Goal: Task Accomplishment & Management: Manage account settings

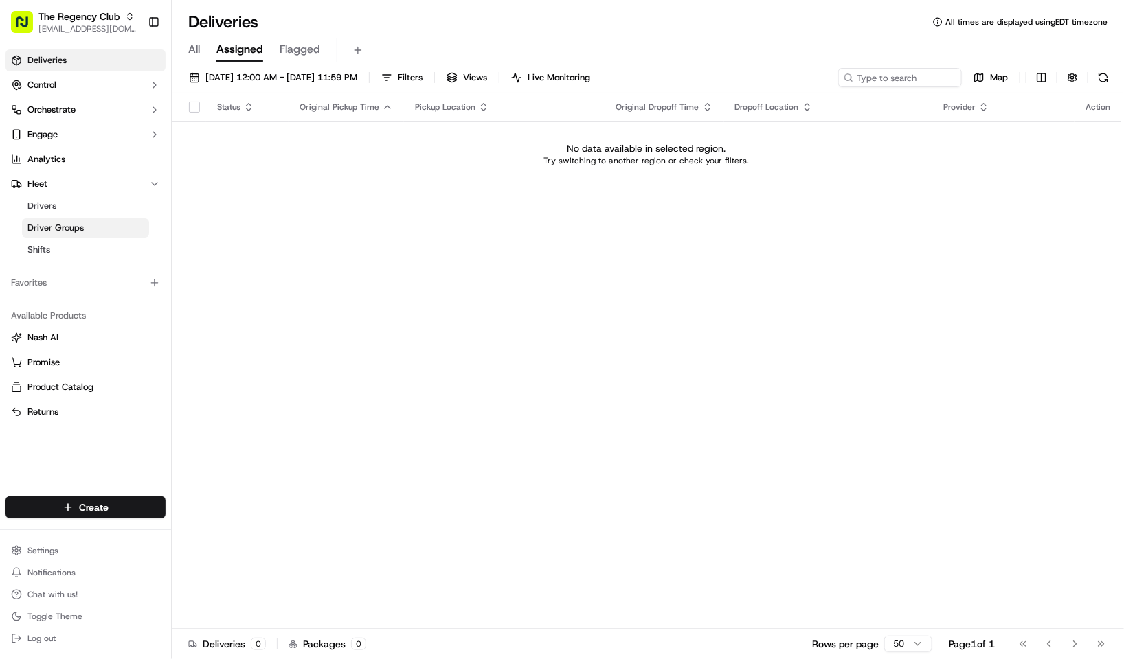
click at [73, 229] on span "Driver Groups" at bounding box center [55, 228] width 56 height 12
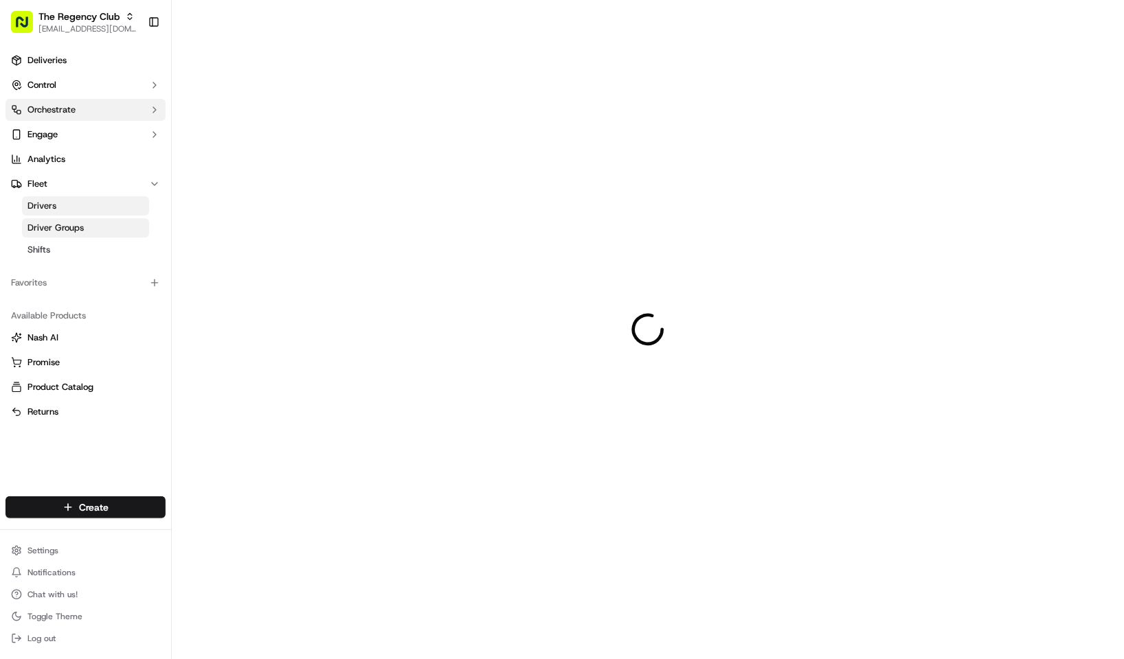
click at [89, 114] on button "Orchestrate" at bounding box center [85, 110] width 160 height 22
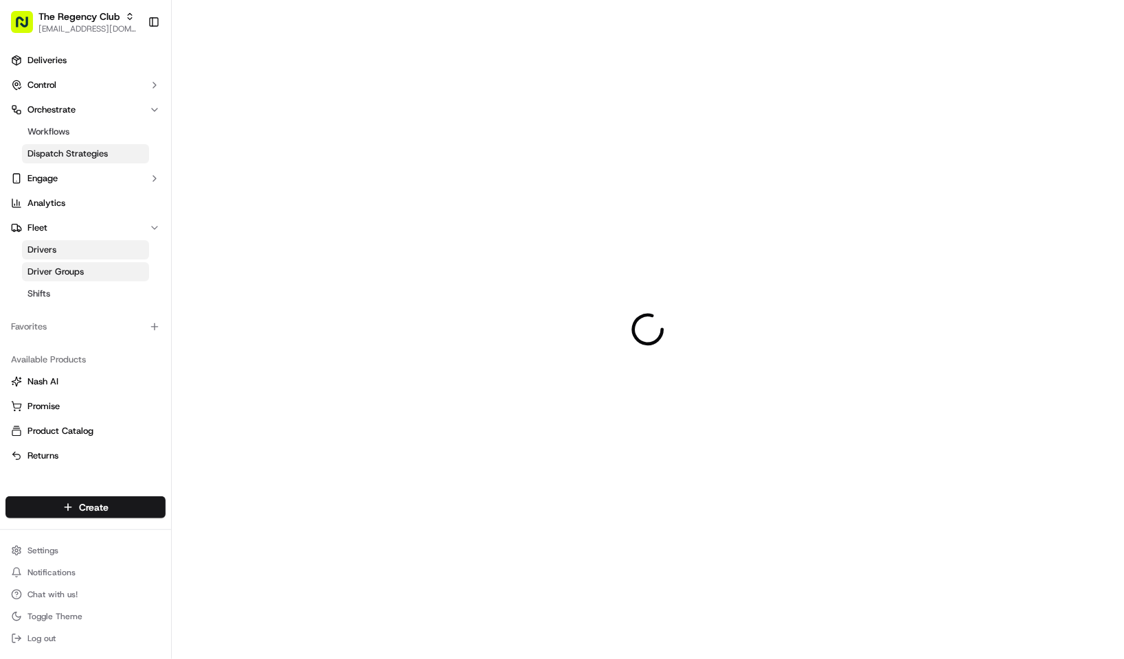
click at [89, 153] on span "Dispatch Strategies" at bounding box center [67, 154] width 80 height 12
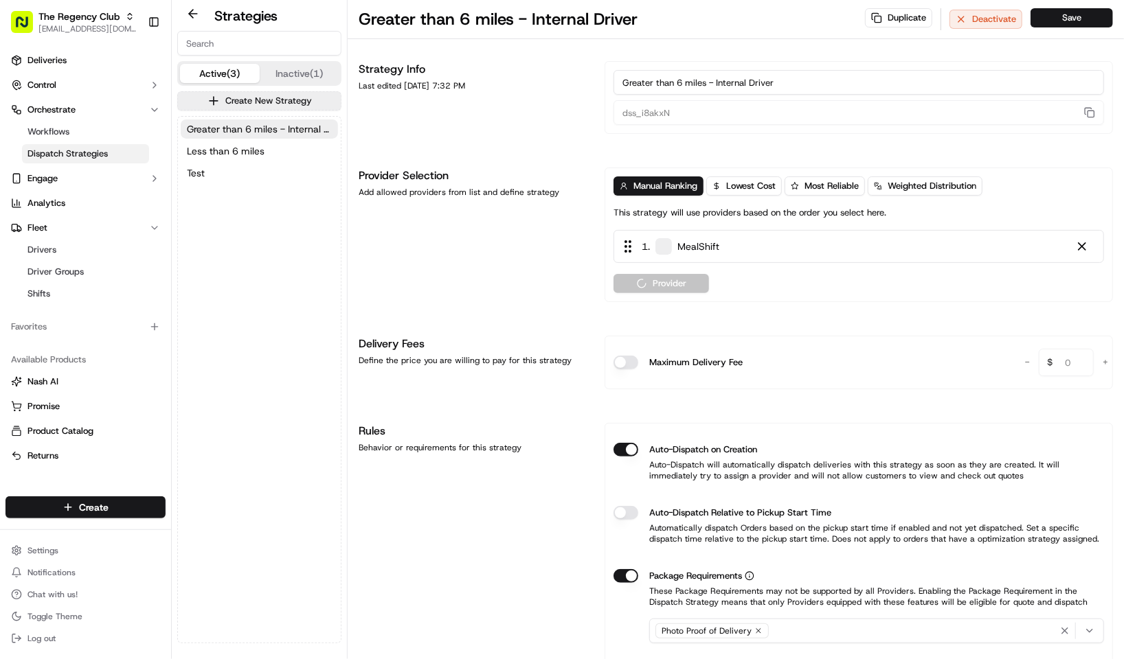
click at [277, 74] on button "Inactive (1)" at bounding box center [300, 73] width 80 height 19
click at [229, 71] on button "Active (3)" at bounding box center [220, 73] width 80 height 19
click at [244, 155] on span "Less than 6 miles" at bounding box center [226, 151] width 78 height 14
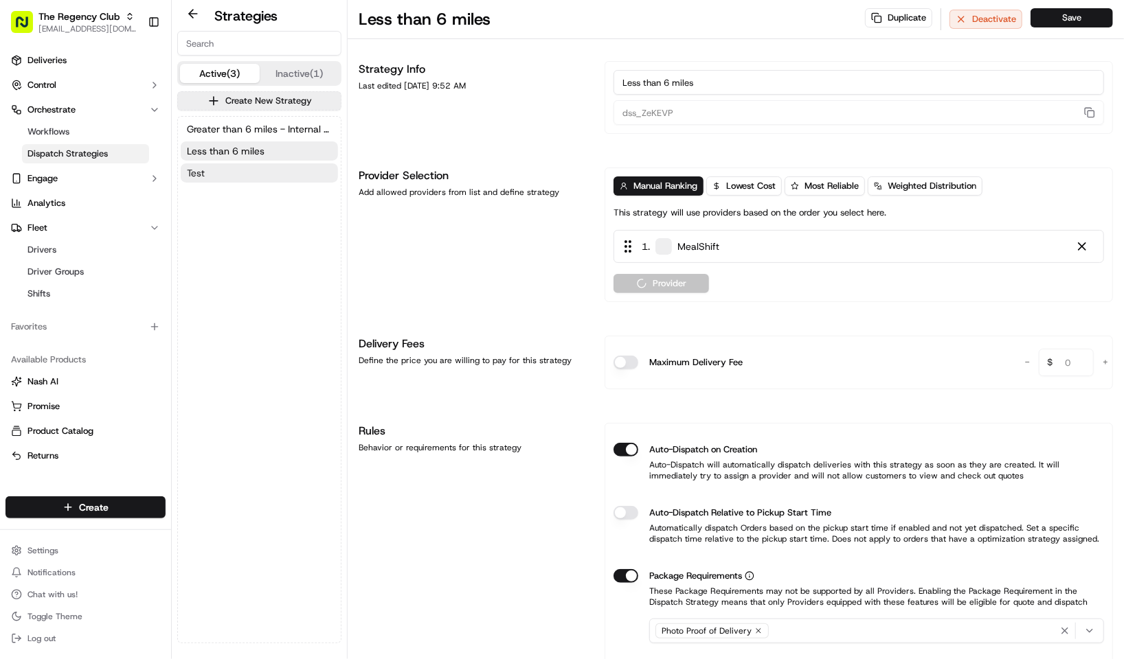
click at [244, 175] on button "Test" at bounding box center [259, 172] width 157 height 19
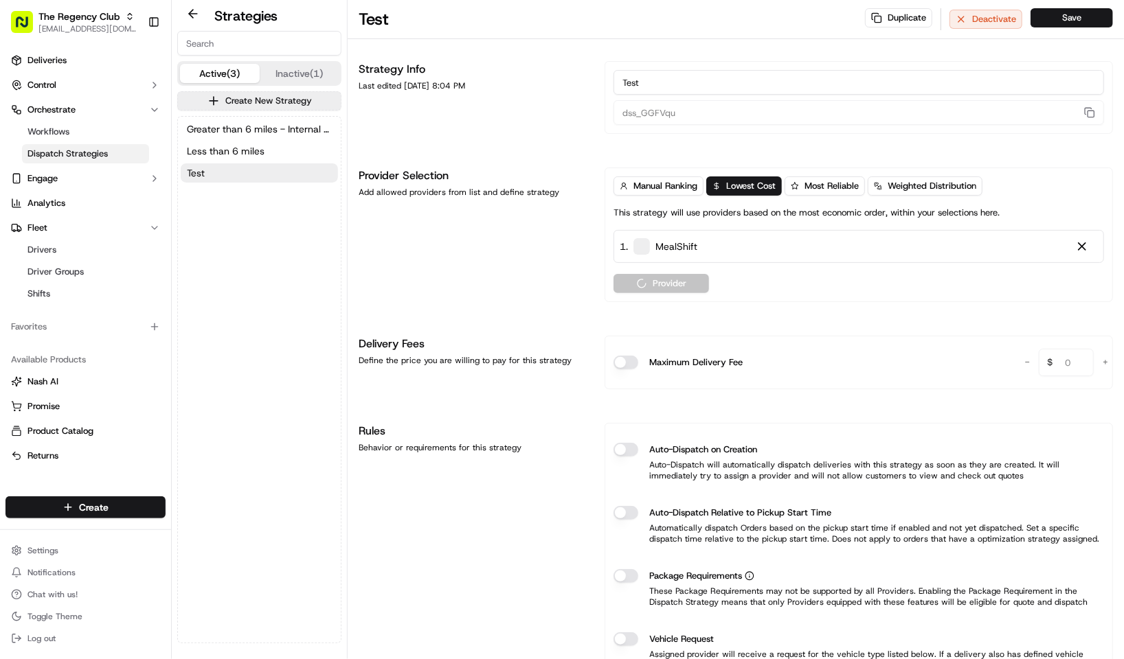
click at [287, 76] on button "Inactive (1)" at bounding box center [300, 73] width 80 height 19
click at [227, 69] on button "Active (3)" at bounding box center [220, 73] width 80 height 19
click at [81, 16] on span "The Regency Club" at bounding box center [78, 17] width 81 height 14
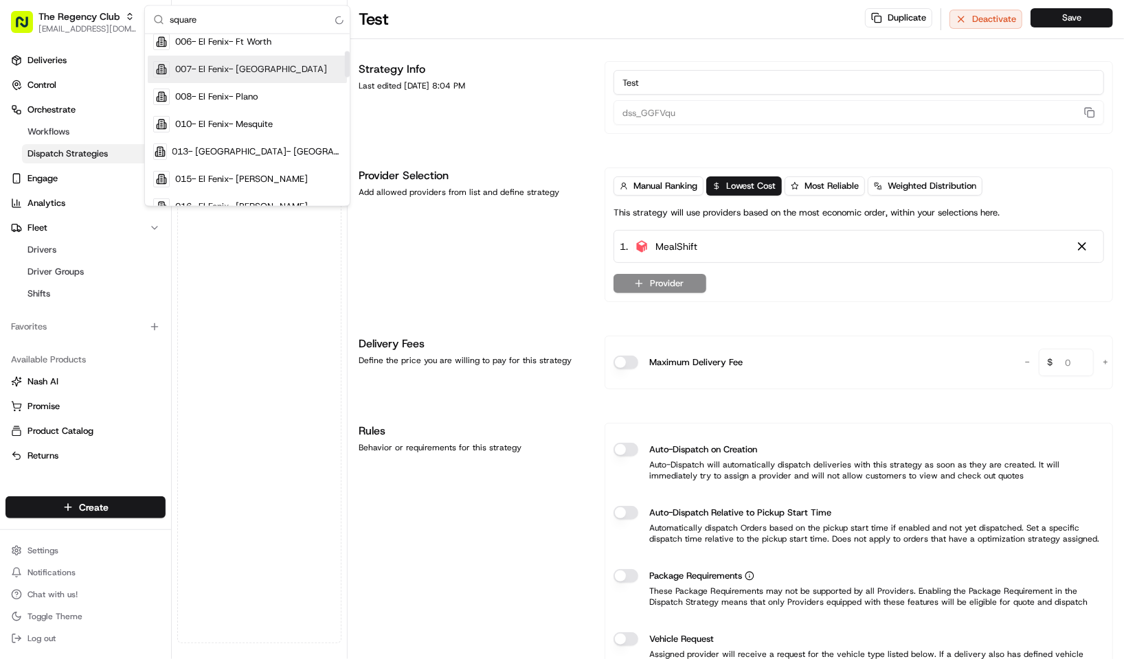
scroll to position [103, 0]
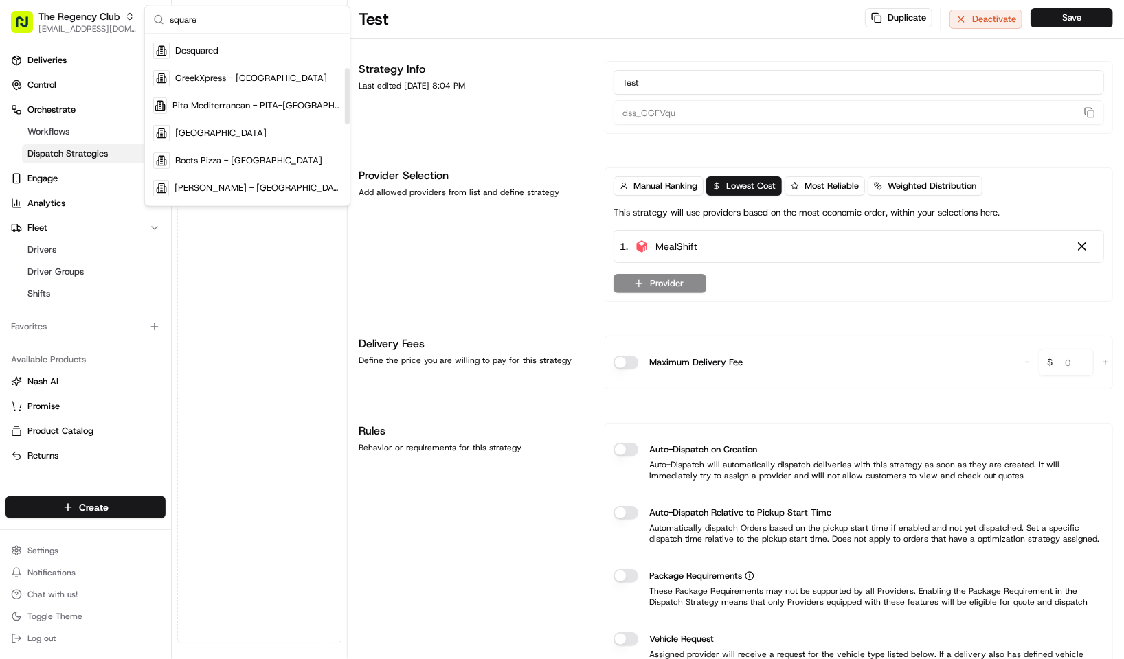
type input "square"
click at [211, 23] on input "square" at bounding box center [256, 19] width 172 height 27
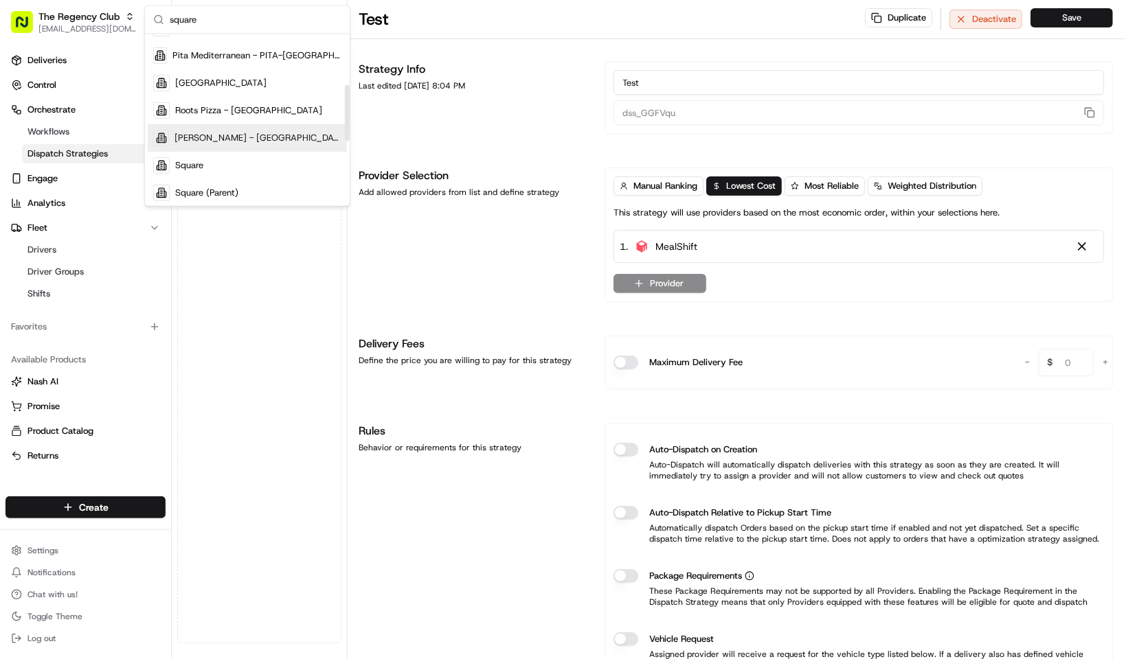
scroll to position [181, 0]
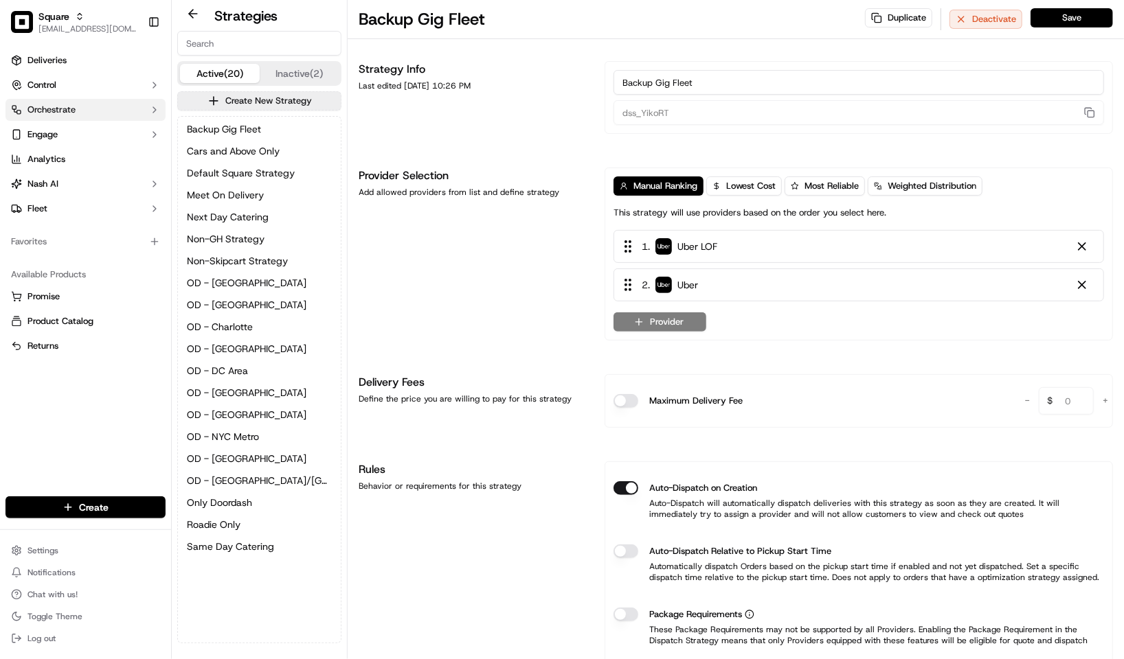
click at [45, 117] on button "Orchestrate" at bounding box center [85, 110] width 160 height 22
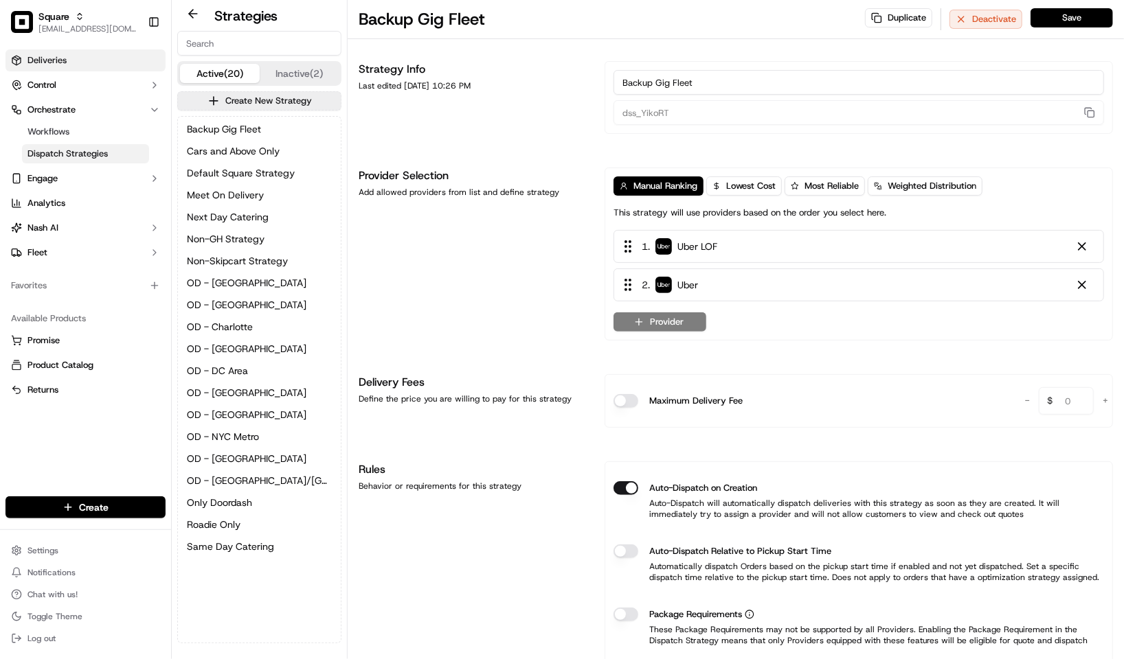
click at [60, 60] on span "Deliveries" at bounding box center [46, 60] width 39 height 12
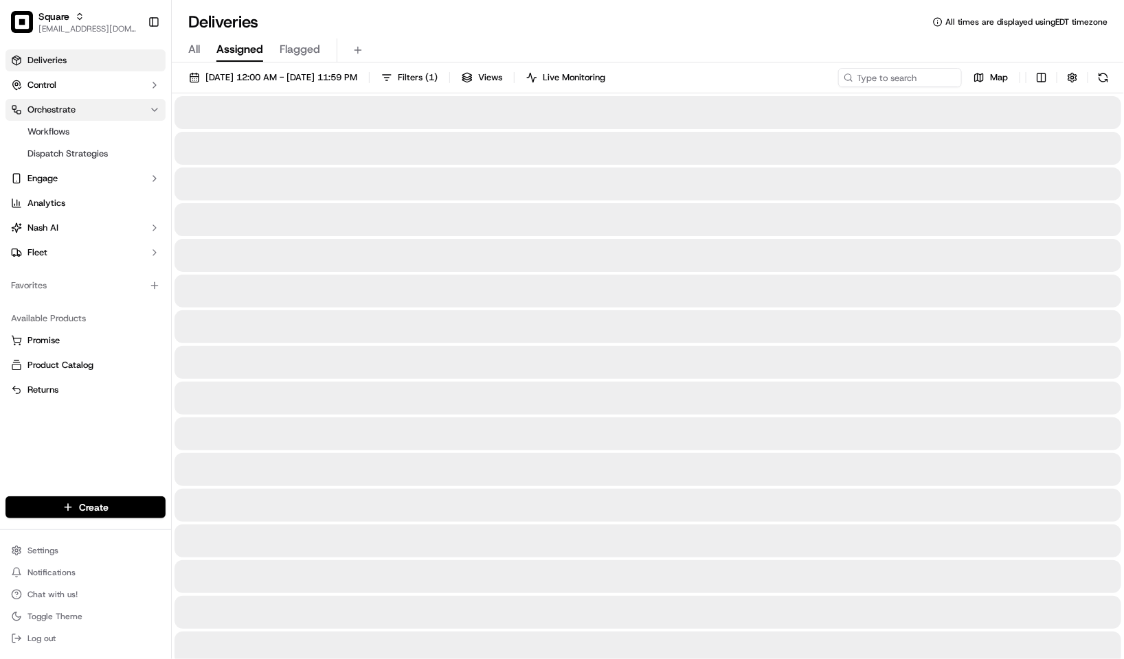
click at [108, 110] on button "Orchestrate" at bounding box center [85, 110] width 160 height 22
click at [150, 109] on icon "button" at bounding box center [154, 109] width 11 height 11
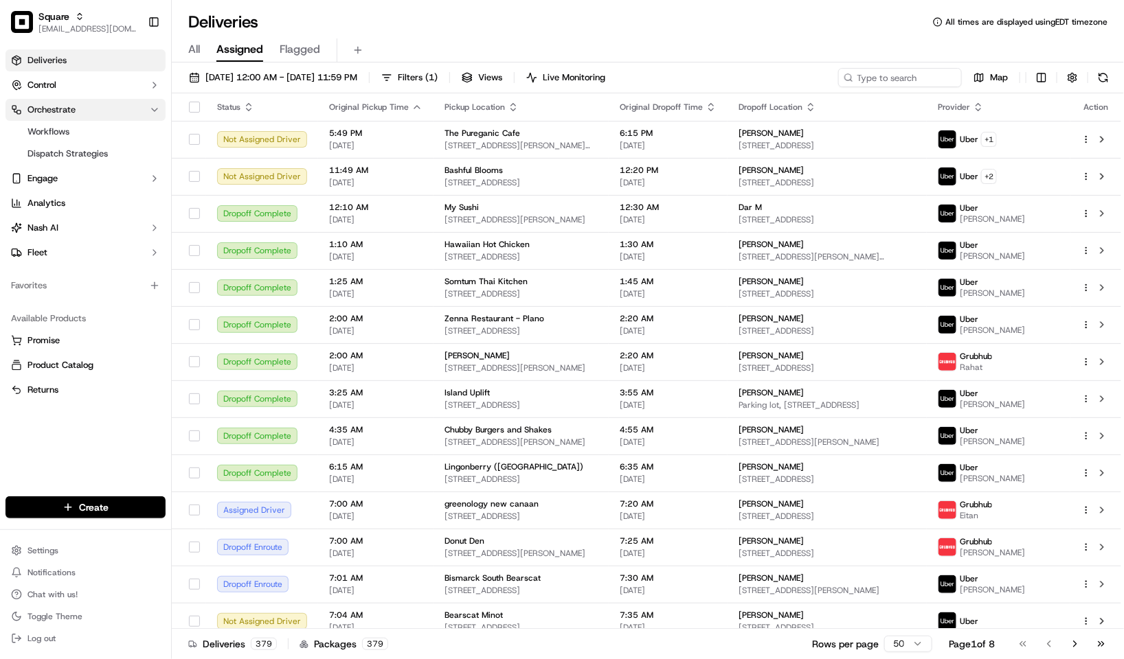
click at [153, 105] on icon "button" at bounding box center [154, 109] width 11 height 11
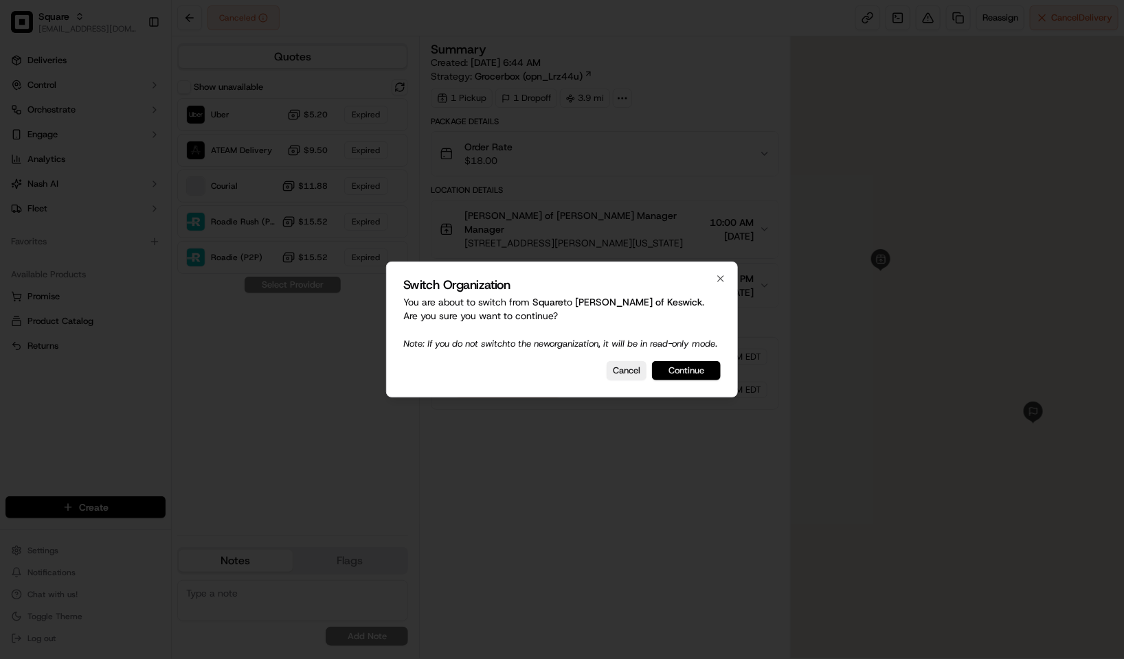
click at [705, 379] on button "Continue" at bounding box center [686, 370] width 69 height 19
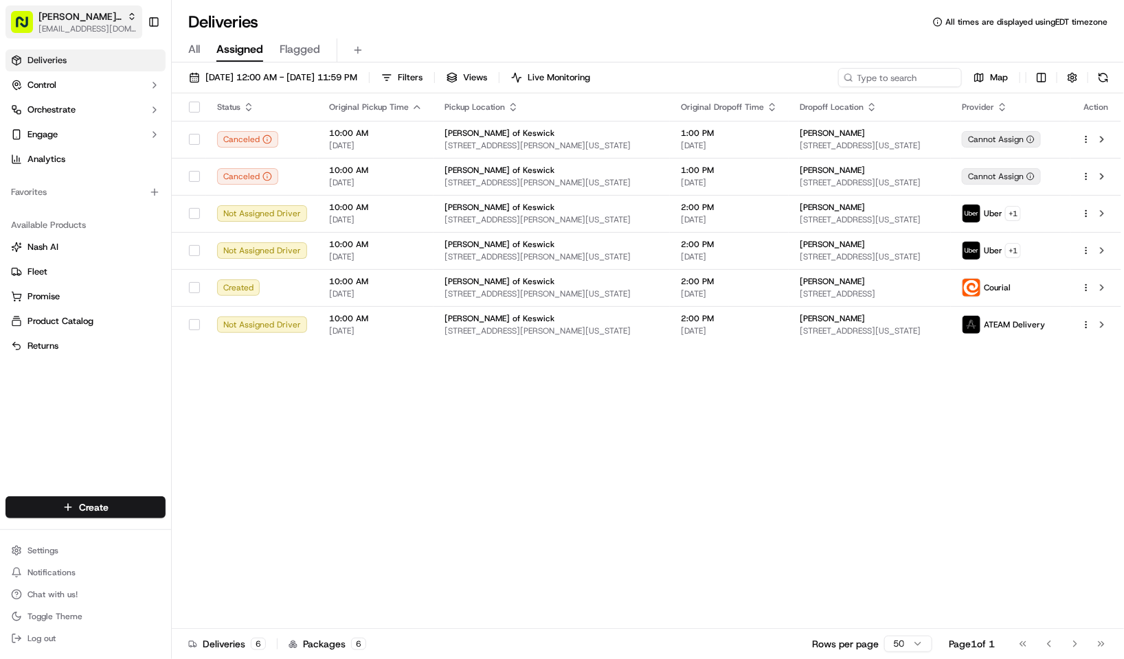
click at [43, 23] on span "[EMAIL_ADDRESS][DOMAIN_NAME]" at bounding box center [87, 28] width 98 height 11
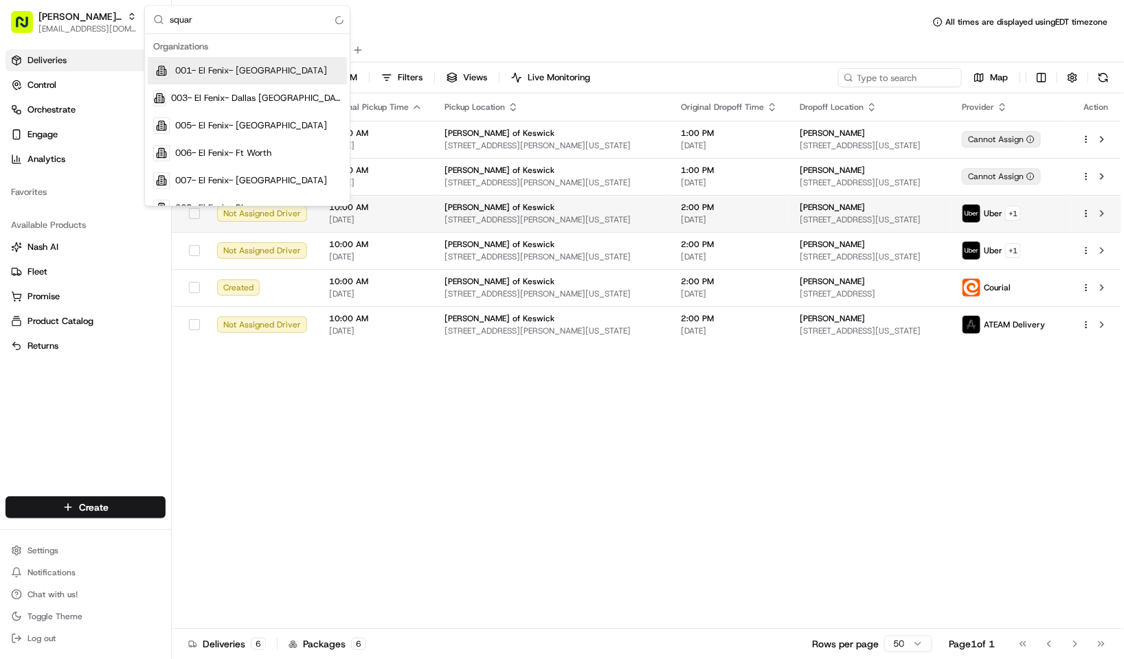
type input "square"
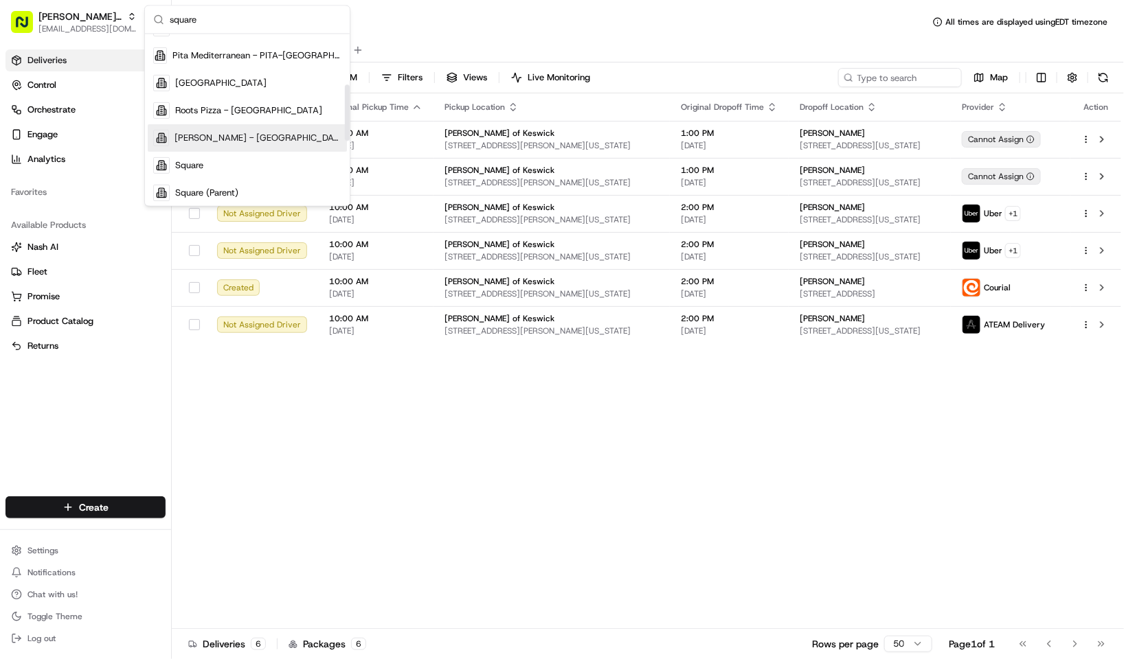
scroll to position [181, 0]
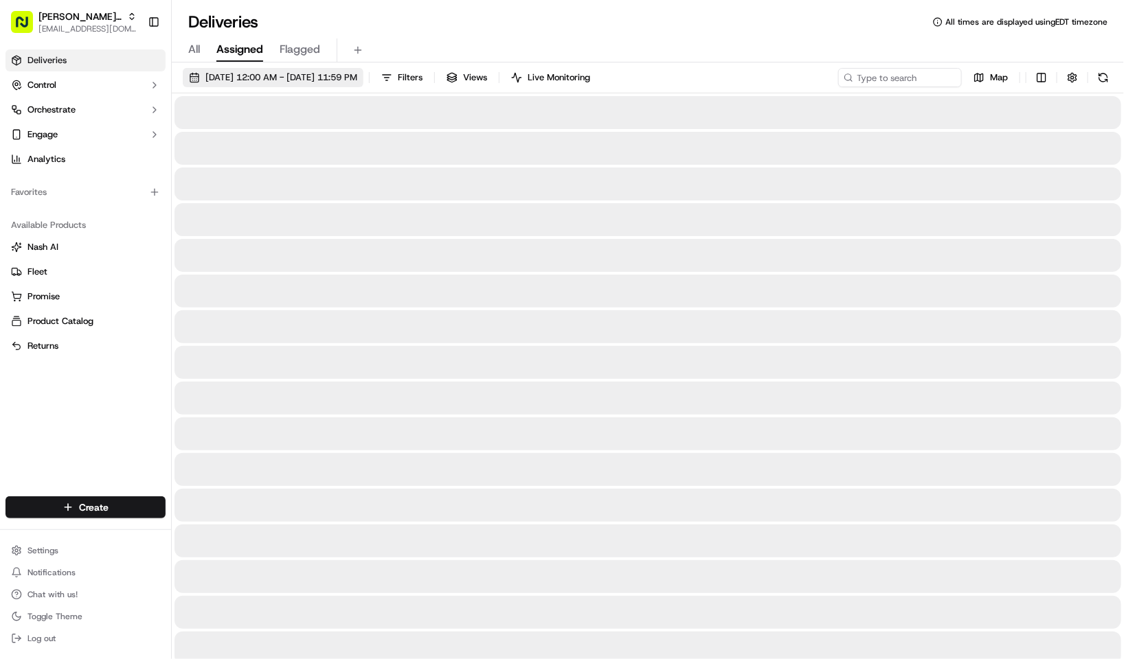
click at [335, 69] on button "09/15/2025 12:00 AM - 09/22/2025 11:59 PM" at bounding box center [273, 77] width 181 height 19
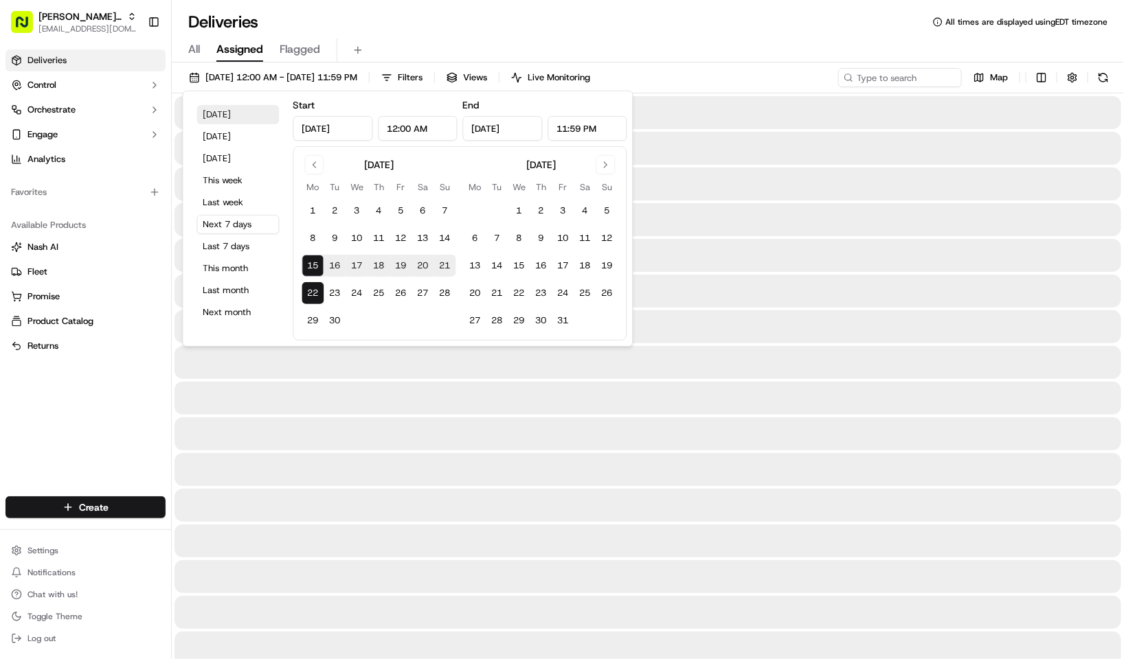
click at [233, 107] on button "Today" at bounding box center [238, 114] width 82 height 19
type input "Sep 15, 2025"
click at [100, 17] on span "Myers of Keswick" at bounding box center [79, 17] width 83 height 14
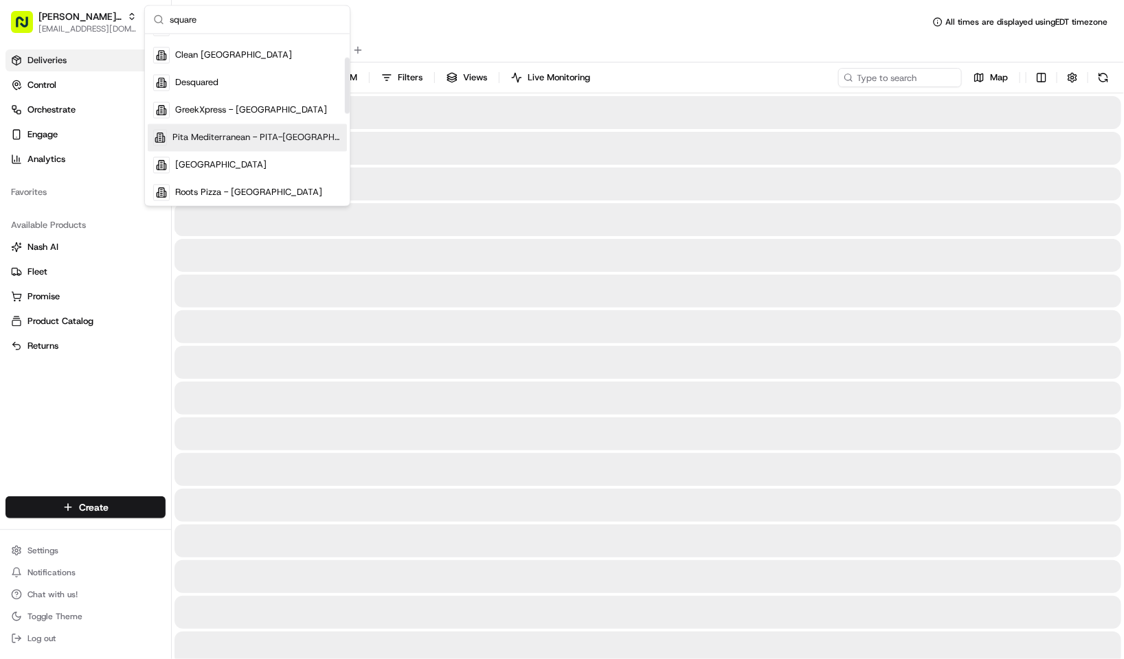
scroll to position [99, 0]
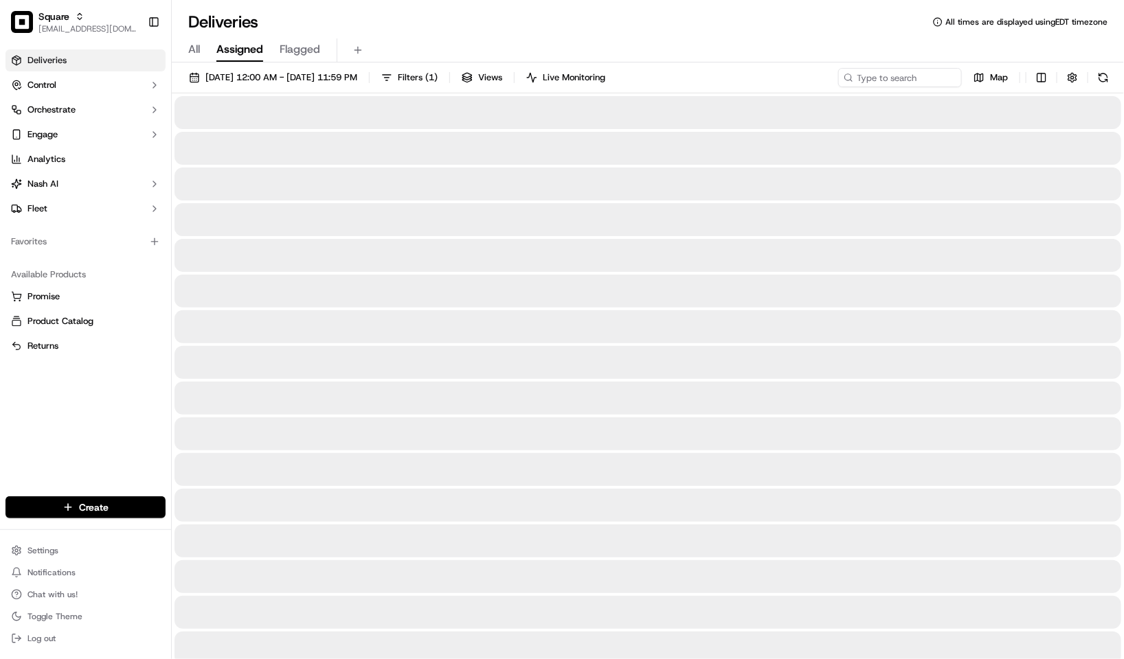
click at [847, 23] on div "Deliveries All times are displayed using EDT timezone" at bounding box center [648, 22] width 952 height 22
drag, startPoint x: 778, startPoint y: 33, endPoint x: 580, endPoint y: 1, distance: 200.4
click at [778, 33] on div "All Assigned Flagged" at bounding box center [648, 48] width 952 height 30
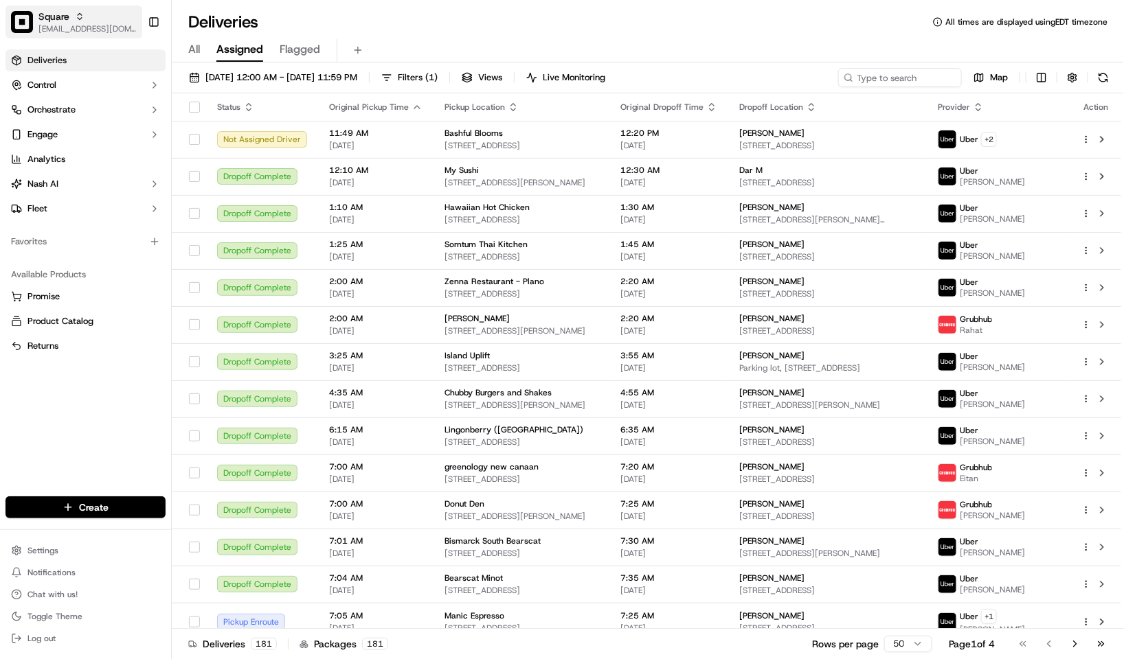
click at [42, 16] on span "Square" at bounding box center [53, 17] width 31 height 14
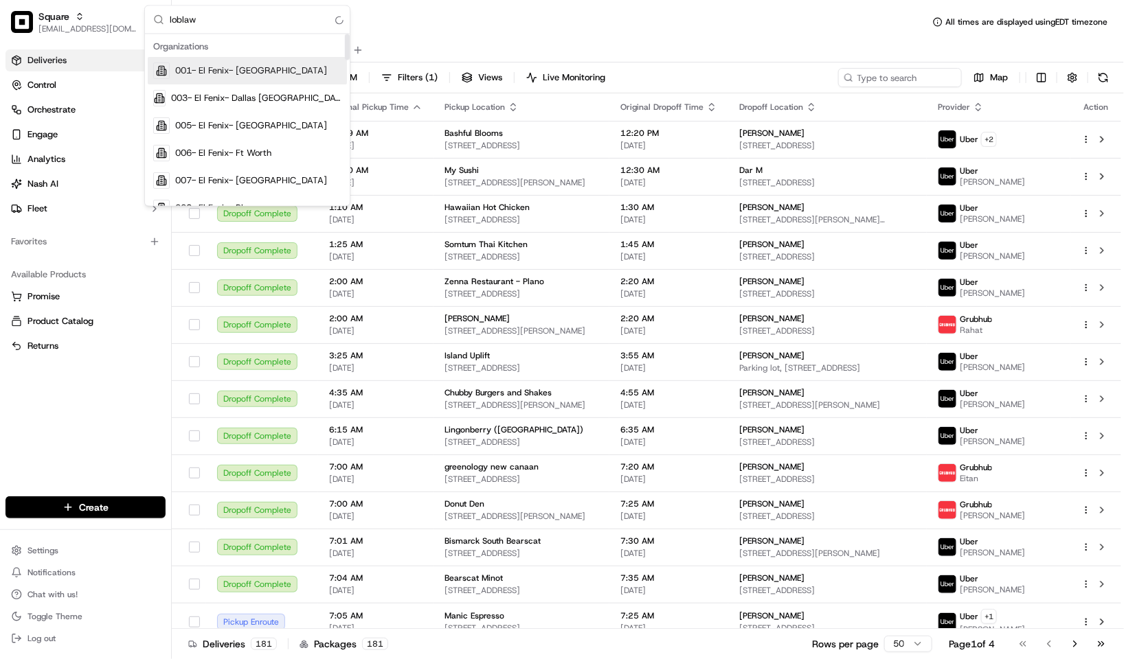
type input "loblaw"
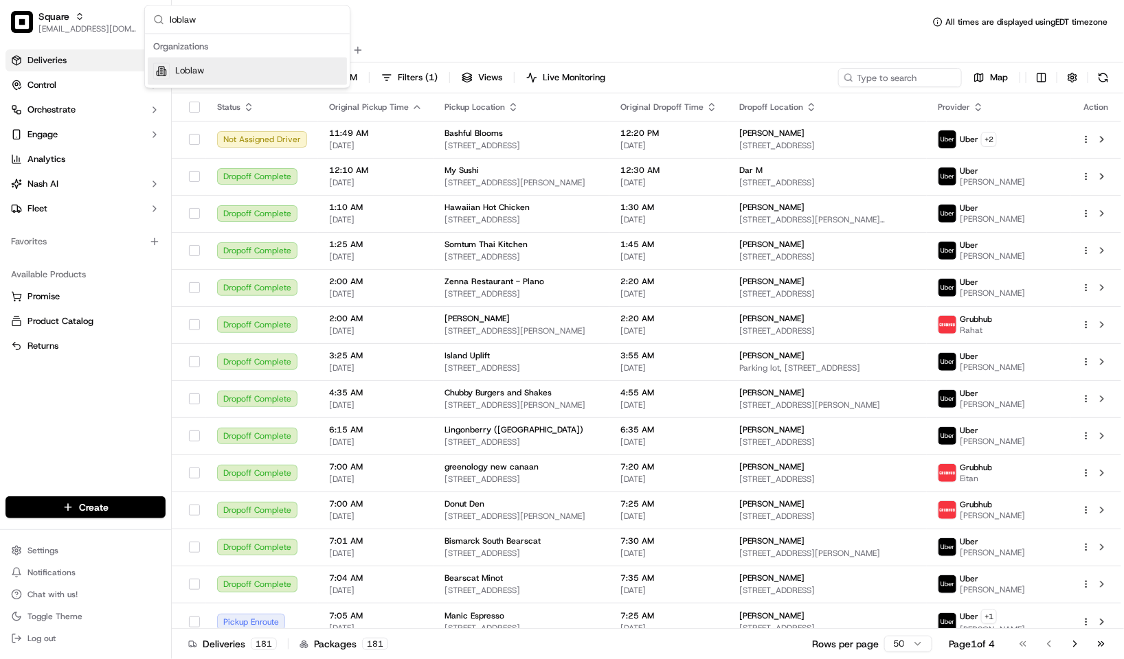
click at [235, 65] on div "Loblaw" at bounding box center [247, 71] width 199 height 27
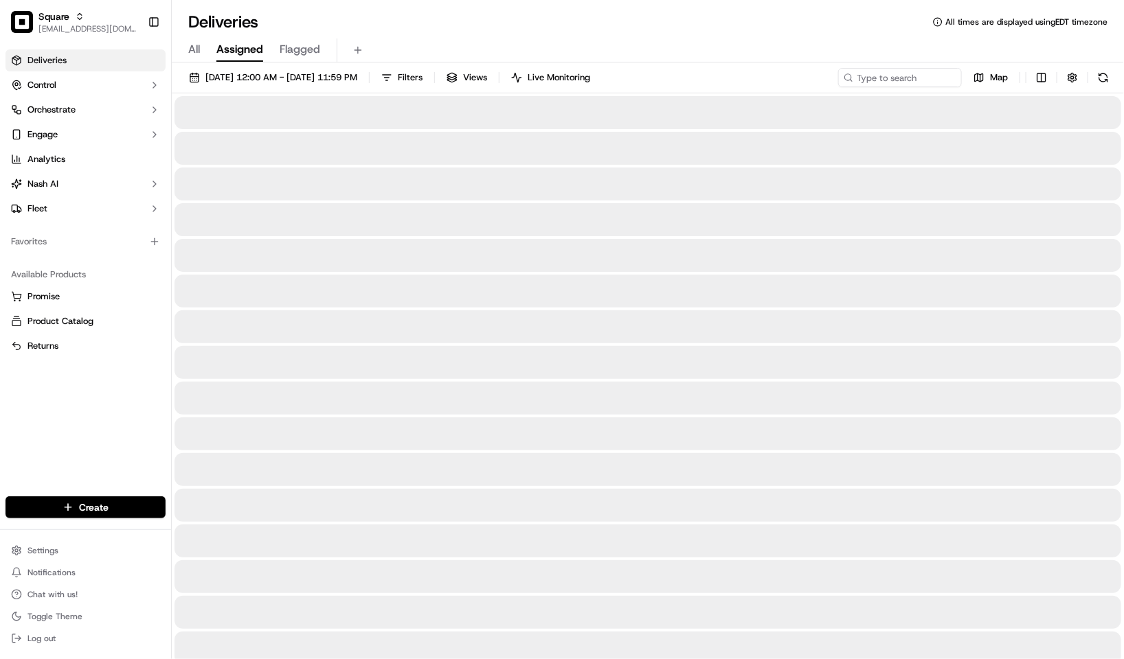
click at [892, 87] on div "09/15/2025 12:00 AM - 09/15/2025 11:59 PM Filters Views Live Monitoring Map" at bounding box center [648, 80] width 952 height 25
click at [894, 76] on input at bounding box center [879, 77] width 165 height 19
paste input "531900013671352"
type input "531900013671352"
click at [746, 33] on div "All Assigned Flagged" at bounding box center [648, 48] width 952 height 30
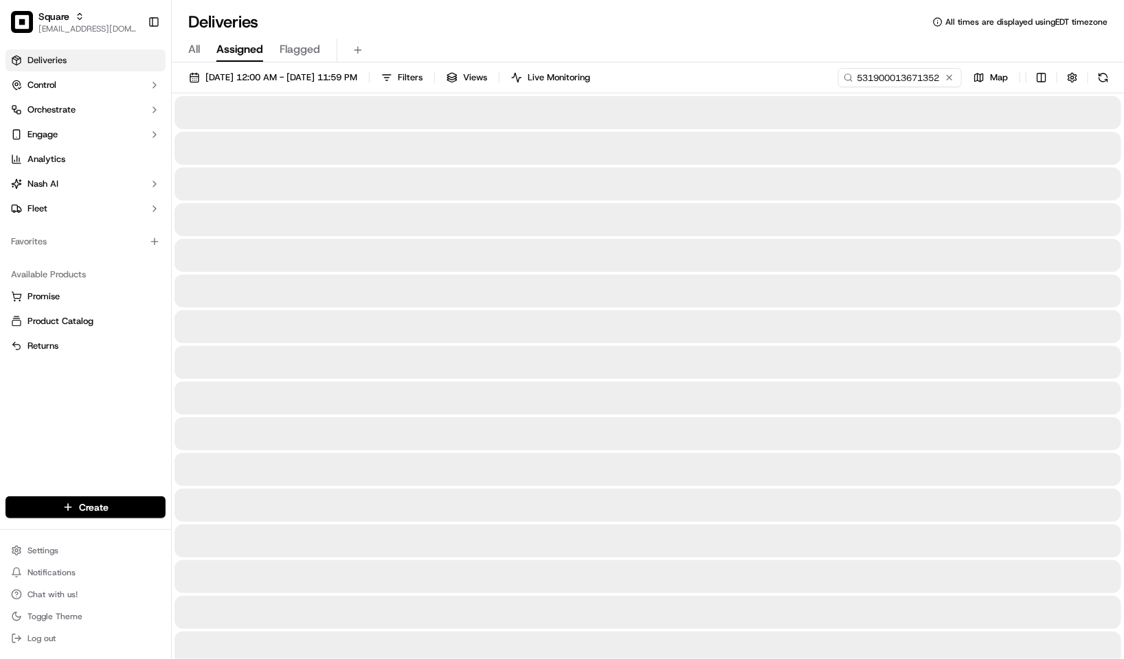
drag, startPoint x: 696, startPoint y: 42, endPoint x: 701, endPoint y: 60, distance: 19.0
click at [696, 42] on div "All Assigned Flagged" at bounding box center [648, 50] width 952 height 24
click at [464, 27] on div "Deliveries All times are displayed using EDT timezone" at bounding box center [648, 22] width 952 height 22
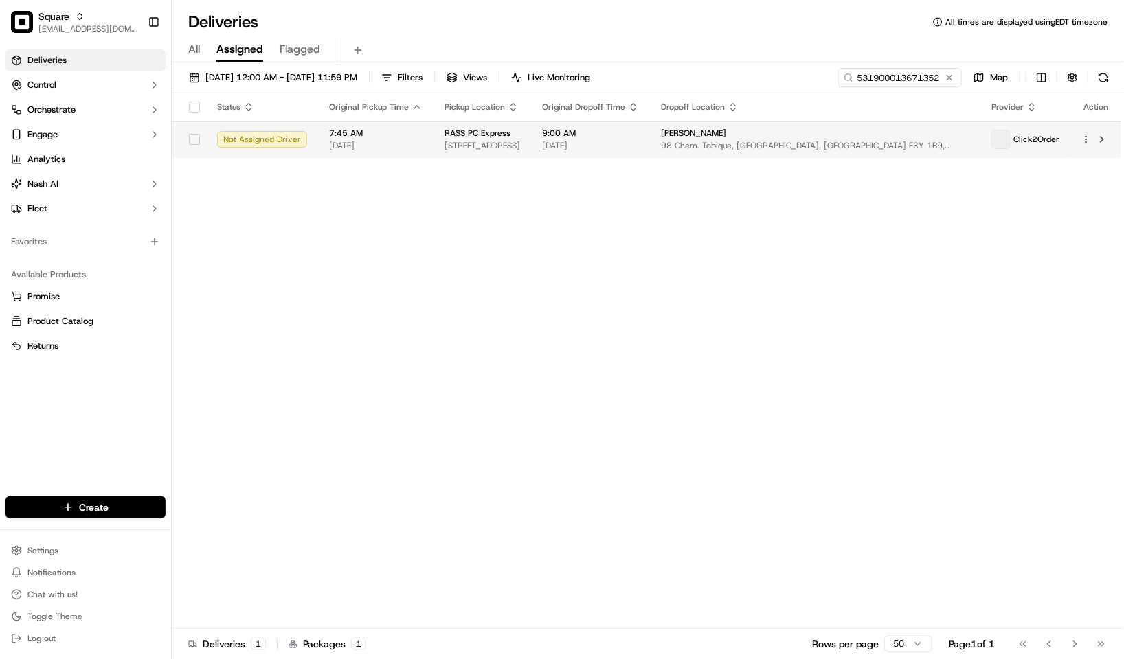
click at [499, 136] on span "RASS PC Express" at bounding box center [477, 133] width 66 height 11
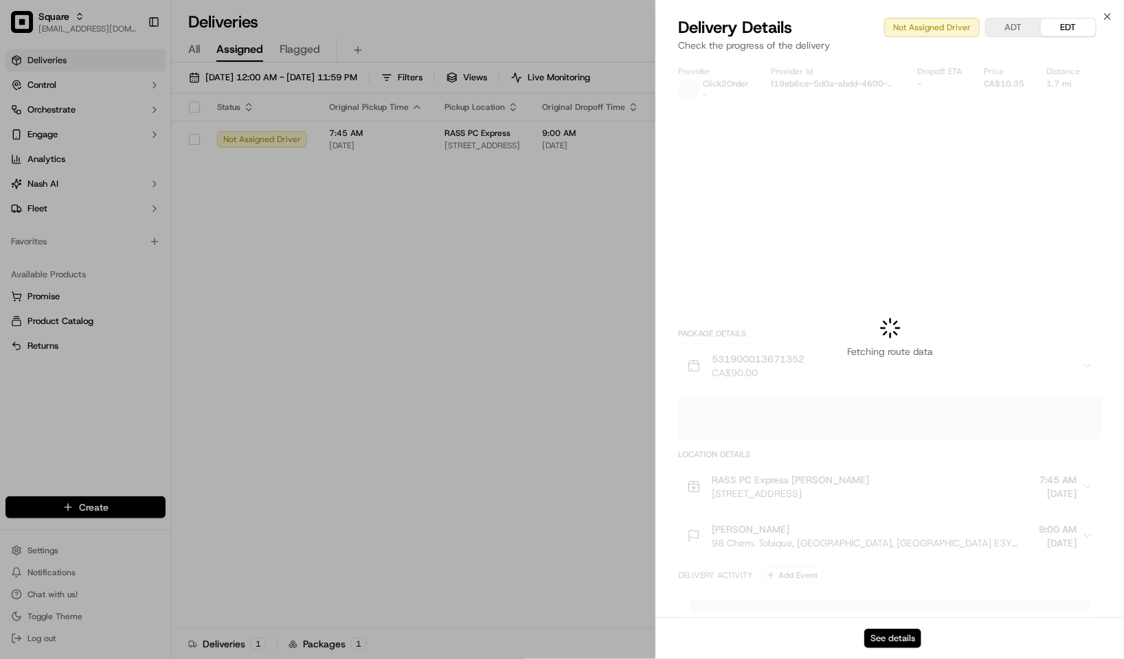
click at [909, 639] on button "See details" at bounding box center [892, 638] width 57 height 19
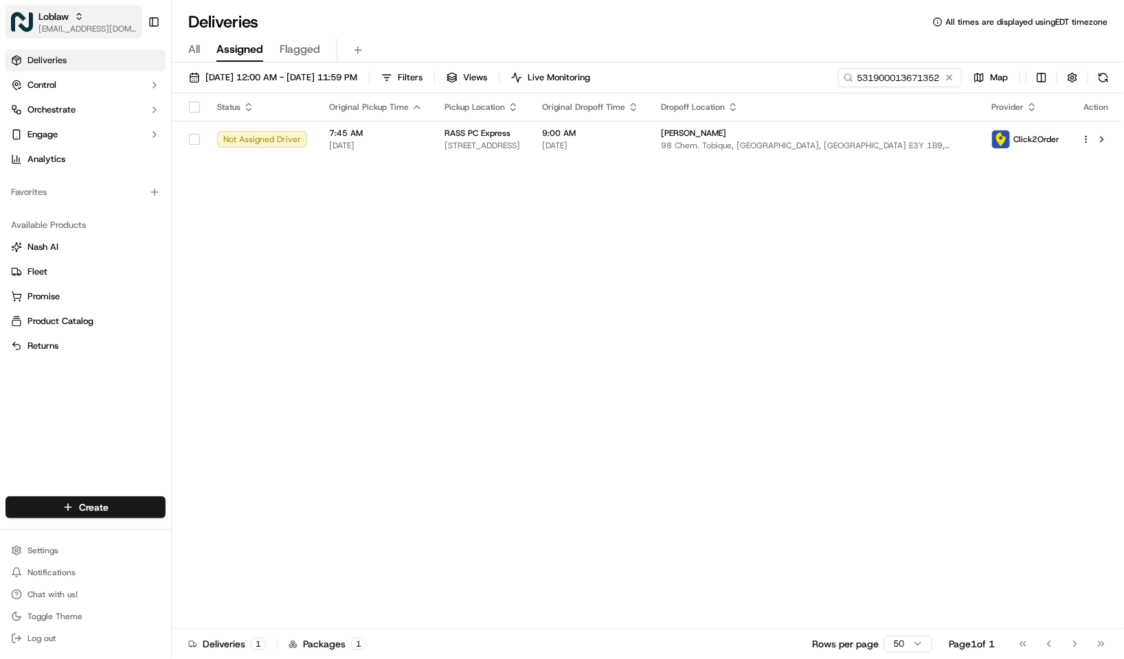
click at [67, 7] on button "Loblaw kpensader@nashhelp.com" at bounding box center [73, 21] width 137 height 33
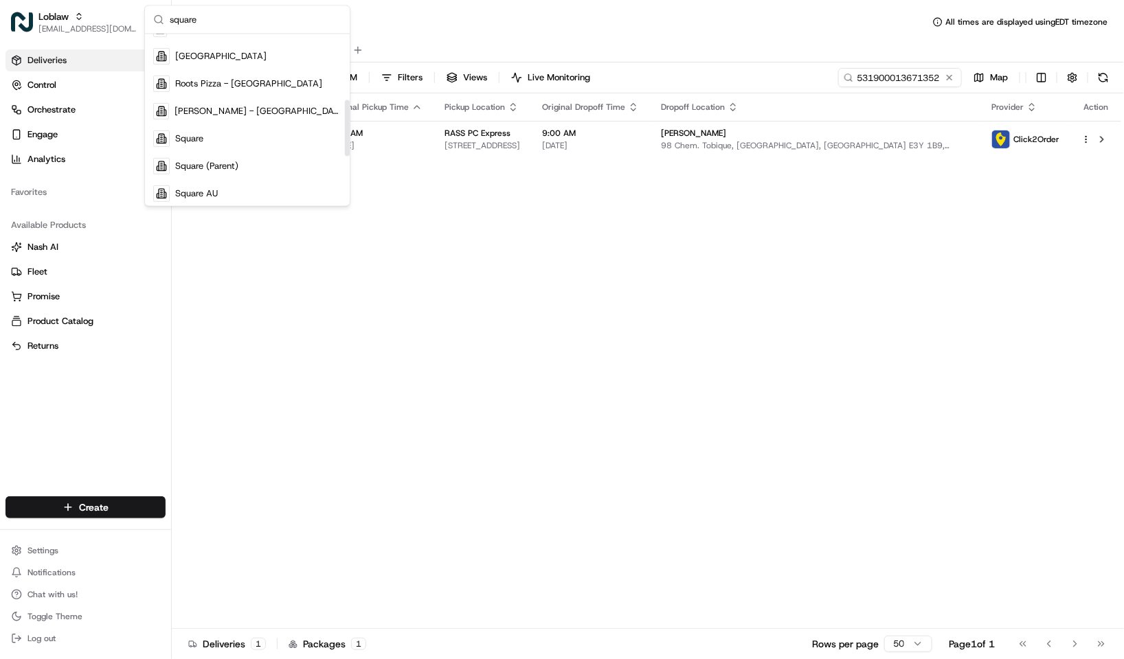
scroll to position [206, 0]
type input "square"
click at [253, 113] on div "Square" at bounding box center [247, 112] width 199 height 27
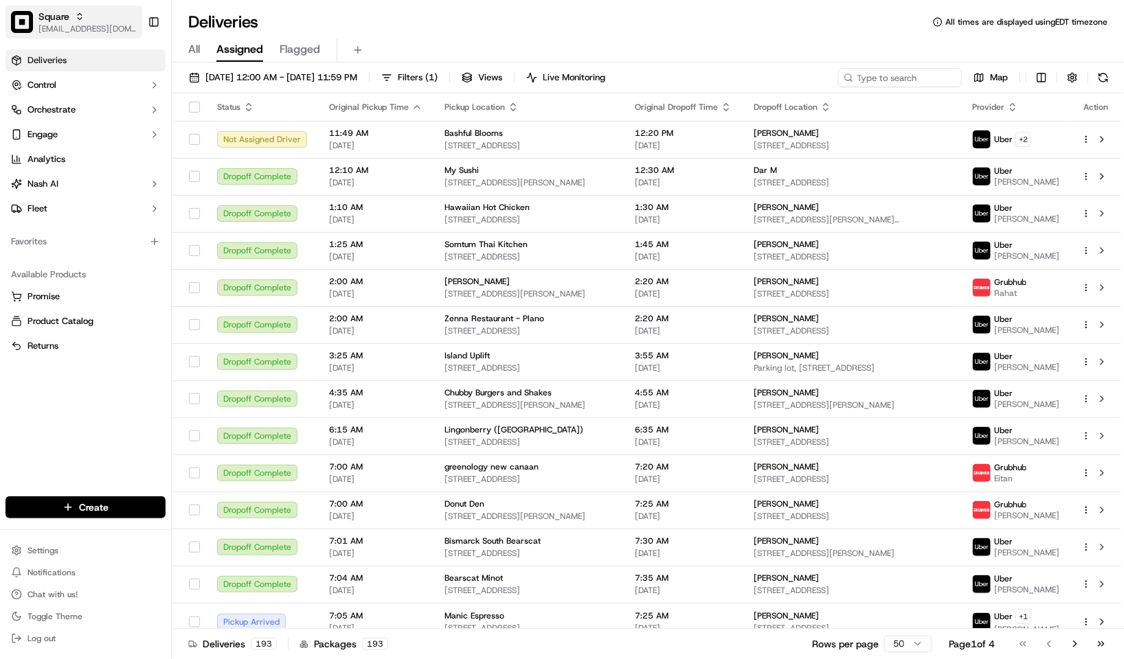
click at [62, 23] on span "[EMAIL_ADDRESS][DOMAIN_NAME]" at bounding box center [87, 28] width 98 height 11
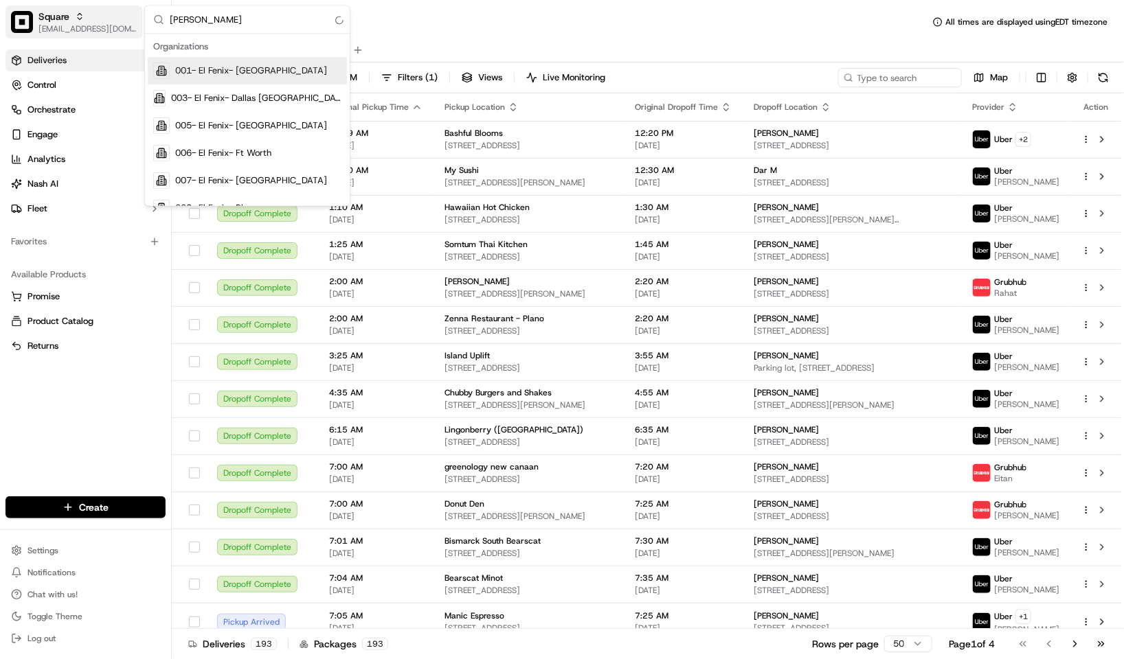
type input "abike"
click at [295, 12] on input "abike" at bounding box center [256, 19] width 172 height 27
click at [283, 17] on input "abike" at bounding box center [256, 19] width 172 height 27
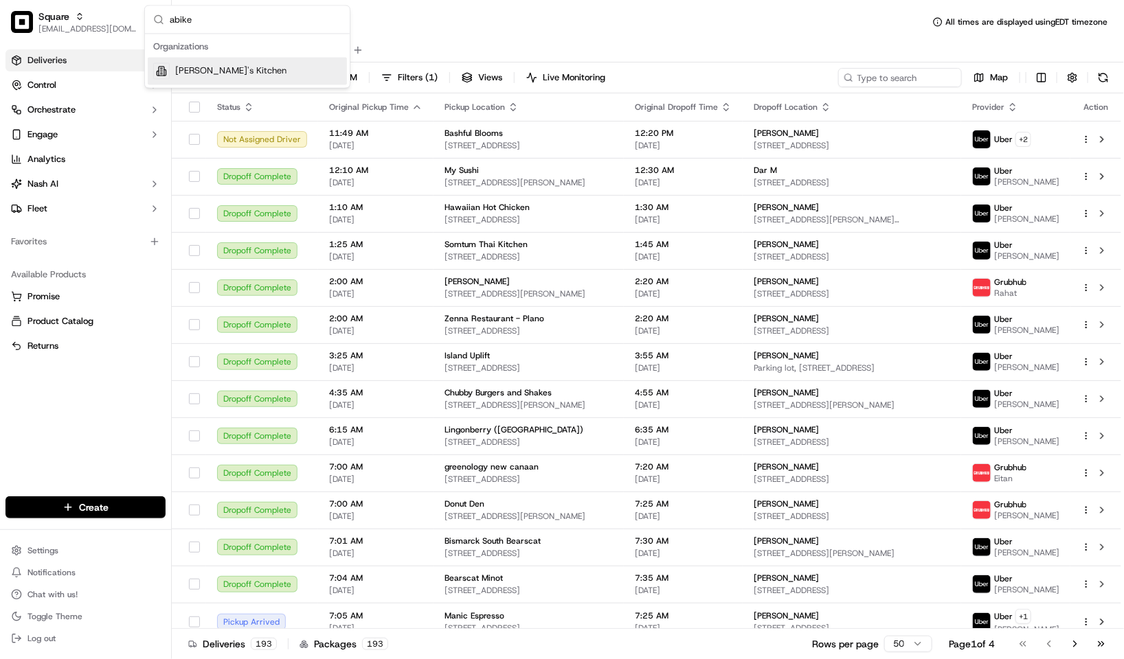
type input "abike"
click at [281, 65] on div "Abike's Kitchen" at bounding box center [247, 71] width 199 height 27
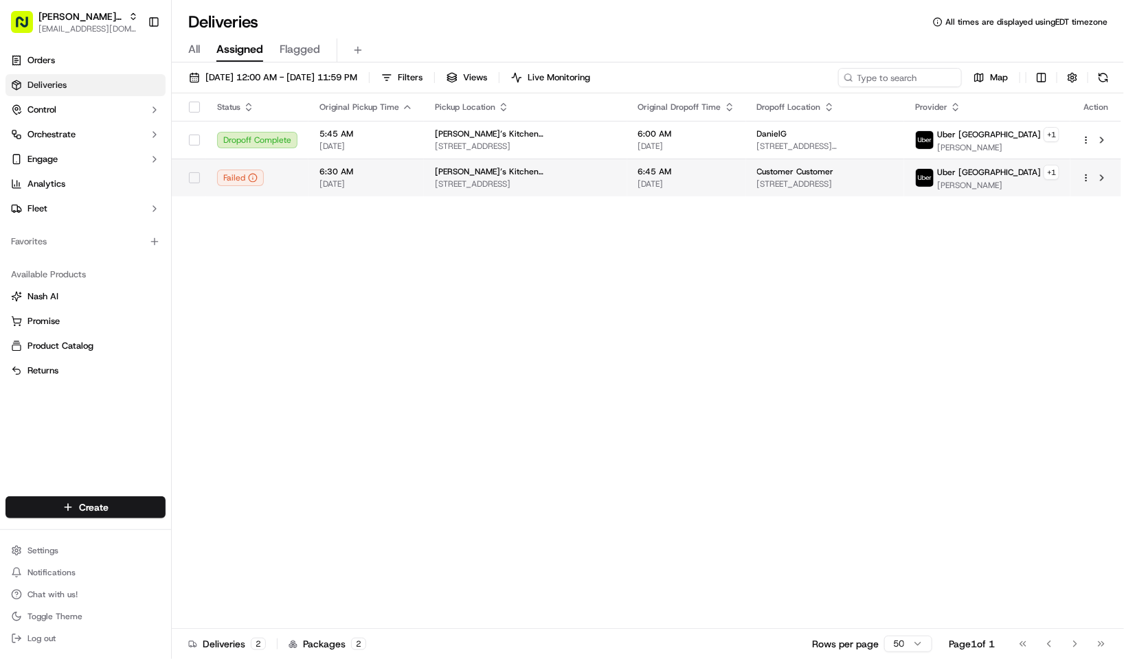
click at [403, 190] on span "[DATE]" at bounding box center [365, 184] width 93 height 11
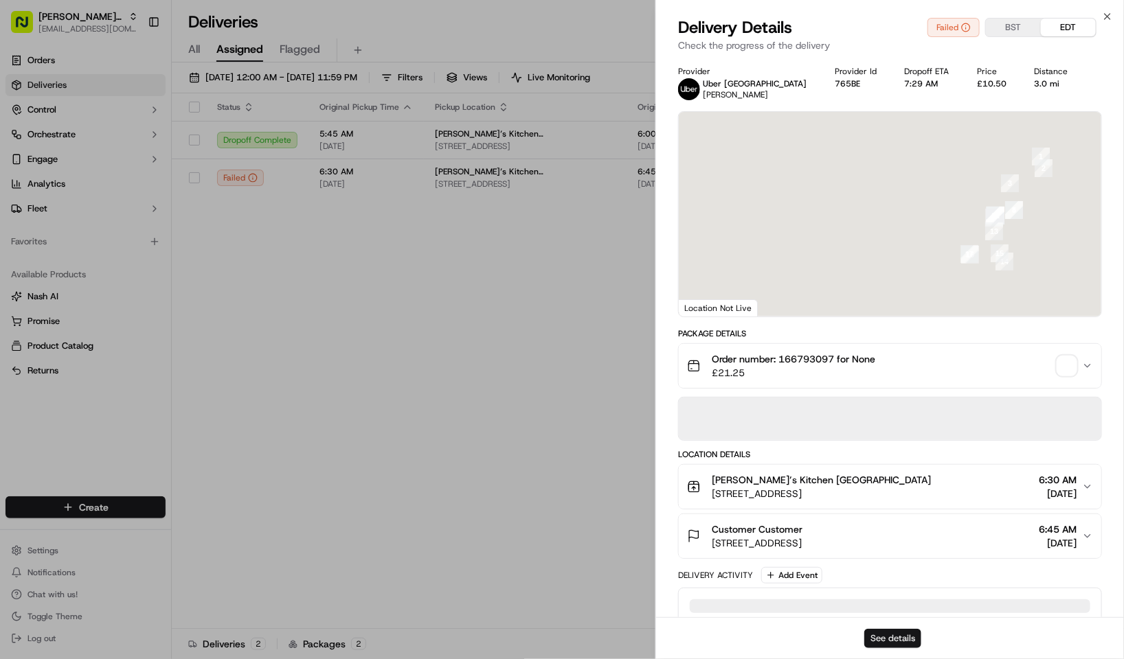
click at [893, 642] on button "See details" at bounding box center [892, 638] width 57 height 19
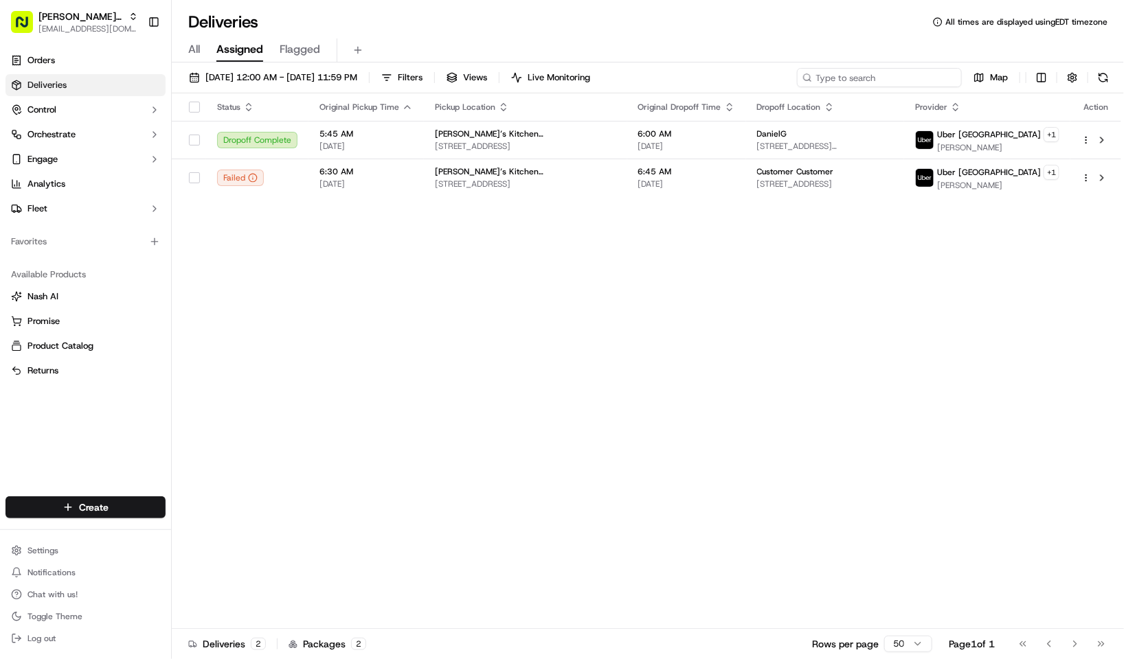
click at [911, 77] on input at bounding box center [879, 77] width 165 height 19
paste input "166793097"
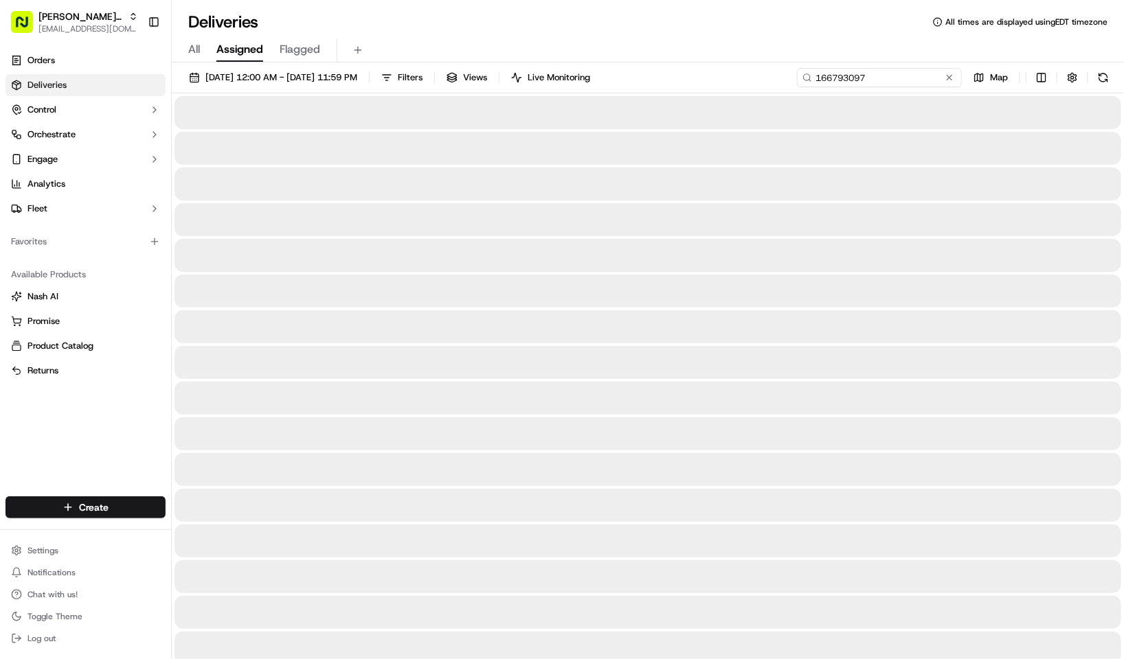
type input "166793097"
click at [404, 23] on div "Deliveries All times are displayed using EDT timezone" at bounding box center [648, 22] width 952 height 22
click at [390, 37] on div "All Assigned Flagged" at bounding box center [648, 48] width 952 height 30
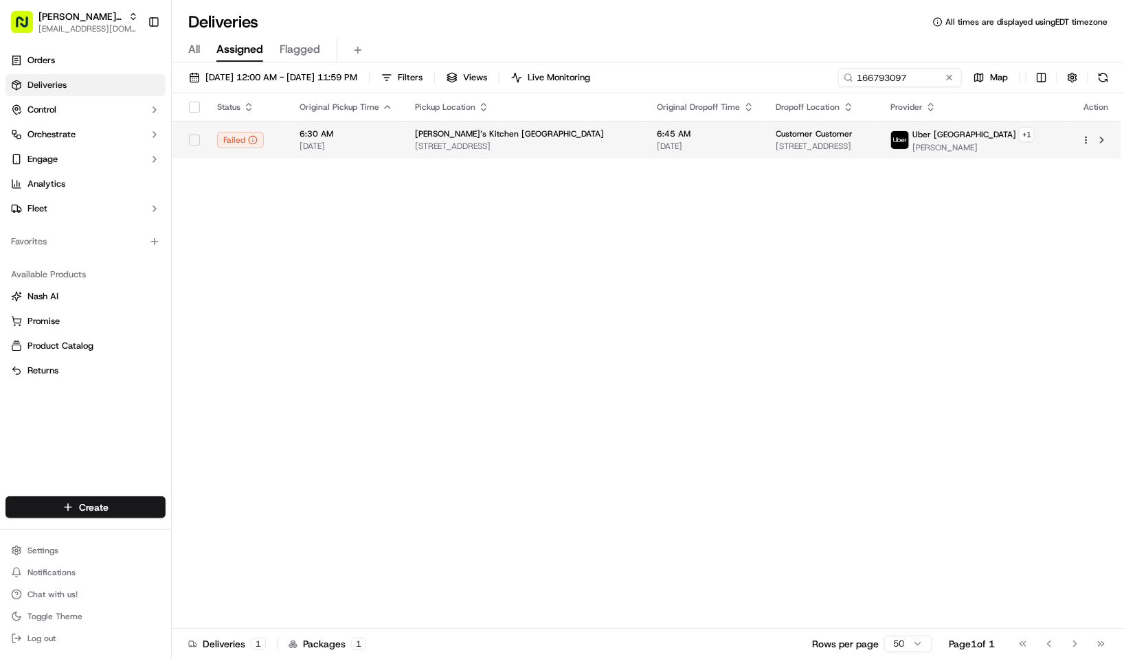
click at [435, 151] on span "Cattle Market Rd, Nottingham NG2 3GY, UK" at bounding box center [525, 146] width 220 height 11
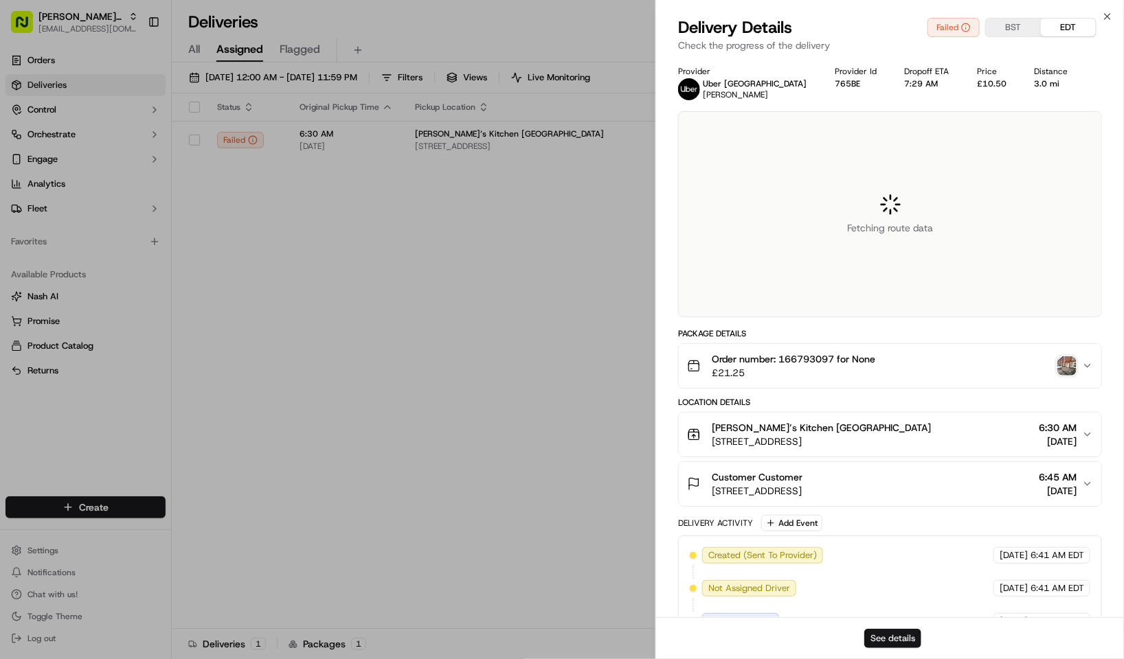
click at [900, 639] on button "See details" at bounding box center [892, 638] width 57 height 19
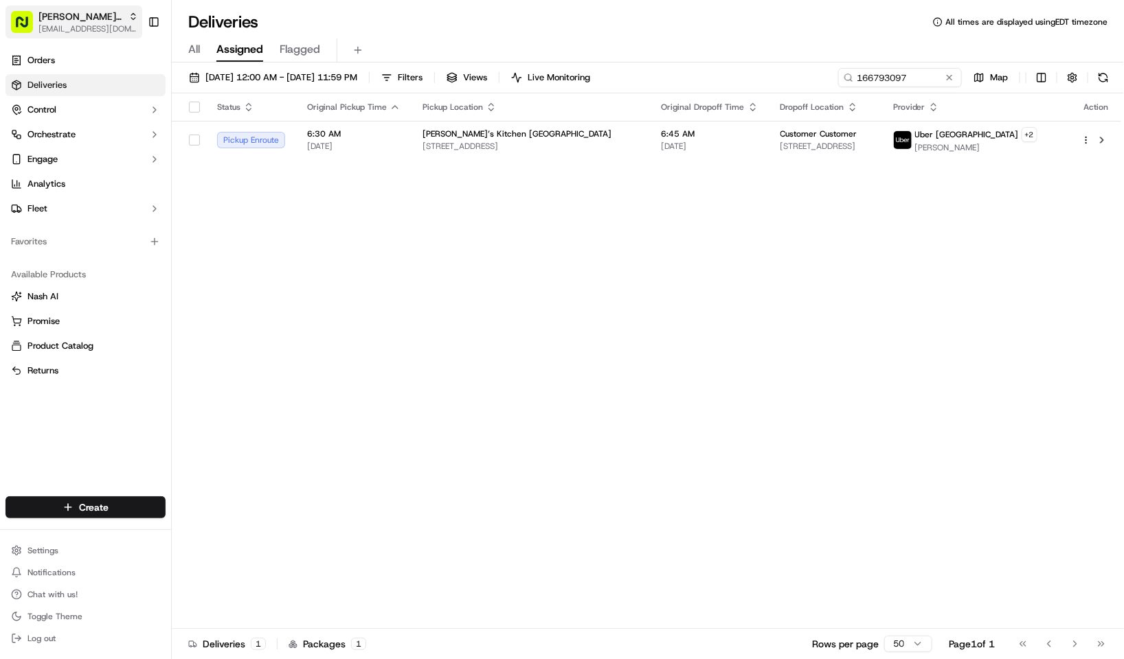
click at [93, 21] on span "Abike's Kitchen" at bounding box center [80, 17] width 84 height 14
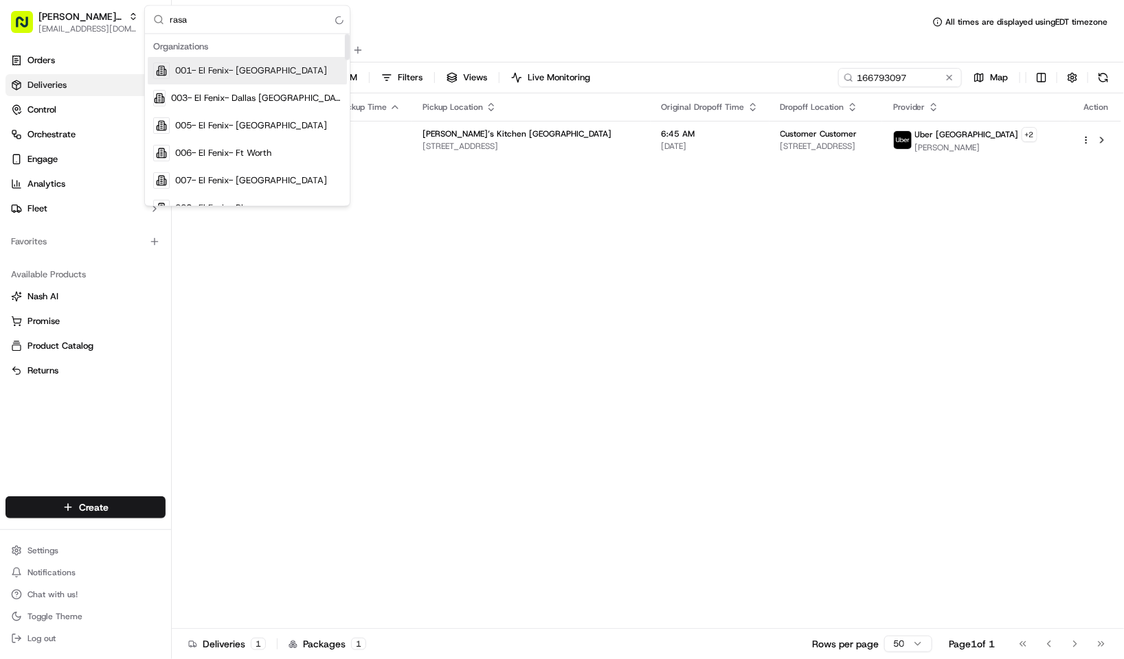
type input "rasa"
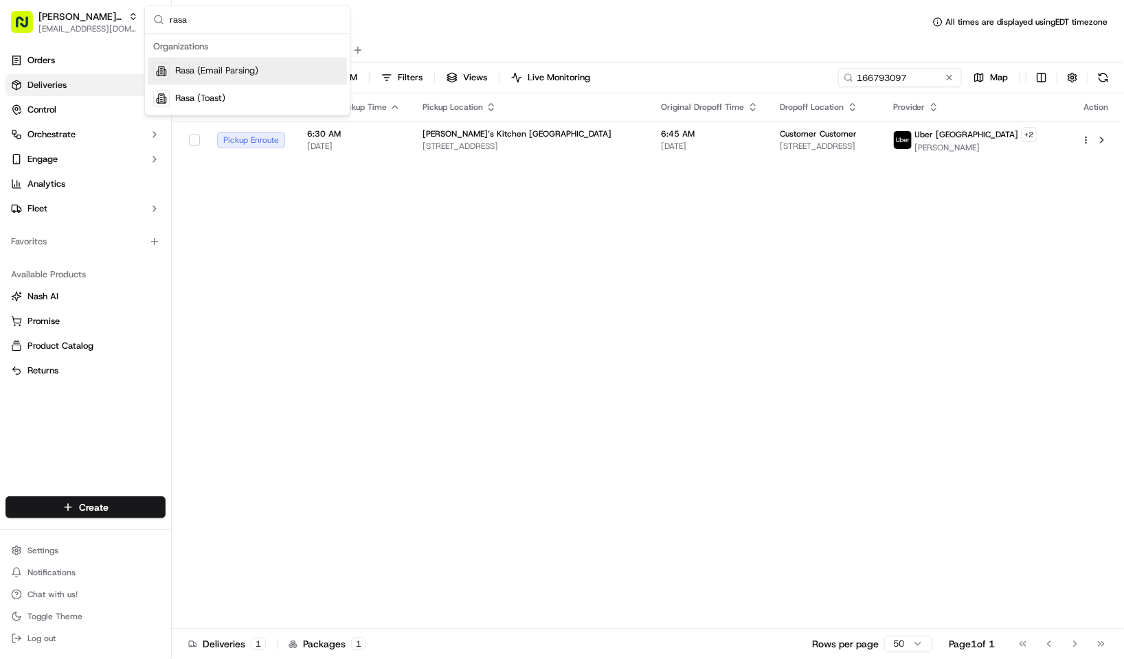
click at [223, 71] on span "Rasa (Email Parsing)" at bounding box center [216, 71] width 83 height 12
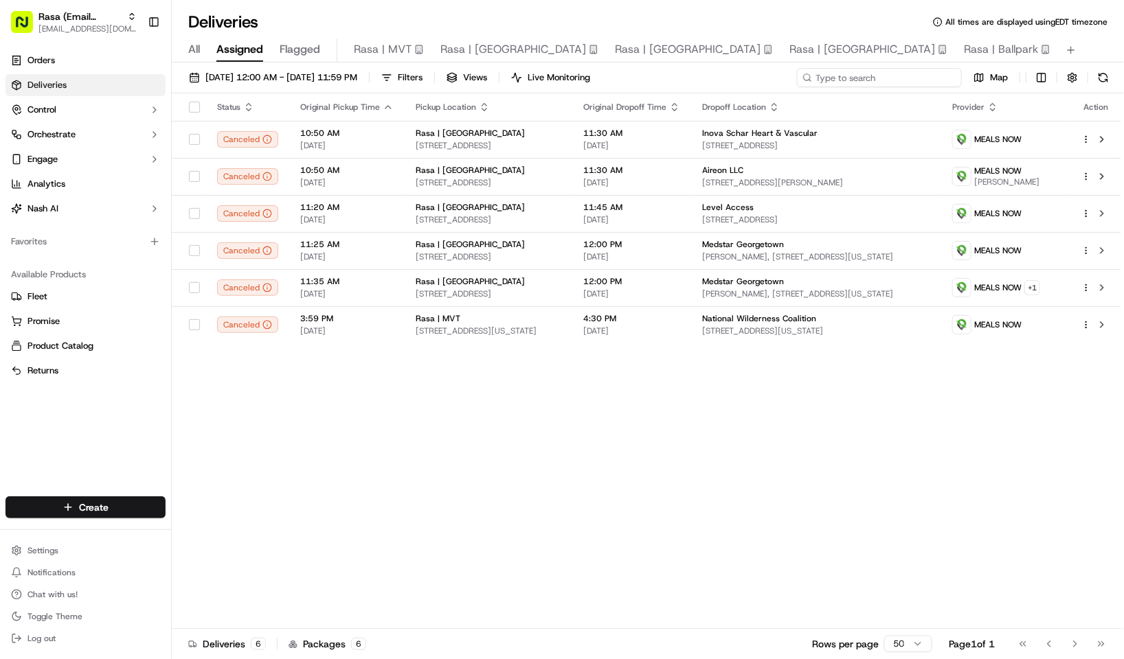
click at [865, 77] on input at bounding box center [879, 77] width 165 height 19
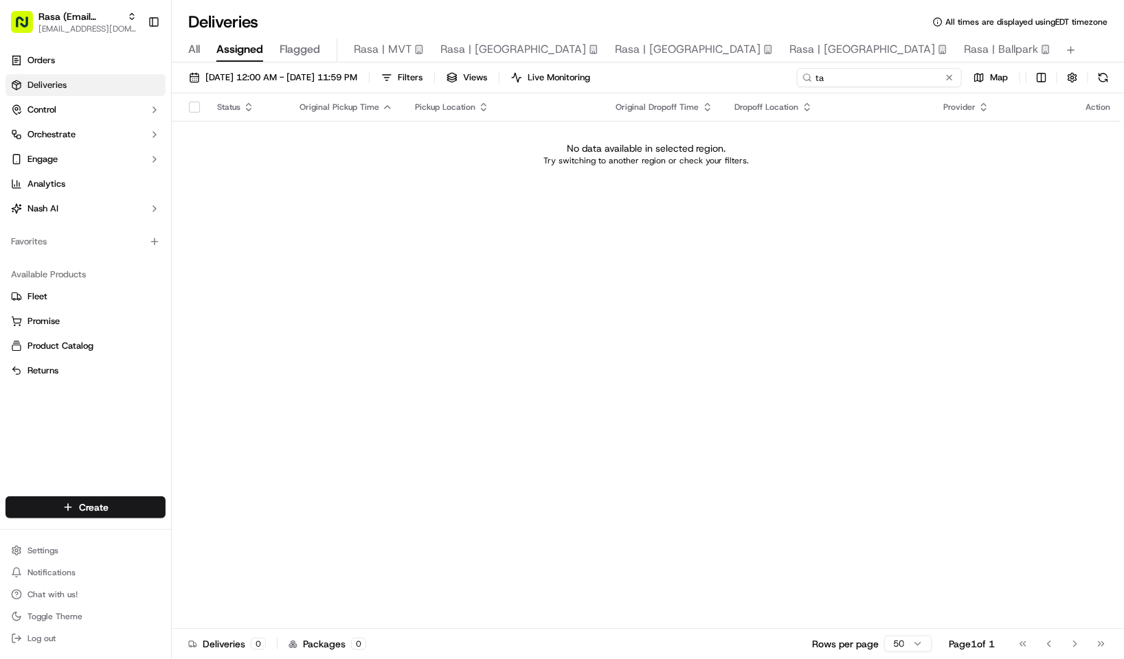
type input "t"
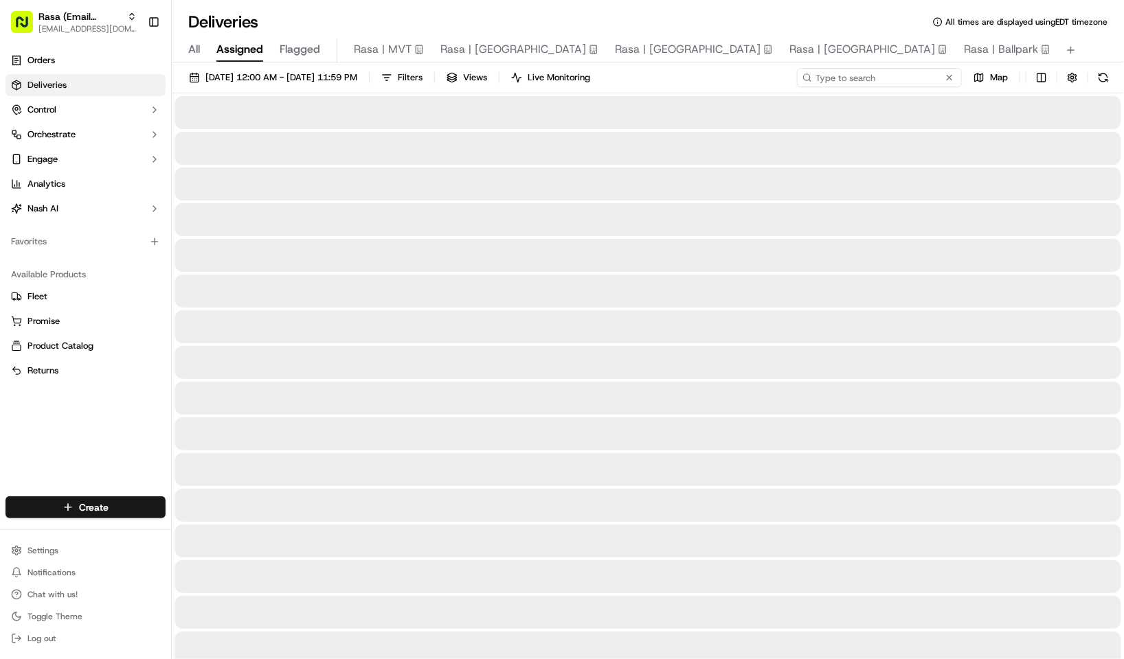
type input "ta"
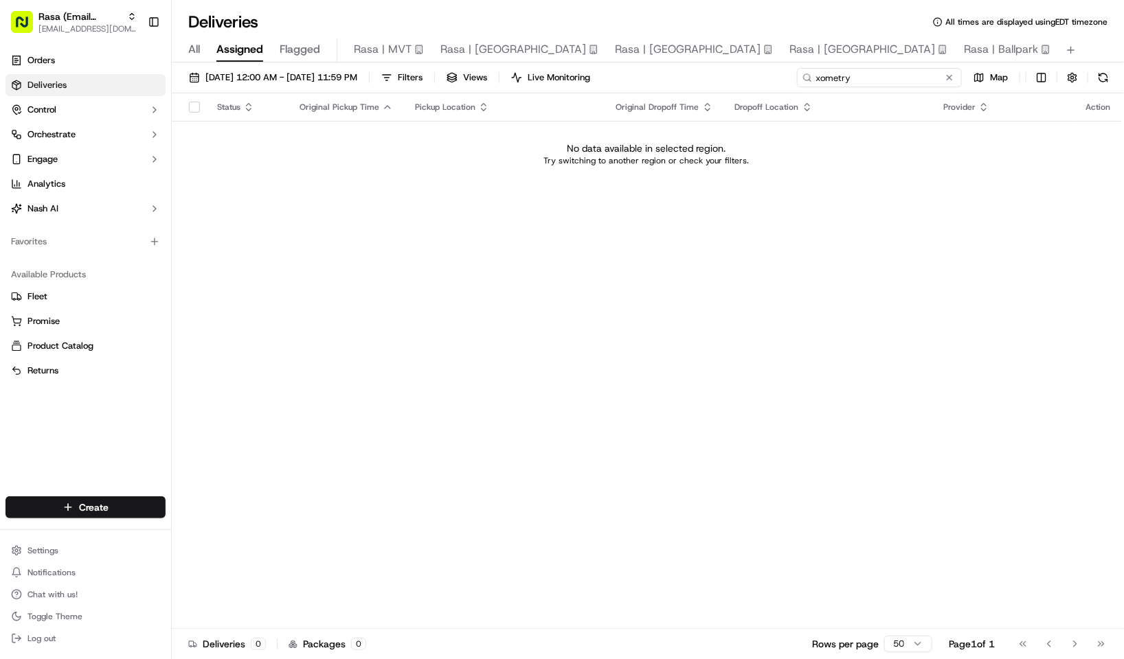
type input "xometry"
click at [67, 27] on span "[EMAIL_ADDRESS][DOMAIN_NAME]" at bounding box center [87, 28] width 98 height 11
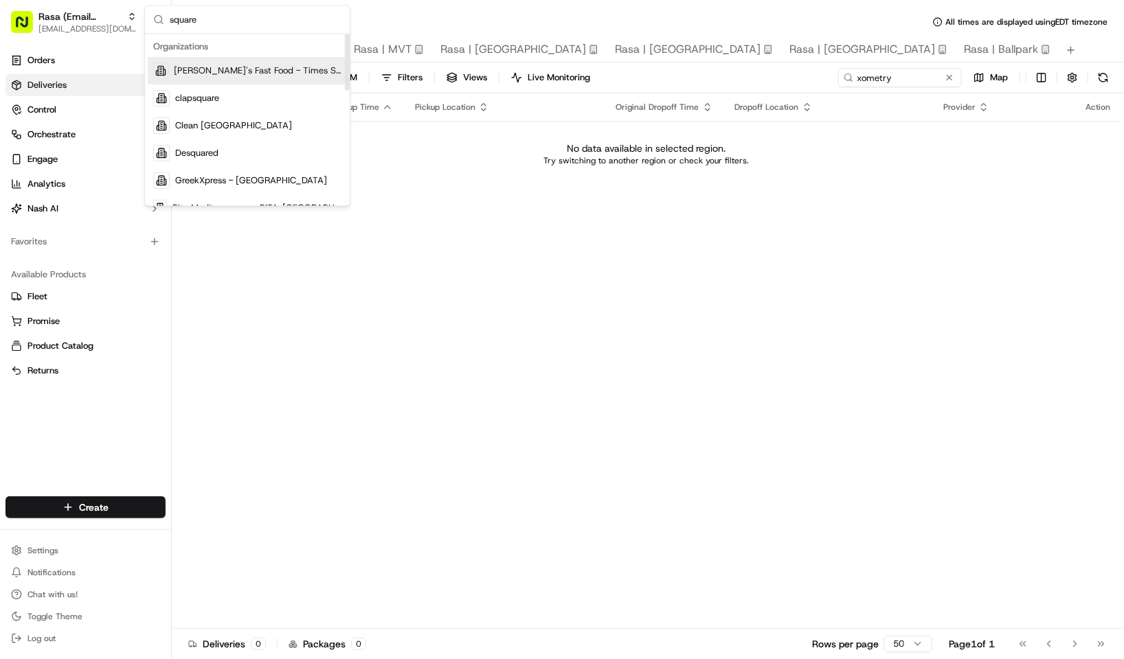
type input "square"
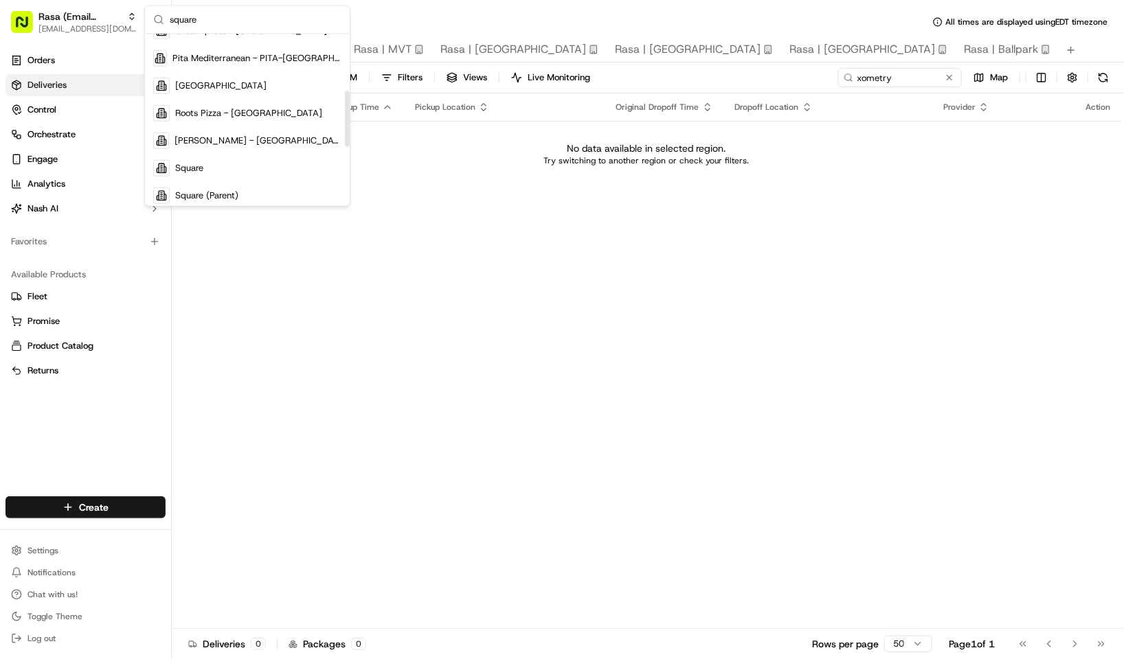
scroll to position [175, 0]
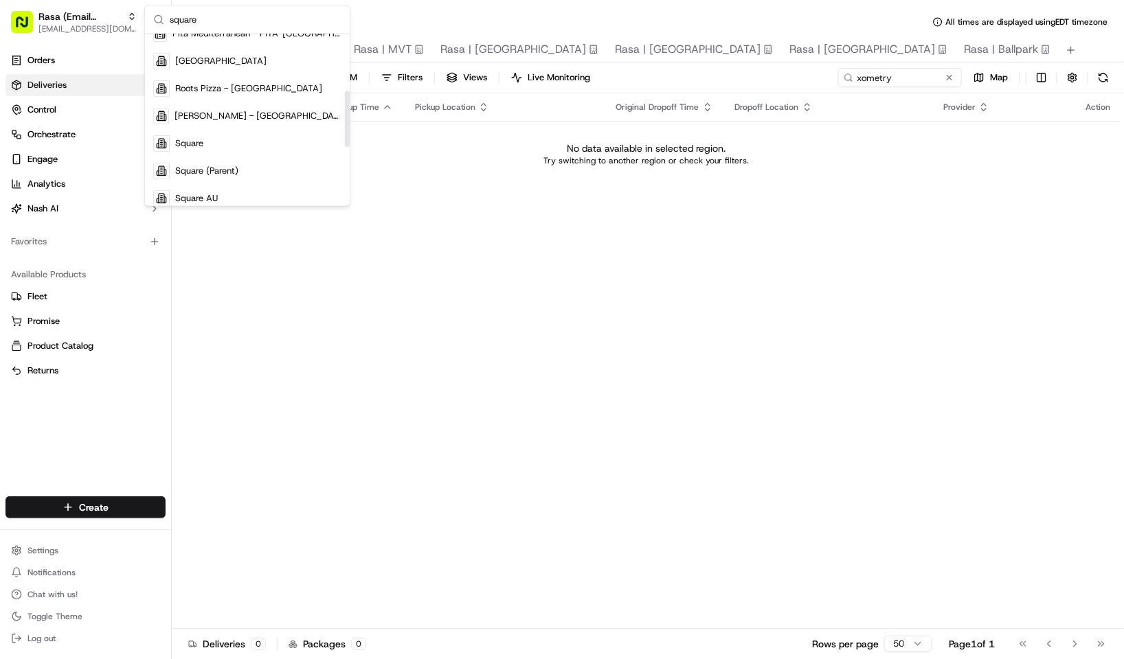
drag, startPoint x: 347, startPoint y: 52, endPoint x: 348, endPoint y: 110, distance: 57.7
click at [348, 110] on div "Suggestions" at bounding box center [347, 119] width 5 height 56
click at [250, 135] on div "Square" at bounding box center [247, 143] width 199 height 27
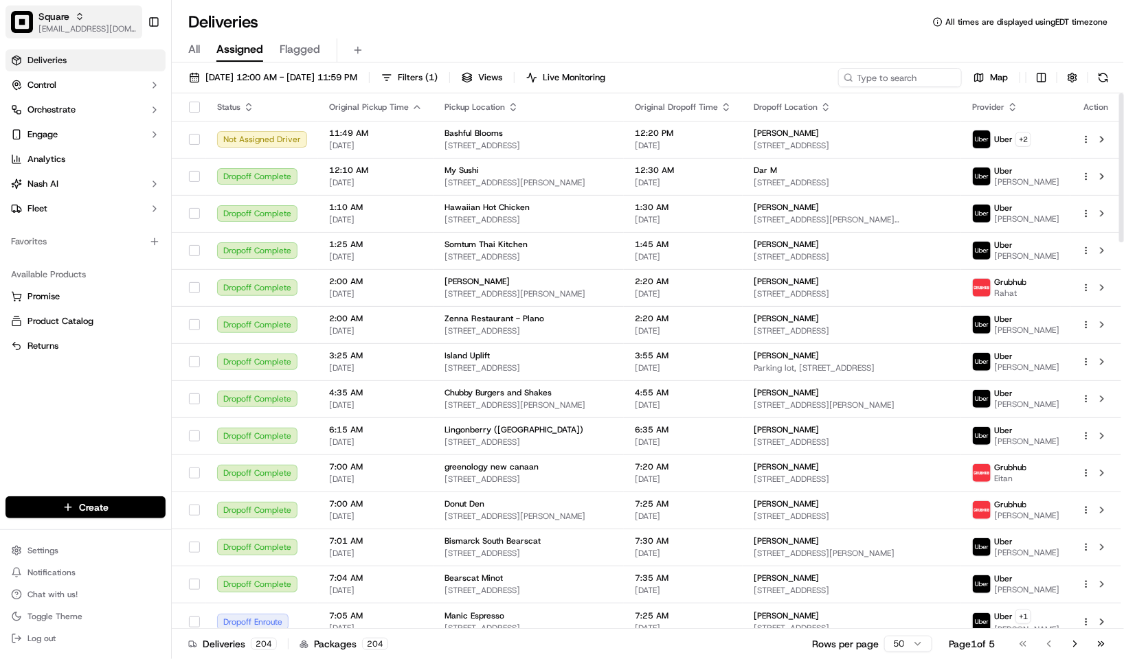
click at [43, 21] on span "Square" at bounding box center [53, 17] width 31 height 14
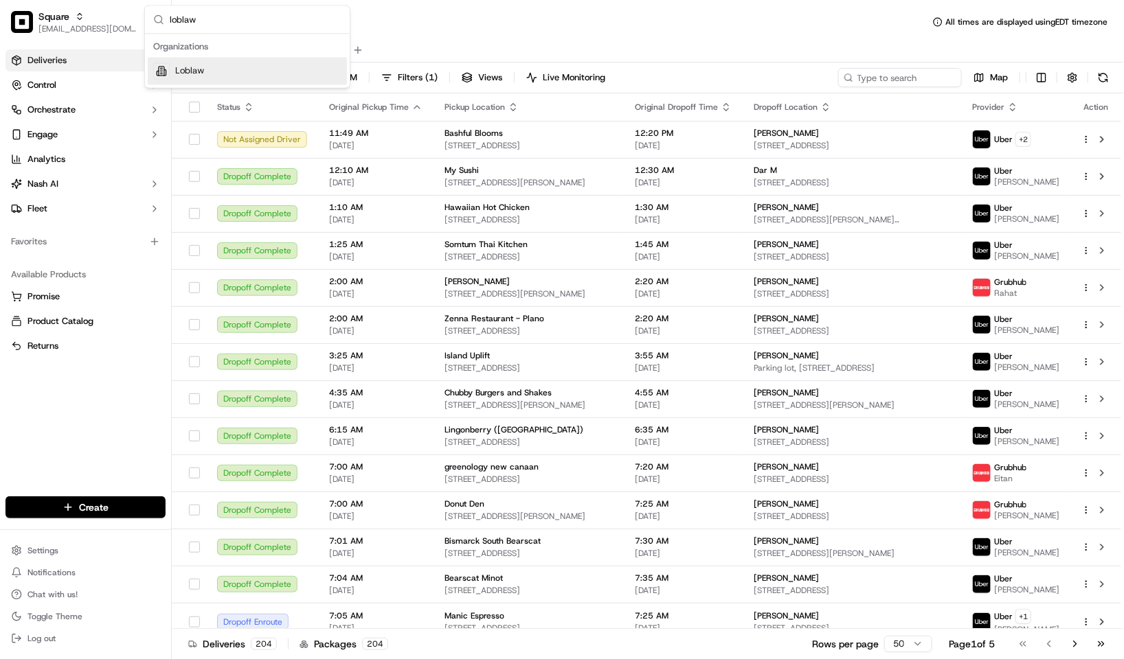
type input "loblaw"
click at [225, 67] on div "Loblaw" at bounding box center [247, 71] width 199 height 27
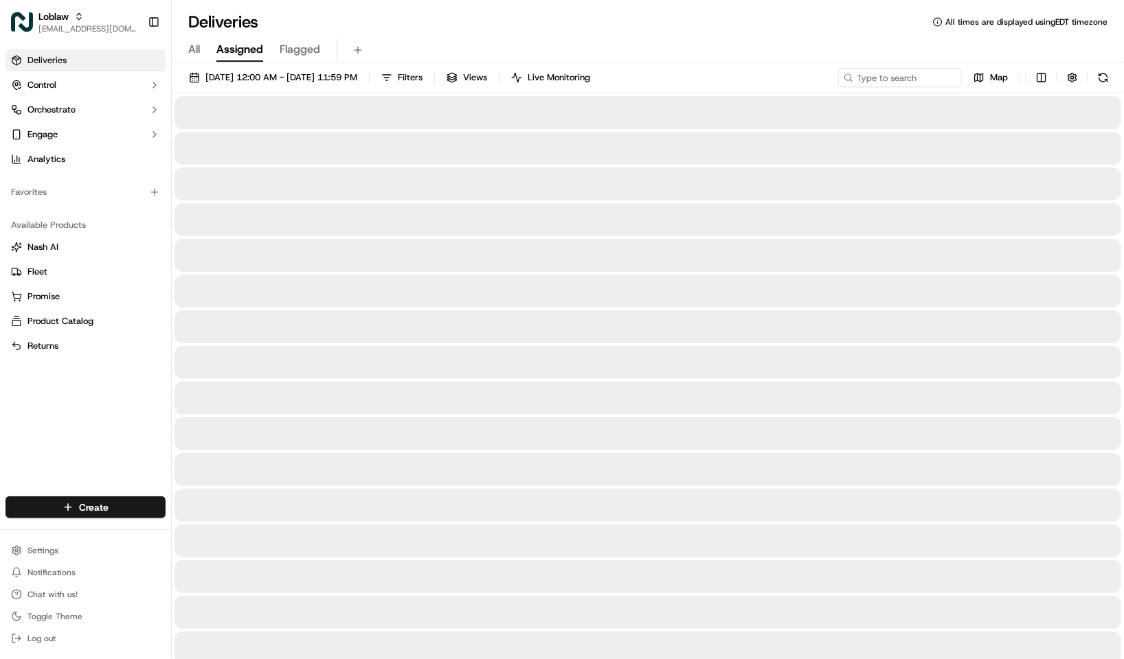
click at [876, 83] on input at bounding box center [900, 77] width 124 height 19
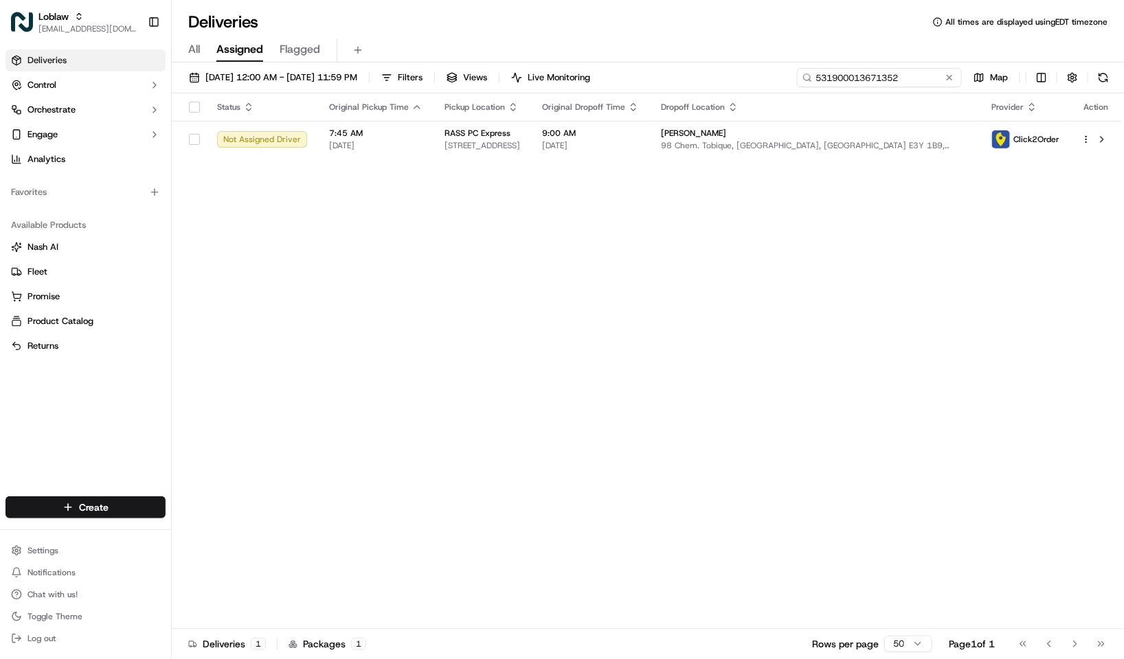
click at [895, 78] on input "531900013671352" at bounding box center [879, 77] width 165 height 19
paste input "80779"
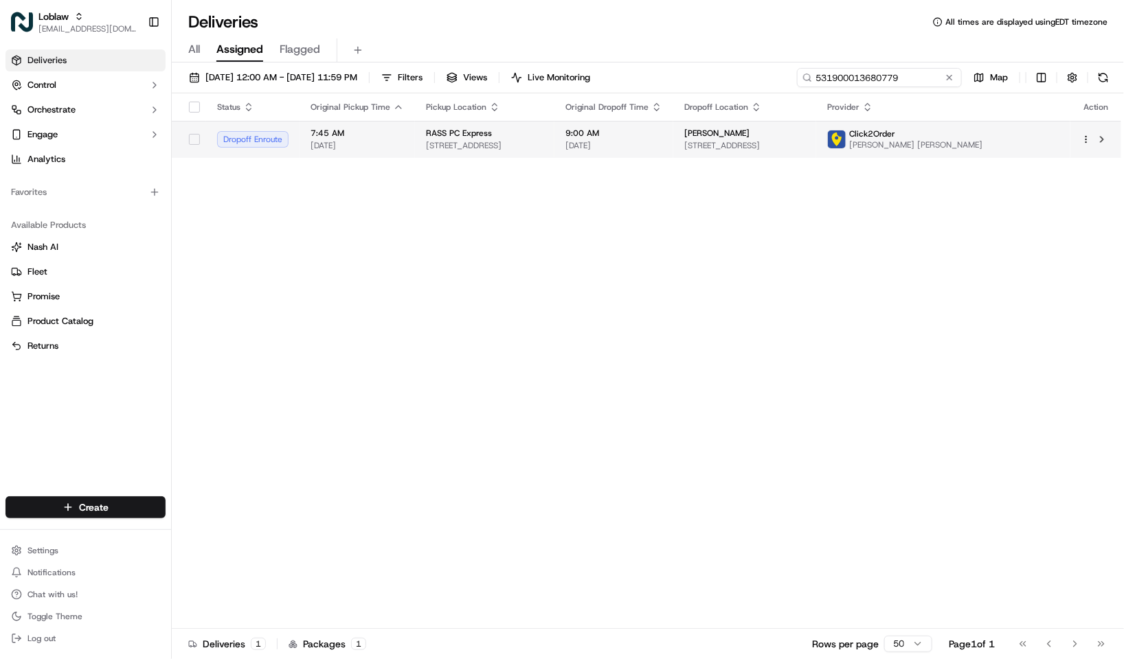
type input "531900013680779"
click at [662, 150] on span "Sep 15 2025" at bounding box center [613, 145] width 97 height 11
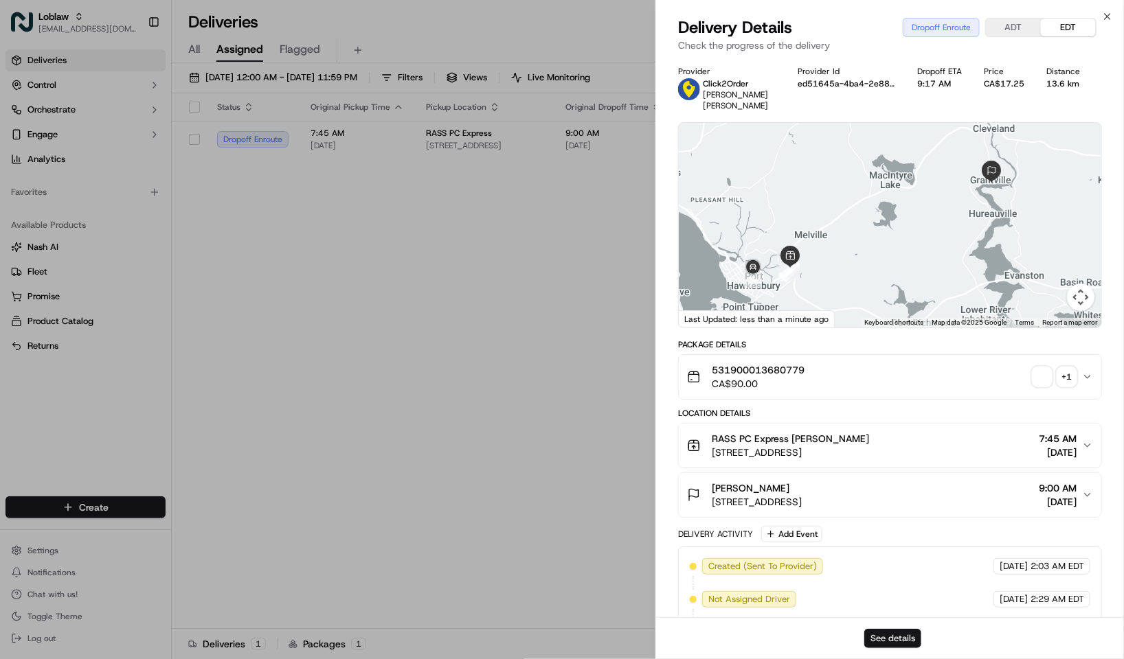
click at [895, 642] on button "See details" at bounding box center [892, 638] width 57 height 19
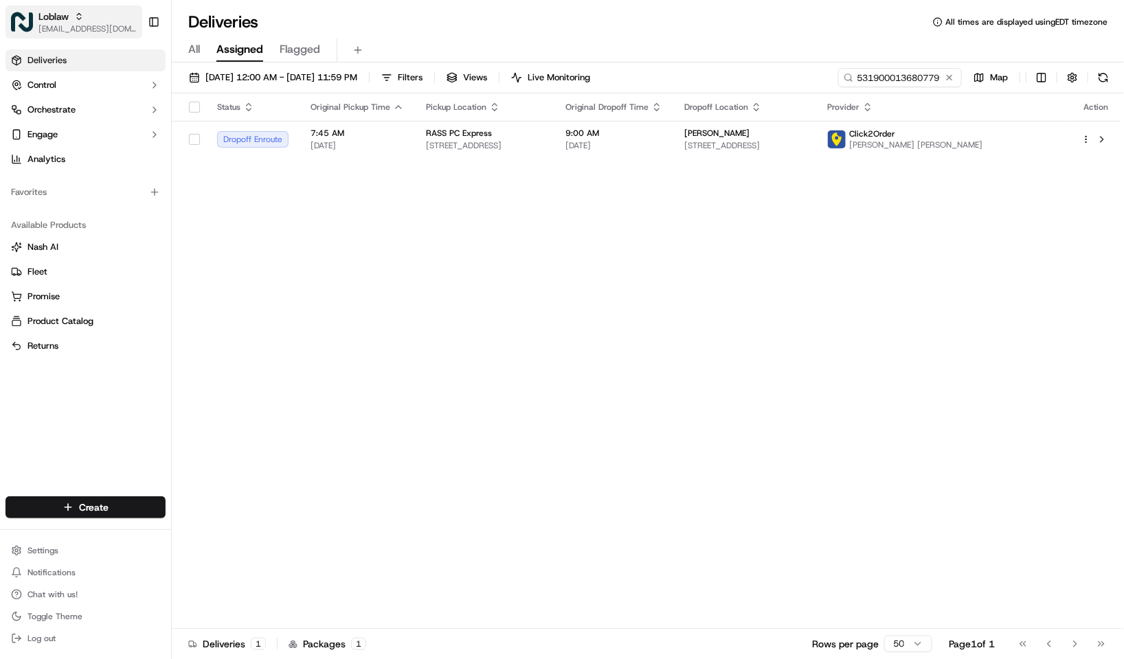
click at [49, 23] on span "[EMAIL_ADDRESS][DOMAIN_NAME]" at bounding box center [87, 28] width 98 height 11
type input "abike"
click at [262, 74] on div "Abike's Kitchen" at bounding box center [247, 71] width 199 height 27
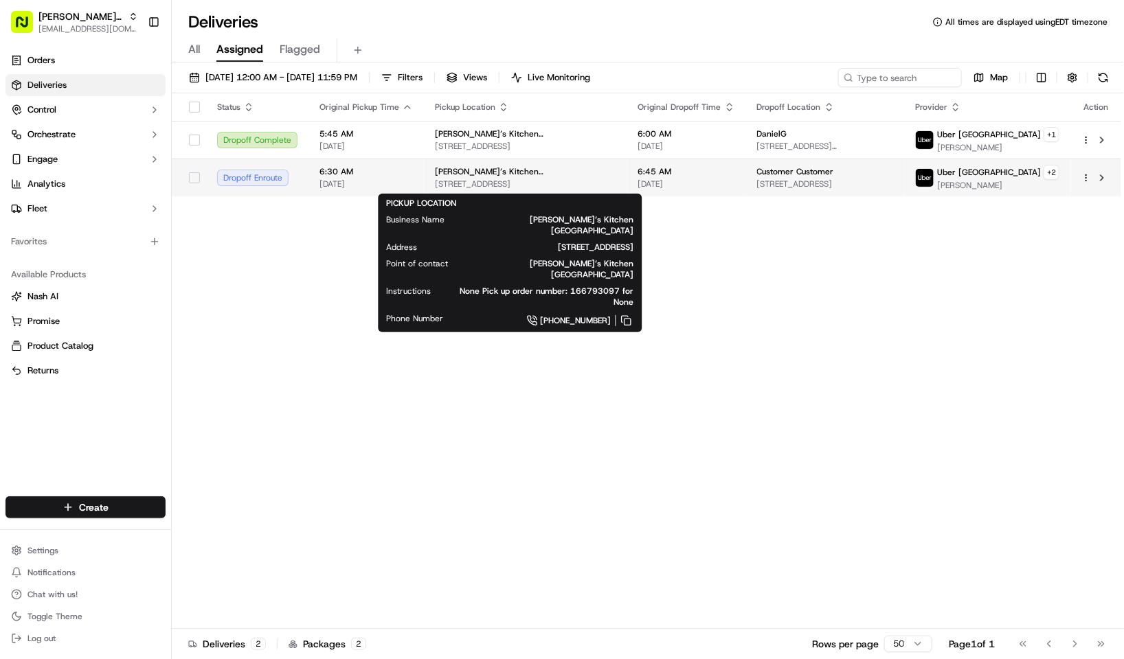
click at [456, 183] on span "Cattle Market Rd, Nottingham NG2 3GY, UK" at bounding box center [525, 184] width 181 height 11
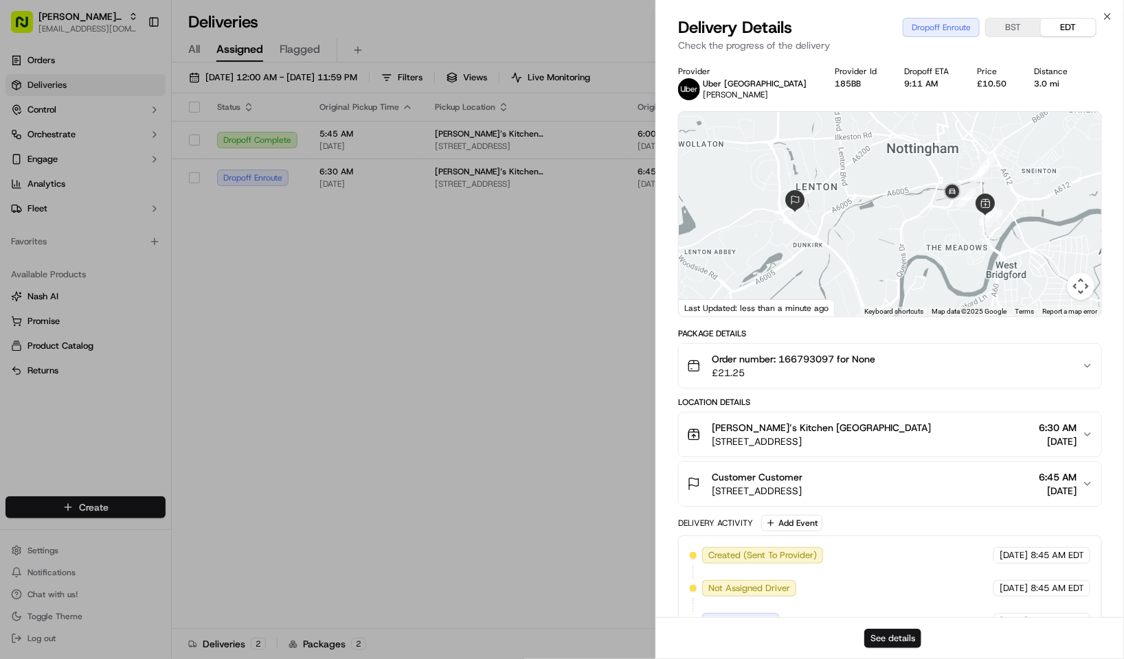
click at [889, 639] on button "See details" at bounding box center [892, 638] width 57 height 19
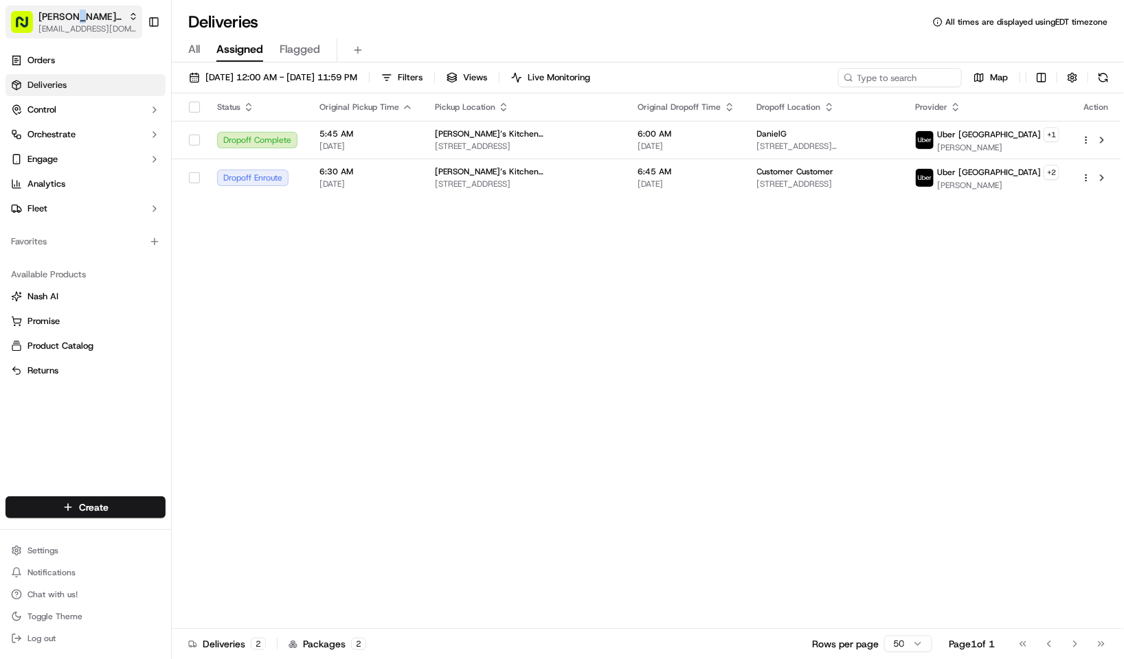
click at [68, 19] on span "Abike's Kitchen" at bounding box center [80, 17] width 84 height 14
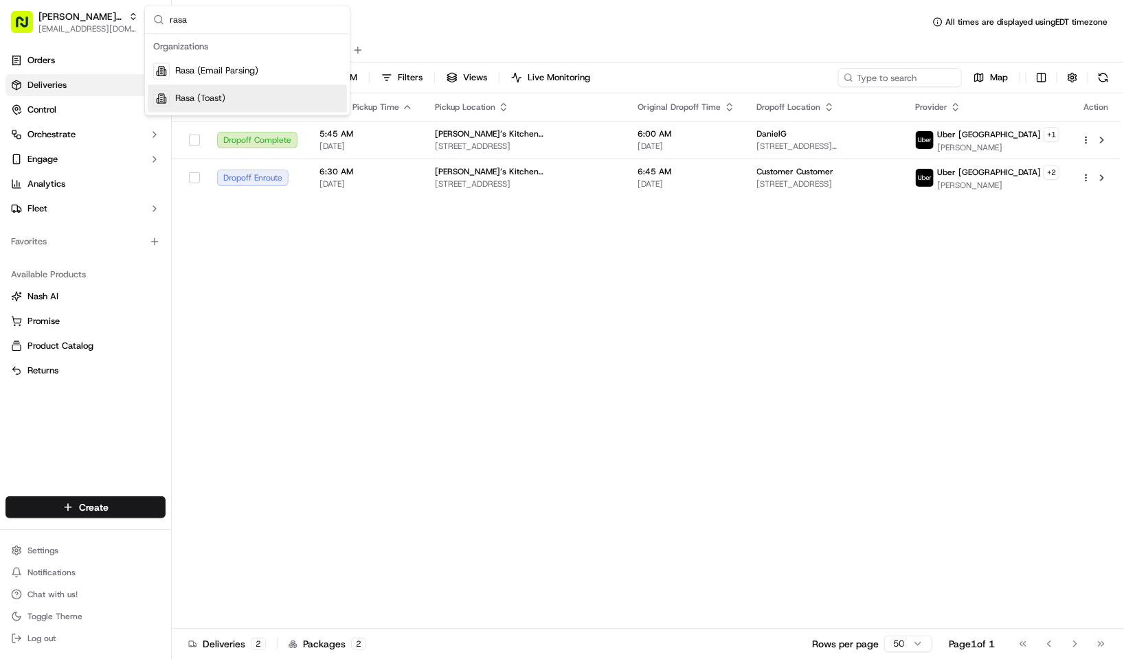
type input "rasa"
click at [285, 75] on div "Rasa (Email Parsing)" at bounding box center [247, 71] width 199 height 27
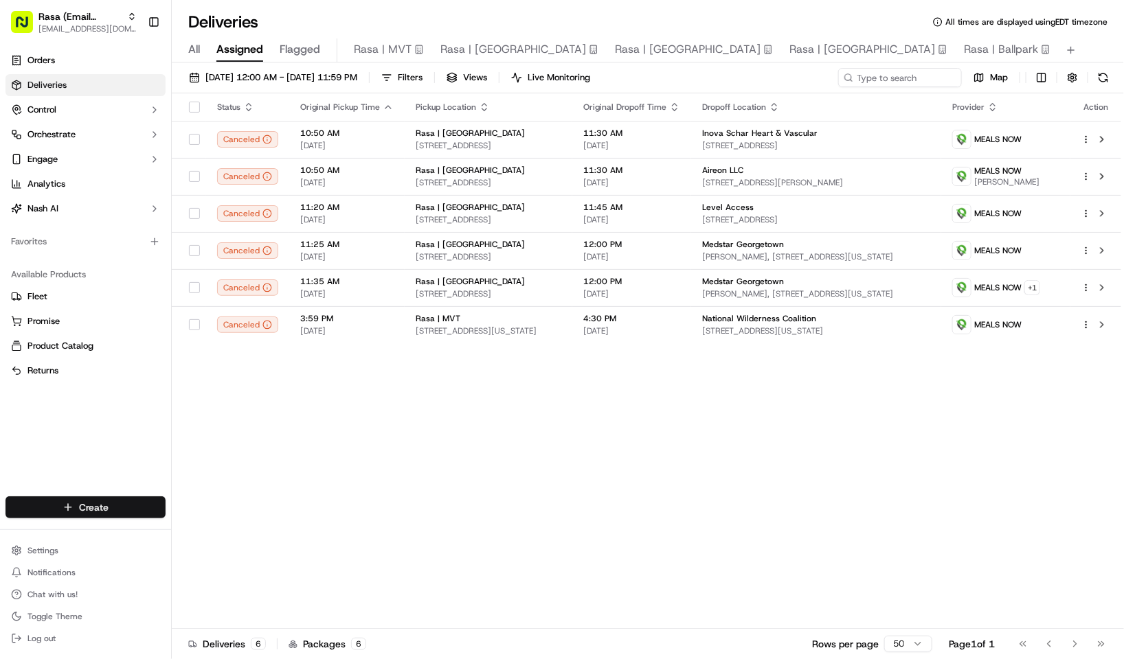
click at [115, 508] on html "Rasa (Email Parsing) kpensader@nashhelp.com Toggle Sidebar Orders Deliveries Co…" at bounding box center [562, 329] width 1124 height 659
click at [231, 530] on link "Delivery" at bounding box center [248, 533] width 153 height 25
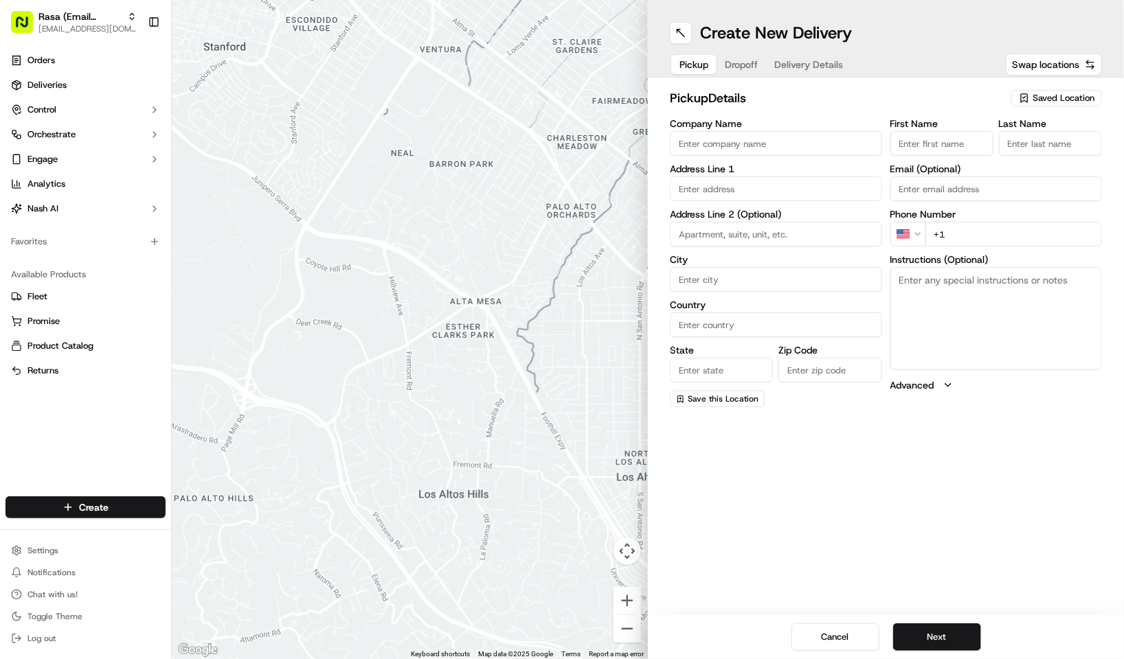
click at [1034, 93] on span "Saved Location" at bounding box center [1063, 98] width 62 height 12
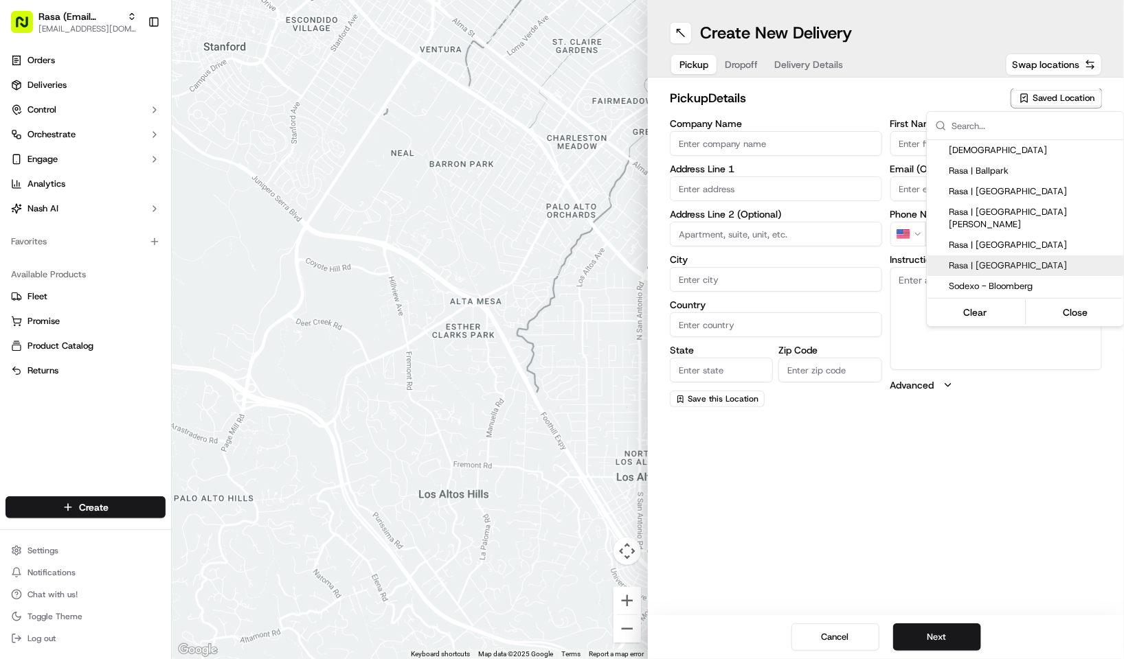
click at [995, 260] on span "Rasa | Rockville" at bounding box center [1033, 266] width 169 height 12
type input "Rasa | Rockville"
type input "12033 Rockville Pike"
type input "Rockville"
type input "US"
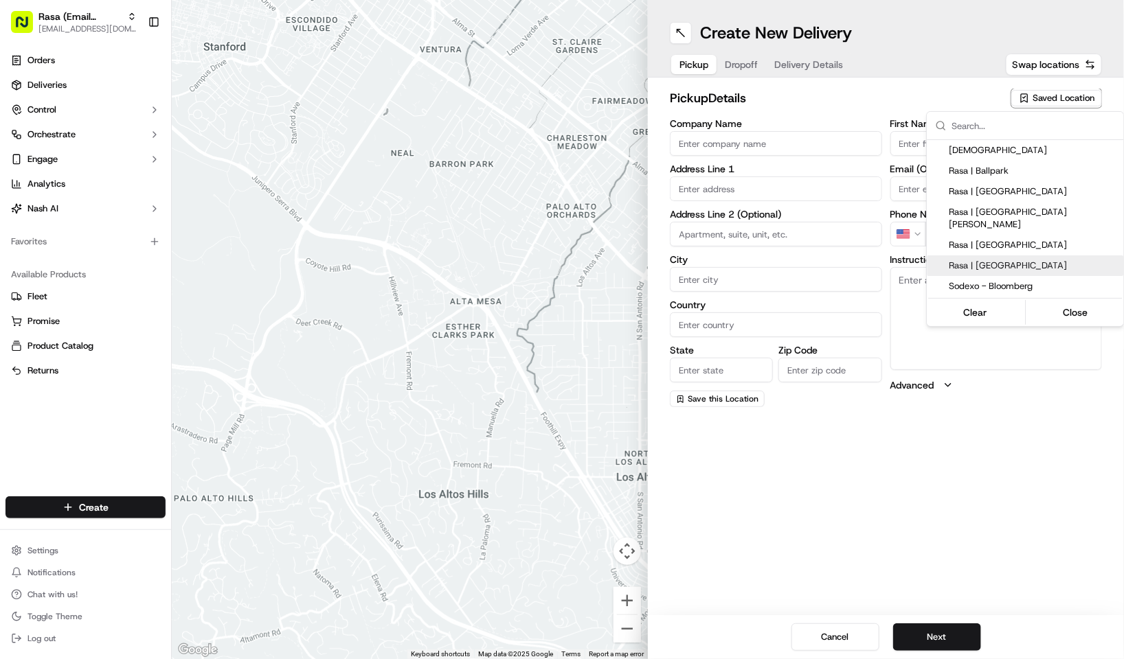
type input "MD"
type input "20852"
type input "+1 240 669 8661"
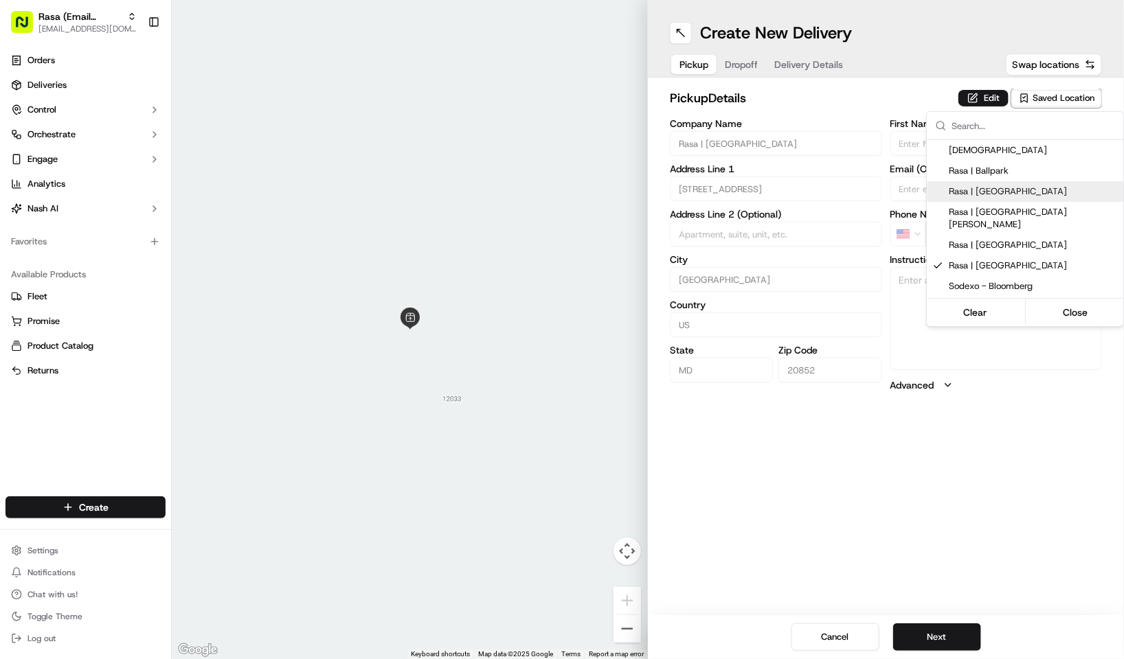
click at [1045, 385] on html "Rasa (Email Parsing) kpensader@nashhelp.com Toggle Sidebar Orders Deliveries Co…" at bounding box center [562, 329] width 1124 height 659
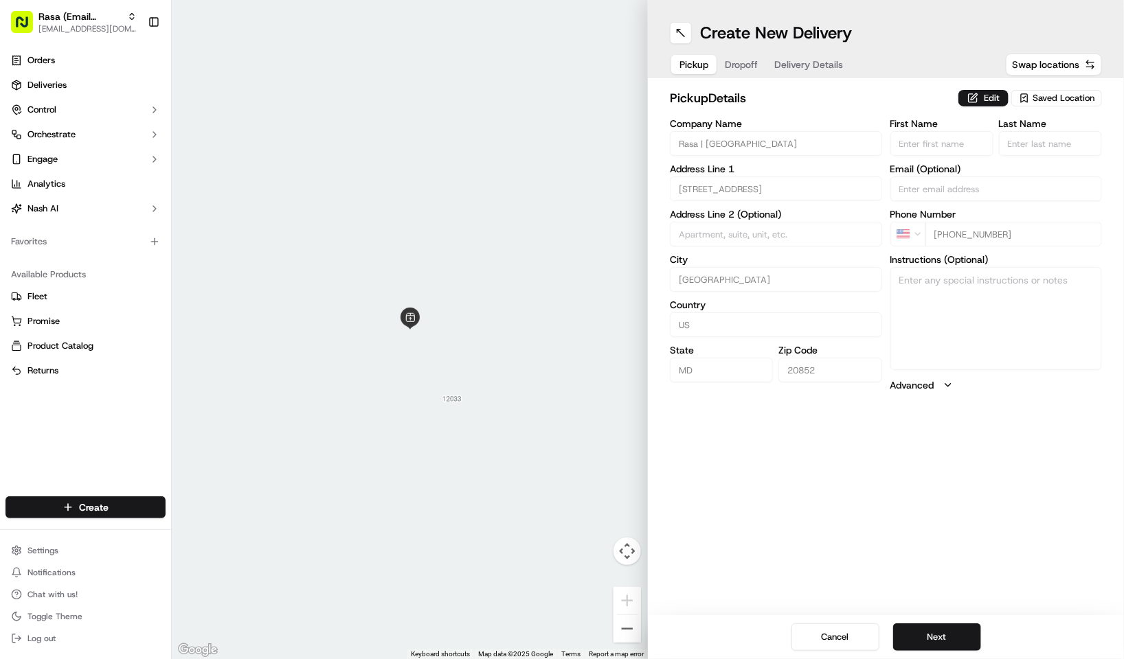
click at [748, 63] on span "Dropoff" at bounding box center [741, 65] width 33 height 14
click at [820, 58] on span "Delivery Details" at bounding box center [823, 65] width 69 height 14
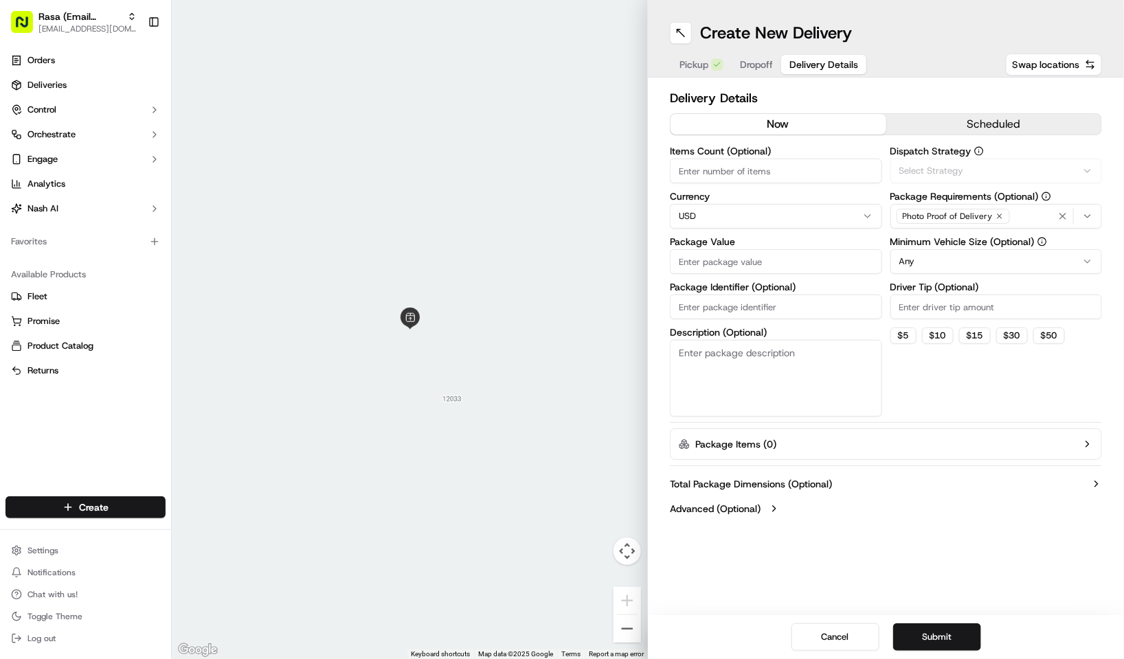
click at [761, 58] on span "Dropoff" at bounding box center [756, 65] width 33 height 14
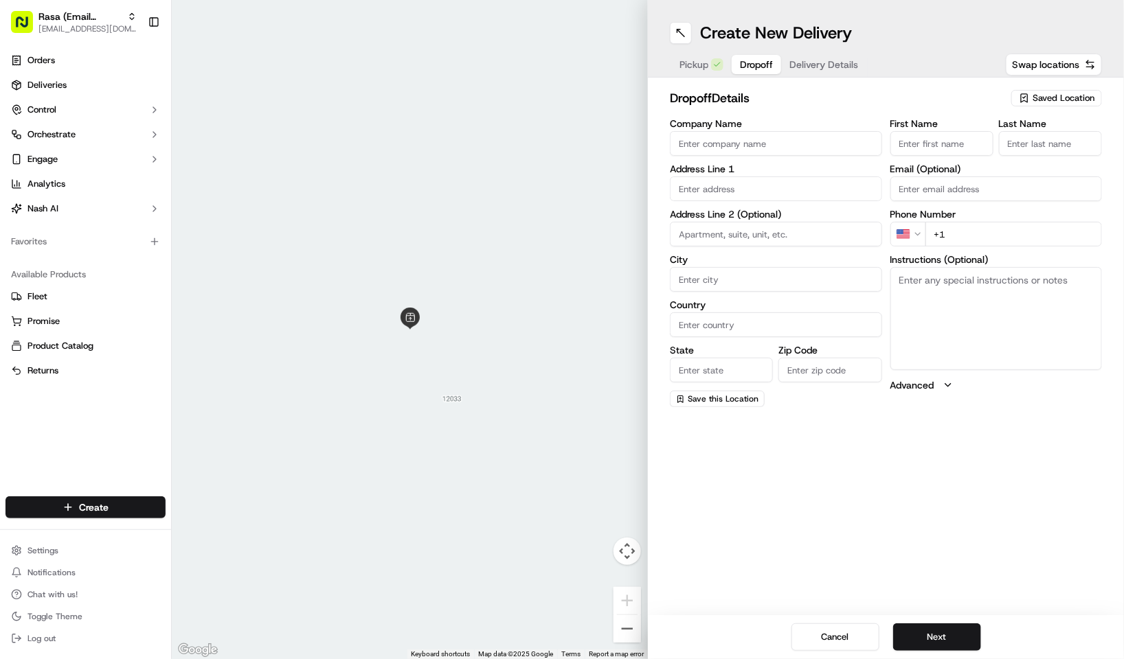
click at [792, 138] on input "Company Name" at bounding box center [776, 143] width 212 height 25
click at [829, 93] on h2 "dropoff Details" at bounding box center [836, 98] width 333 height 19
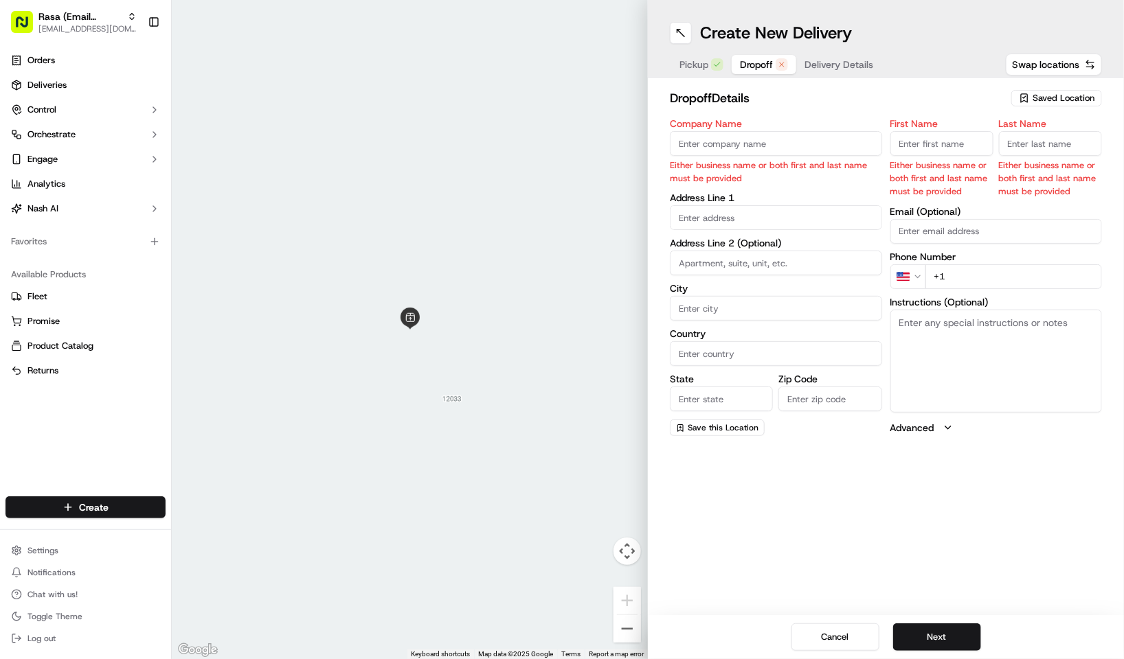
click at [746, 150] on input "Company Name" at bounding box center [776, 143] width 212 height 25
click at [942, 145] on input "First Name" at bounding box center [941, 143] width 103 height 25
click at [920, 100] on h2 "dropoff Details" at bounding box center [836, 98] width 333 height 19
click at [58, 27] on span "[EMAIL_ADDRESS][DOMAIN_NAME]" at bounding box center [87, 28] width 98 height 11
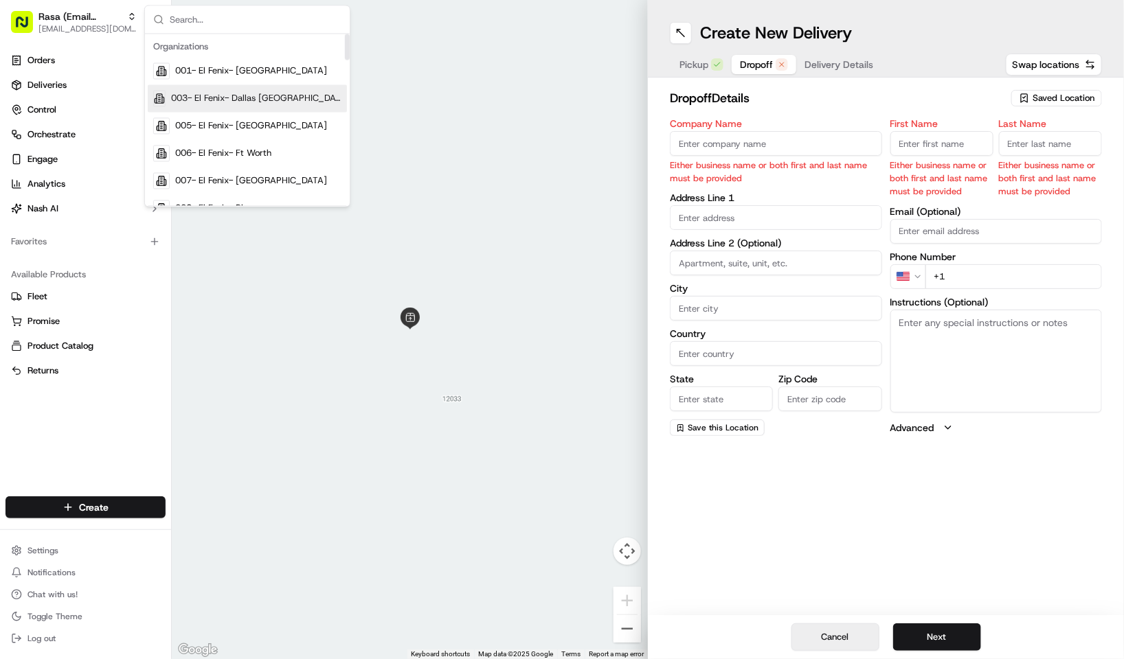
click at [824, 642] on button "Cancel" at bounding box center [835, 637] width 88 height 27
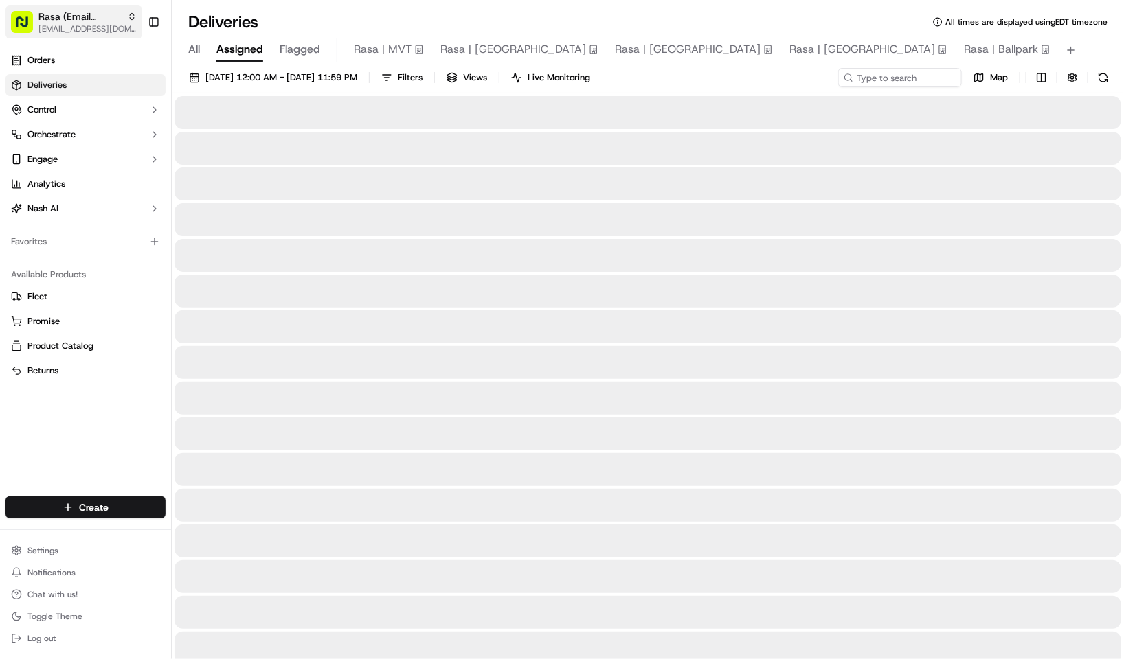
click at [62, 23] on span "[EMAIL_ADDRESS][DOMAIN_NAME]" at bounding box center [87, 28] width 98 height 11
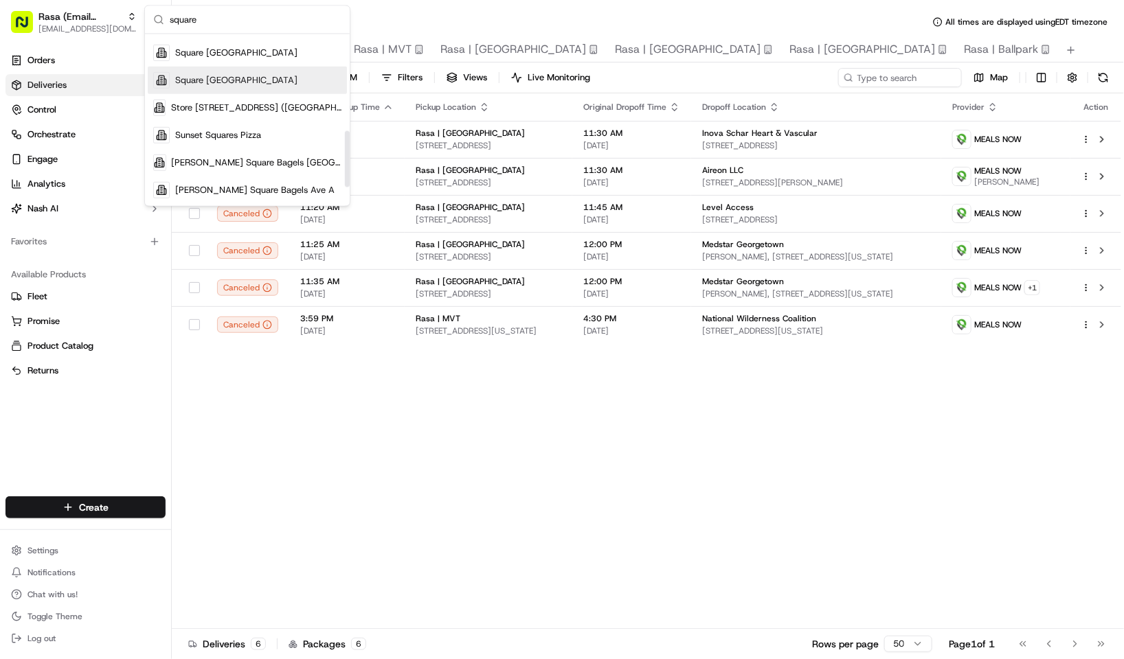
scroll to position [245, 0]
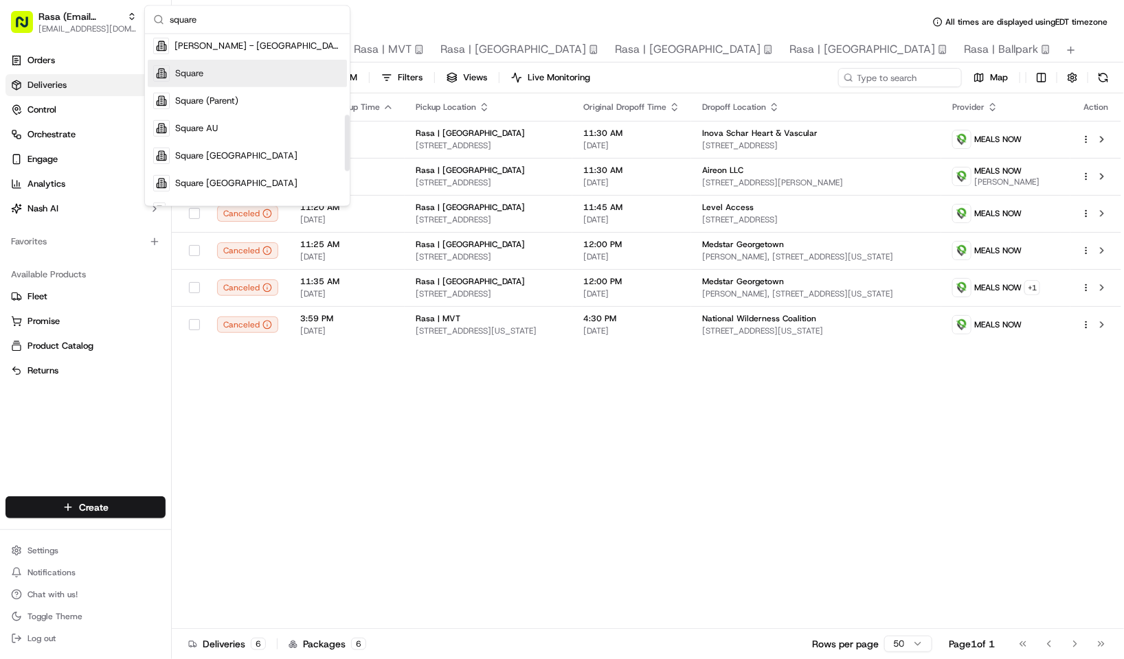
type input "square"
click at [223, 75] on div "Square" at bounding box center [247, 73] width 199 height 27
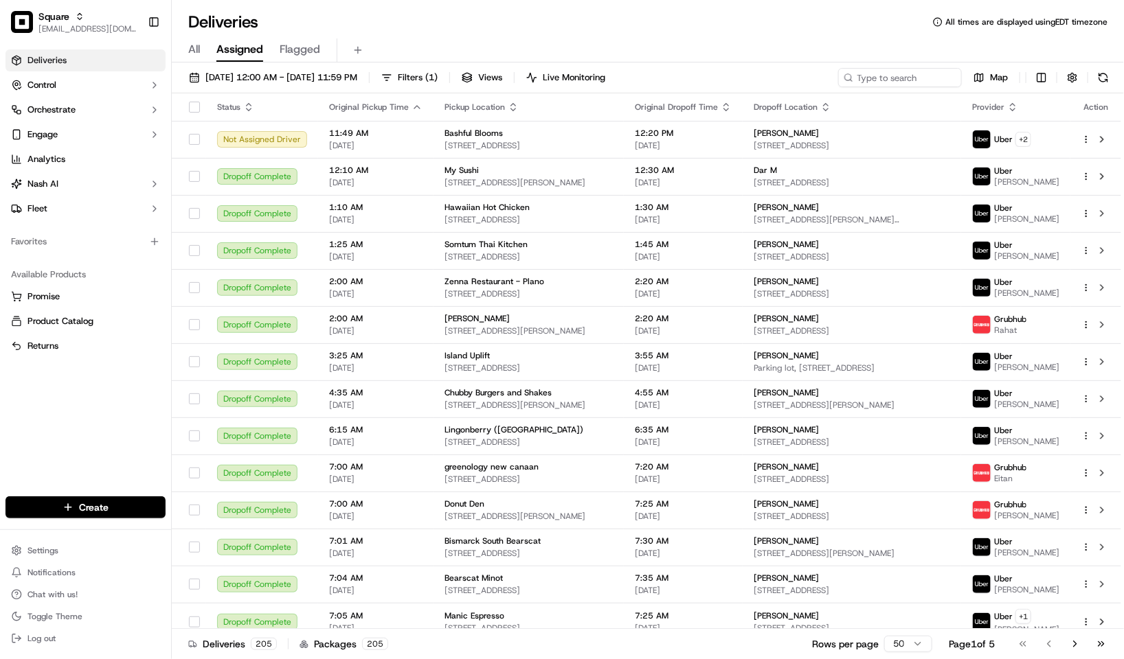
click at [514, 27] on div "Deliveries All times are displayed using EDT timezone" at bounding box center [648, 22] width 952 height 22
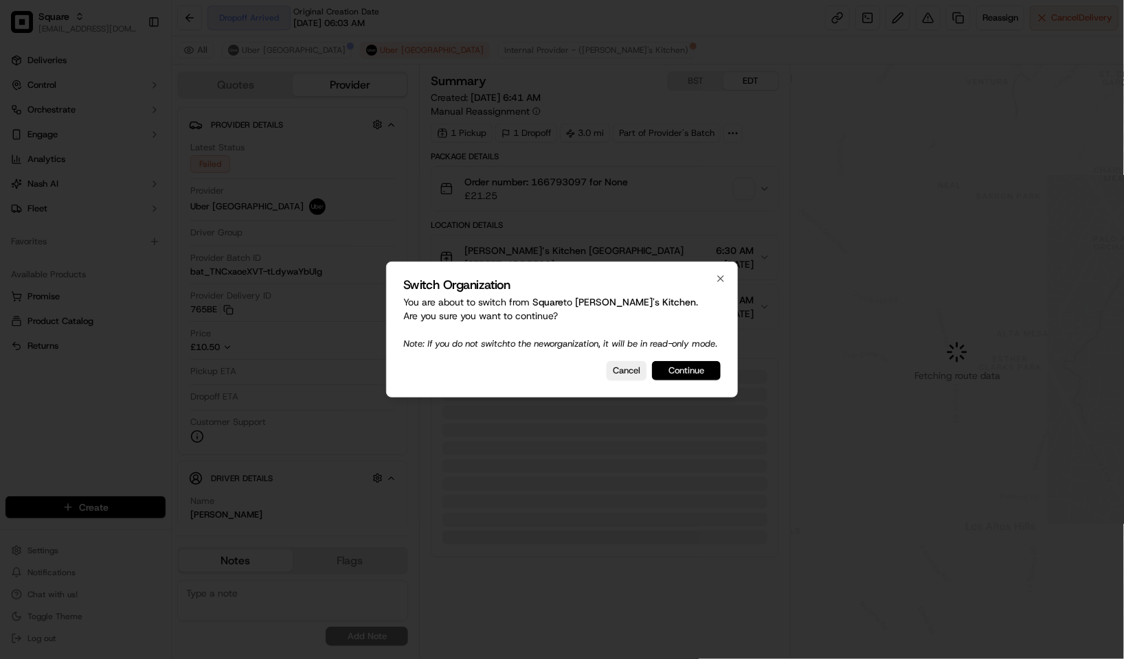
click at [690, 372] on button "Continue" at bounding box center [686, 370] width 69 height 19
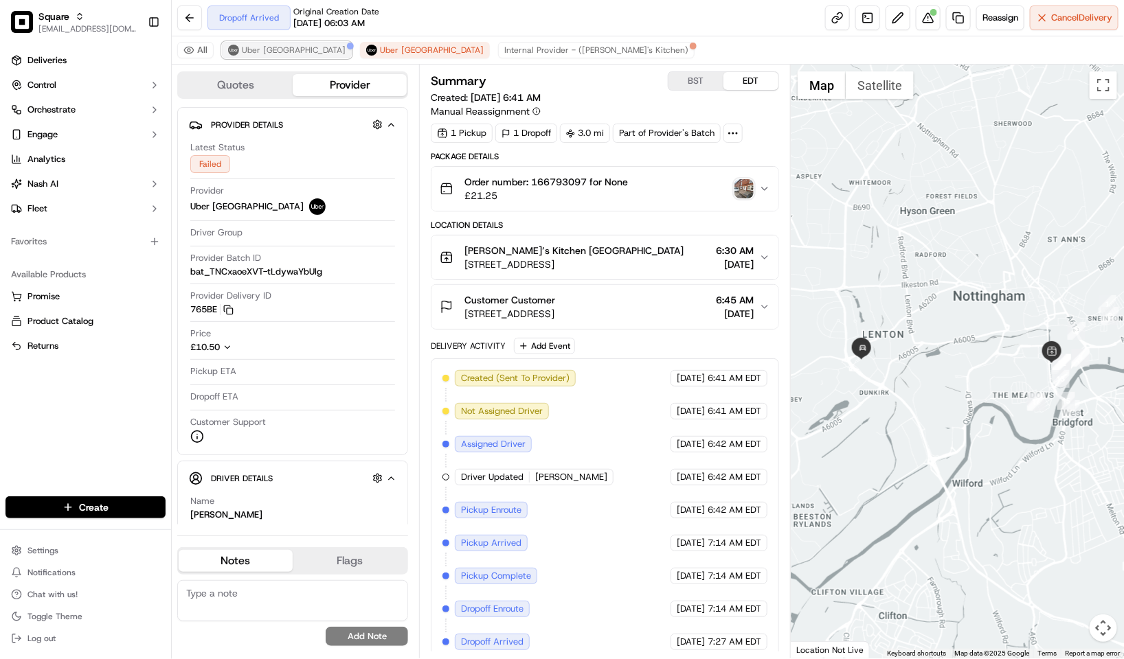
click at [267, 52] on span "Uber UK" at bounding box center [294, 50] width 104 height 11
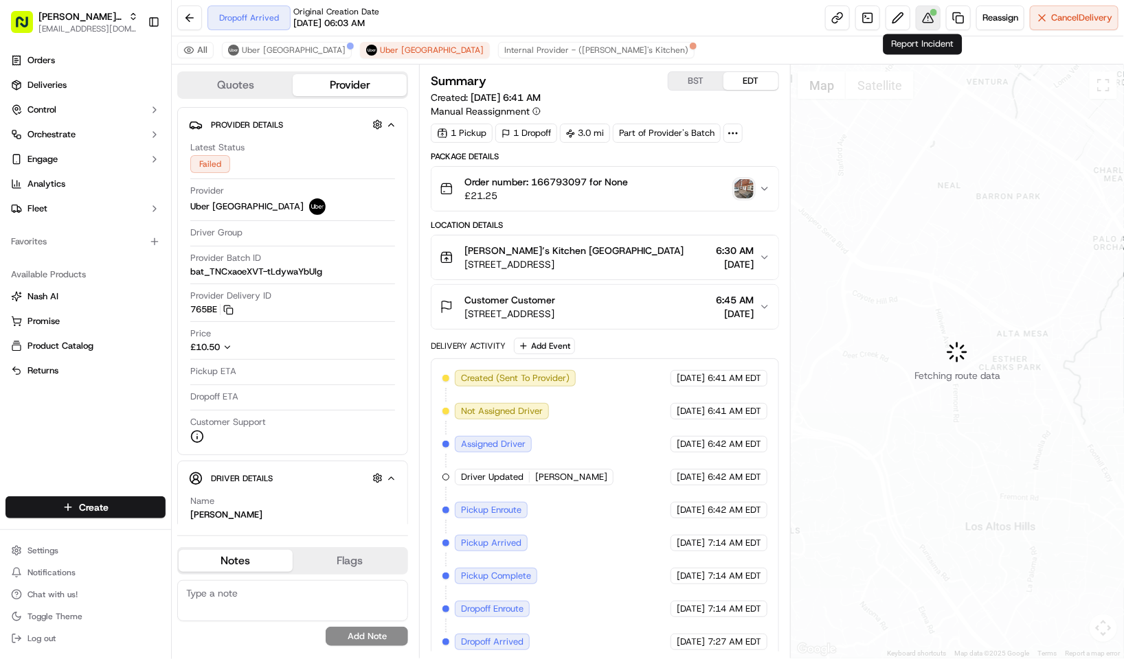
click at [917, 15] on button at bounding box center [928, 17] width 25 height 25
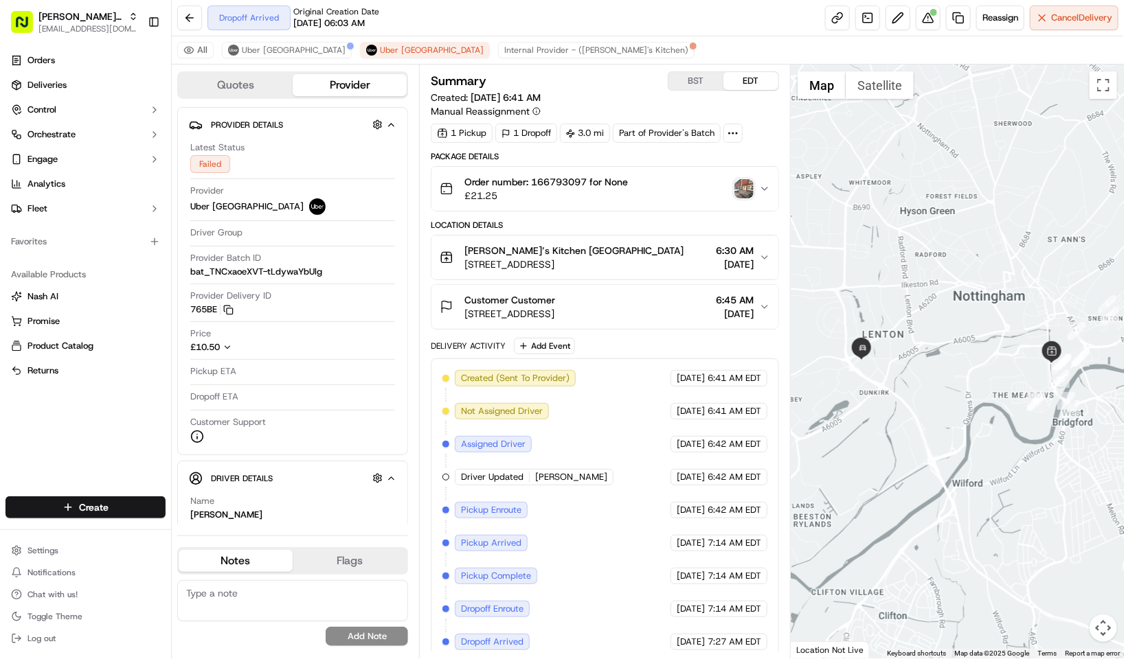
click at [561, 202] on span "£21.25" at bounding box center [545, 196] width 163 height 14
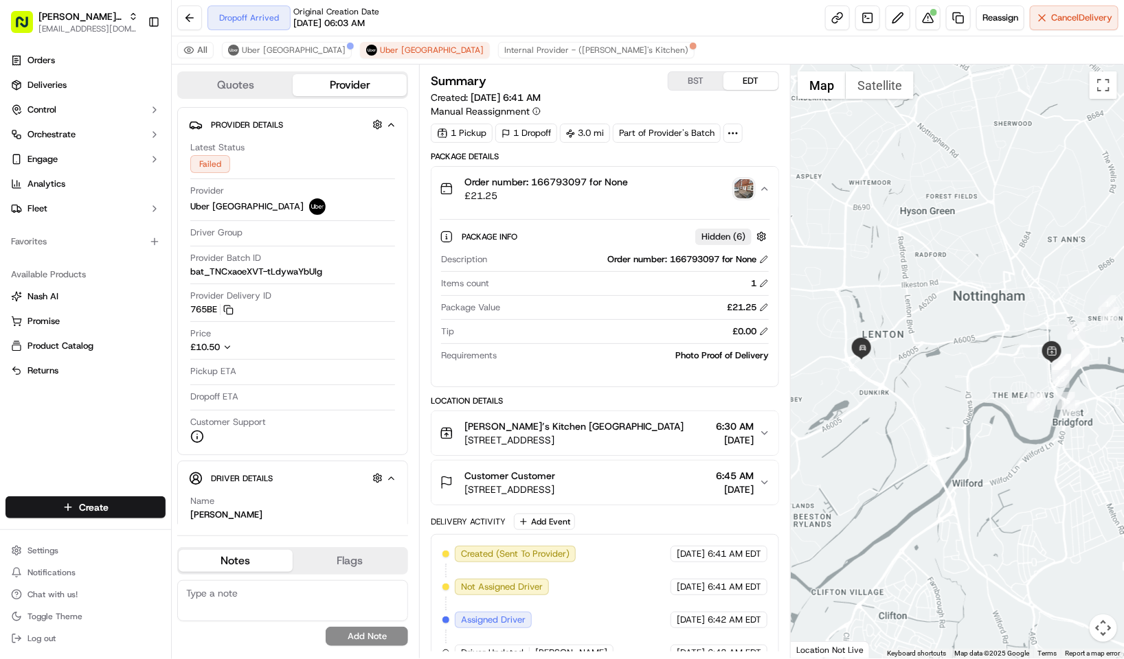
click at [561, 202] on span "£21.25" at bounding box center [545, 196] width 163 height 14
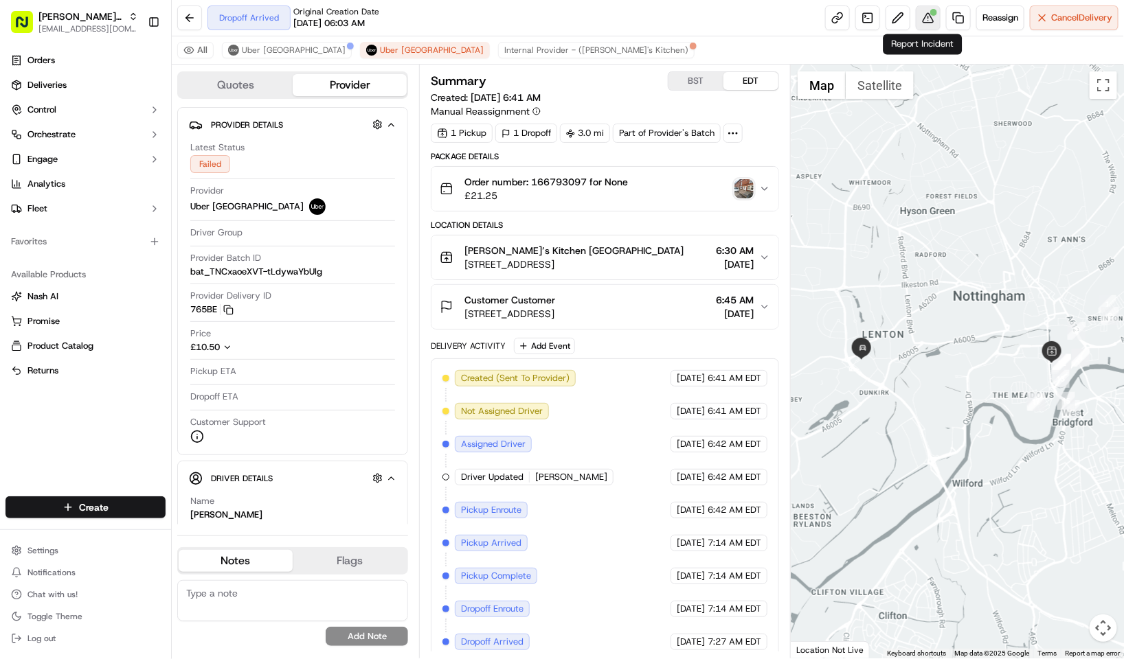
click at [930, 19] on button at bounding box center [928, 17] width 25 height 25
click at [260, 52] on span "Uber UK" at bounding box center [294, 50] width 104 height 11
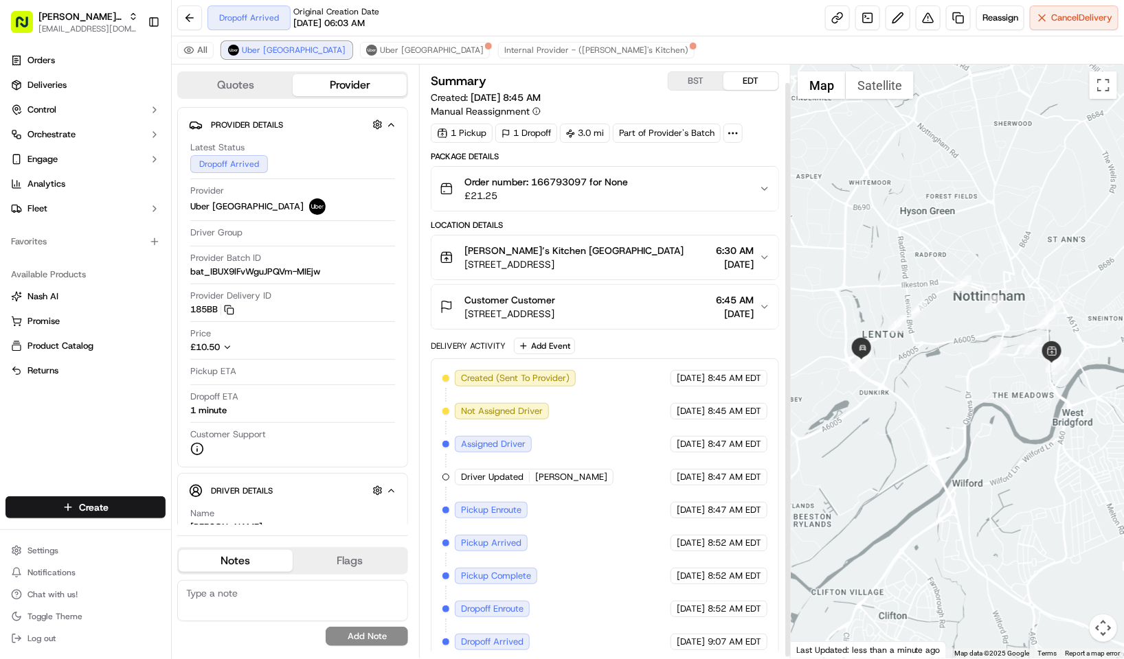
scroll to position [19, 0]
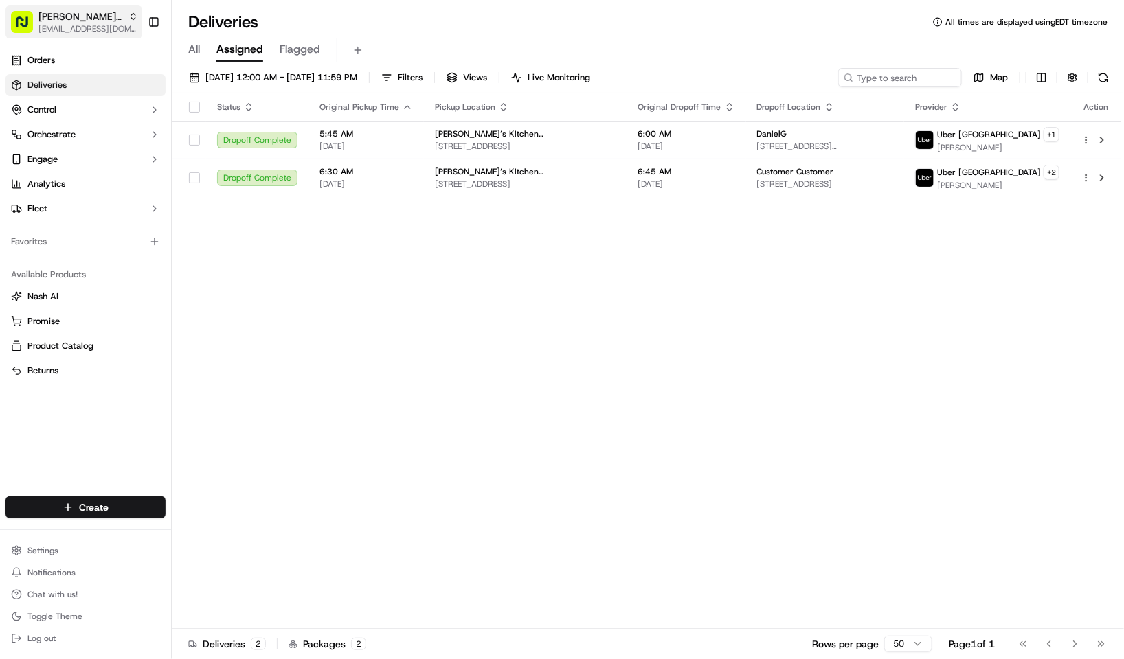
click at [60, 27] on span "[EMAIL_ADDRESS][DOMAIN_NAME]" at bounding box center [88, 28] width 100 height 11
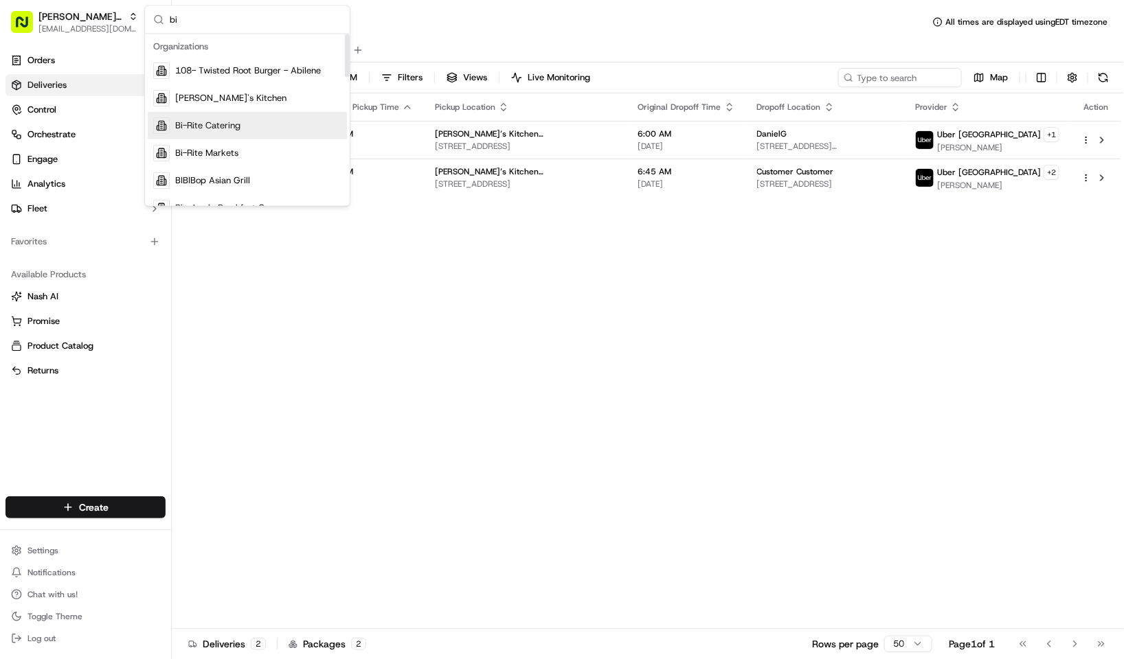
type input "bi"
click at [233, 124] on span "Bi-Rite Catering" at bounding box center [207, 126] width 65 height 12
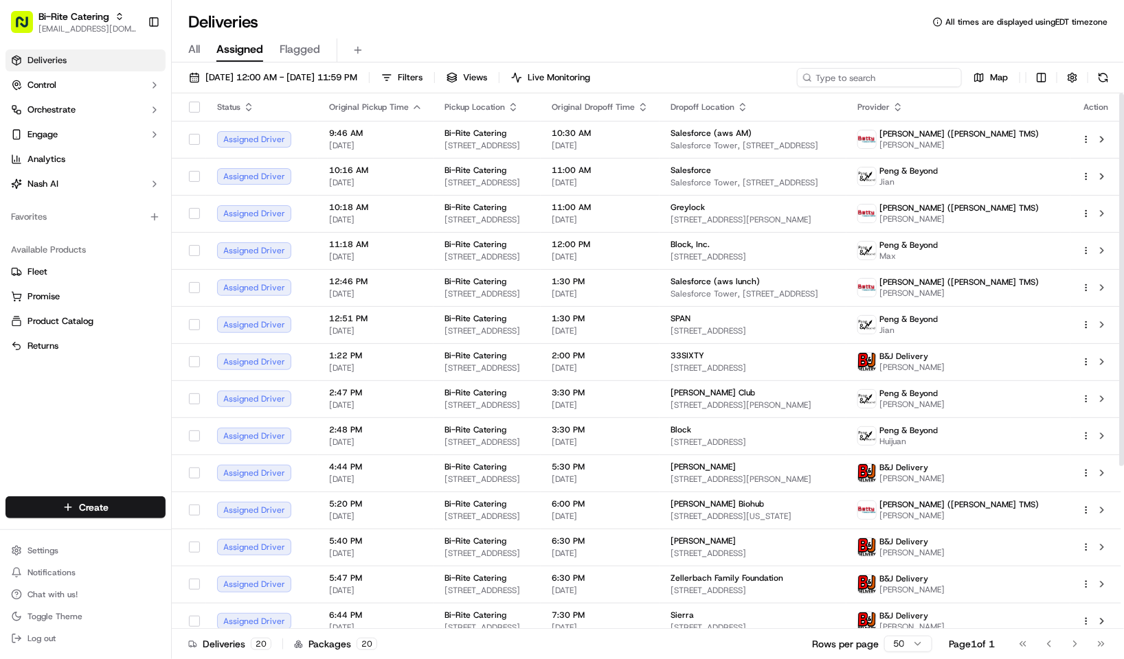
click at [865, 77] on input at bounding box center [879, 77] width 165 height 19
paste input "73660"
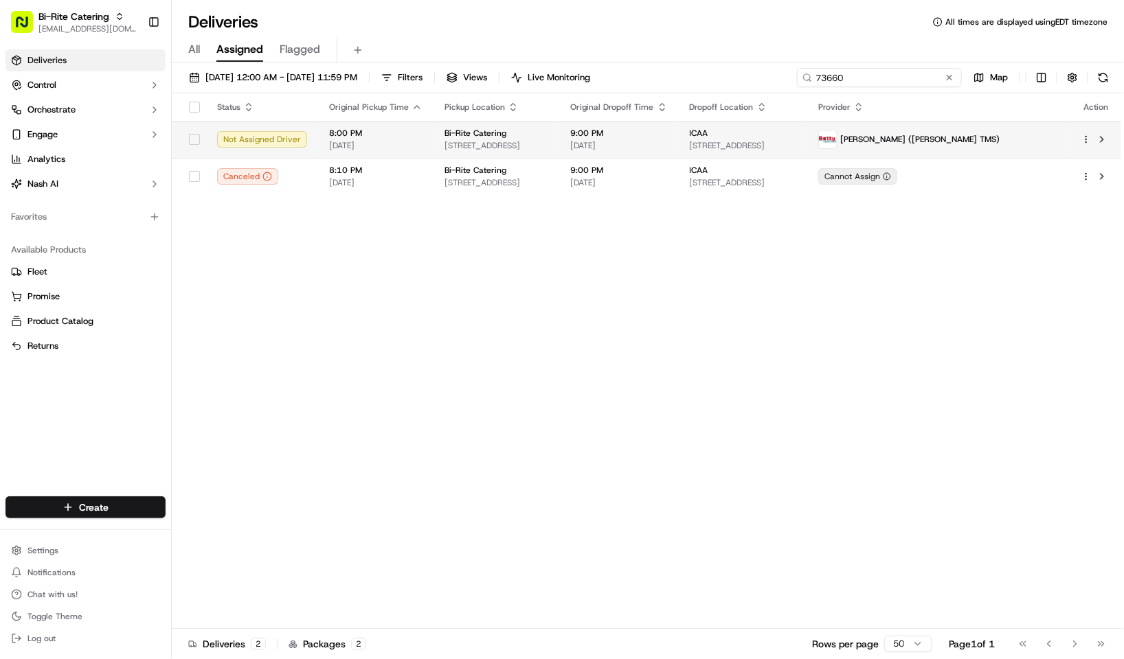
type input "73660"
click at [468, 151] on span "1970 Innes Ave, San Francisco, CA 94124, USA" at bounding box center [496, 145] width 104 height 11
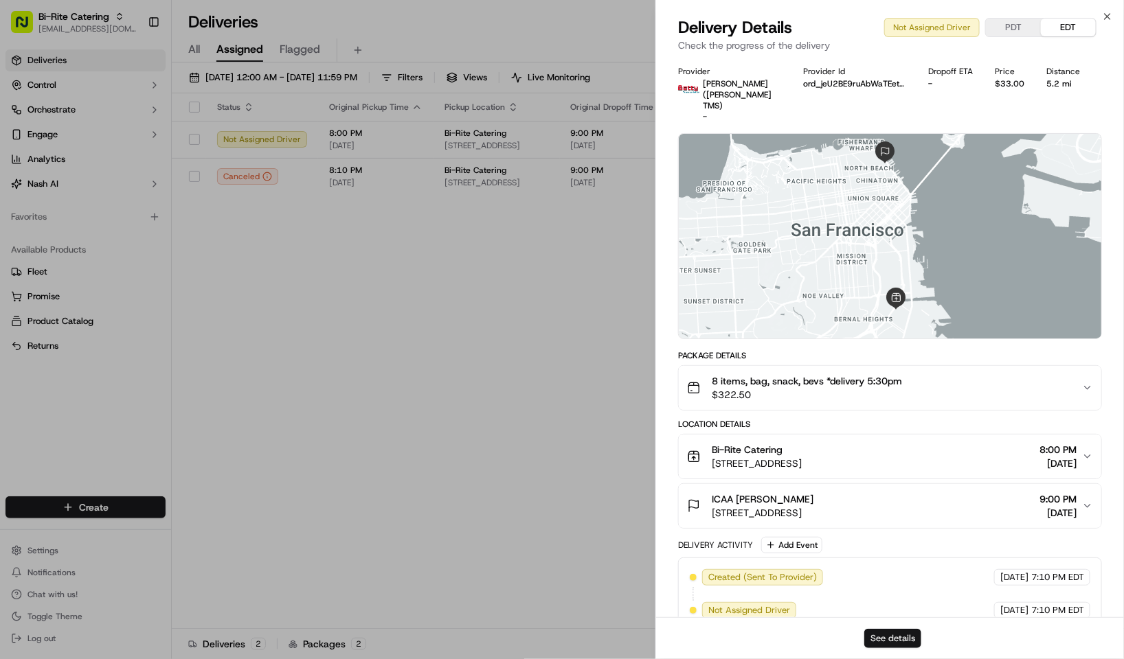
click at [905, 637] on button "See details" at bounding box center [892, 638] width 57 height 19
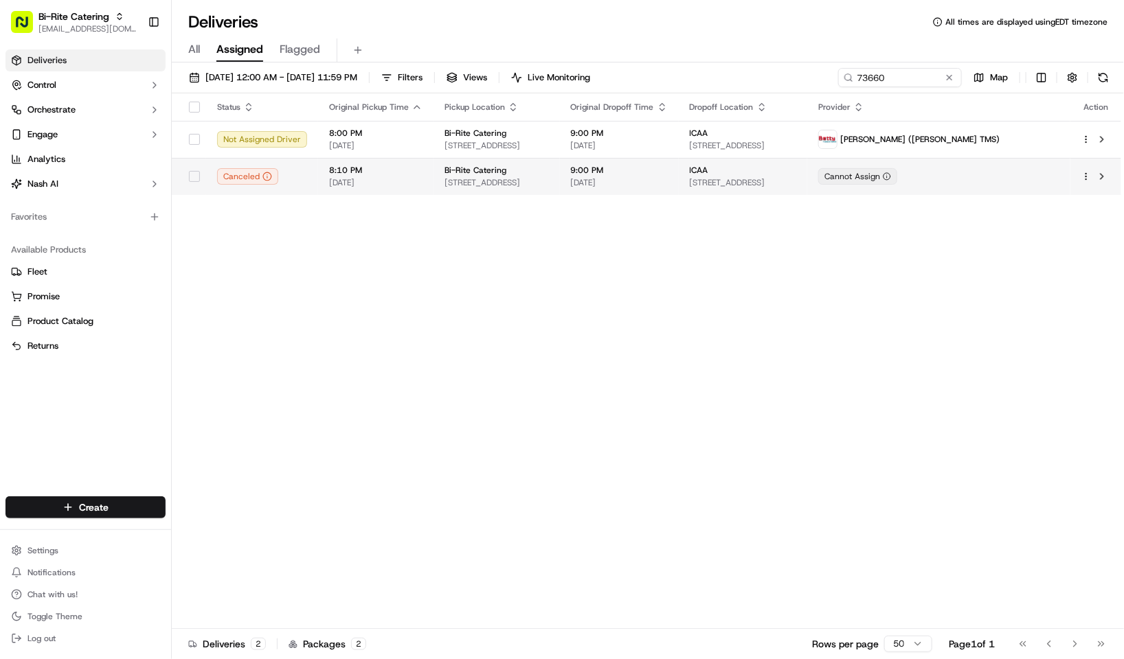
click at [480, 183] on span "1970 Innes Ave, San Francisco, CA 94124, USA" at bounding box center [496, 182] width 104 height 11
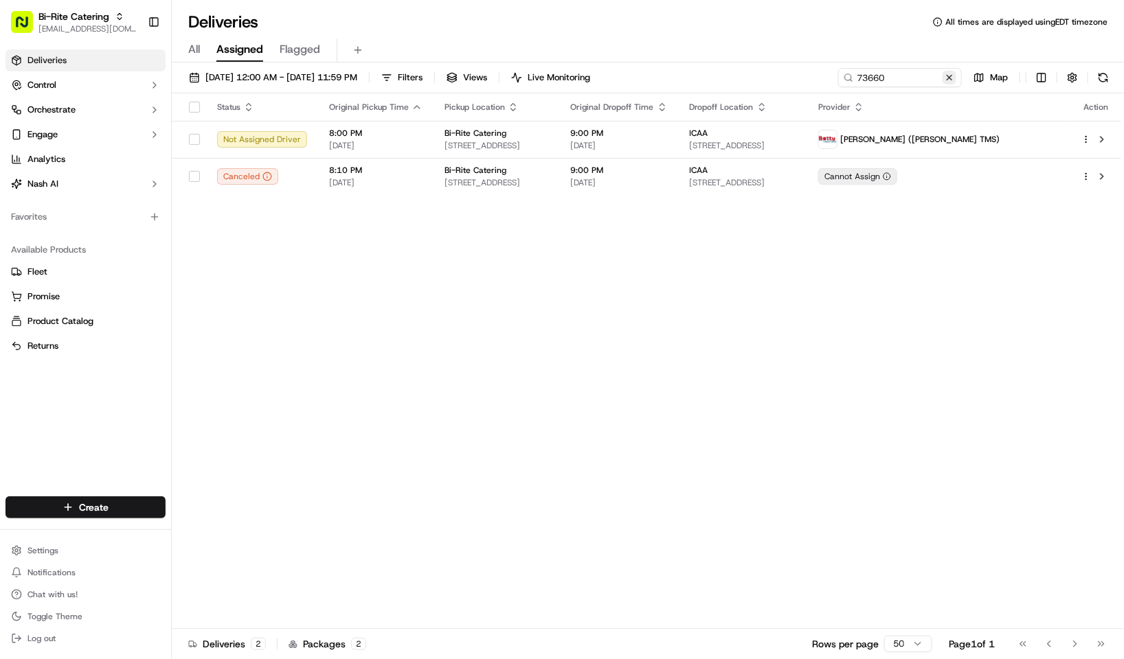
click at [952, 80] on button at bounding box center [949, 78] width 14 height 14
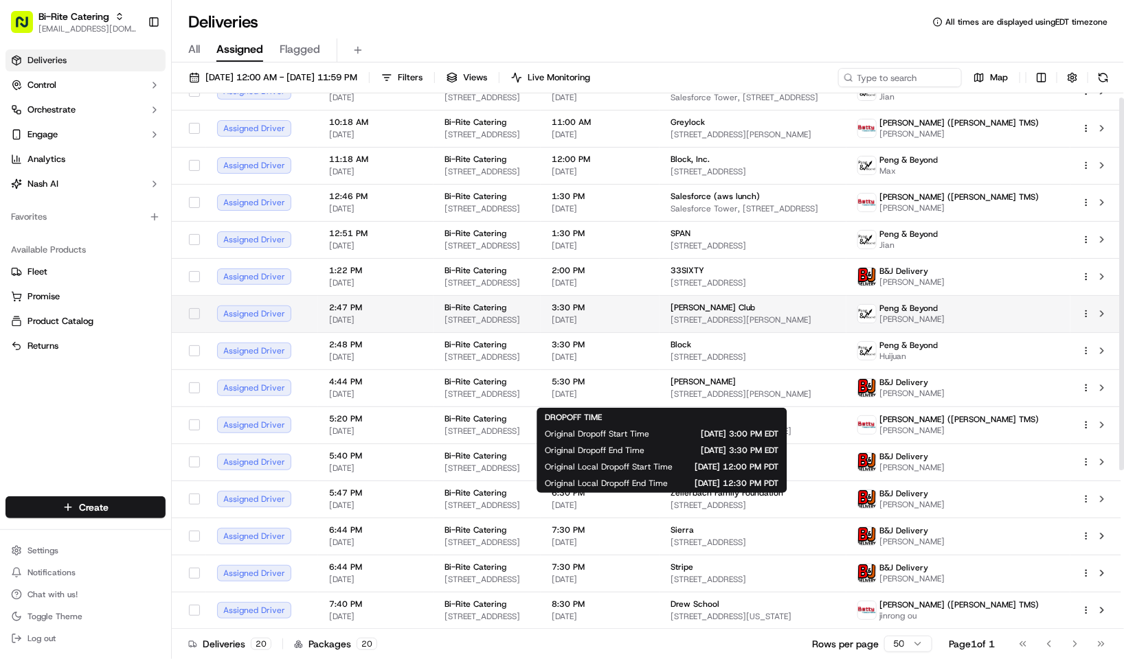
scroll to position [234, 0]
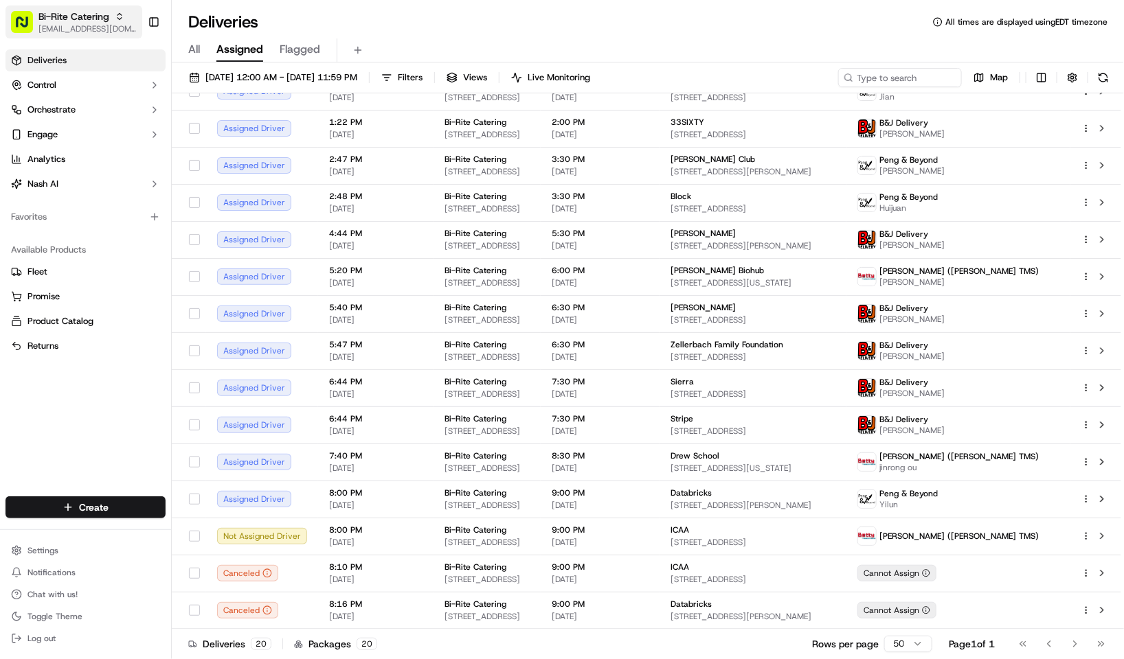
click at [56, 19] on span "Bi-Rite Catering" at bounding box center [73, 17] width 71 height 14
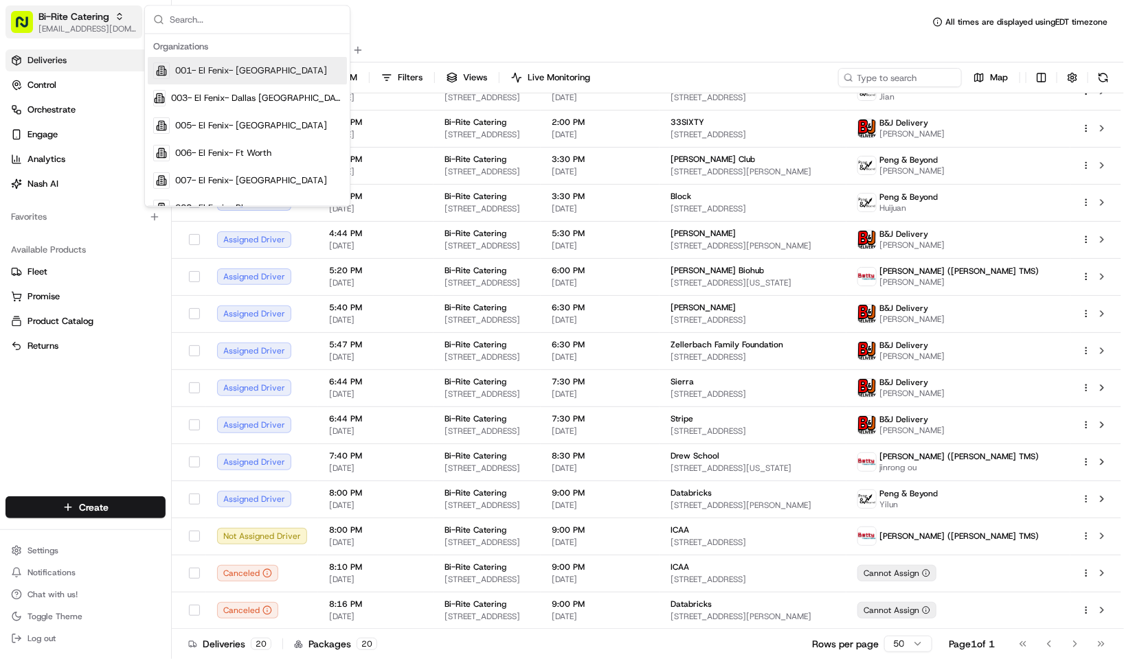
click at [75, 11] on span "Bi-Rite Catering" at bounding box center [73, 17] width 71 height 14
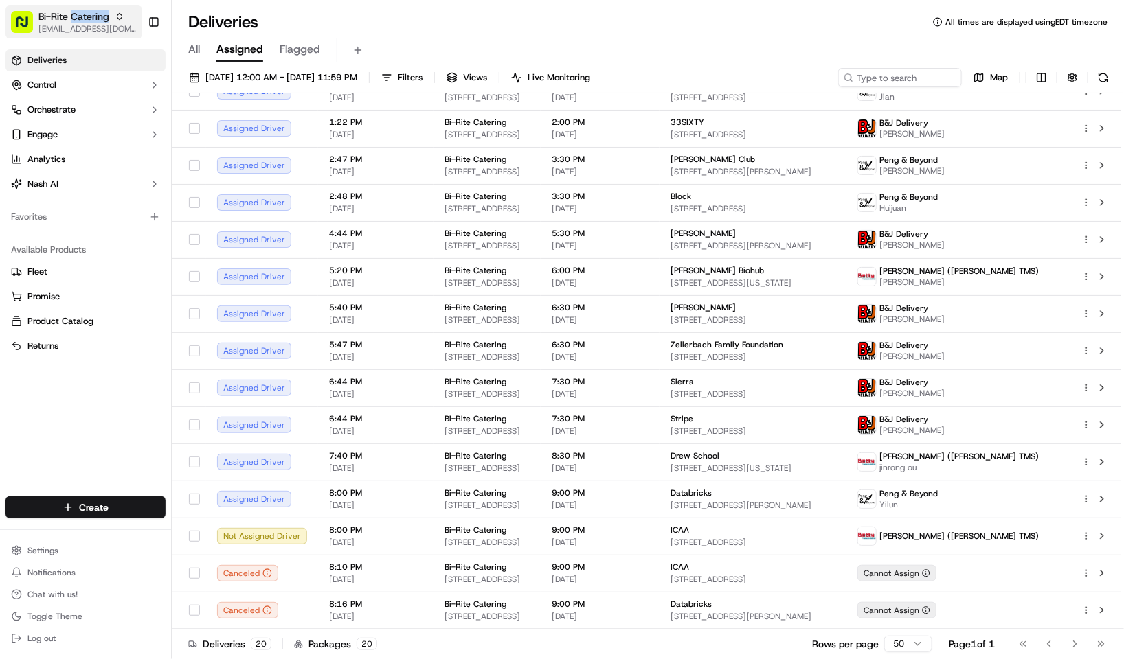
click at [75, 11] on span "Bi-Rite Catering" at bounding box center [73, 17] width 71 height 14
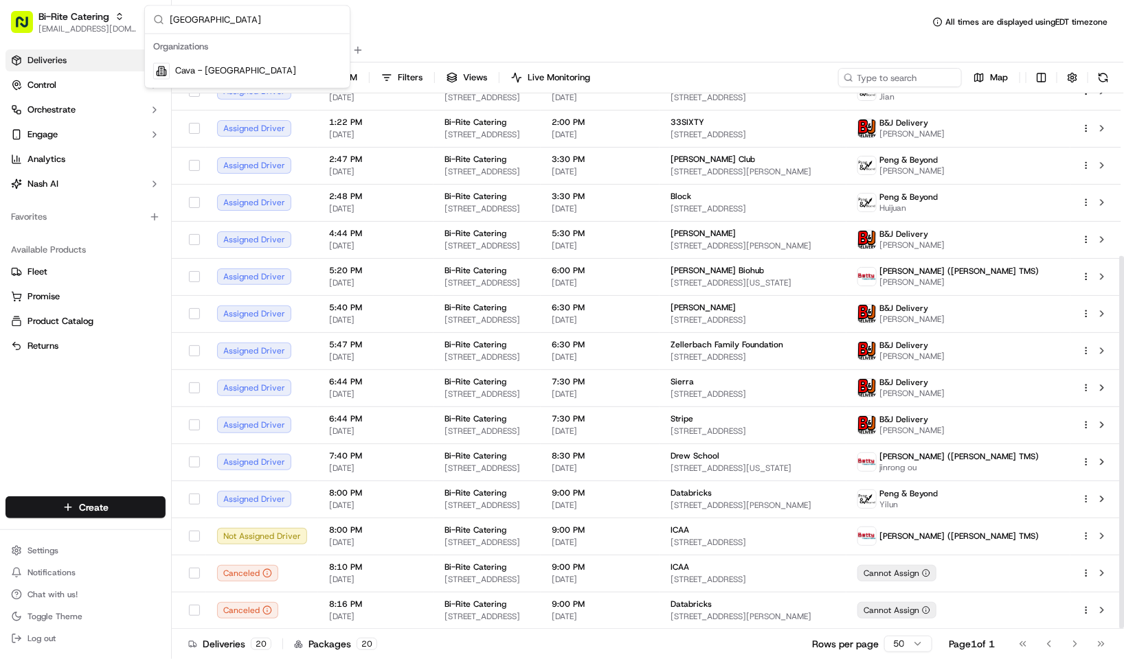
type input "vienna"
click at [276, 77] on div "Cava - Vienna" at bounding box center [247, 71] width 199 height 27
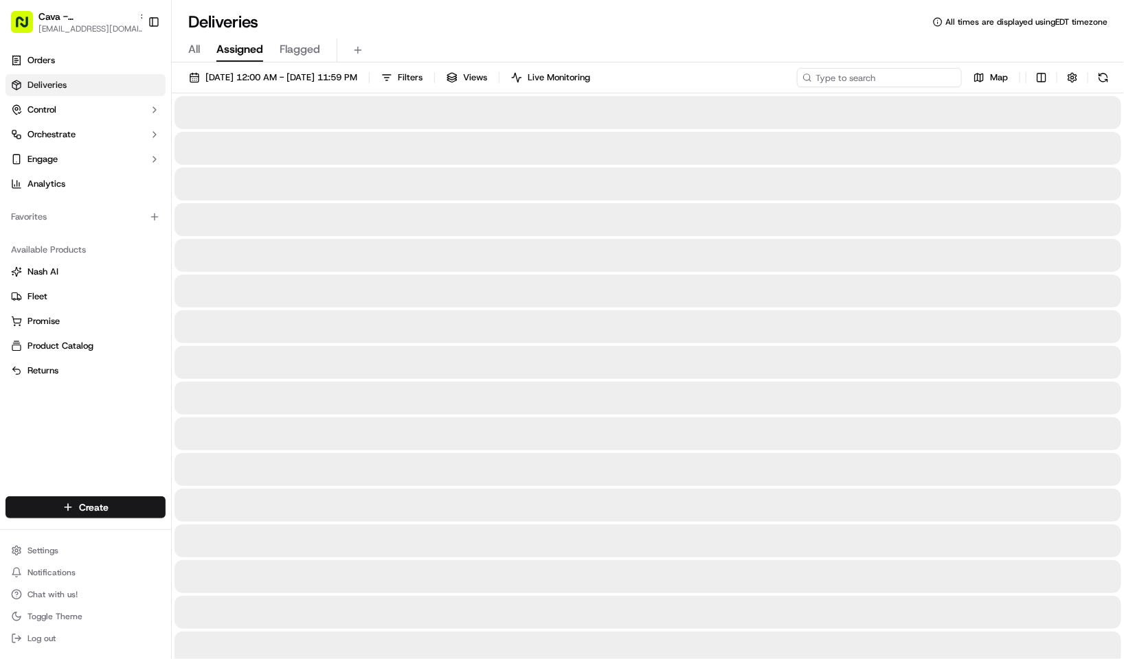
click at [881, 74] on input at bounding box center [879, 77] width 165 height 19
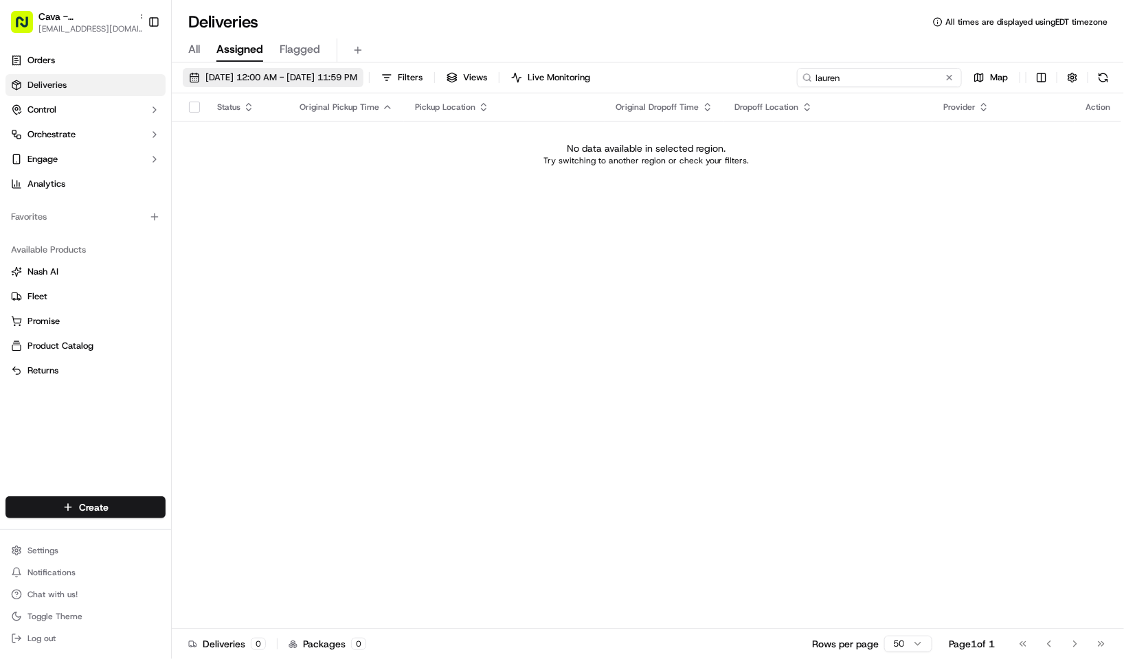
type input "lauren"
click at [320, 82] on span "09/15/2025 12:00 AM - 09/15/2025 11:59 PM" at bounding box center [281, 77] width 152 height 12
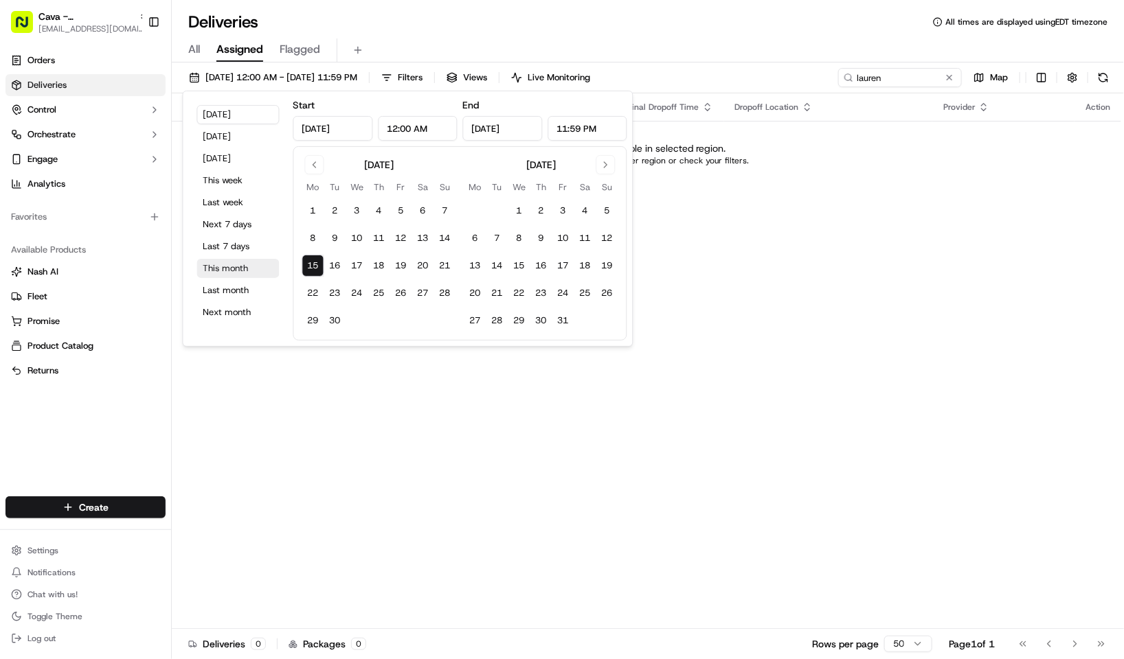
click at [235, 270] on button "This month" at bounding box center [238, 268] width 82 height 19
type input "Sep 1, 2025"
type input "Sep 30, 2025"
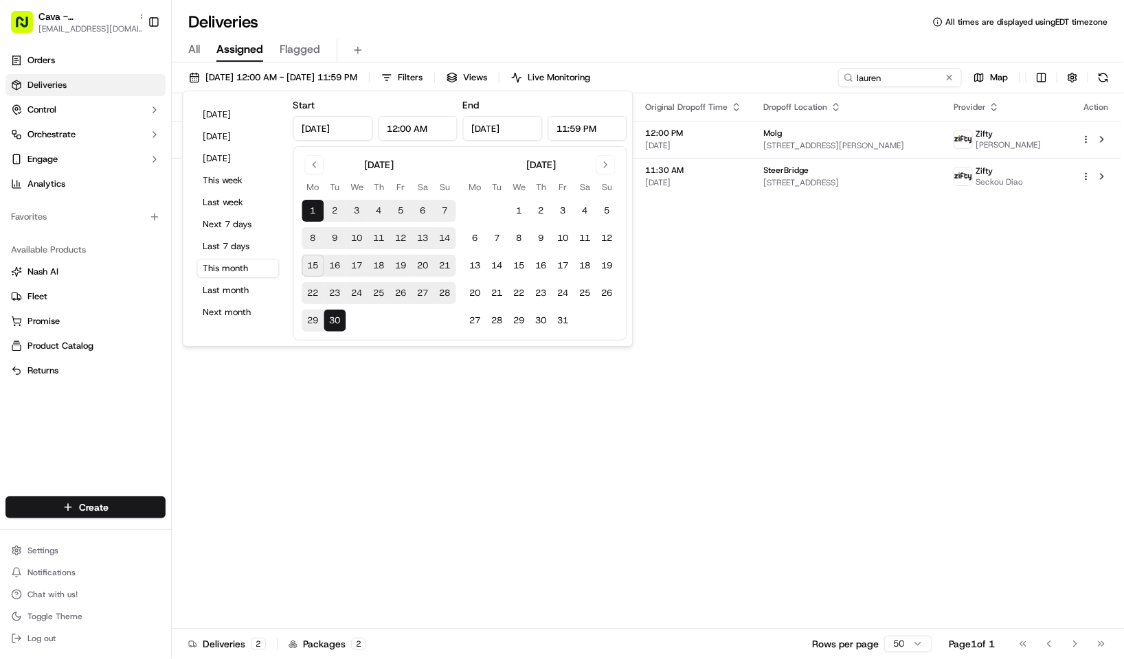
click at [472, 23] on div "Deliveries All times are displayed using EDT timezone" at bounding box center [648, 22] width 952 height 22
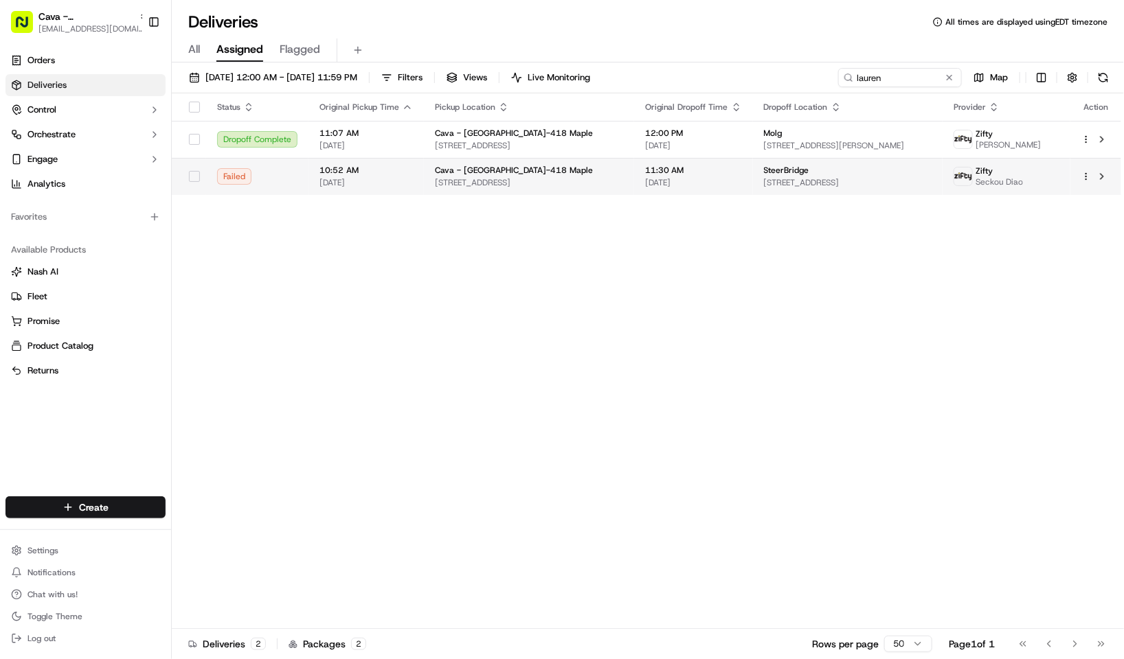
click at [536, 178] on span "418 Maple Ave E, Vienna, VA 22180, USA" at bounding box center [529, 182] width 188 height 11
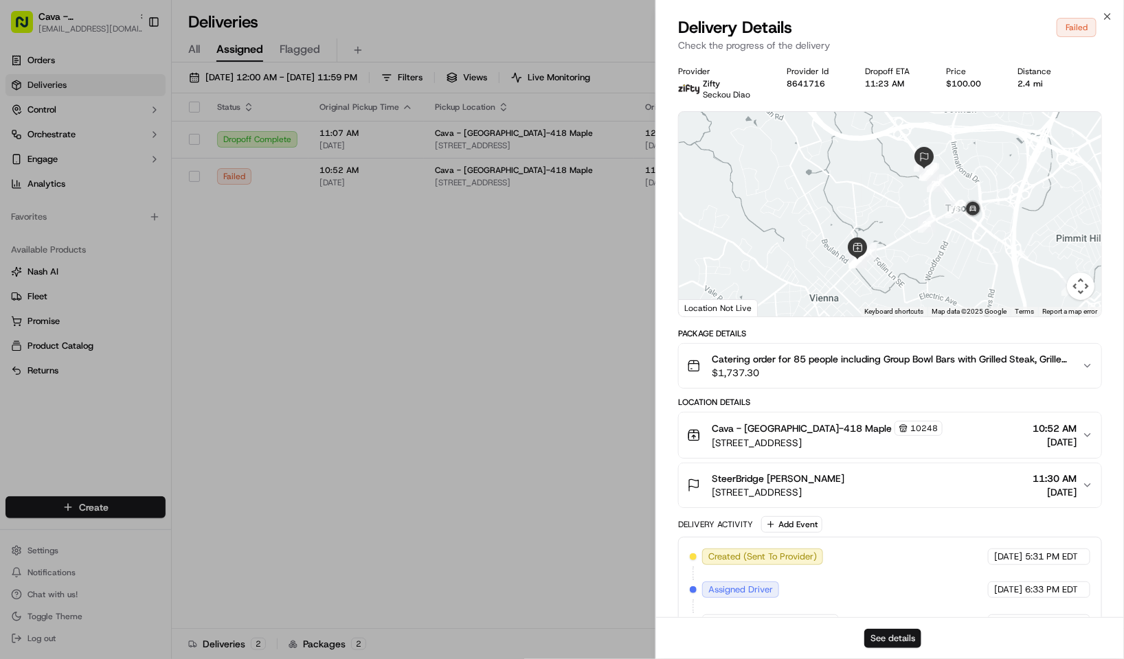
click at [893, 642] on button "See details" at bounding box center [892, 638] width 57 height 19
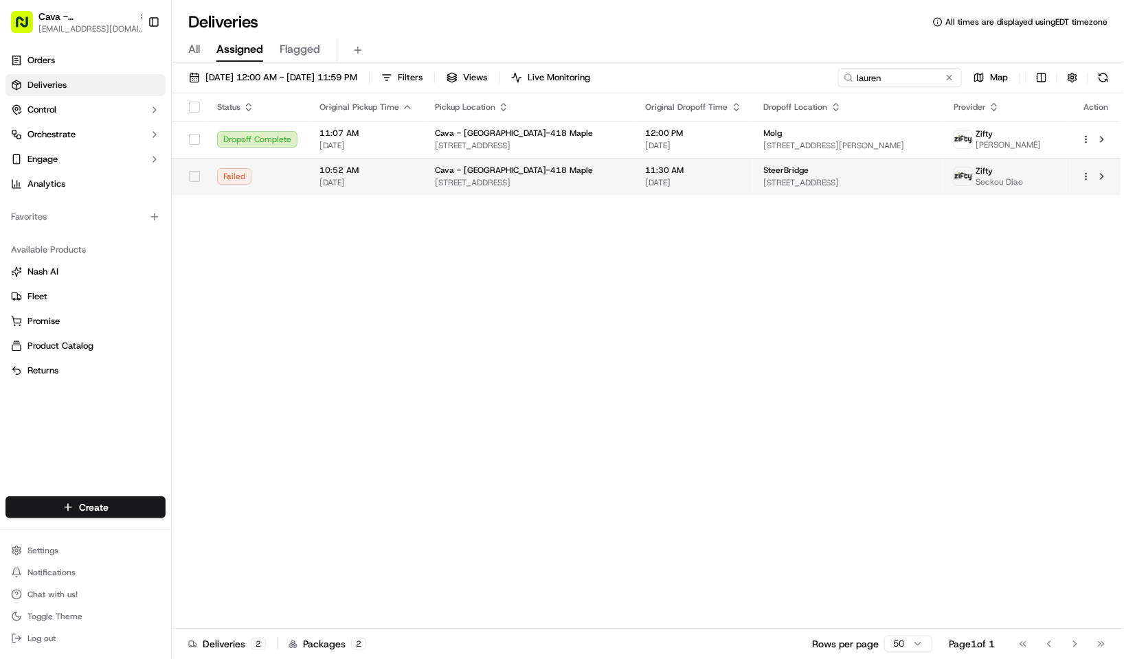
click at [336, 167] on span "10:52 AM" at bounding box center [365, 170] width 93 height 11
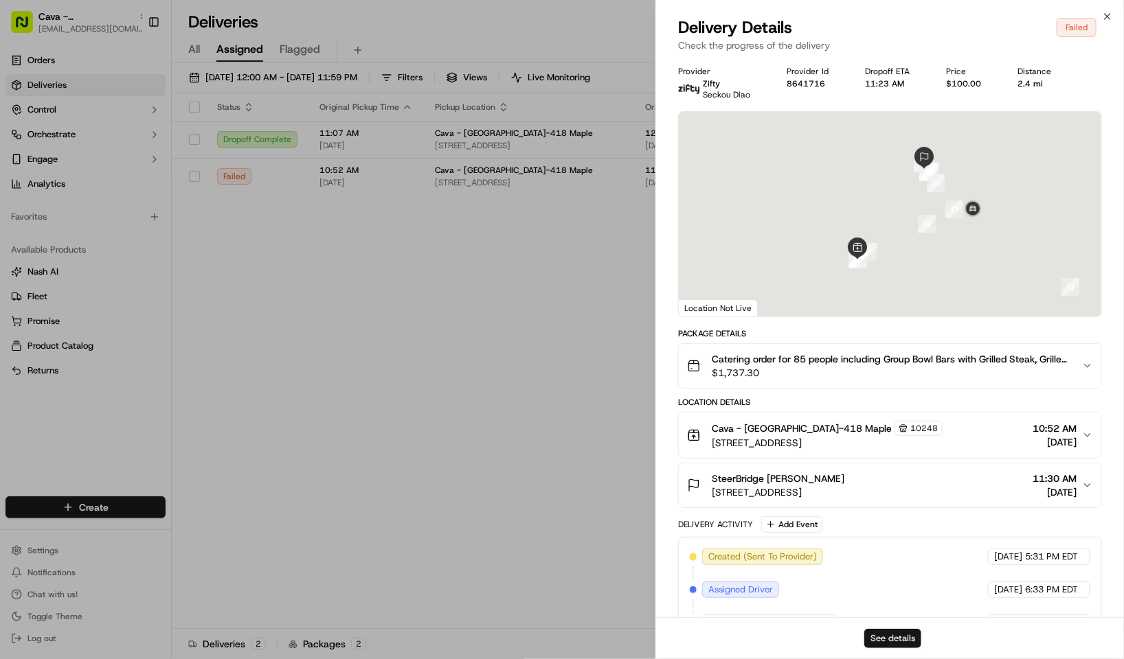
click at [905, 637] on button "See details" at bounding box center [892, 638] width 57 height 19
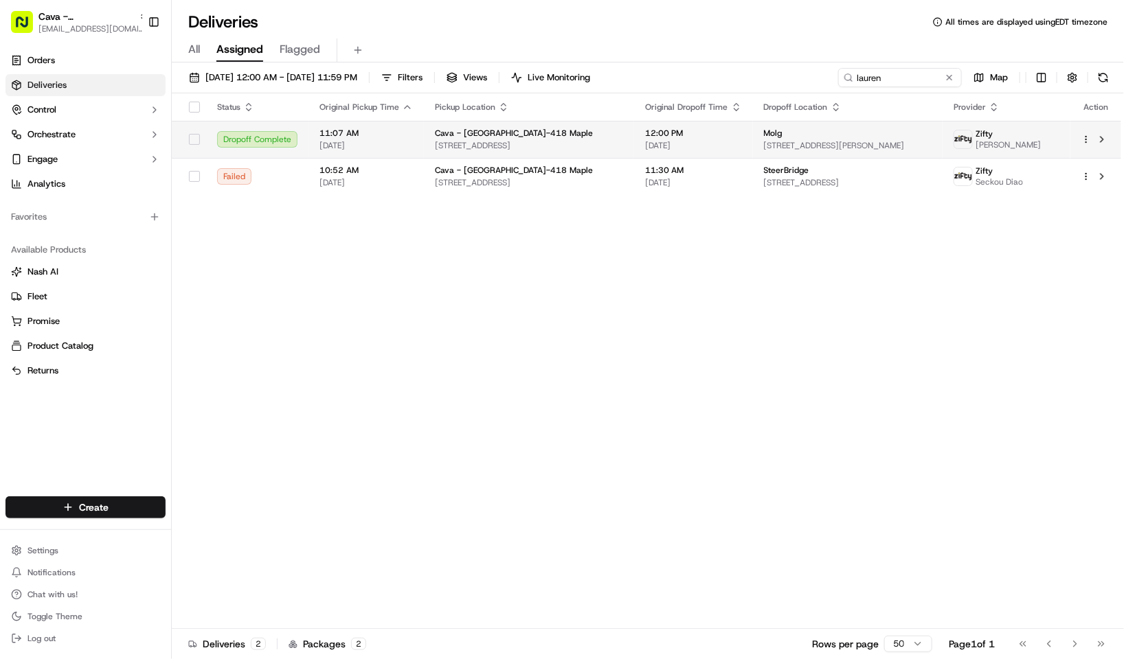
click at [520, 136] on span "Cava - Vienna-418 Maple" at bounding box center [514, 133] width 158 height 11
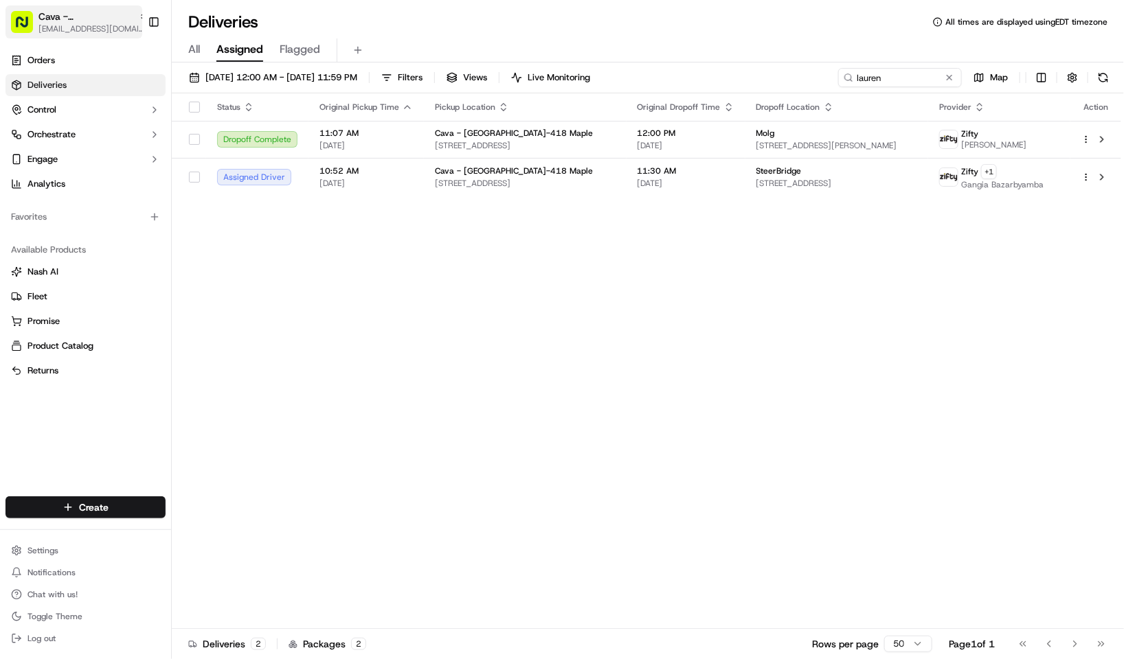
click at [80, 14] on span "Cava - Vienna" at bounding box center [85, 17] width 95 height 14
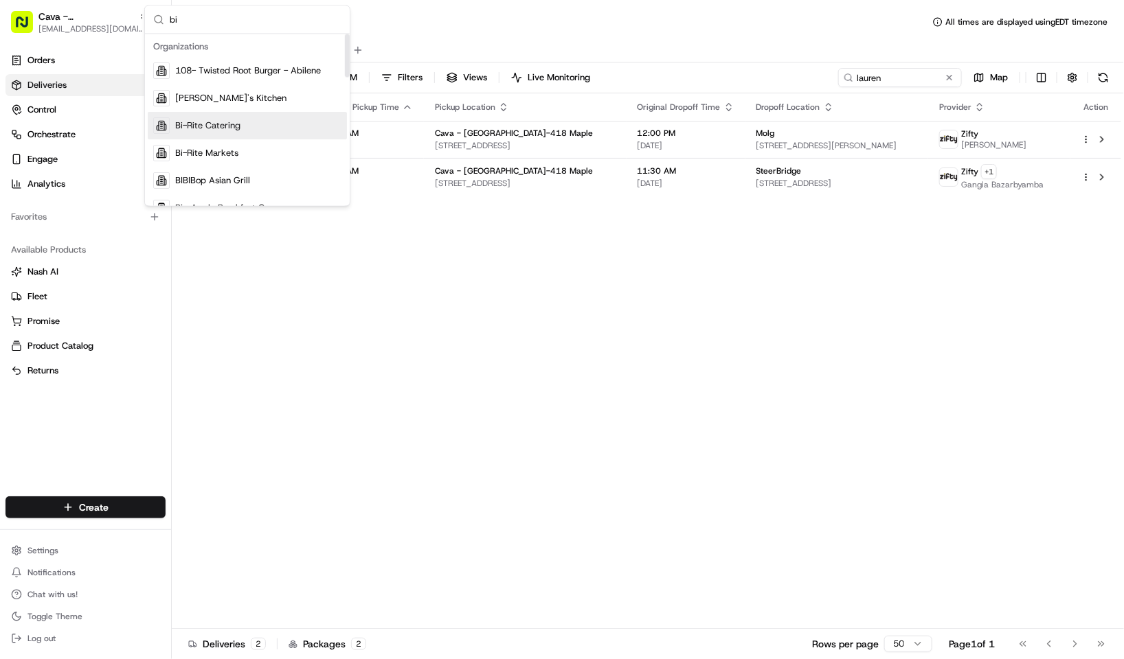
type input "bi"
click at [279, 126] on div "Bi-Rite Catering" at bounding box center [247, 126] width 199 height 27
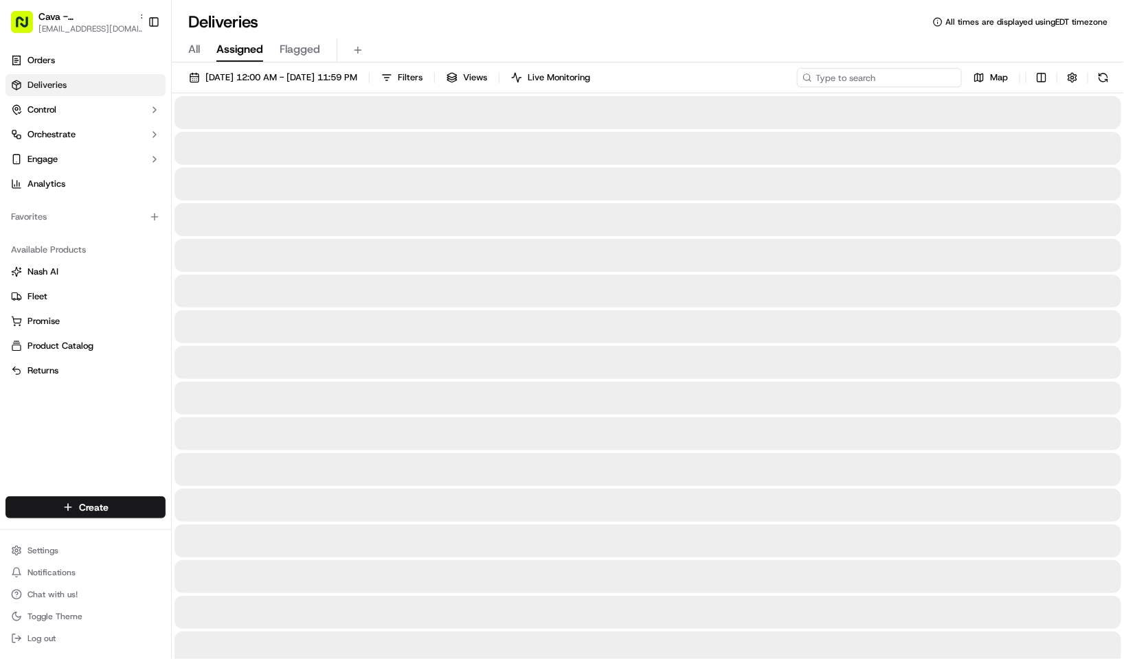
click at [874, 80] on input at bounding box center [879, 77] width 165 height 19
click at [876, 78] on input at bounding box center [879, 77] width 165 height 19
paste input "73660"
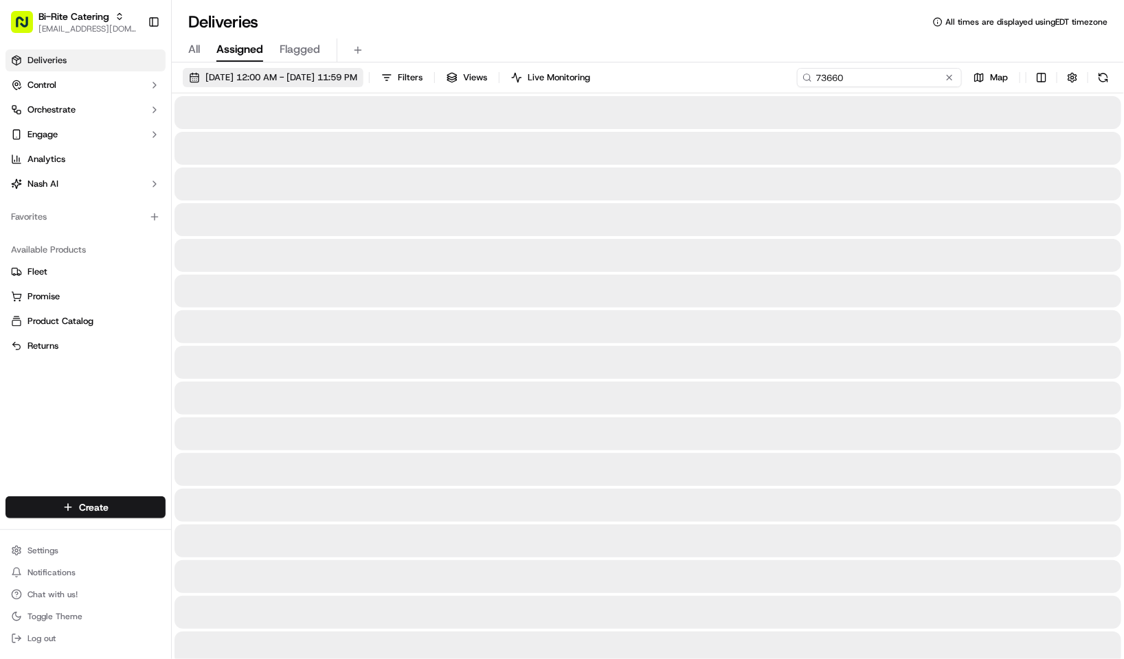
type input "73660"
click at [357, 80] on span "09/01/2025 12:00 AM - 09/30/2025 11:59 PM" at bounding box center [281, 77] width 152 height 12
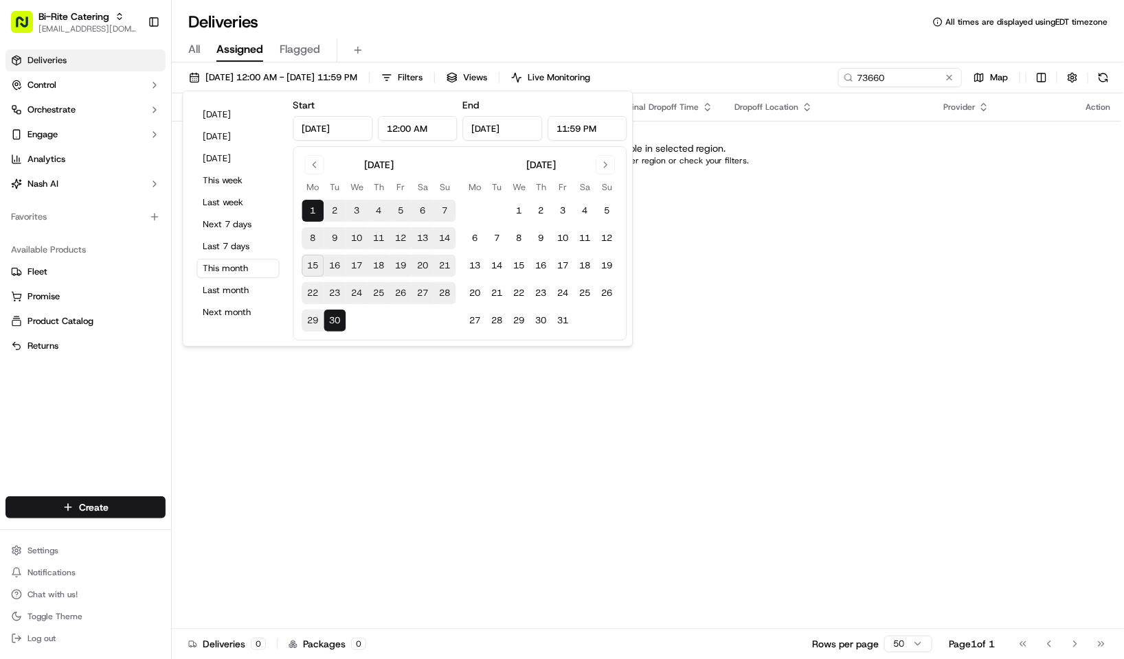
click at [705, 52] on div "All Assigned Flagged" at bounding box center [648, 50] width 952 height 24
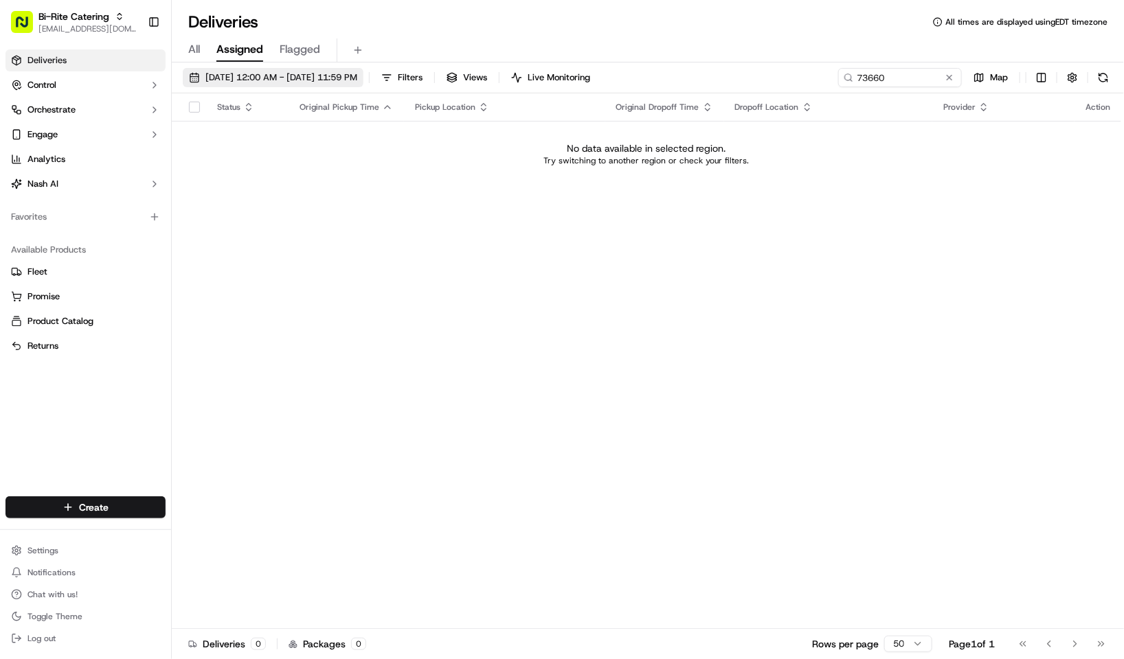
click at [332, 87] on button "09/01/2025 12:00 AM - 09/30/2025 11:59 PM" at bounding box center [273, 77] width 181 height 19
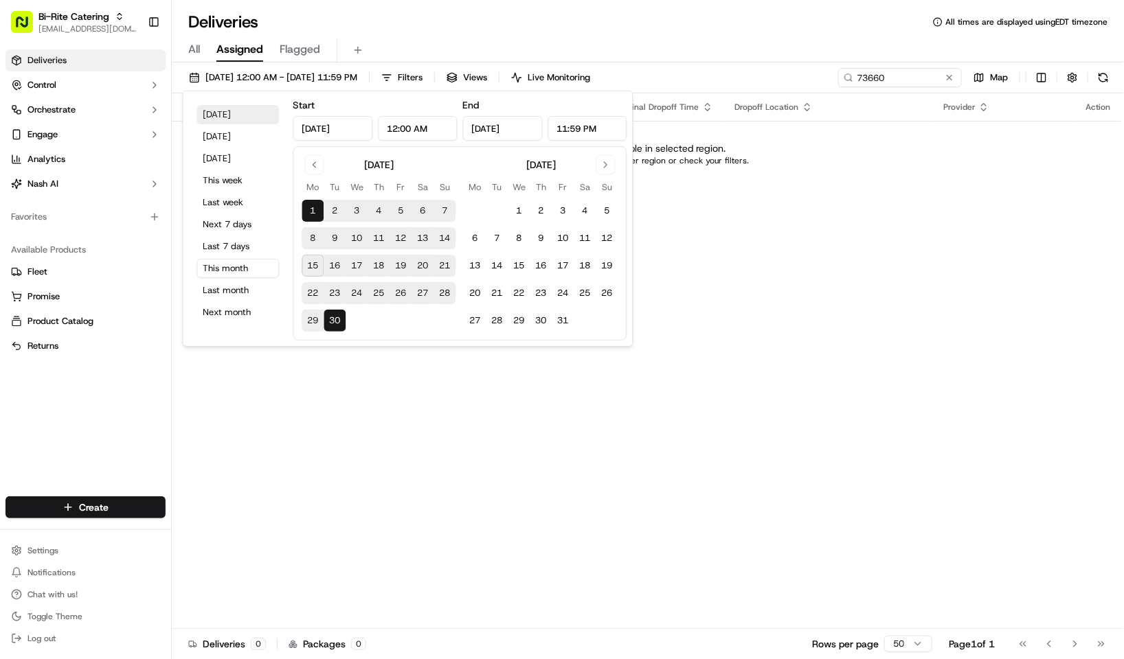
click at [250, 118] on button "Today" at bounding box center [238, 114] width 82 height 19
type input "Sep 15, 2025"
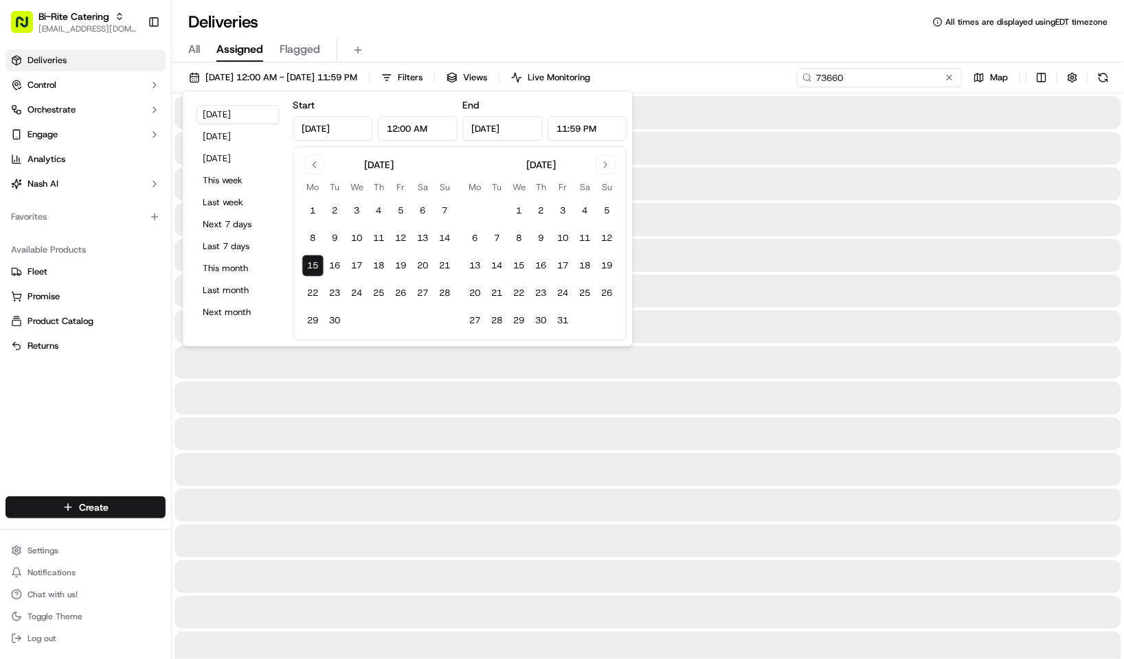
click at [924, 77] on input "73660" at bounding box center [879, 77] width 165 height 19
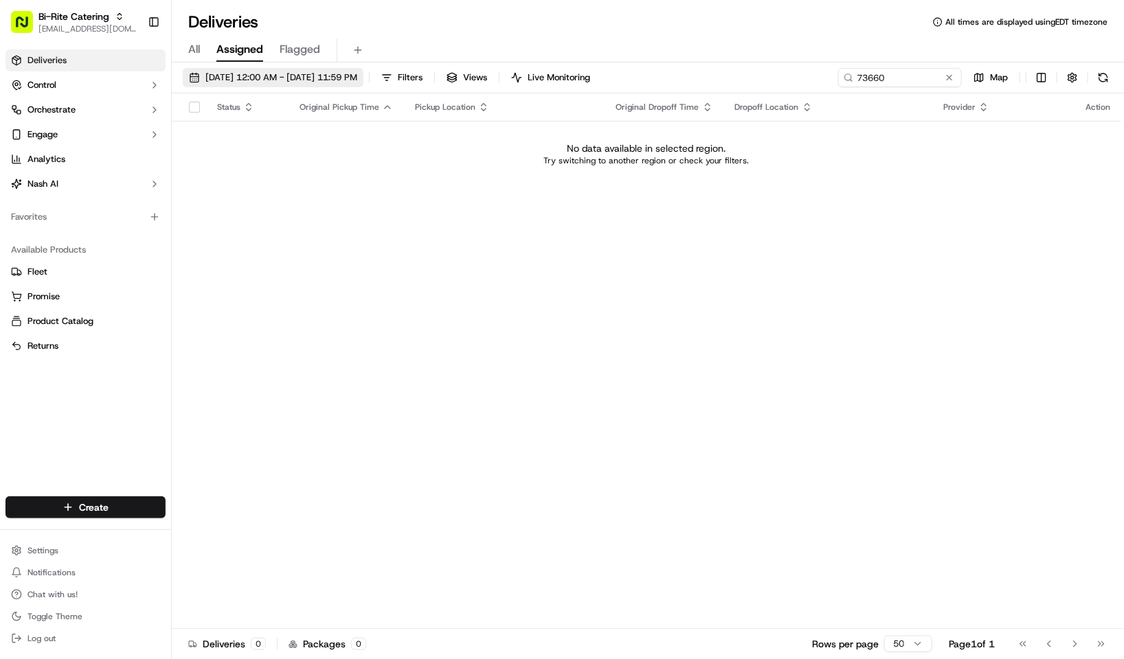
click at [314, 77] on span "09/15/2025 12:00 AM - 09/15/2025 11:59 PM" at bounding box center [281, 77] width 152 height 12
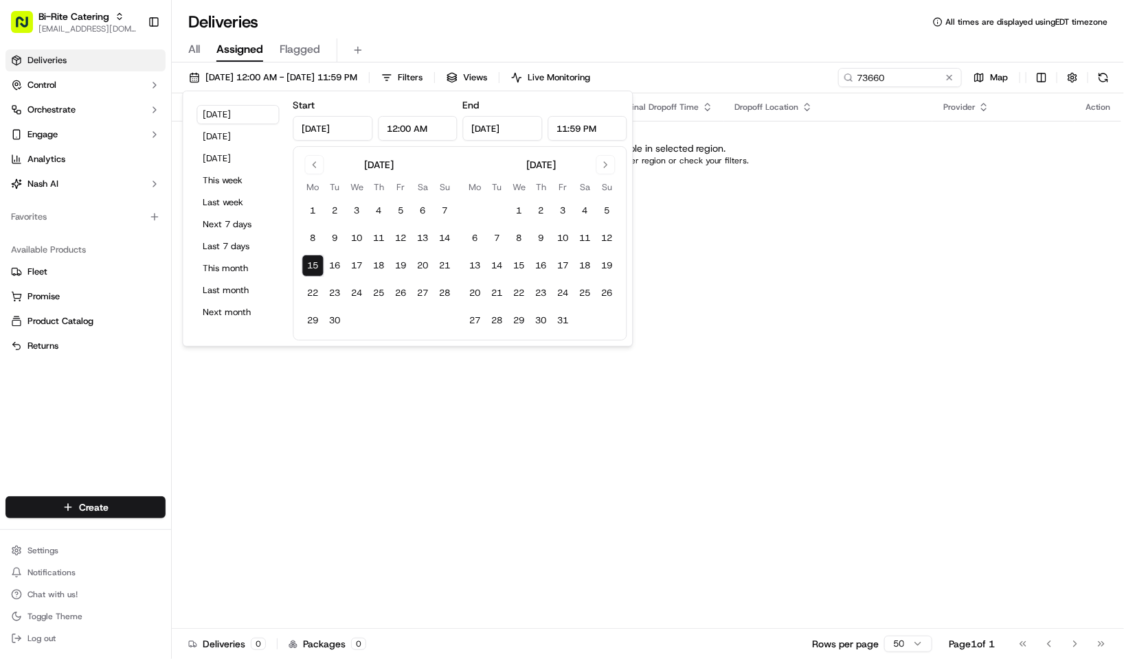
click at [202, 49] on div "All Assigned Flagged" at bounding box center [648, 50] width 952 height 24
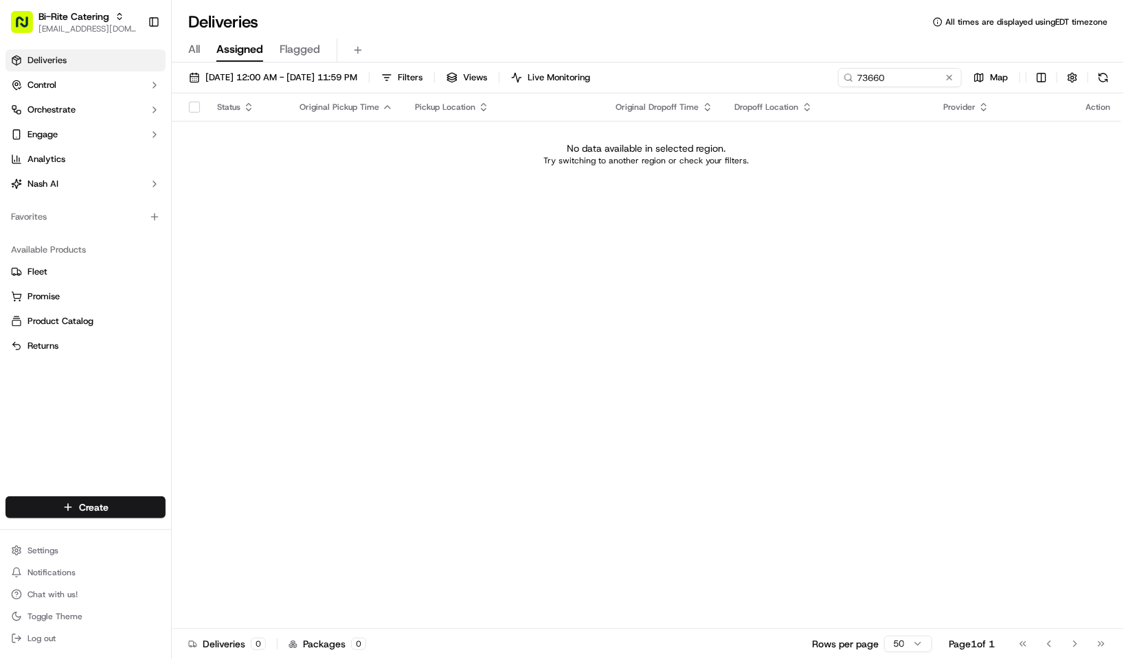
click at [185, 56] on div "All Assigned Flagged" at bounding box center [648, 50] width 952 height 24
click at [200, 44] on span "All" at bounding box center [194, 49] width 12 height 16
click at [352, 73] on span "09/15/2025 12:00 AM - 09/15/2025 11:59 PM" at bounding box center [281, 77] width 152 height 12
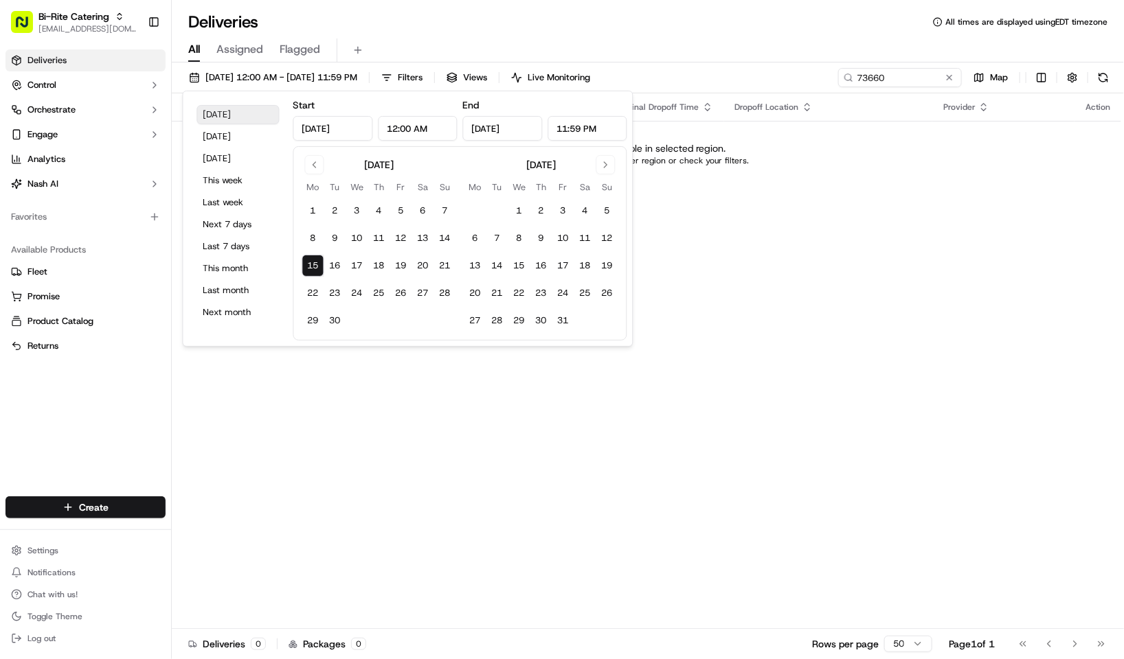
click at [247, 111] on button "Today" at bounding box center [238, 114] width 82 height 19
click at [583, 29] on div "Deliveries All times are displayed using EDT timezone" at bounding box center [648, 22] width 952 height 22
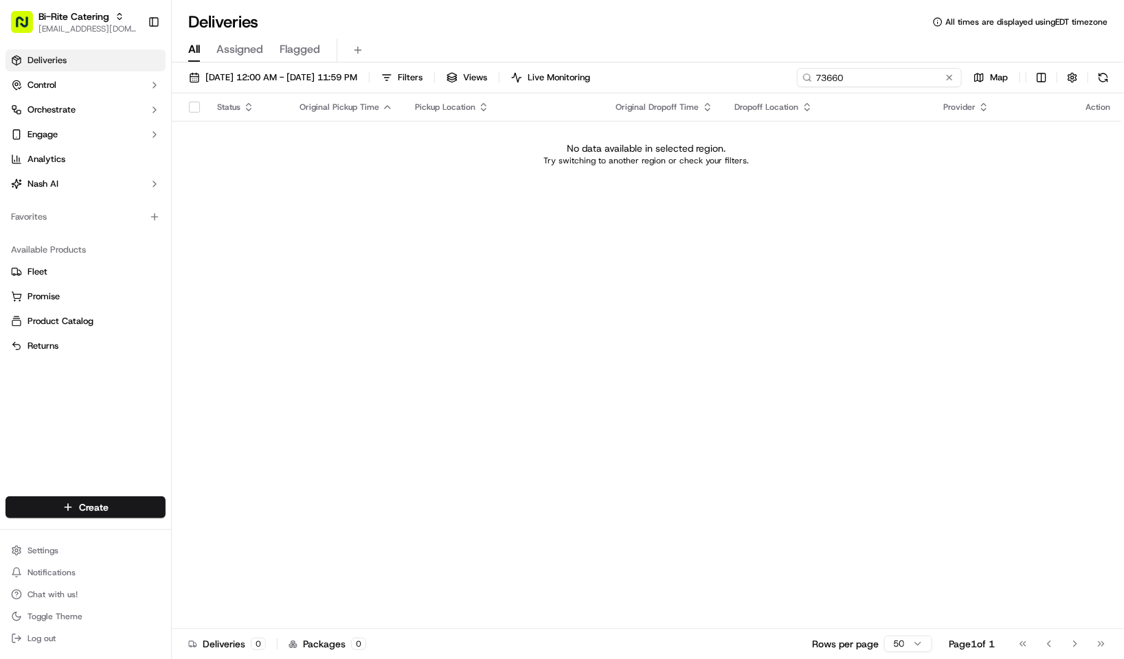
click at [921, 84] on input "73660" at bounding box center [879, 77] width 165 height 19
click at [830, 87] on input "73660" at bounding box center [879, 77] width 165 height 19
click at [881, 80] on input "73660" at bounding box center [879, 77] width 165 height 19
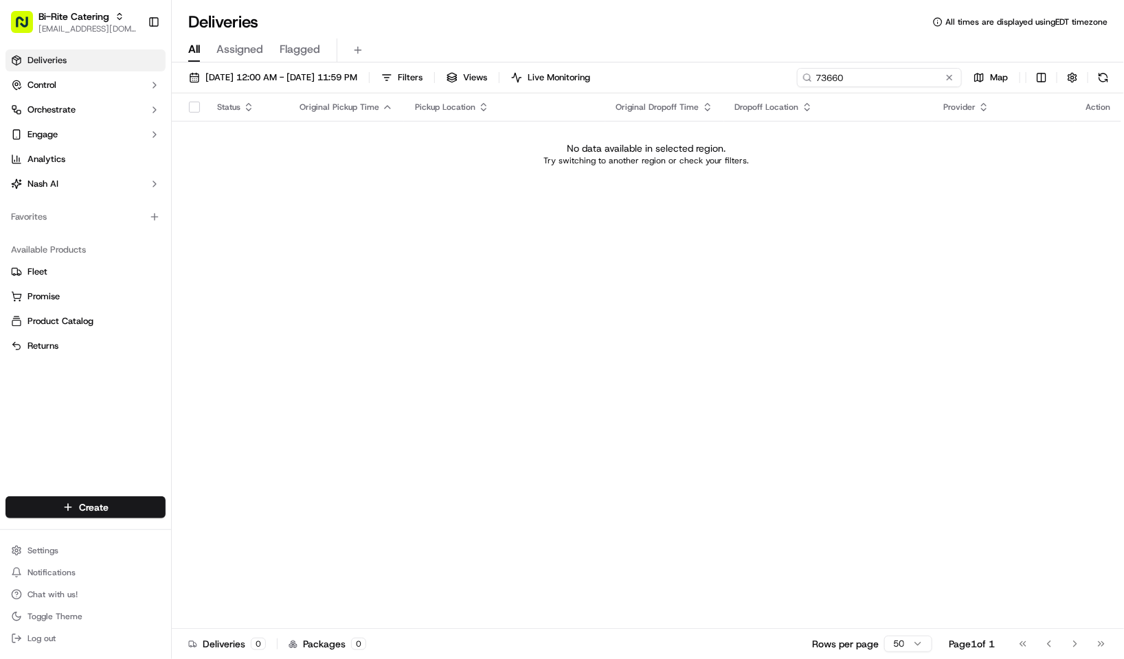
click at [881, 80] on input "73660" at bounding box center [879, 77] width 165 height 19
paste input
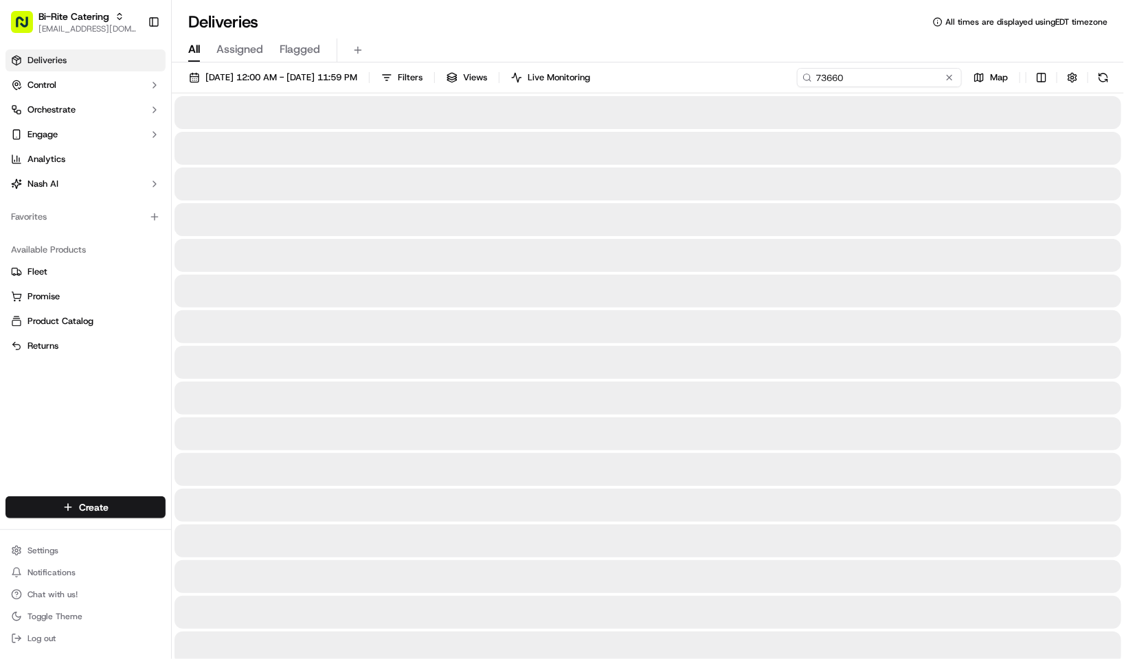
type input "73660"
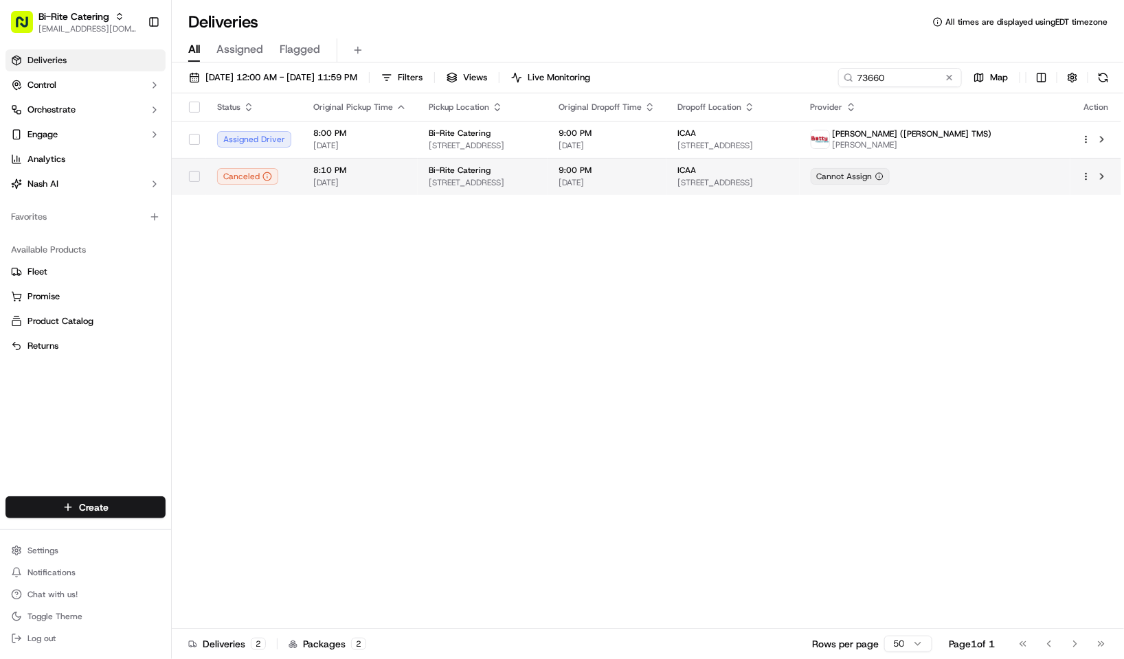
click at [655, 181] on span "[DATE]" at bounding box center [606, 182] width 97 height 11
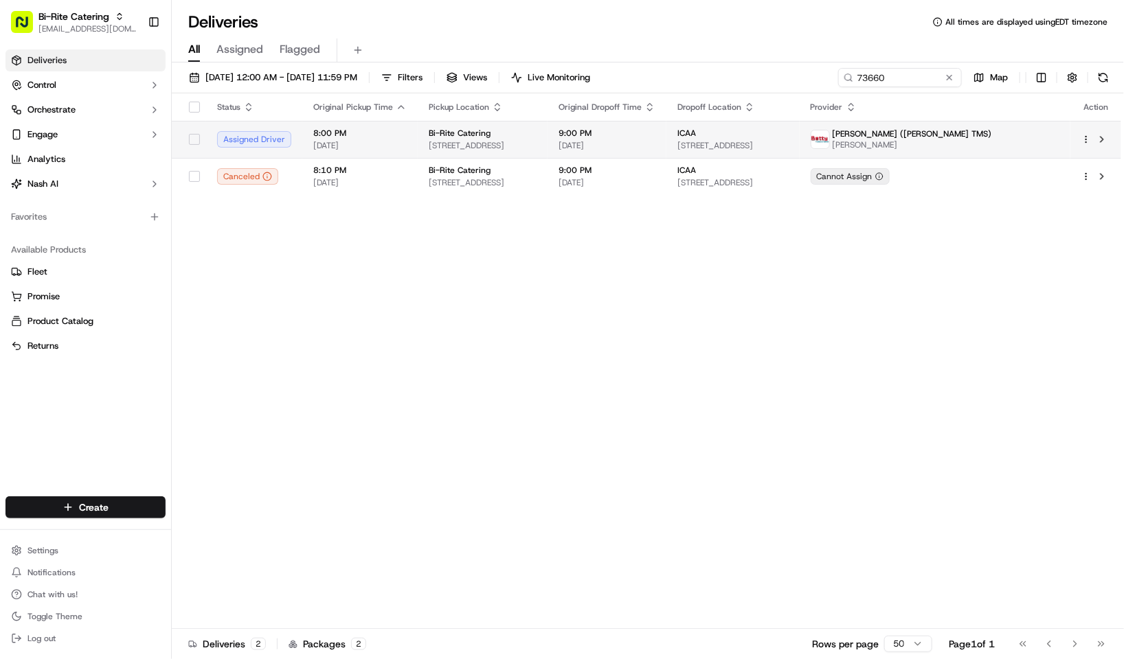
click at [478, 147] on span "[STREET_ADDRESS]" at bounding box center [483, 145] width 108 height 11
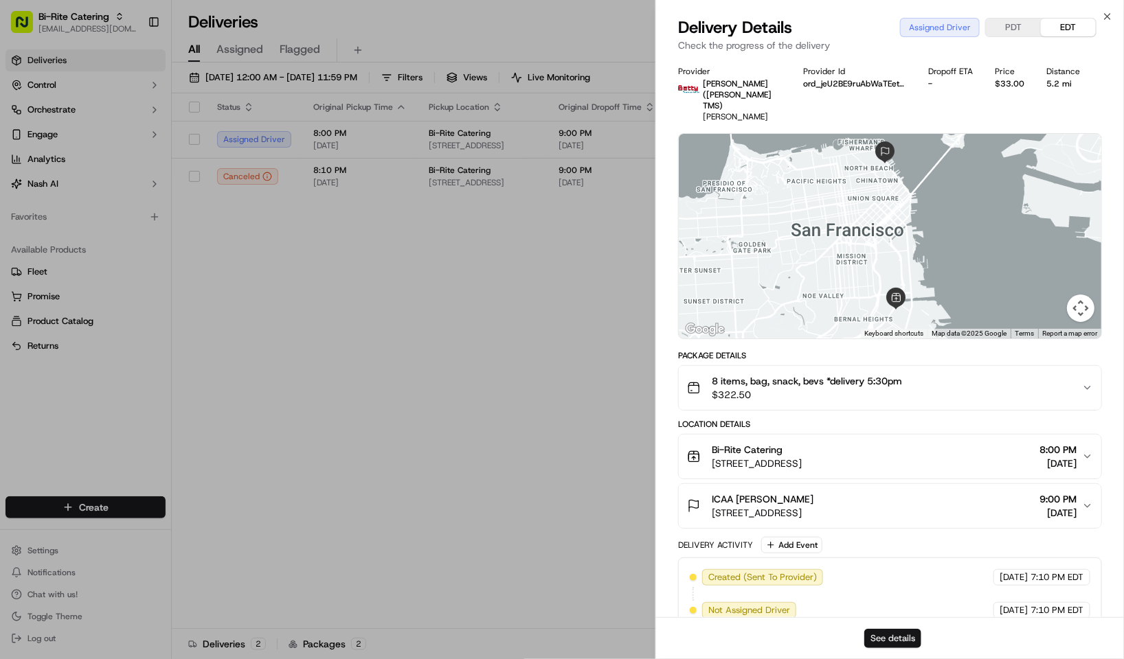
click at [893, 633] on button "See details" at bounding box center [892, 638] width 57 height 19
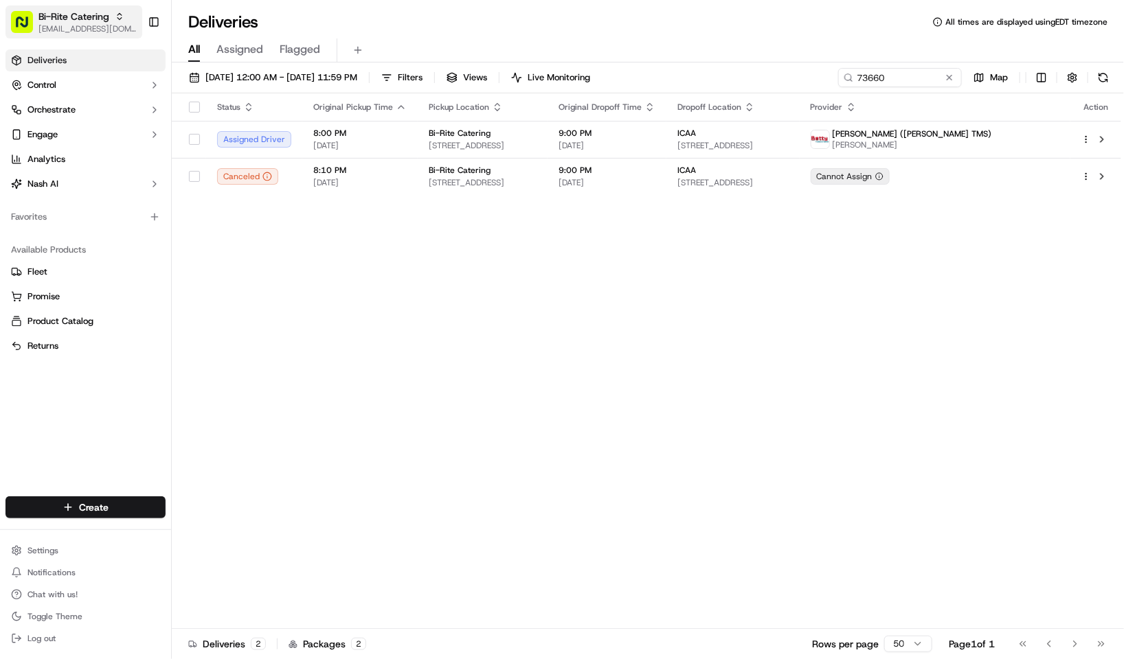
click at [73, 10] on span "Bi-Rite Catering" at bounding box center [73, 17] width 71 height 14
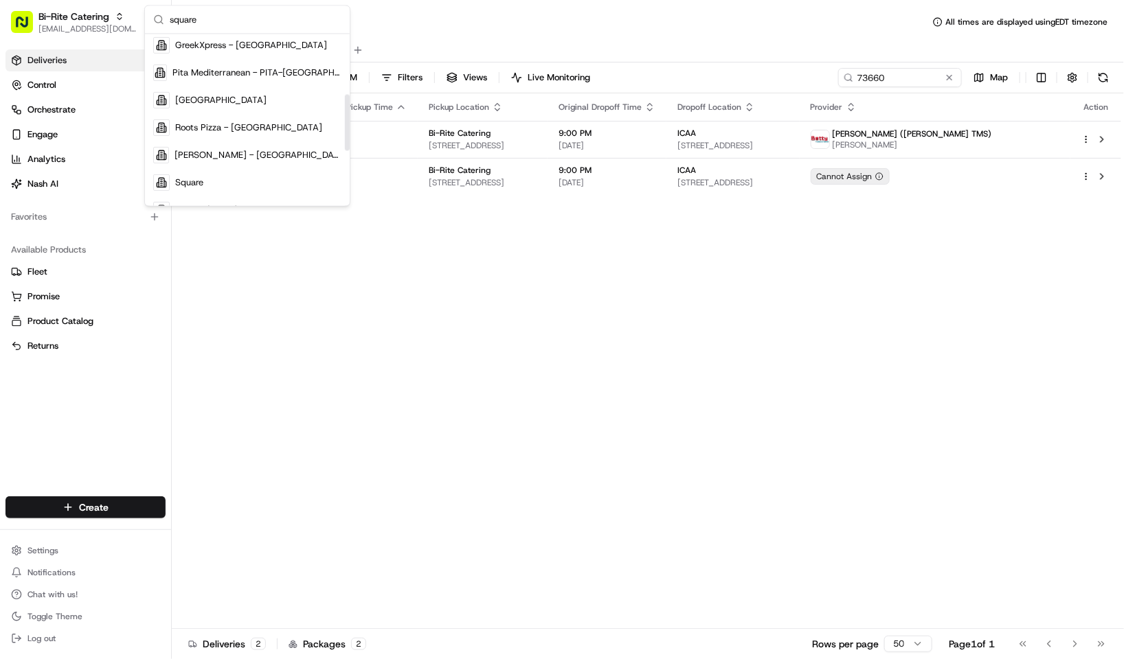
scroll to position [206, 0]
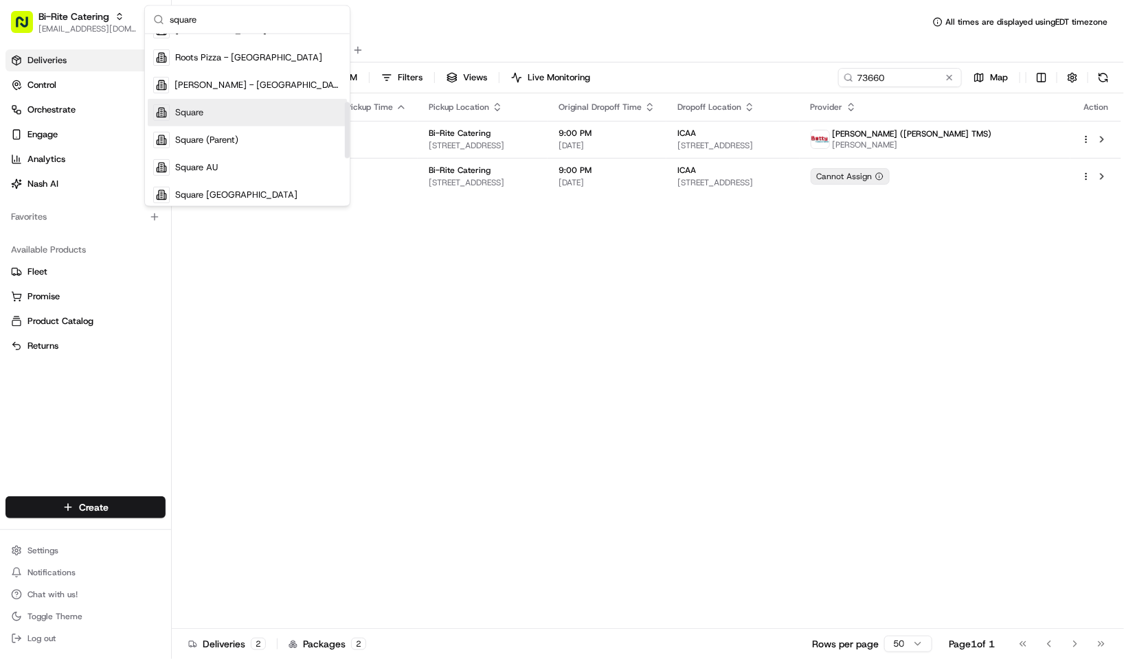
type input "square"
click at [260, 110] on div "Square" at bounding box center [247, 112] width 199 height 27
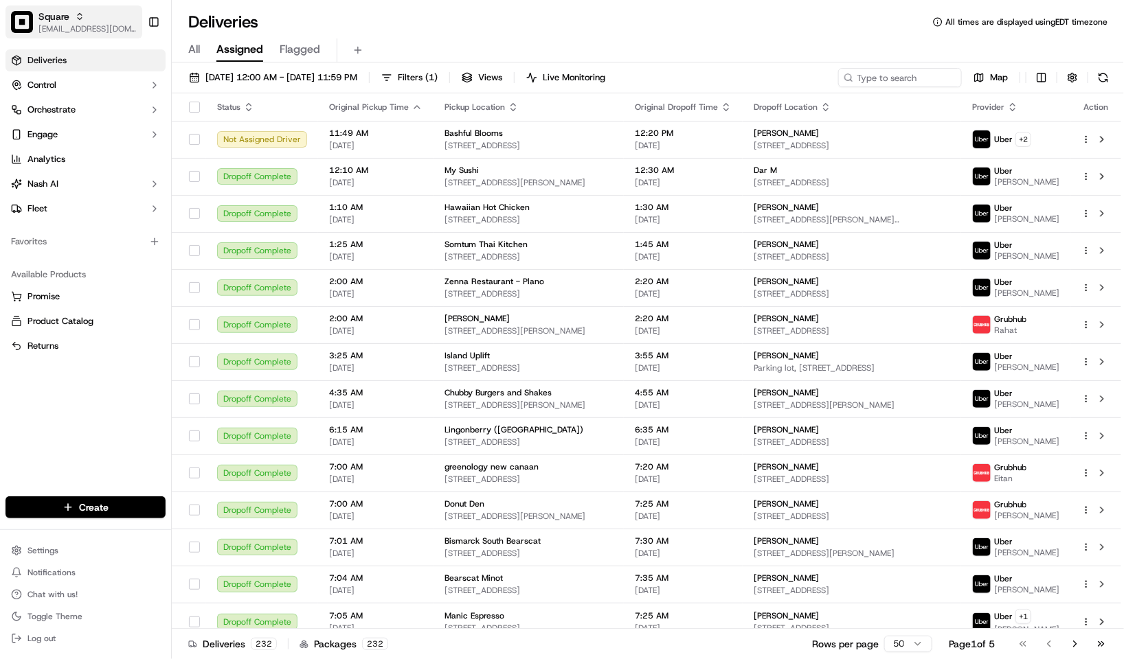
click at [44, 23] on span "[EMAIL_ADDRESS][DOMAIN_NAME]" at bounding box center [87, 28] width 98 height 11
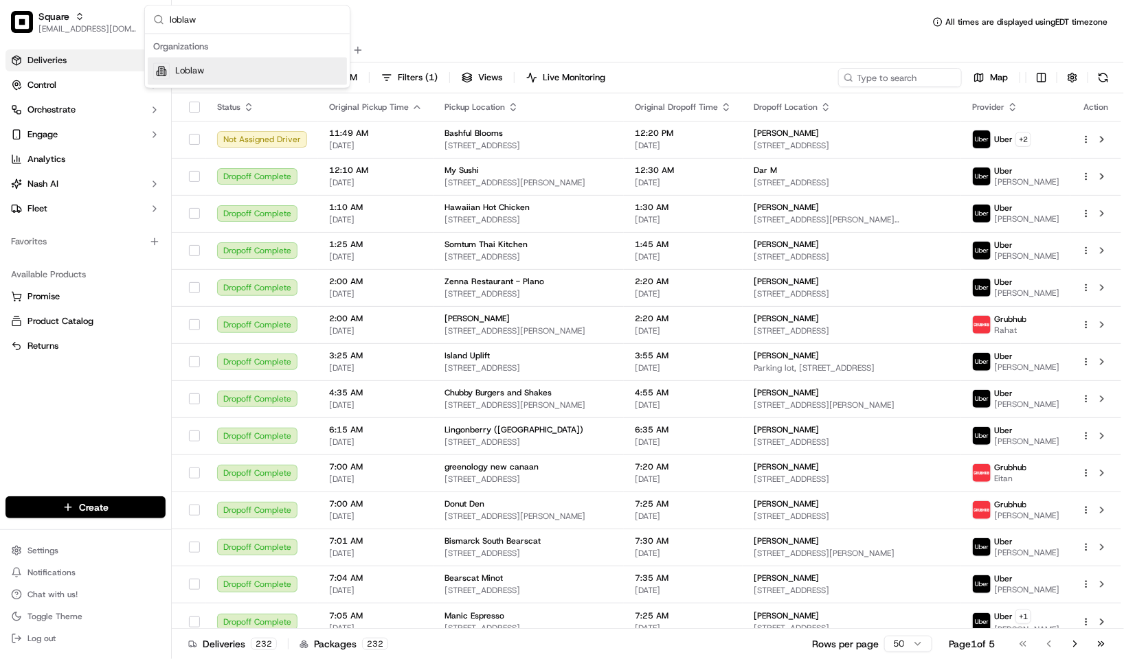
type input "loblaw"
click at [314, 74] on div "Loblaw" at bounding box center [247, 71] width 199 height 27
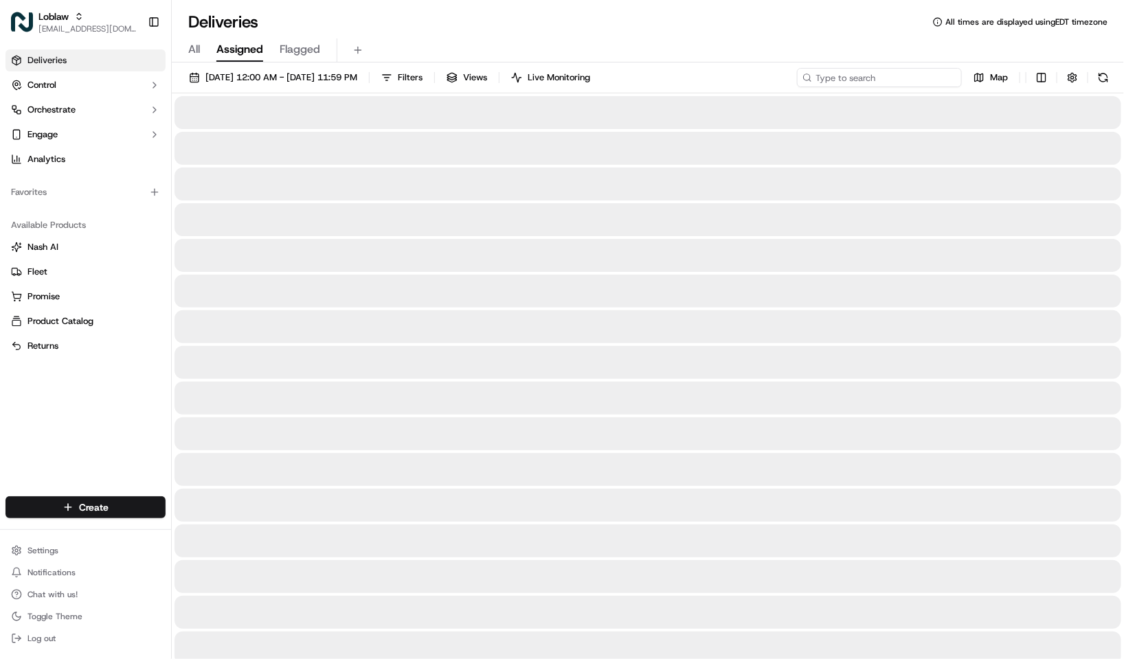
click at [918, 75] on input at bounding box center [879, 77] width 165 height 19
paste input "531900013671352"
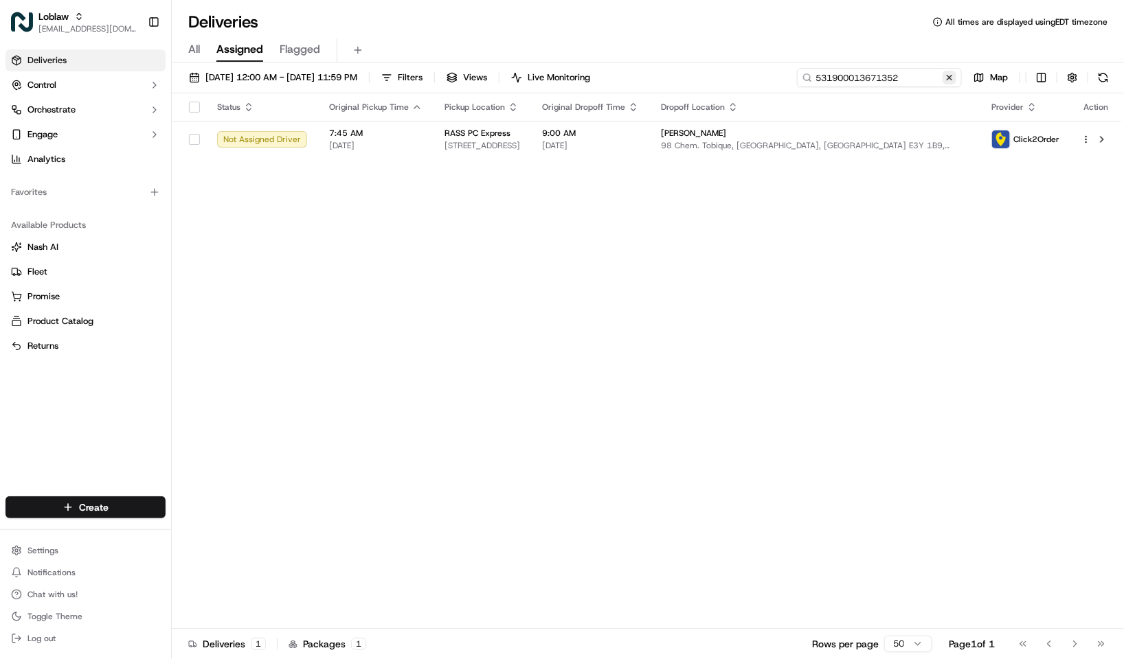
type input "531900013671352"
click at [951, 71] on button at bounding box center [949, 78] width 14 height 14
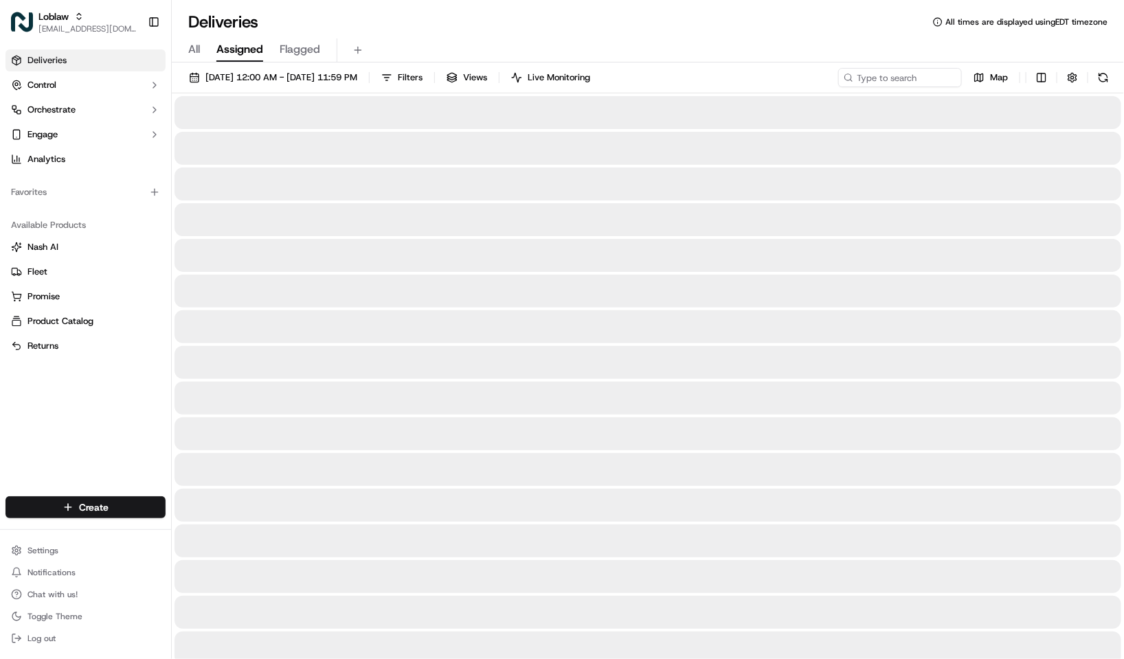
click at [383, 31] on div "Deliveries All times are displayed using EDT timezone" at bounding box center [648, 22] width 952 height 22
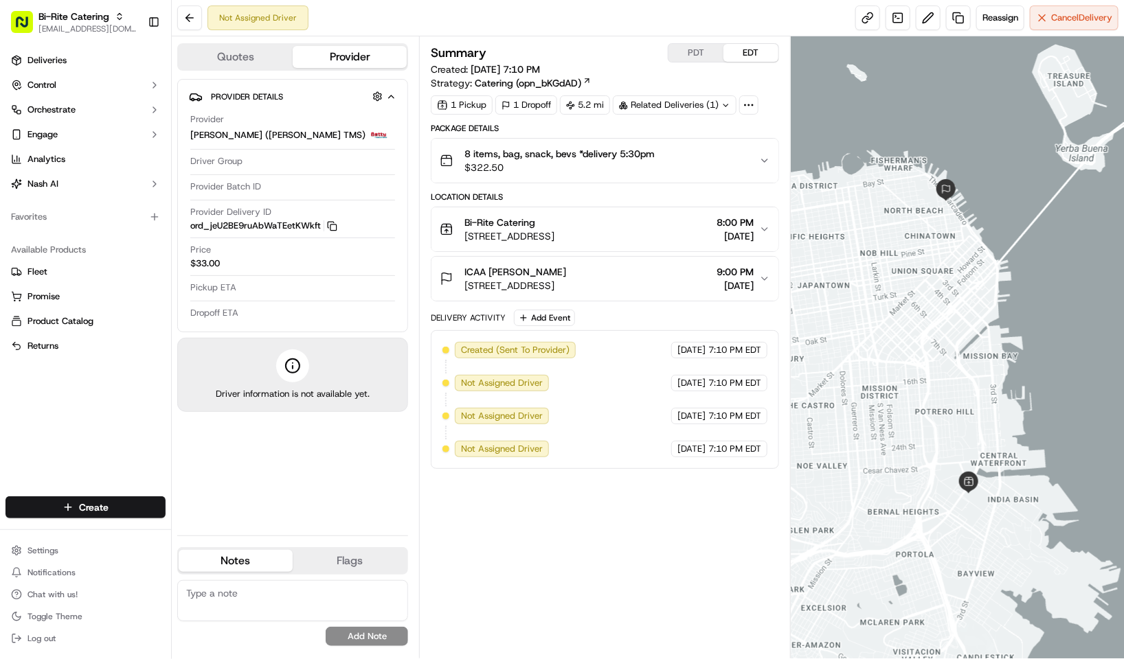
click at [696, 44] on button "PDT" at bounding box center [695, 53] width 55 height 18
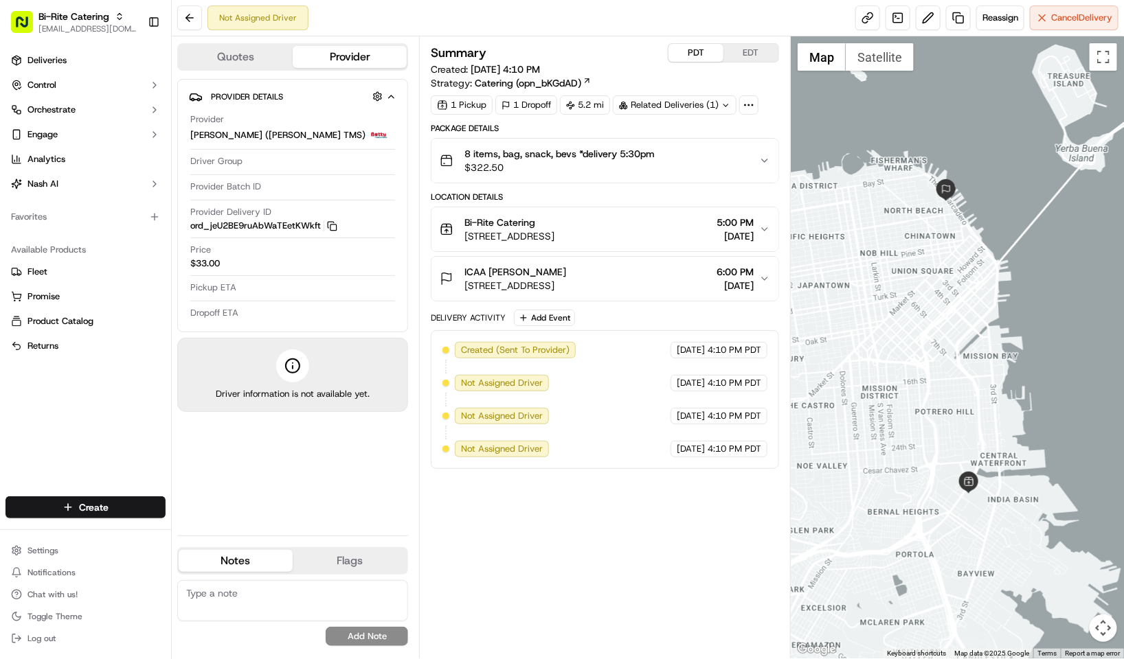
click at [736, 50] on button "EDT" at bounding box center [750, 53] width 55 height 18
click at [705, 60] on button "PDT" at bounding box center [695, 53] width 55 height 18
click at [699, 111] on div "Related Deliveries (1)" at bounding box center [675, 104] width 124 height 19
click at [613, 46] on div "Summary PDT EDT" at bounding box center [605, 52] width 348 height 19
click at [734, 60] on button "EDT" at bounding box center [750, 53] width 55 height 18
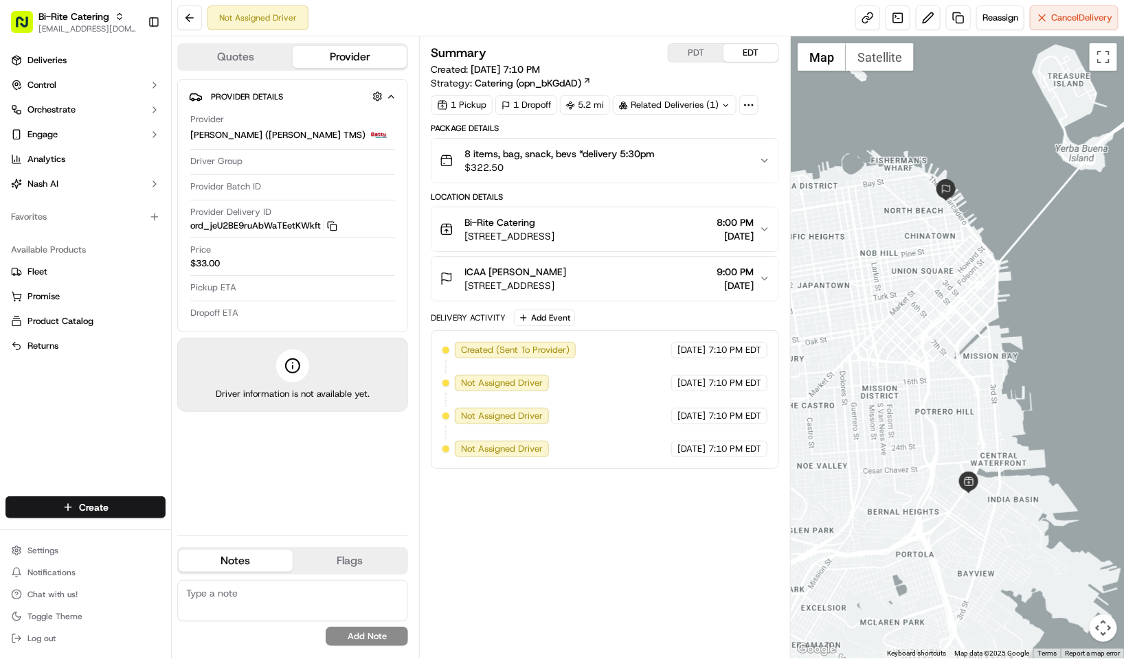
click at [692, 58] on button "PDT" at bounding box center [695, 53] width 55 height 18
click at [732, 52] on button "EDT" at bounding box center [750, 53] width 55 height 18
click at [679, 60] on button "PDT" at bounding box center [695, 53] width 55 height 18
click at [732, 54] on button "EDT" at bounding box center [750, 53] width 55 height 18
click at [701, 54] on button "PDT" at bounding box center [695, 53] width 55 height 18
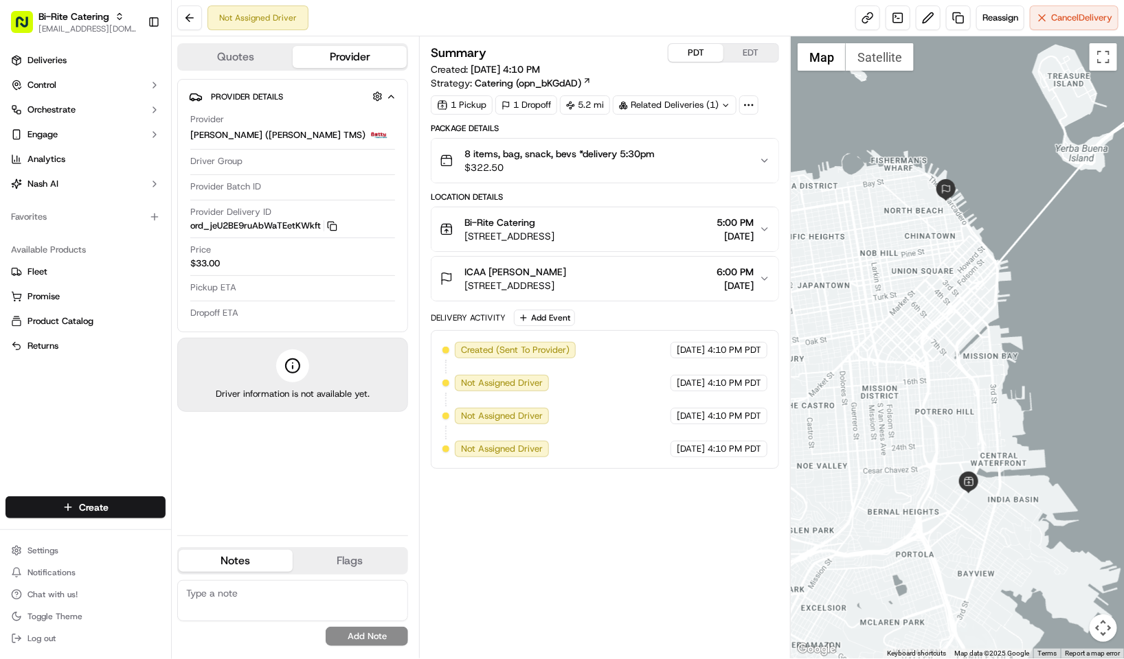
click at [736, 52] on button "EDT" at bounding box center [750, 53] width 55 height 18
click at [703, 54] on button "PDT" at bounding box center [695, 53] width 55 height 18
click at [743, 52] on button "EDT" at bounding box center [750, 53] width 55 height 18
click at [716, 283] on span "[DATE]" at bounding box center [734, 286] width 37 height 14
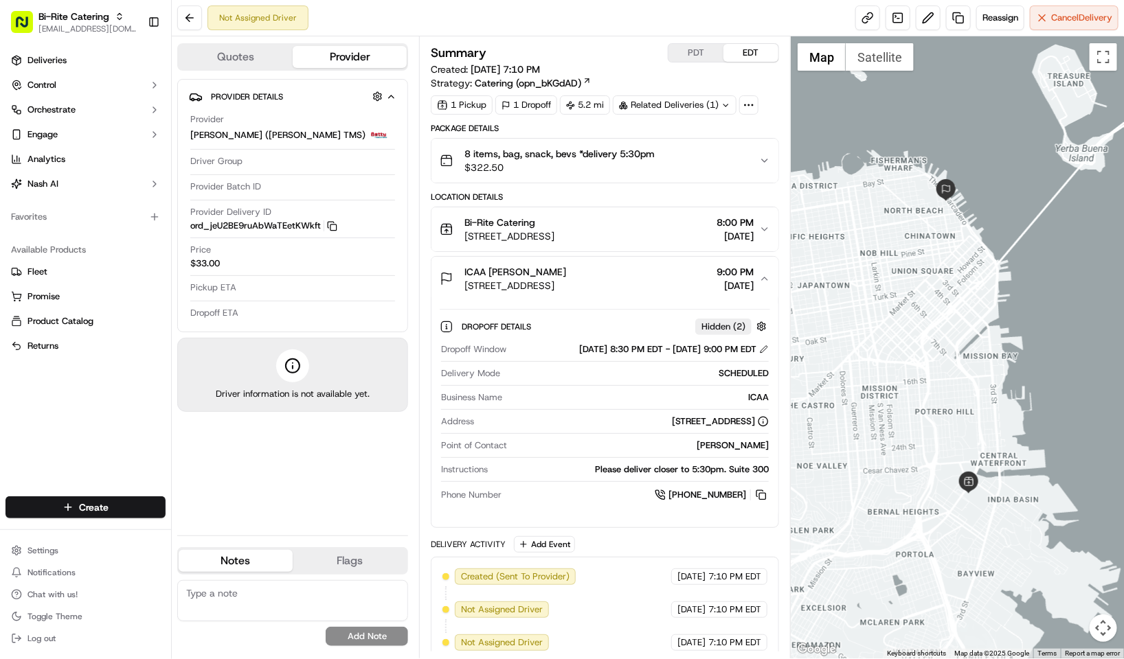
click at [716, 283] on span "09/15/2025" at bounding box center [734, 286] width 37 height 14
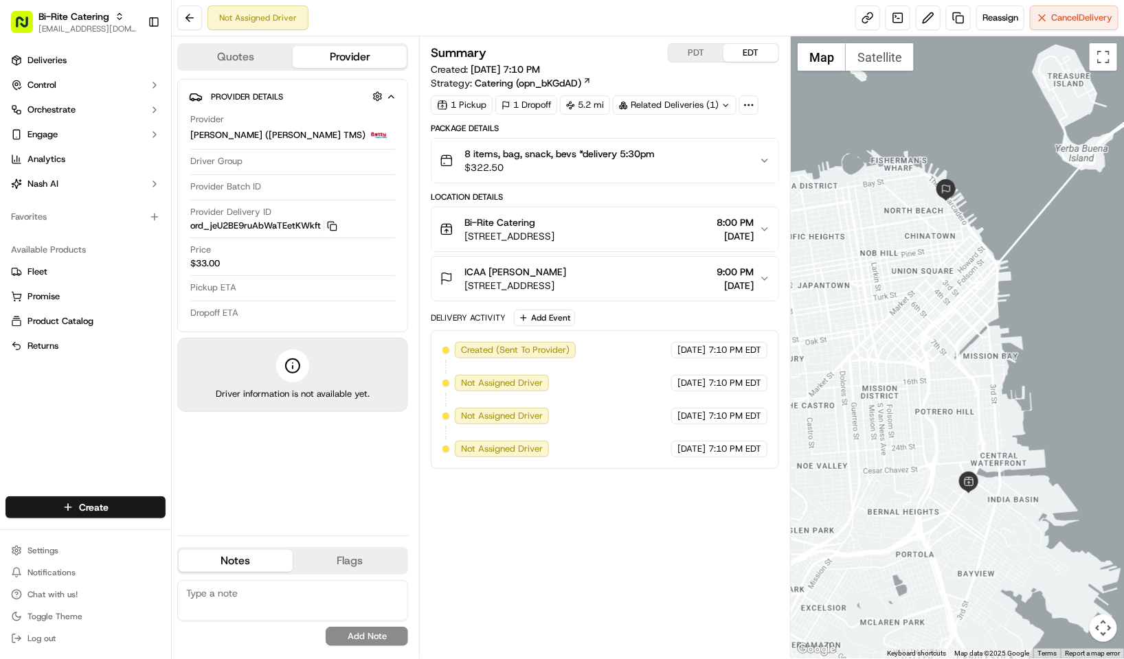
click at [335, 144] on div "Provider Betty (Nash TMS)" at bounding box center [292, 128] width 205 height 30
click at [332, 229] on icon "button" at bounding box center [332, 226] width 10 height 10
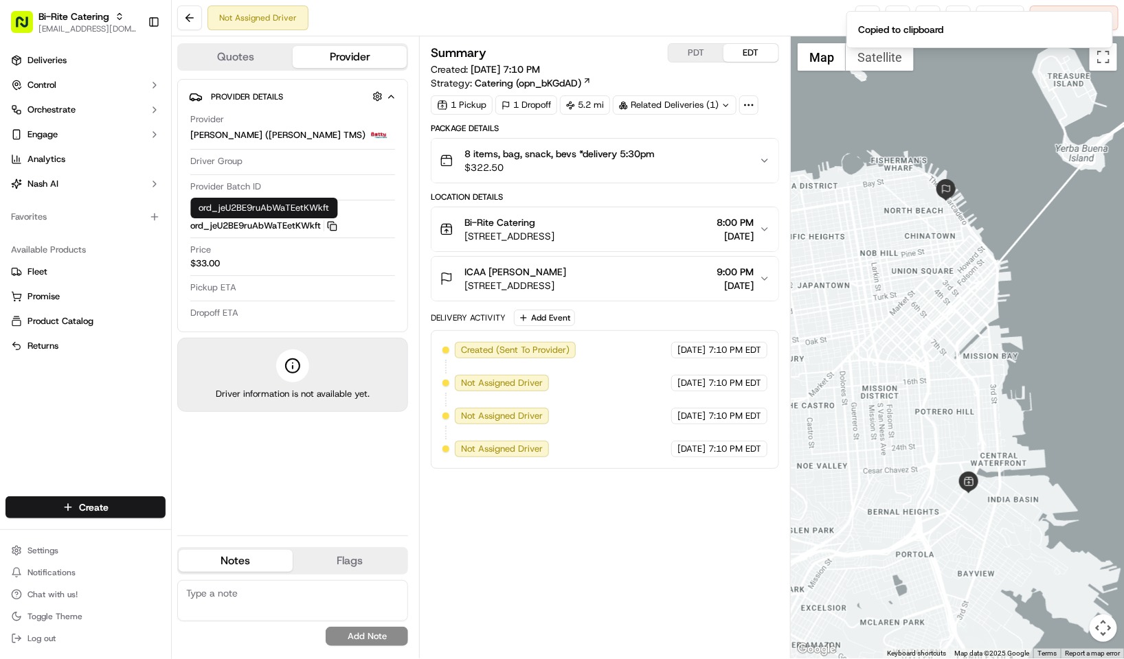
click at [566, 279] on div "ICAA Nancy OConnor" at bounding box center [515, 272] width 102 height 14
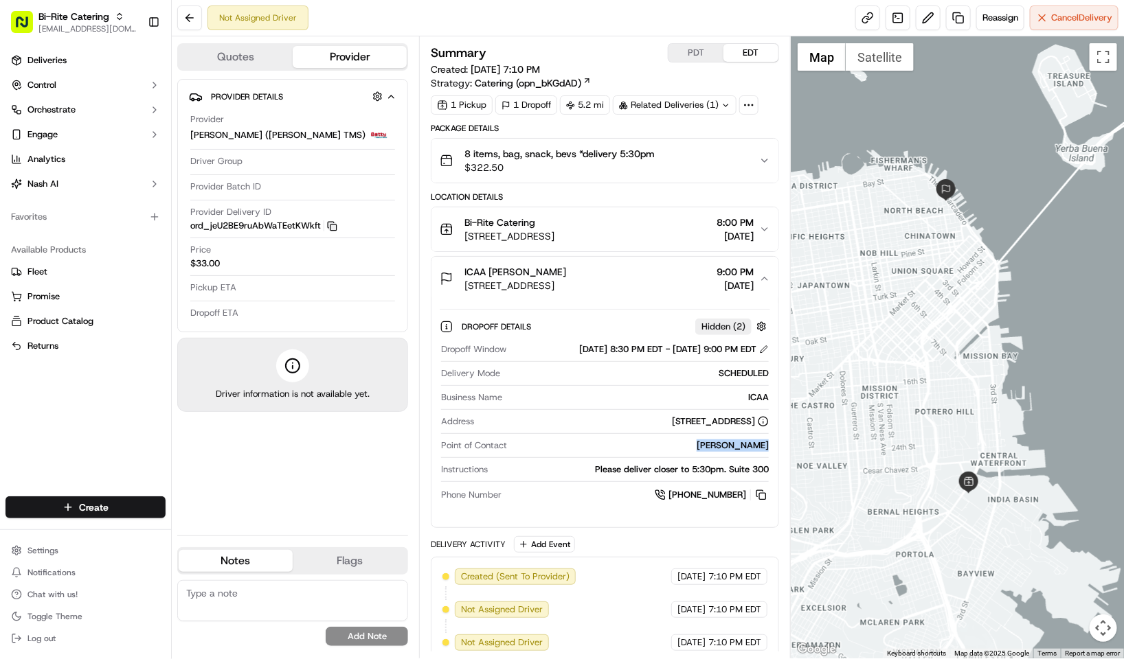
drag, startPoint x: 696, startPoint y: 452, endPoint x: 769, endPoint y: 451, distance: 72.8
click at [769, 451] on div "Dropoff Details Hidden ( 2 ) Dropoff Window 09/15/2025 8:30 PM EDT - 09/15/2025…" at bounding box center [604, 409] width 347 height 216
drag, startPoint x: 571, startPoint y: 273, endPoint x: 464, endPoint y: 270, distance: 107.2
click at [464, 270] on div "ICAA Nancy OConnor 1 Union St 3rd floor, San Francisco, CA 94111, USA" at bounding box center [503, 278] width 126 height 27
copy span "ICAA Nancy OConnor"
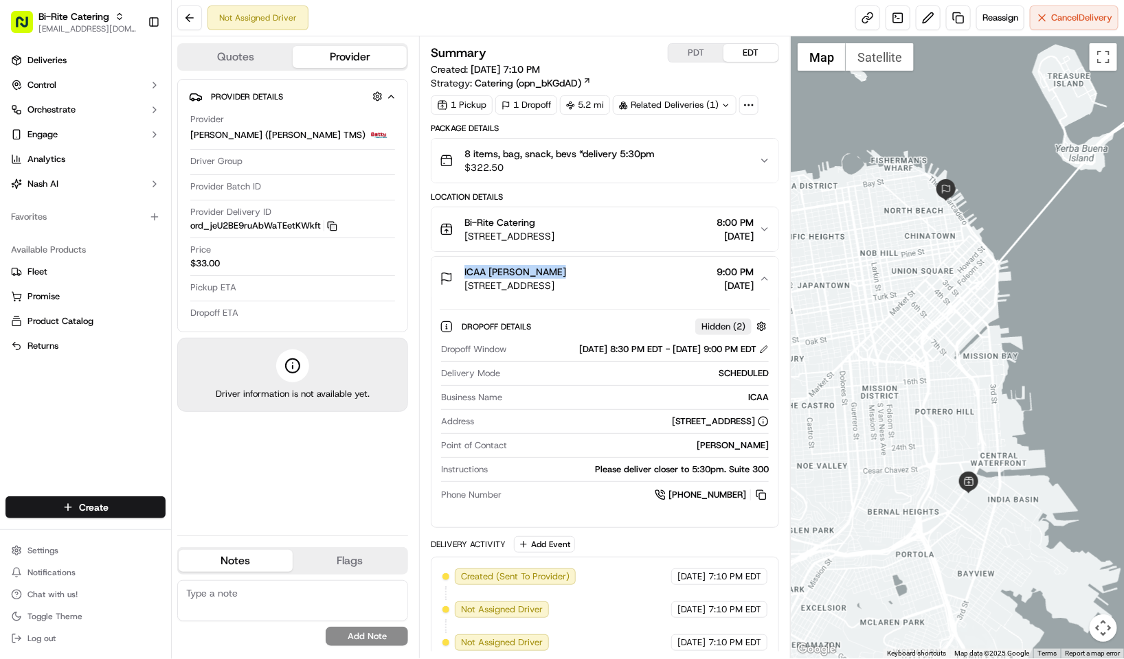
click at [639, 310] on div "Dropoff Details Hidden ( 2 ) Dropoff Window 09/15/2025 8:30 PM EDT - 09/15/2025…" at bounding box center [604, 409] width 347 height 216
click at [696, 56] on button "PDT" at bounding box center [695, 53] width 55 height 18
click at [743, 49] on button "EDT" at bounding box center [750, 53] width 55 height 18
click at [326, 471] on div "Provider Details Provider Betty (Nash TMS) Driver Group Provider Batch ID Provi…" at bounding box center [292, 302] width 231 height 446
click at [678, 62] on button "PDT" at bounding box center [695, 53] width 55 height 18
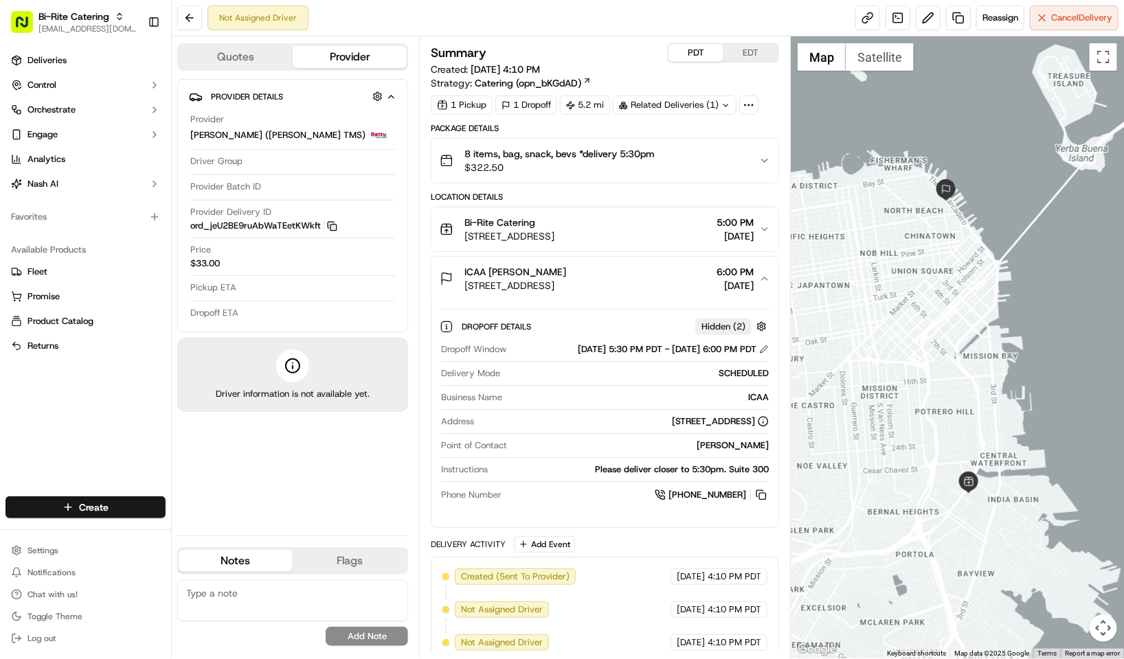
click at [749, 54] on button "EDT" at bounding box center [750, 53] width 55 height 18
click at [295, 479] on div "Provider Details Provider Betty (Nash TMS) Driver Group Provider Batch ID Provi…" at bounding box center [292, 302] width 231 height 446
click at [697, 48] on button "PDT" at bounding box center [695, 53] width 55 height 18
click at [740, 60] on button "EDT" at bounding box center [750, 53] width 55 height 18
click at [699, 63] on div "PDT EDT" at bounding box center [723, 52] width 111 height 19
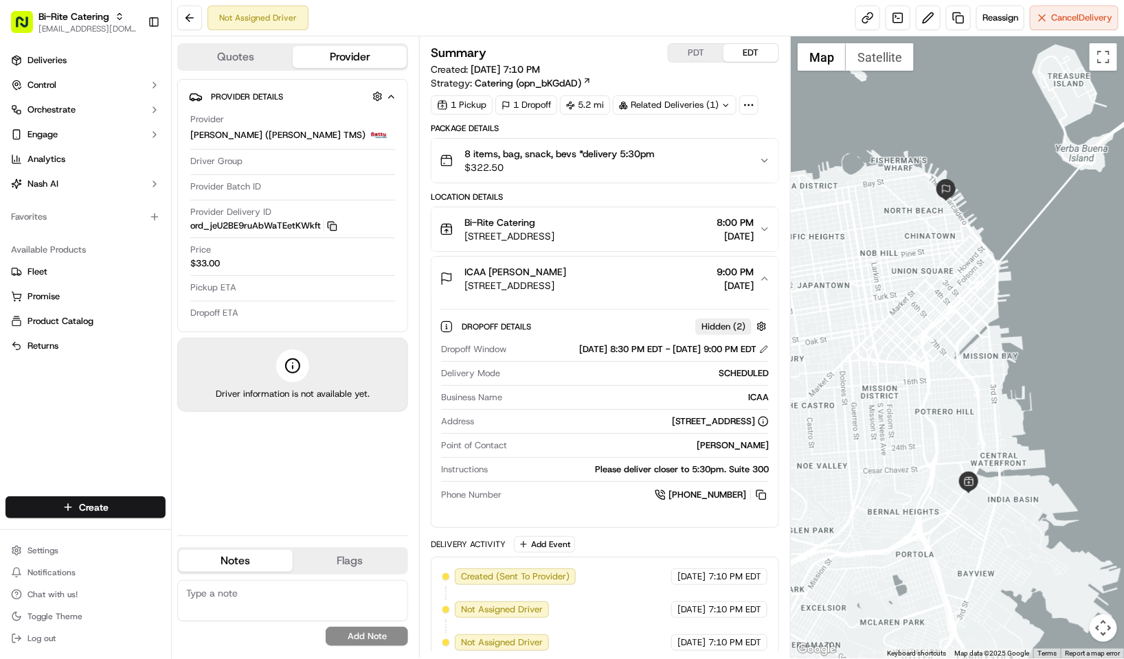
click at [692, 58] on button "PDT" at bounding box center [695, 53] width 55 height 18
click at [738, 52] on button "EDT" at bounding box center [750, 53] width 55 height 18
click at [614, 21] on div "Not Assigned Driver Reassign Cancel Delivery" at bounding box center [648, 18] width 952 height 36
click at [707, 109] on div "Related Deliveries (1)" at bounding box center [675, 104] width 124 height 19
click at [610, 45] on div "Summary PDT EDT" at bounding box center [605, 52] width 348 height 19
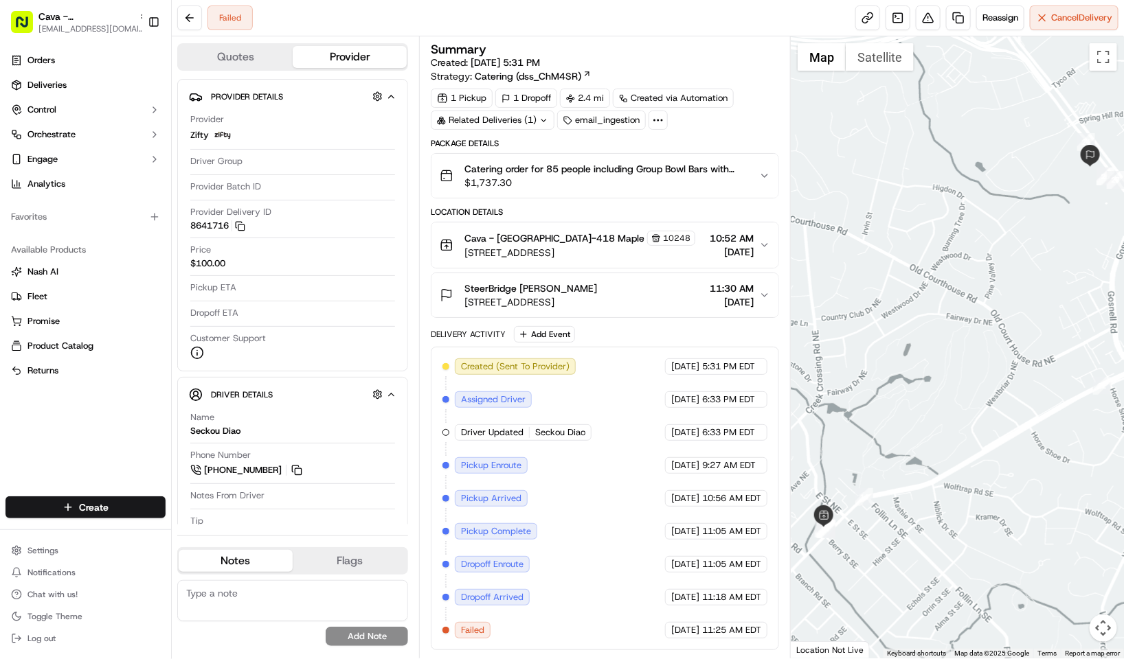
click at [761, 83] on div "Summary Created: [DATE] 5:31 PM Strategy: Catering (dss_ChM4SR)" at bounding box center [605, 63] width 348 height 40
click at [749, 231] on span "10:52 AM" at bounding box center [732, 238] width 44 height 14
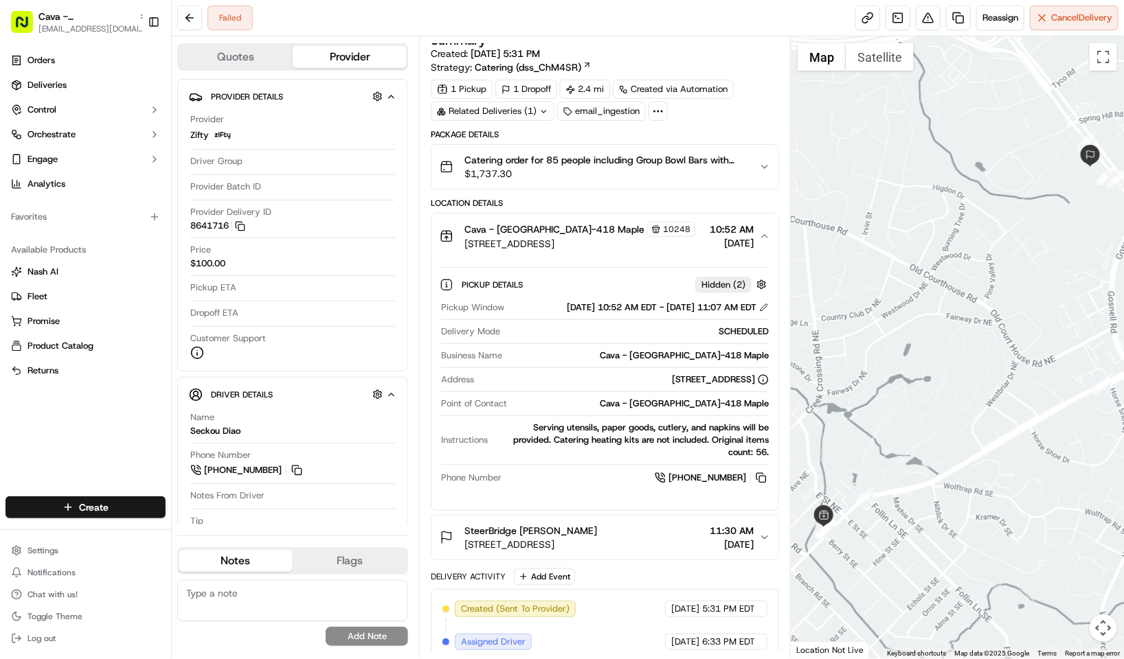
click at [749, 229] on span "10:52 AM" at bounding box center [732, 230] width 44 height 14
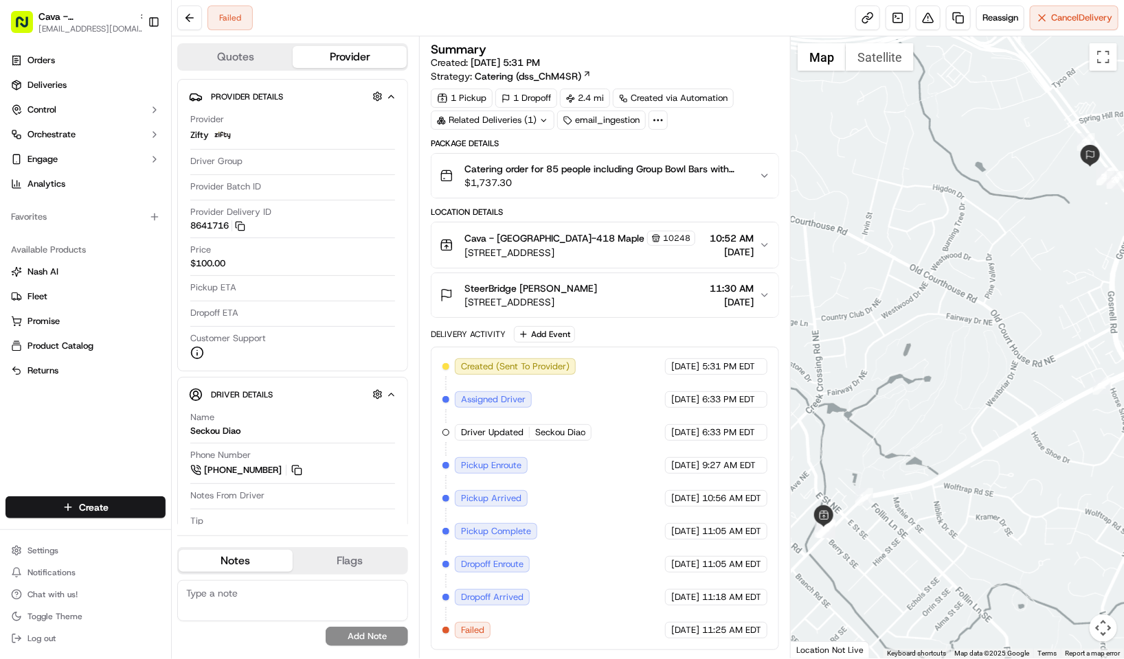
click at [749, 231] on span "10:52 AM" at bounding box center [732, 238] width 44 height 14
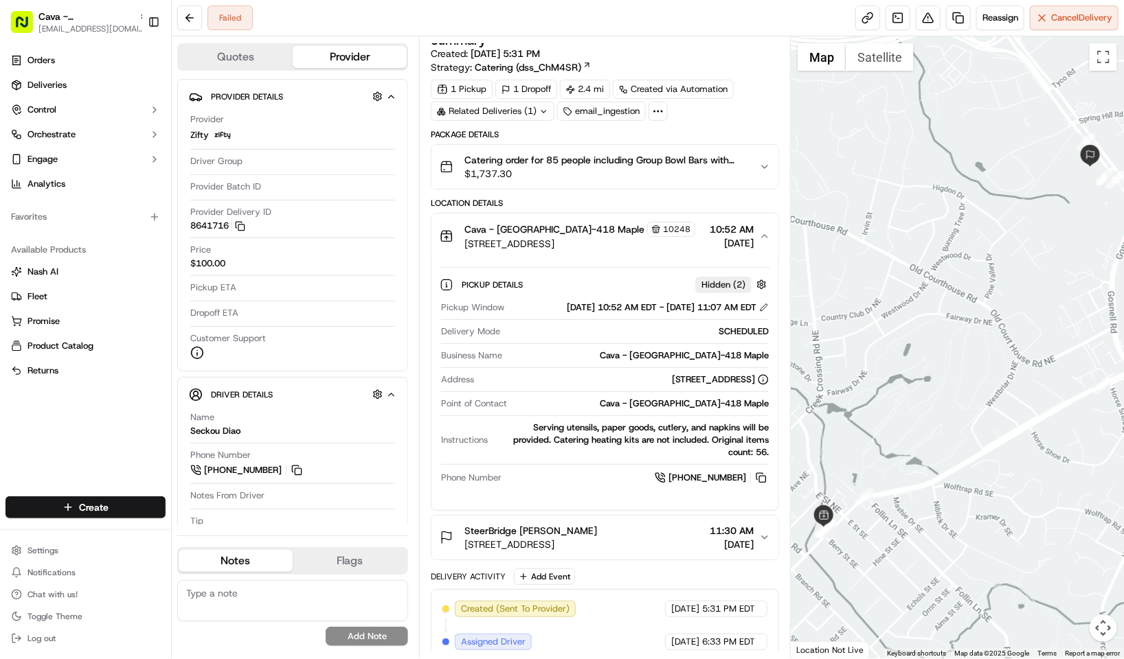
click at [746, 229] on span "10:52 AM" at bounding box center [732, 230] width 44 height 14
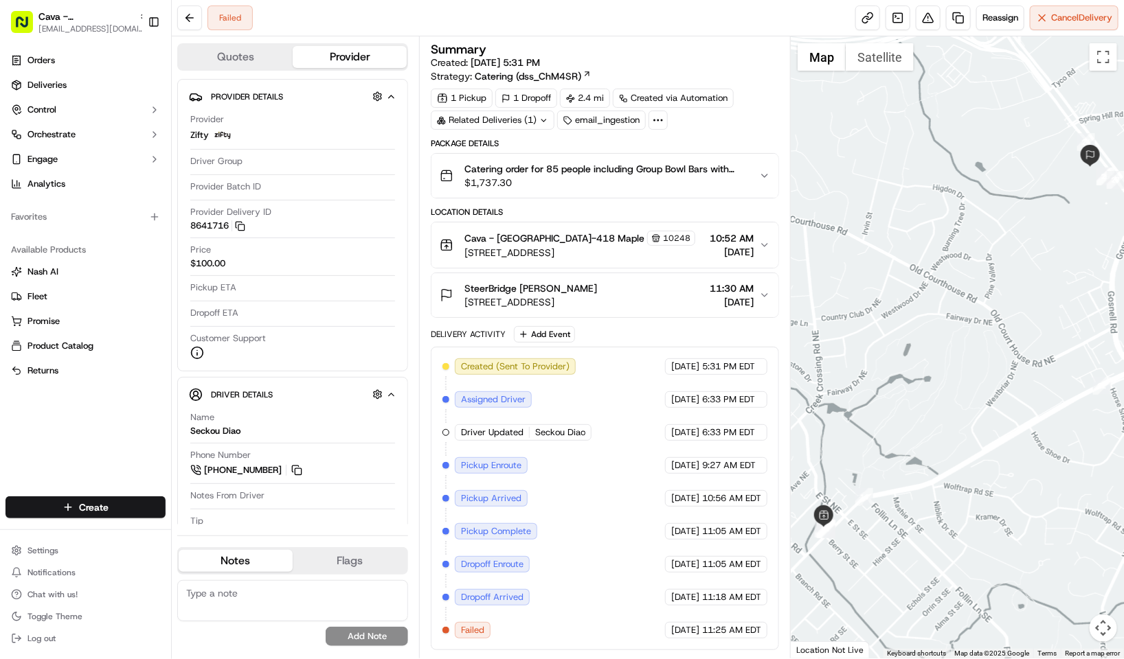
click at [734, 248] on span "[DATE]" at bounding box center [732, 252] width 44 height 14
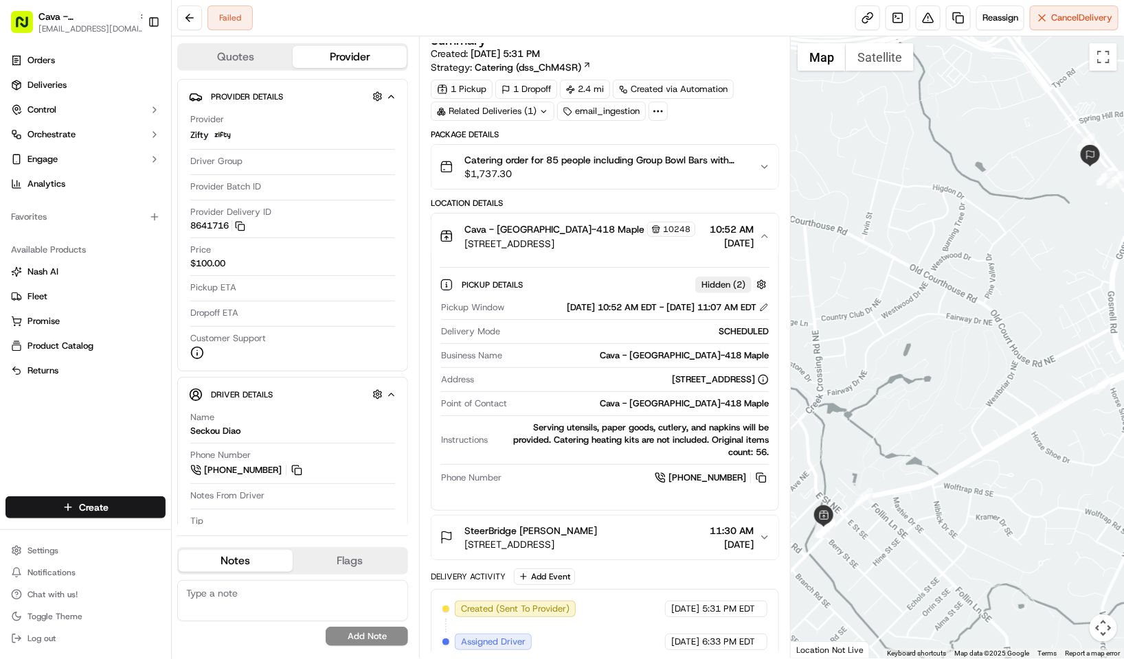
click at [590, 249] on span "418 Maple Ave E, Vienna, VA 22180, USA" at bounding box center [579, 244] width 231 height 14
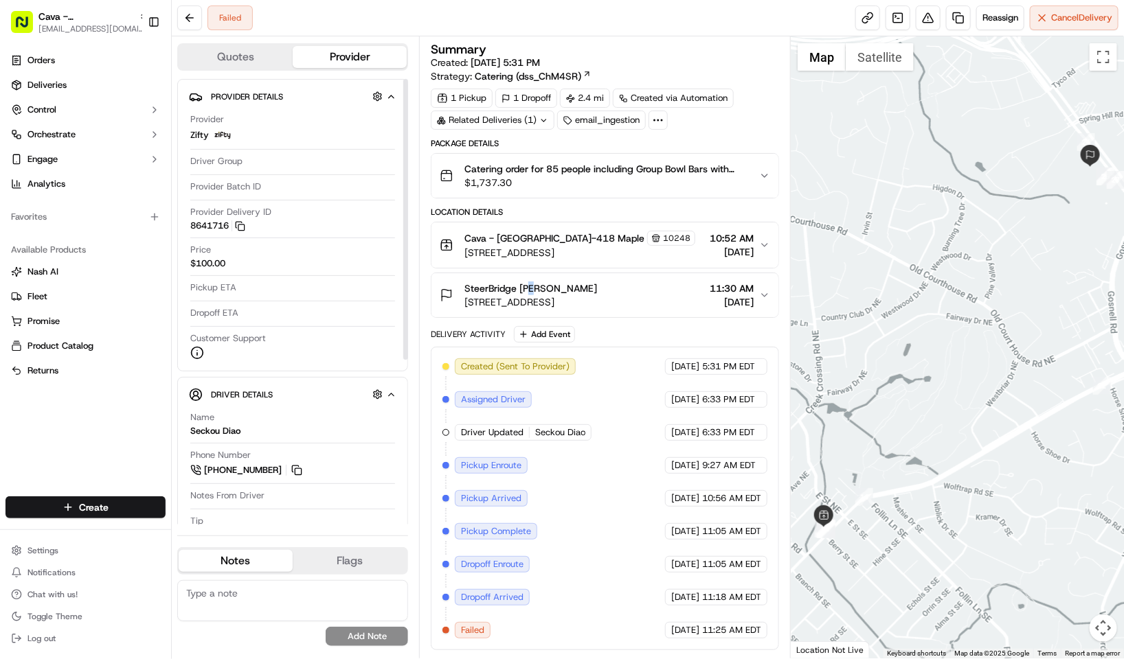
click at [532, 286] on span "SteerBridge Lauren Hackett" at bounding box center [530, 289] width 133 height 14
click at [597, 289] on div "SteerBridge Lauren Hackett" at bounding box center [530, 289] width 133 height 14
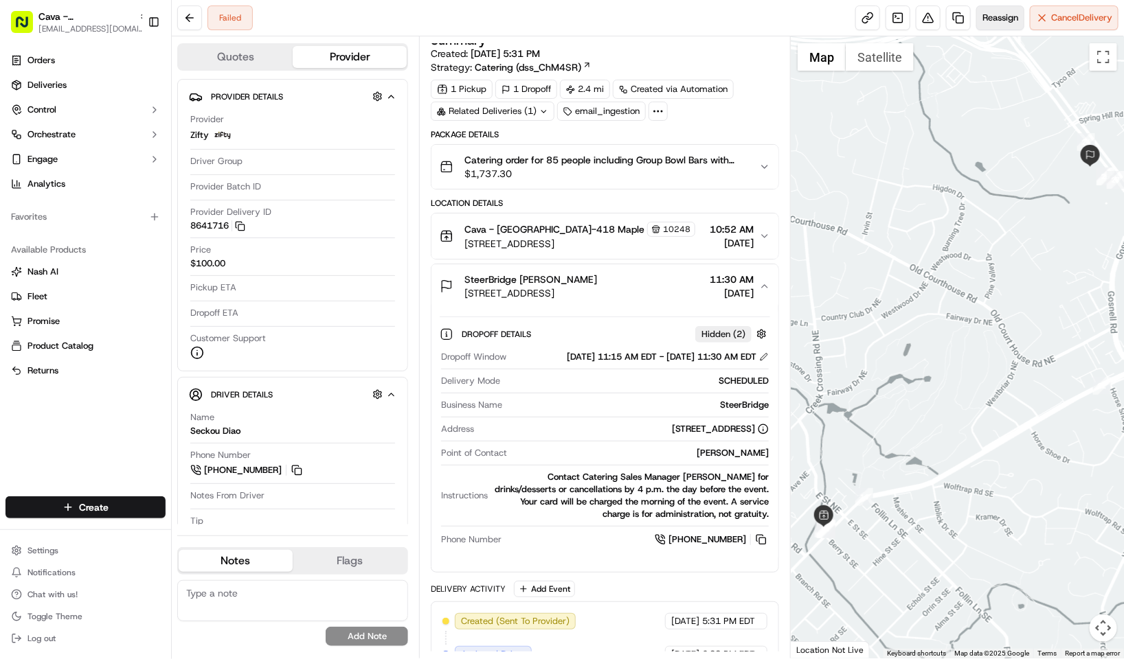
click at [986, 15] on span "Reassign" at bounding box center [1000, 18] width 36 height 12
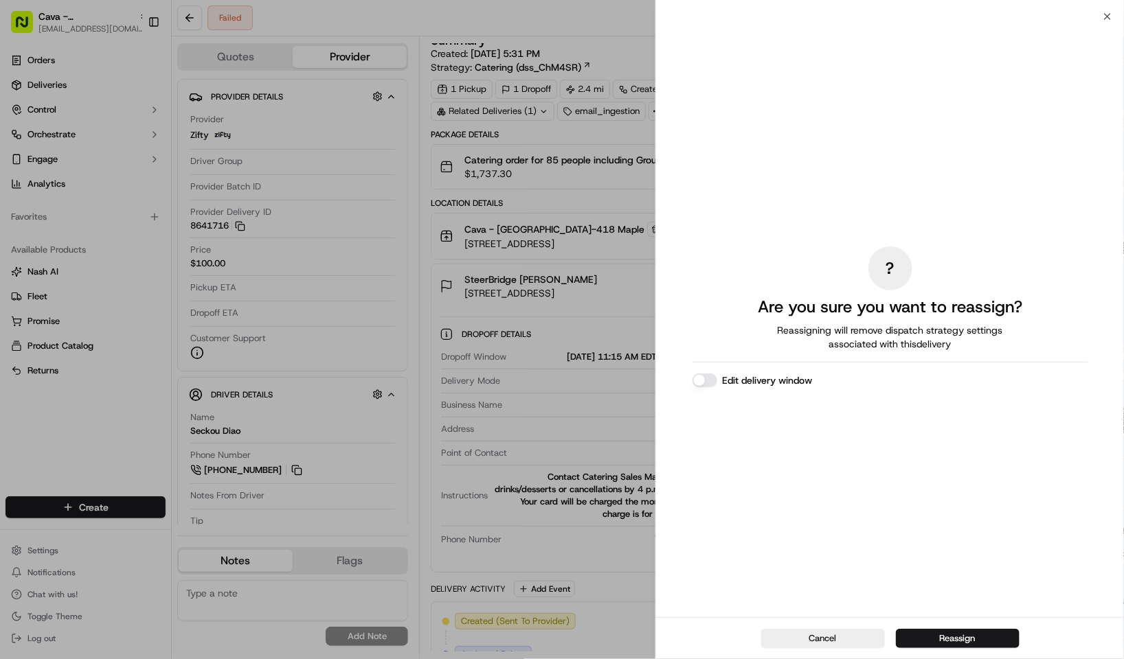
click at [712, 387] on div "? Are you sure you want to reassign? Reassigning will remove dispatch strategy …" at bounding box center [890, 317] width 396 height 596
click at [709, 385] on button "Edit delivery window" at bounding box center [704, 381] width 25 height 14
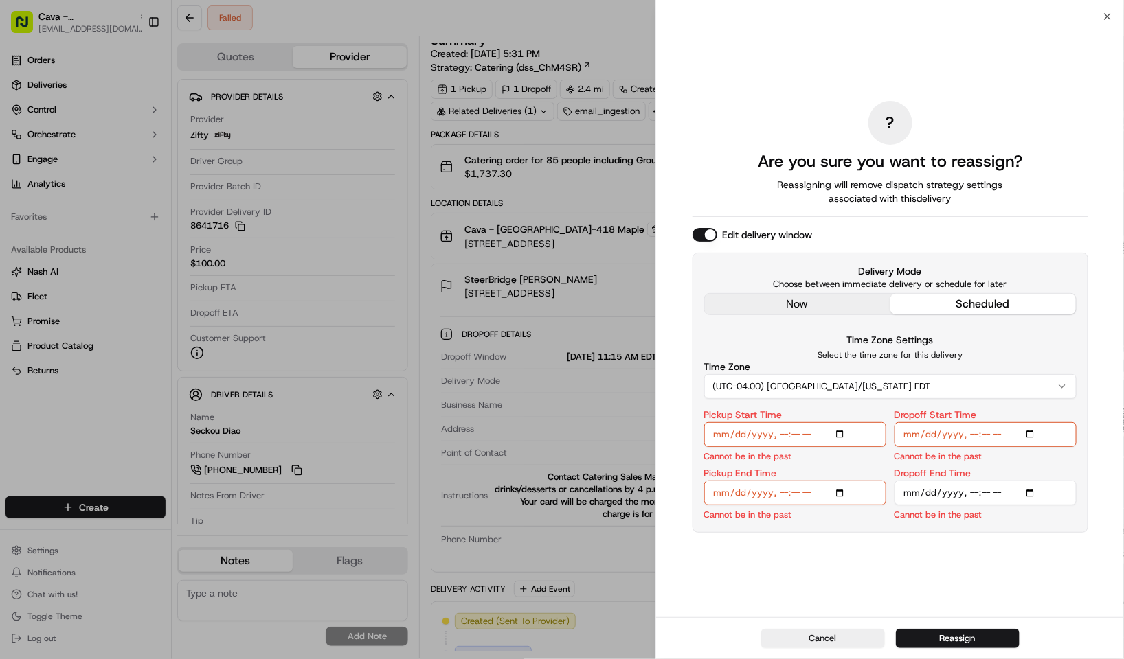
click at [843, 431] on input "Pickup Start Time" at bounding box center [795, 434] width 182 height 25
type input "2025-09-15T10:52"
click at [961, 355] on p "Select the time zone for this delivery" at bounding box center [890, 355] width 372 height 11
click at [841, 491] on input "Pickup End Time" at bounding box center [795, 493] width 182 height 25
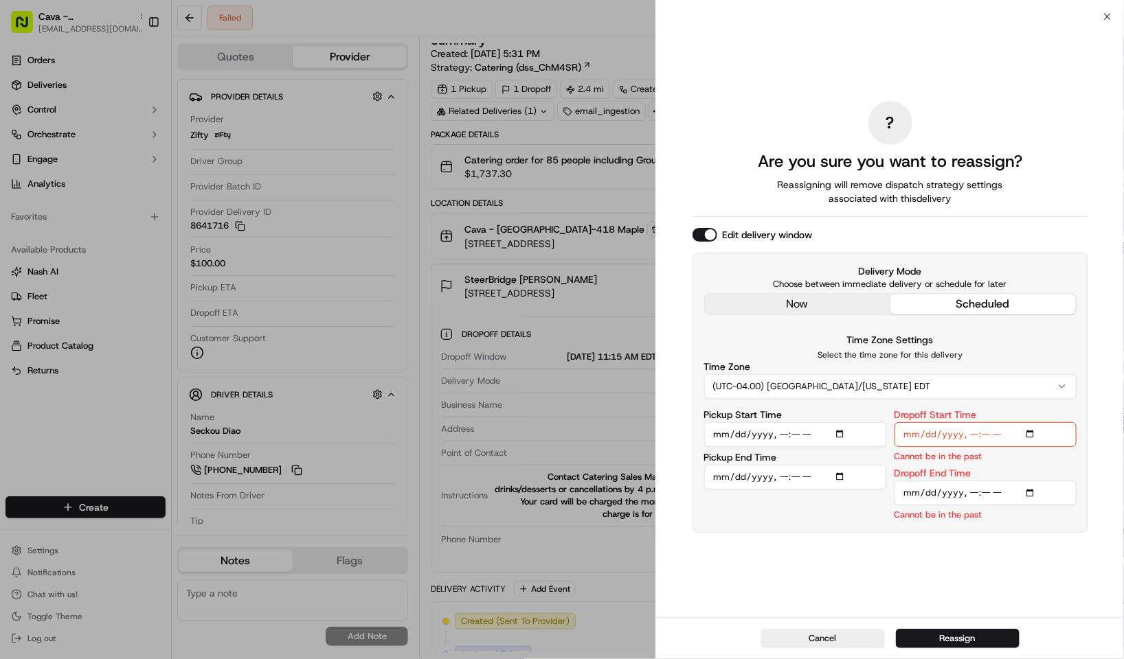
click at [1023, 282] on p "Choose between immediate delivery or schedule for later" at bounding box center [890, 284] width 372 height 12
type input "2025-09-15T11:07"
click at [1036, 435] on input "Dropoff Start Time" at bounding box center [985, 434] width 182 height 25
type input "2025-09-15T11:15"
click at [1080, 351] on div "Delivery Mode Choose between immediate delivery or schedule for later now sched…" at bounding box center [890, 393] width 396 height 280
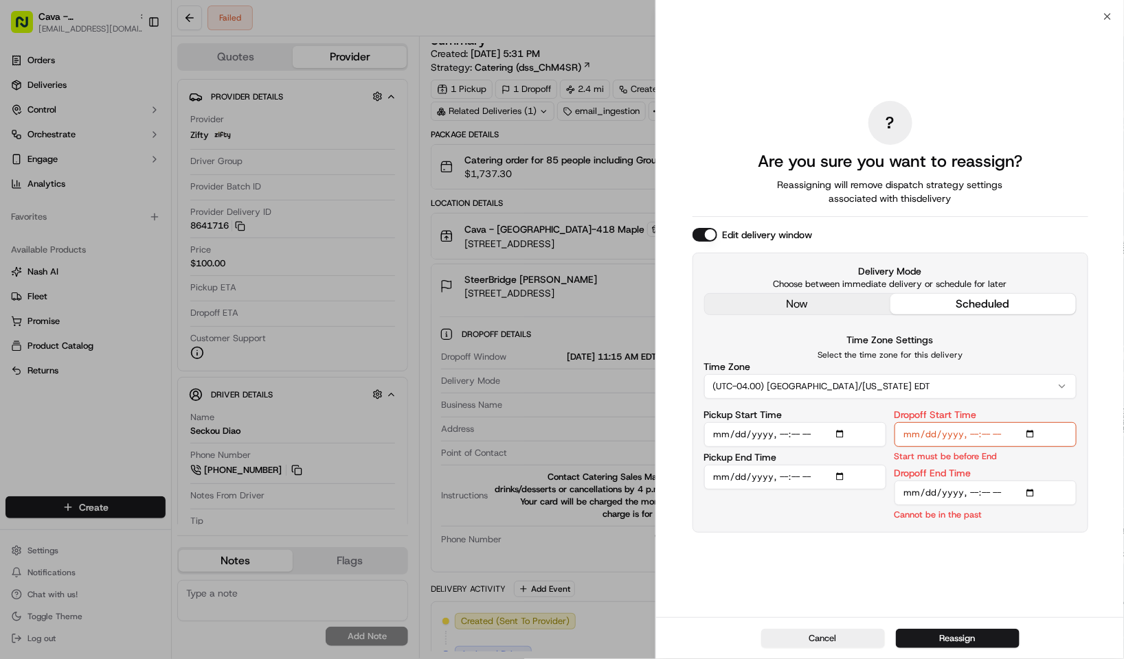
click at [1032, 492] on input "Dropoff End Time" at bounding box center [985, 493] width 182 height 25
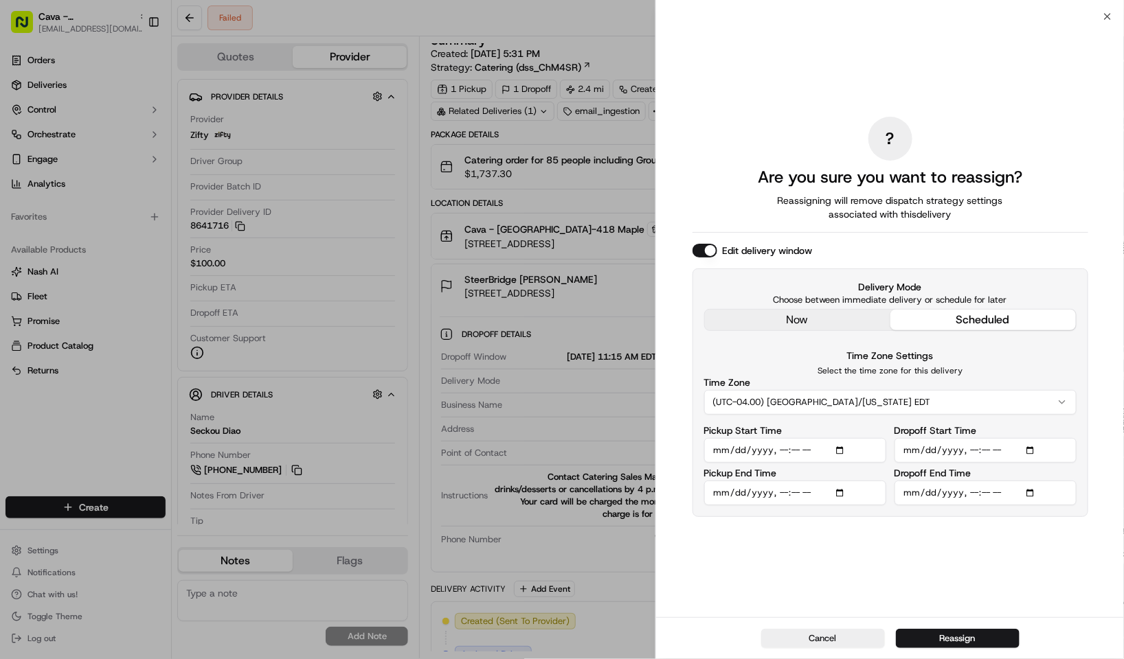
type input "2025-09-15T11:30"
click at [1083, 256] on div "Edit delivery window" at bounding box center [890, 251] width 396 height 14
click at [952, 637] on button "Reassign" at bounding box center [958, 638] width 124 height 19
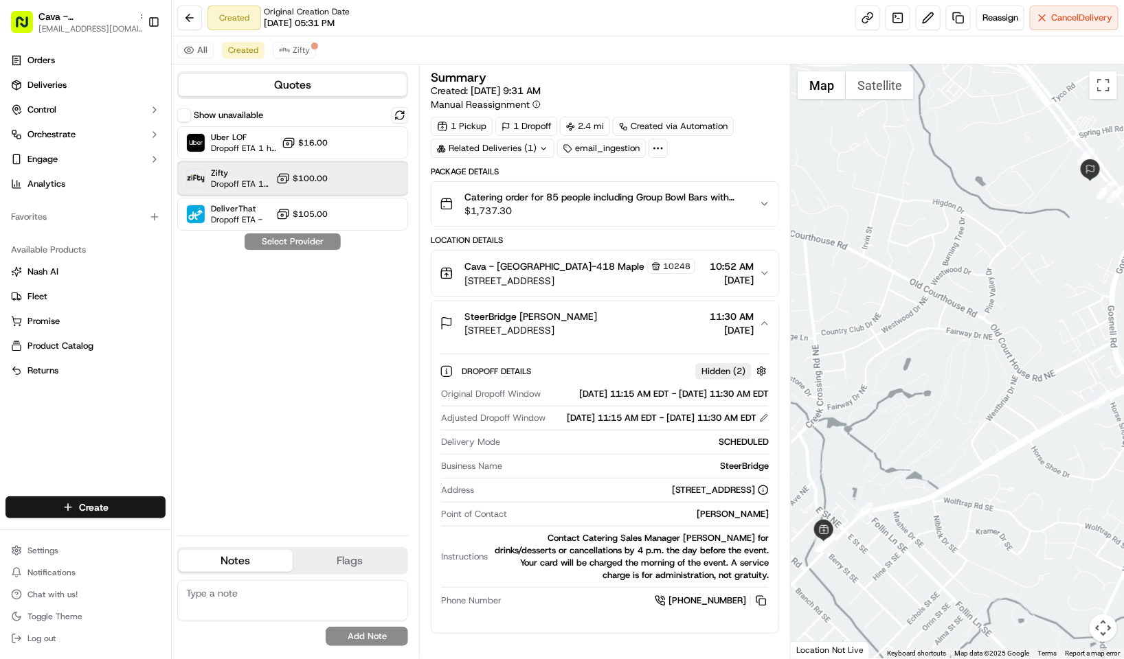
click at [236, 185] on span "Dropoff ETA 1 hour" at bounding box center [241, 184] width 60 height 11
click at [303, 238] on button "Assign Provider" at bounding box center [293, 242] width 98 height 16
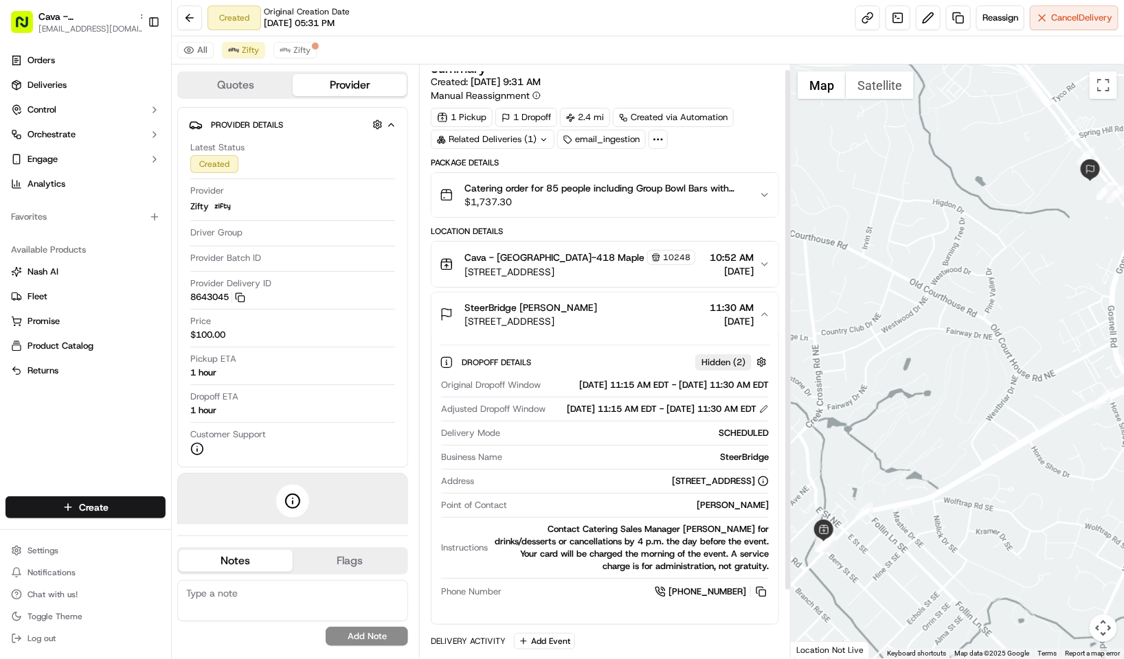
scroll to position [0, 0]
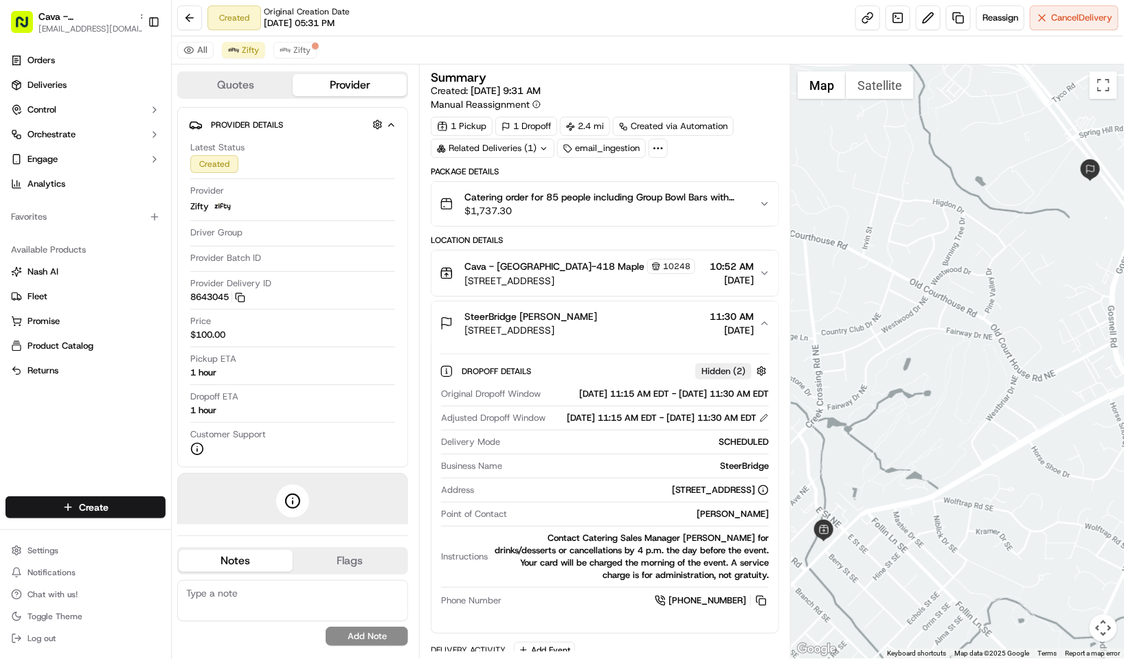
click at [648, 285] on span "418 Maple Ave E, Vienna, VA 22180, USA" at bounding box center [579, 281] width 231 height 14
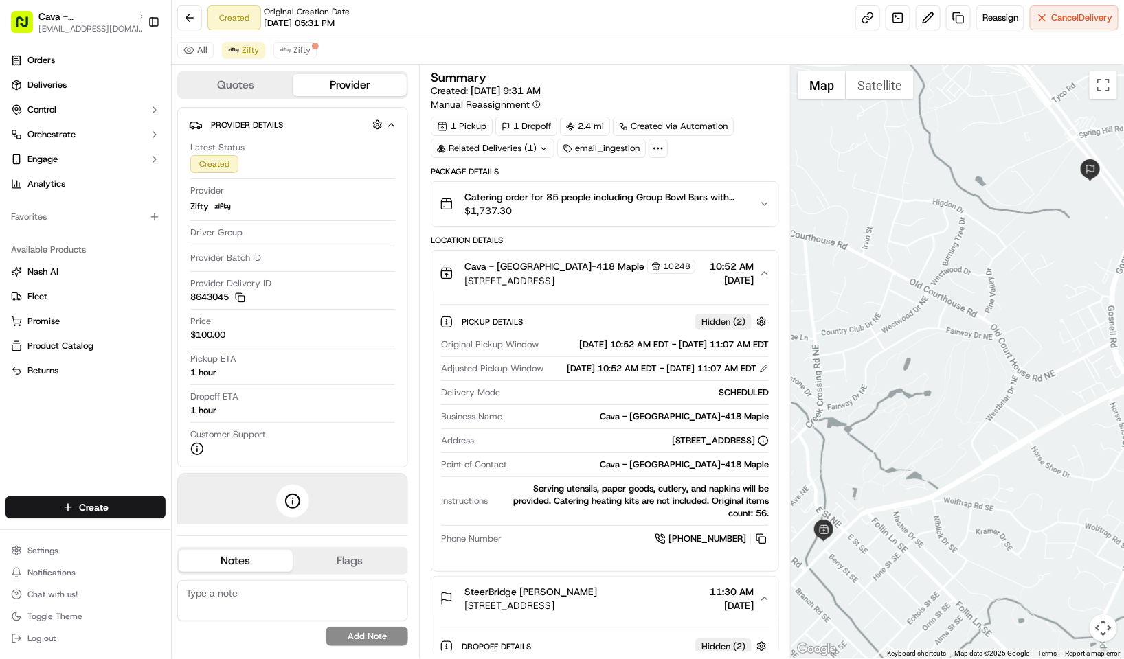
click at [648, 285] on span "418 Maple Ave E, Vienna, VA 22180, USA" at bounding box center [579, 281] width 231 height 14
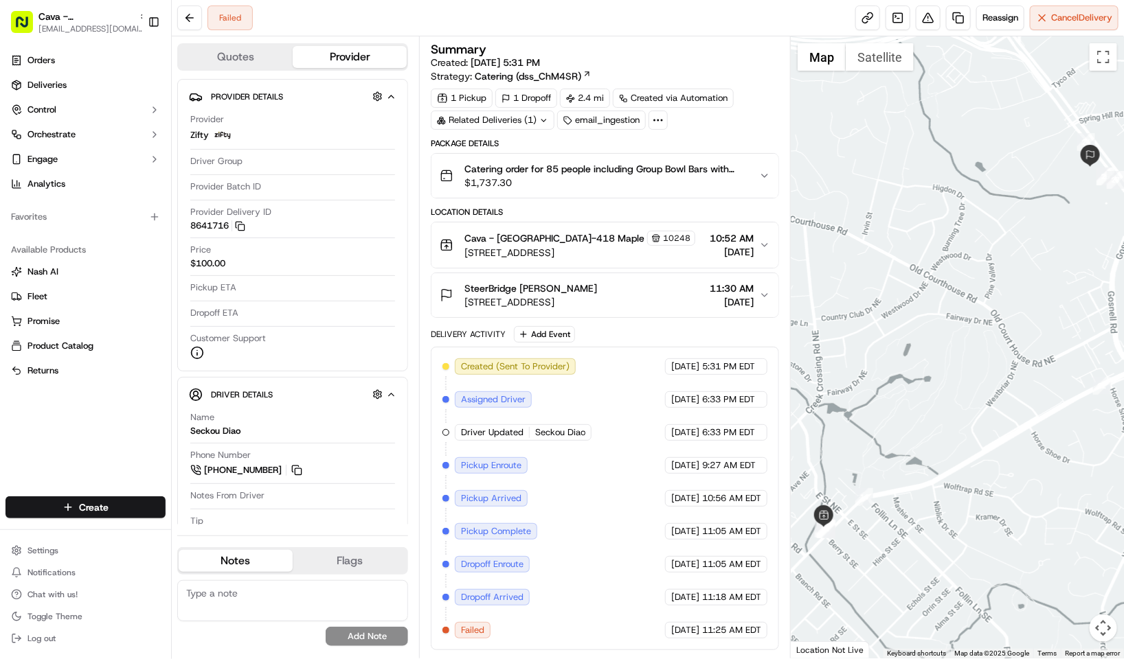
click at [503, 260] on span "[STREET_ADDRESS]" at bounding box center [579, 253] width 231 height 14
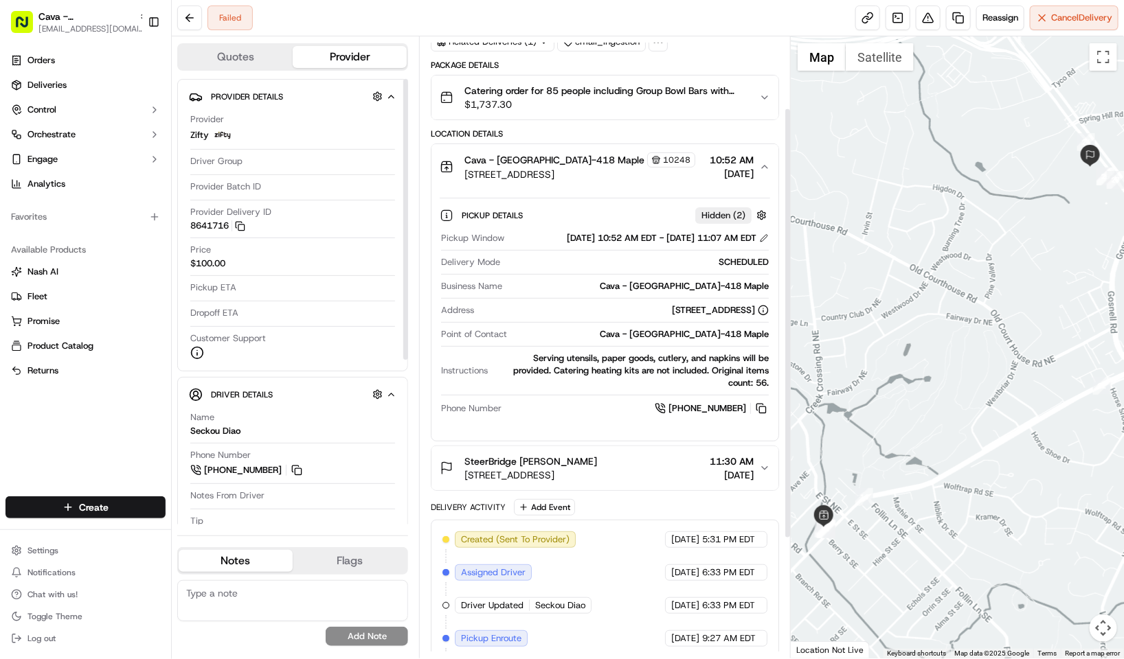
scroll to position [103, 0]
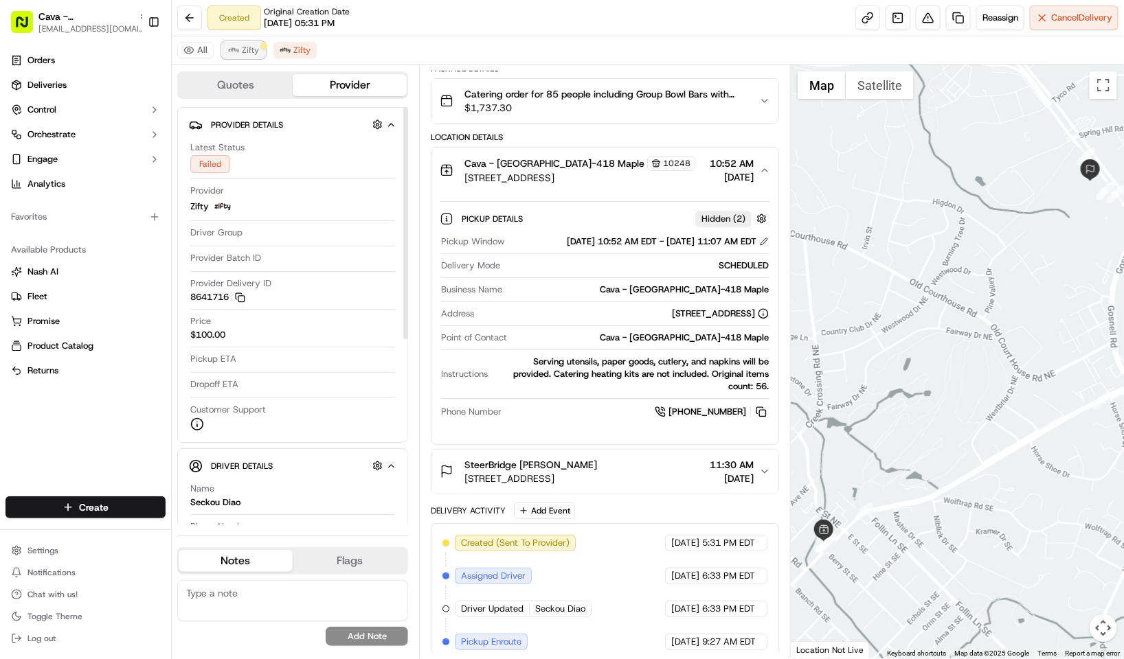
click at [236, 44] on button "Zifty" at bounding box center [243, 50] width 43 height 16
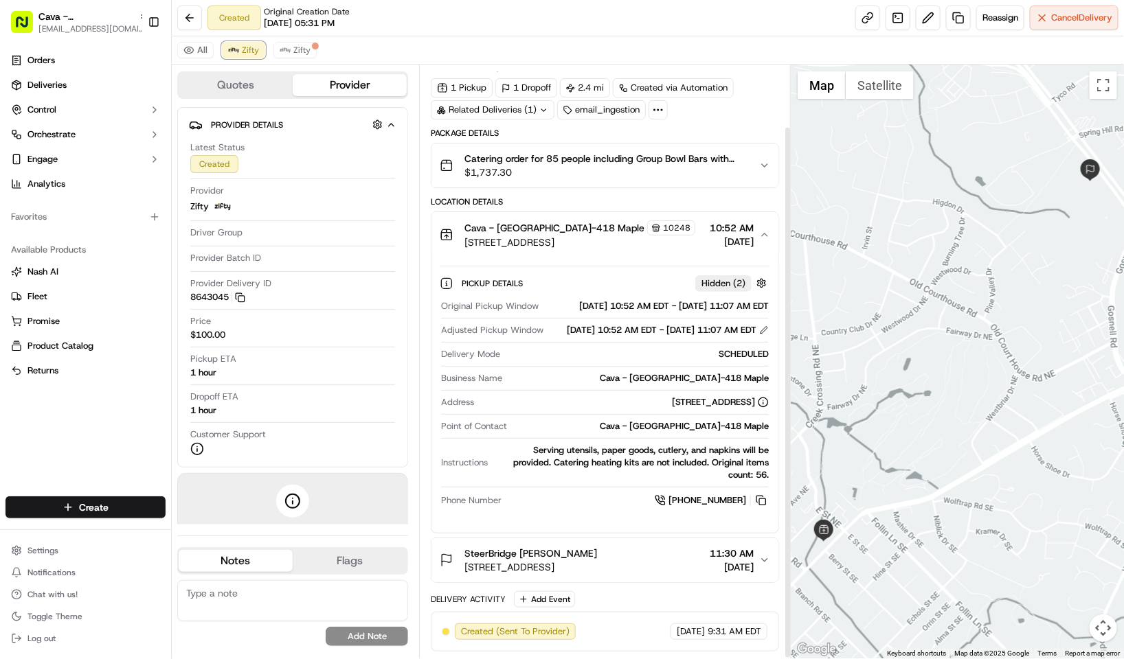
scroll to position [70, 0]
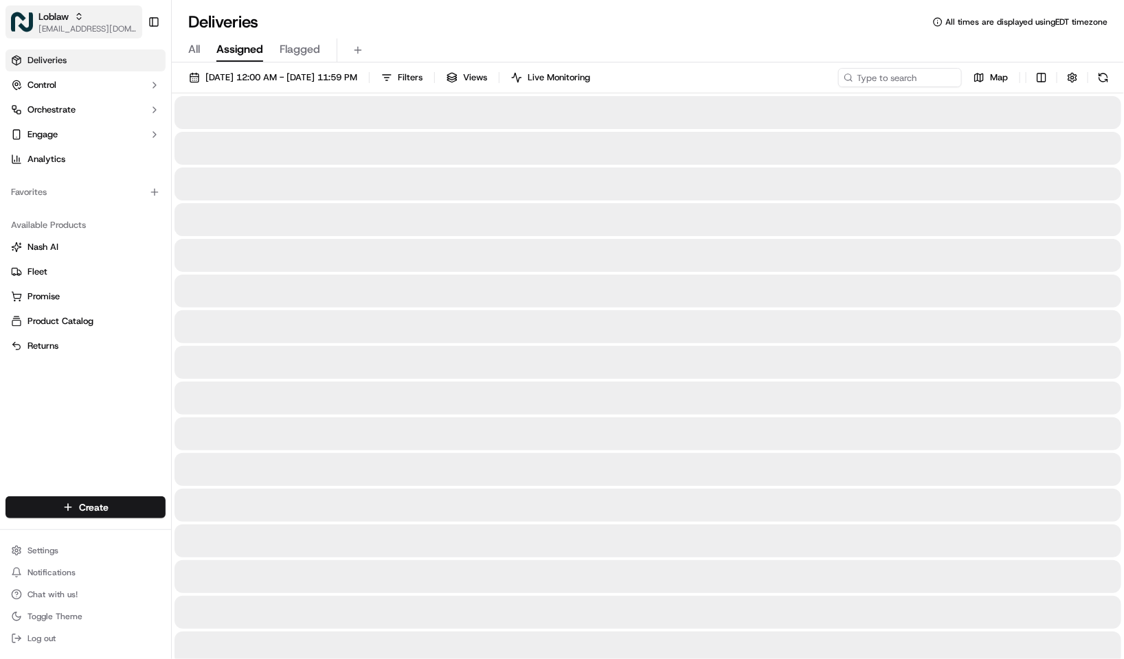
click at [64, 27] on span "[EMAIL_ADDRESS][DOMAIN_NAME]" at bounding box center [87, 28] width 98 height 11
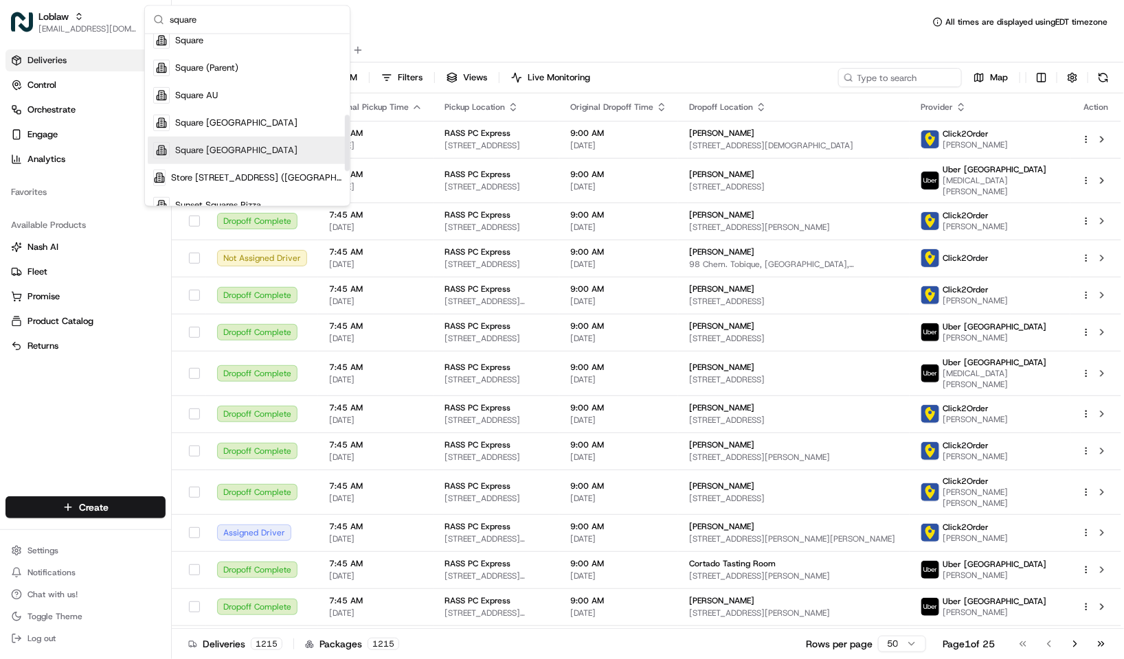
scroll to position [245, 0]
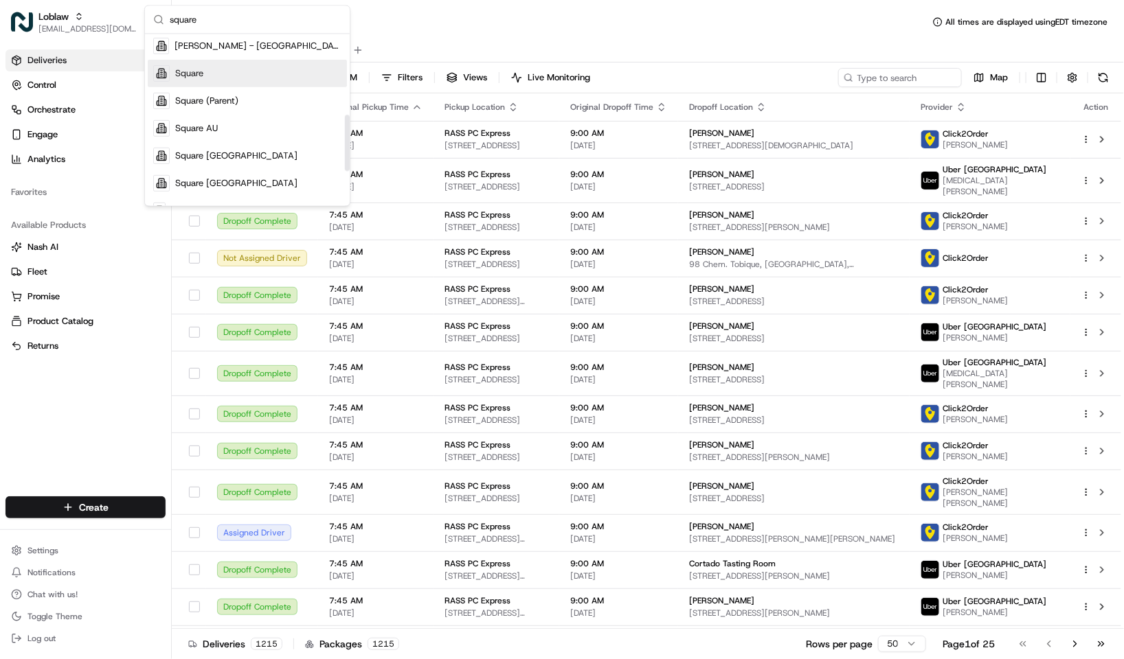
type input "square"
click at [227, 74] on div "Square" at bounding box center [247, 73] width 199 height 27
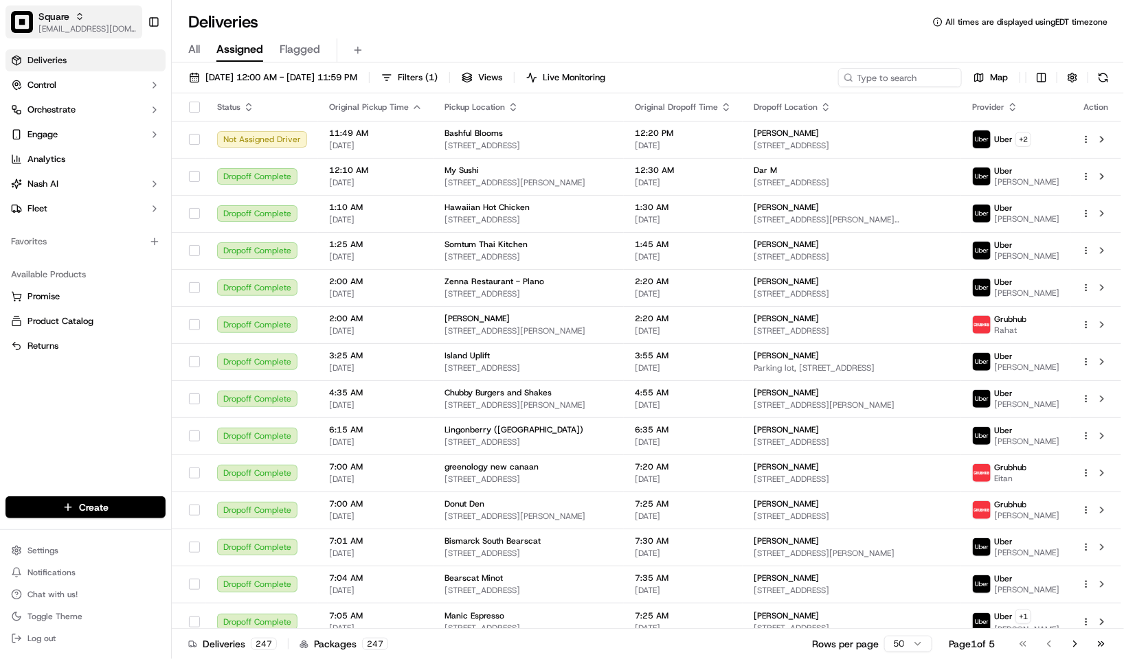
click at [58, 27] on span "[EMAIL_ADDRESS][DOMAIN_NAME]" at bounding box center [87, 28] width 98 height 11
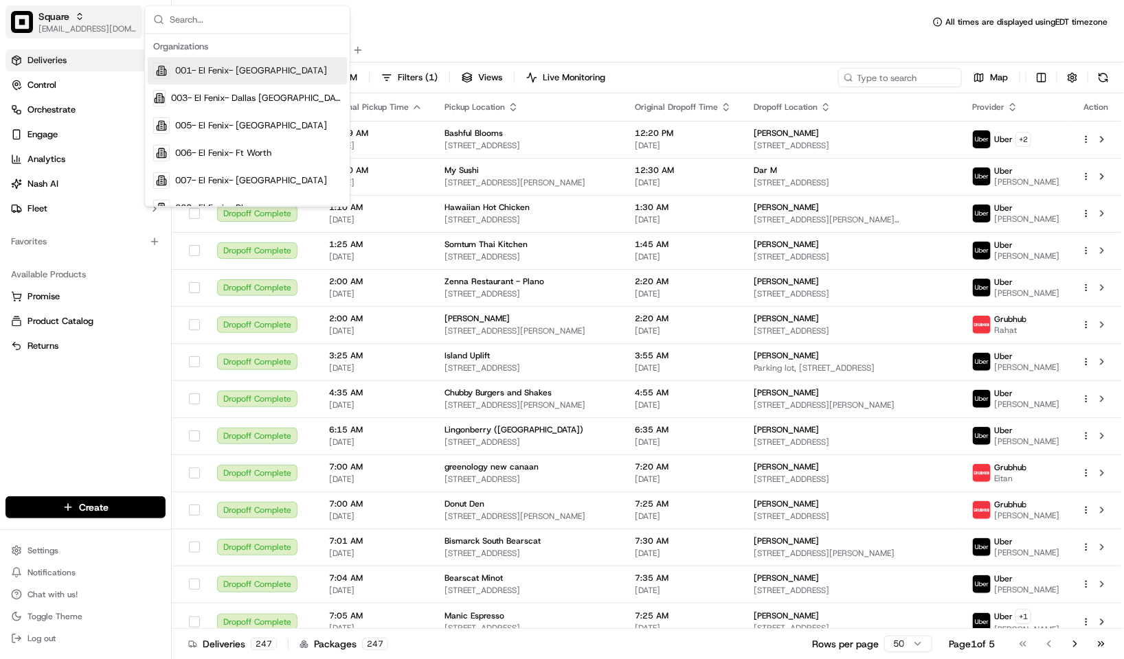
click at [50, 23] on span "[EMAIL_ADDRESS][DOMAIN_NAME]" at bounding box center [87, 28] width 98 height 11
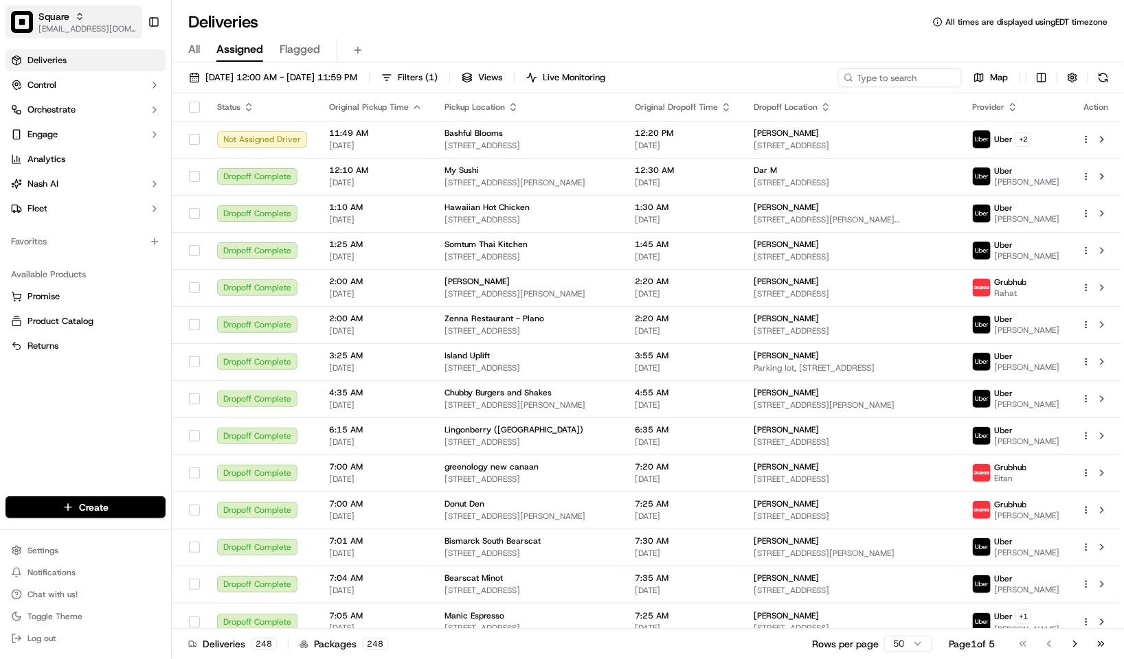
click at [50, 23] on span "[EMAIL_ADDRESS][DOMAIN_NAME]" at bounding box center [87, 28] width 98 height 11
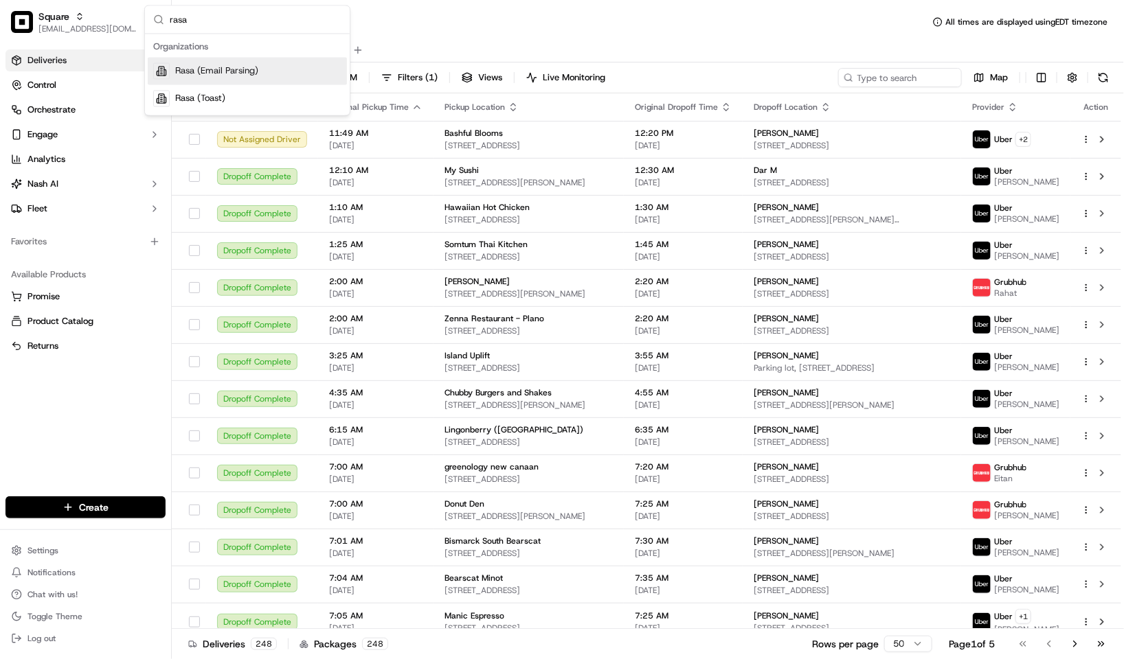
type input "rasa"
click at [251, 66] on span "Rasa (Email Parsing)" at bounding box center [216, 71] width 83 height 12
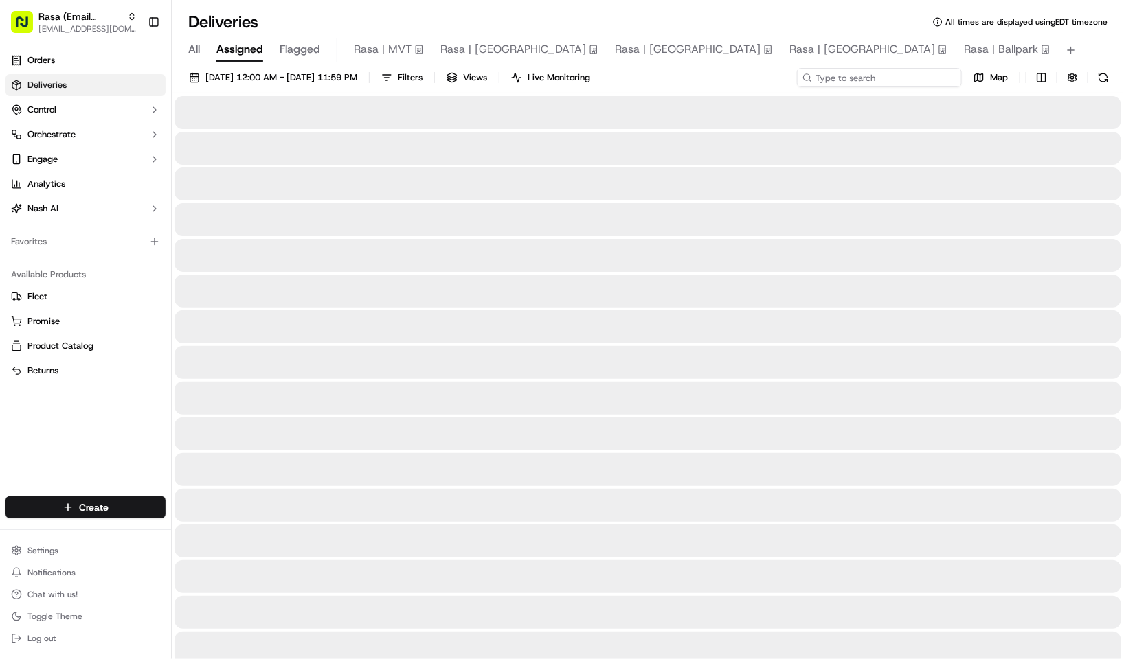
click at [900, 79] on input at bounding box center [879, 77] width 165 height 19
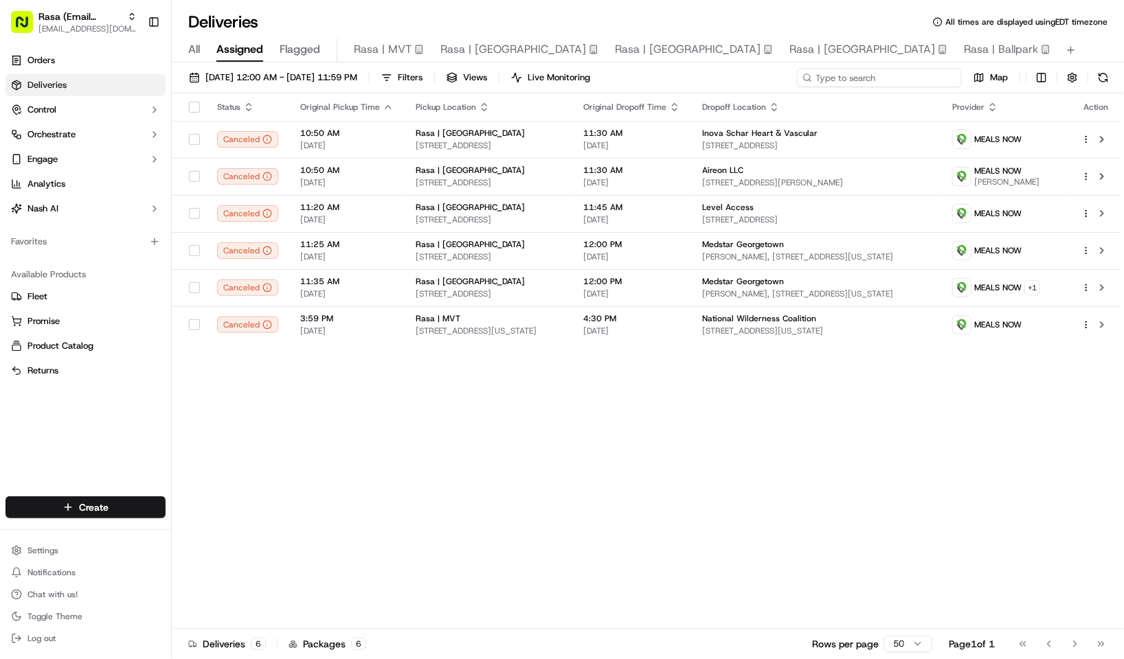
paste input "[PERSON_NAME]"
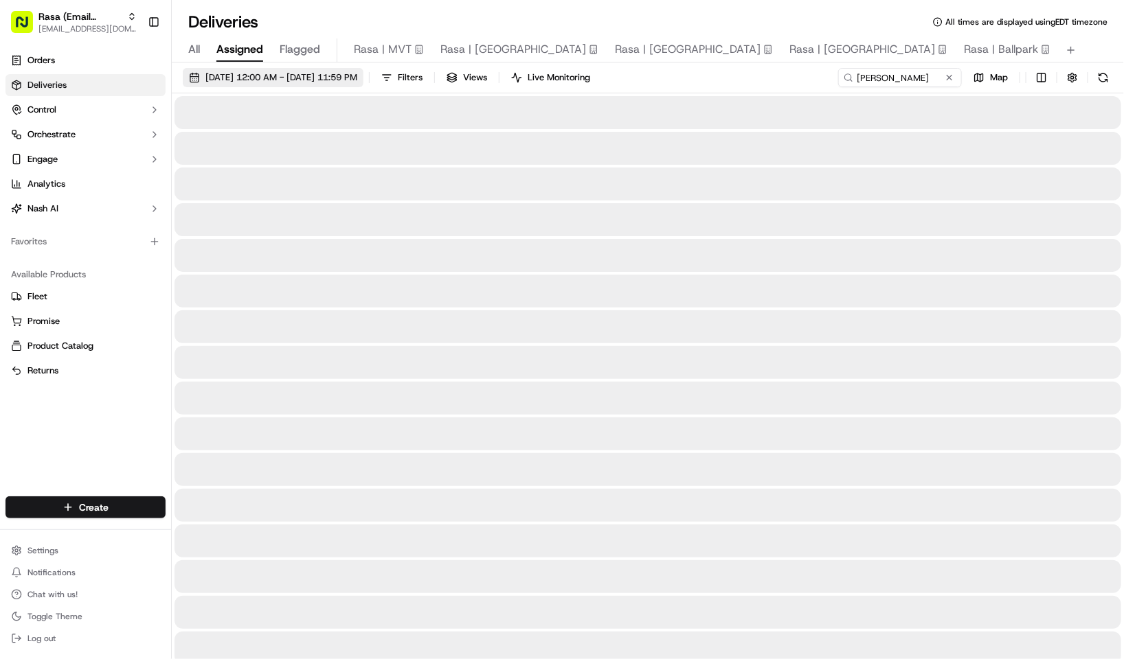
click at [324, 83] on span "[DATE] 12:00 AM - [DATE] 11:59 PM" at bounding box center [281, 77] width 152 height 12
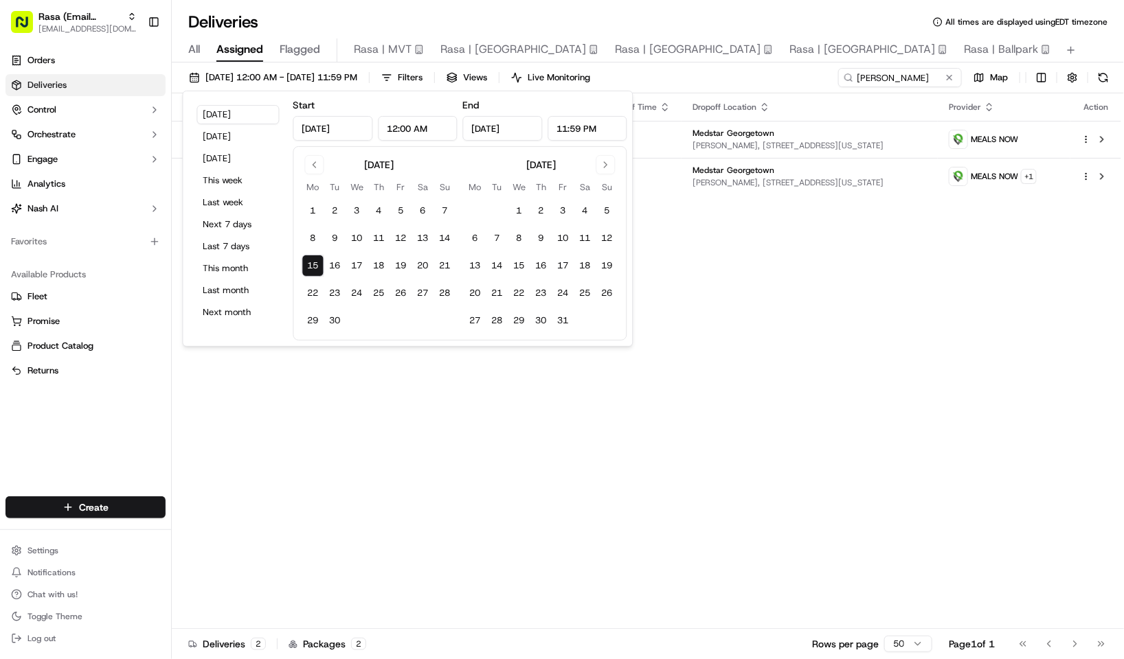
click at [771, 311] on div "Status Original Pickup Time Pickup Location Original Dropoff Time Dropoff Locat…" at bounding box center [646, 361] width 949 height 536
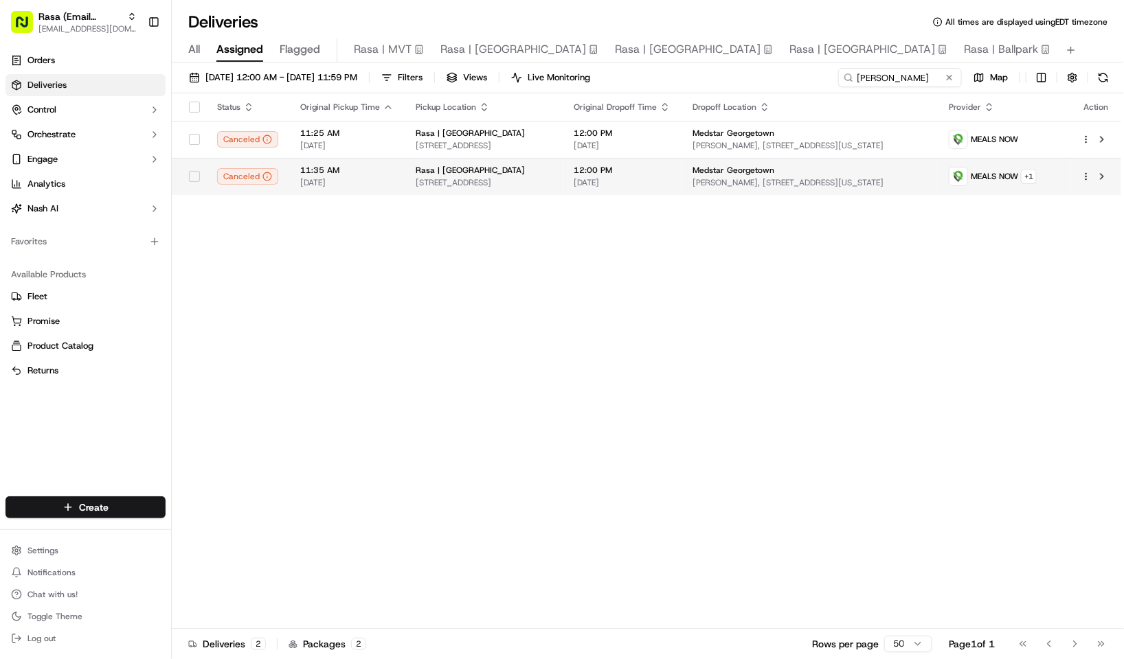
click at [719, 176] on span "Medstar Georgetown" at bounding box center [733, 170] width 82 height 11
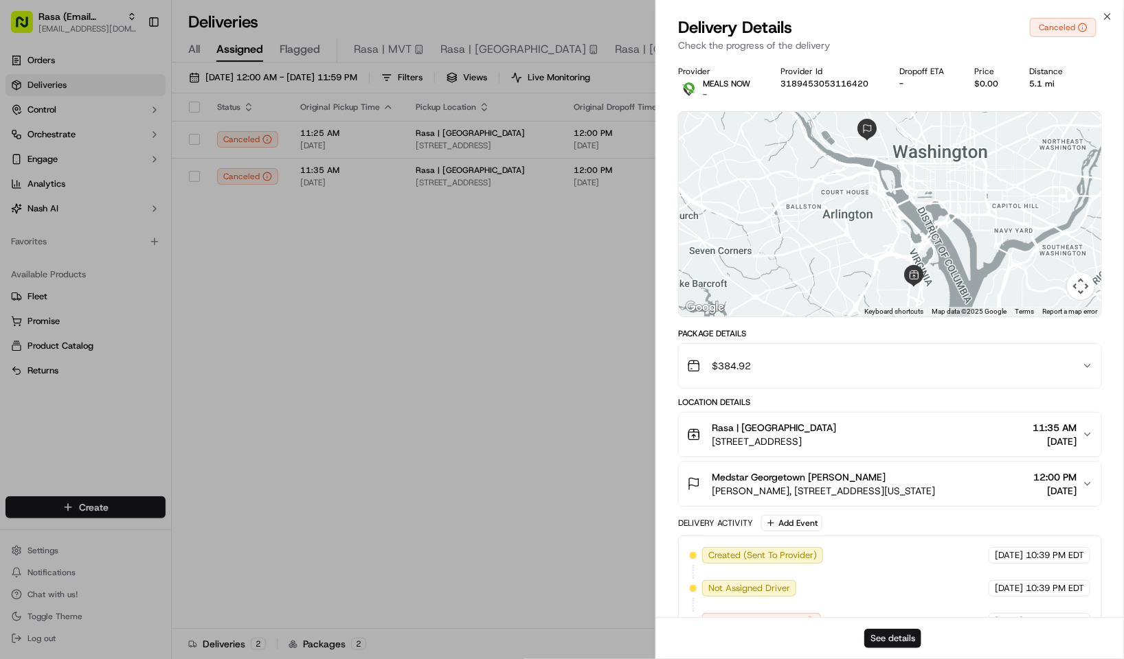
click at [909, 641] on button "See details" at bounding box center [892, 638] width 57 height 19
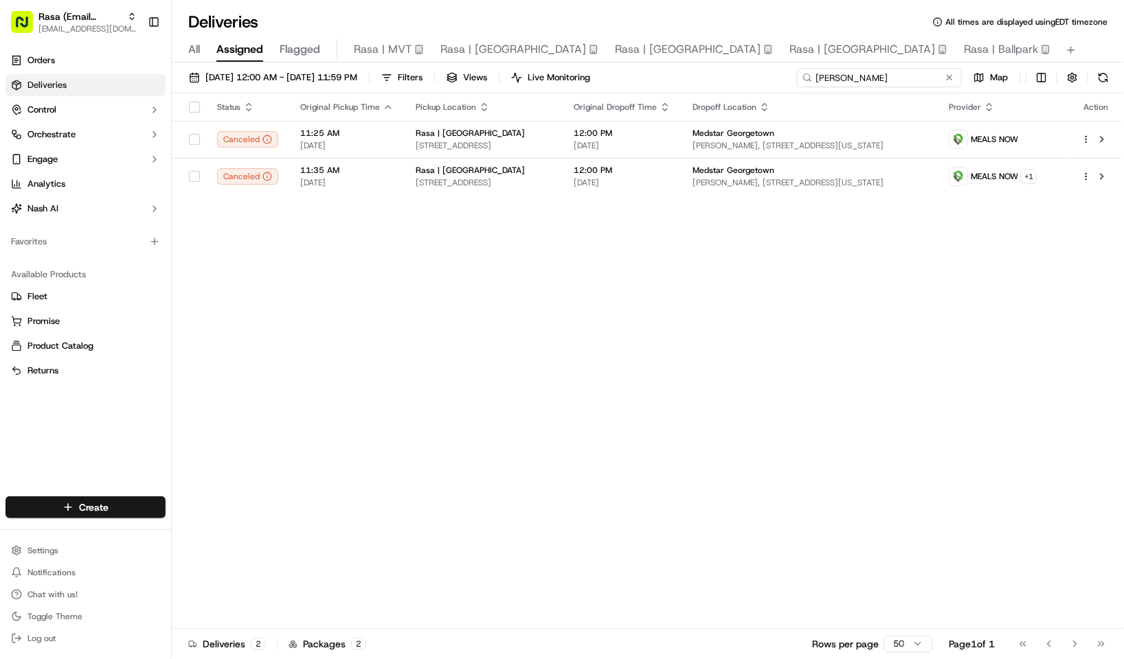
click at [883, 68] on input "[PERSON_NAME]" at bounding box center [879, 77] width 165 height 19
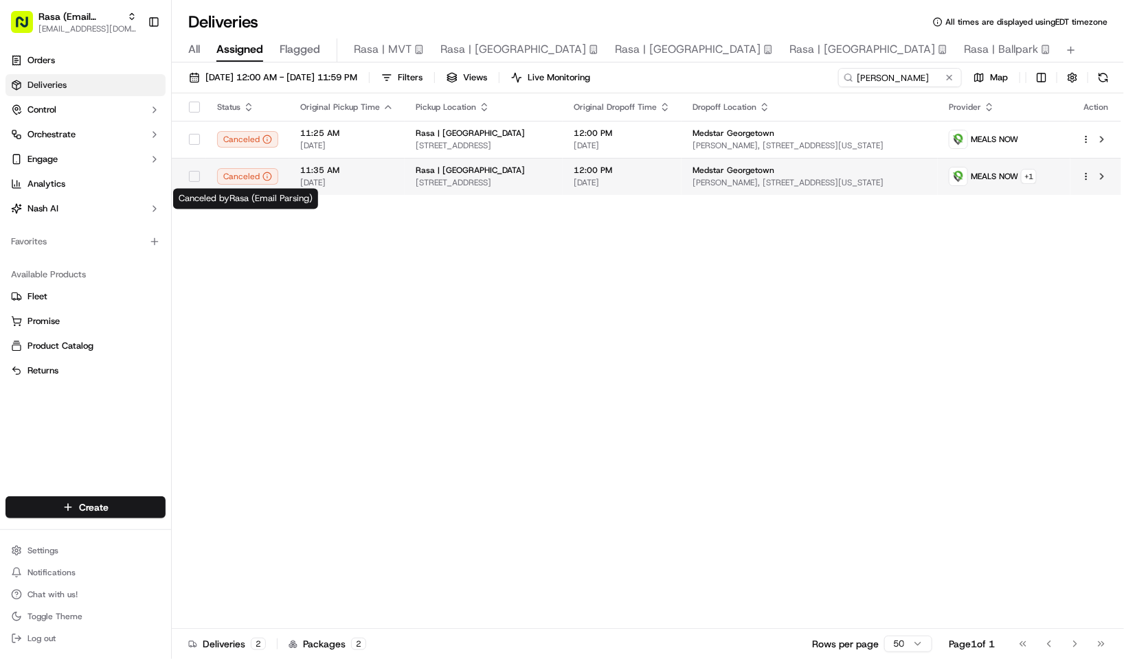
click at [416, 175] on span "Rasa | [GEOGRAPHIC_DATA]" at bounding box center [470, 170] width 109 height 11
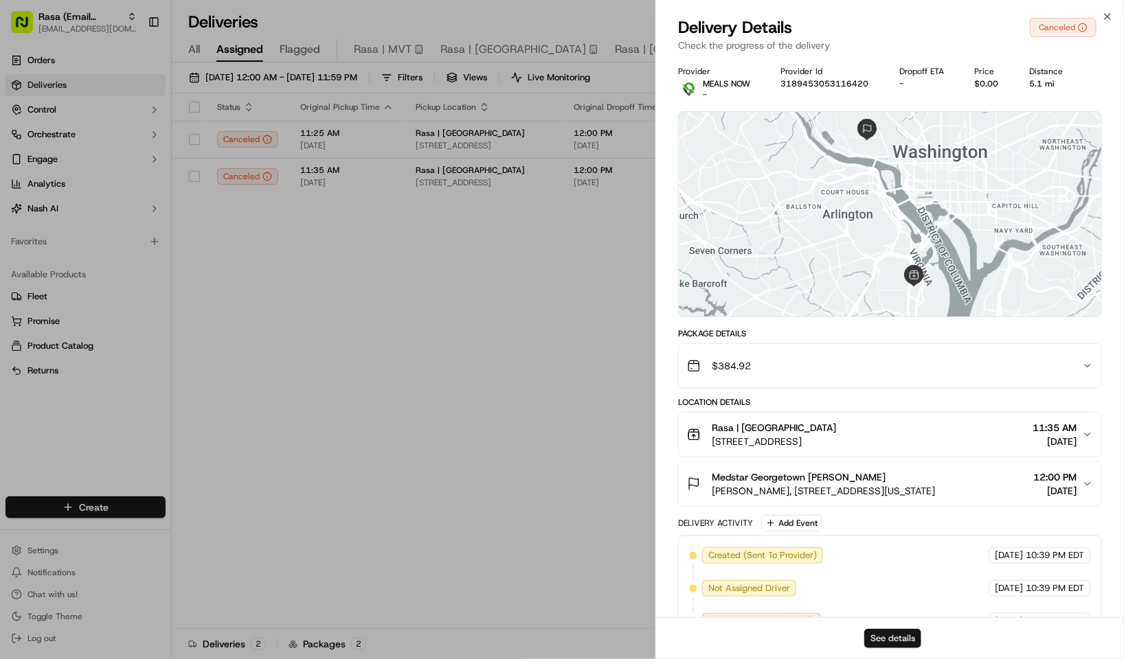
click at [913, 635] on button "See details" at bounding box center [892, 638] width 57 height 19
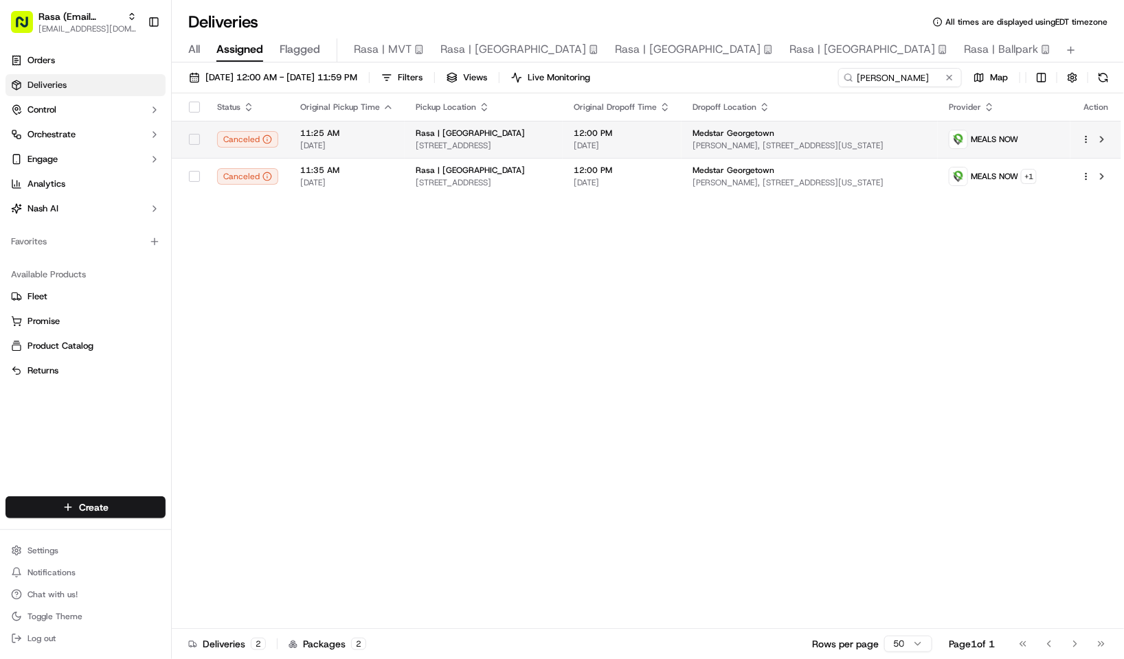
click at [488, 133] on span "Rasa | [GEOGRAPHIC_DATA]" at bounding box center [470, 133] width 109 height 11
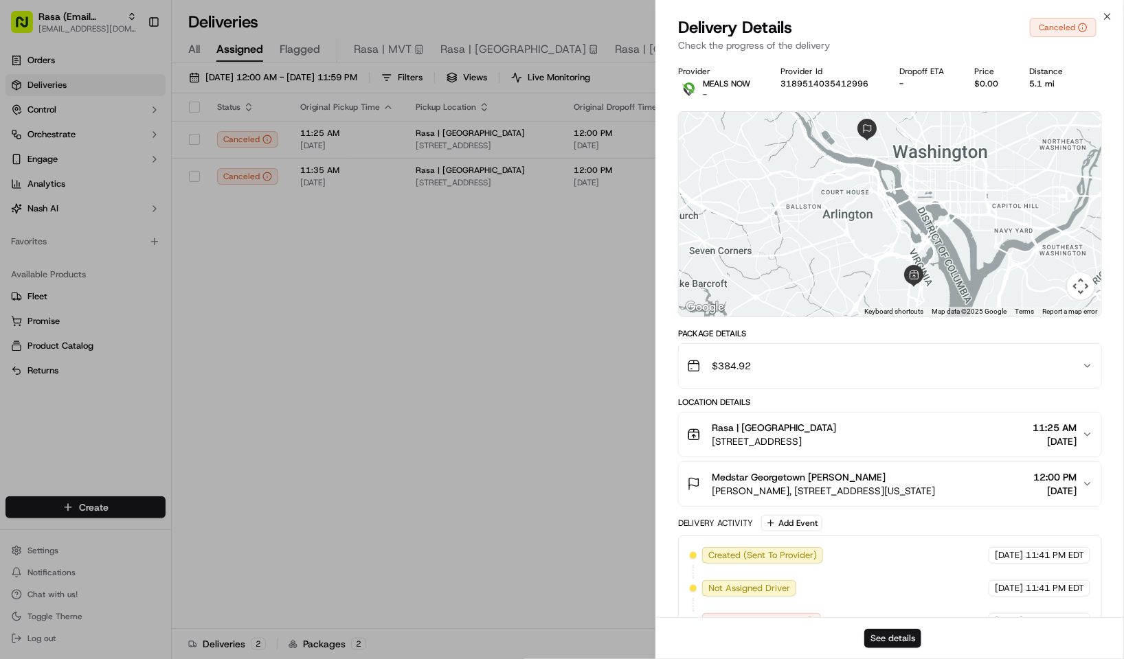
click at [903, 633] on button "See details" at bounding box center [892, 638] width 57 height 19
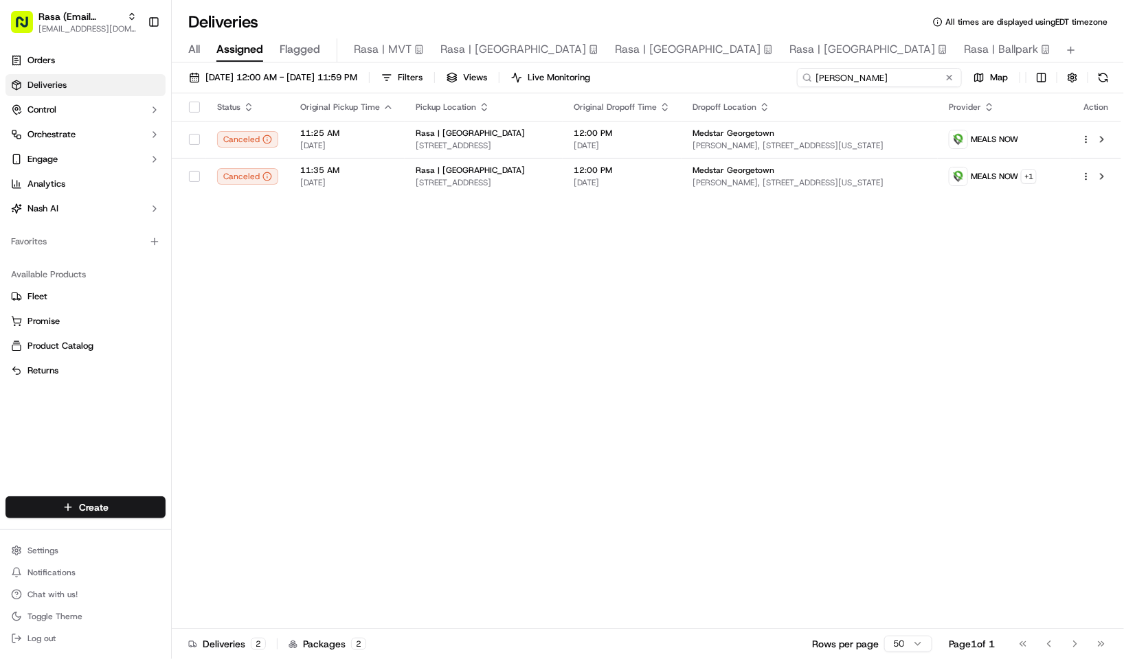
click at [918, 74] on input "[PERSON_NAME]" at bounding box center [879, 77] width 165 height 19
paste input "[PERSON_NAME]"
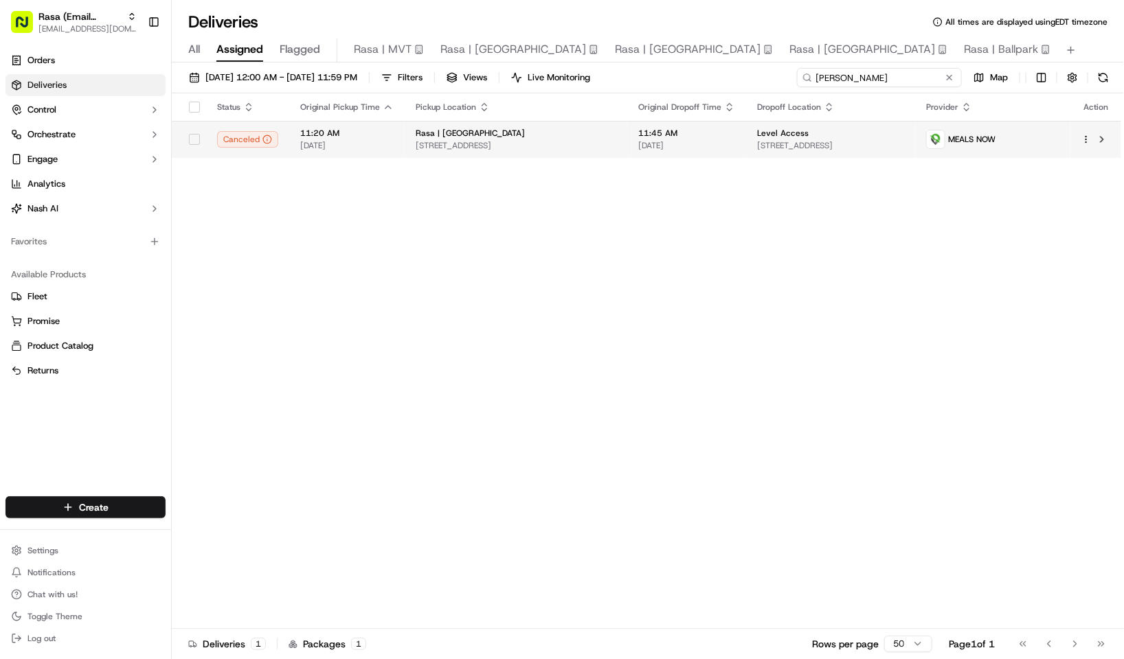
type input "[PERSON_NAME]"
click at [600, 137] on div "Rasa | [GEOGRAPHIC_DATA]" at bounding box center [516, 133] width 201 height 11
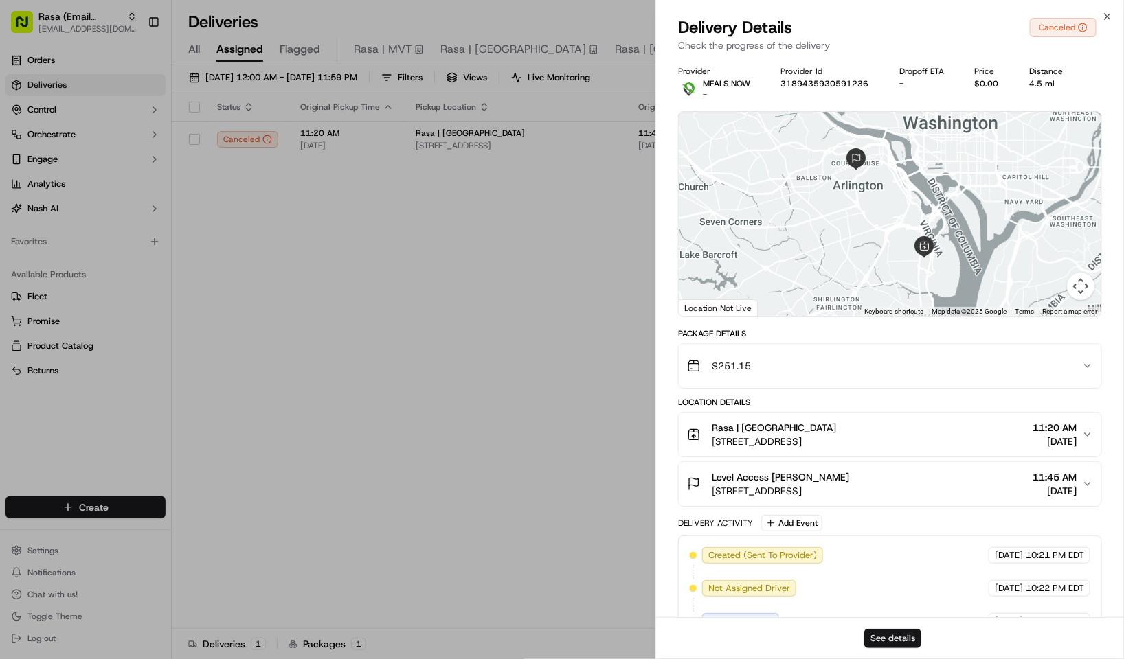
click at [892, 631] on button "See details" at bounding box center [892, 638] width 57 height 19
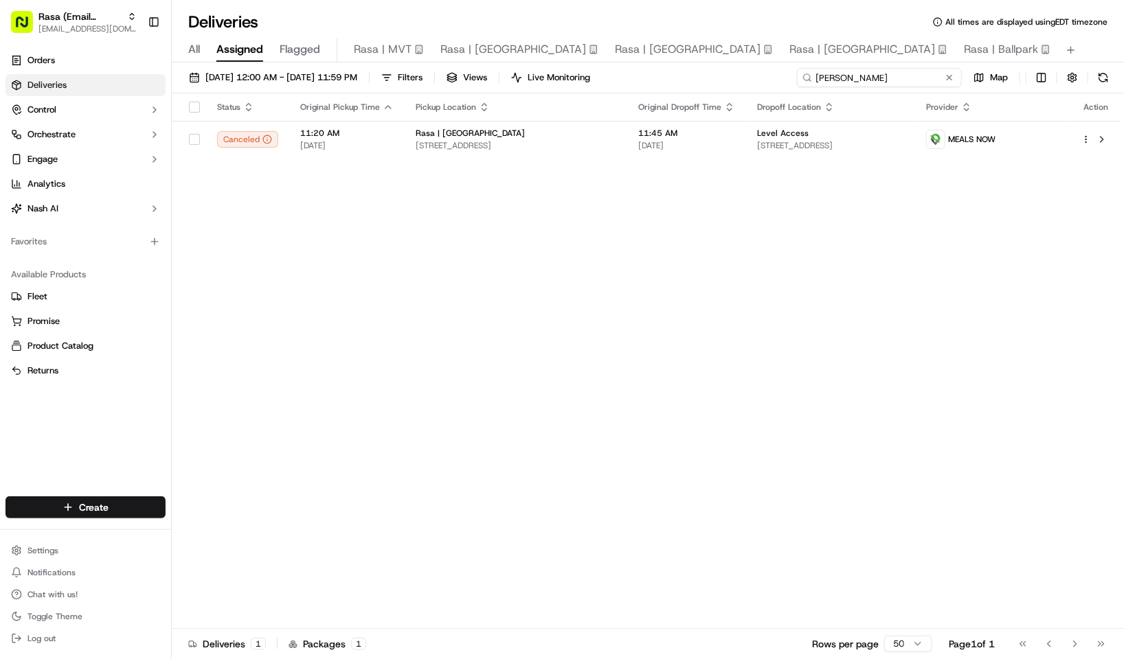
click at [928, 78] on input "[PERSON_NAME]" at bounding box center [879, 77] width 165 height 19
click at [48, 30] on span "[EMAIL_ADDRESS][DOMAIN_NAME]" at bounding box center [87, 28] width 98 height 11
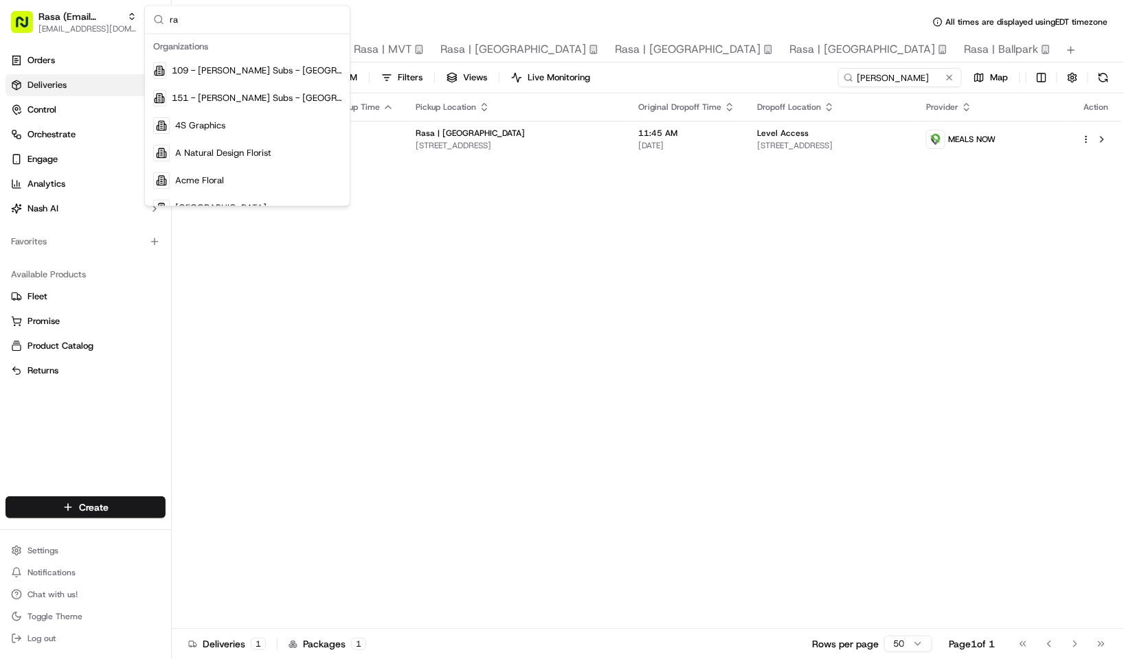
type input "r"
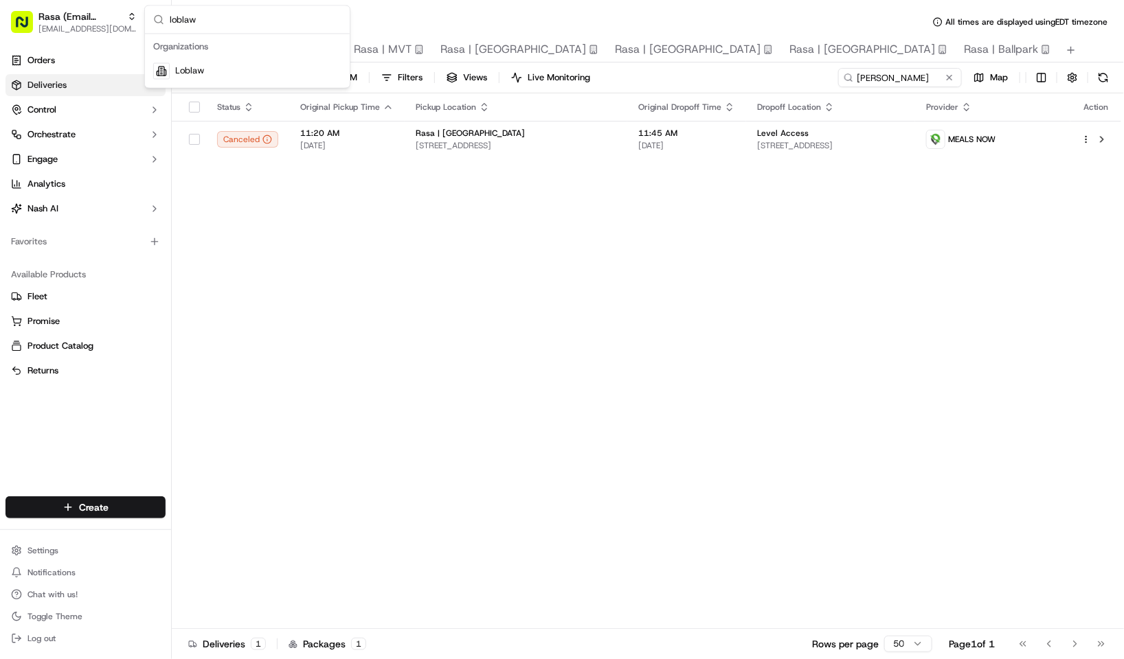
type input "loblaw"
click at [262, 62] on div "Loblaw" at bounding box center [247, 71] width 199 height 27
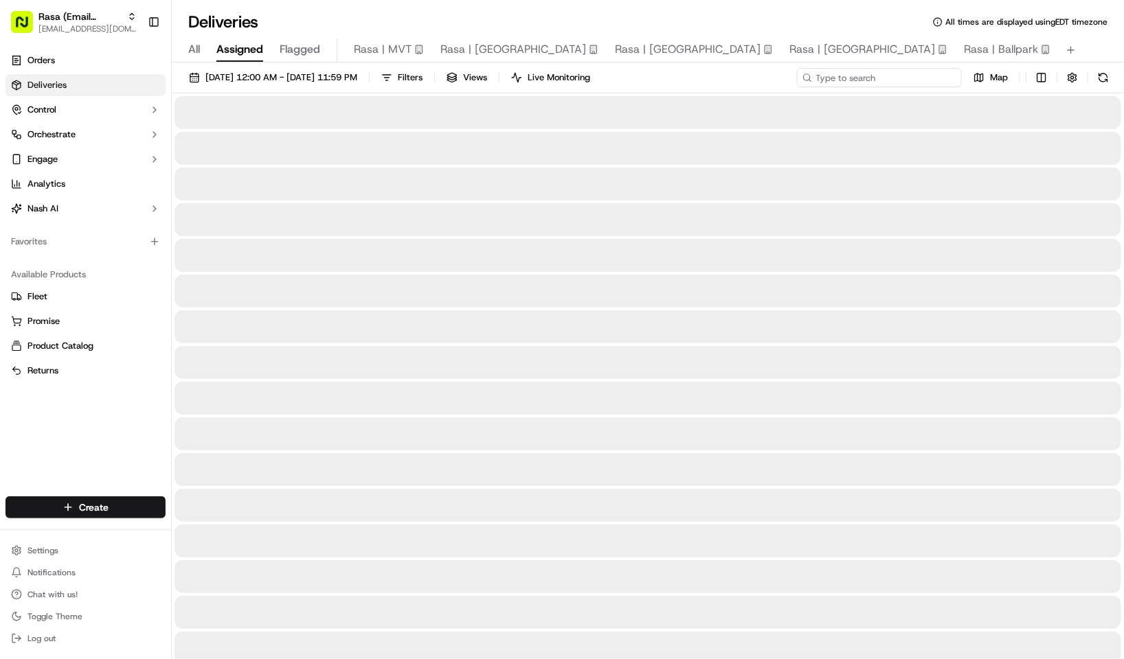
click at [905, 80] on input at bounding box center [879, 77] width 165 height 19
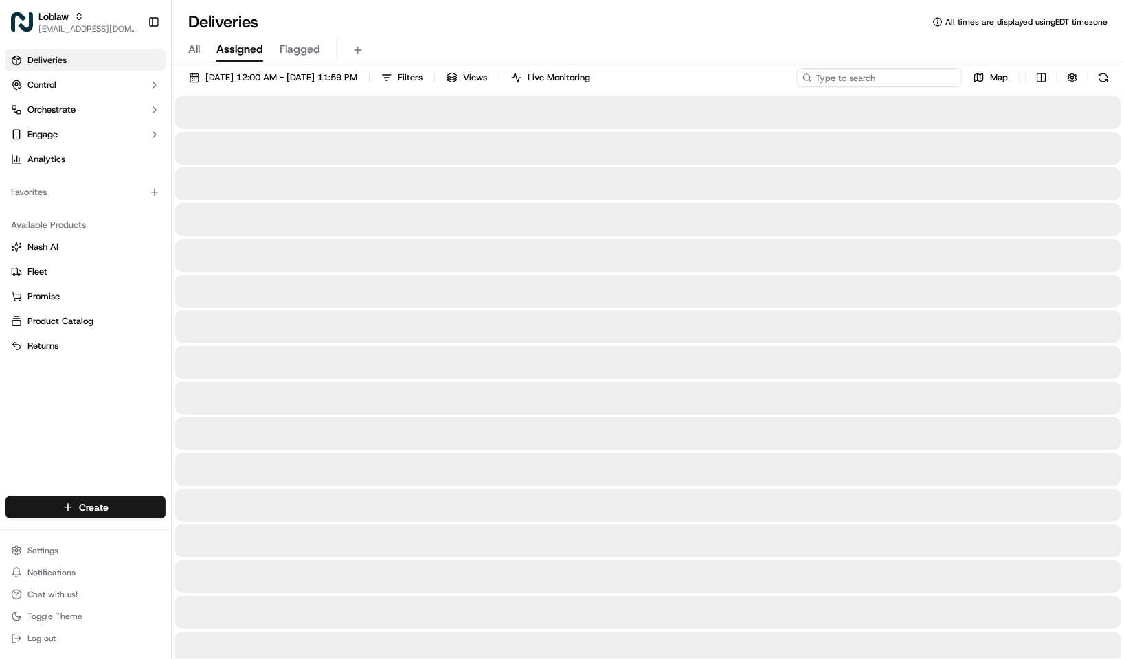
click at [889, 76] on input at bounding box center [879, 77] width 165 height 19
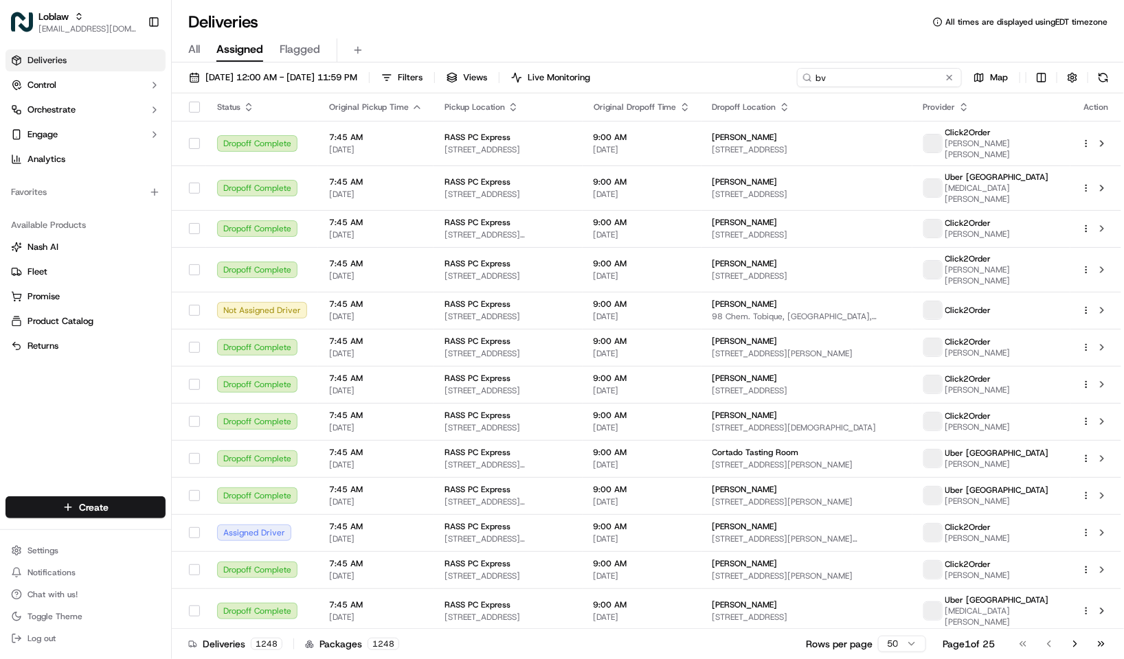
type input "b"
paste input "[PERSON_NAME]"
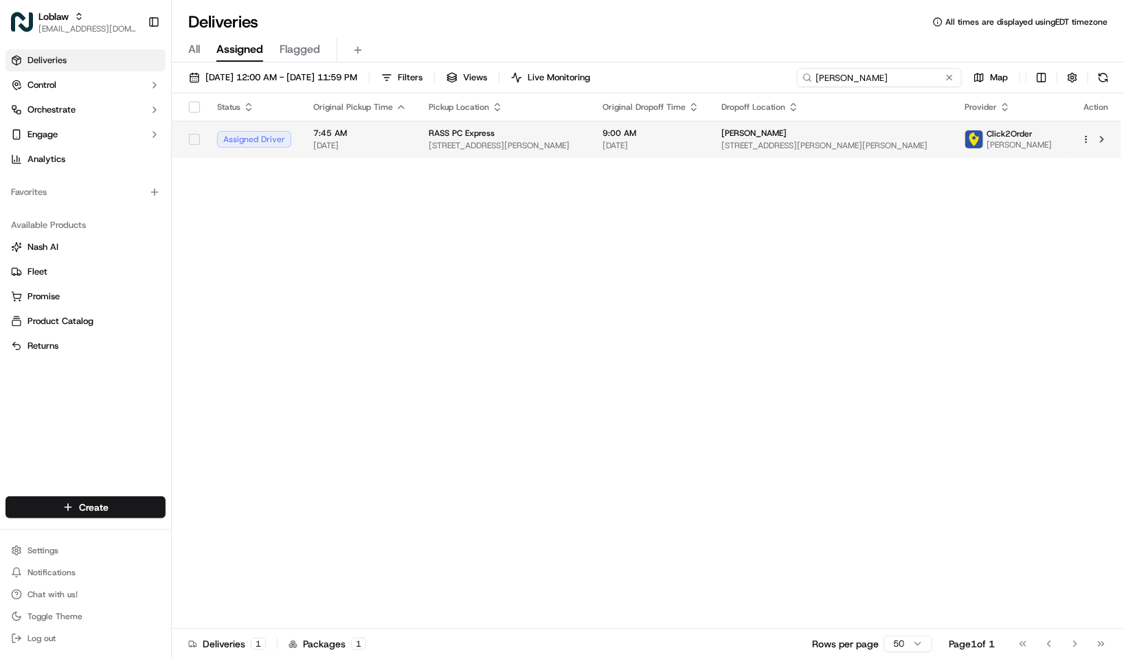
type input "[PERSON_NAME]"
click at [506, 128] on td "RASS PC Express [STREET_ADDRESS][PERSON_NAME]" at bounding box center [505, 139] width 174 height 37
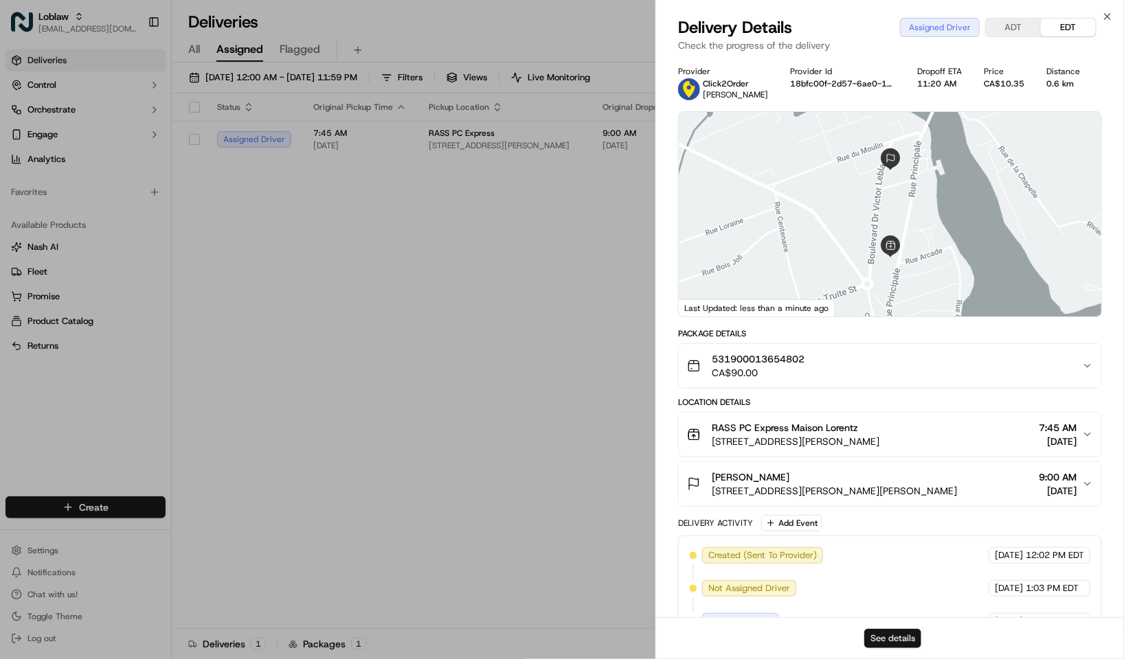
click at [901, 637] on button "See details" at bounding box center [892, 638] width 57 height 19
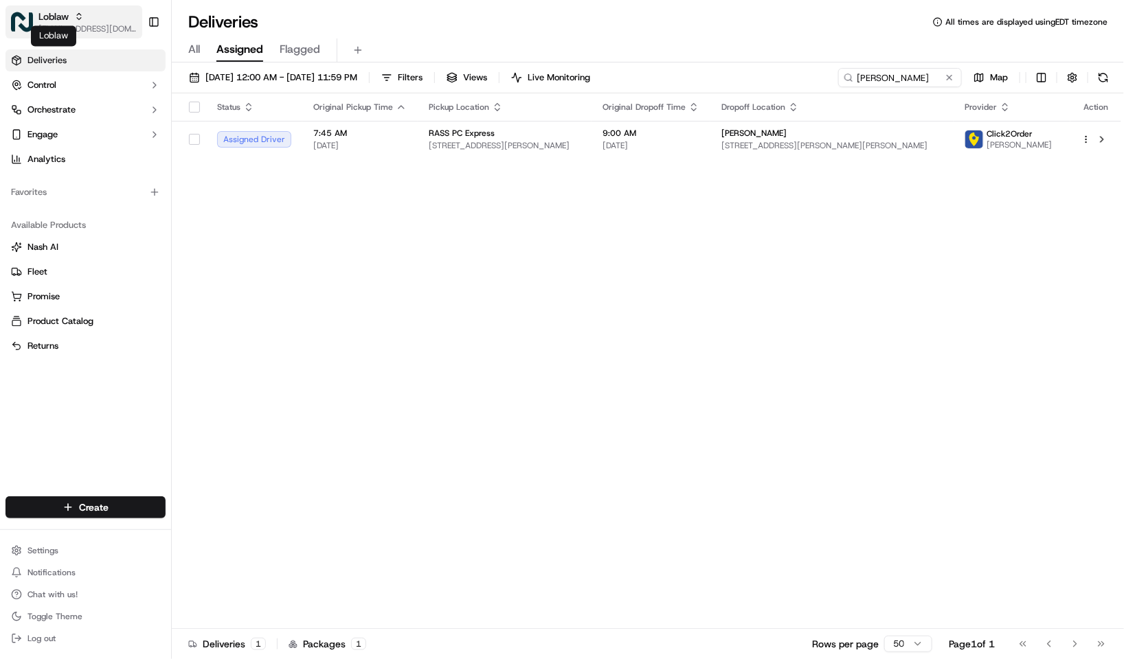
click at [52, 21] on span "Loblaw" at bounding box center [53, 17] width 30 height 14
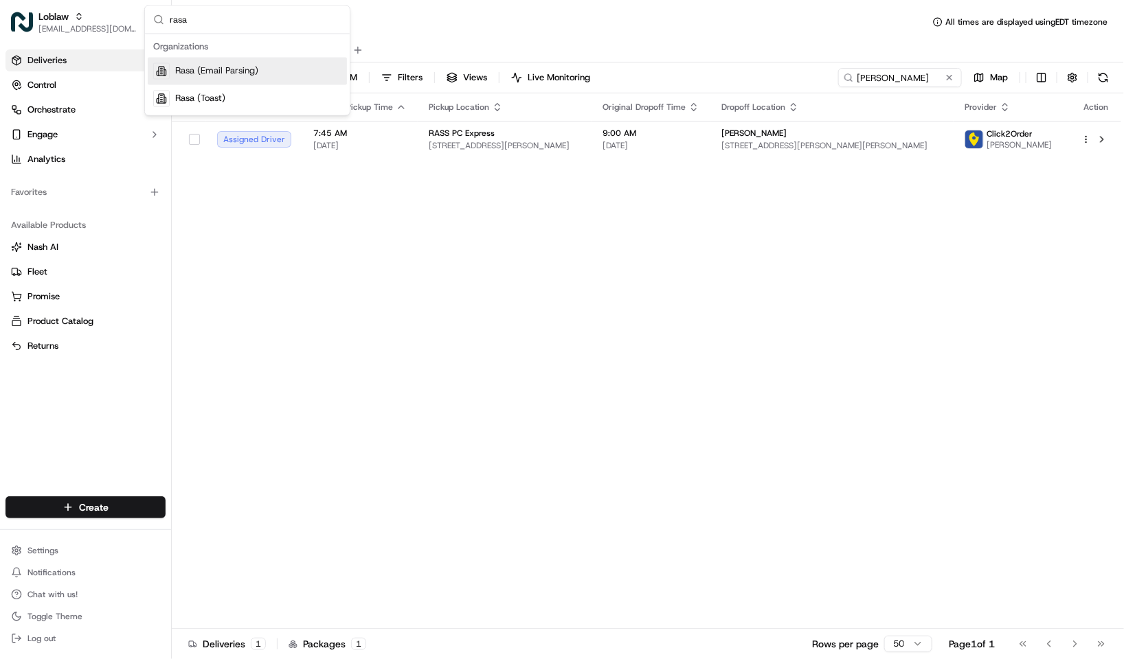
type input "rasa"
click at [251, 74] on span "Rasa (Email Parsing)" at bounding box center [216, 71] width 83 height 12
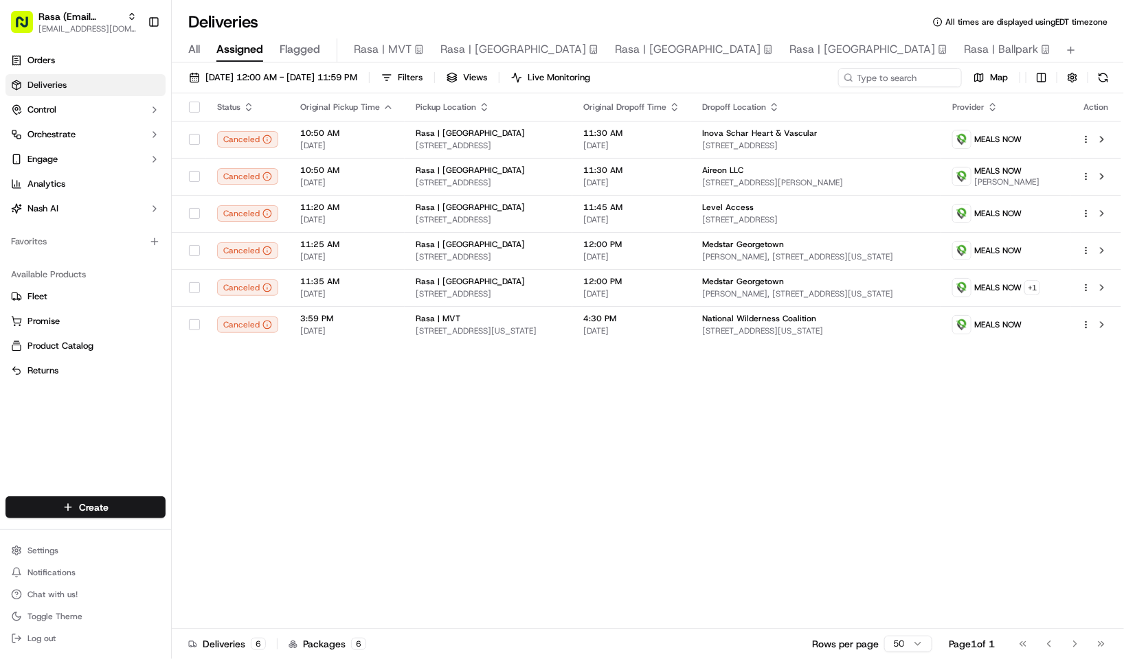
click at [198, 49] on span "All" at bounding box center [194, 49] width 12 height 16
click at [713, 285] on td "Medstar [GEOGRAPHIC_DATA][PERSON_NAME], [STREET_ADDRESS][US_STATE]" at bounding box center [816, 287] width 250 height 37
click at [84, 23] on span "[EMAIL_ADDRESS][DOMAIN_NAME]" at bounding box center [87, 28] width 98 height 11
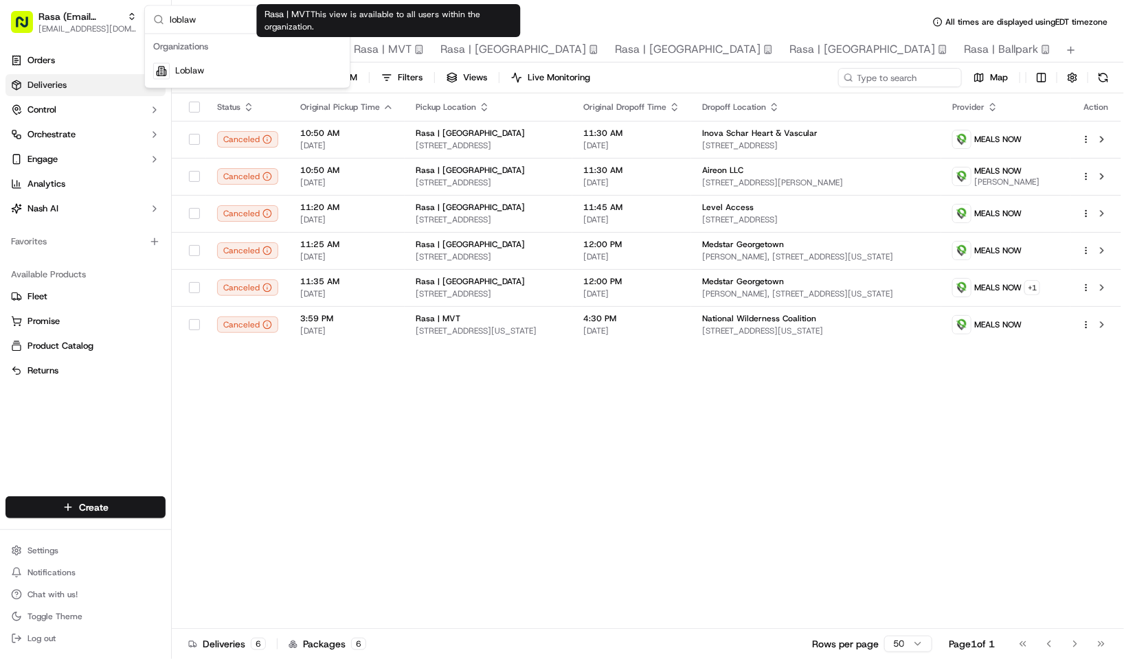
type input "loblaw"
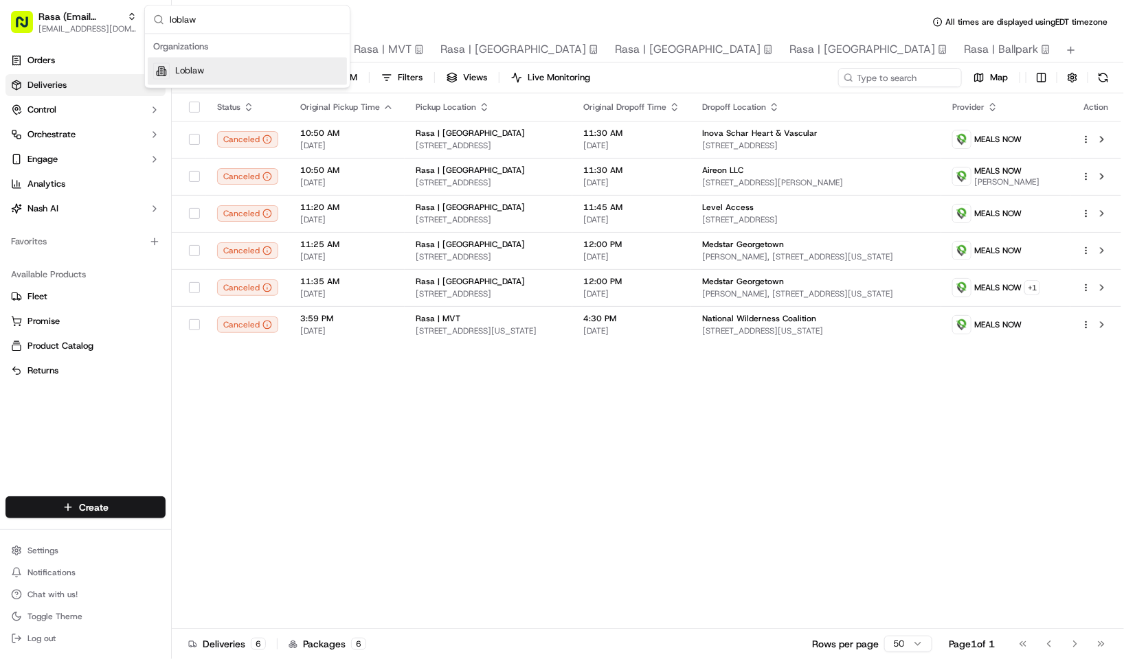
click at [310, 65] on div "Loblaw" at bounding box center [247, 71] width 199 height 27
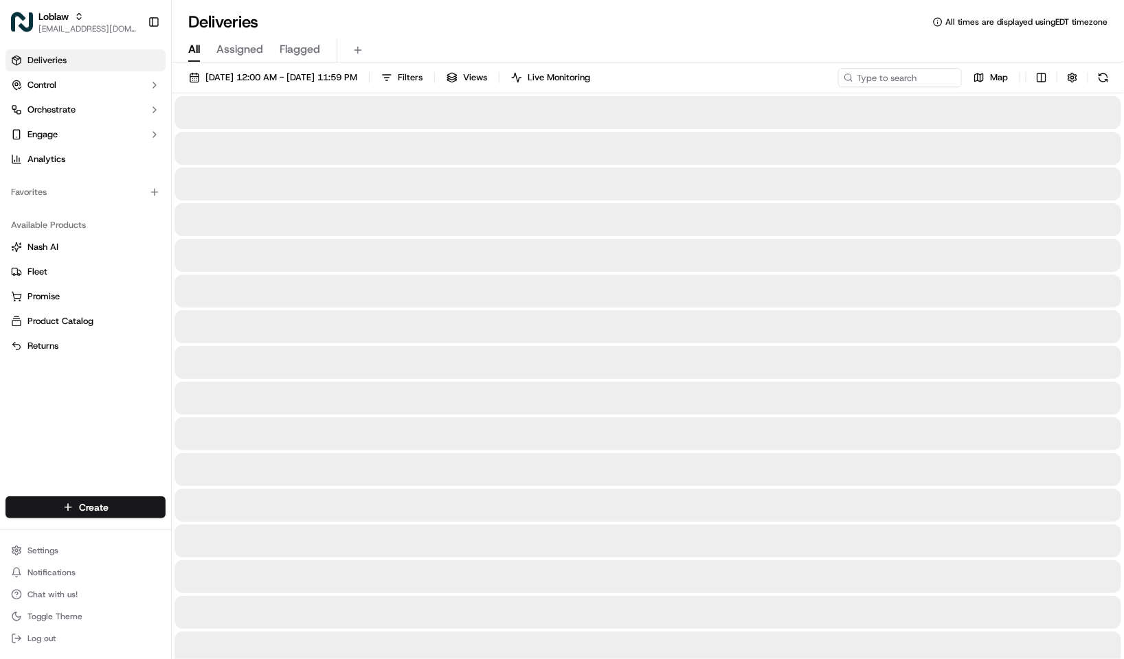
click at [439, 34] on div "All Assigned Flagged" at bounding box center [648, 48] width 952 height 30
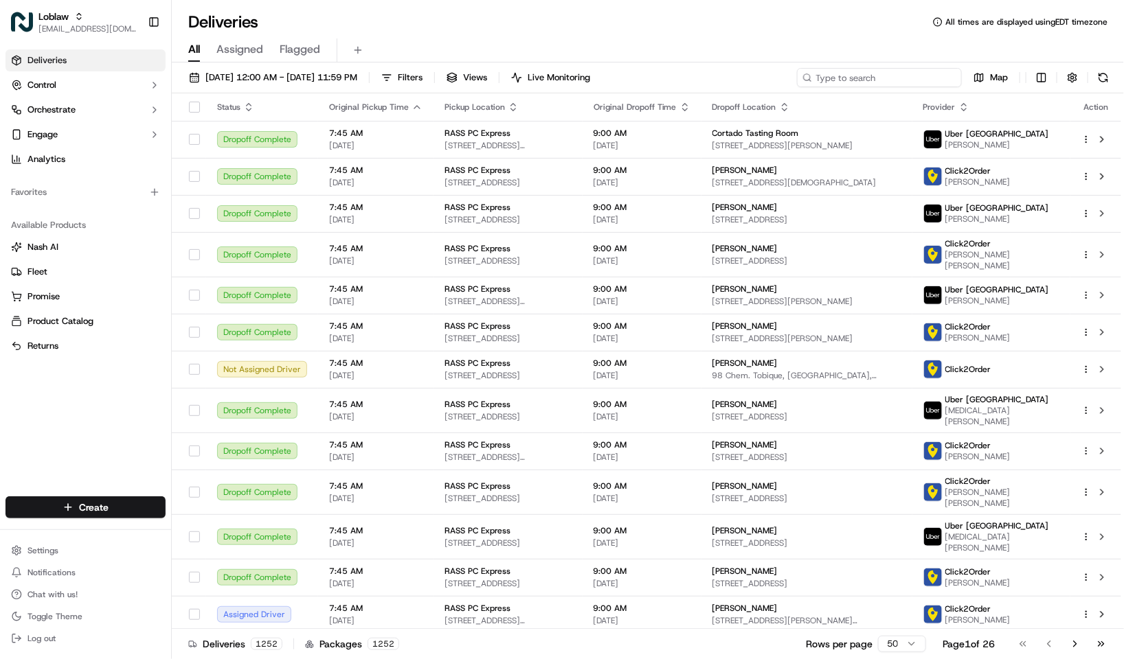
click at [887, 77] on input at bounding box center [879, 77] width 165 height 19
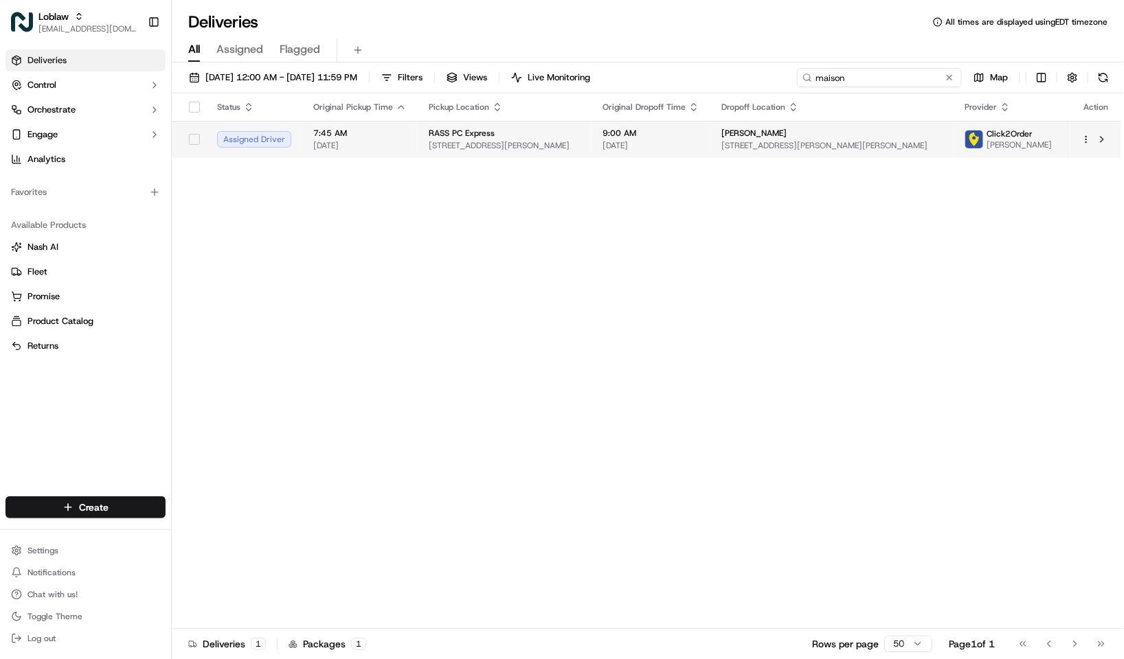
type input "maison"
click at [510, 147] on span "[STREET_ADDRESS][PERSON_NAME]" at bounding box center [505, 145] width 152 height 11
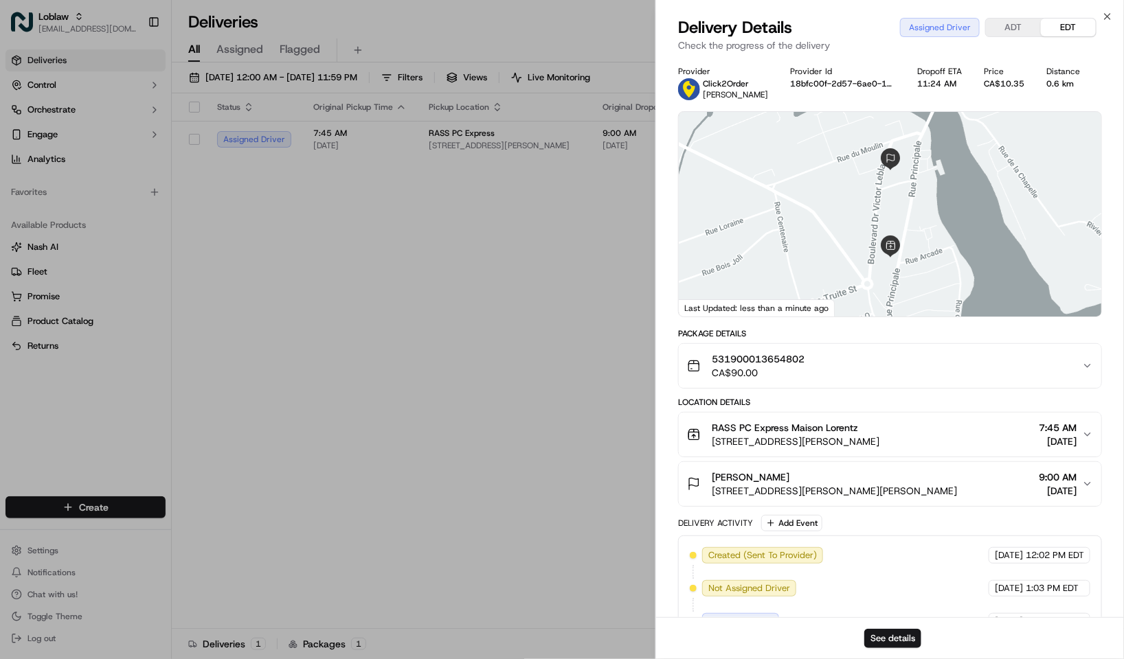
click at [884, 627] on div "See details" at bounding box center [890, 638] width 468 height 42
click at [900, 639] on button "See details" at bounding box center [892, 638] width 57 height 19
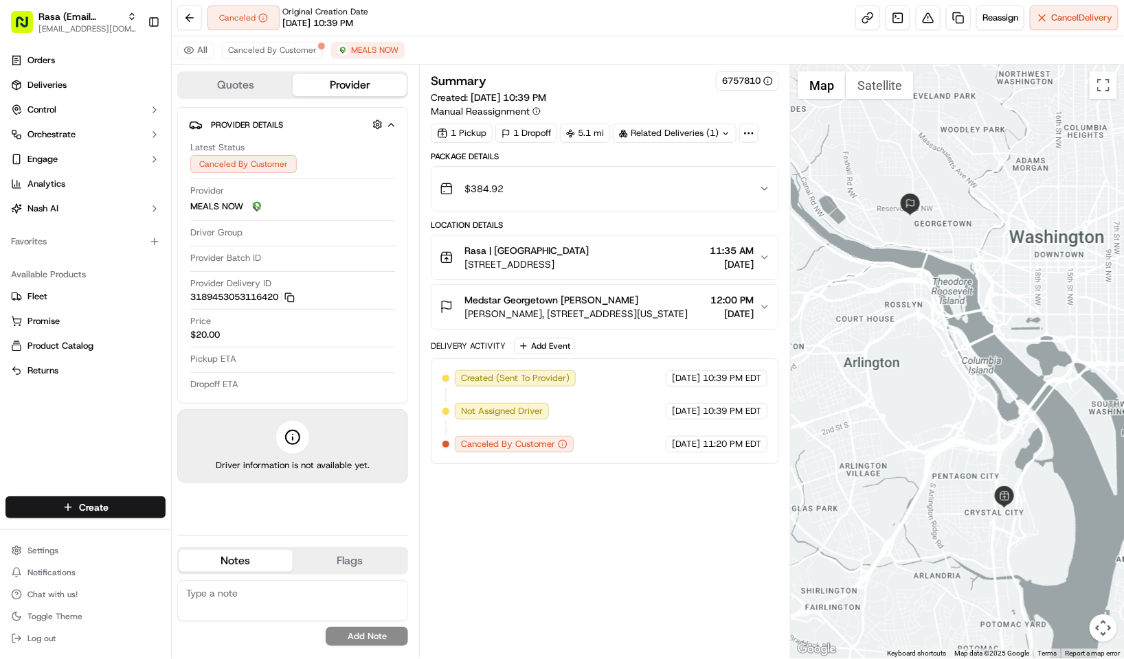
click at [670, 135] on div "Related Deliveries (1)" at bounding box center [675, 133] width 124 height 19
click at [653, 98] on div "Summary 6757810 Created: 09/14/2025 10:39 PM Manual Reassignment" at bounding box center [605, 94] width 348 height 47
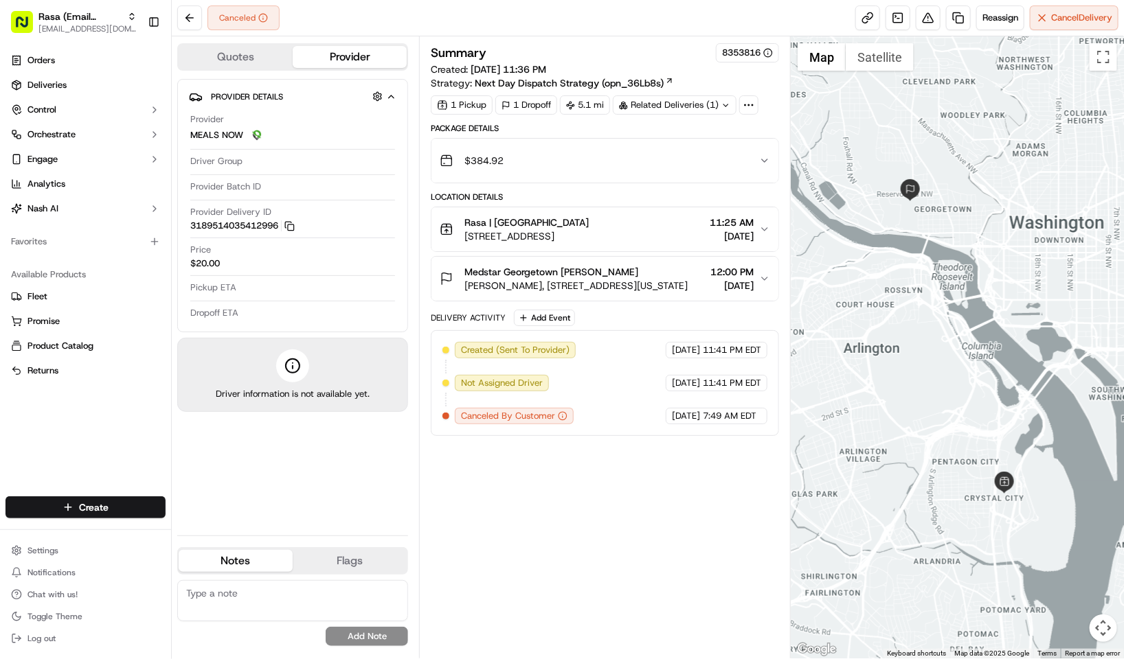
click at [627, 293] on span "[PERSON_NAME], [STREET_ADDRESS][US_STATE]" at bounding box center [575, 286] width 223 height 14
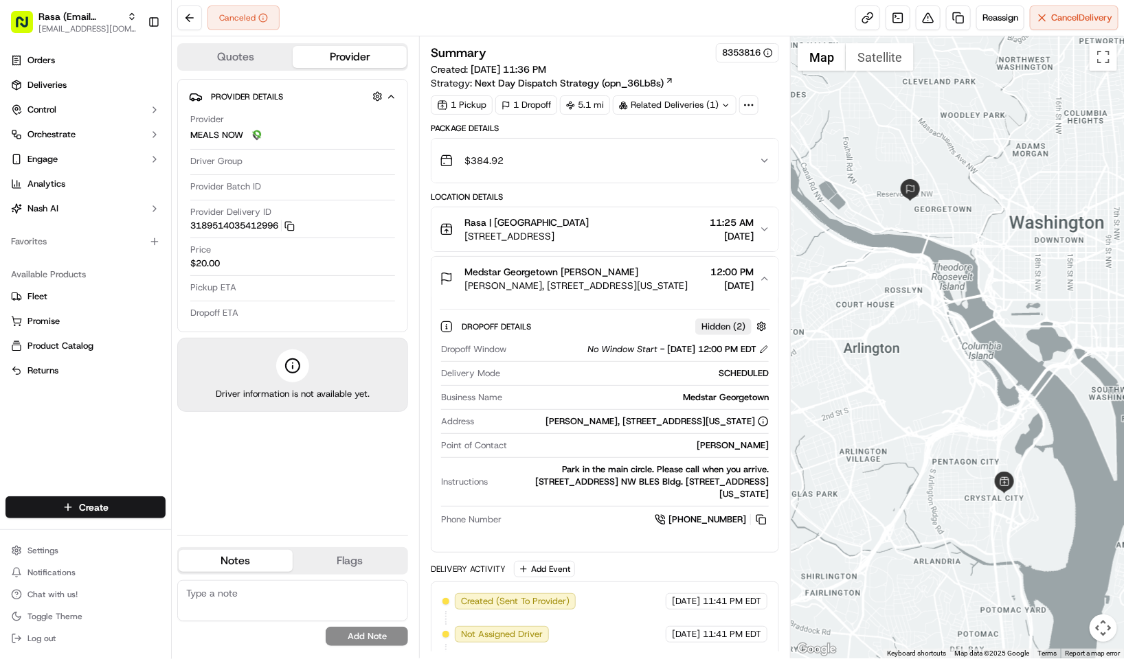
click at [658, 113] on div "Related Deliveries (1)" at bounding box center [675, 104] width 124 height 19
click at [666, 63] on div "Summary 8353816" at bounding box center [605, 52] width 348 height 19
click at [694, 107] on div "Related Deliveries (1)" at bounding box center [675, 104] width 124 height 19
click at [684, 54] on div "Summary 8353816" at bounding box center [605, 52] width 348 height 19
click at [337, 23] on div "Canceled Reassign Cancel Delivery" at bounding box center [648, 18] width 952 height 36
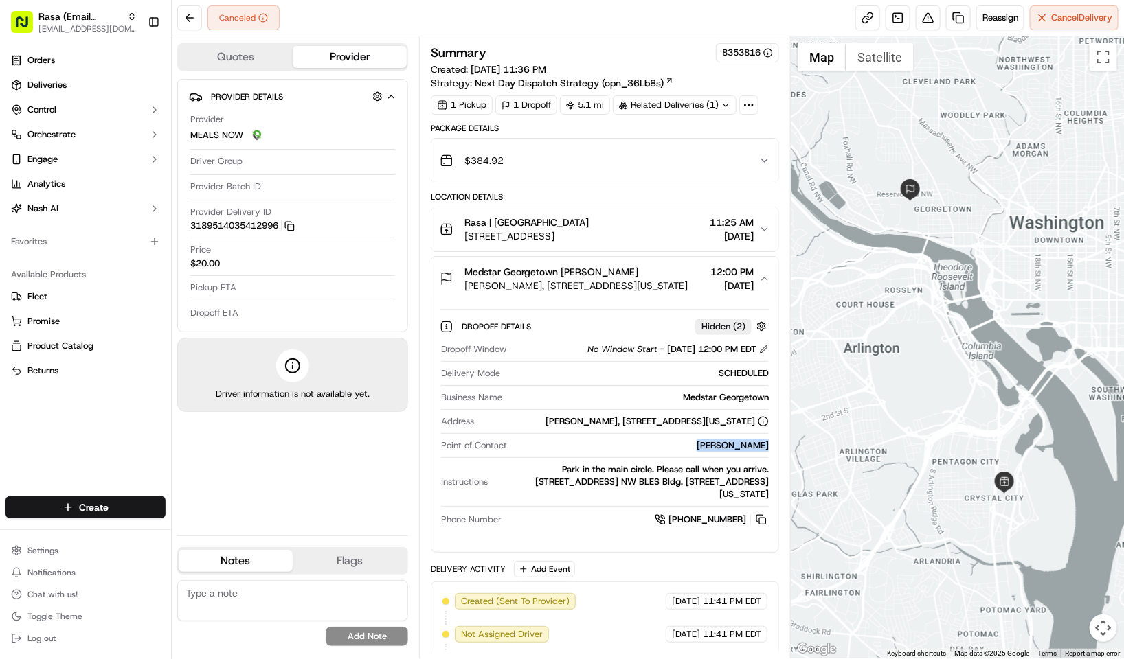
drag, startPoint x: 703, startPoint y: 454, endPoint x: 773, endPoint y: 450, distance: 70.2
click at [773, 450] on div "Dropoff Details Hidden ( 2 ) Dropoff Window No Window Start - [DATE] 12:00 PM E…" at bounding box center [604, 421] width 347 height 240
copy div "[PERSON_NAME]"
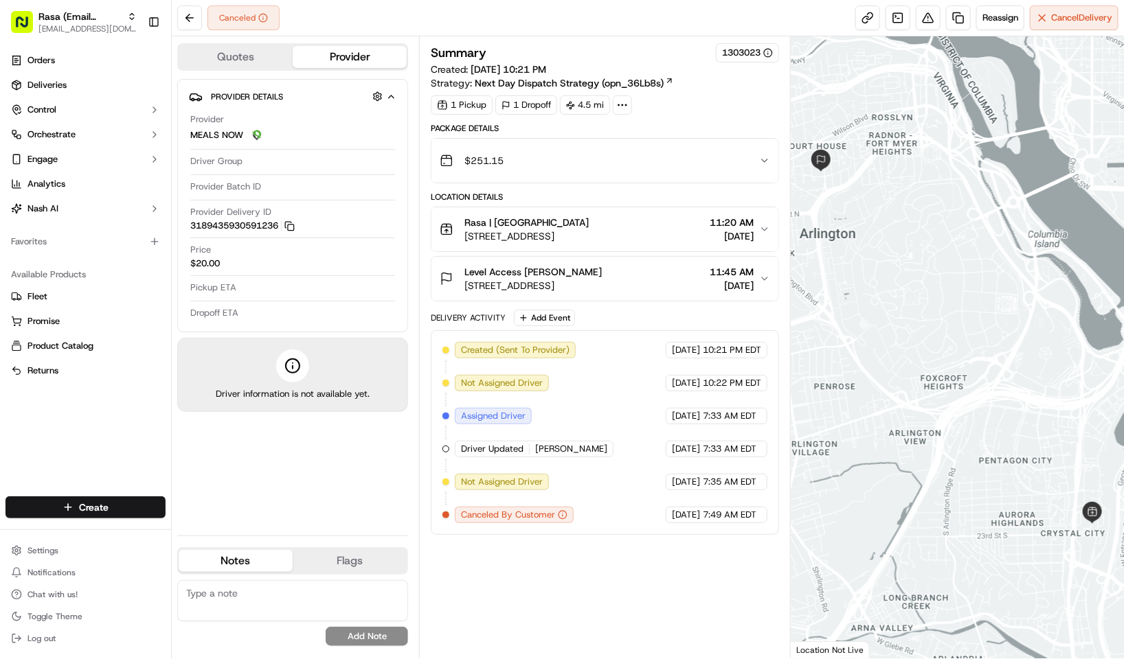
click at [575, 293] on span "[STREET_ADDRESS]" at bounding box center [532, 286] width 137 height 14
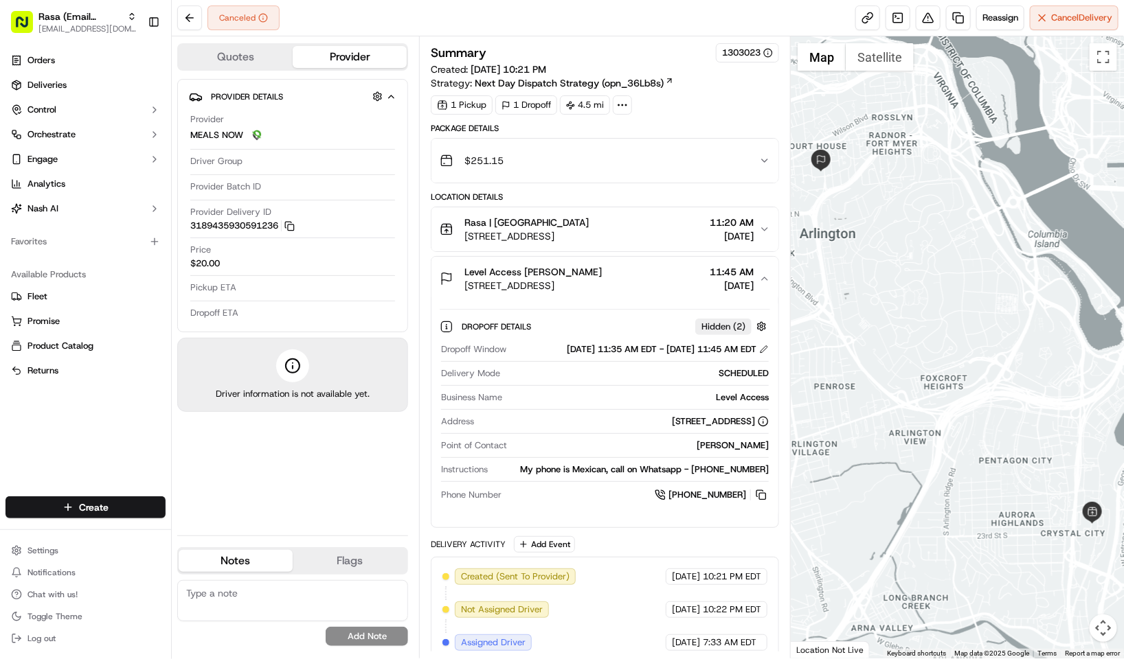
click at [602, 291] on span "[STREET_ADDRESS]" at bounding box center [532, 286] width 137 height 14
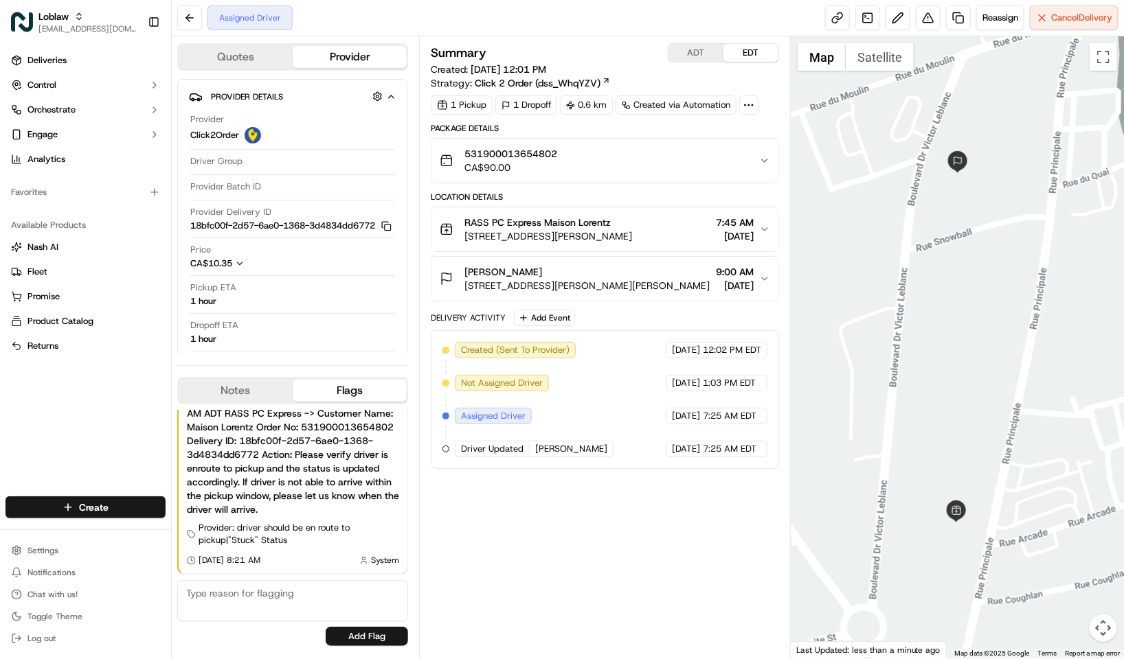
click at [427, 29] on div "Assigned Driver Reassign Cancel Delivery" at bounding box center [648, 18] width 952 height 36
click at [894, 326] on div at bounding box center [957, 347] width 333 height 622
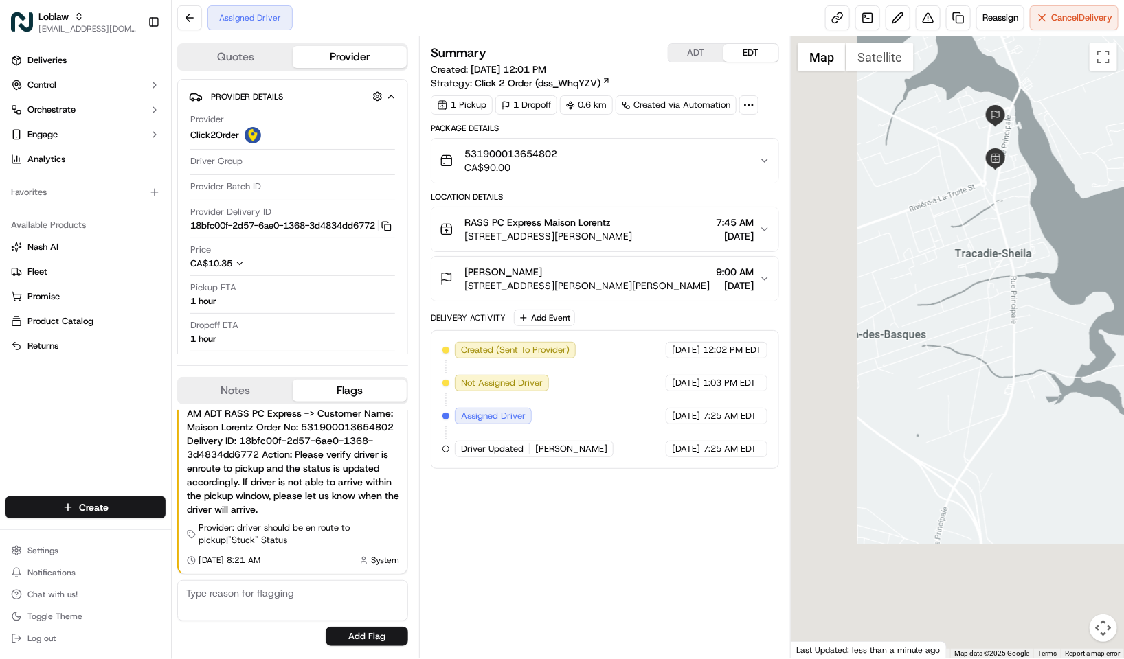
drag, startPoint x: 878, startPoint y: 441, endPoint x: 975, endPoint y: 236, distance: 227.1
click at [975, 236] on div at bounding box center [957, 347] width 333 height 622
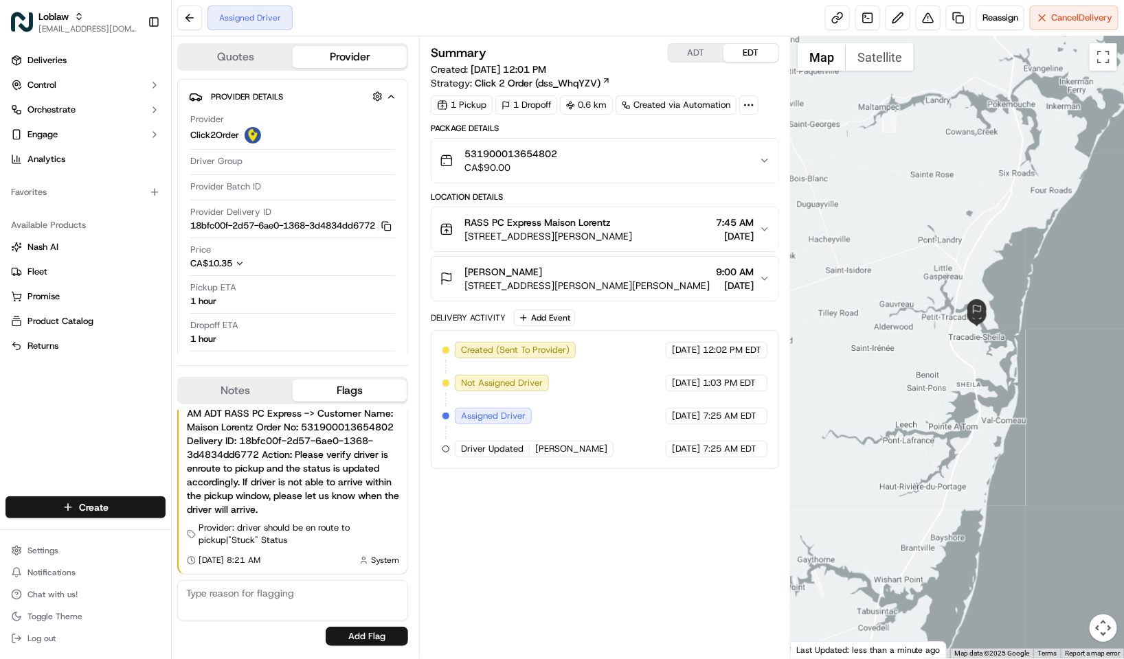
drag, startPoint x: 915, startPoint y: 248, endPoint x: 961, endPoint y: 413, distance: 171.2
click at [961, 413] on div at bounding box center [957, 347] width 333 height 622
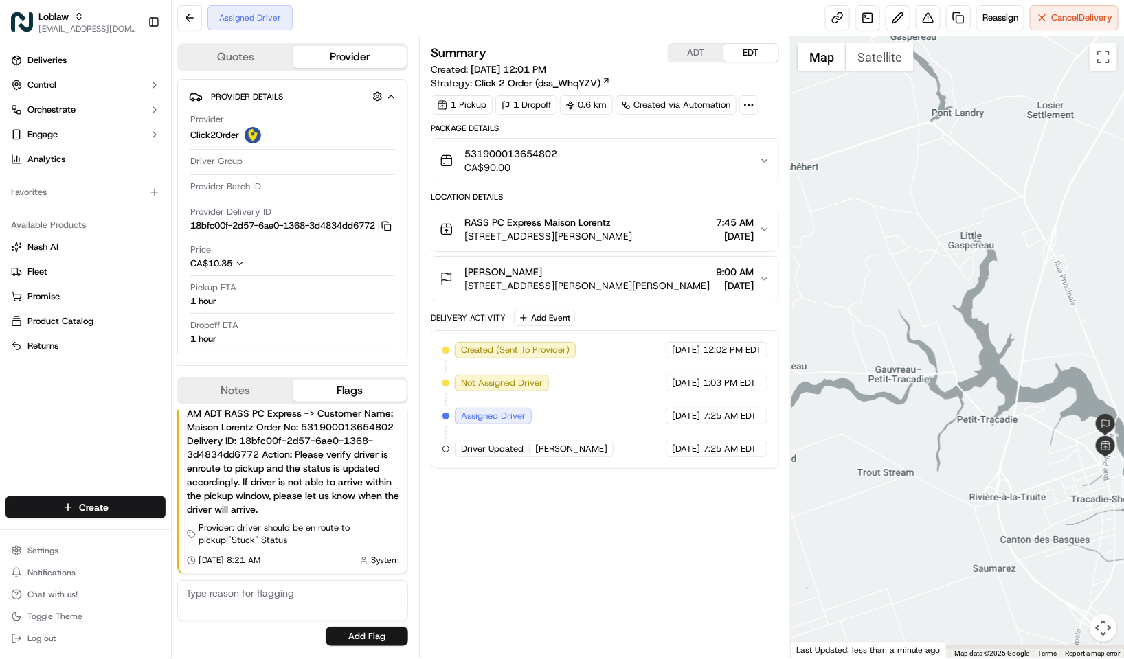
drag, startPoint x: 1010, startPoint y: 435, endPoint x: 922, endPoint y: 284, distance: 175.2
click at [922, 286] on div at bounding box center [957, 347] width 333 height 622
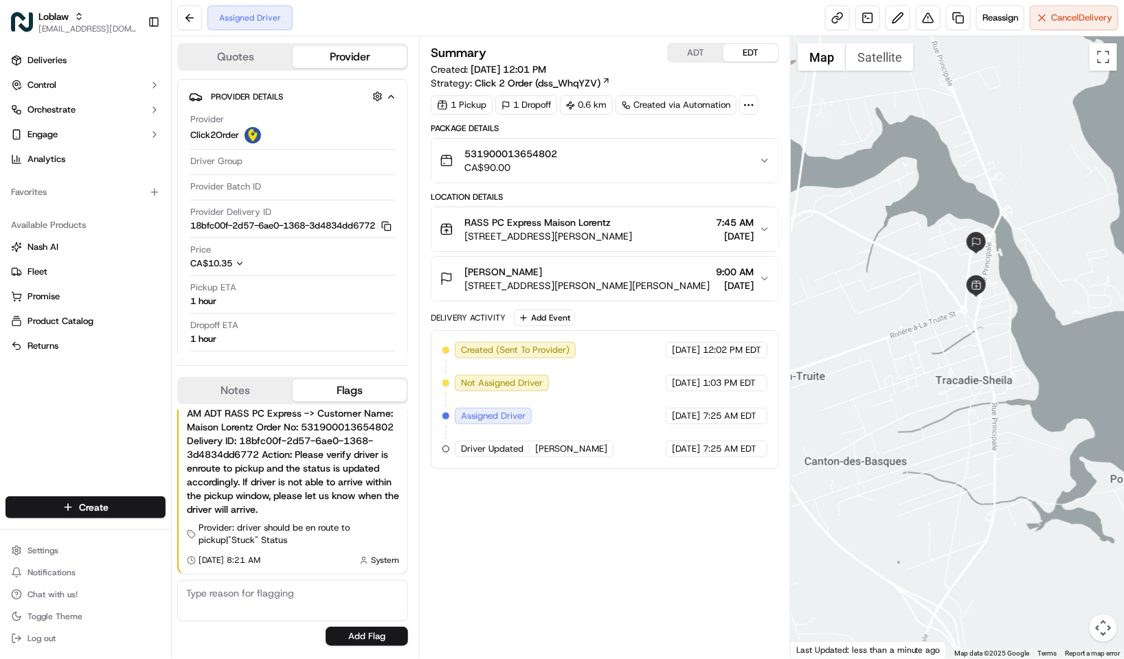
drag, startPoint x: 1043, startPoint y: 302, endPoint x: 934, endPoint y: 277, distance: 111.3
click at [934, 277] on div at bounding box center [957, 347] width 333 height 622
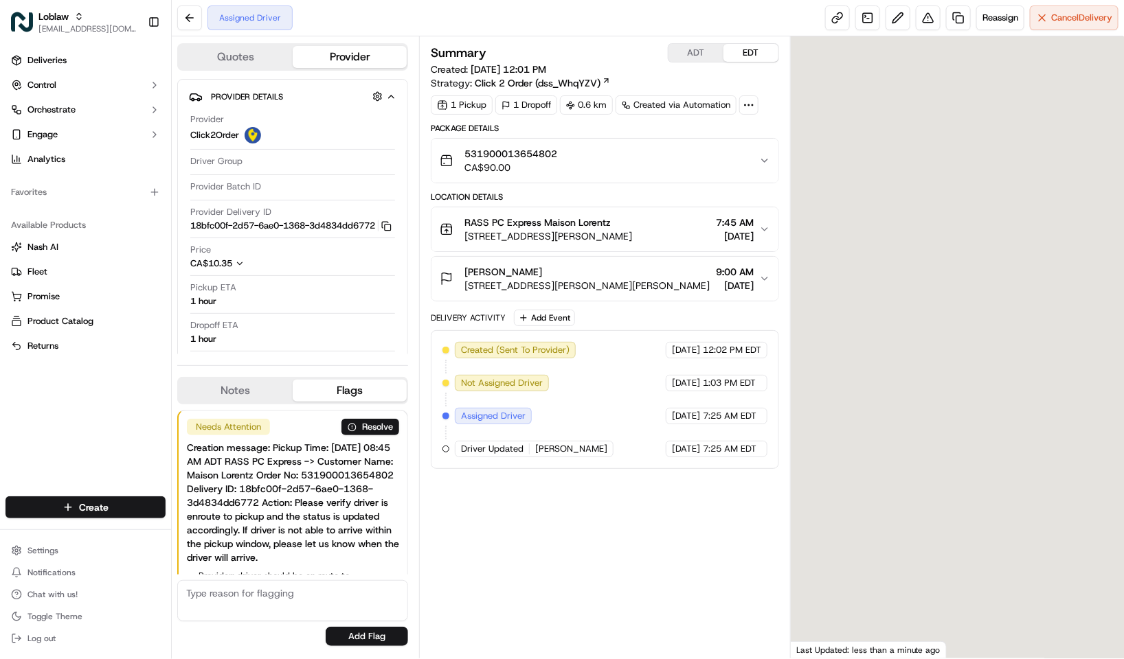
scroll to position [49, 0]
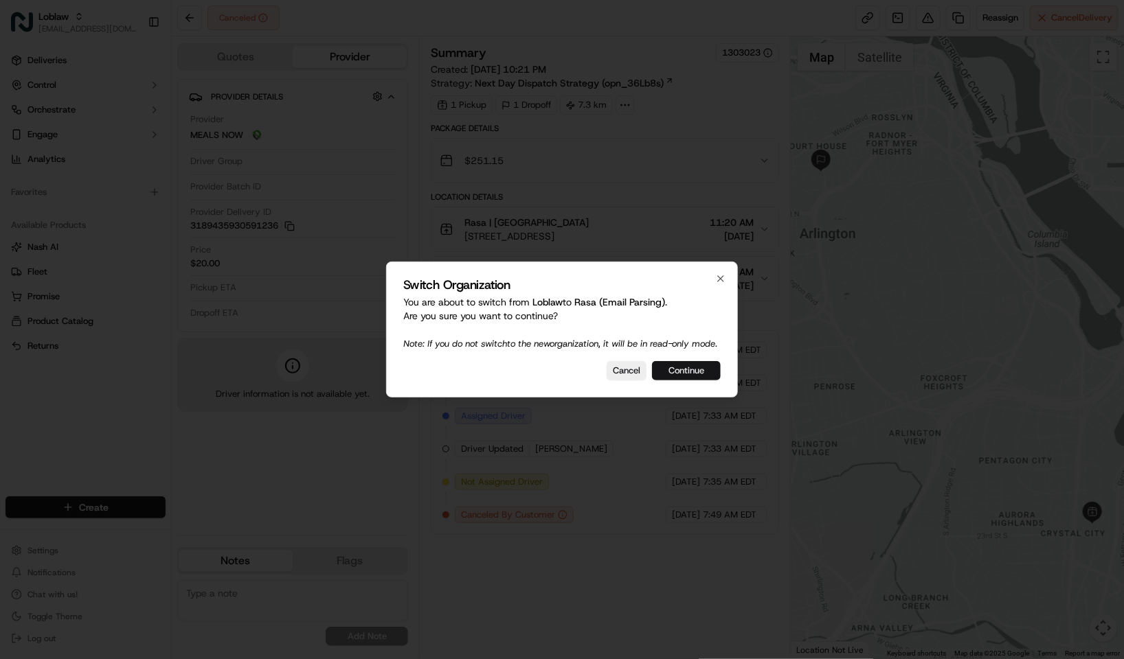
click at [709, 375] on button "Continue" at bounding box center [686, 370] width 69 height 19
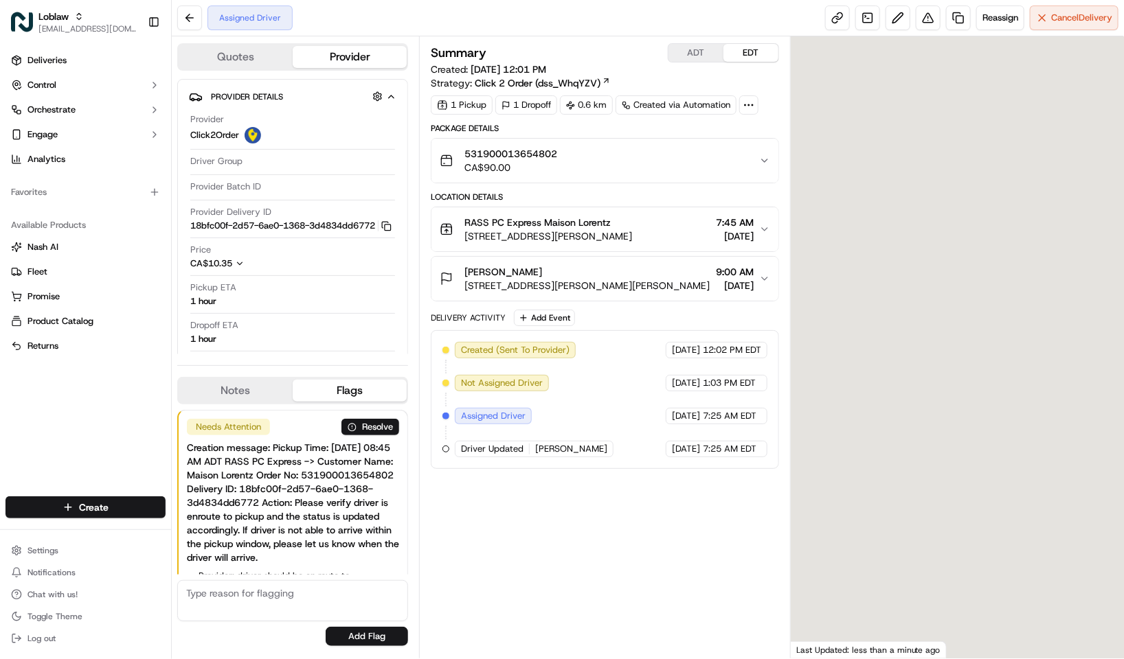
scroll to position [49, 0]
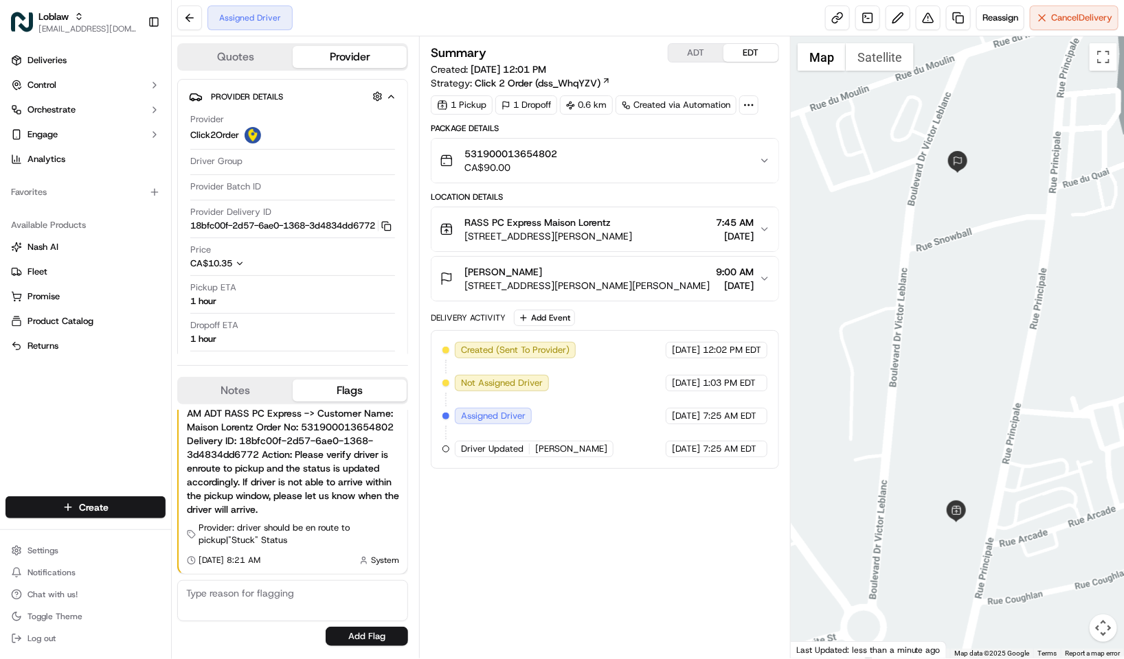
drag, startPoint x: 962, startPoint y: 299, endPoint x: 969, endPoint y: 229, distance: 69.7
click at [1004, 176] on div at bounding box center [957, 347] width 333 height 622
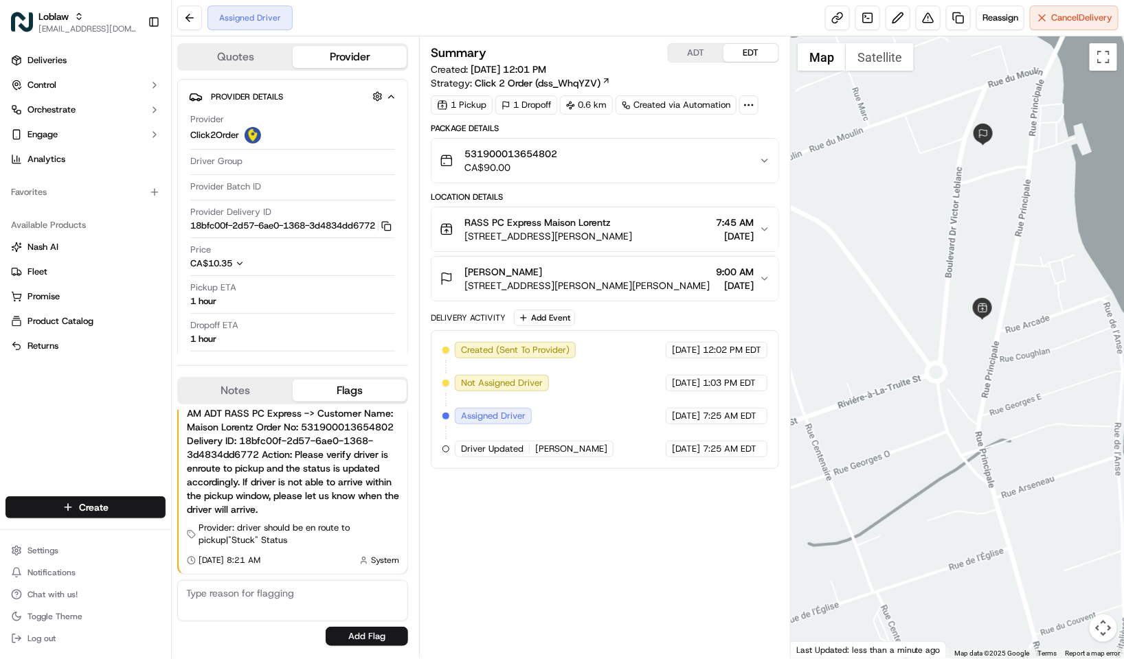
scroll to position [0, 0]
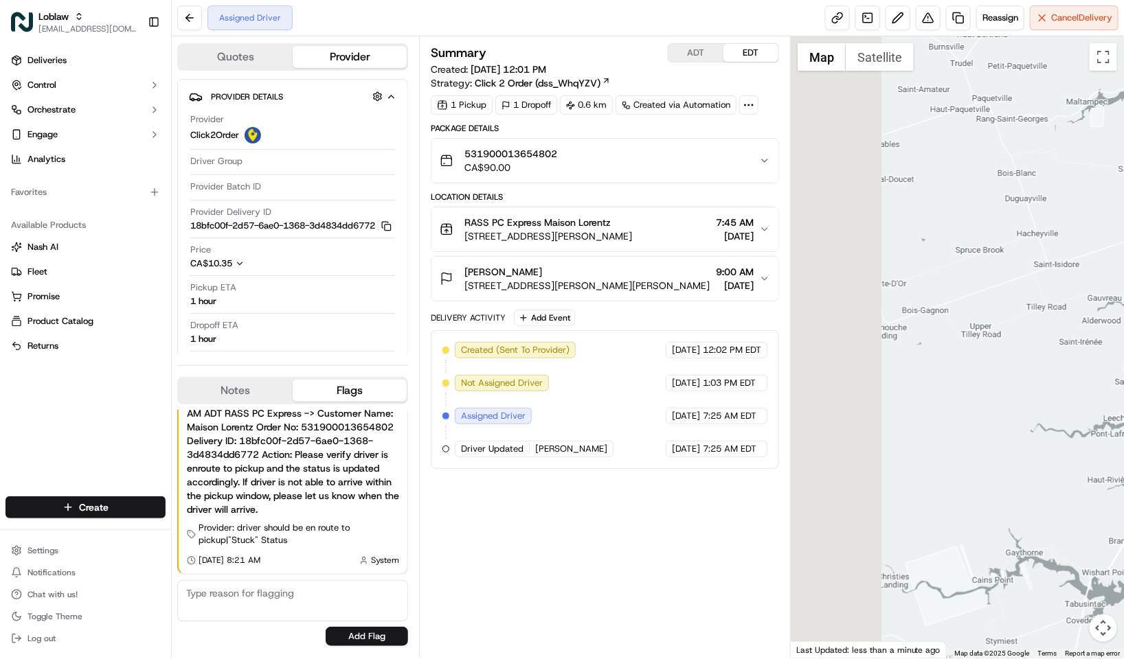
drag, startPoint x: 896, startPoint y: 285, endPoint x: 1113, endPoint y: 378, distance: 235.4
click at [1113, 378] on div at bounding box center [957, 347] width 333 height 622
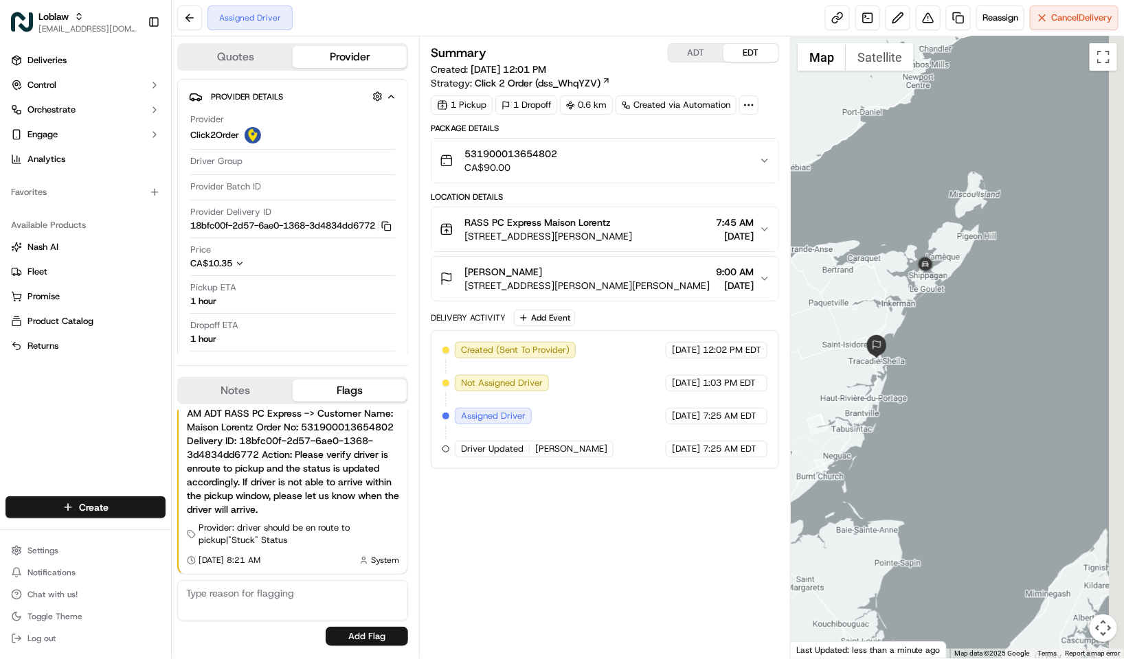
drag, startPoint x: 1083, startPoint y: 229, endPoint x: 926, endPoint y: 268, distance: 161.3
click at [926, 268] on img at bounding box center [925, 265] width 22 height 22
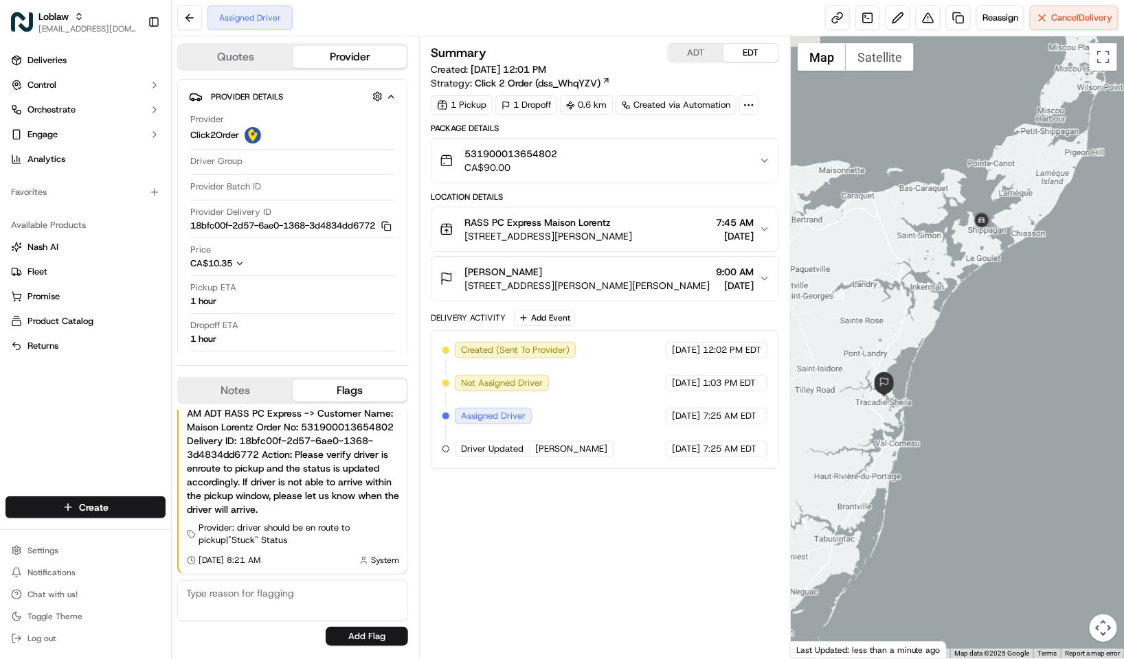
drag, startPoint x: 944, startPoint y: 281, endPoint x: 992, endPoint y: 247, distance: 58.7
click at [992, 247] on div at bounding box center [957, 347] width 333 height 622
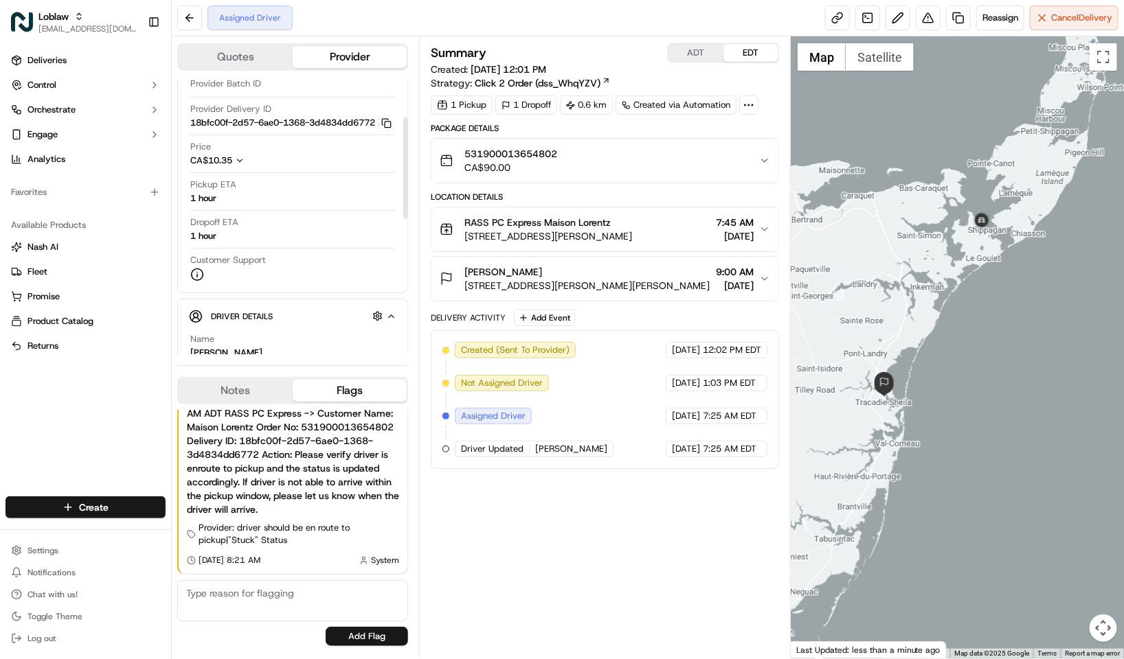
scroll to position [309, 0]
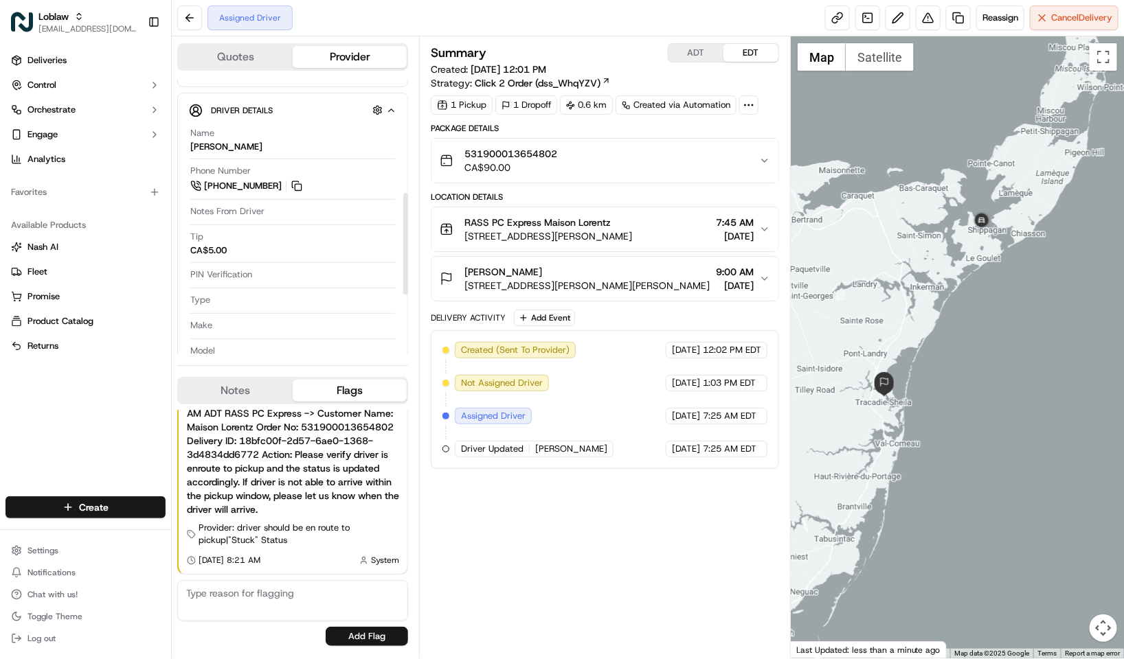
click at [288, 194] on link "+1 438 355 1239" at bounding box center [247, 186] width 114 height 15
click at [297, 194] on button at bounding box center [296, 186] width 15 height 15
click at [709, 52] on button "ADT" at bounding box center [695, 53] width 55 height 18
click at [756, 60] on button "EDT" at bounding box center [750, 53] width 55 height 18
click at [675, 56] on button "ADT" at bounding box center [695, 53] width 55 height 18
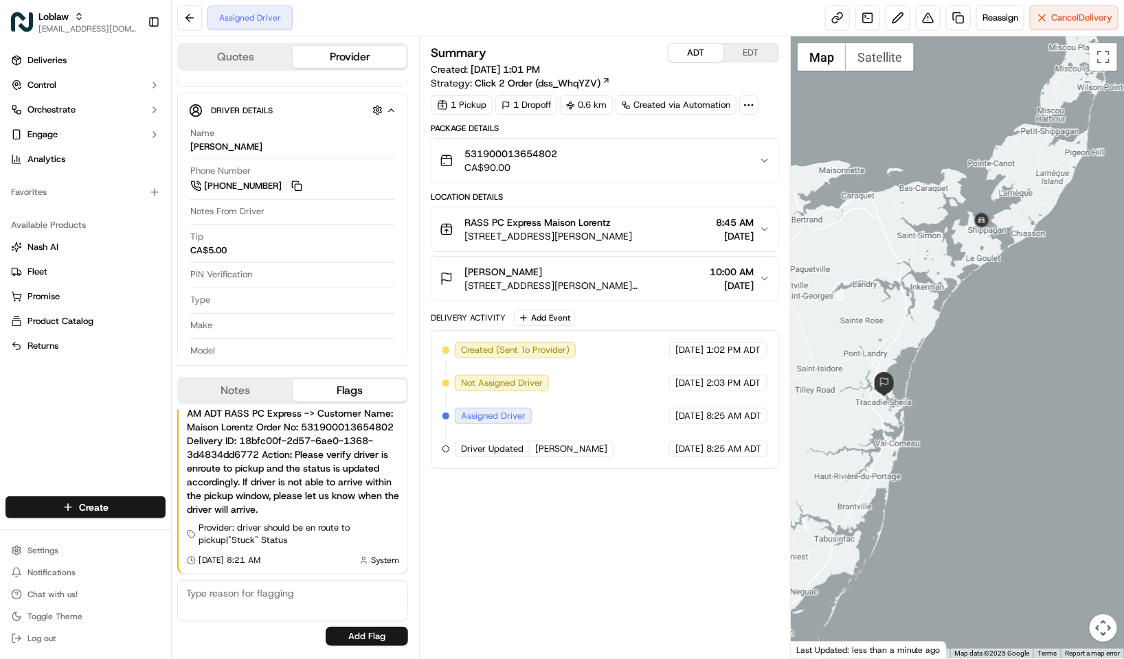
click at [729, 54] on button "EDT" at bounding box center [750, 53] width 55 height 18
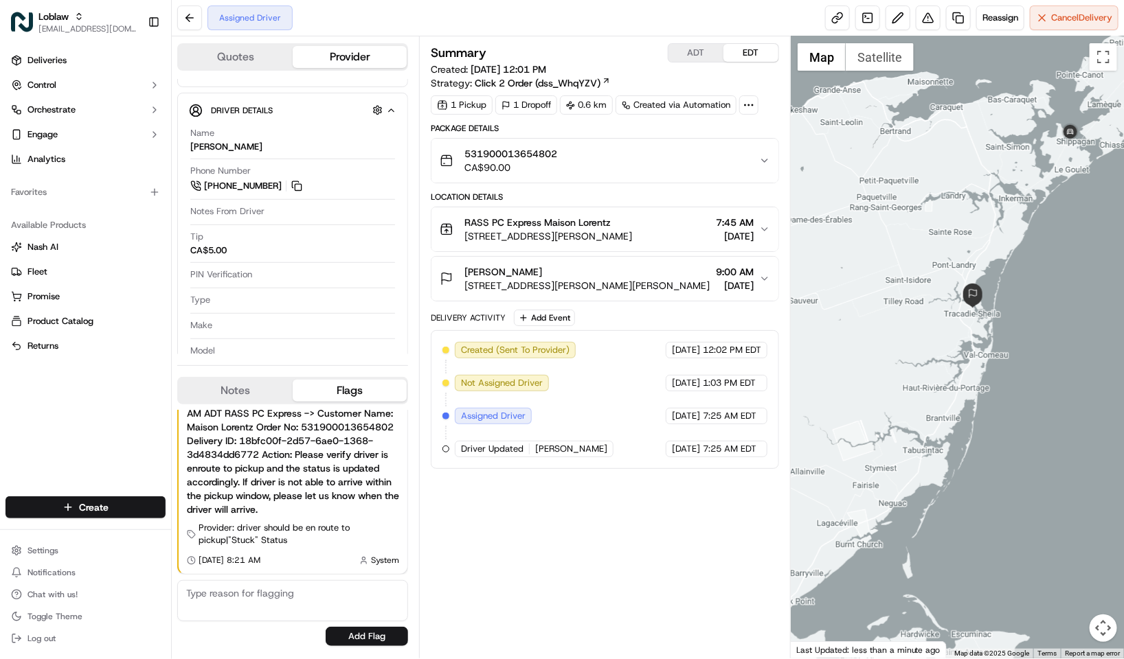
drag, startPoint x: 830, startPoint y: 293, endPoint x: 926, endPoint y: 192, distance: 139.0
click at [926, 192] on div at bounding box center [957, 347] width 333 height 622
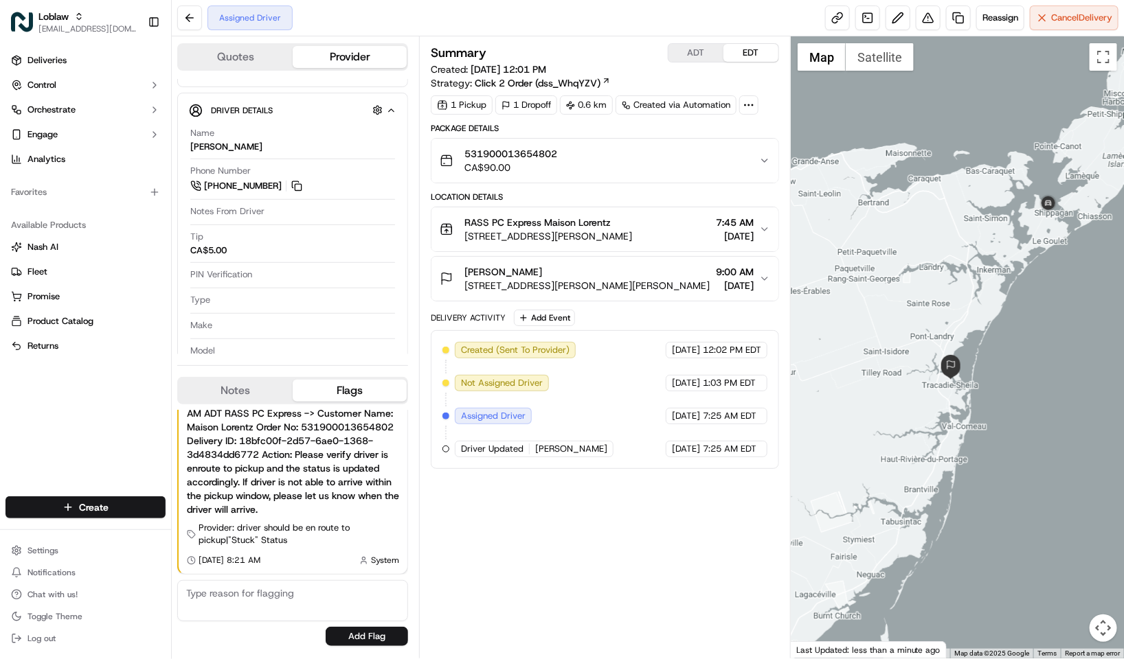
drag, startPoint x: 924, startPoint y: 242, endPoint x: 889, endPoint y: 299, distance: 66.9
click at [889, 299] on div at bounding box center [957, 347] width 333 height 622
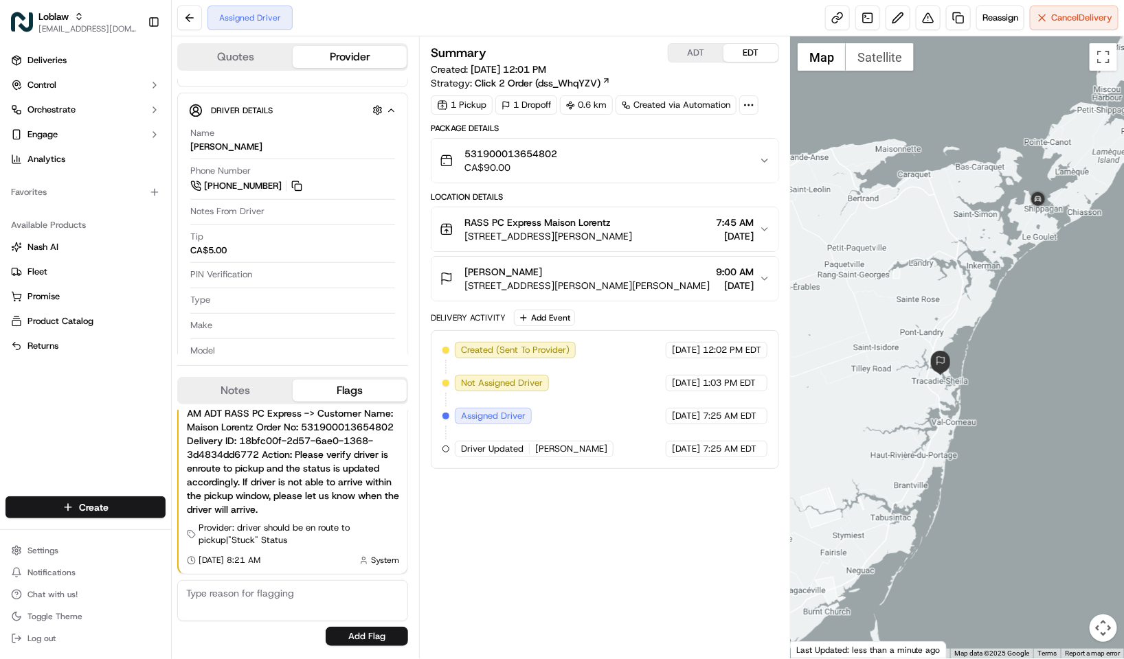
drag, startPoint x: 905, startPoint y: 264, endPoint x: 896, endPoint y: 258, distance: 10.3
click at [896, 258] on div at bounding box center [957, 347] width 333 height 622
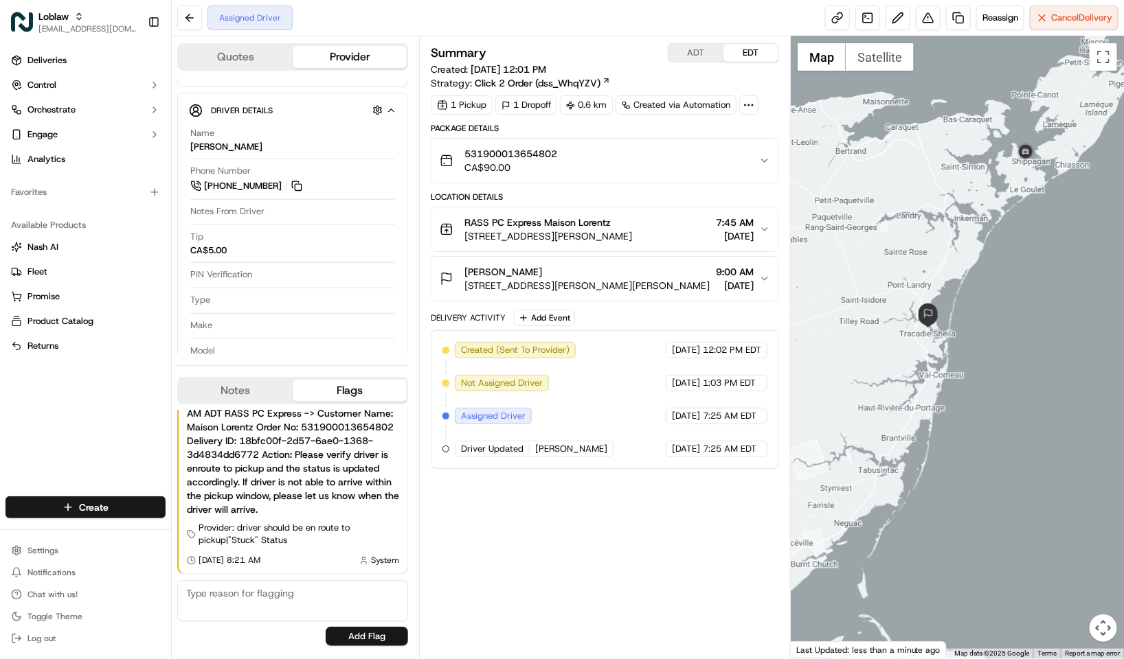
drag, startPoint x: 944, startPoint y: 293, endPoint x: 932, endPoint y: 247, distance: 47.5
click at [932, 247] on div at bounding box center [957, 347] width 333 height 622
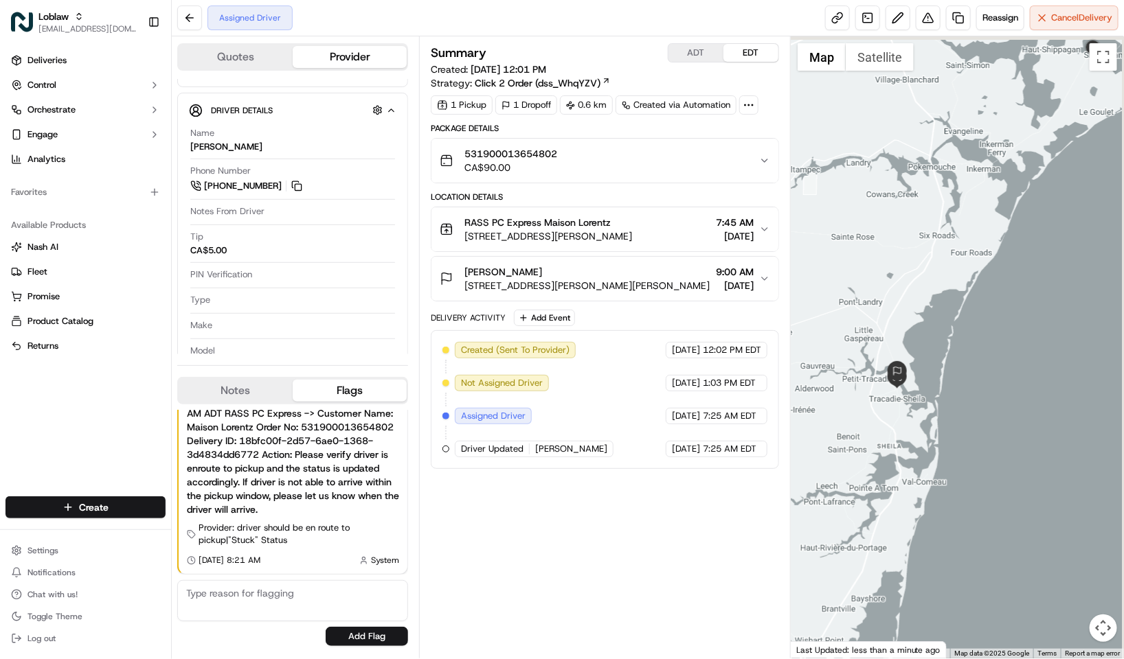
drag, startPoint x: 990, startPoint y: 174, endPoint x: 985, endPoint y: 241, distance: 67.5
click at [985, 241] on div at bounding box center [957, 347] width 333 height 622
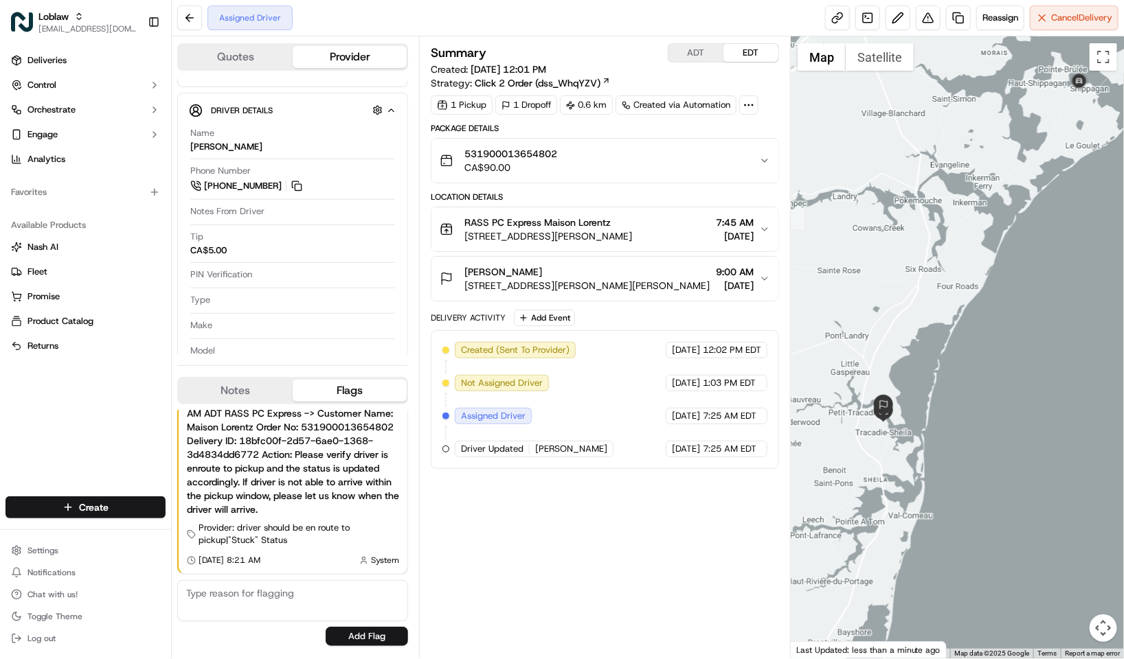
drag, startPoint x: 1072, startPoint y: 161, endPoint x: 1049, endPoint y: 184, distance: 32.1
click at [1049, 184] on div at bounding box center [957, 347] width 333 height 622
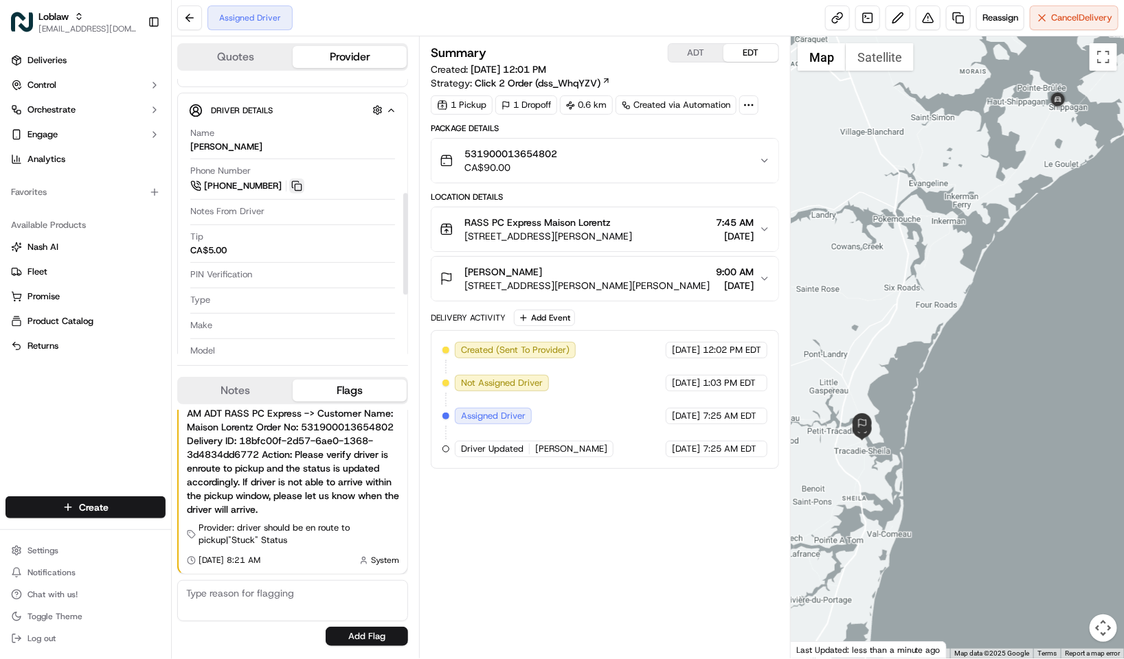
click at [299, 194] on button at bounding box center [296, 186] width 15 height 15
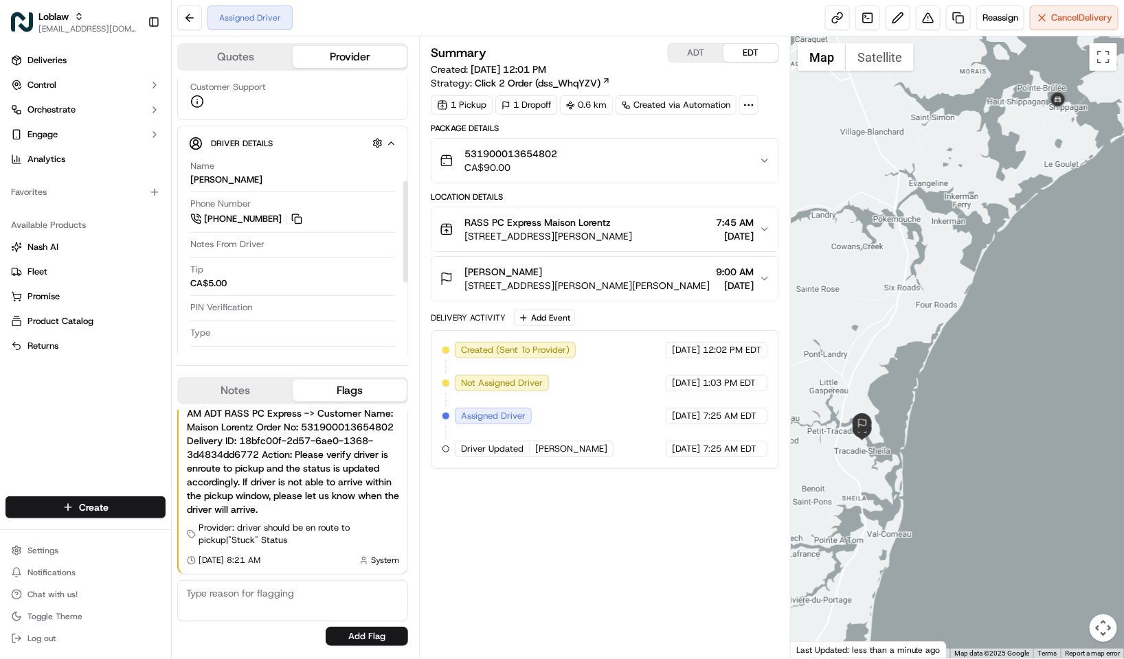
scroll to position [278, 0]
drag, startPoint x: 406, startPoint y: 238, endPoint x: 403, endPoint y: 227, distance: 11.5
click at [403, 227] on div at bounding box center [405, 233] width 5 height 102
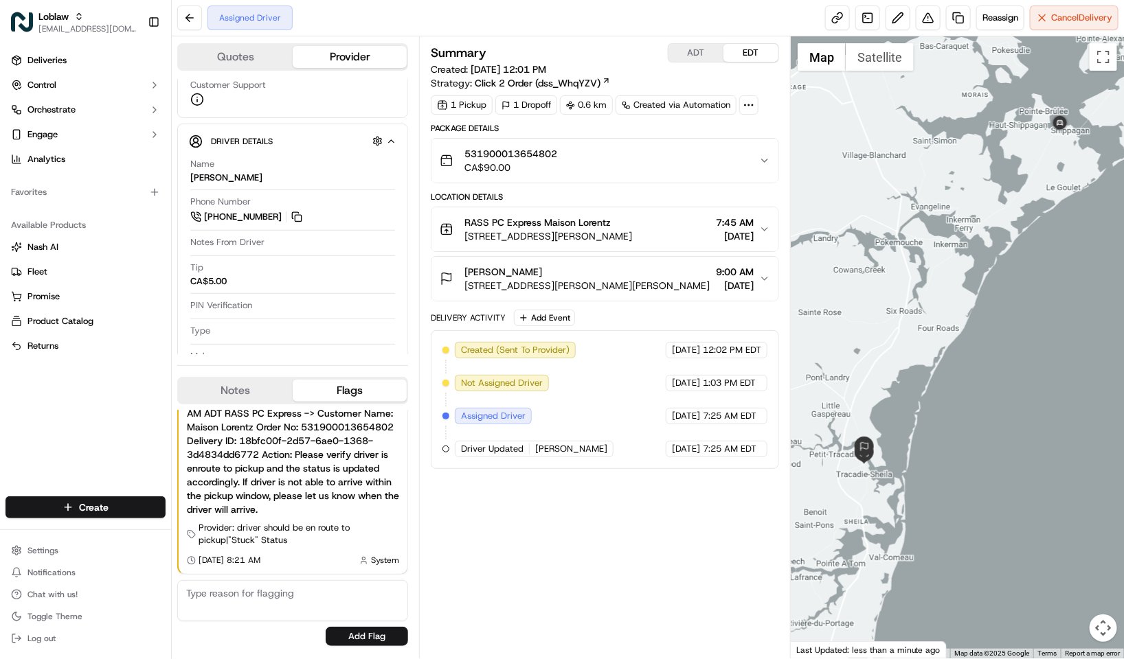
drag, startPoint x: 998, startPoint y: 223, endPoint x: 1000, endPoint y: 246, distance: 23.4
click at [1000, 246] on div at bounding box center [957, 347] width 333 height 622
click at [80, 419] on div "Deliveries Control Orchestrate Engage Analytics Favorites Available Products Na…" at bounding box center [85, 265] width 171 height 442
click at [610, 64] on div "Summary ADT EDT Created: Sep 14 2025 12:01 PM Strategy: Click 2 Order (dss_WhqY…" at bounding box center [605, 66] width 348 height 47
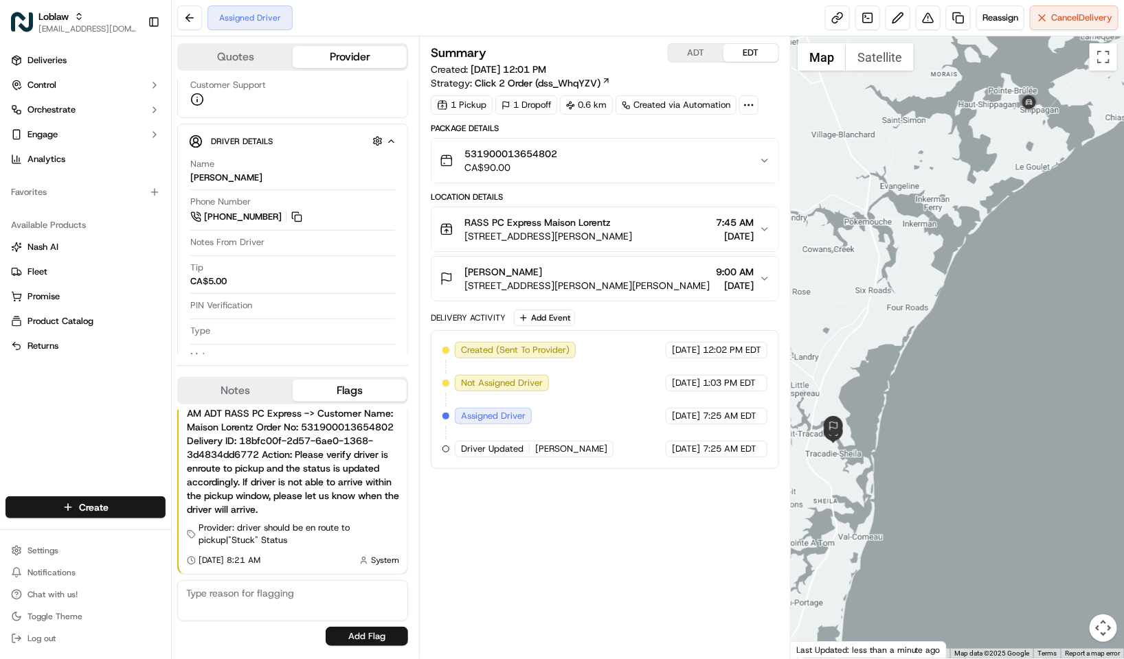
drag, startPoint x: 845, startPoint y: 137, endPoint x: 819, endPoint y: 116, distance: 33.3
click at [817, 116] on div at bounding box center [957, 347] width 333 height 622
click at [819, 116] on div at bounding box center [957, 347] width 333 height 622
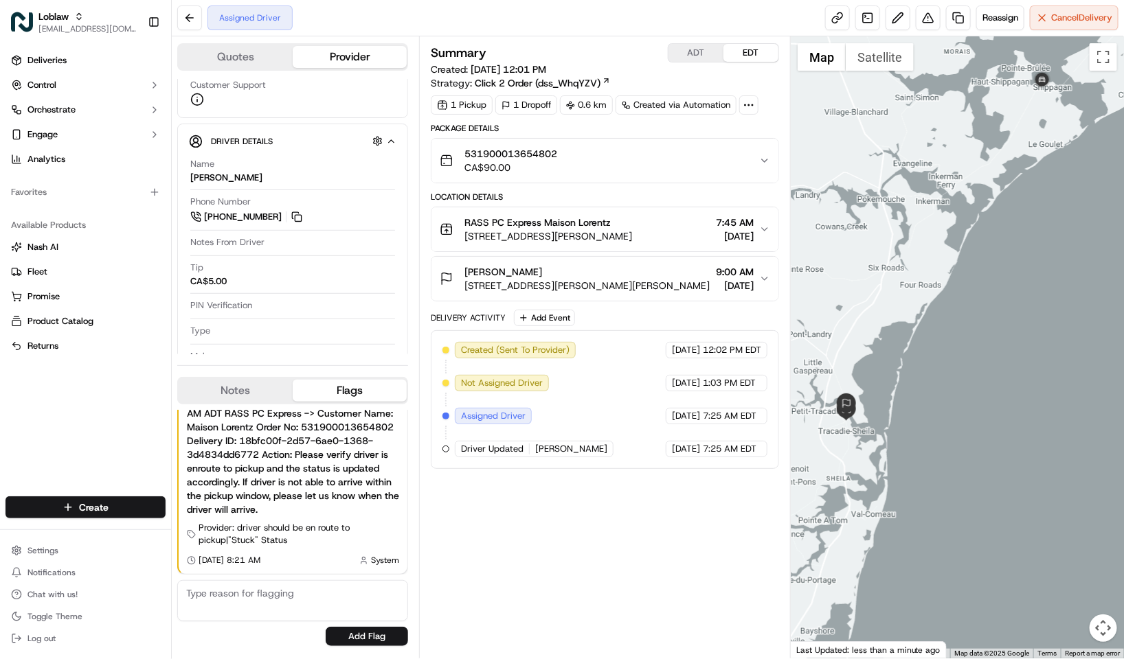
drag, startPoint x: 924, startPoint y: 202, endPoint x: 929, endPoint y: 176, distance: 26.7
click at [929, 176] on div at bounding box center [957, 347] width 333 height 622
click at [687, 49] on button "ADT" at bounding box center [695, 53] width 55 height 18
click at [736, 62] on button "EDT" at bounding box center [750, 53] width 55 height 18
click at [699, 60] on button "ADT" at bounding box center [695, 53] width 55 height 18
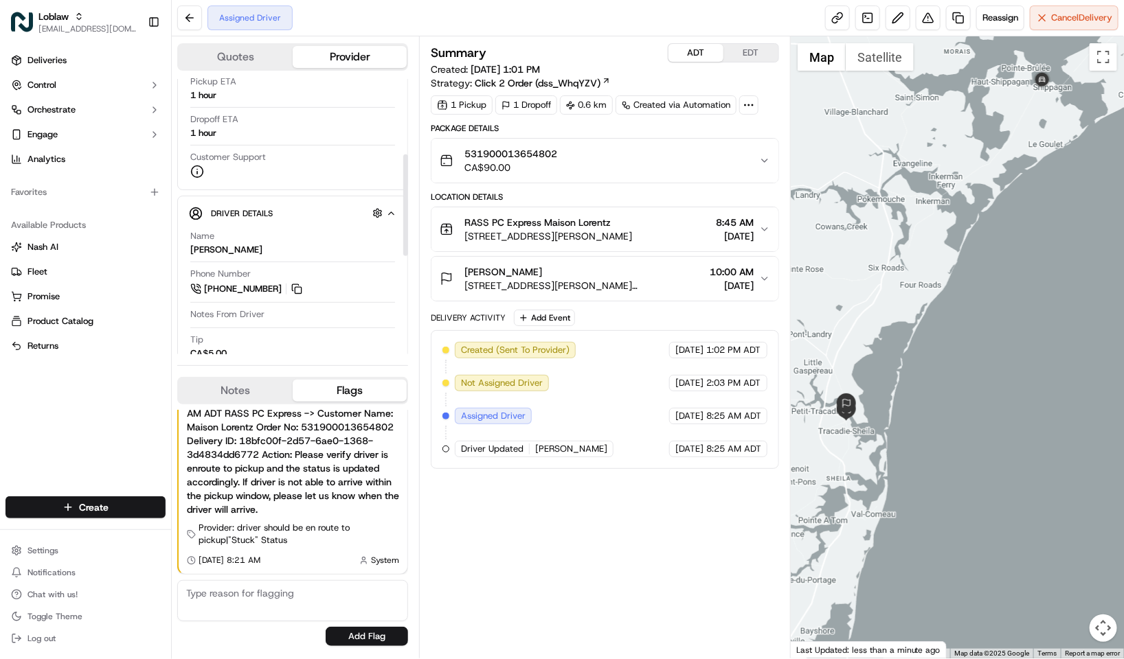
scroll to position [103, 0]
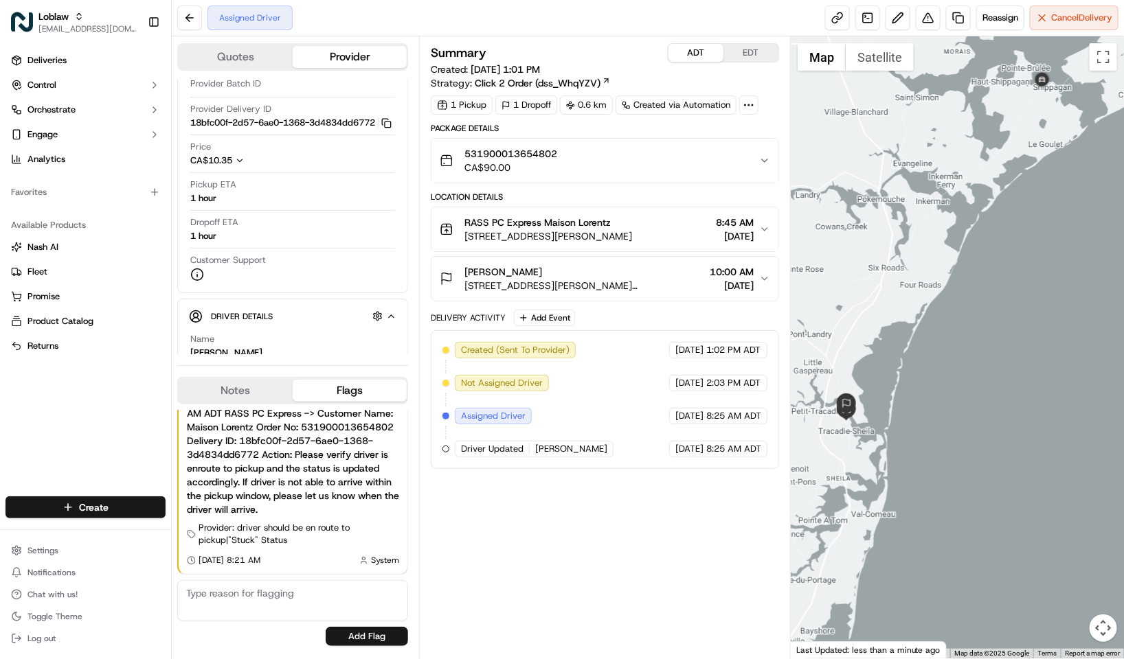
click at [635, 46] on div "Summary ADT EDT" at bounding box center [605, 52] width 348 height 19
click at [545, 41] on div "Summary ADT EDT Created: Sep 14 2025 1:01 PM Strategy: Click 2 Order (dss_WhqYZ…" at bounding box center [605, 347] width 372 height 622
click at [740, 54] on button "EDT" at bounding box center [750, 53] width 55 height 18
click at [689, 52] on button "ADT" at bounding box center [695, 53] width 55 height 18
click at [756, 52] on button "EDT" at bounding box center [750, 53] width 55 height 18
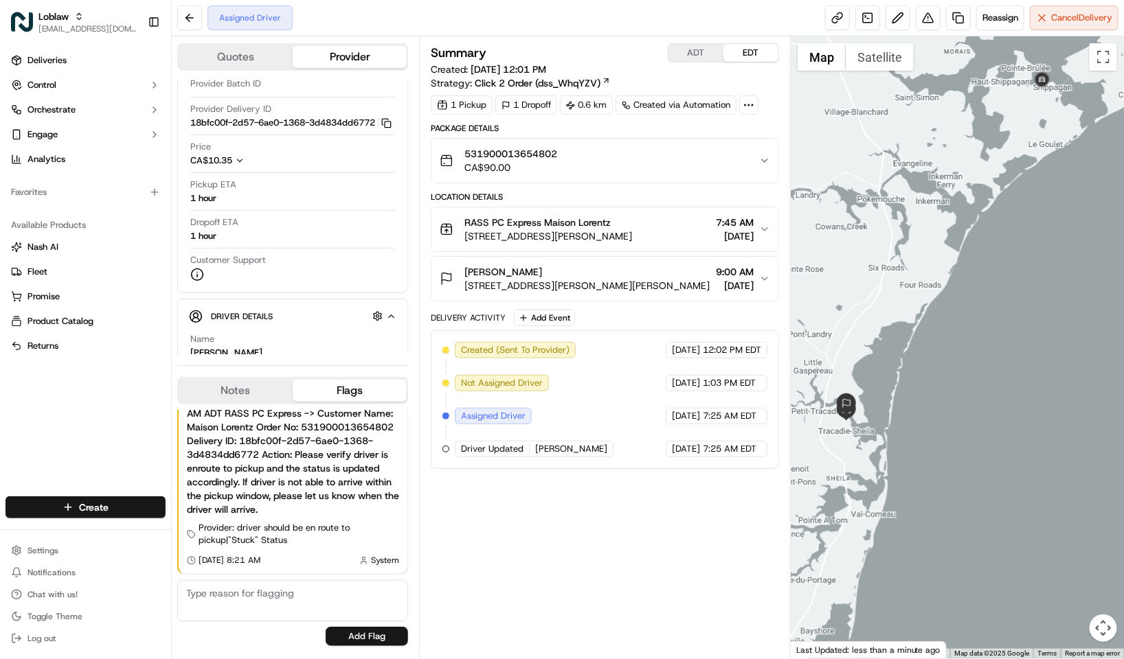
click at [647, 52] on div "Summary ADT EDT" at bounding box center [605, 52] width 348 height 19
click at [524, 32] on div "Assigned Driver Reassign Cancel Delivery" at bounding box center [648, 18] width 952 height 36
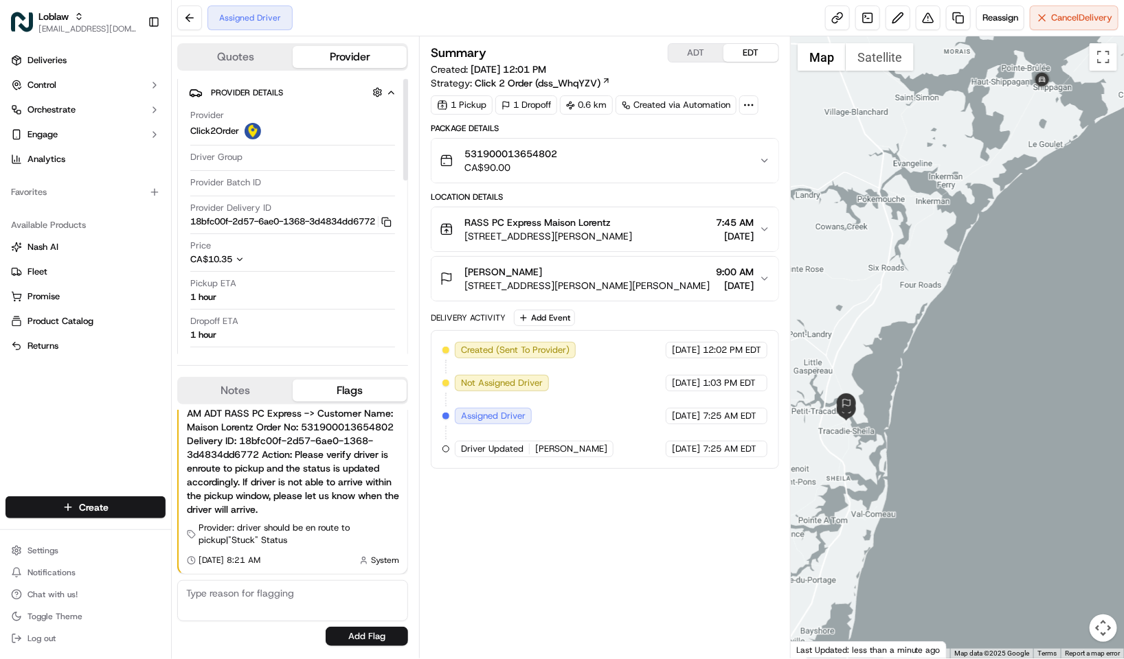
scroll to position [0, 0]
click at [613, 52] on div "Summary ADT EDT" at bounding box center [605, 52] width 348 height 19
click at [589, 42] on div "Summary ADT EDT Created: Sep 14 2025 12:01 PM Strategy: Click 2 Order (dss_WhqY…" at bounding box center [605, 347] width 372 height 622
click at [590, 50] on div "Summary ADT EDT" at bounding box center [605, 52] width 348 height 19
click at [565, 44] on div "Summary ADT EDT" at bounding box center [605, 52] width 348 height 19
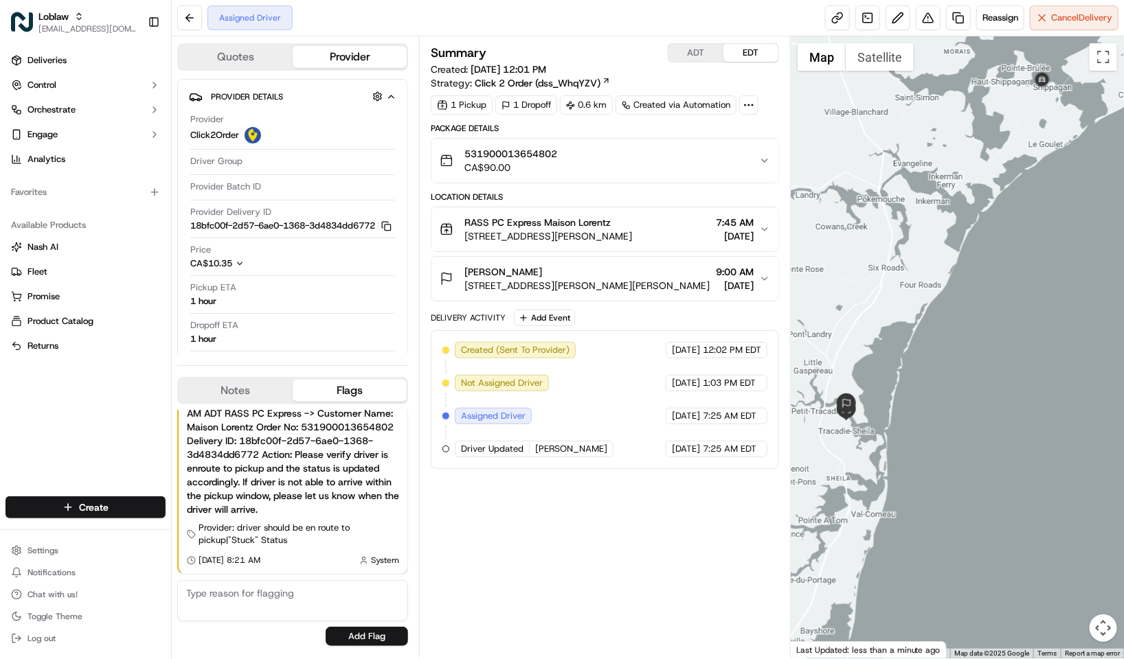
click at [617, 60] on div "Summary ADT EDT" at bounding box center [605, 52] width 348 height 19
click at [721, 238] on span "[DATE]" at bounding box center [735, 236] width 38 height 14
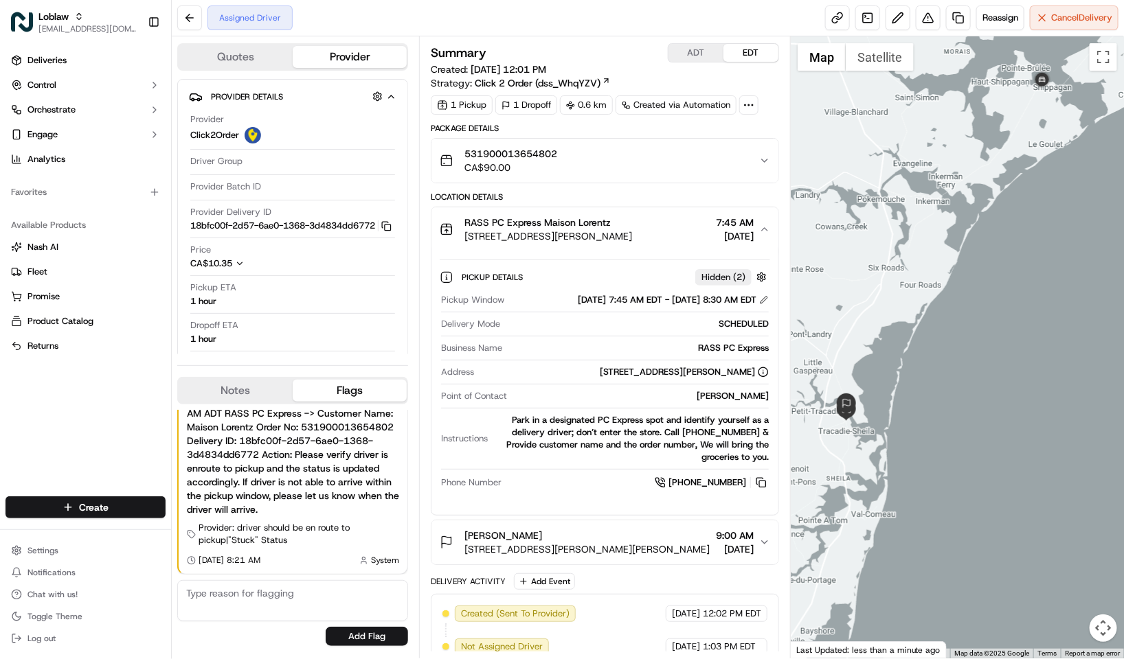
click at [721, 238] on span "[DATE]" at bounding box center [735, 236] width 38 height 14
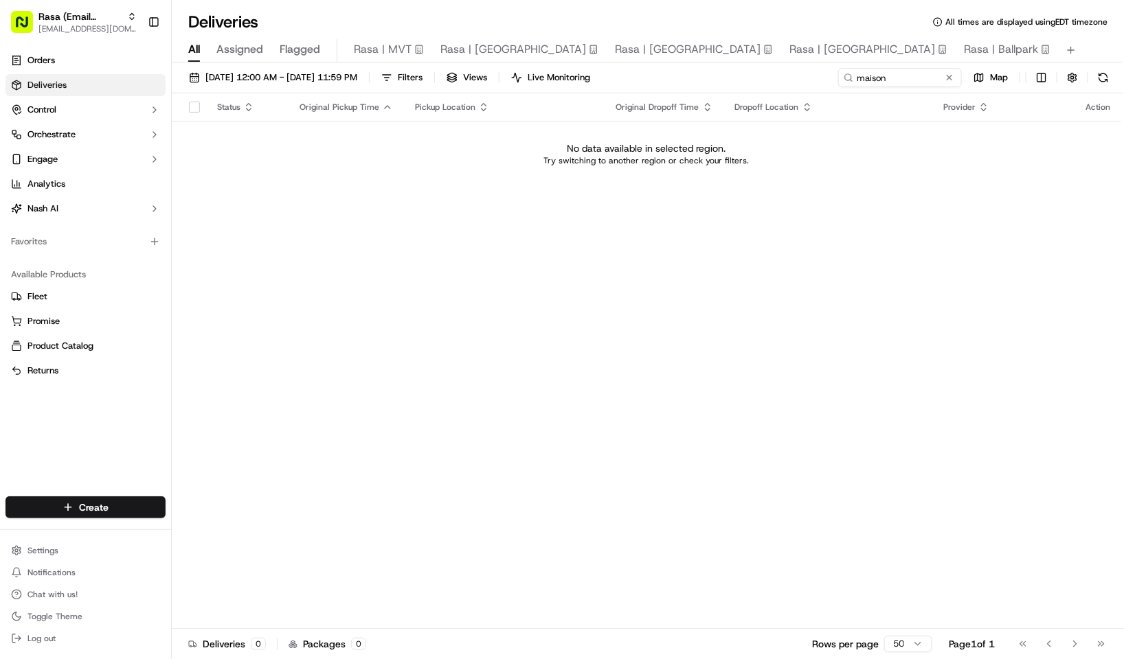
click at [60, 40] on div "Rasa (Email Parsing) [EMAIL_ADDRESS][DOMAIN_NAME] Toggle Sidebar" at bounding box center [85, 22] width 171 height 44
click at [67, 19] on span "Rasa (Email Parsing)" at bounding box center [79, 17] width 83 height 14
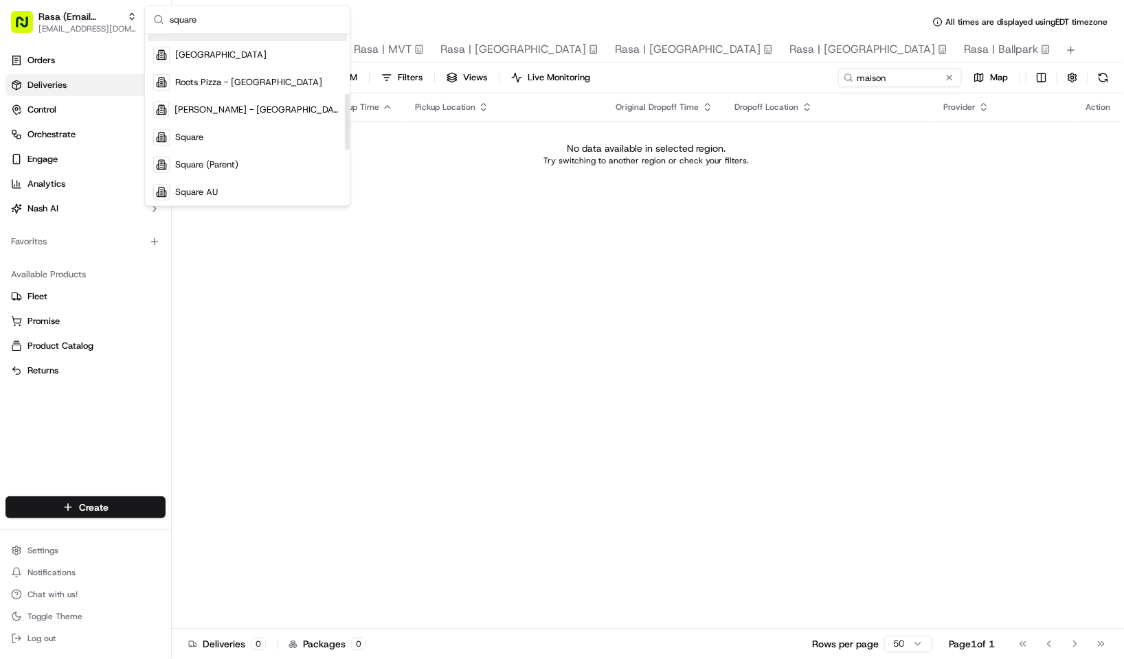
scroll to position [206, 0]
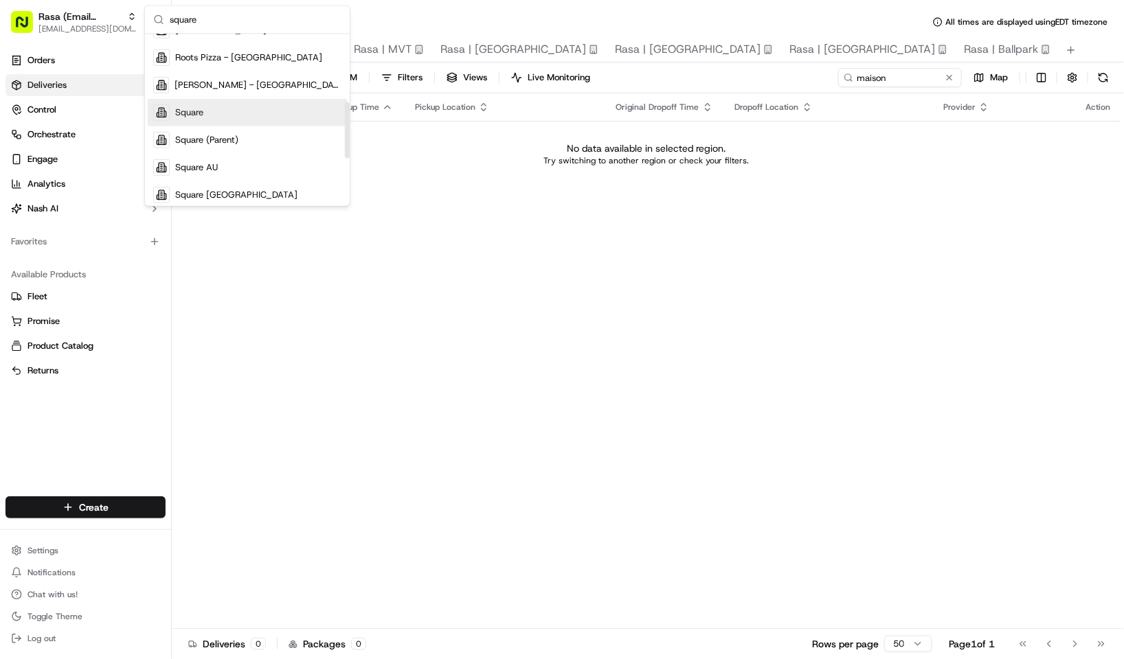
type input "square"
click at [247, 104] on div "Square" at bounding box center [247, 112] width 199 height 27
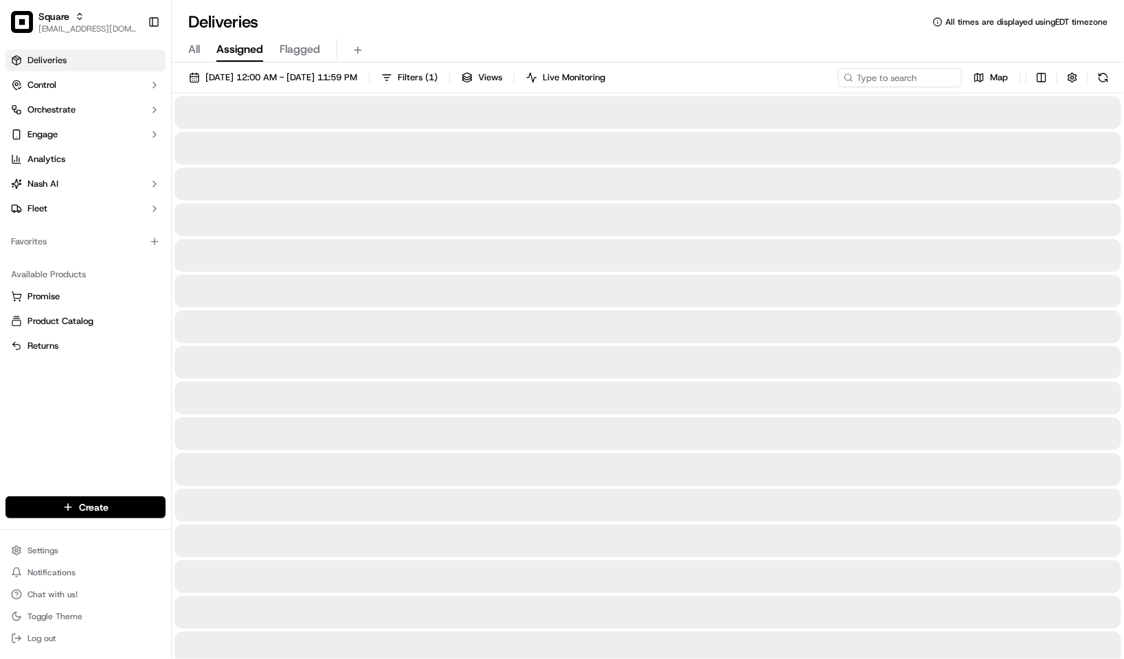
click at [780, 21] on div "Deliveries All times are displayed using EDT timezone" at bounding box center [648, 22] width 952 height 22
click at [620, 27] on div "Deliveries All times are displayed using EDT timezone" at bounding box center [648, 22] width 952 height 22
click at [717, 45] on div "All Assigned Flagged" at bounding box center [648, 50] width 952 height 24
click at [896, 79] on input at bounding box center [879, 77] width 165 height 19
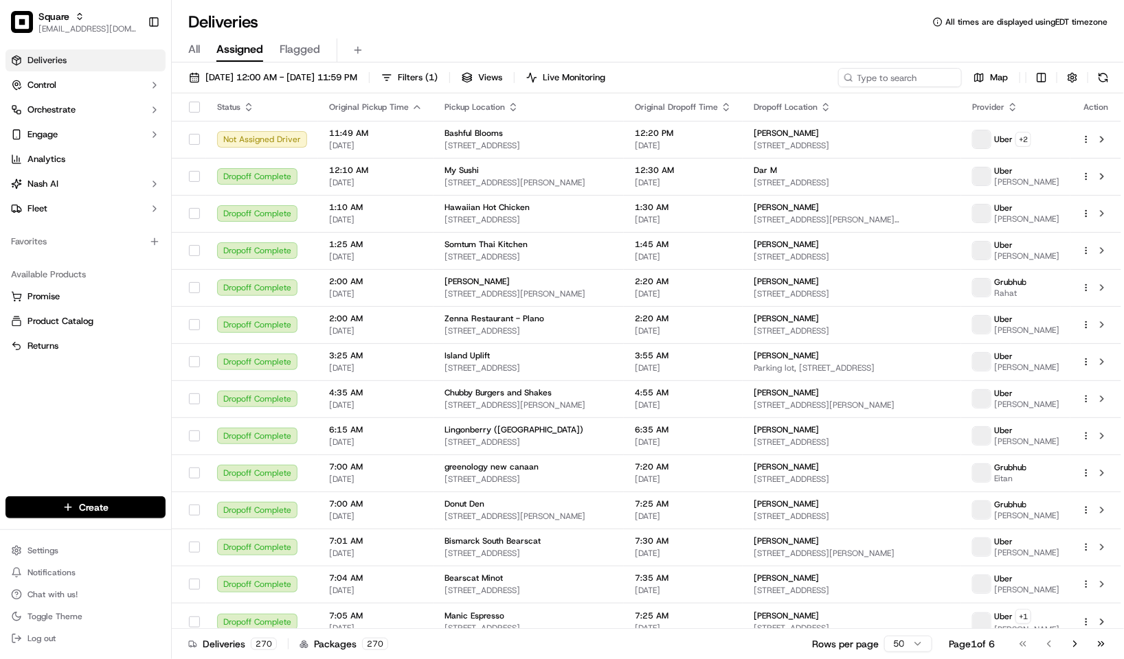
click at [756, 40] on div "All Assigned Flagged" at bounding box center [648, 50] width 952 height 24
click at [886, 73] on input at bounding box center [879, 77] width 165 height 19
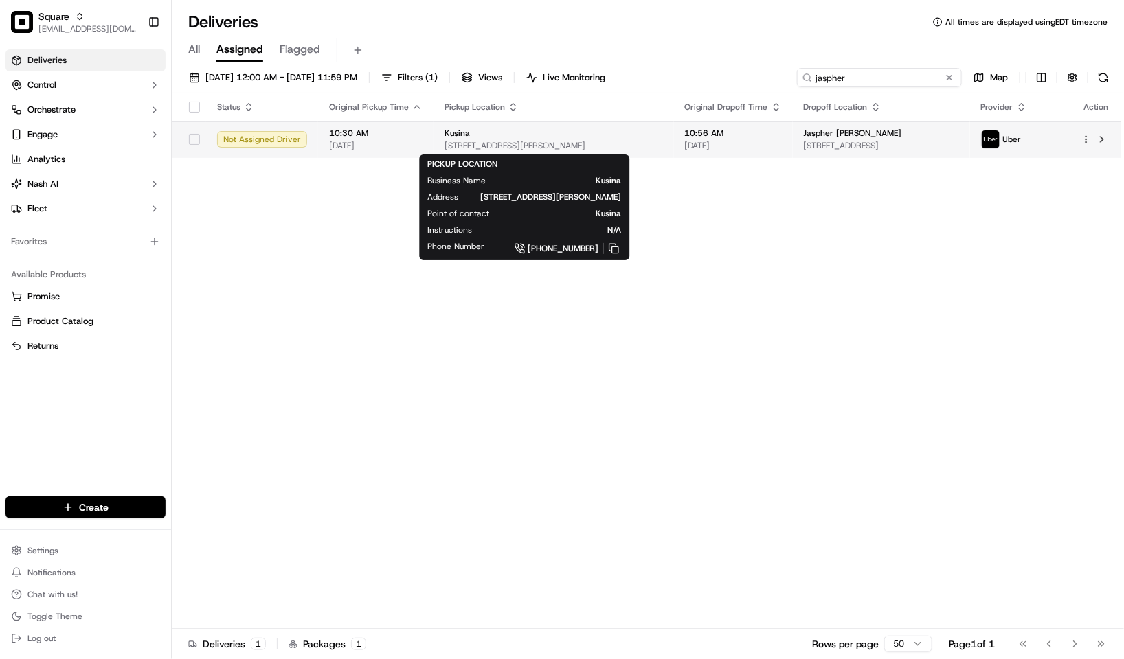
type input "jaspher"
click at [607, 137] on div "Kusina" at bounding box center [553, 133] width 218 height 11
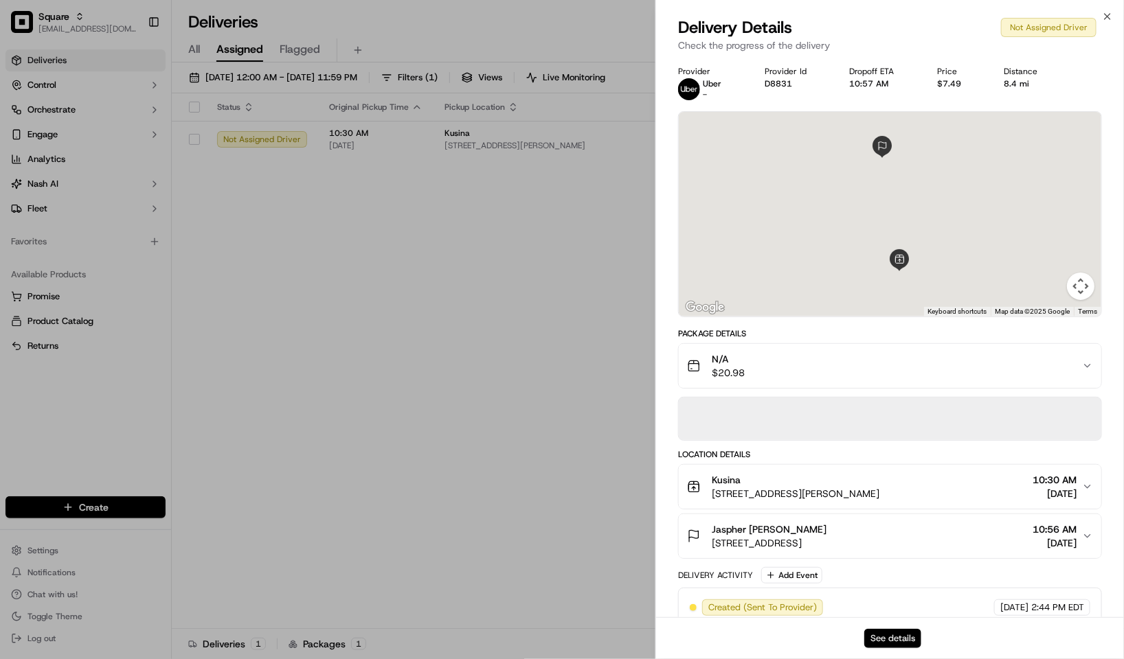
click at [895, 637] on button "See details" at bounding box center [892, 638] width 57 height 19
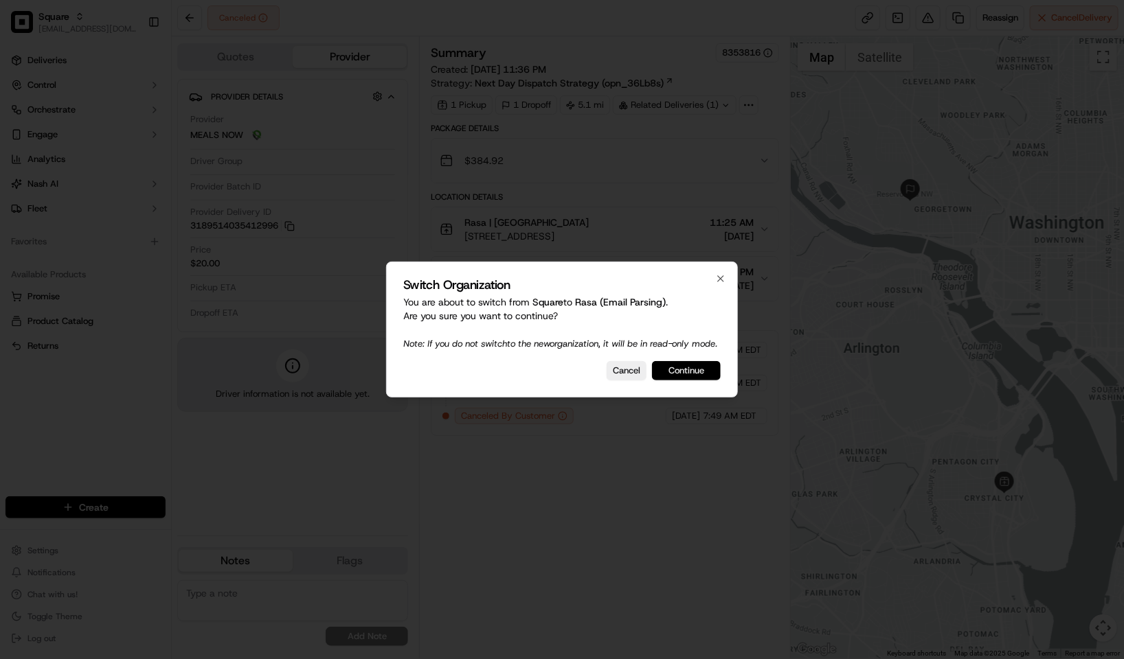
click at [695, 381] on button "Continue" at bounding box center [686, 370] width 69 height 19
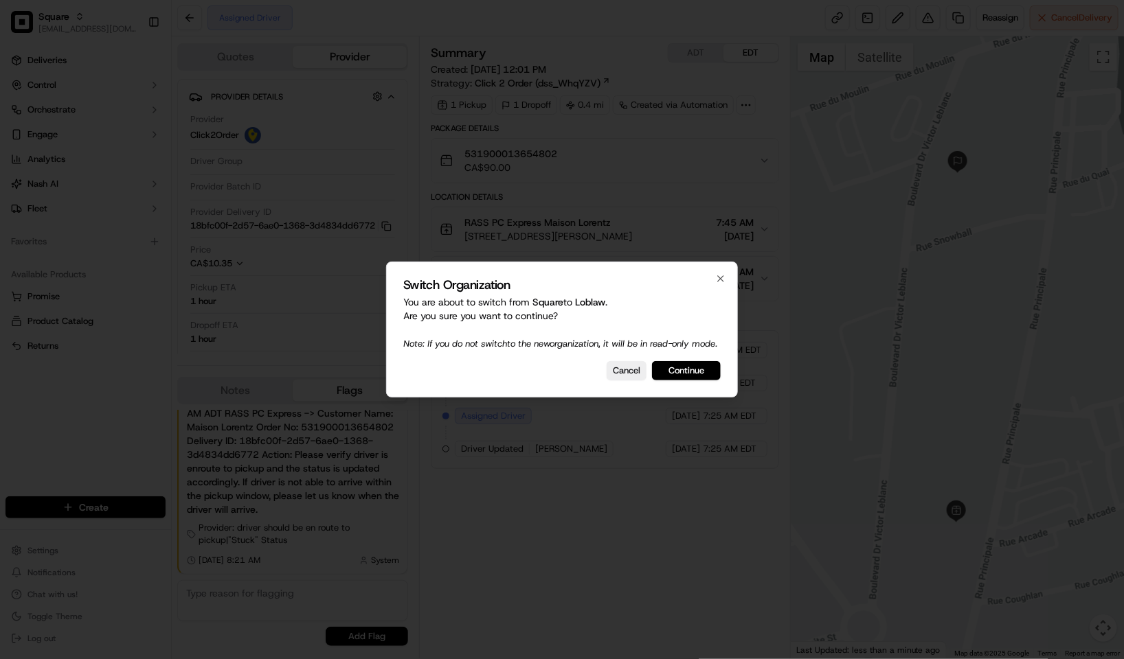
click at [689, 372] on button "Continue" at bounding box center [686, 370] width 69 height 19
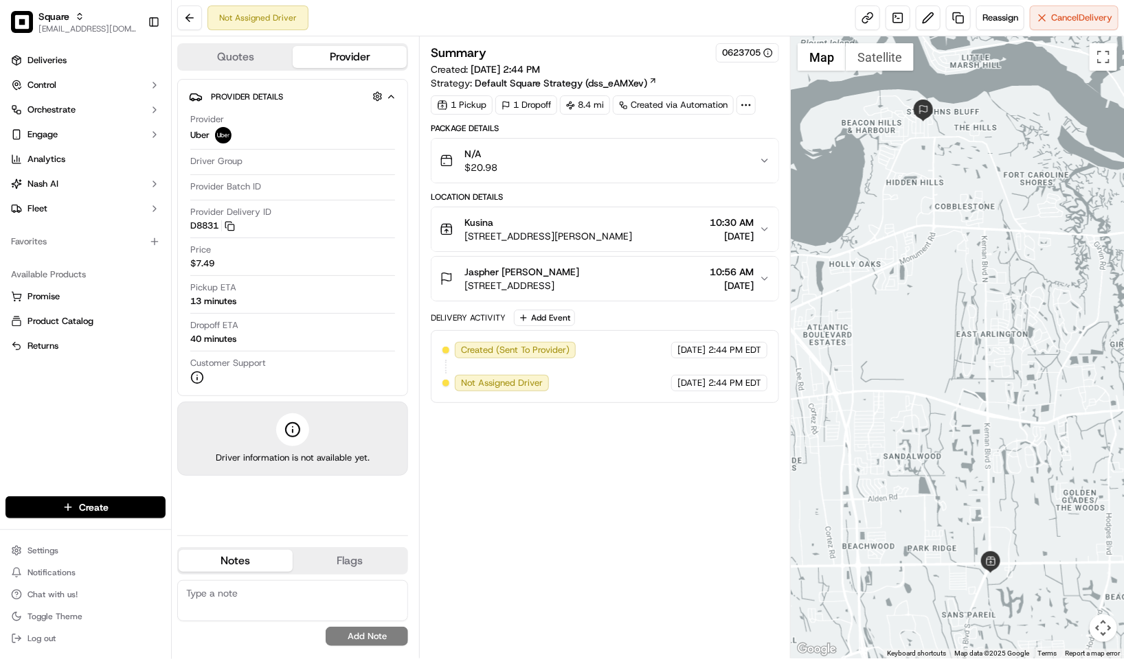
click at [748, 241] on span "[DATE]" at bounding box center [732, 236] width 44 height 14
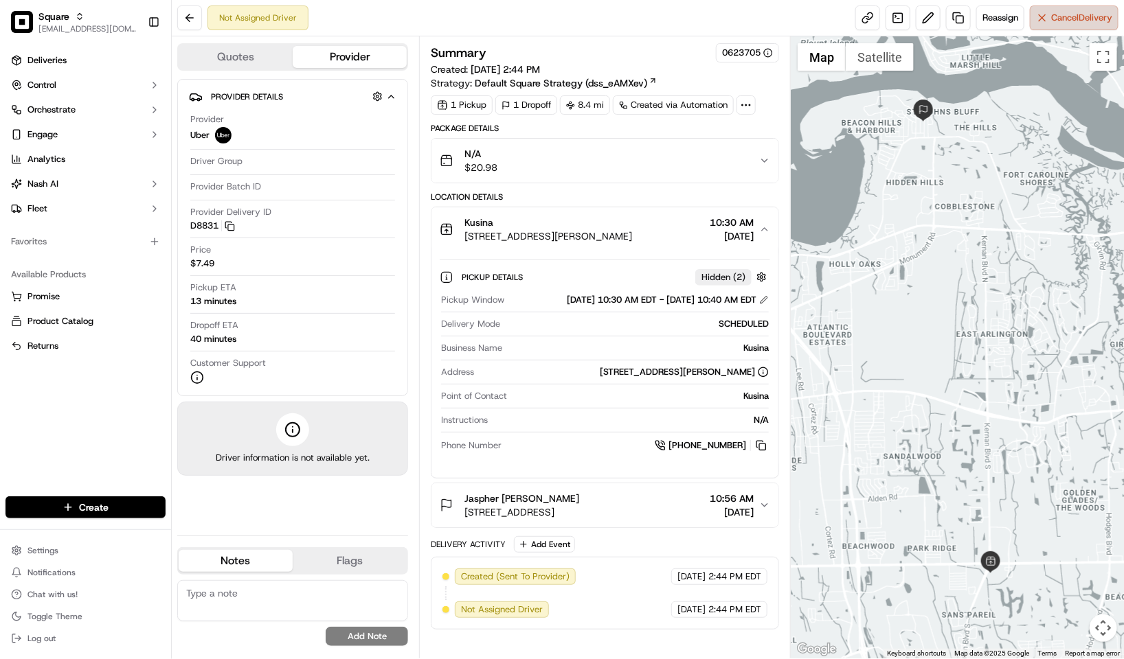
click at [1045, 12] on button "Cancel Delivery" at bounding box center [1074, 17] width 89 height 25
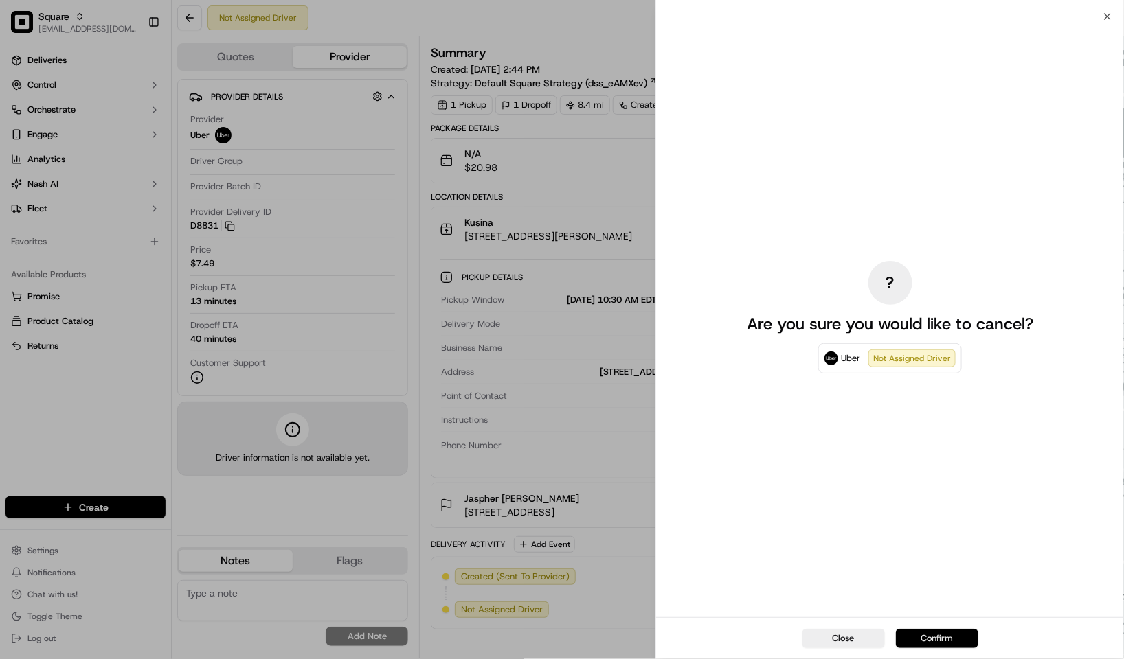
click at [934, 645] on button "Confirm" at bounding box center [937, 638] width 82 height 19
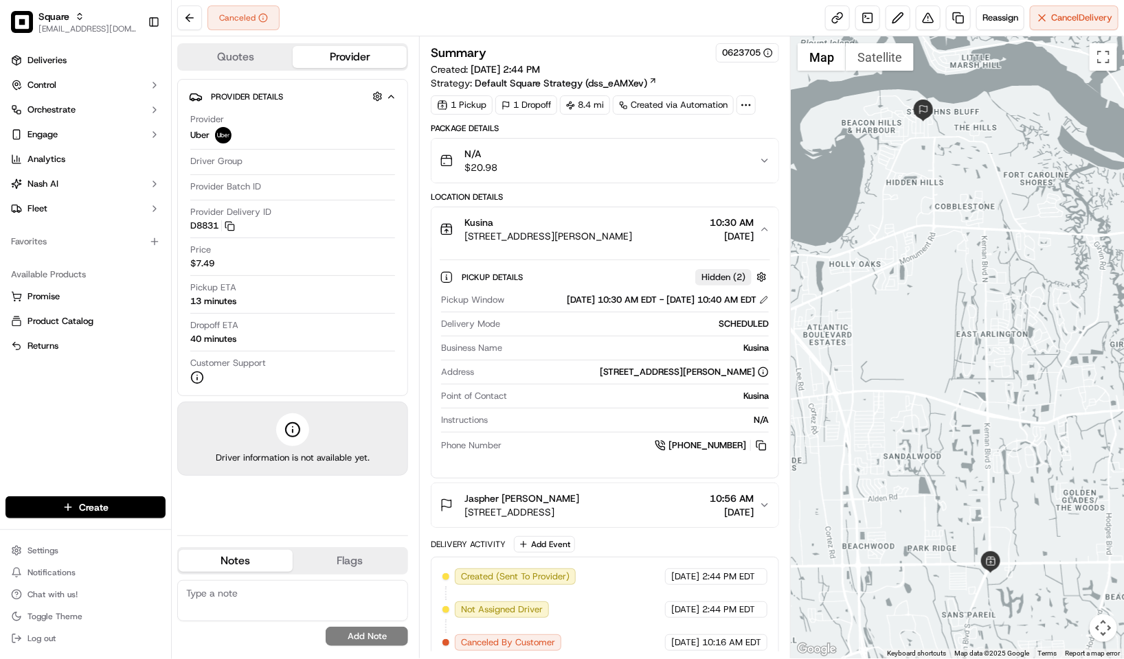
click at [632, 233] on span "[STREET_ADDRESS][PERSON_NAME]" at bounding box center [548, 236] width 168 height 14
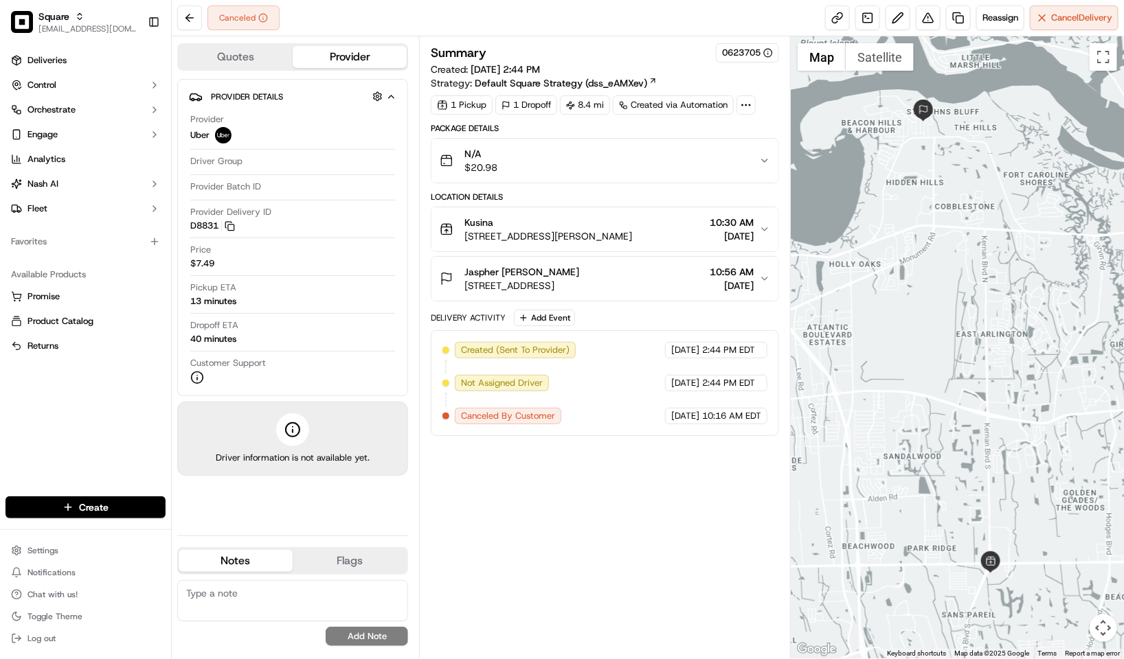
click at [746, 238] on span "[DATE]" at bounding box center [732, 236] width 44 height 14
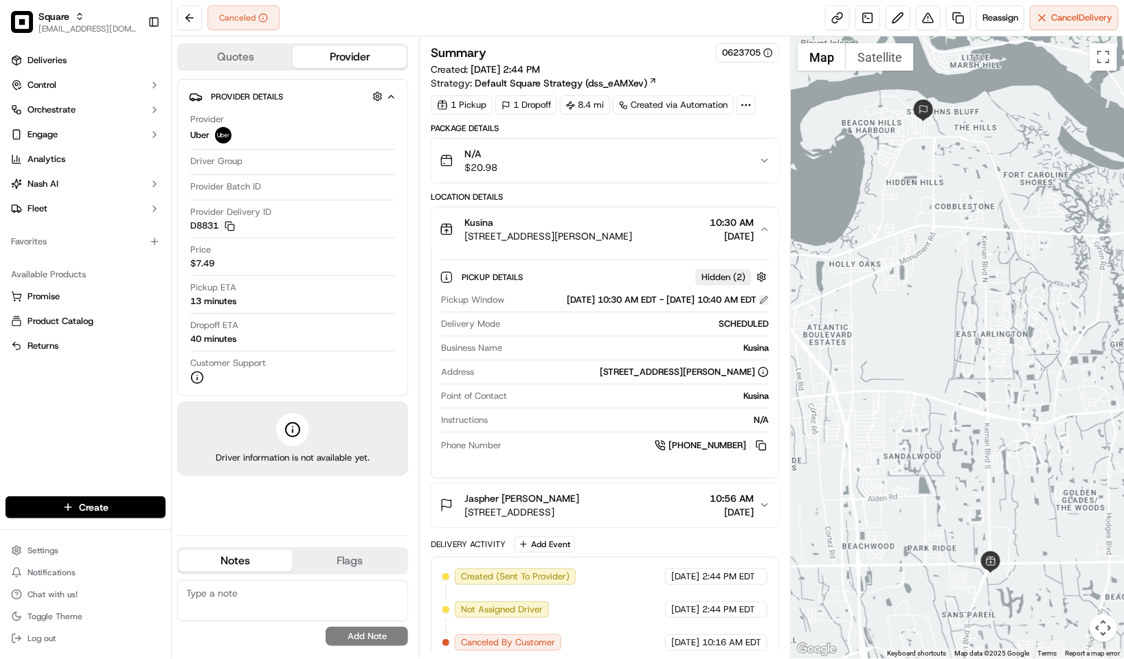
click at [759, 305] on button at bounding box center [764, 300] width 10 height 10
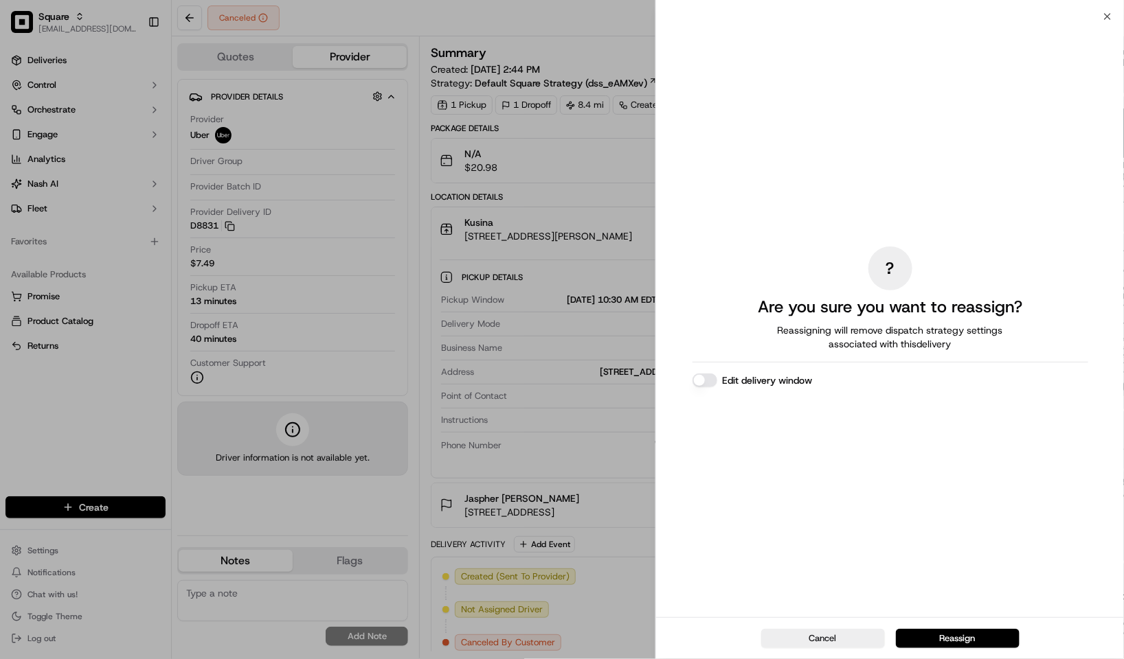
click at [709, 380] on button "Edit delivery window" at bounding box center [704, 381] width 25 height 14
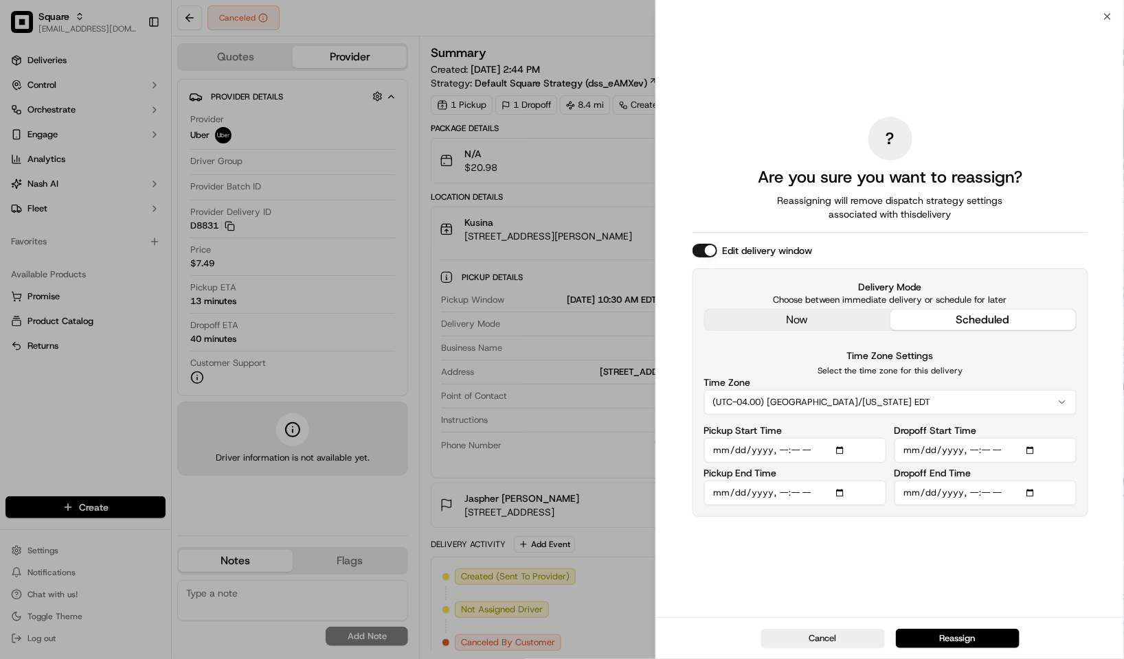
click at [775, 450] on input "Pickup Start Time" at bounding box center [795, 450] width 182 height 25
click at [787, 451] on input "Pickup Start Time" at bounding box center [795, 450] width 182 height 25
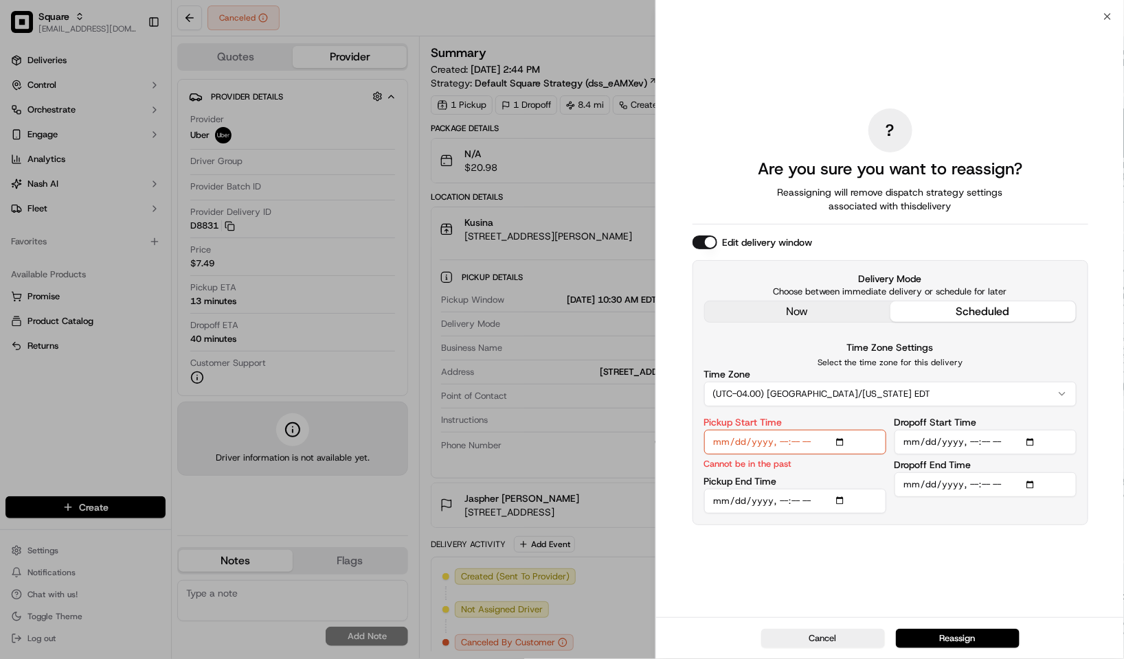
type input "[DATE]T15:20"
click at [787, 495] on input "Pickup End Time" at bounding box center [795, 501] width 182 height 25
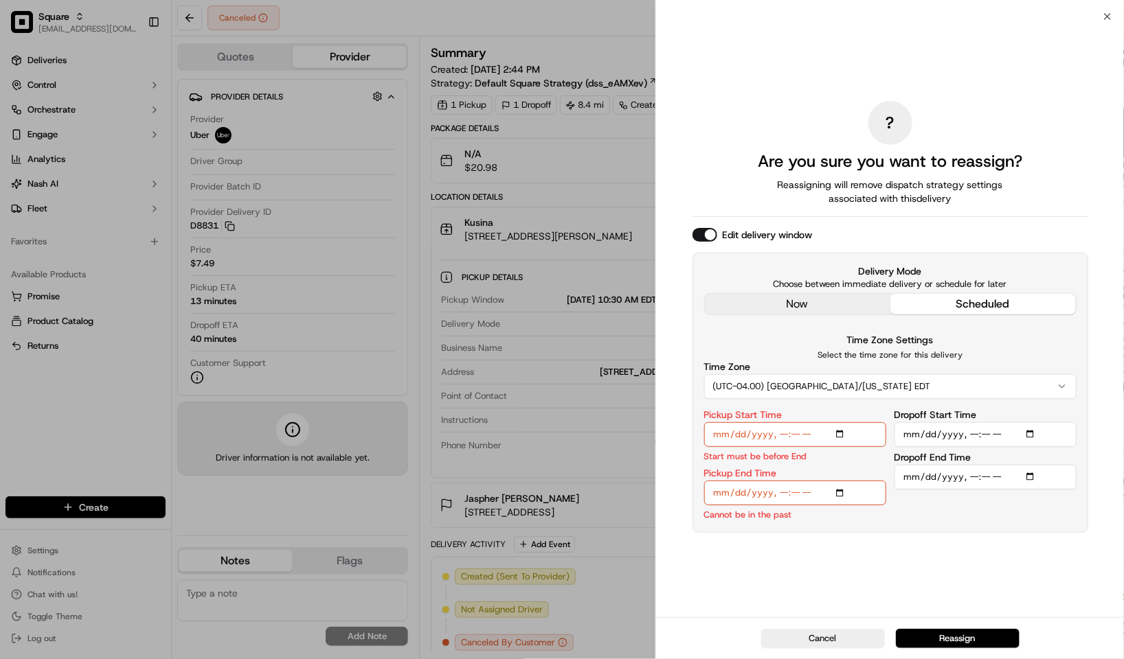
type input "[DATE]T15:30"
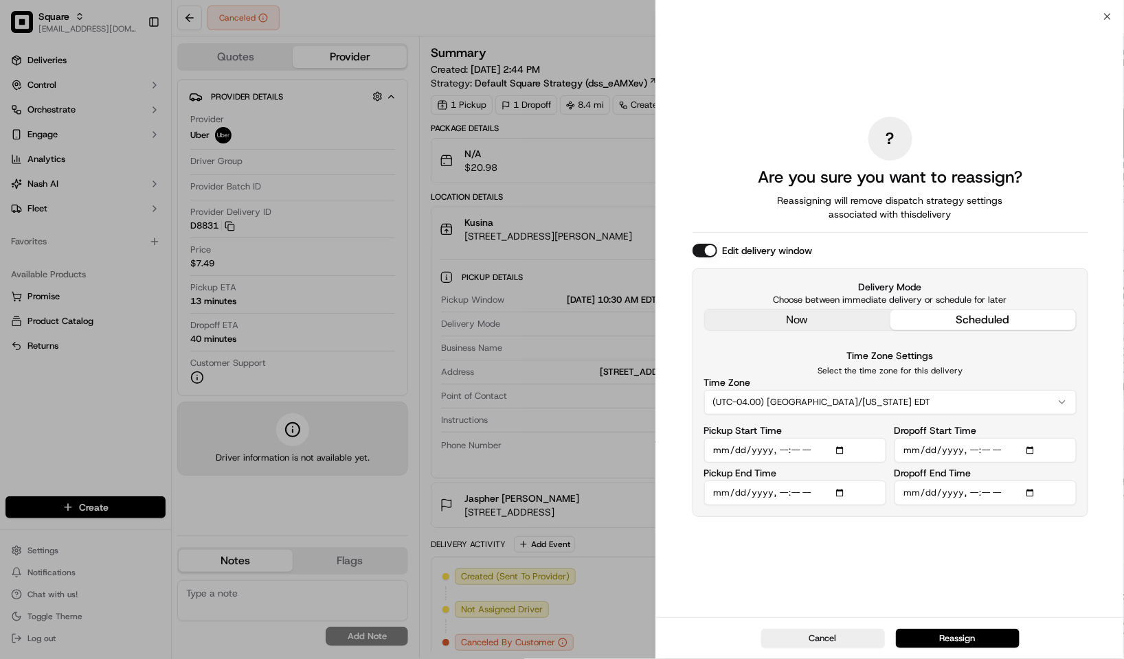
click at [968, 454] on input "Dropoff Start Time" at bounding box center [985, 450] width 182 height 25
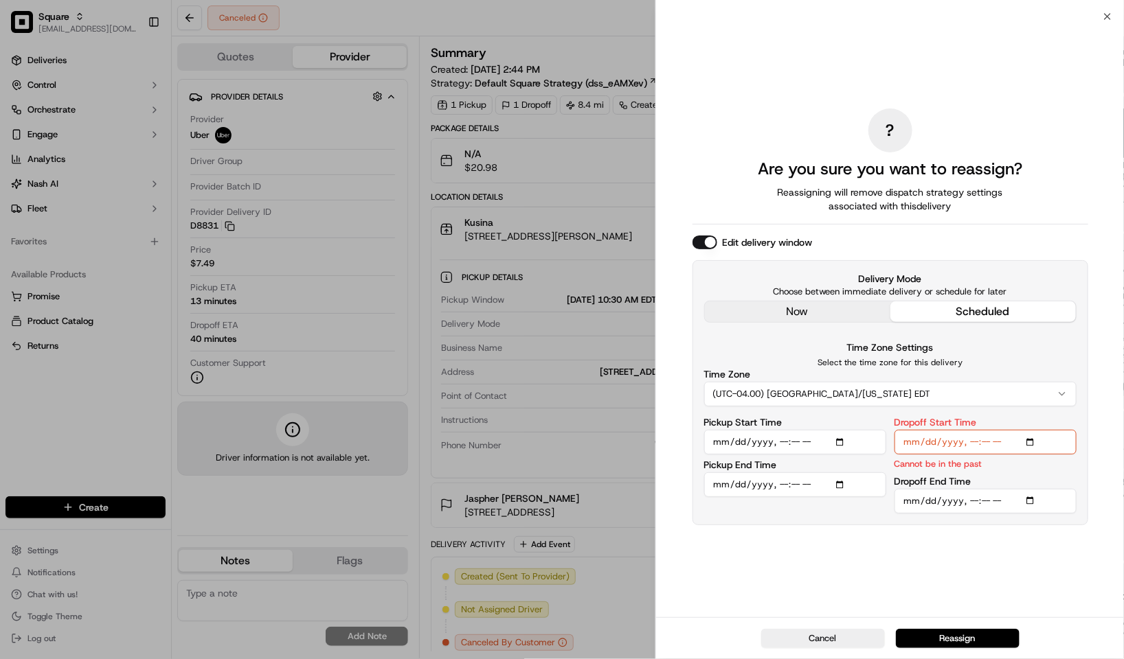
type input "[DATE]T15:59"
click at [975, 499] on input "Dropoff End Time" at bounding box center [985, 501] width 182 height 25
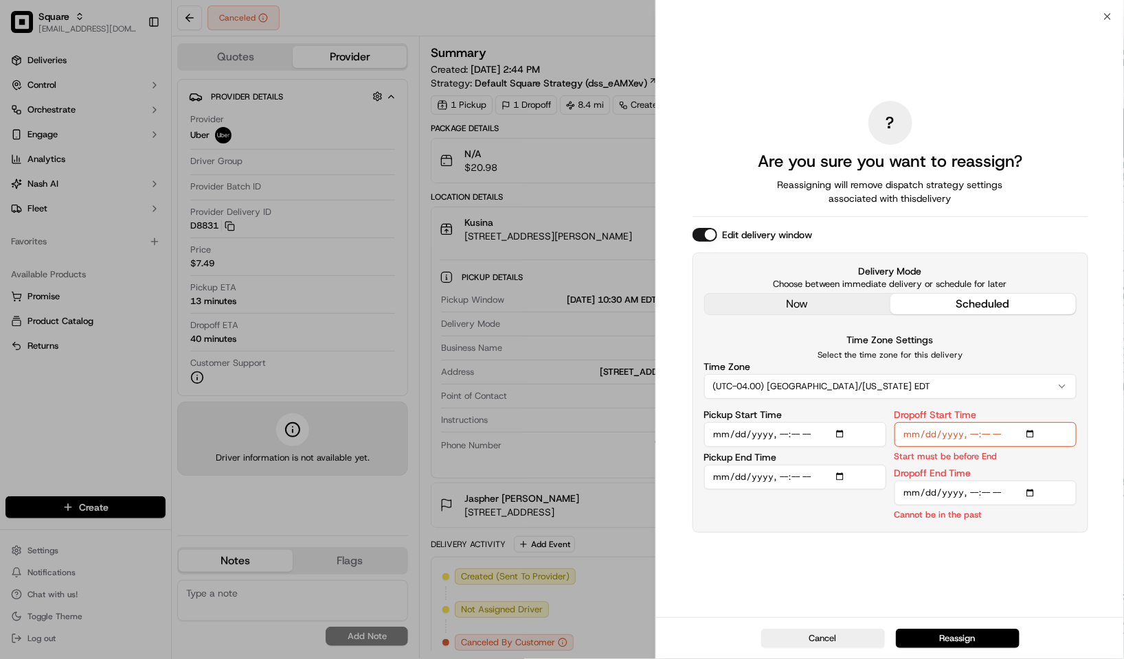
click at [999, 490] on input "Dropoff End Time" at bounding box center [985, 493] width 182 height 25
type input "[DATE]T16:00"
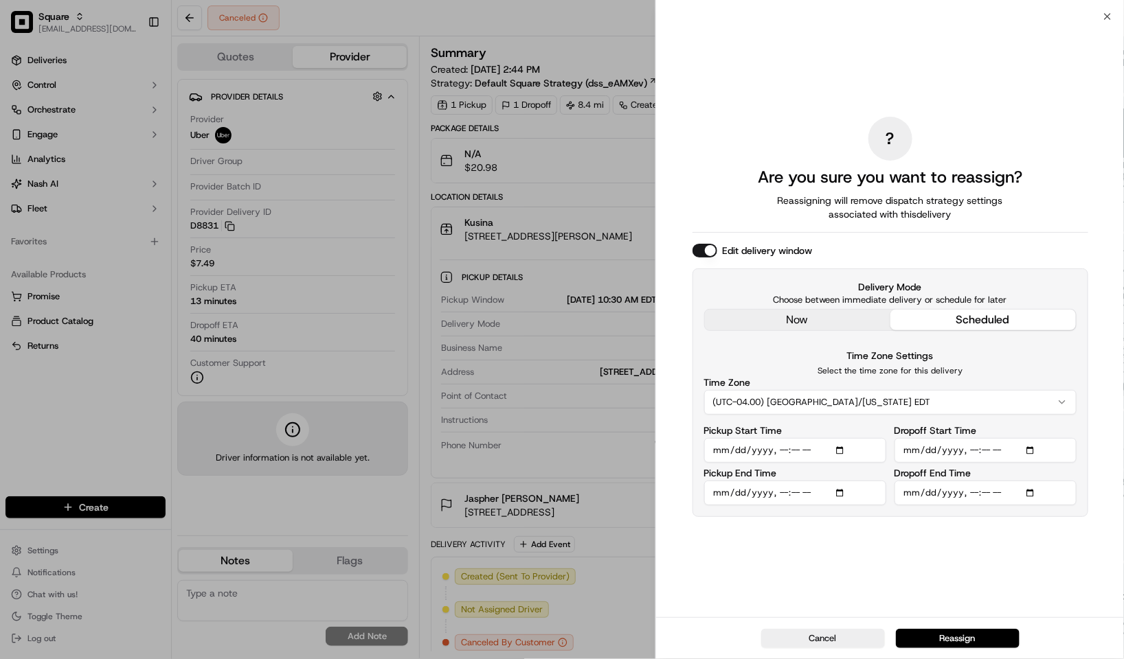
click at [993, 548] on div "? Are you sure you want to reassign? Reassigning will remove dispatch strategy …" at bounding box center [890, 317] width 396 height 596
click at [876, 523] on div "? Are you sure you want to reassign? Reassigning will remove dispatch strategy …" at bounding box center [890, 317] width 396 height 596
click at [951, 637] on button "Reassign" at bounding box center [958, 638] width 124 height 19
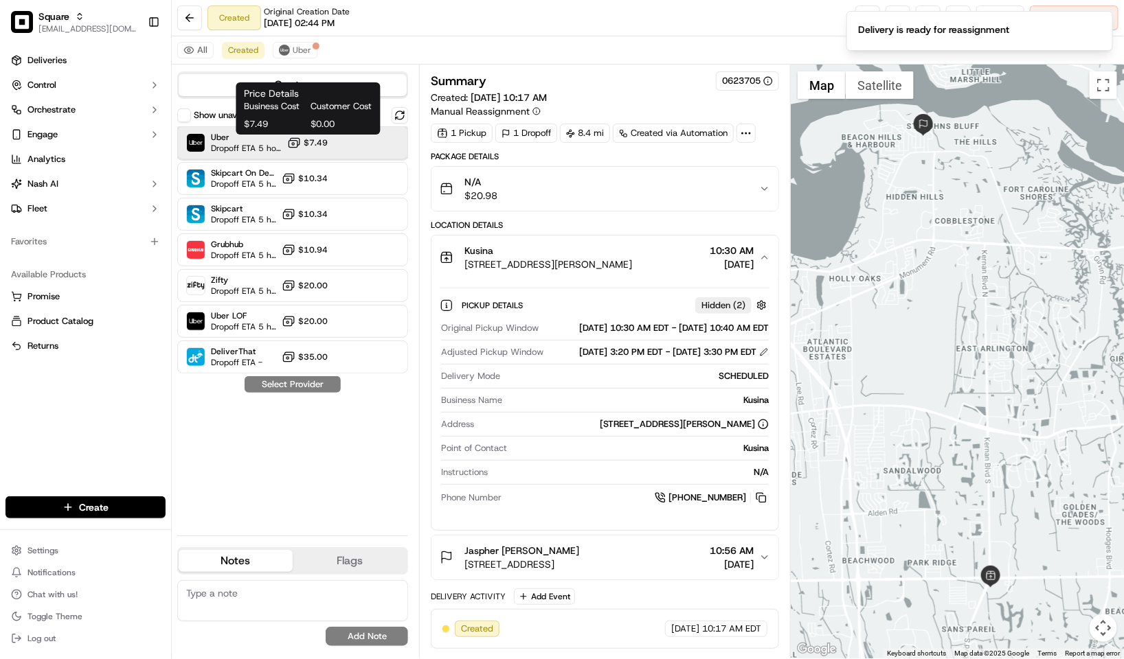
click at [252, 140] on span "Uber" at bounding box center [246, 137] width 71 height 11
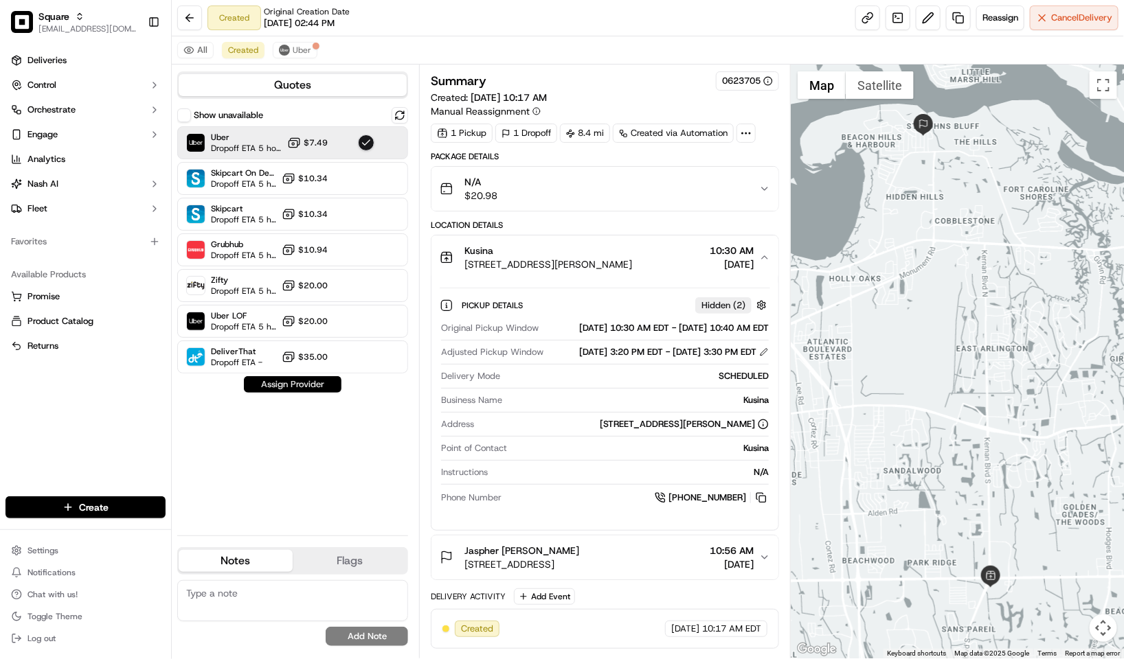
click at [299, 382] on button "Assign Provider" at bounding box center [293, 384] width 98 height 16
click at [565, 73] on div "Summary 0623705" at bounding box center [605, 80] width 348 height 19
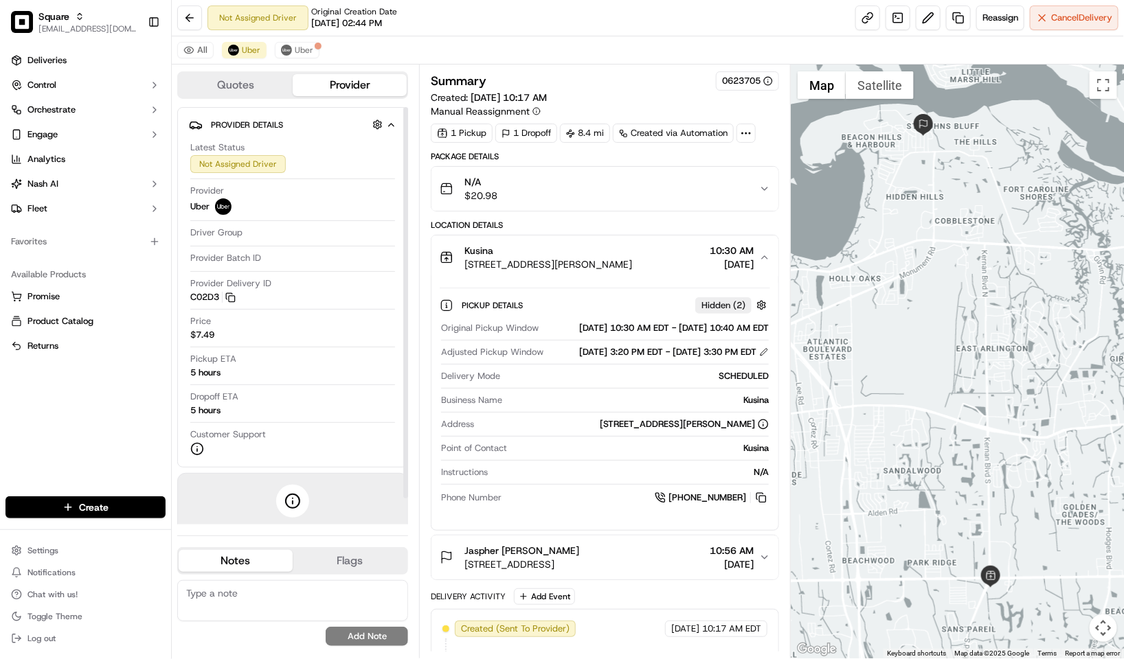
click at [260, 590] on textarea at bounding box center [292, 600] width 231 height 41
click at [283, 593] on textarea at bounding box center [292, 600] width 231 height 41
paste textarea "Caller Information: Reason for Call: Resolution:"
click at [324, 580] on div "Caller Information: Reason for Call: Resolution: No results found Add Note" at bounding box center [292, 613] width 231 height 77
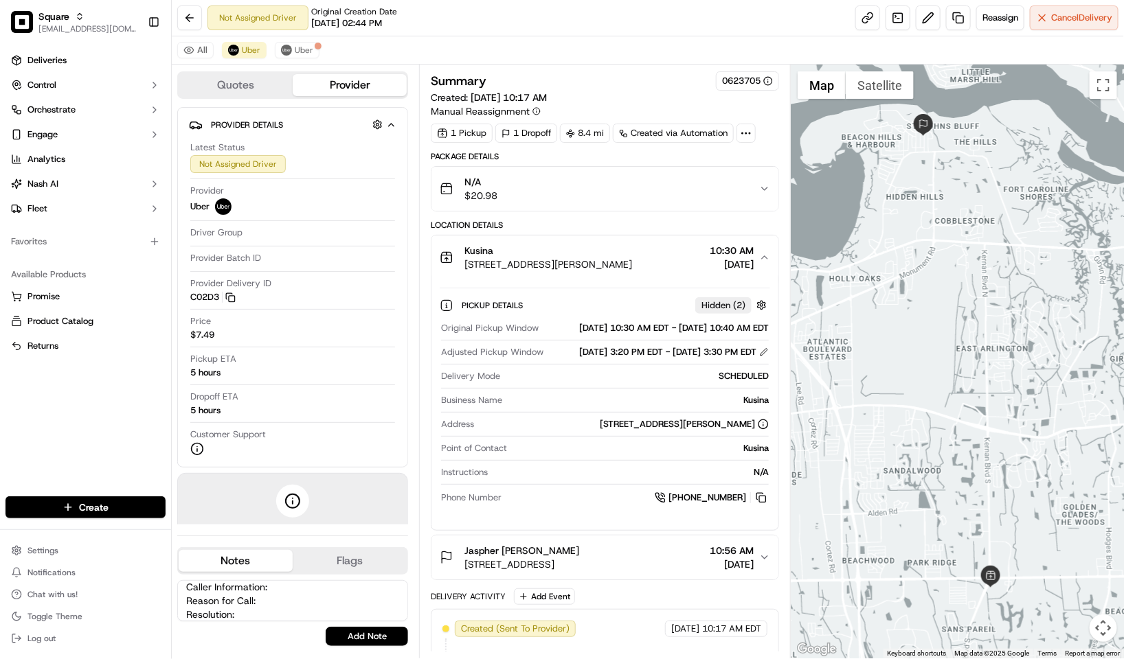
click at [332, 585] on textarea "Caller Information: Reason for Call: Resolution:" at bounding box center [292, 600] width 231 height 41
type textarea "Caller Information: Merchant Reason for Call: Wanted to change the delivery tim…"
click at [363, 639] on button "Add Note" at bounding box center [367, 636] width 82 height 19
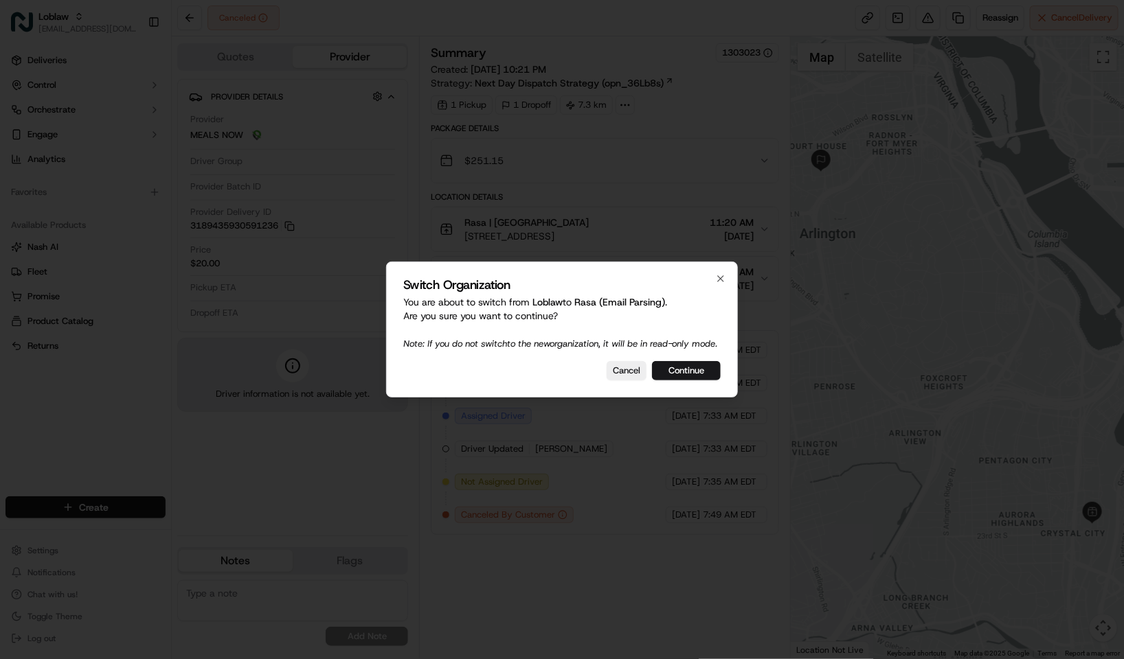
drag, startPoint x: 703, startPoint y: 373, endPoint x: 705, endPoint y: 113, distance: 259.7
click at [703, 373] on button "Continue" at bounding box center [686, 370] width 69 height 19
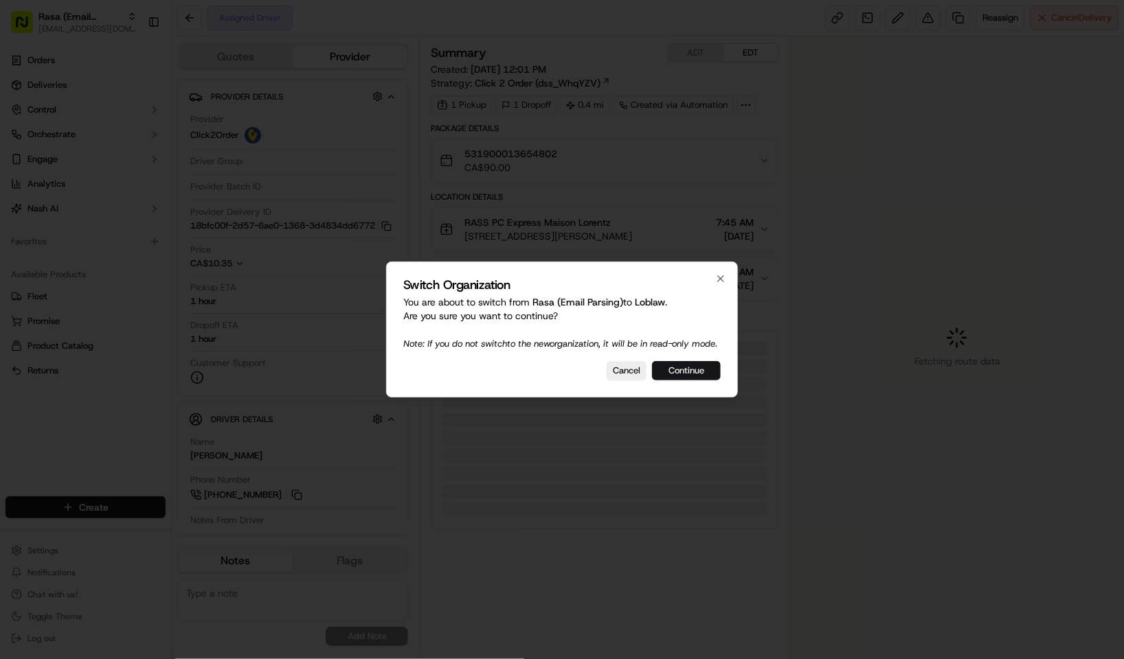
click at [687, 379] on button "Continue" at bounding box center [686, 370] width 69 height 19
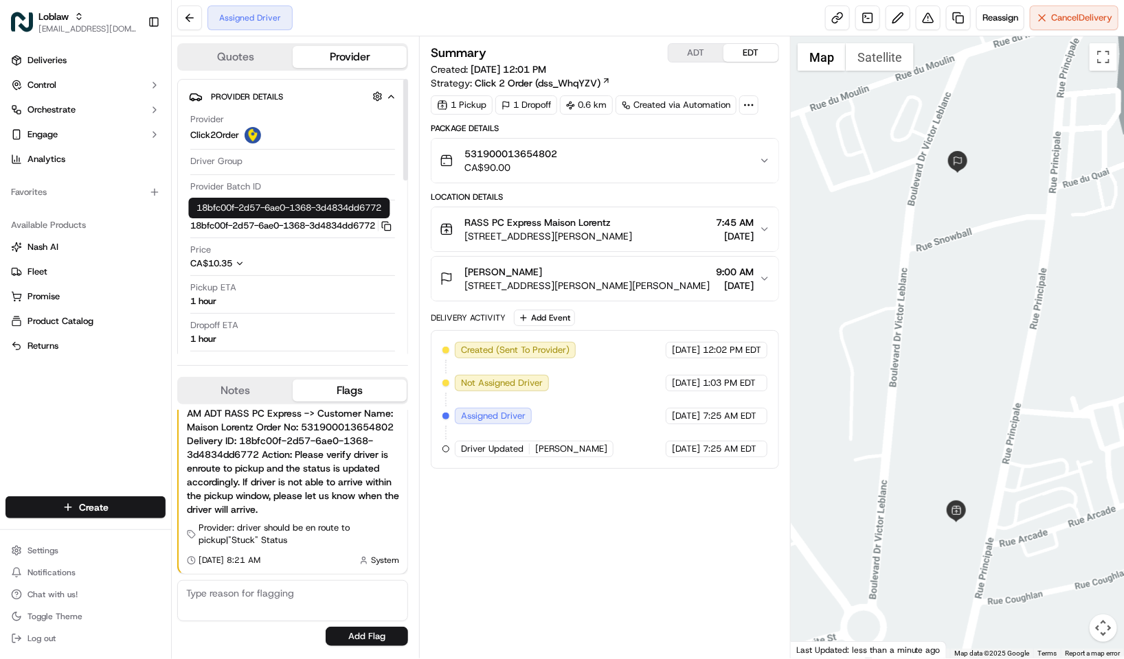
click at [264, 58] on button "Quotes" at bounding box center [236, 57] width 114 height 22
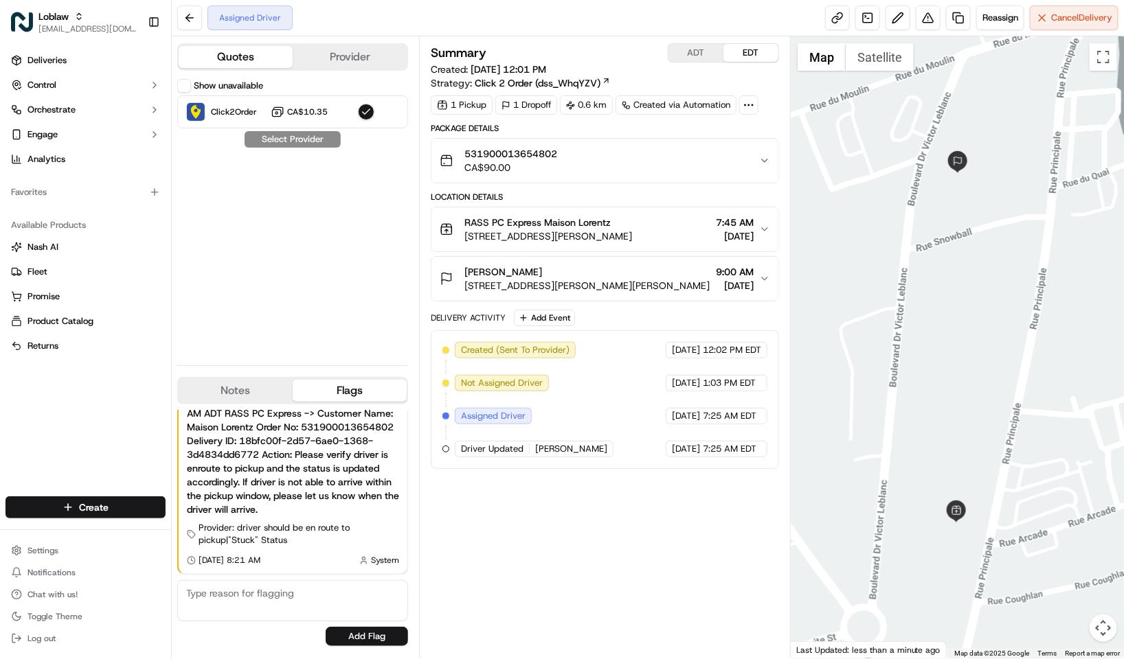
click at [177, 85] on button "Show unavailable" at bounding box center [184, 86] width 14 height 14
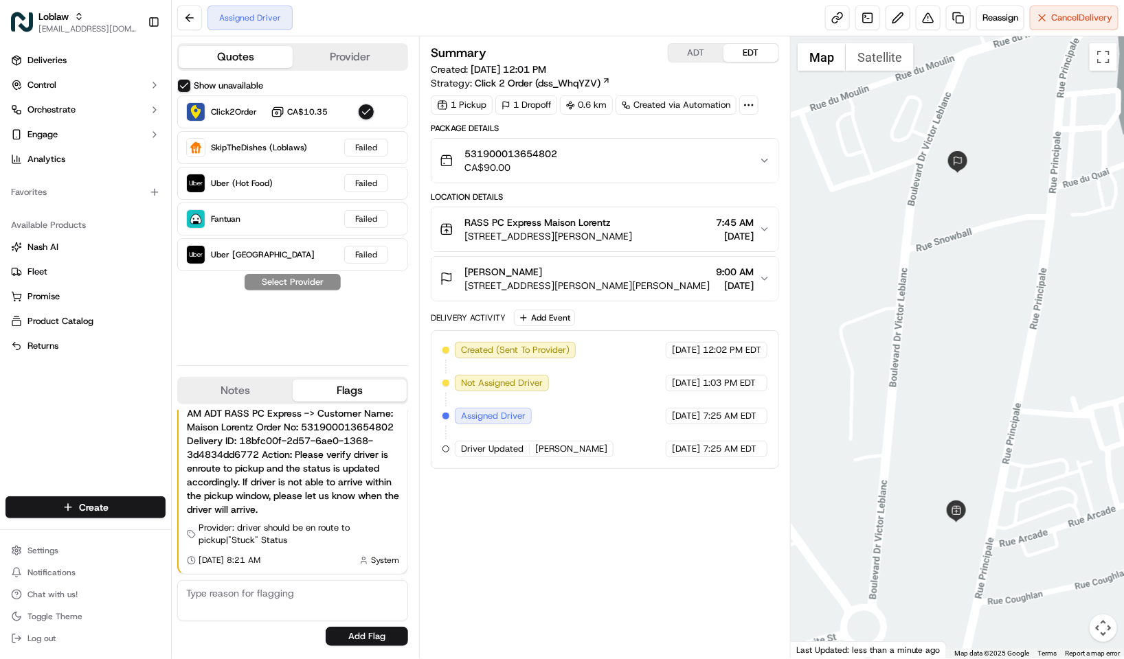
click at [184, 89] on button "Show unavailable" at bounding box center [184, 86] width 14 height 14
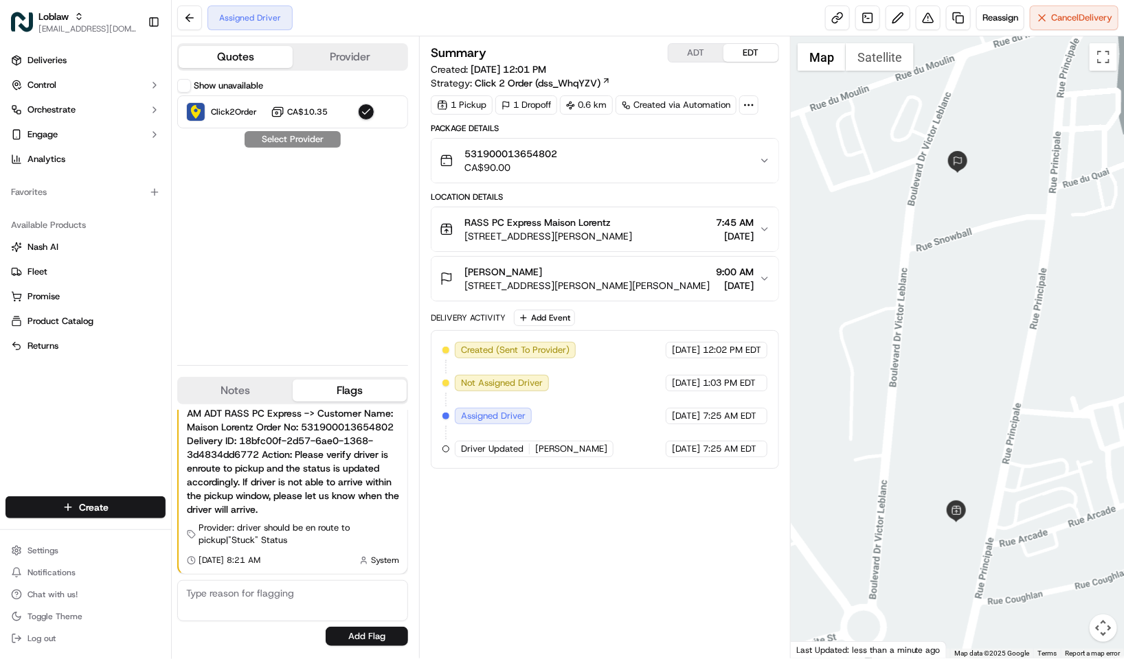
click at [349, 54] on button "Provider" at bounding box center [350, 57] width 114 height 22
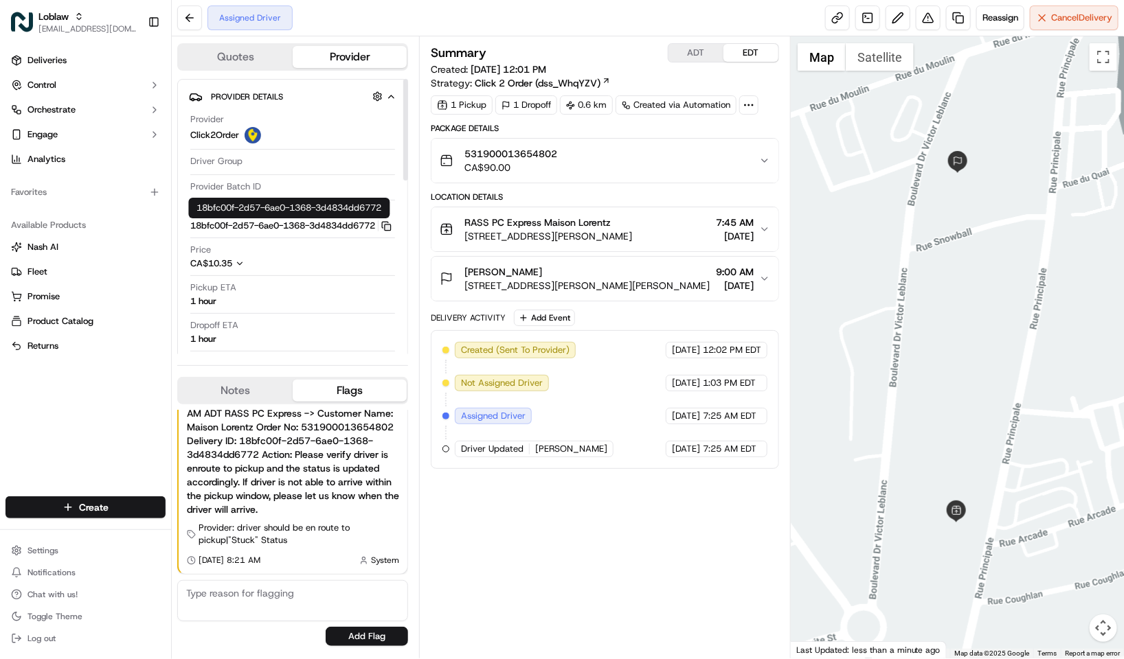
click at [384, 231] on icon "button" at bounding box center [386, 226] width 10 height 10
click at [613, 278] on div "Maison Lorentz" at bounding box center [586, 272] width 245 height 14
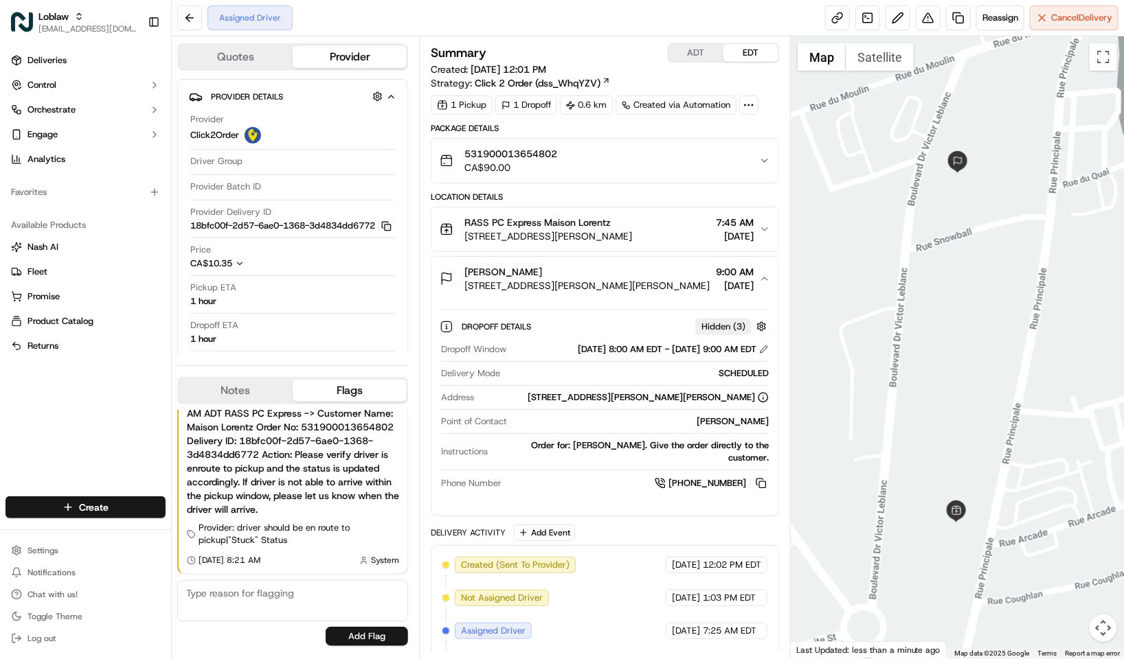
drag, startPoint x: 689, startPoint y: 440, endPoint x: 773, endPoint y: 431, distance: 84.2
click at [773, 431] on div "Dropoff Details Hidden ( 3 ) Dropoff Window Sep 15 2025 8:00 AM EDT - Sep 15 20…" at bounding box center [604, 403] width 347 height 204
copy div "Maison Lorentz"
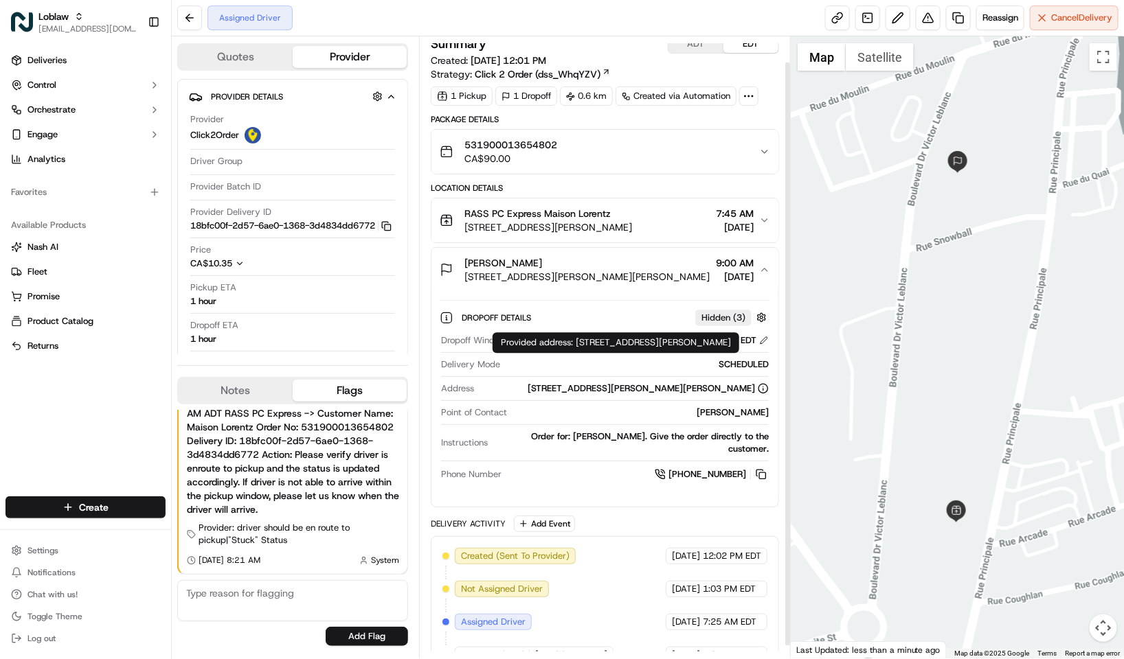
scroll to position [39, 0]
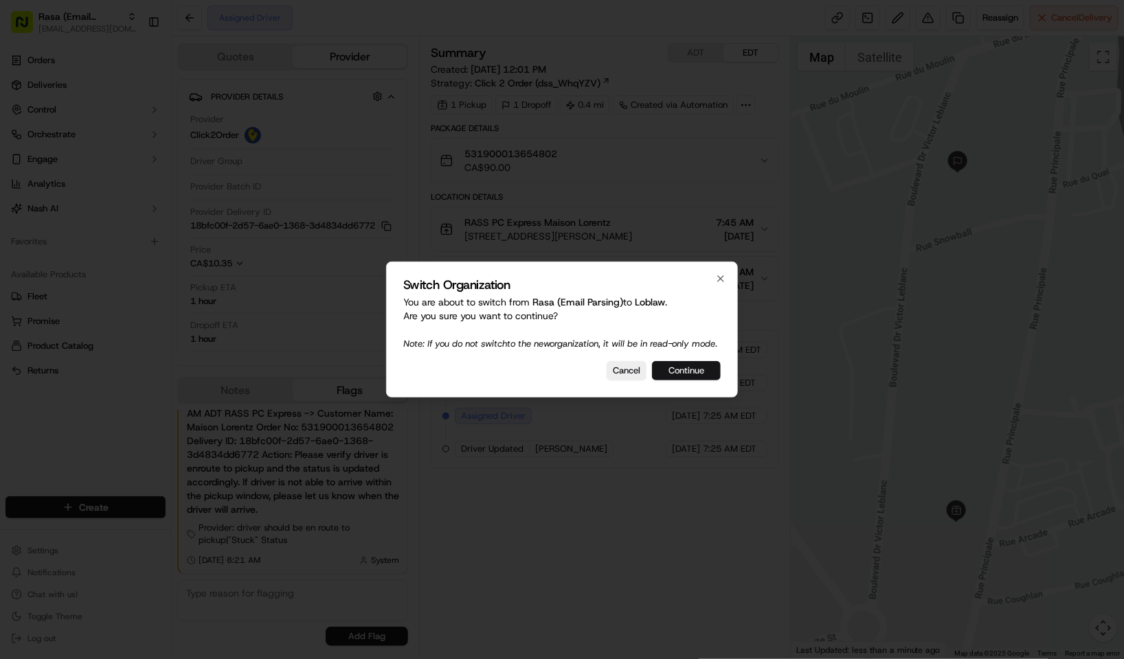
click at [682, 372] on button "Continue" at bounding box center [686, 370] width 69 height 19
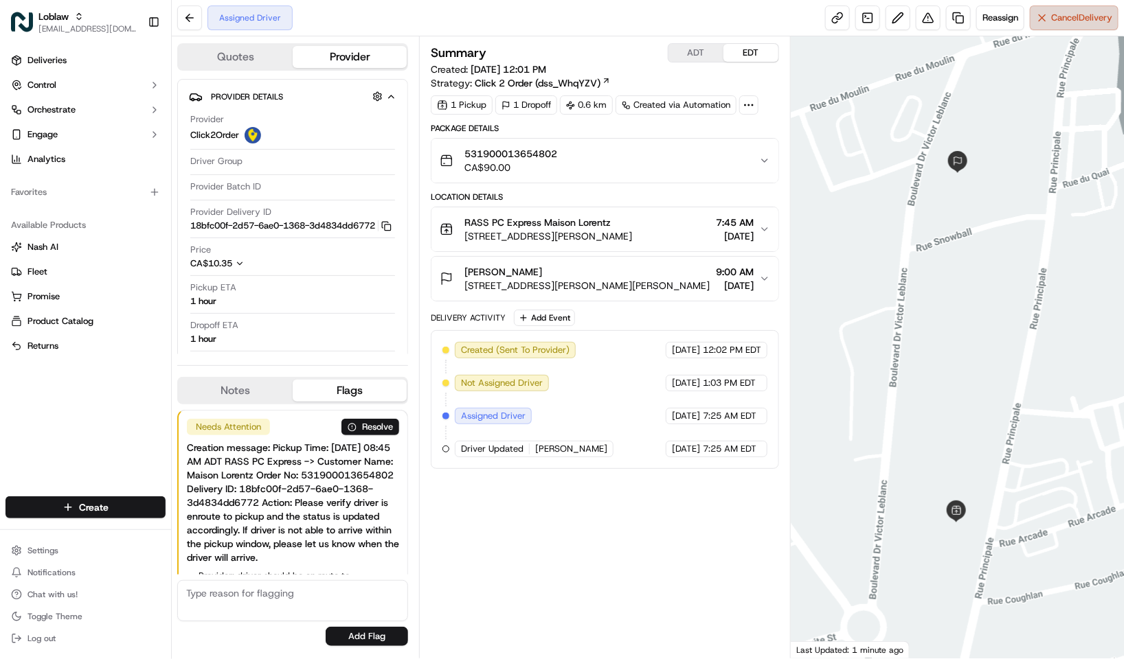
scroll to position [49, 0]
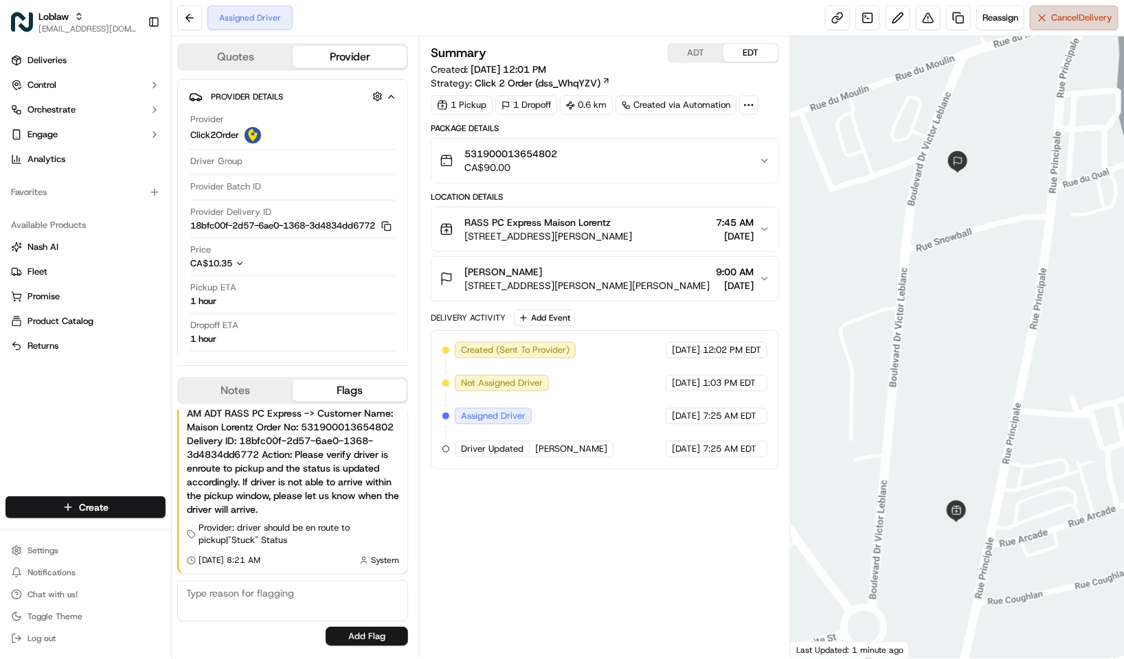
click at [1034, 15] on button "Cancel Delivery" at bounding box center [1074, 17] width 89 height 25
click at [1030, 25] on button "Cancel Delivery" at bounding box center [1074, 17] width 89 height 25
click at [1035, 25] on button "Cancel Delivery" at bounding box center [1074, 17] width 89 height 25
click at [590, 43] on div "Summary ADT EDT" at bounding box center [605, 52] width 348 height 19
click at [217, 60] on button "Quotes" at bounding box center [236, 57] width 114 height 22
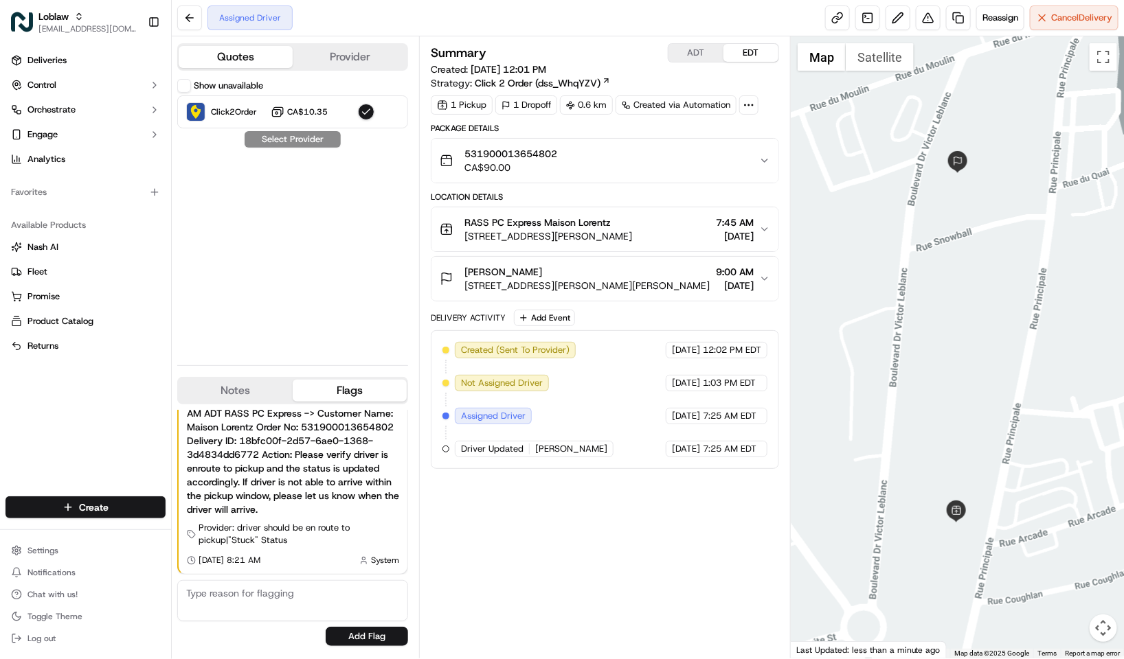
click at [311, 54] on button "Provider" at bounding box center [350, 57] width 114 height 22
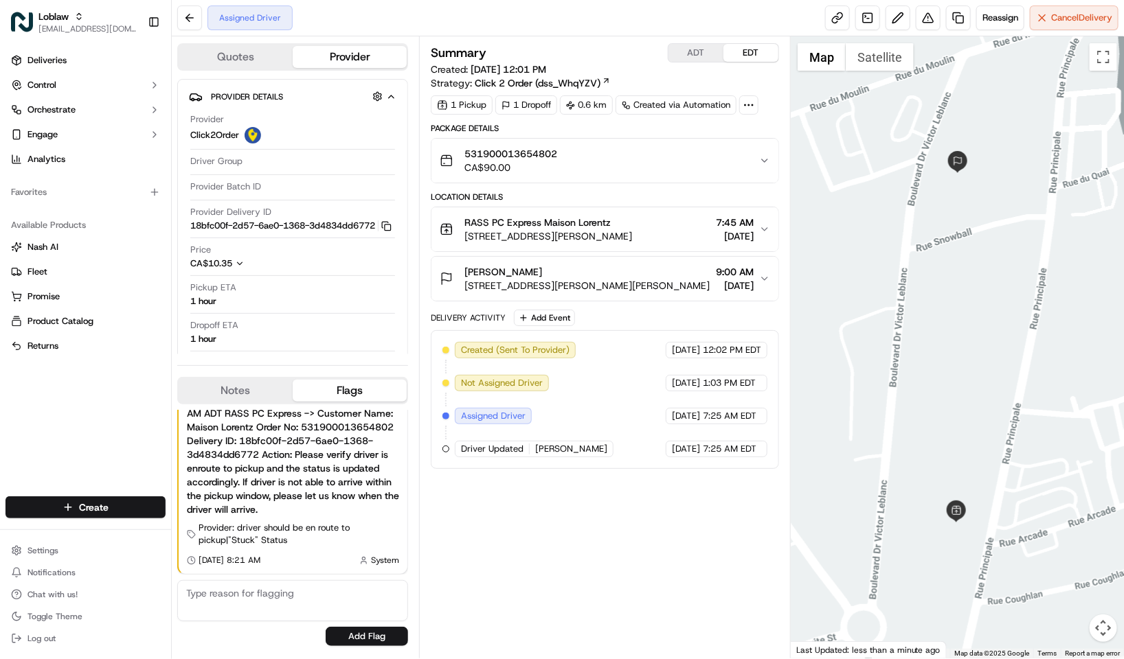
click at [249, 58] on button "Quotes" at bounding box center [236, 57] width 114 height 22
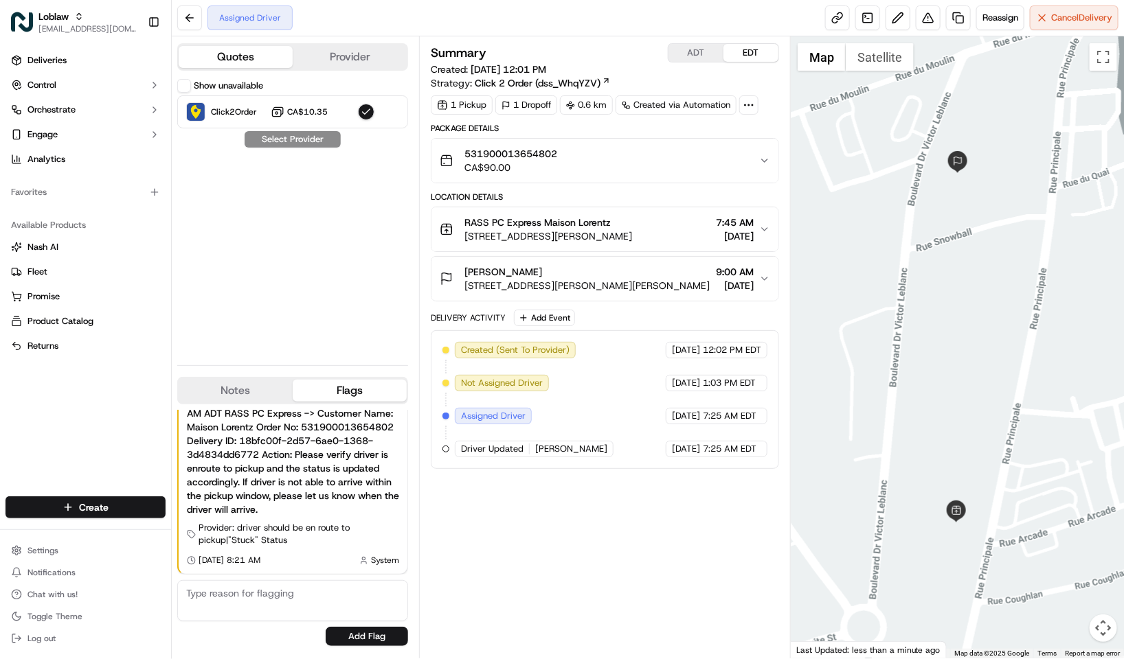
click at [354, 58] on button "Provider" at bounding box center [350, 57] width 114 height 22
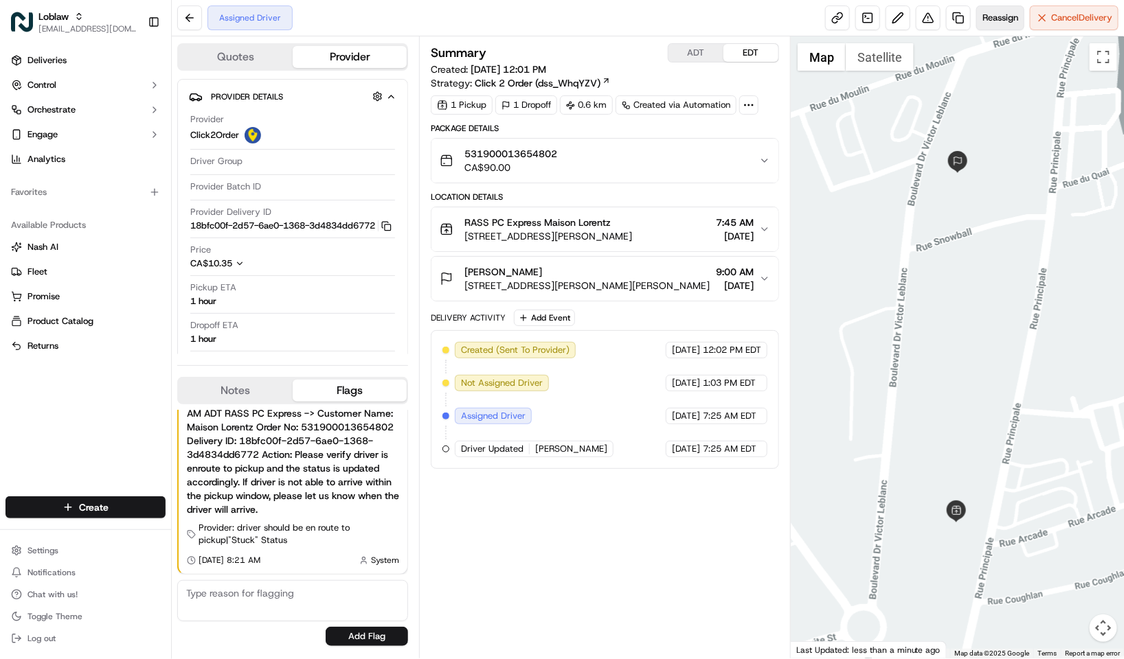
click at [977, 21] on button "Reassign" at bounding box center [1000, 17] width 48 height 25
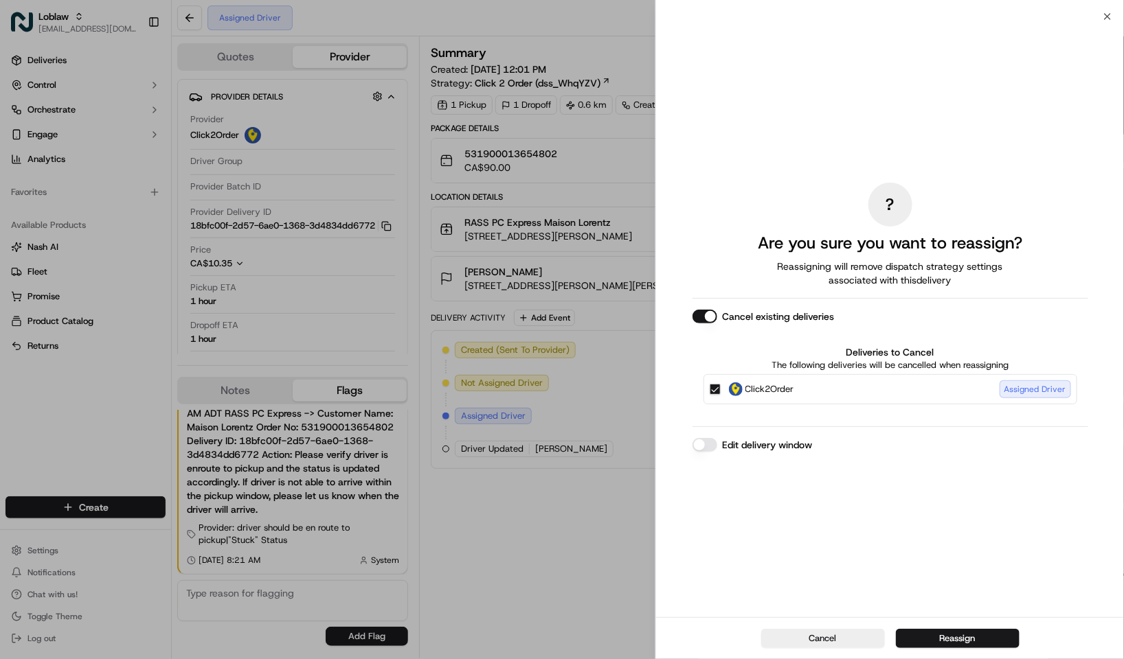
click at [703, 318] on button "Cancel existing deliveries" at bounding box center [704, 317] width 25 height 14
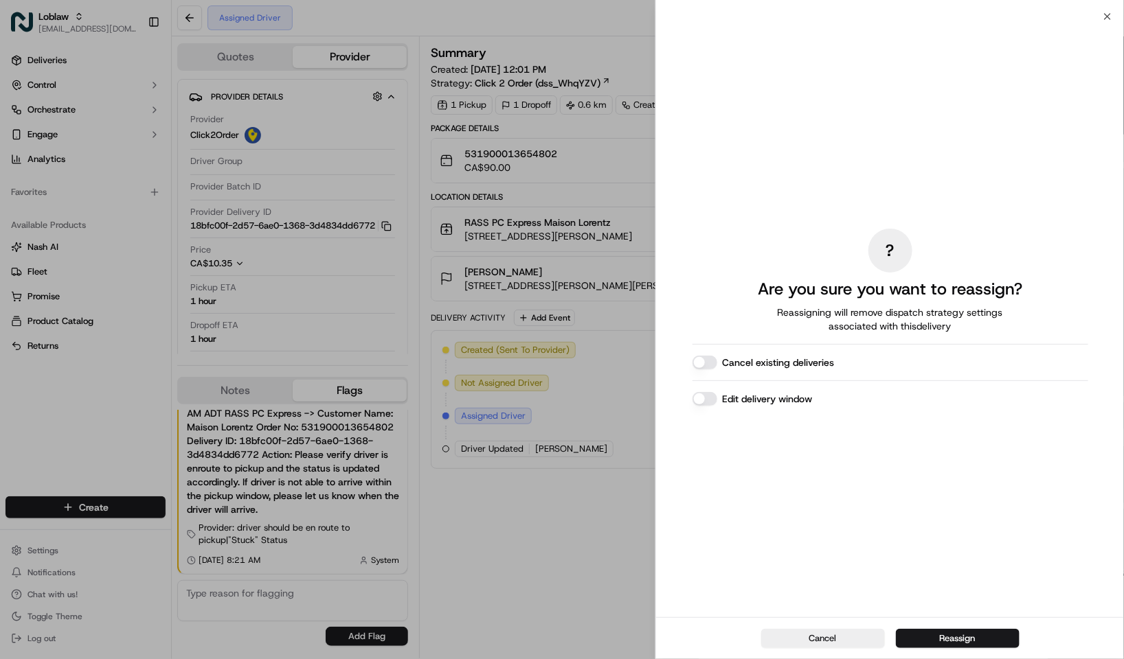
click at [711, 356] on div "Cancel existing deliveries" at bounding box center [890, 363] width 396 height 14
click at [719, 361] on div "Cancel existing deliveries" at bounding box center [890, 363] width 396 height 14
click at [712, 363] on button "Cancel existing deliveries" at bounding box center [704, 363] width 25 height 14
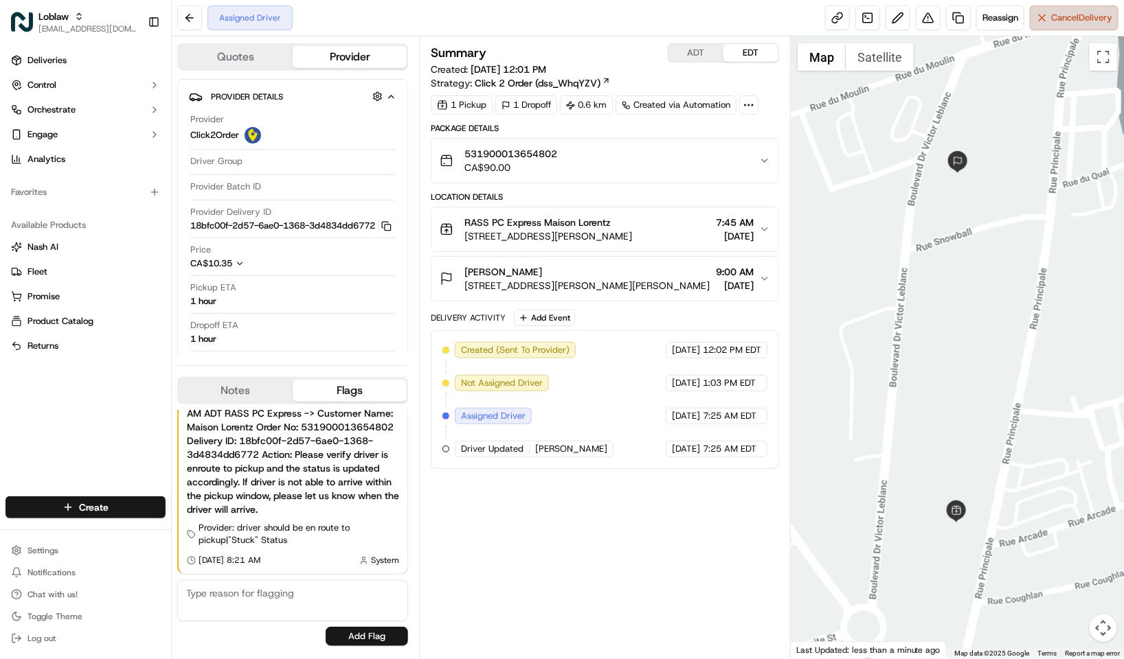
click at [1045, 23] on button "Cancel Delivery" at bounding box center [1074, 17] width 89 height 25
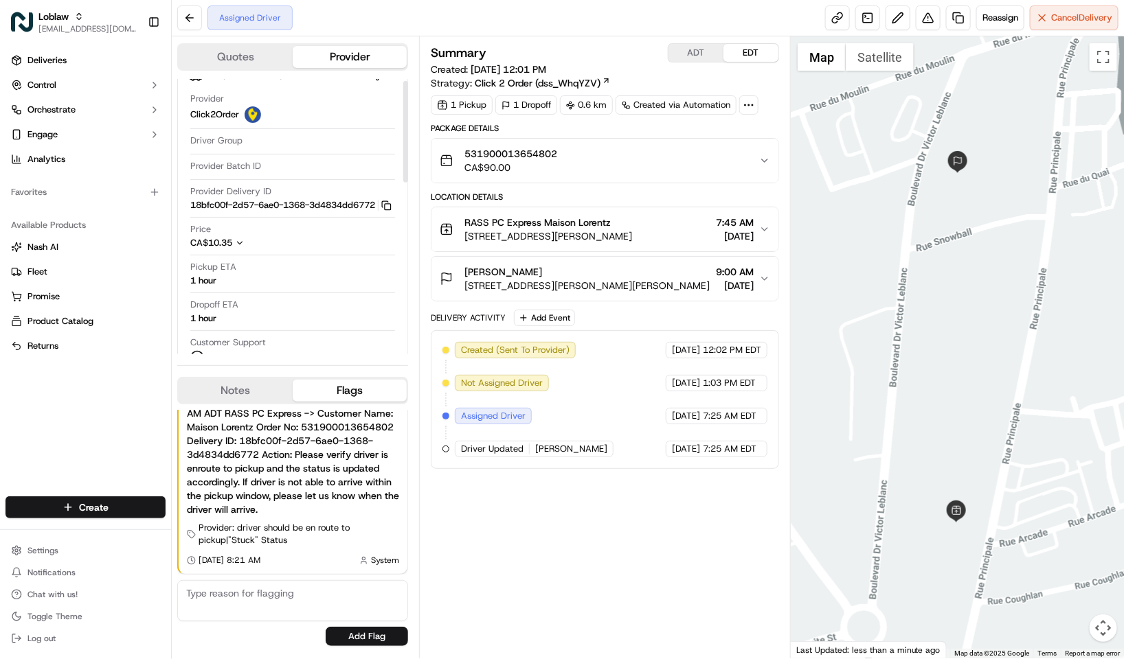
scroll to position [0, 0]
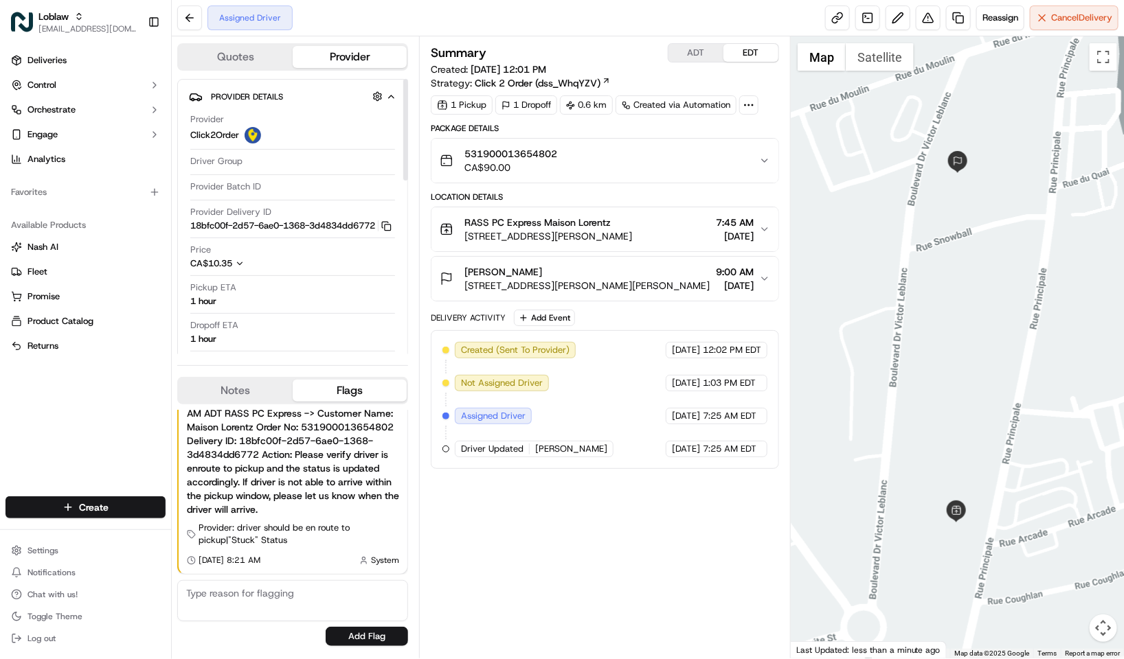
click at [622, 381] on div "Created (Sent To Provider) Click2Order [DATE] 12:02 PM EDT Not Assigned Driver …" at bounding box center [604, 399] width 325 height 115
click at [999, 27] on button "Reassign" at bounding box center [1000, 17] width 48 height 25
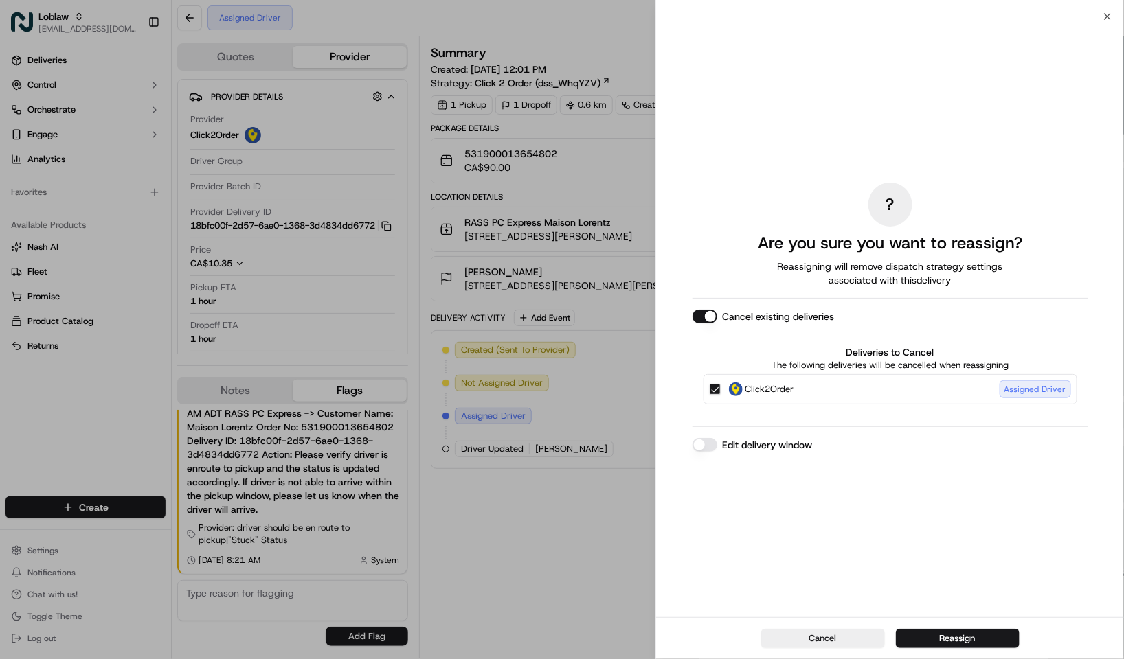
click at [705, 442] on button "Edit delivery window" at bounding box center [704, 445] width 25 height 14
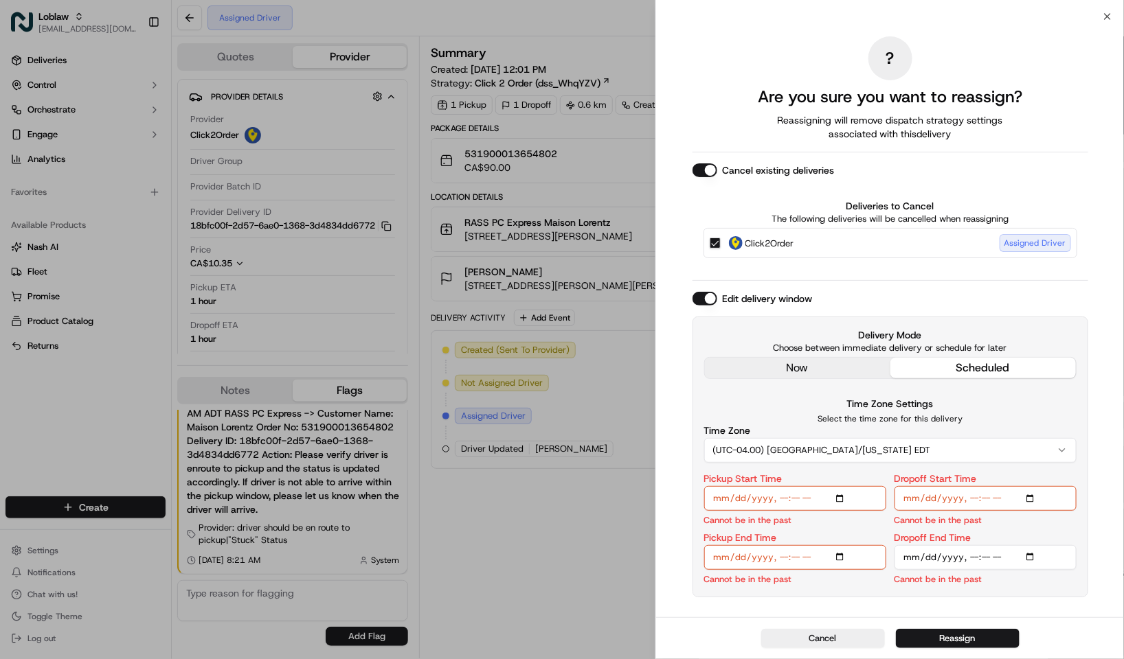
click at [775, 367] on div "? Are you sure you want to reassign? Reassigning will remove dispatch strategy …" at bounding box center [890, 317] width 396 height 596
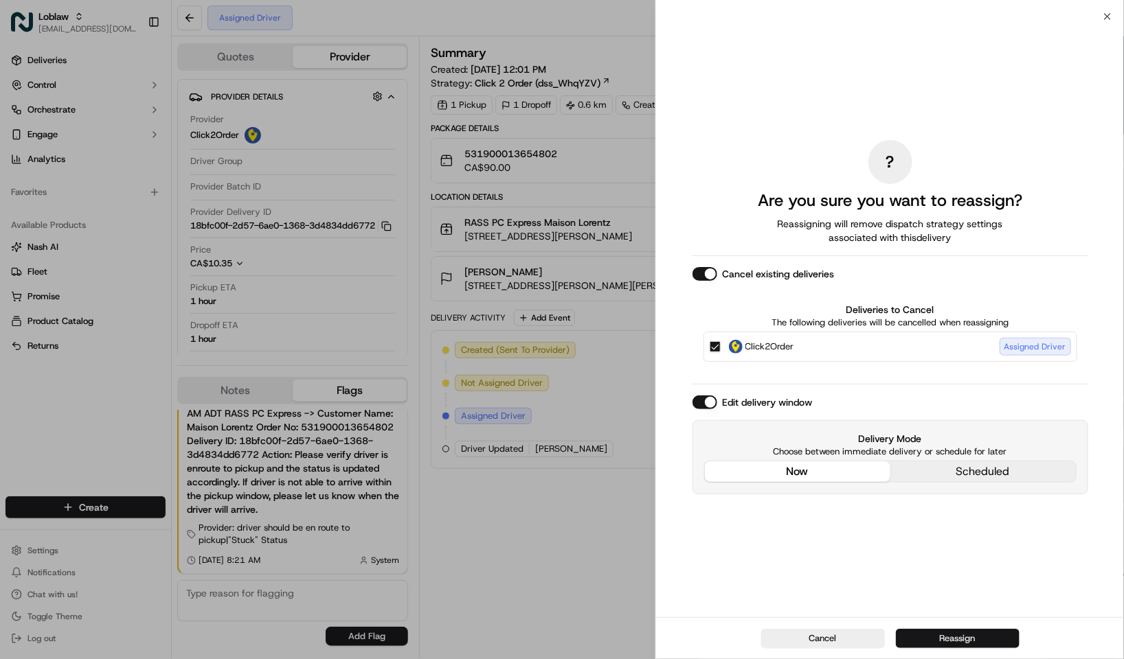
click at [936, 641] on button "Reassign" at bounding box center [958, 638] width 124 height 19
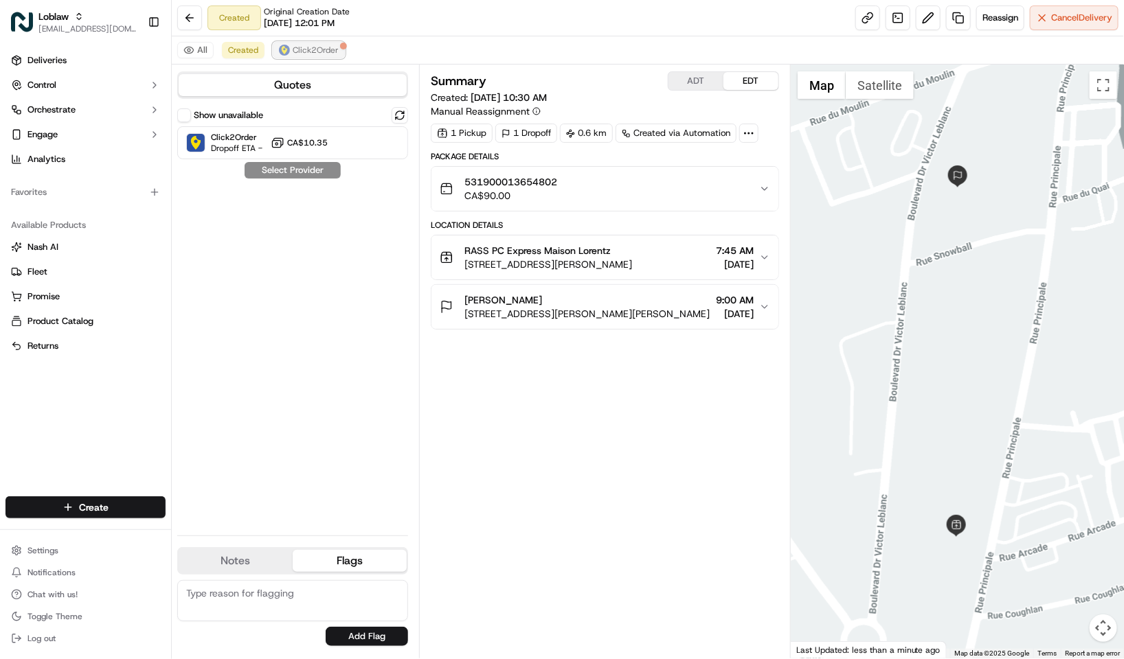
click at [332, 48] on span "Click2Order" at bounding box center [316, 50] width 46 height 11
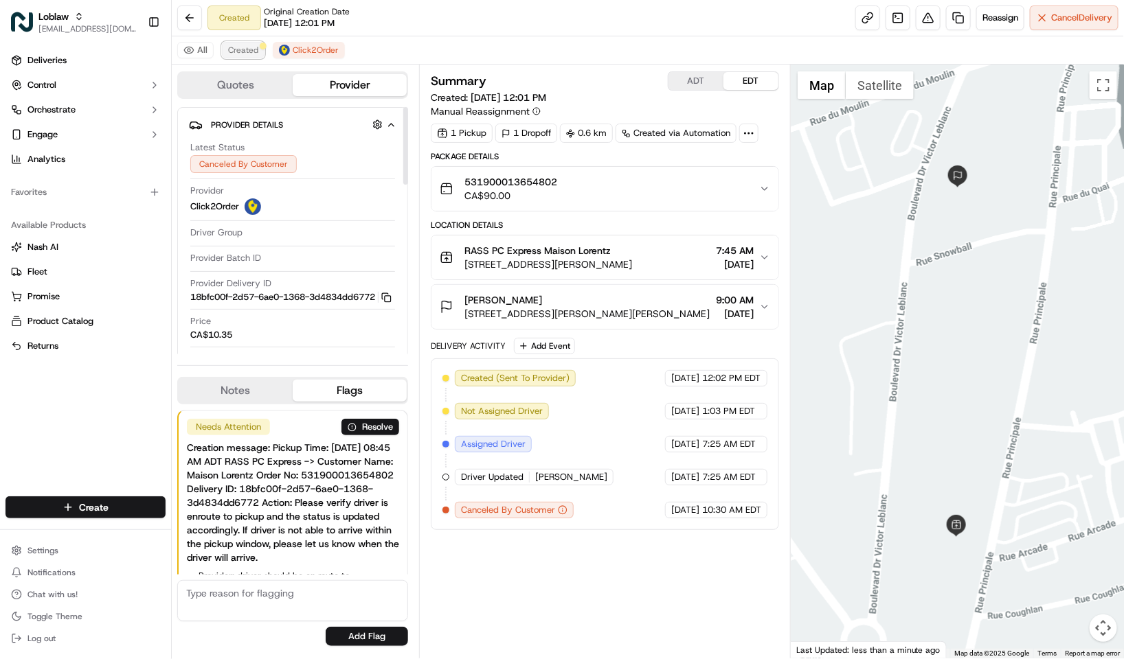
click at [246, 52] on span "Created" at bounding box center [243, 50] width 30 height 11
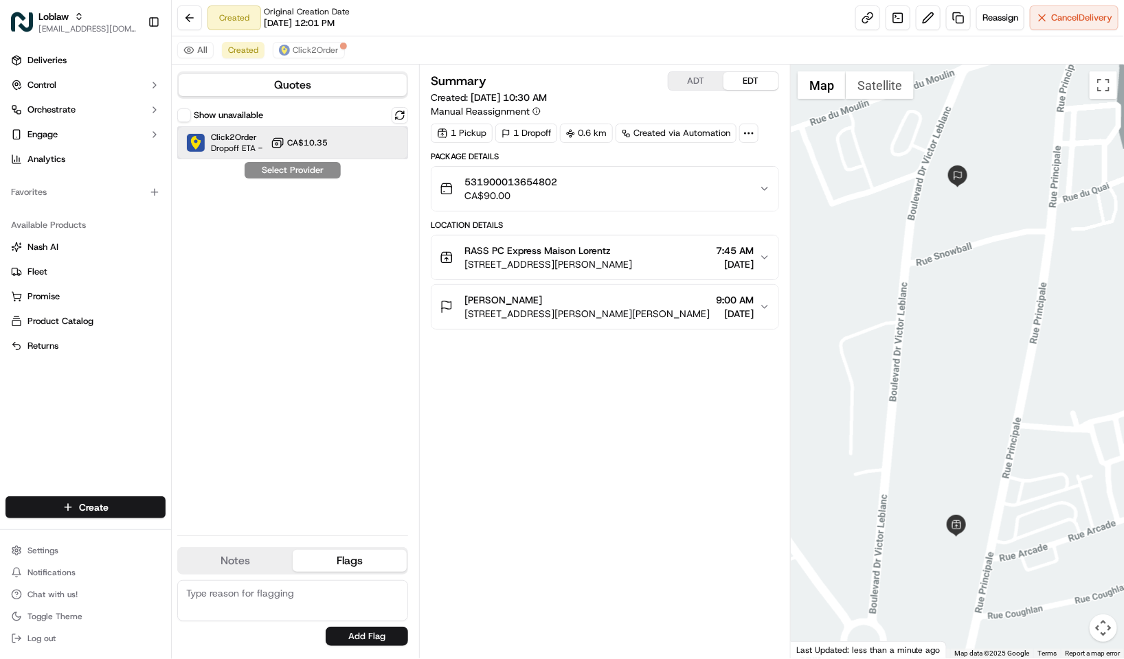
click at [244, 142] on span "Click2Order" at bounding box center [237, 137] width 52 height 11
click at [295, 176] on button "Assign Provider" at bounding box center [293, 170] width 98 height 16
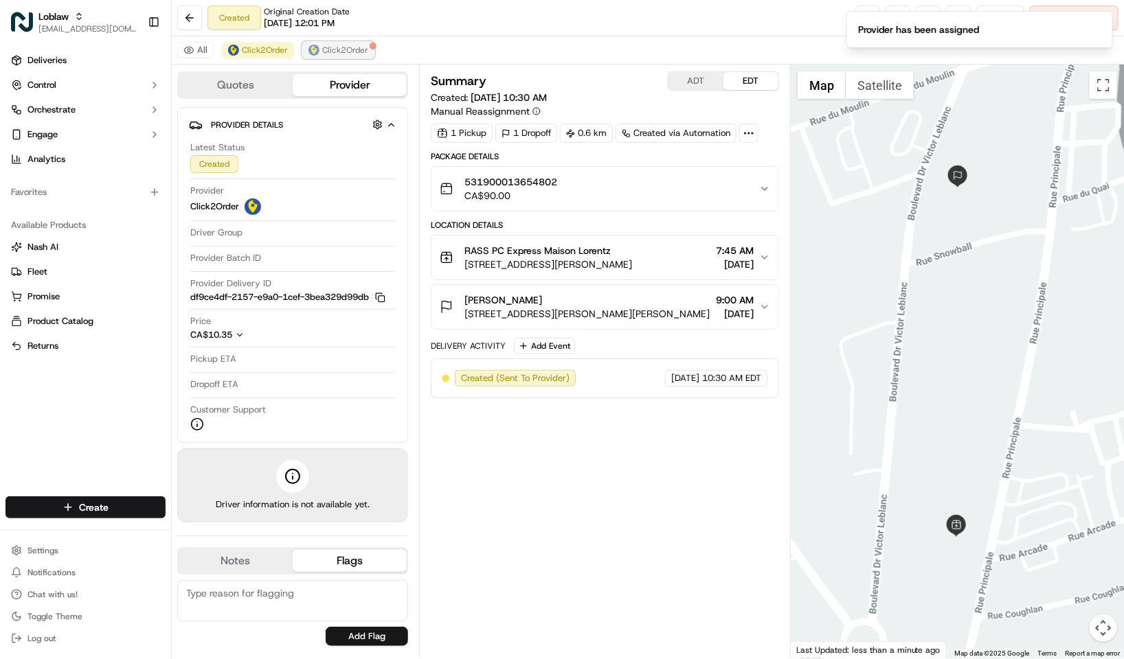
click at [326, 48] on span "Click2Order" at bounding box center [345, 50] width 46 height 11
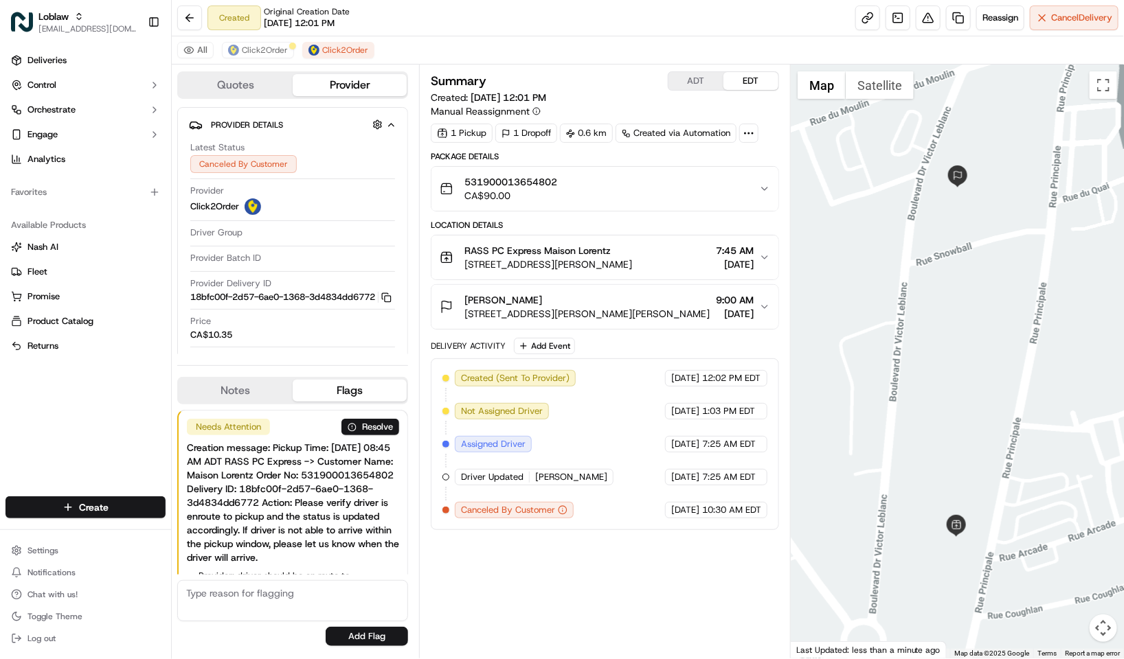
click at [586, 418] on div "Created (Sent To Provider) Click2Order [DATE] 12:02 PM EDT Not Assigned Driver …" at bounding box center [604, 444] width 325 height 148
click at [256, 44] on button "Click2Order" at bounding box center [258, 50] width 72 height 16
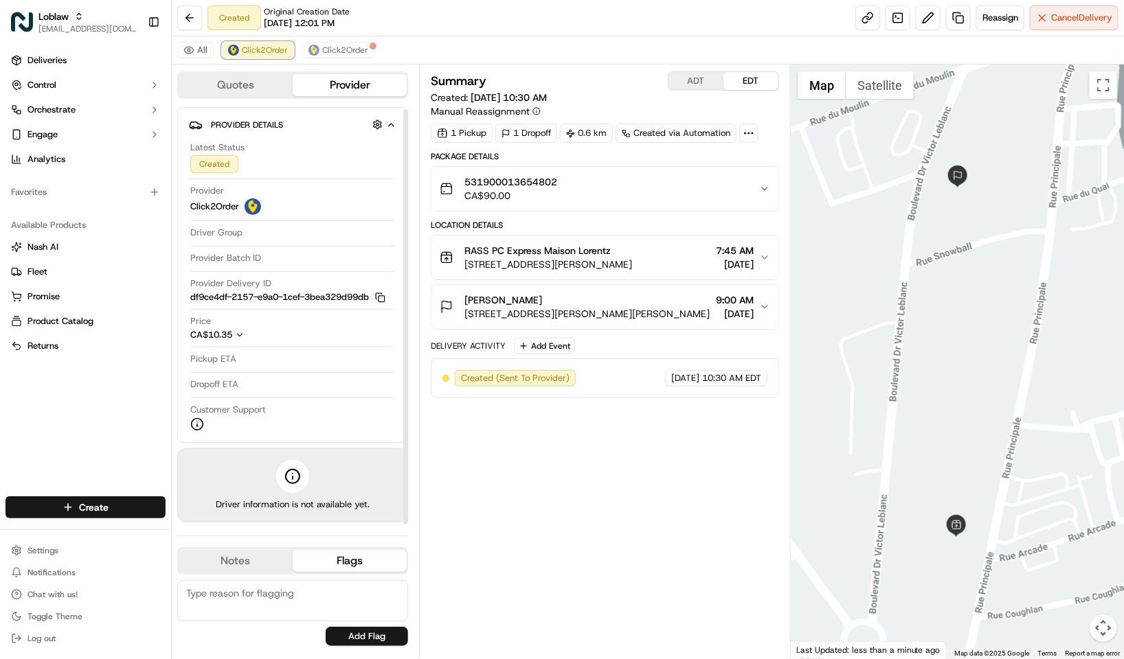
scroll to position [3, 0]
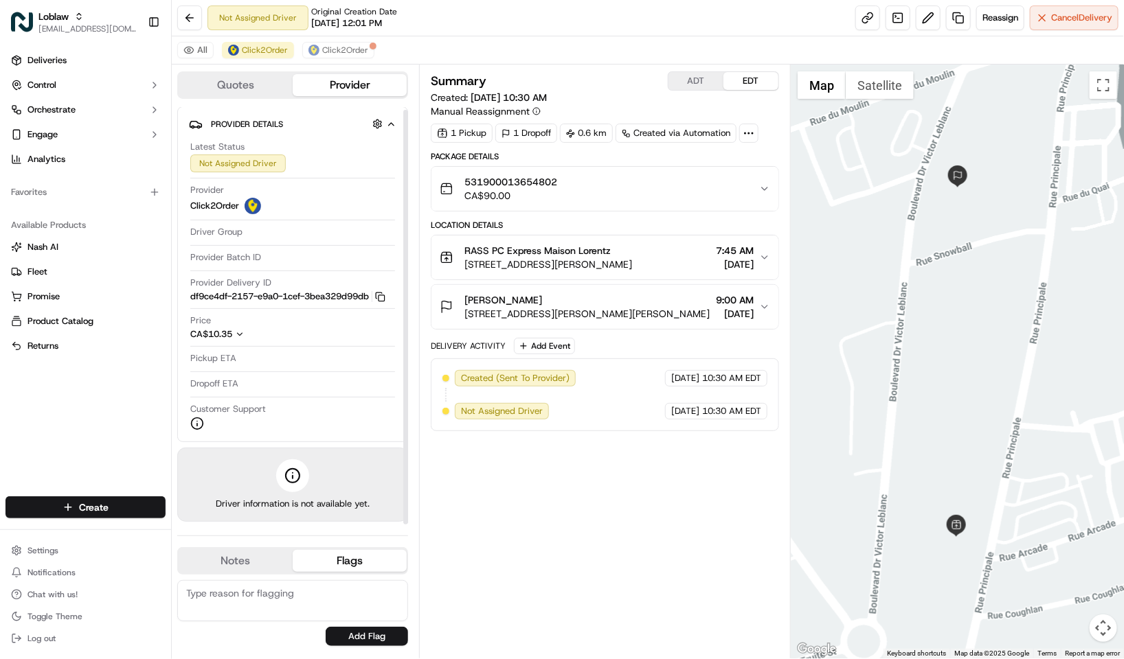
click at [232, 334] on span "CA$10.35" at bounding box center [211, 334] width 42 height 12
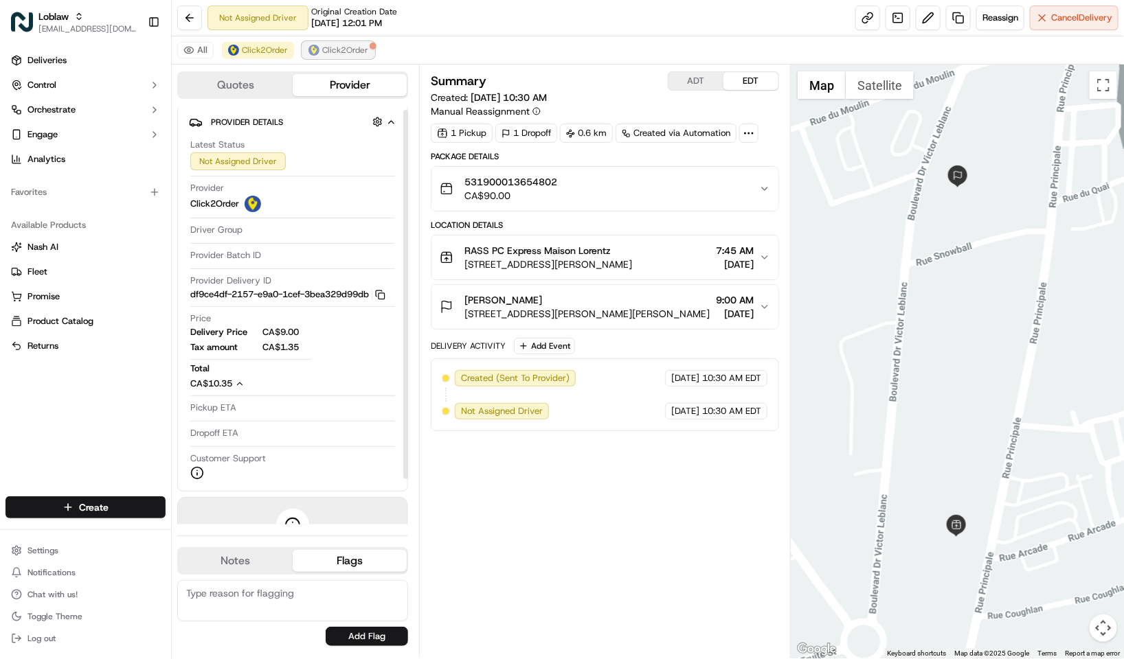
click at [330, 42] on button "Click2Order" at bounding box center [338, 50] width 72 height 16
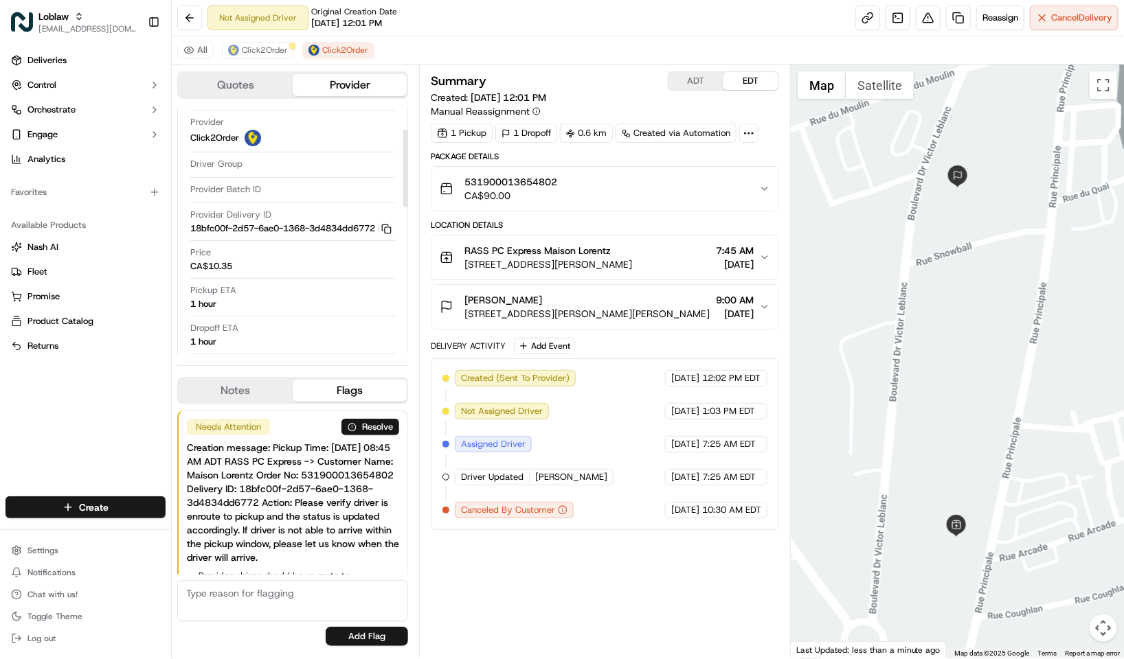
scroll to position [75, 0]
drag, startPoint x: 408, startPoint y: 149, endPoint x: 412, endPoint y: 173, distance: 24.4
click at [408, 173] on div at bounding box center [405, 170] width 5 height 78
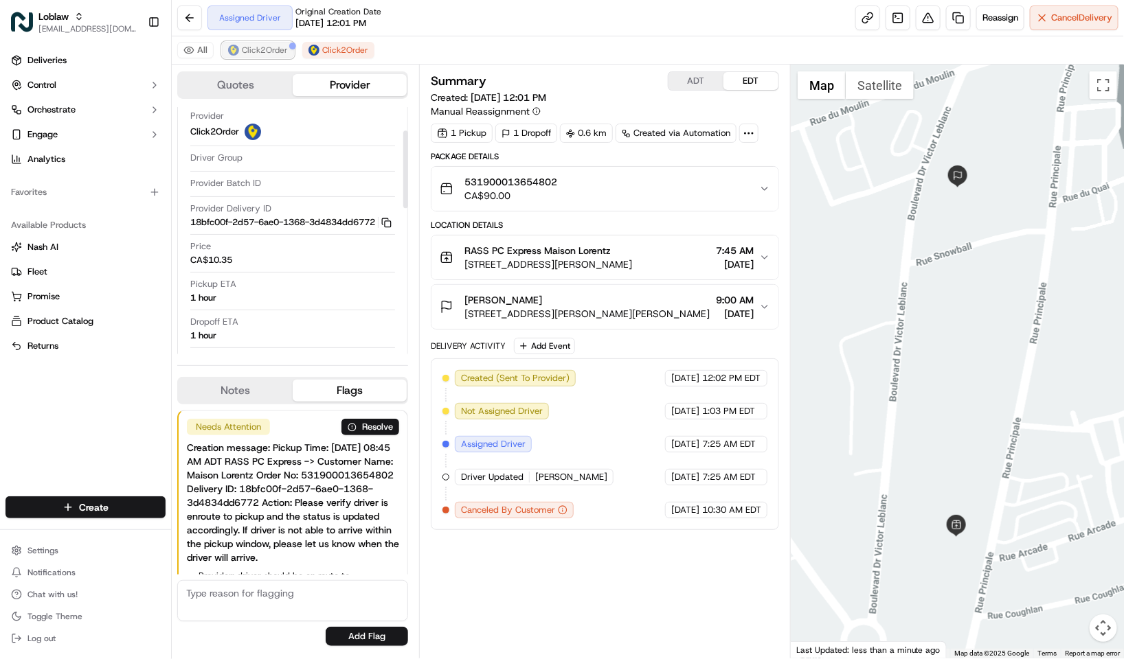
click at [280, 50] on span "Click2Order" at bounding box center [265, 50] width 46 height 11
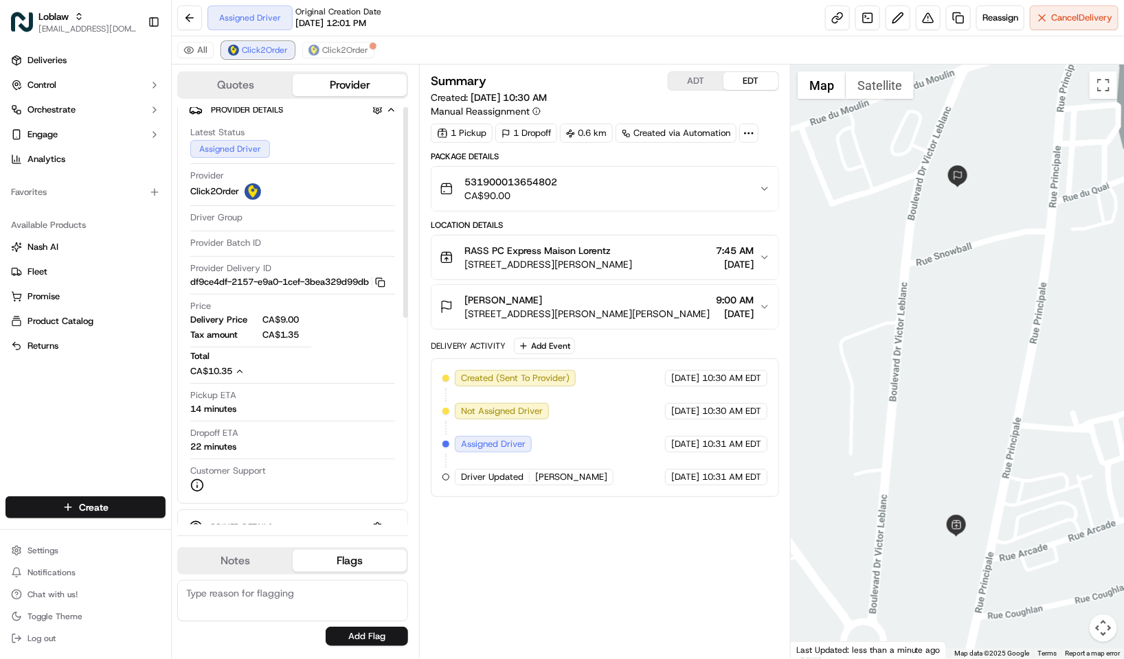
scroll to position [0, 0]
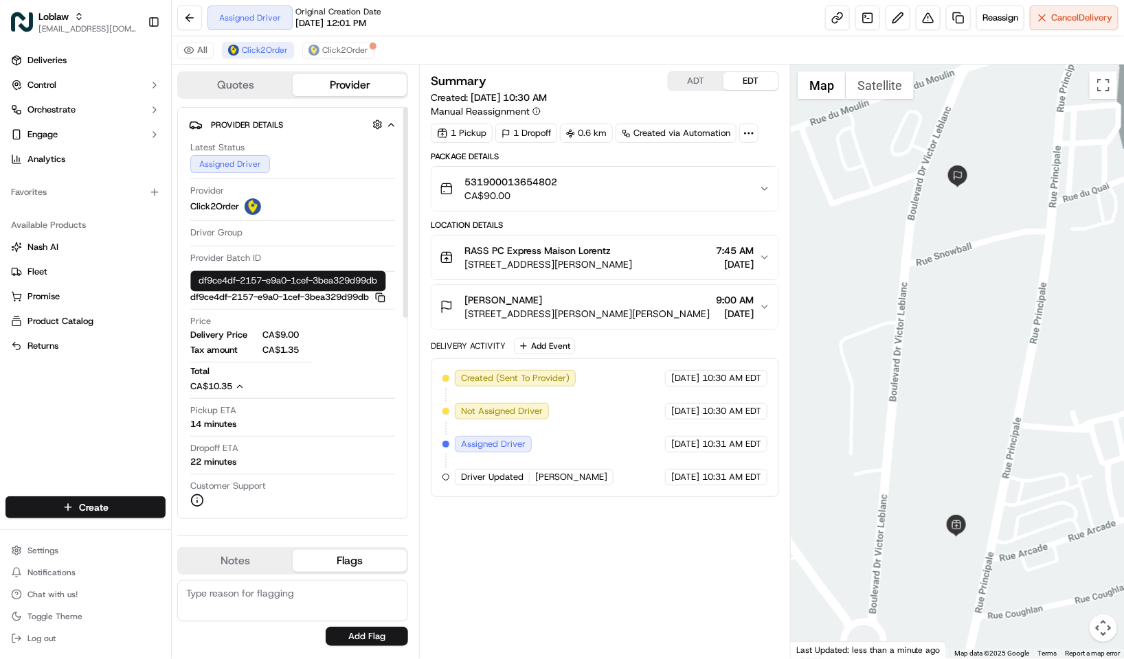
click at [385, 303] on icon "button" at bounding box center [380, 298] width 10 height 10
click at [114, 413] on div "Deliveries Control Orchestrate Engage Analytics Favorites Available Products [P…" at bounding box center [85, 265] width 171 height 442
drag, startPoint x: 996, startPoint y: 319, endPoint x: 992, endPoint y: 258, distance: 62.0
click at [992, 258] on div at bounding box center [957, 362] width 333 height 594
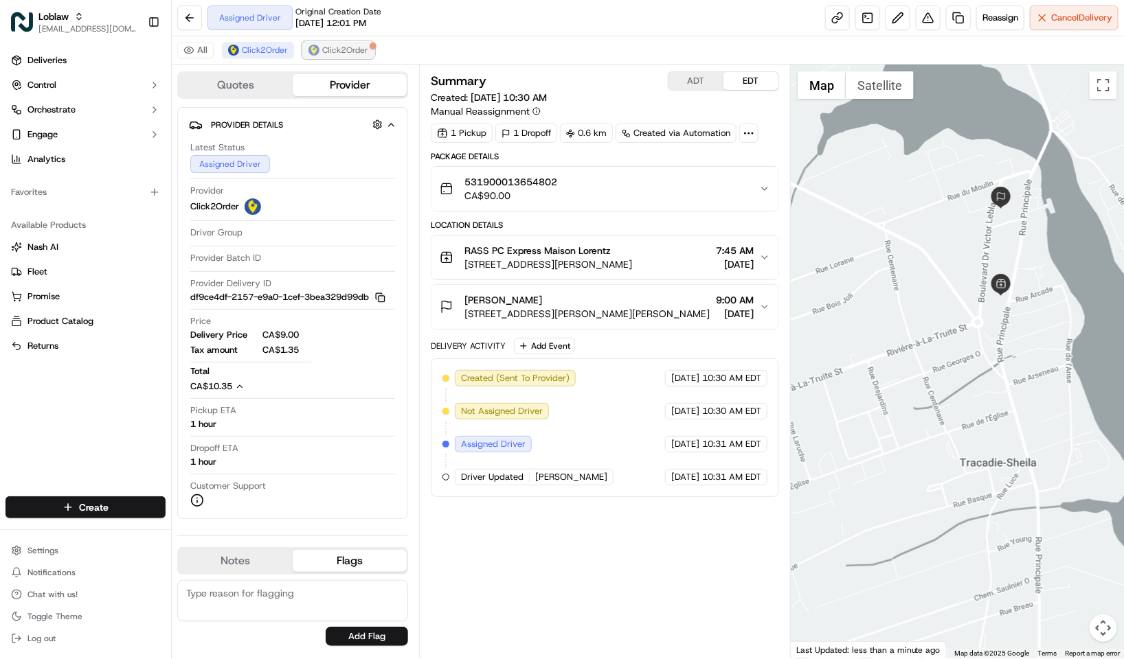
click at [324, 54] on span "Click2Order" at bounding box center [345, 50] width 46 height 11
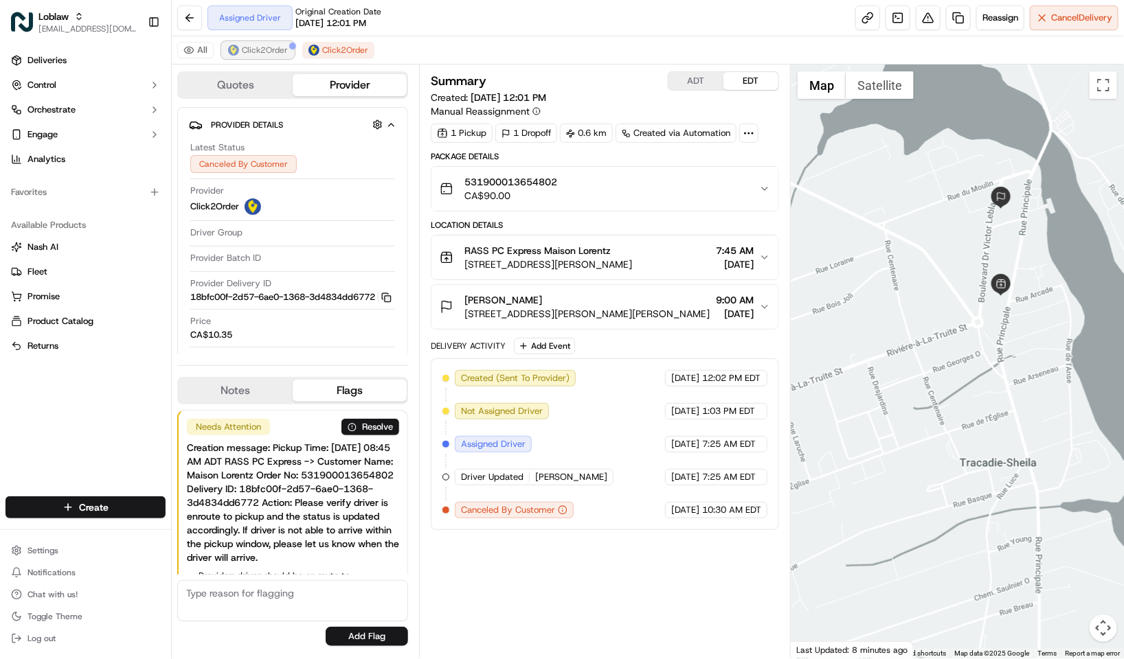
click at [272, 45] on span "Click2Order" at bounding box center [265, 50] width 46 height 11
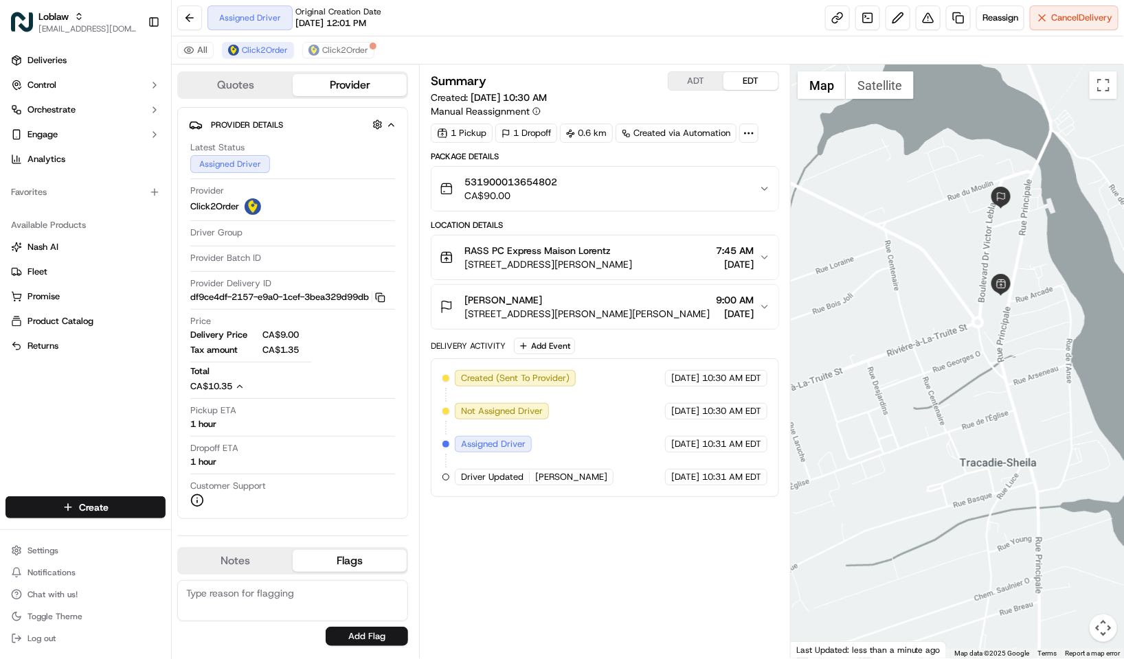
click at [218, 89] on button "Quotes" at bounding box center [236, 85] width 114 height 22
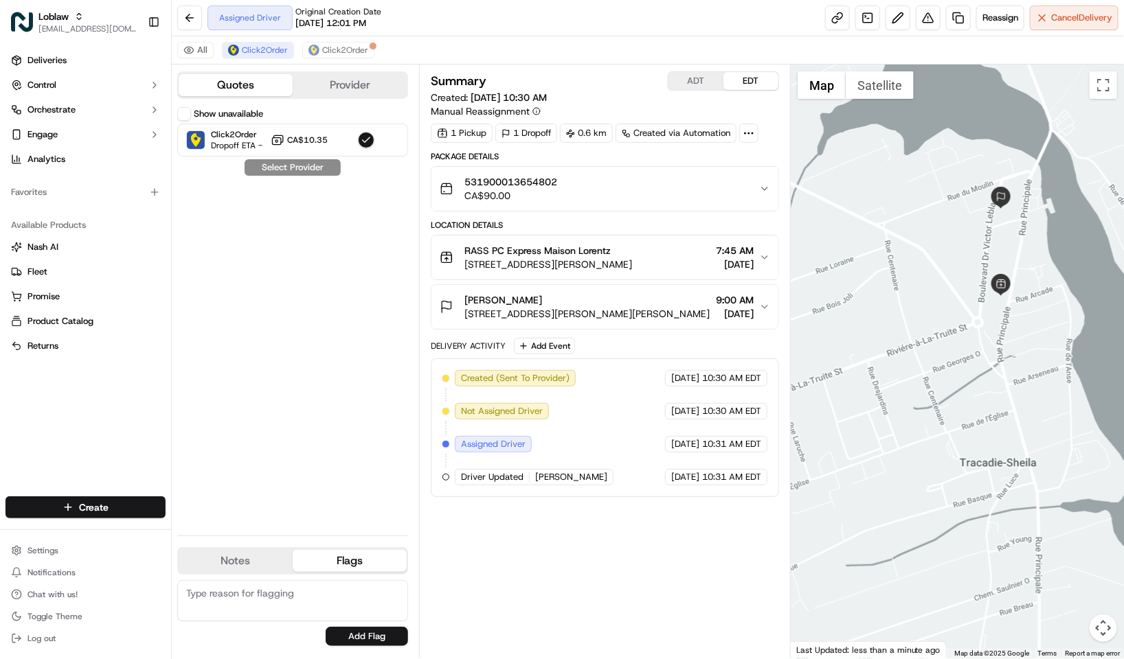
click at [194, 120] on label "Show unavailable" at bounding box center [228, 114] width 69 height 12
click at [191, 120] on button "Show unavailable" at bounding box center [184, 114] width 14 height 14
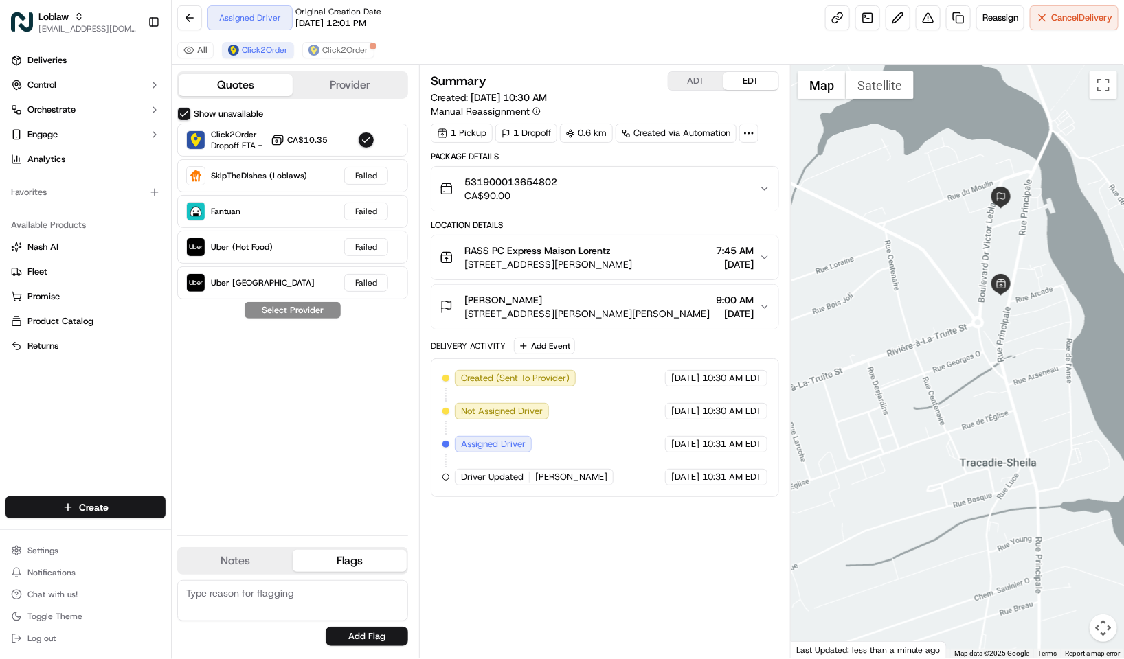
click at [188, 116] on button "Show unavailable" at bounding box center [184, 114] width 14 height 14
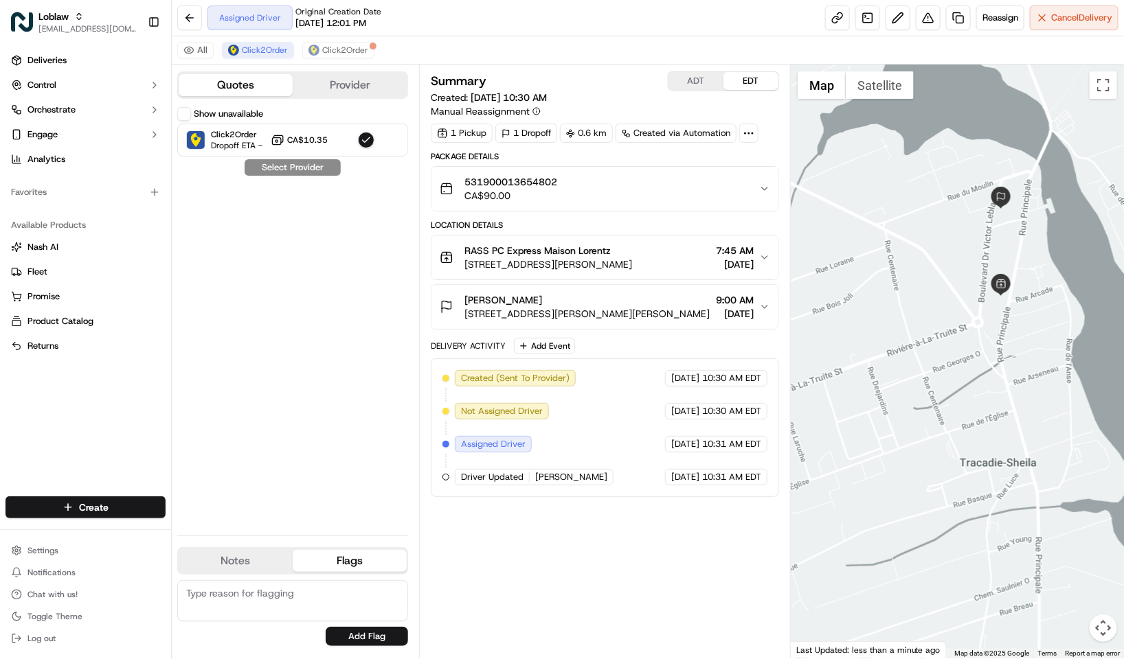
click at [648, 406] on div "Created (Sent To Provider) Click2Order [DATE] 10:30 AM EDT Not Assigned Driver …" at bounding box center [604, 427] width 325 height 115
click at [317, 83] on button "Provider" at bounding box center [350, 85] width 114 height 22
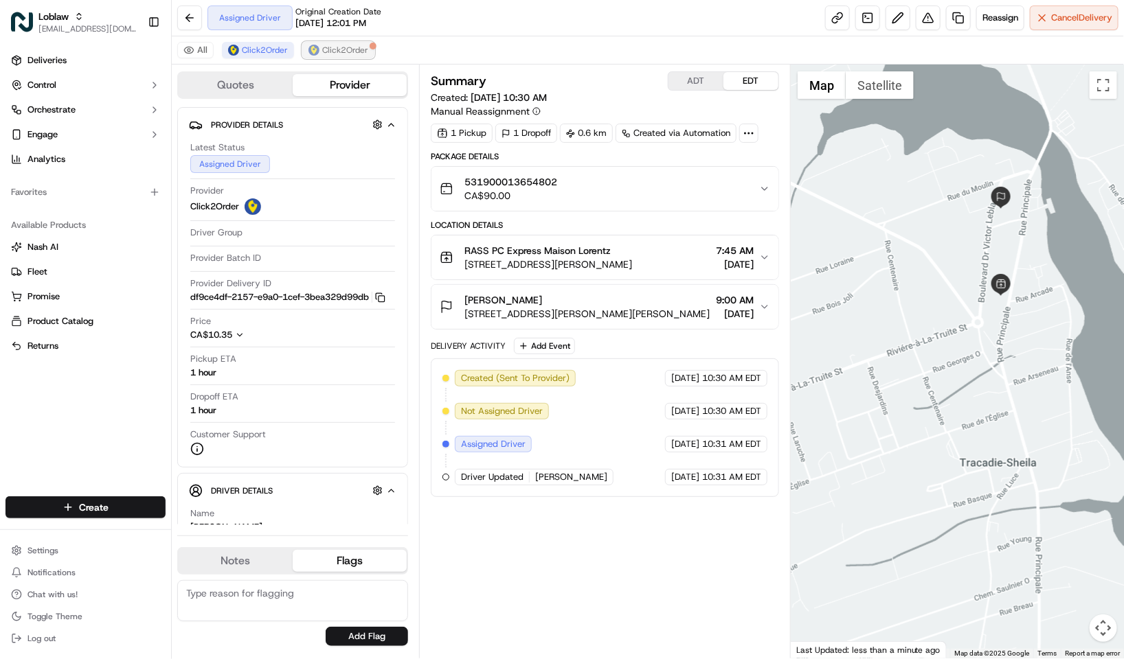
click at [322, 58] on button "Click2Order" at bounding box center [338, 50] width 72 height 16
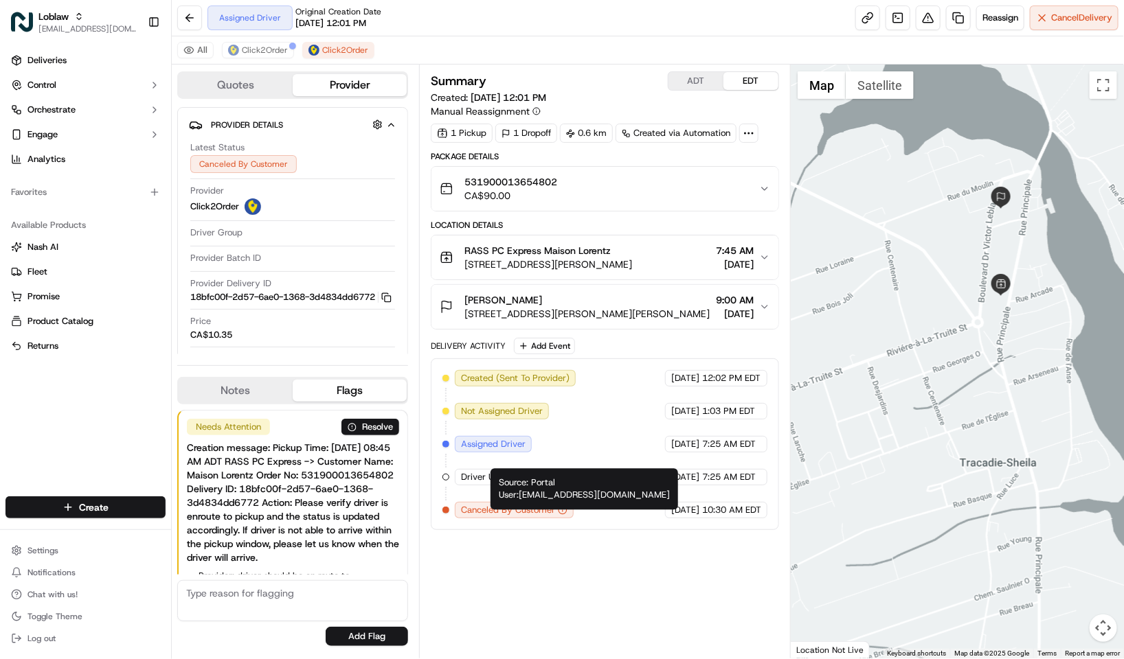
click at [585, 417] on div "Created (Sent To Provider) Click2Order [DATE] 12:02 PM EDT Not Assigned Driver …" at bounding box center [604, 444] width 325 height 148
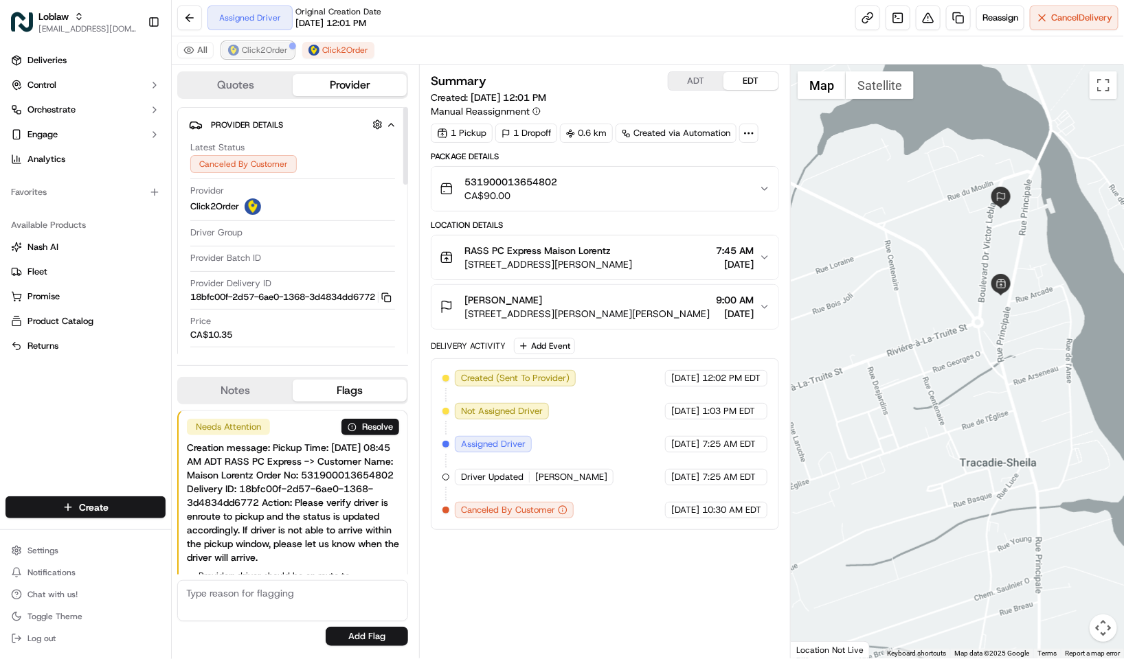
click at [269, 48] on span "Click2Order" at bounding box center [265, 50] width 46 height 11
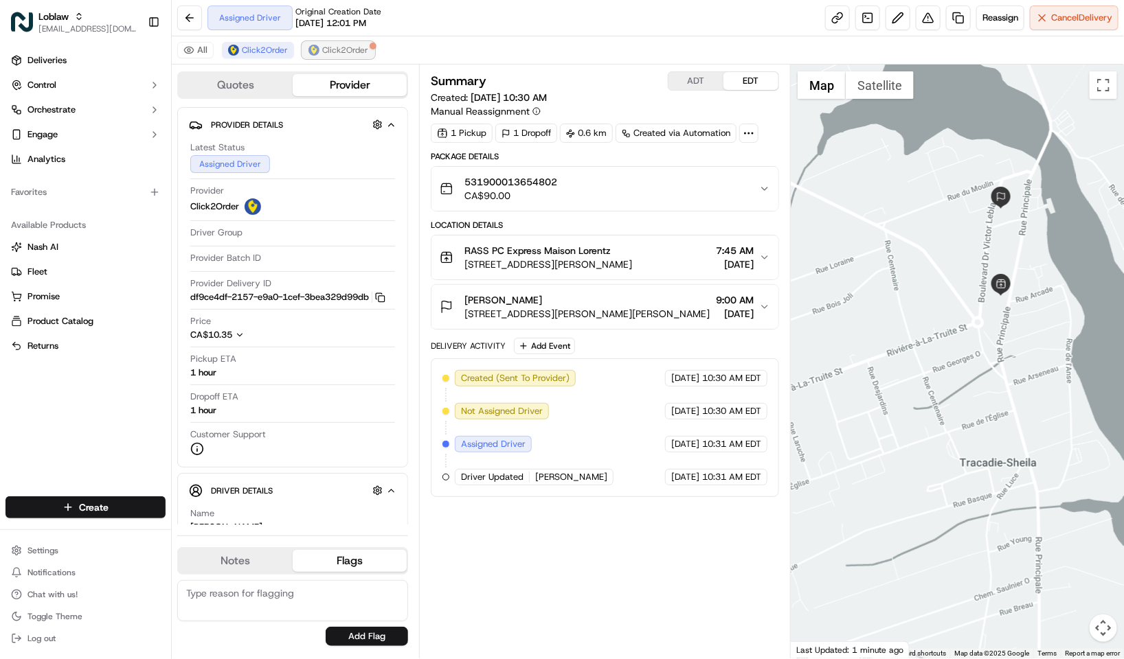
click at [324, 47] on span "Click2Order" at bounding box center [345, 50] width 46 height 11
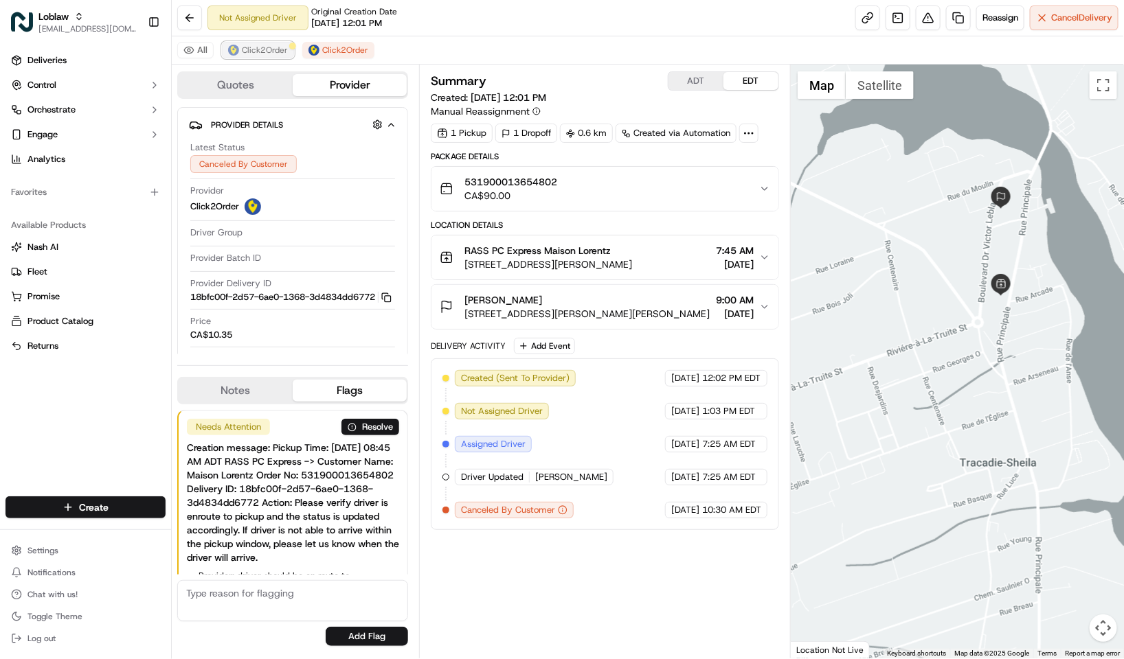
click at [266, 47] on span "Click2Order" at bounding box center [265, 50] width 46 height 11
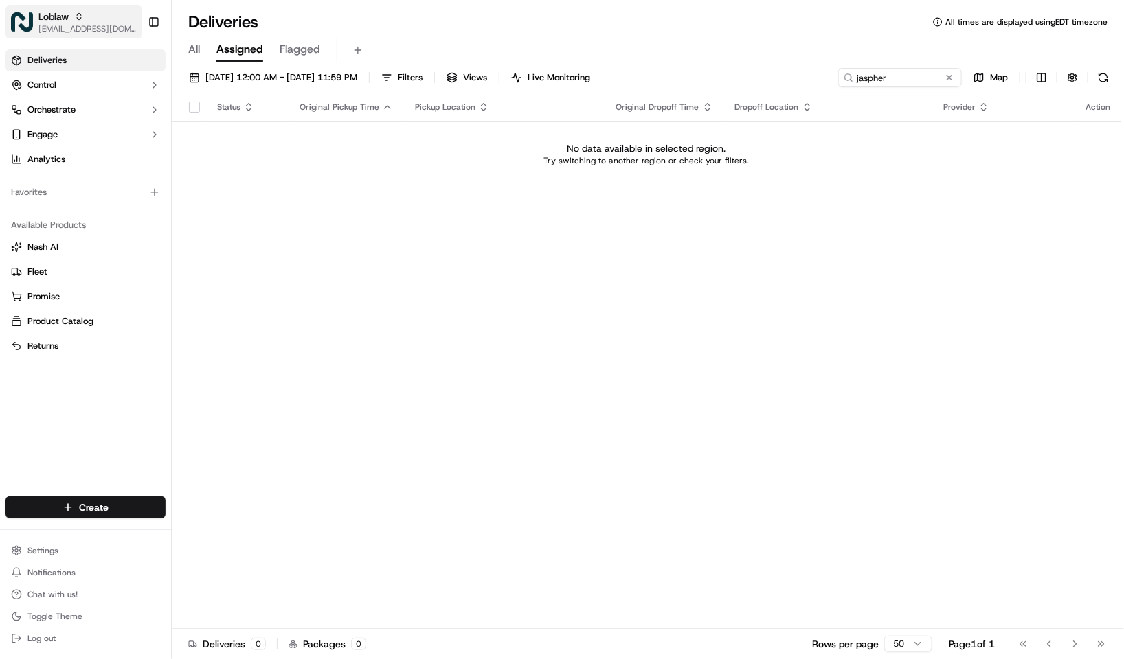
click at [75, 19] on icon "button" at bounding box center [79, 17] width 10 height 10
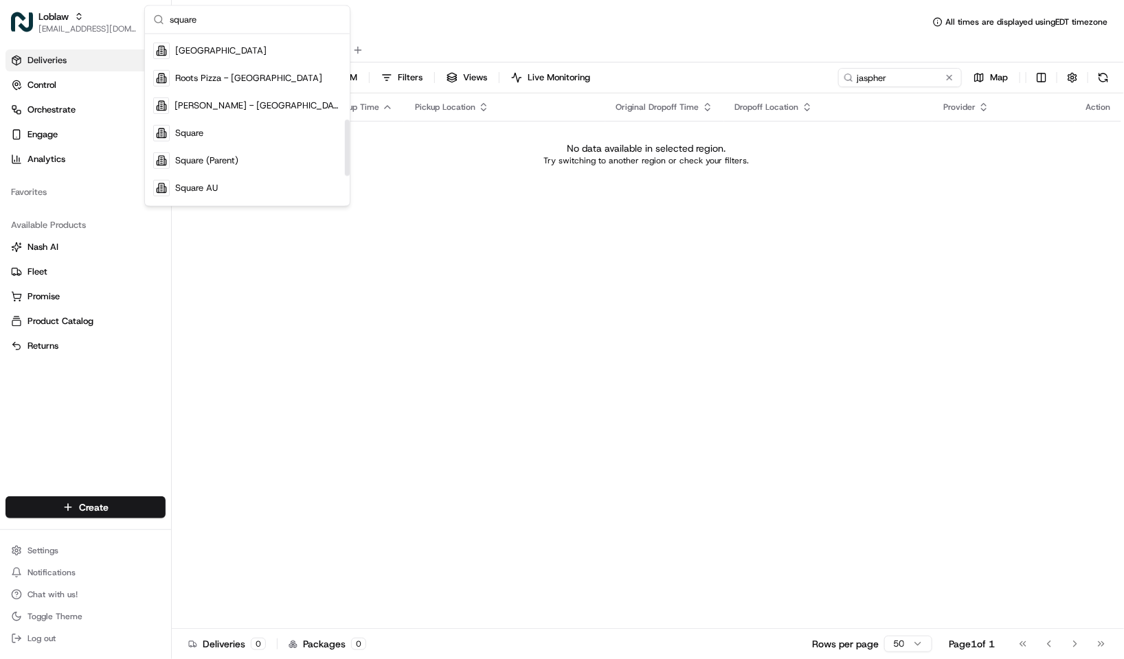
scroll to position [143, 0]
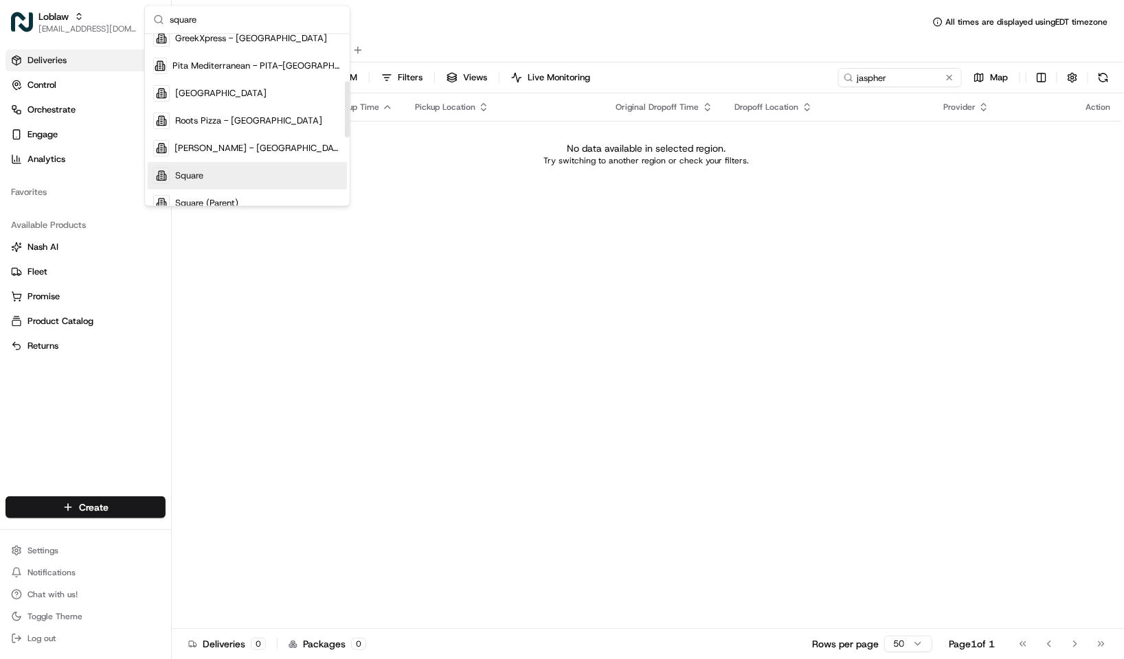
type input "square"
click at [205, 172] on div "Square" at bounding box center [247, 175] width 199 height 27
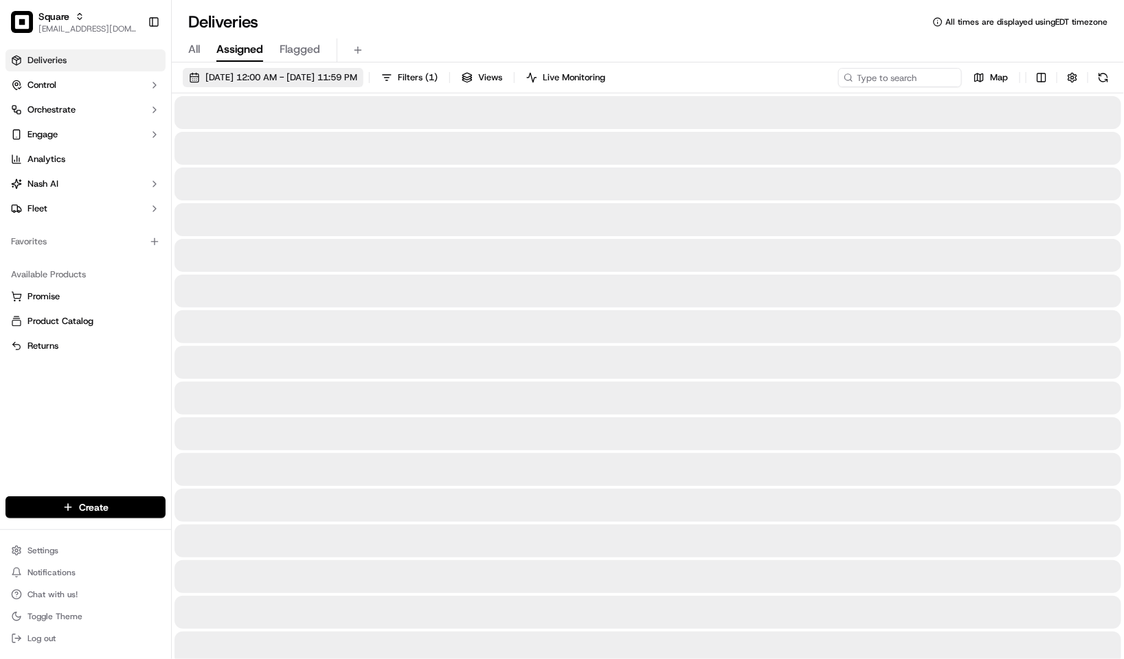
click at [326, 72] on span "09/15/2025 12:00 AM - 09/15/2025 11:59 PM" at bounding box center [281, 77] width 152 height 12
click at [505, 31] on div "Deliveries All times are displayed using EDT timezone" at bounding box center [648, 22] width 952 height 22
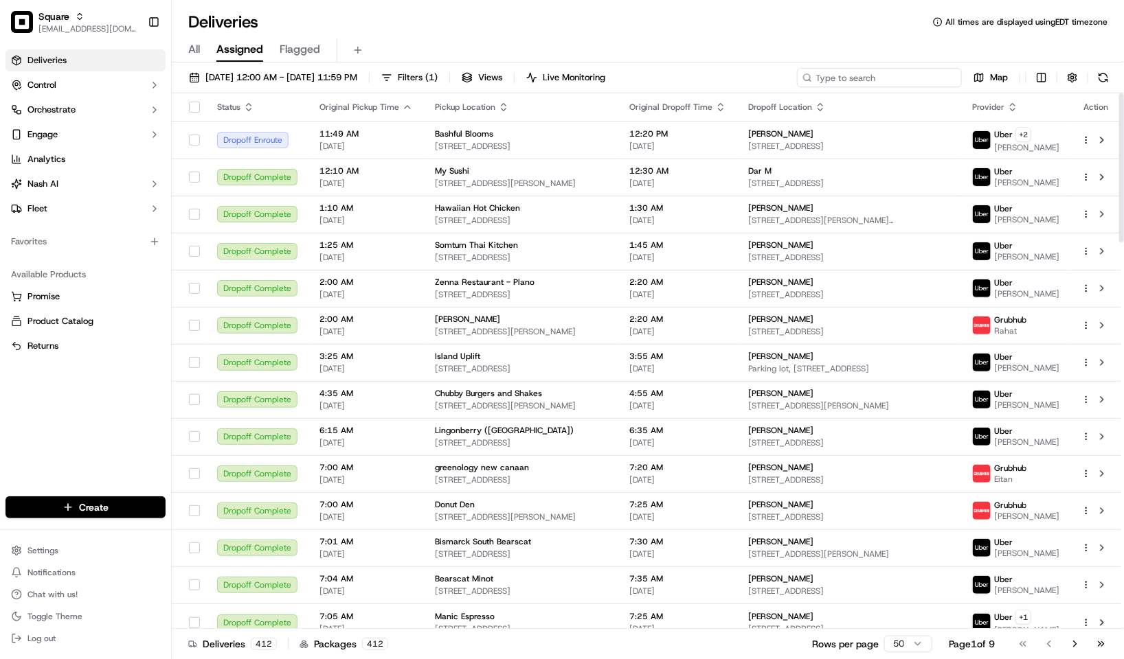
click at [889, 83] on input at bounding box center [879, 77] width 165 height 19
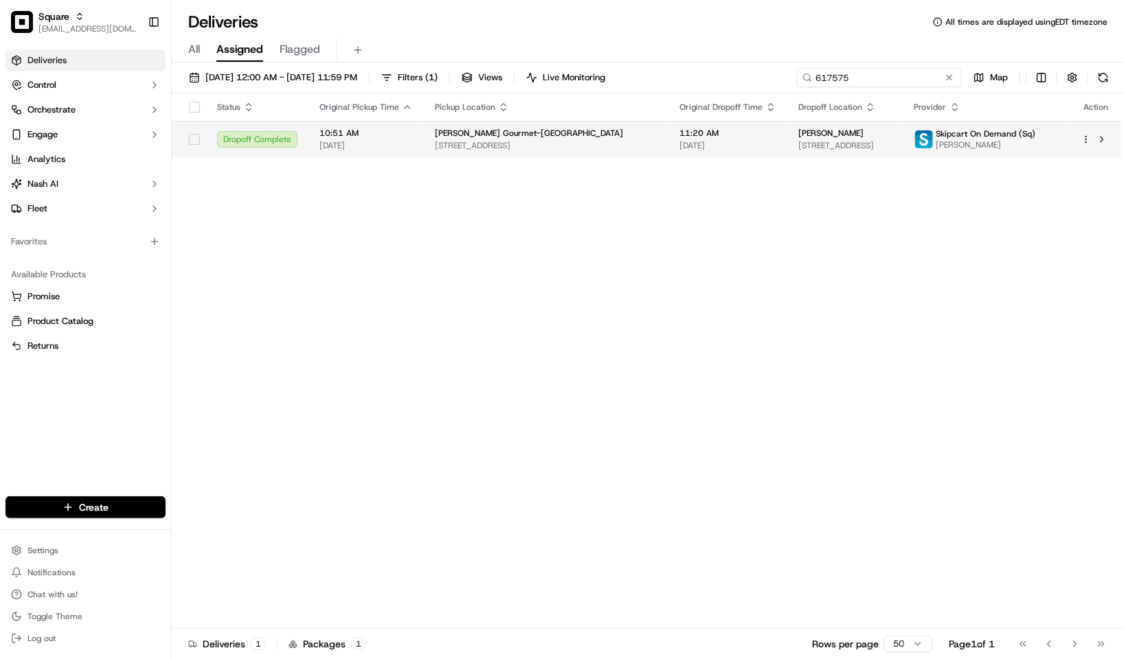
type input "617575"
click at [738, 142] on td "11:20 AM 09/15/2025" at bounding box center [727, 139] width 119 height 37
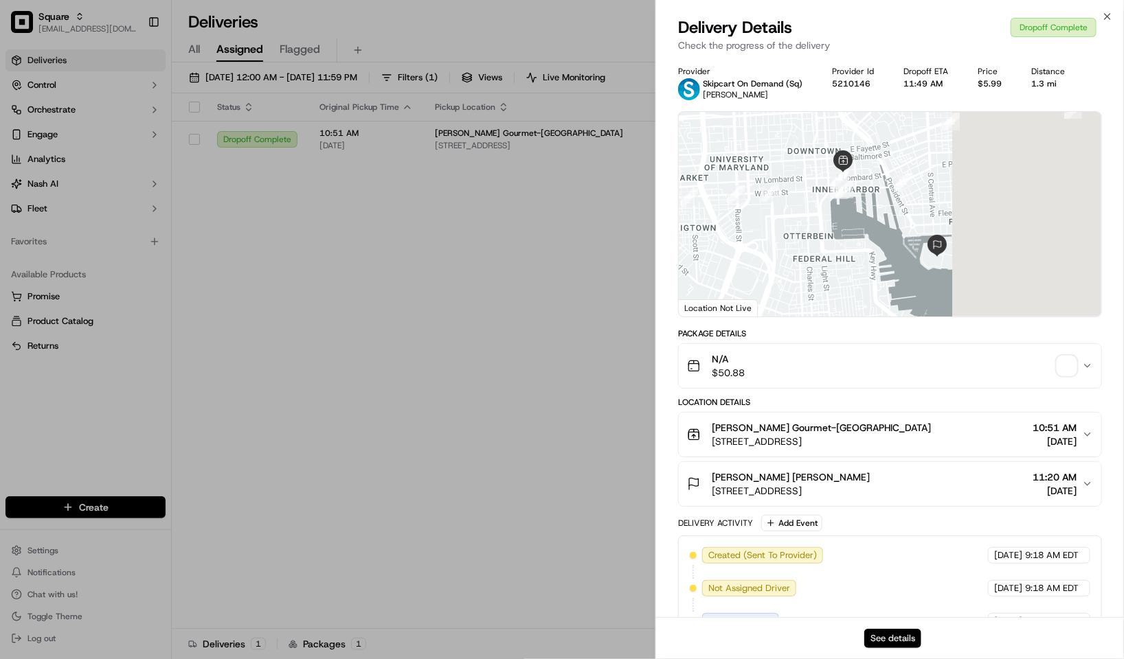
click at [890, 644] on button "See details" at bounding box center [892, 638] width 57 height 19
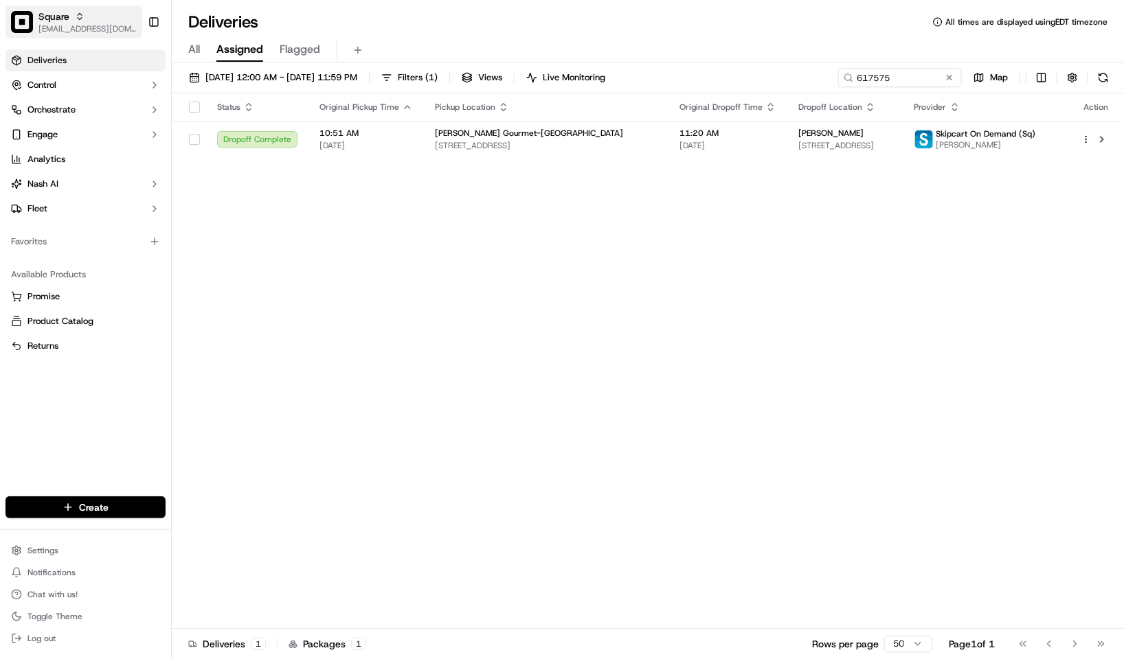
click at [41, 25] on span "[EMAIL_ADDRESS][DOMAIN_NAME]" at bounding box center [87, 28] width 98 height 11
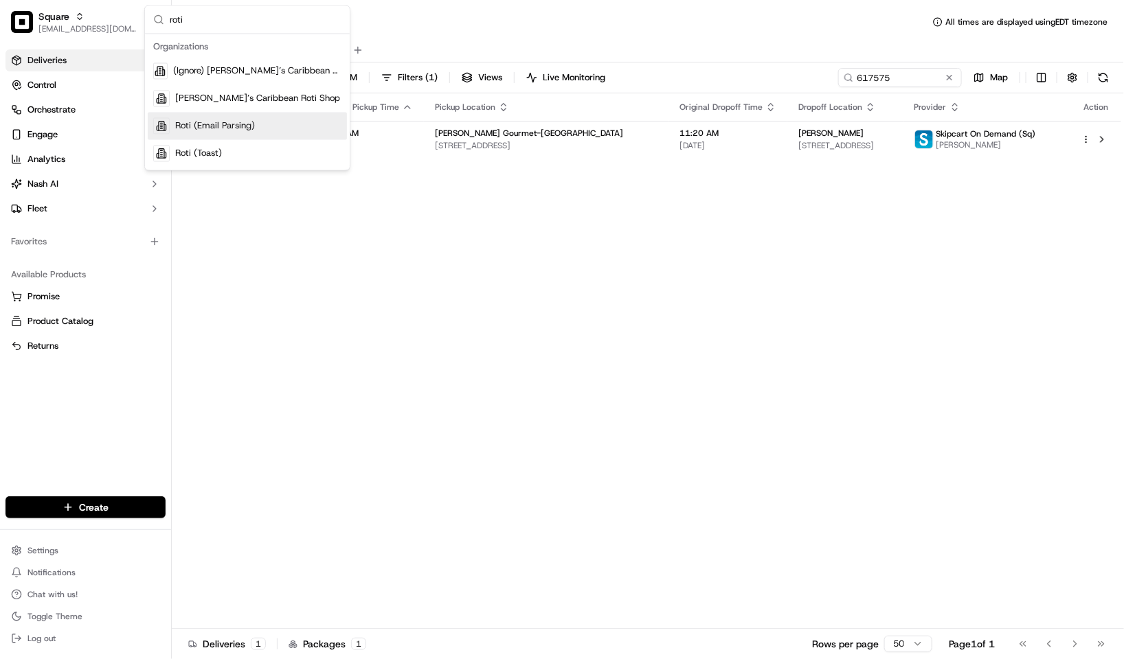
type input "roti"
click at [262, 126] on div "Roti (Email Parsing)" at bounding box center [247, 126] width 199 height 27
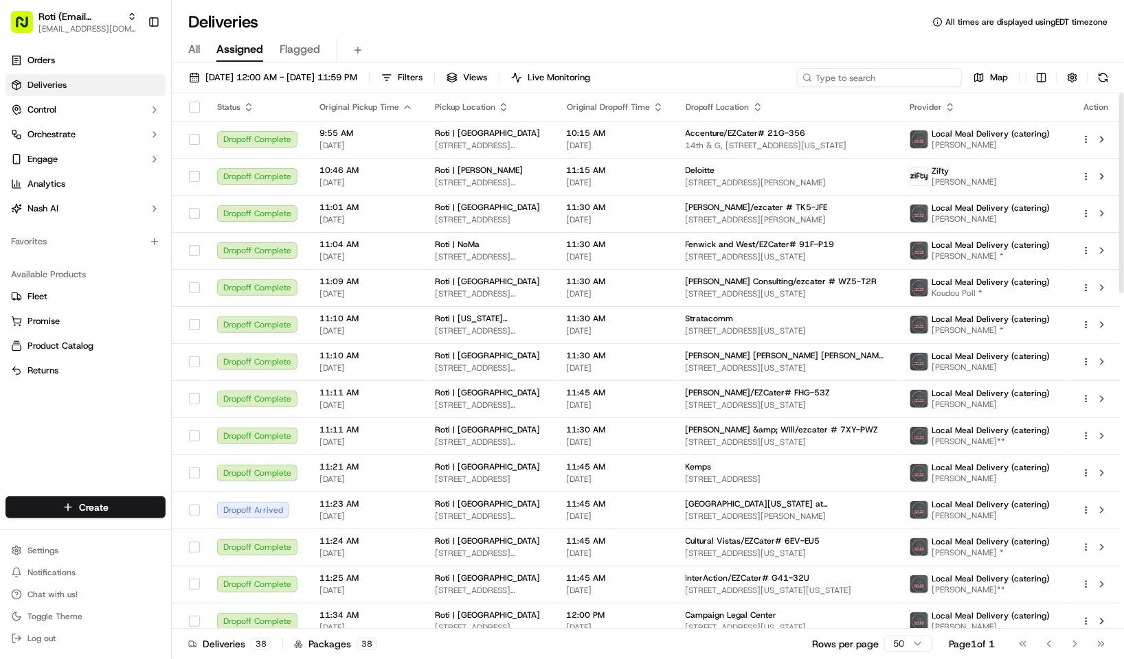
click at [876, 85] on input at bounding box center [879, 77] width 165 height 19
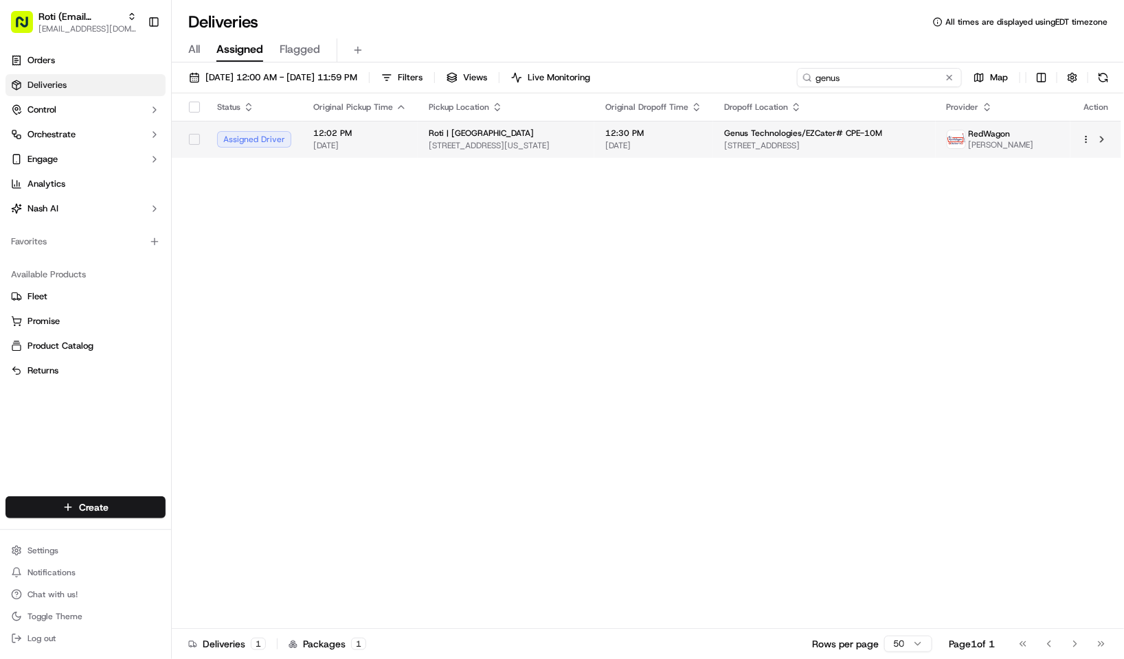
type input "genus"
click at [563, 149] on span "614 Washington Ave SE, Minneapolis, MN 55414, USA" at bounding box center [506, 145] width 155 height 11
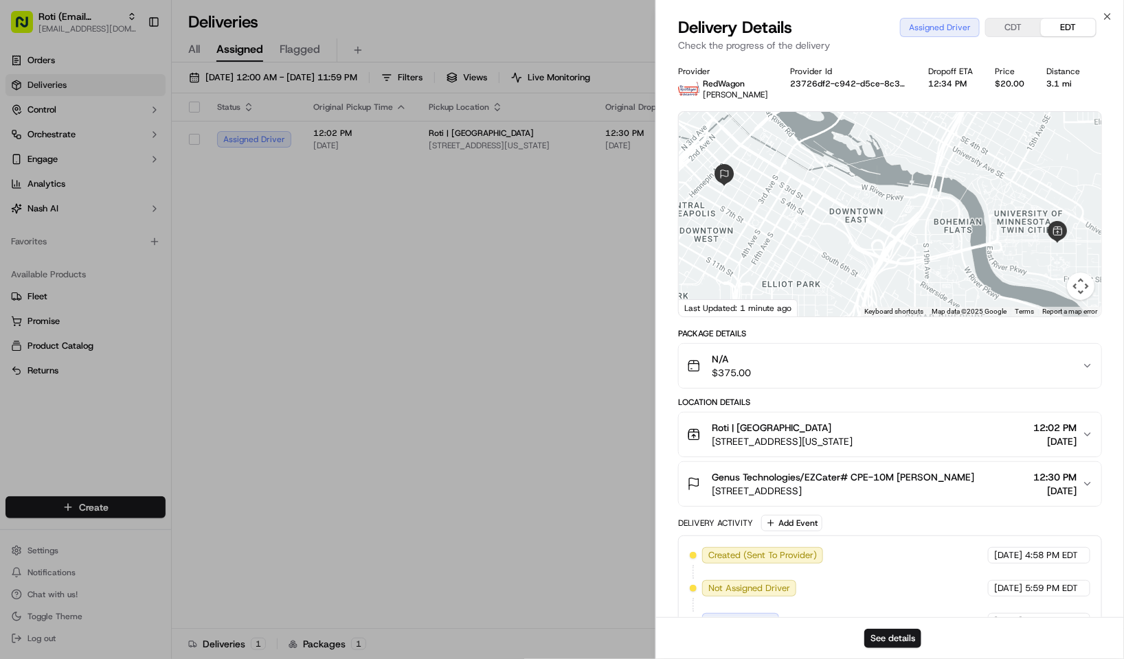
click at [883, 652] on div "See details" at bounding box center [890, 638] width 468 height 42
click at [886, 643] on button "See details" at bounding box center [892, 638] width 57 height 19
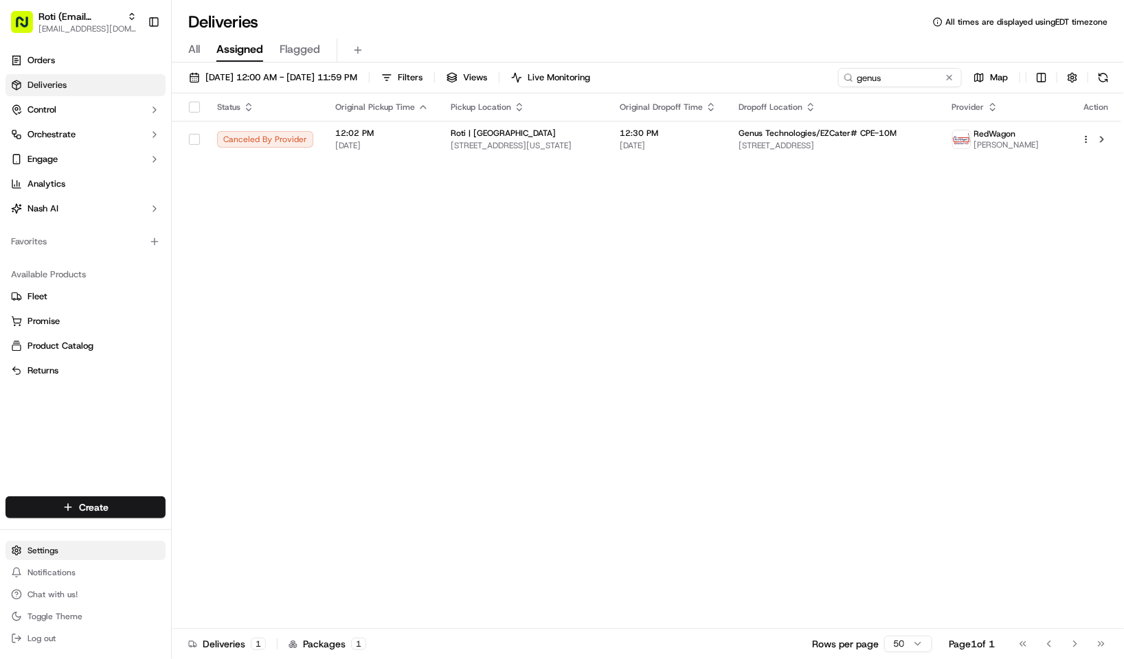
click at [54, 553] on html "Roti (Email Parsing) kpensader@nashhelp.com Toggle Sidebar Orders Deliveries Co…" at bounding box center [562, 329] width 1124 height 659
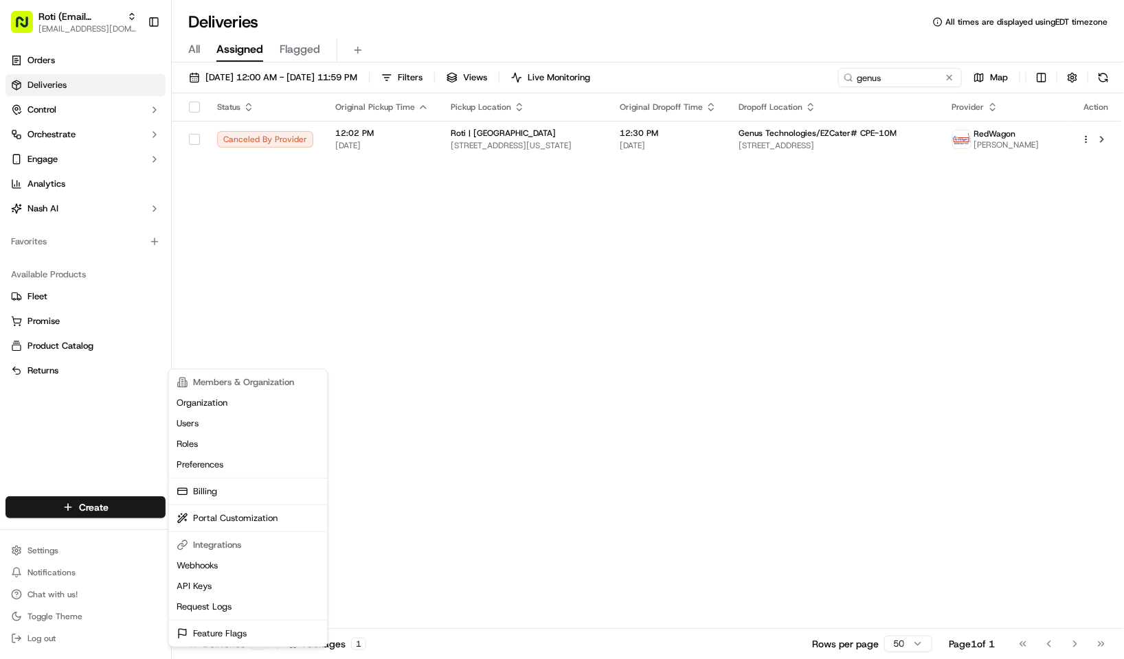
click at [95, 437] on html "Roti (Email Parsing) kpensader@nashhelp.com Toggle Sidebar Orders Deliveries Co…" at bounding box center [562, 329] width 1124 height 659
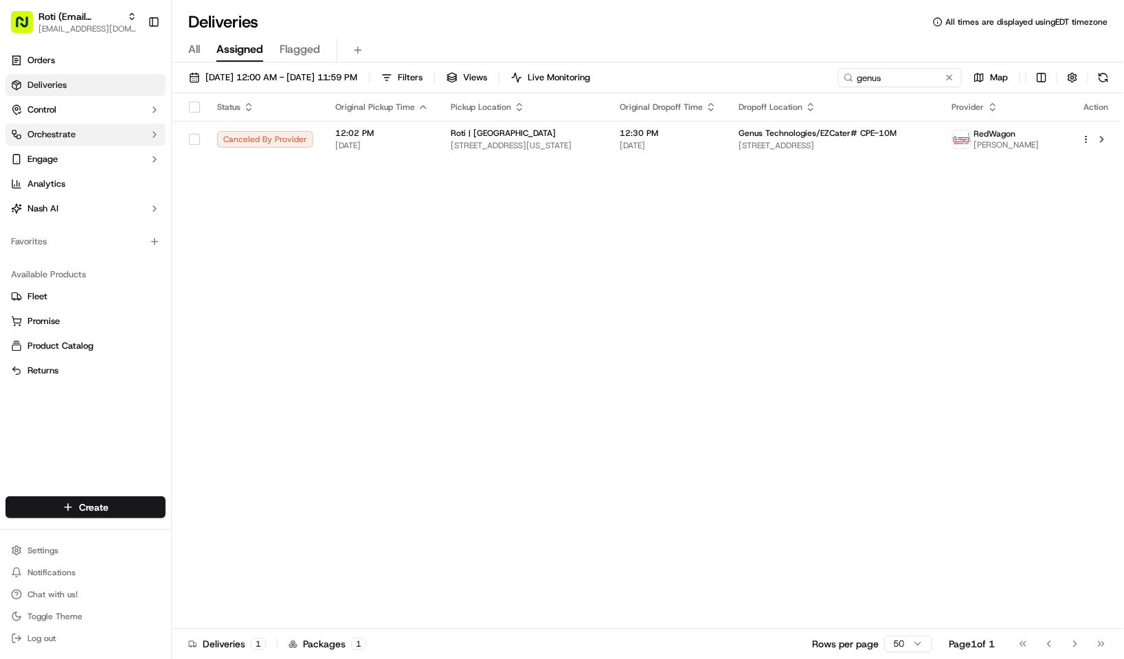
click at [95, 126] on button "Orchestrate" at bounding box center [85, 135] width 160 height 22
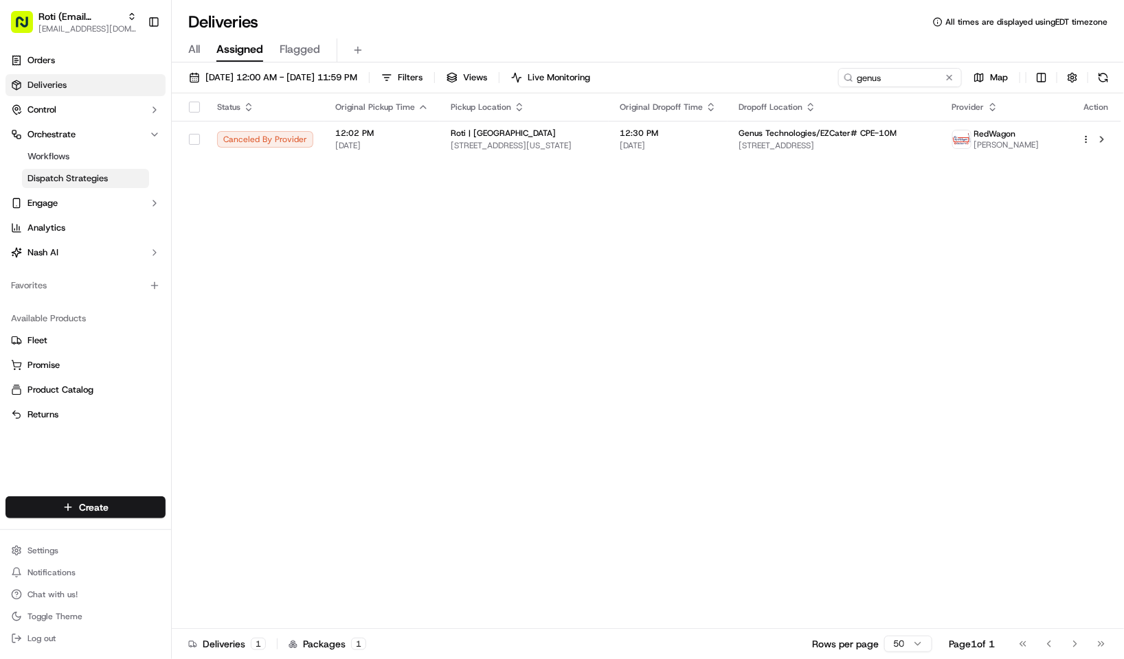
click at [65, 181] on span "Dispatch Strategies" at bounding box center [67, 178] width 80 height 12
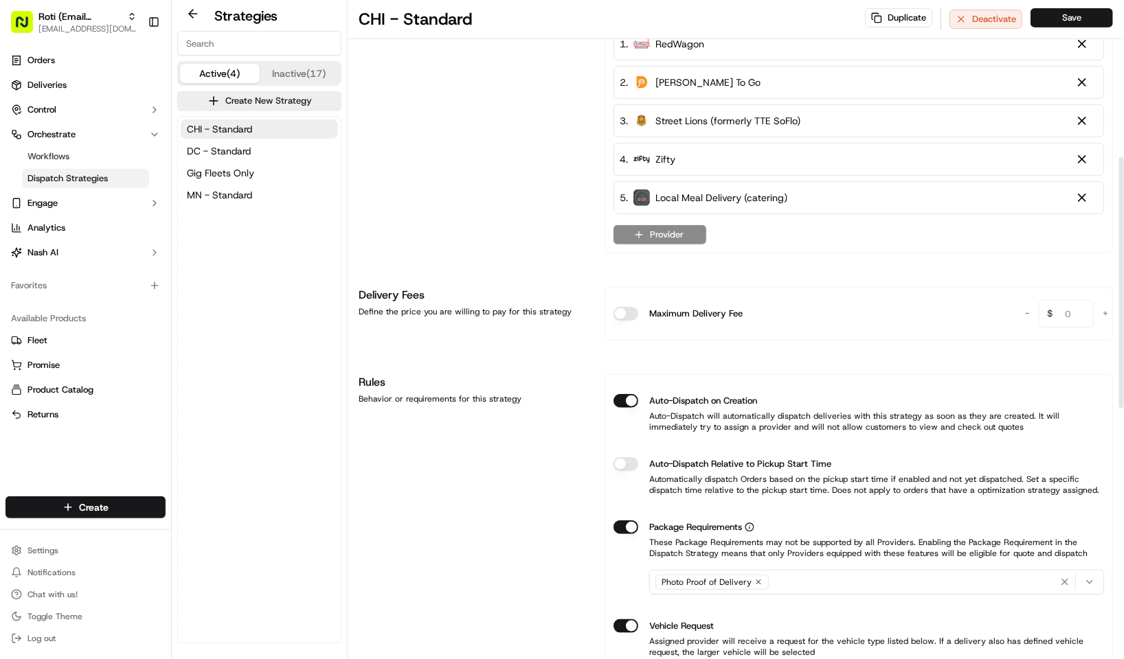
scroll to position [412, 0]
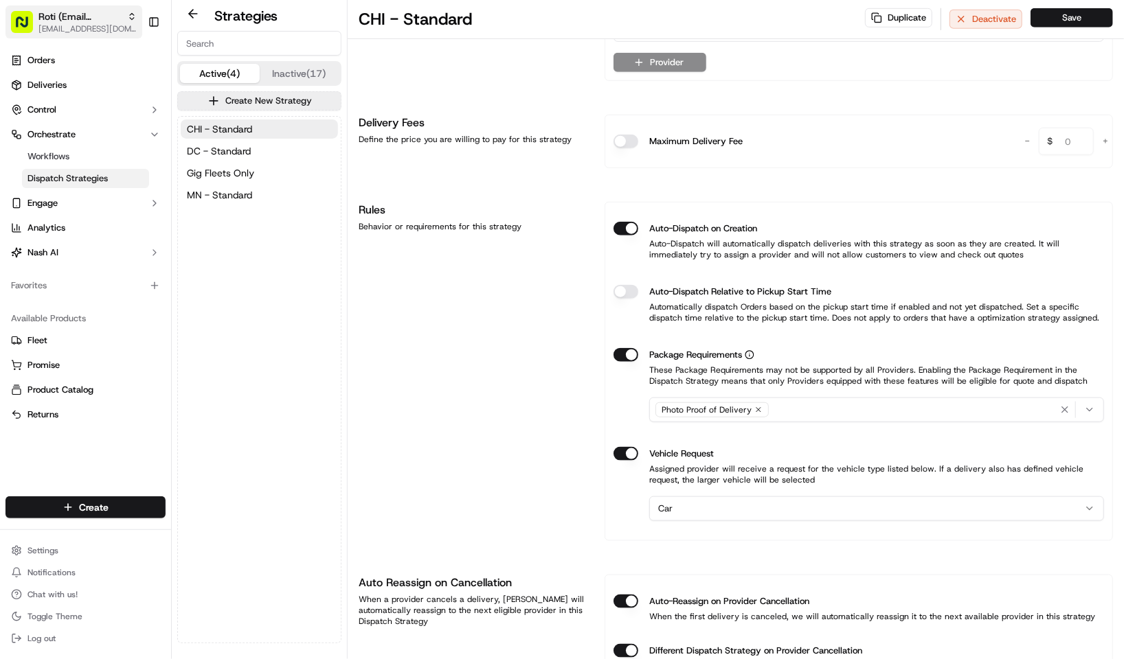
click at [70, 23] on span "[EMAIL_ADDRESS][DOMAIN_NAME]" at bounding box center [87, 28] width 98 height 11
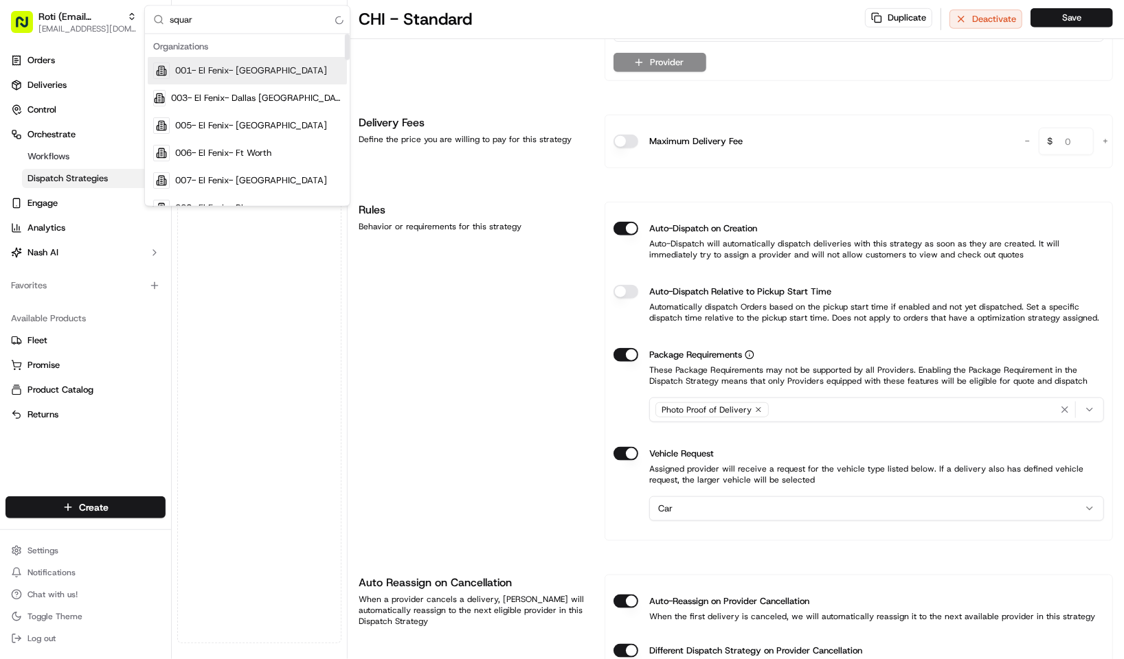
type input "square"
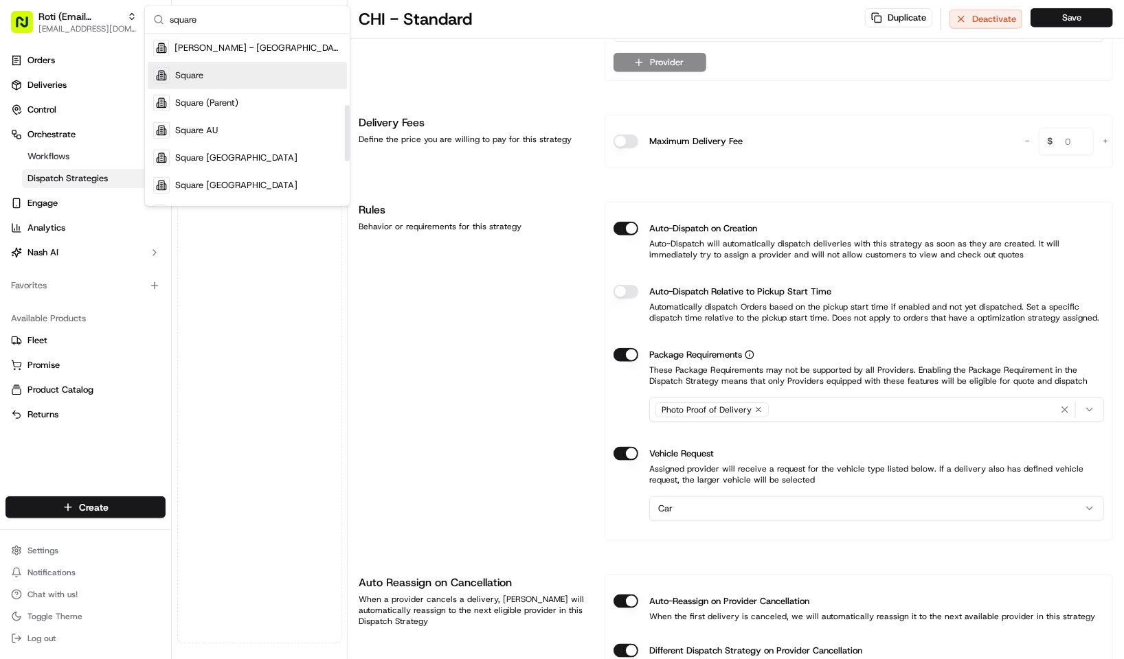
scroll to position [215, 0]
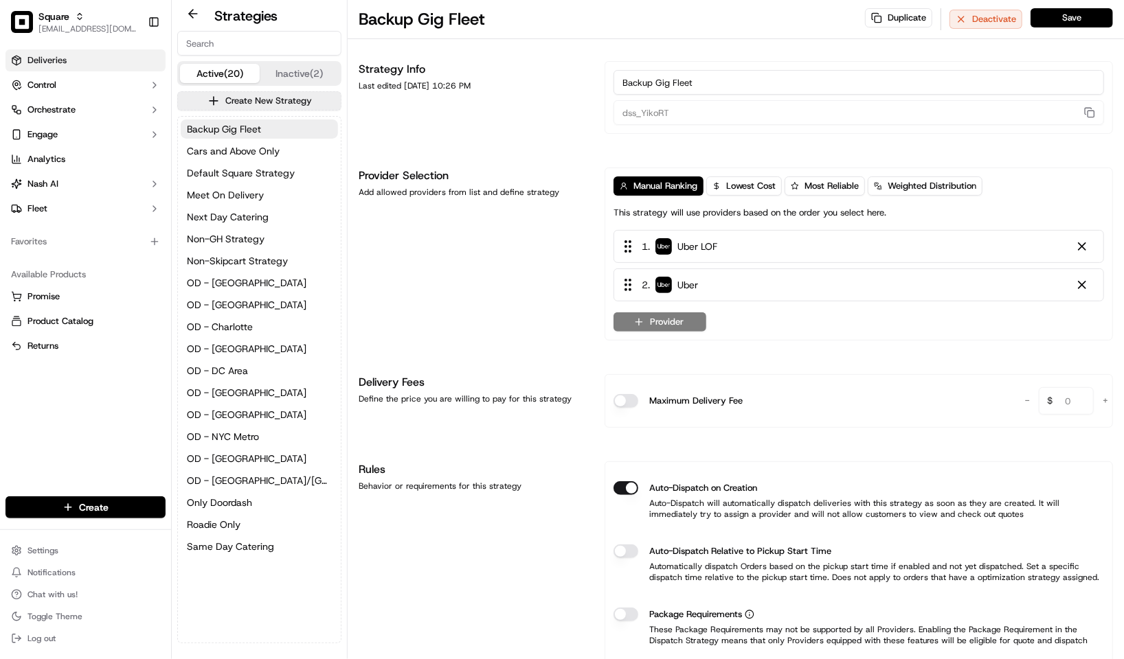
click at [66, 64] on span "Deliveries" at bounding box center [46, 60] width 39 height 12
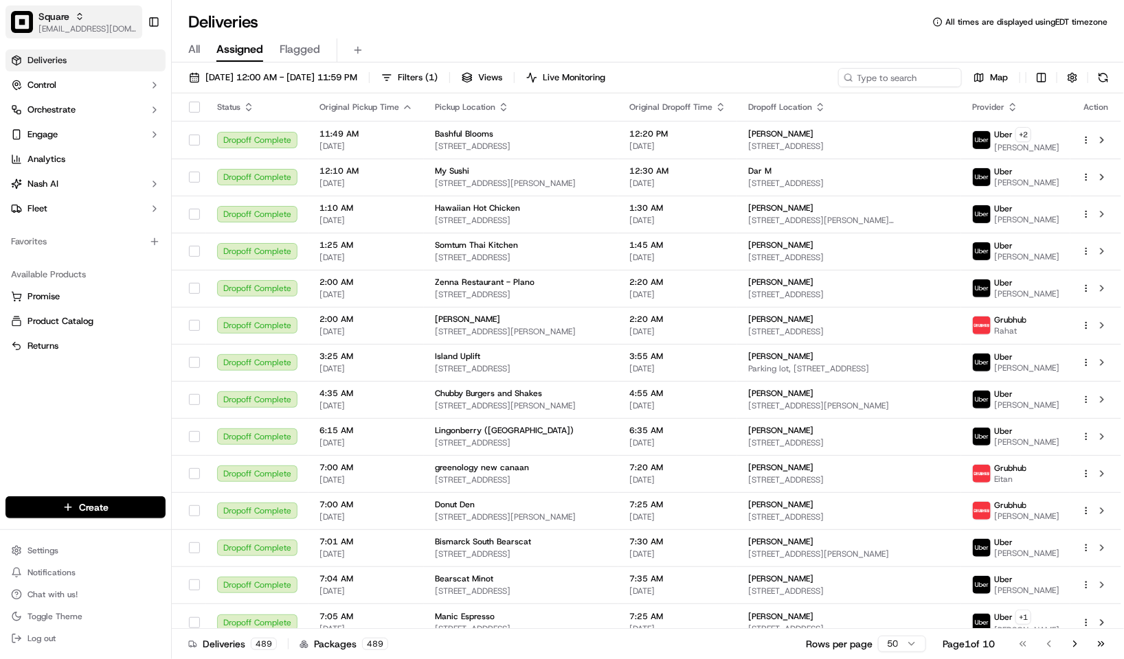
click at [41, 11] on span "Square" at bounding box center [53, 17] width 31 height 14
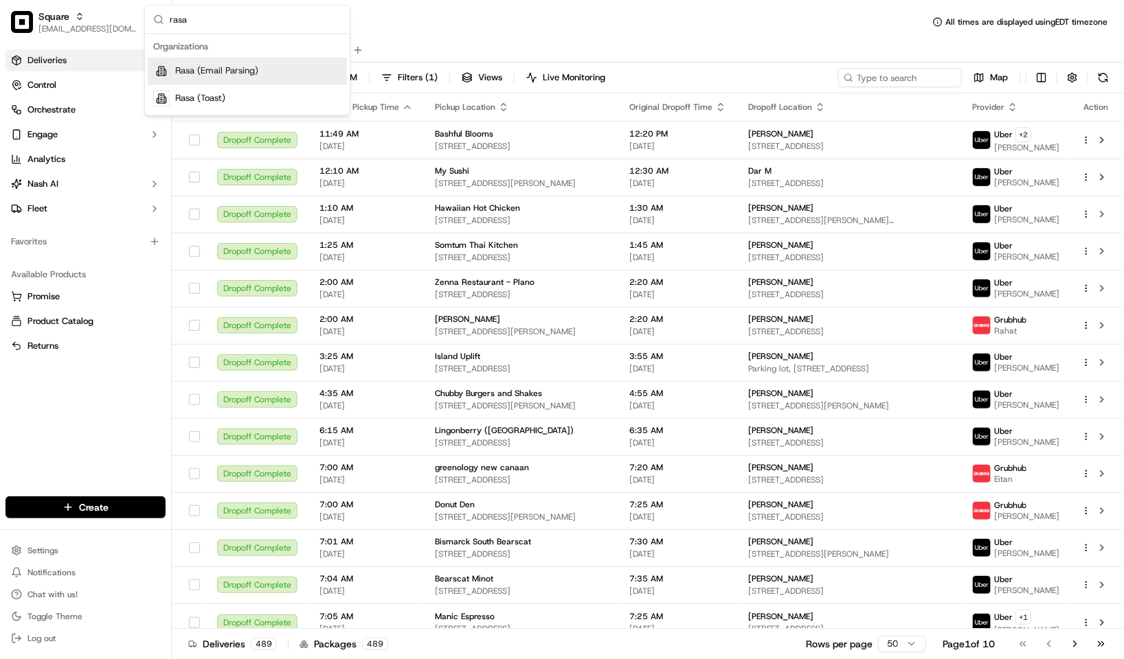
type input "rasa"
click at [200, 79] on div "Rasa (Email Parsing)" at bounding box center [247, 71] width 199 height 27
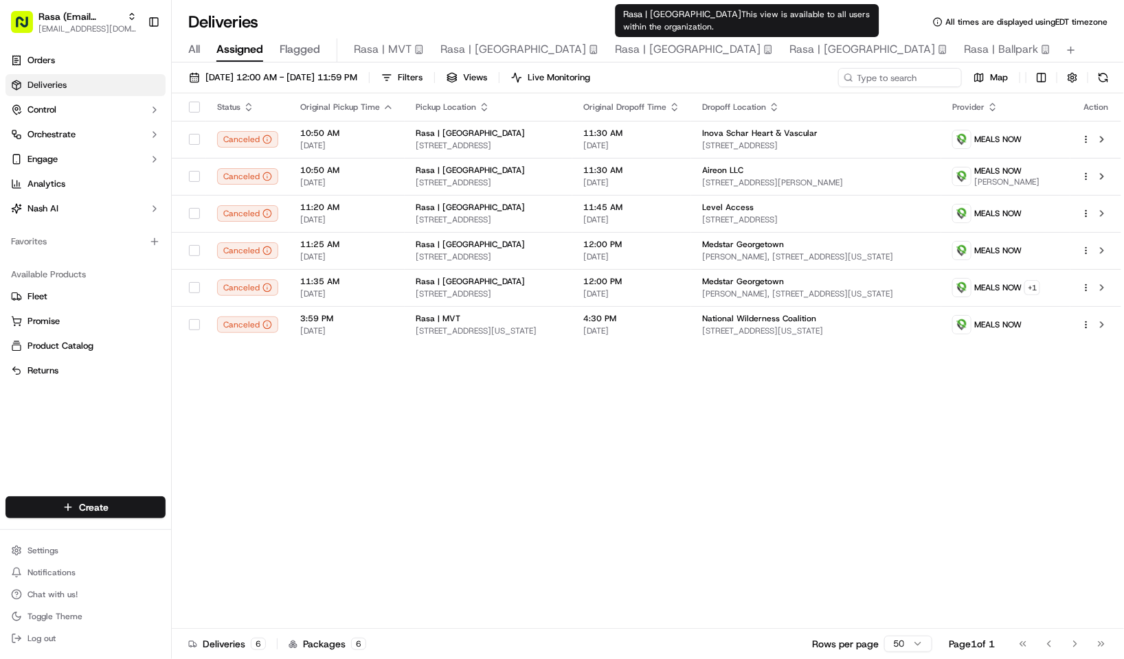
click at [789, 47] on span "Rasa | National Landing" at bounding box center [862, 49] width 146 height 16
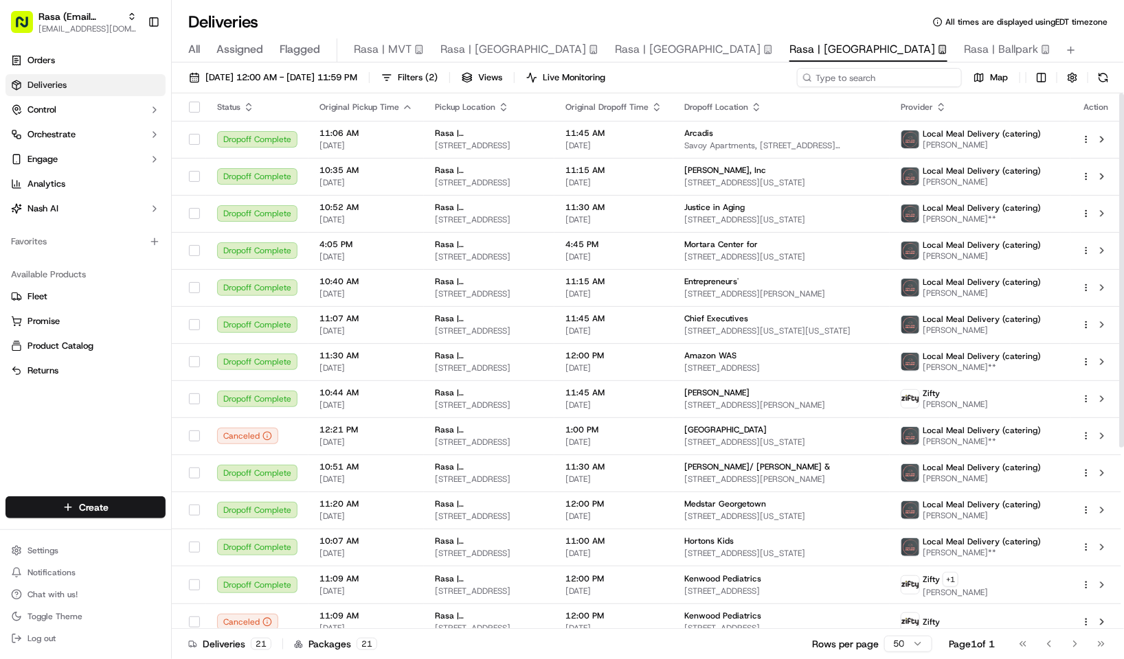
click at [905, 74] on input at bounding box center [879, 77] width 165 height 19
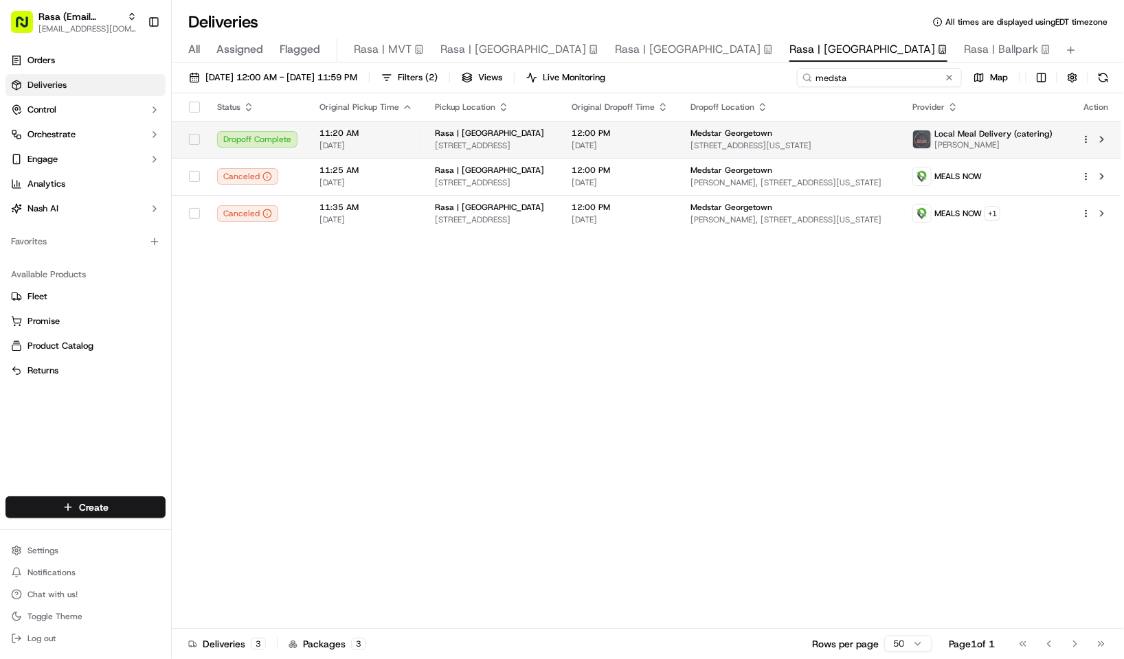
type input "medsta"
click at [707, 130] on td "Medstar Georgetown 3800 Reservoir Rd NW #, Washington, DC 20007, USA" at bounding box center [790, 139] width 222 height 37
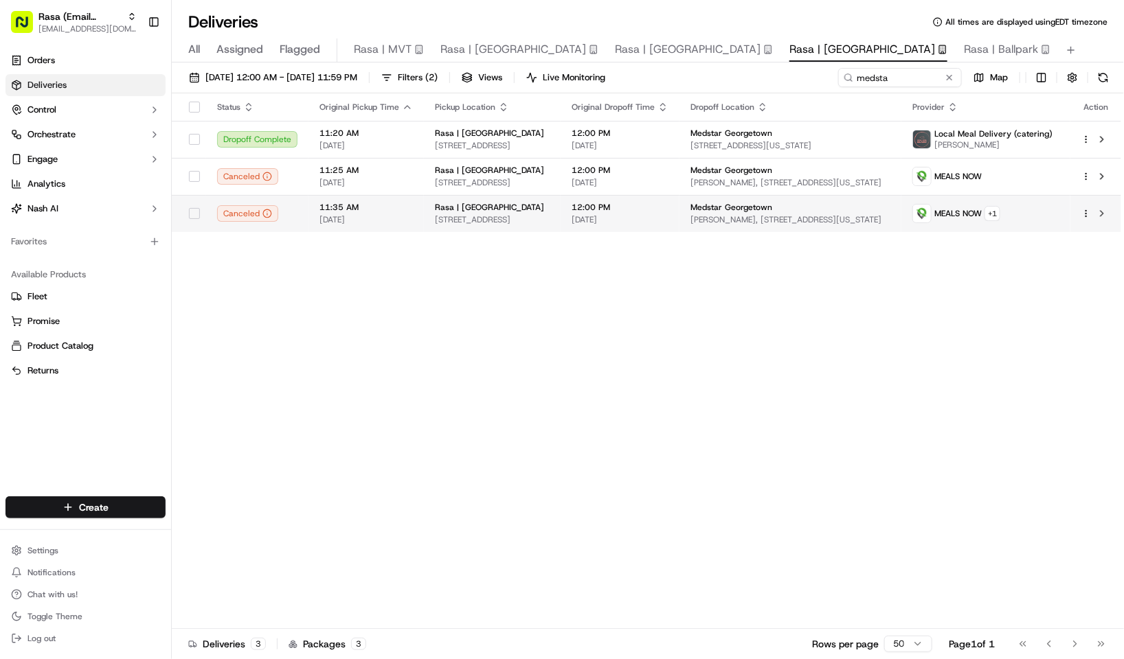
click at [447, 218] on span "2200 Crystal Dr, f, Arlington, VA 22202, US" at bounding box center [492, 219] width 115 height 11
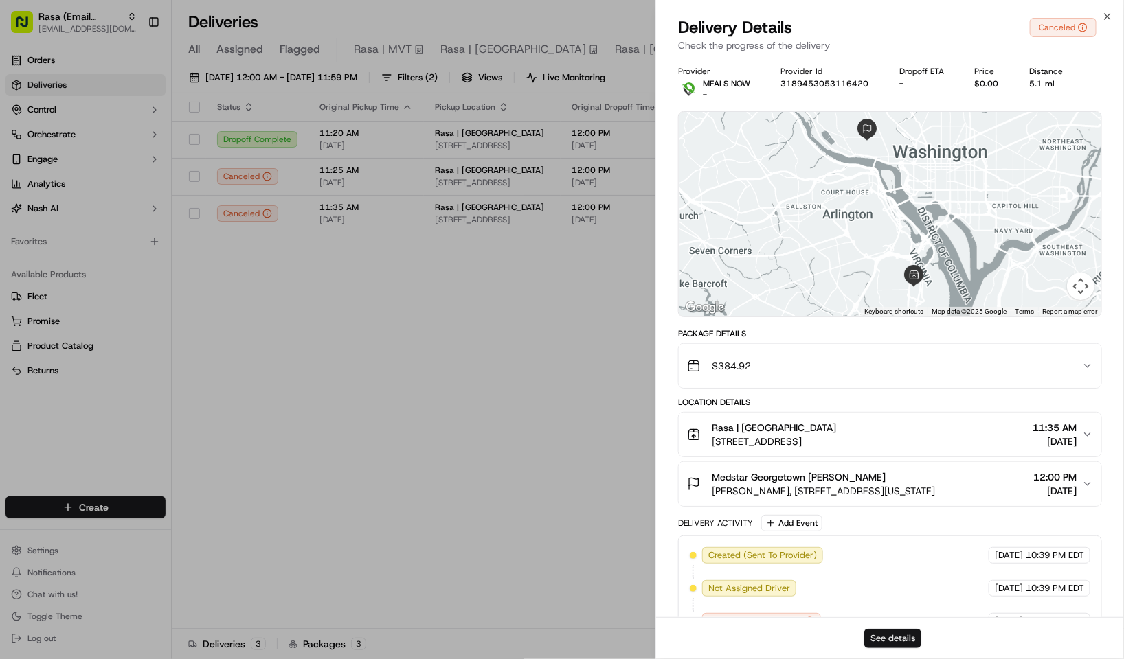
click at [896, 643] on button "See details" at bounding box center [892, 638] width 57 height 19
click at [405, 167] on span "11:25 AM" at bounding box center [365, 170] width 93 height 11
click at [897, 629] on button "See details" at bounding box center [892, 638] width 57 height 19
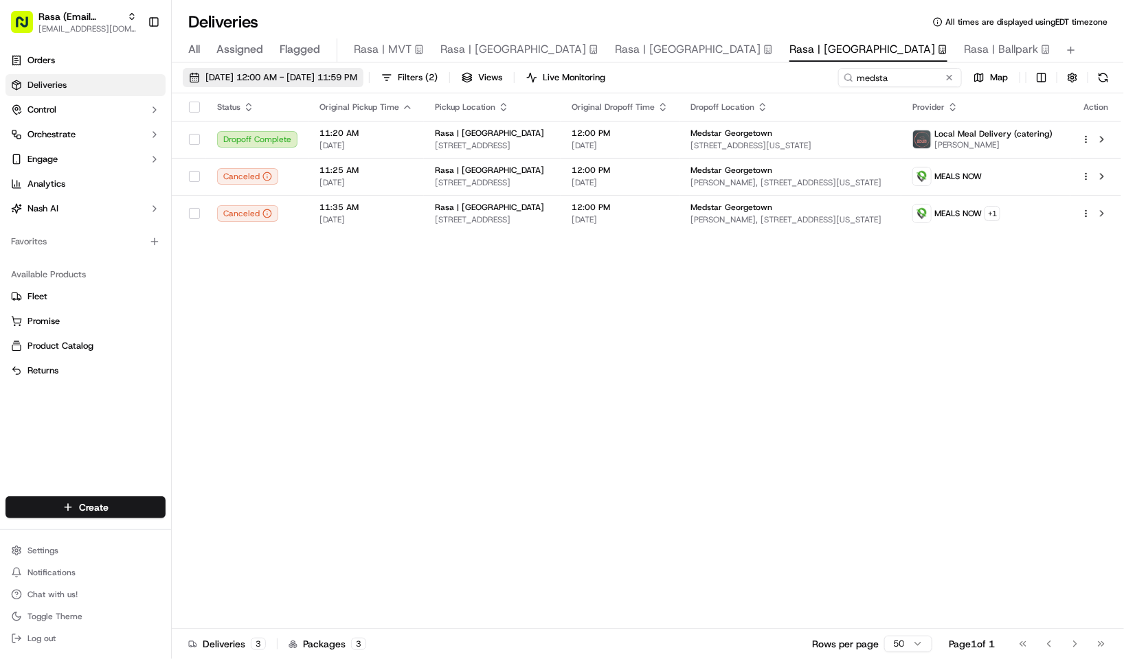
click at [227, 76] on span "09/01/2025 12:00 AM - 09/30/2025 11:59 PM" at bounding box center [281, 77] width 152 height 12
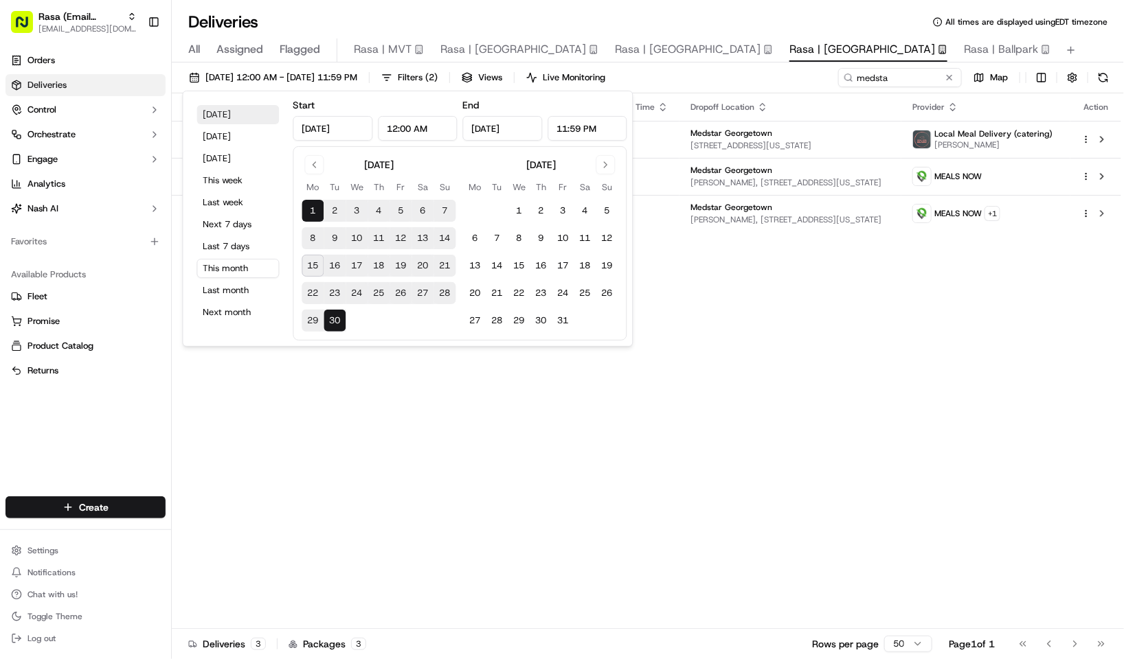
click at [227, 117] on button "Today" at bounding box center [238, 114] width 82 height 19
type input "Sep 15, 2025"
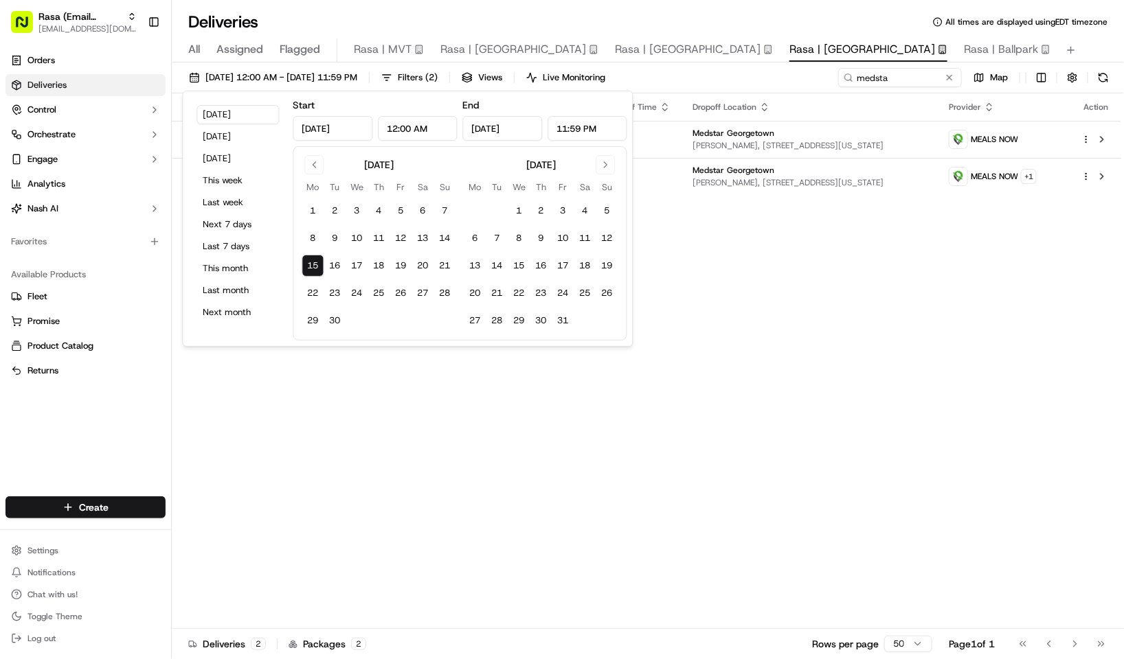
click at [761, 305] on div "Status Original Pickup Time Pickup Location Original Dropoff Time Dropoff Locat…" at bounding box center [646, 361] width 949 height 536
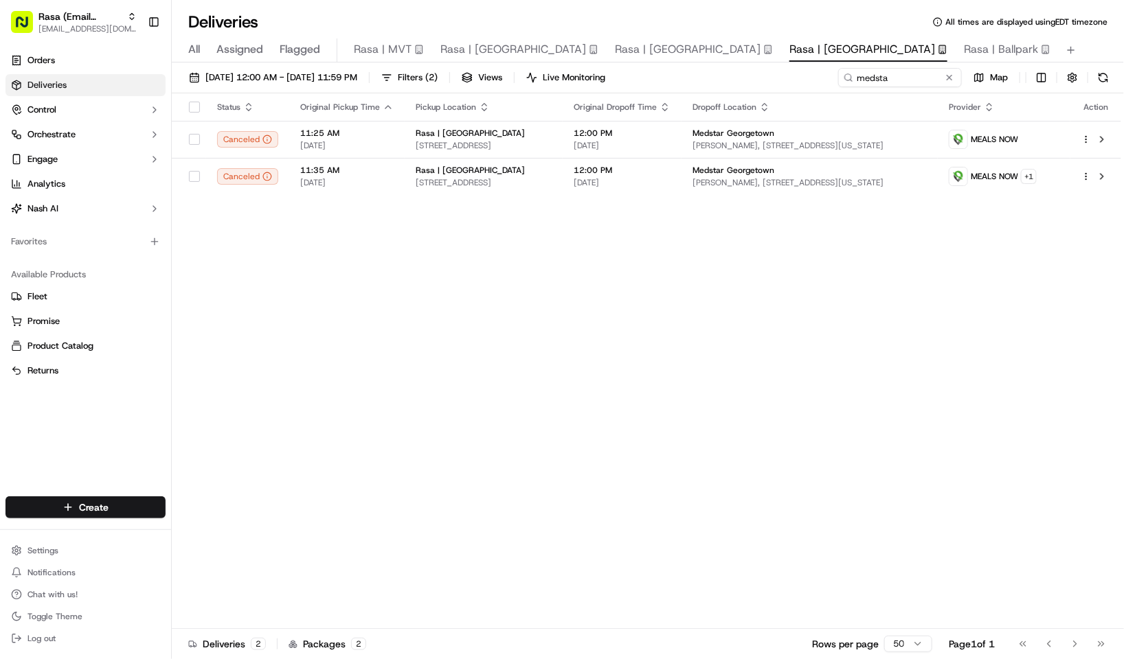
click at [188, 50] on span "All" at bounding box center [194, 49] width 12 height 16
click at [946, 76] on button at bounding box center [949, 78] width 14 height 14
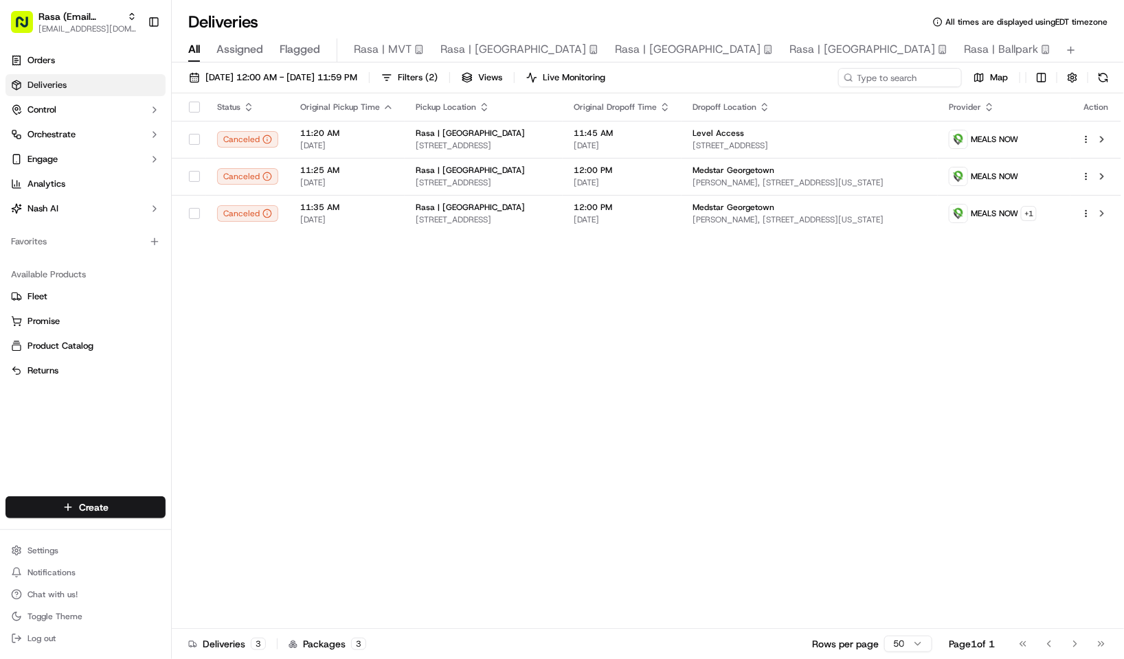
click at [365, 260] on div "Status Original Pickup Time Pickup Location Original Dropoff Time Dropoff Locat…" at bounding box center [646, 361] width 949 height 536
click at [60, 17] on span "Rasa (Email Parsing)" at bounding box center [79, 17] width 83 height 14
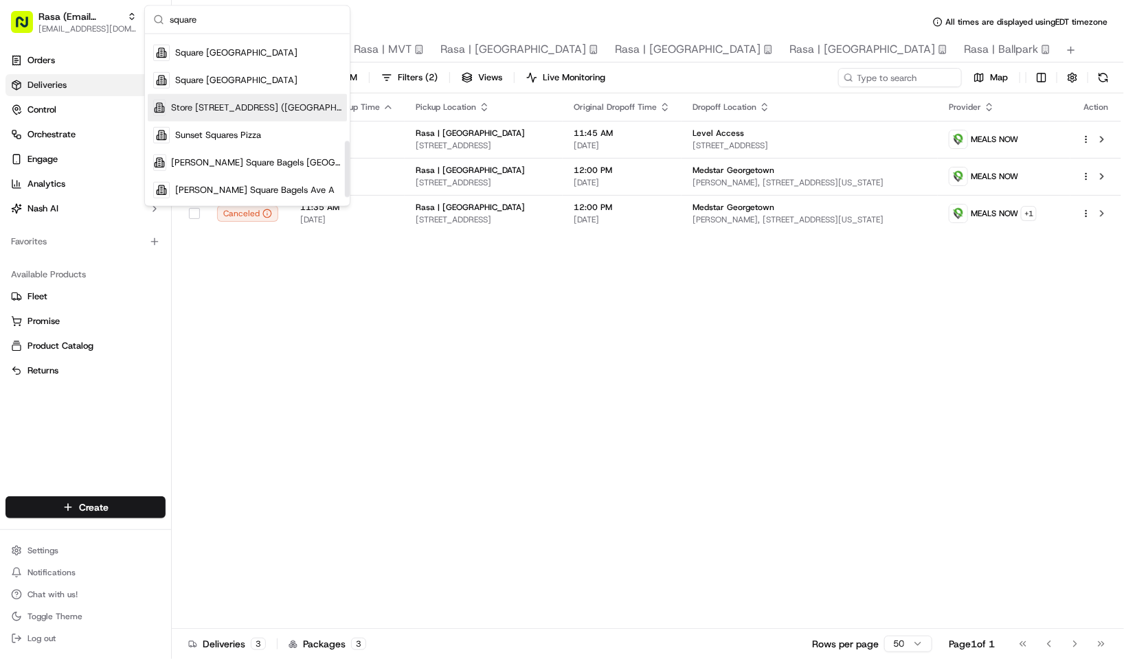
scroll to position [245, 0]
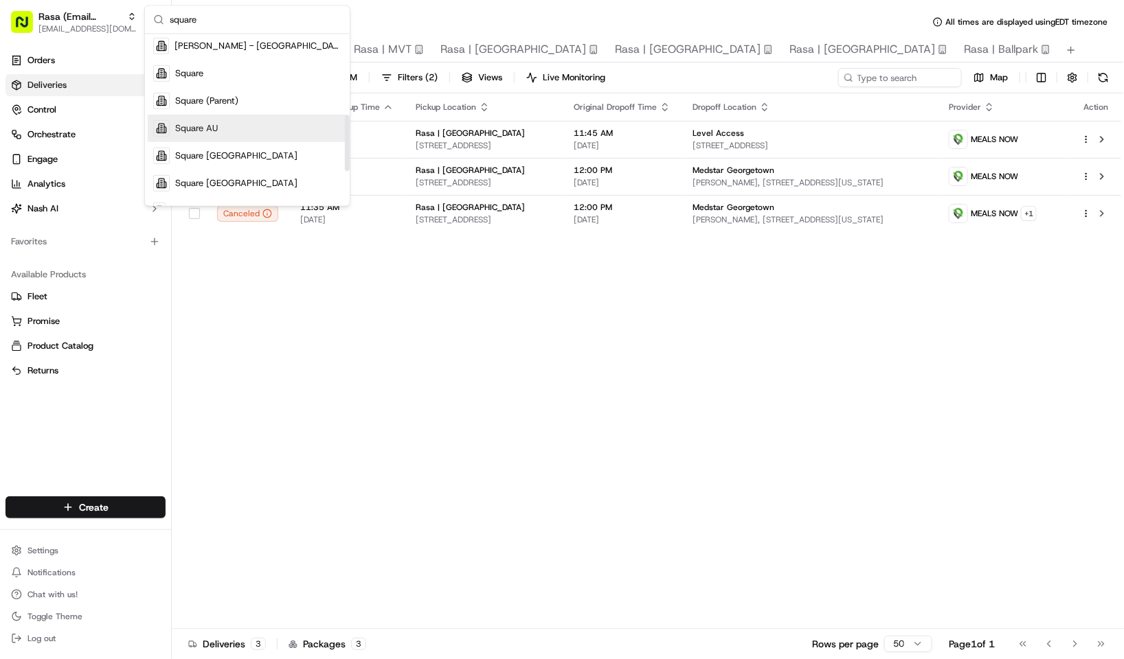
type input "square"
click at [214, 128] on span "Square AU" at bounding box center [196, 128] width 43 height 12
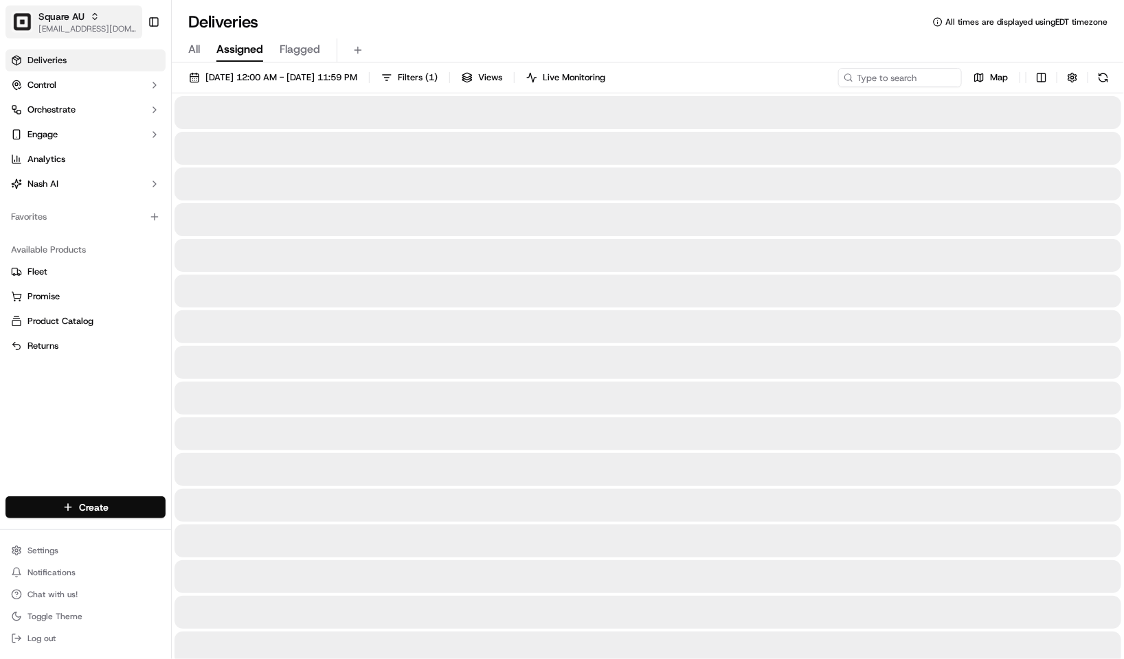
click at [60, 25] on span "[EMAIL_ADDRESS][DOMAIN_NAME]" at bounding box center [87, 28] width 98 height 11
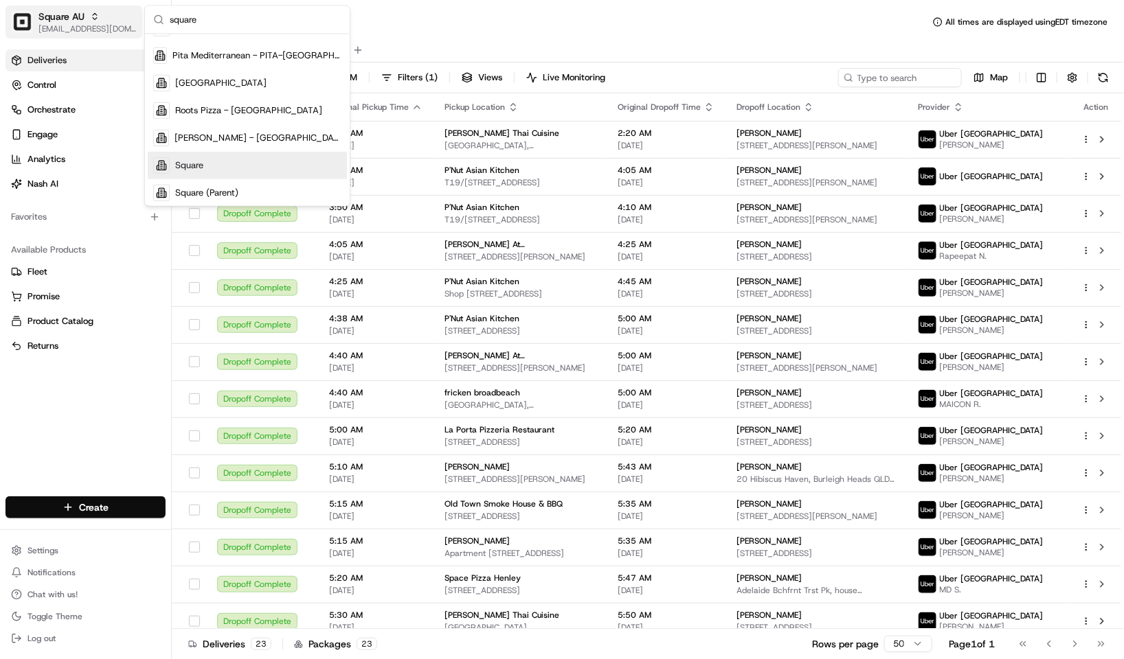
scroll to position [181, 0]
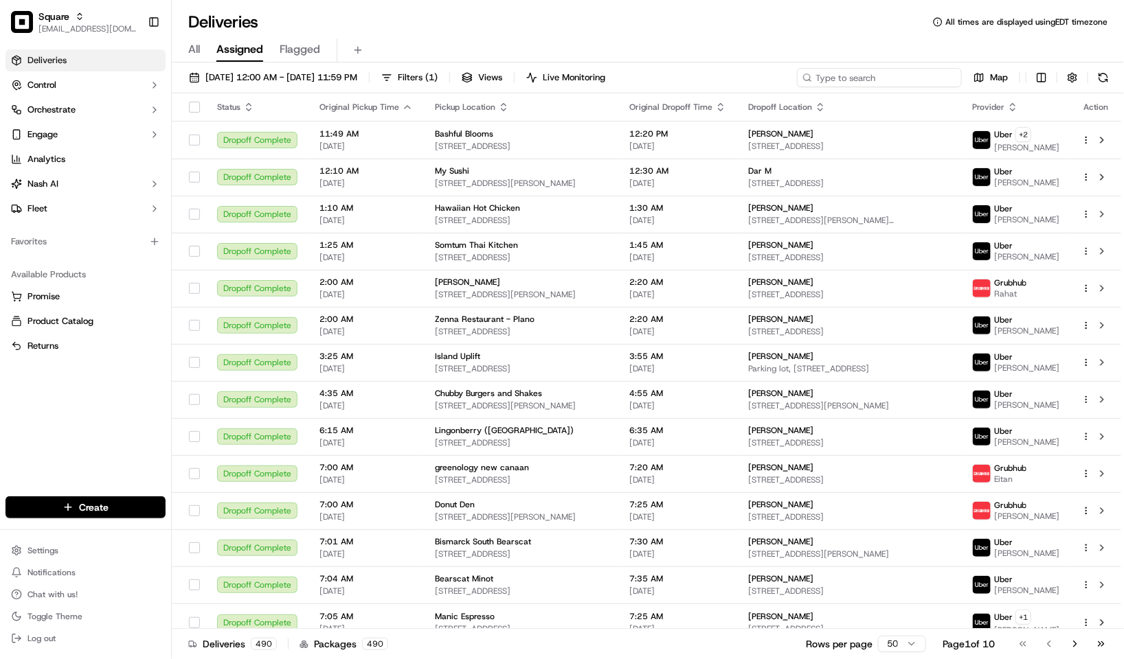
click at [928, 79] on input at bounding box center [879, 77] width 165 height 19
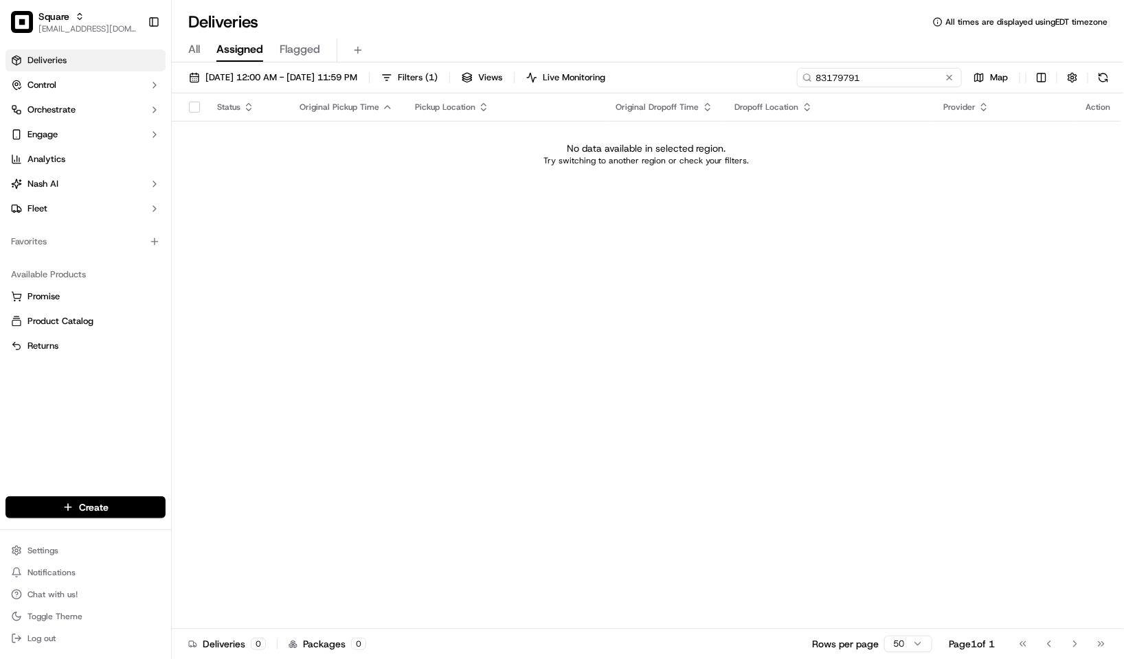
type input "831797918"
click at [909, 81] on input "831797918" at bounding box center [879, 77] width 165 height 19
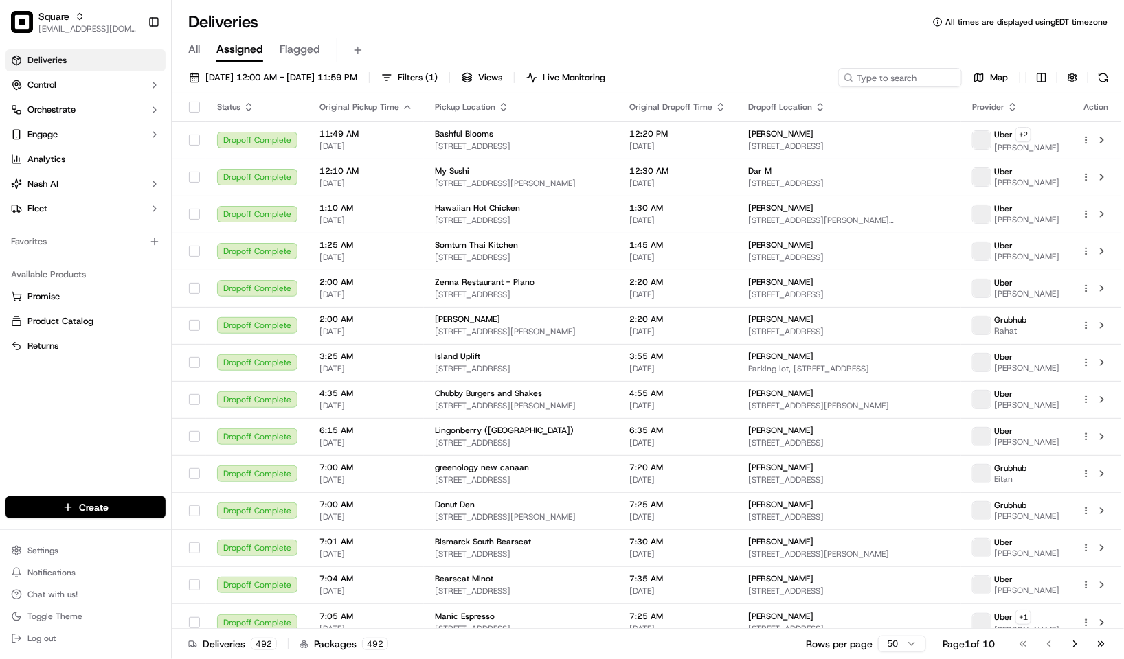
click at [736, 16] on div "Deliveries All times are displayed using EDT timezone" at bounding box center [648, 22] width 952 height 22
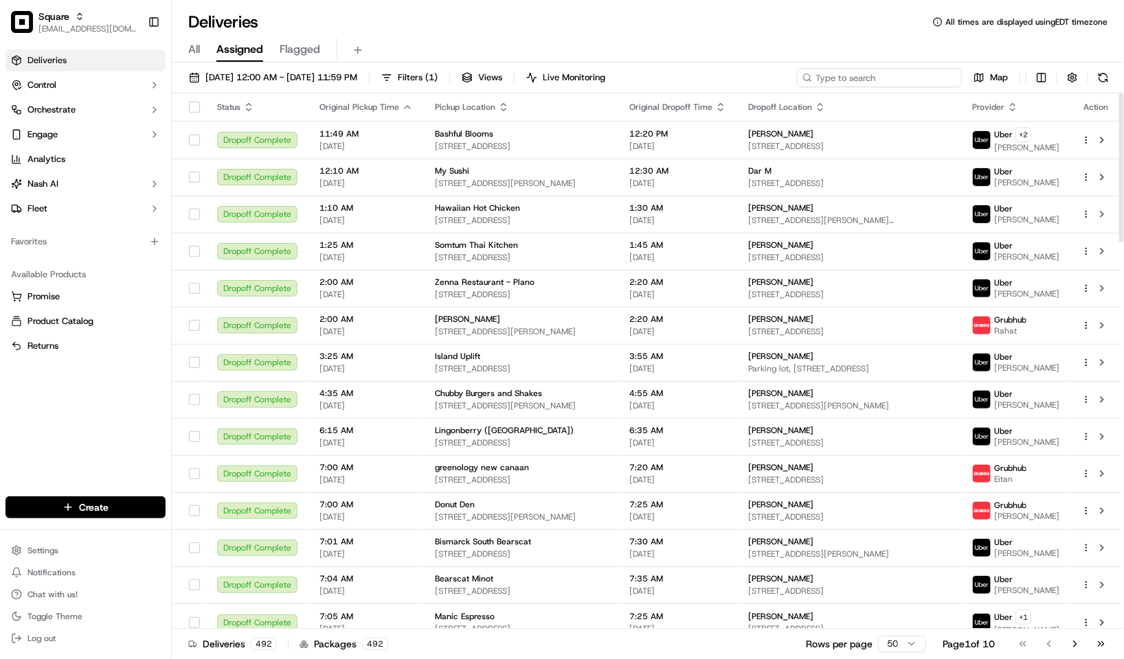
click at [868, 77] on input at bounding box center [879, 77] width 165 height 19
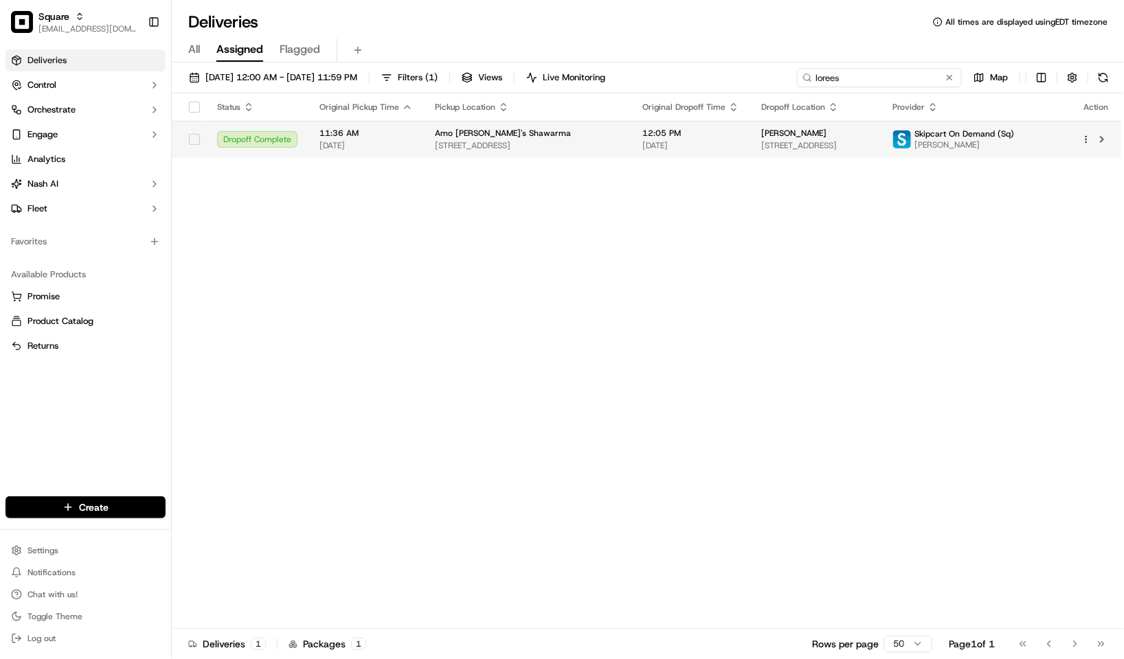
type input "lorees"
click at [761, 157] on td "Lorees Najeeb 41200 Technology Park Dr, Sterling Heights, MI 48314, USA" at bounding box center [815, 139] width 131 height 37
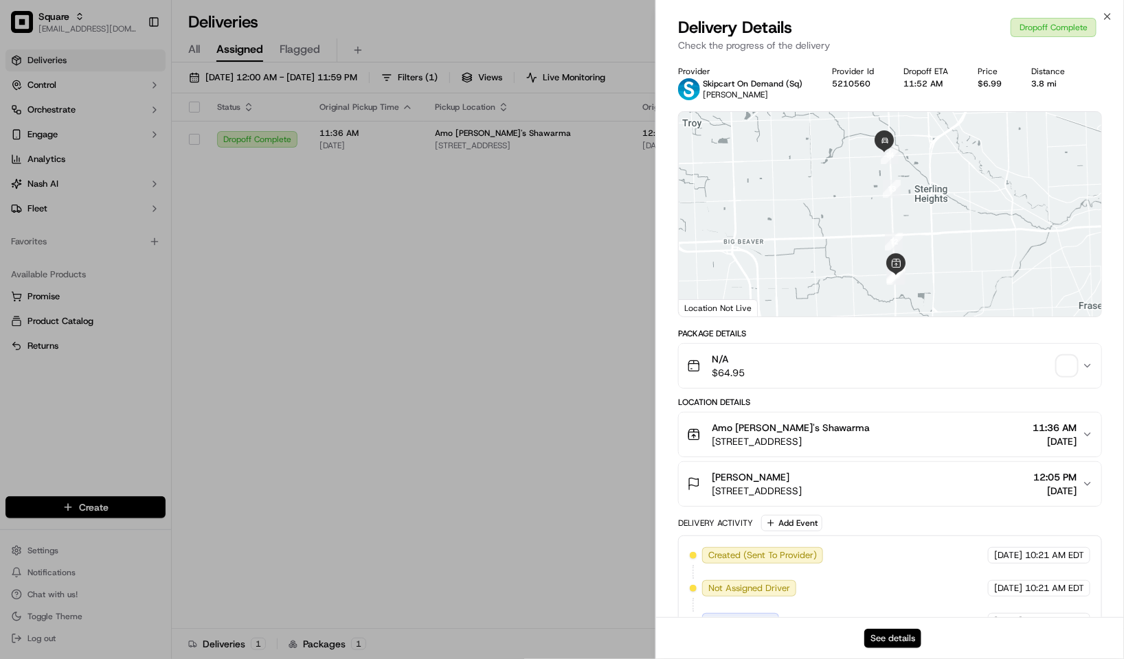
click at [886, 635] on button "See details" at bounding box center [892, 638] width 57 height 19
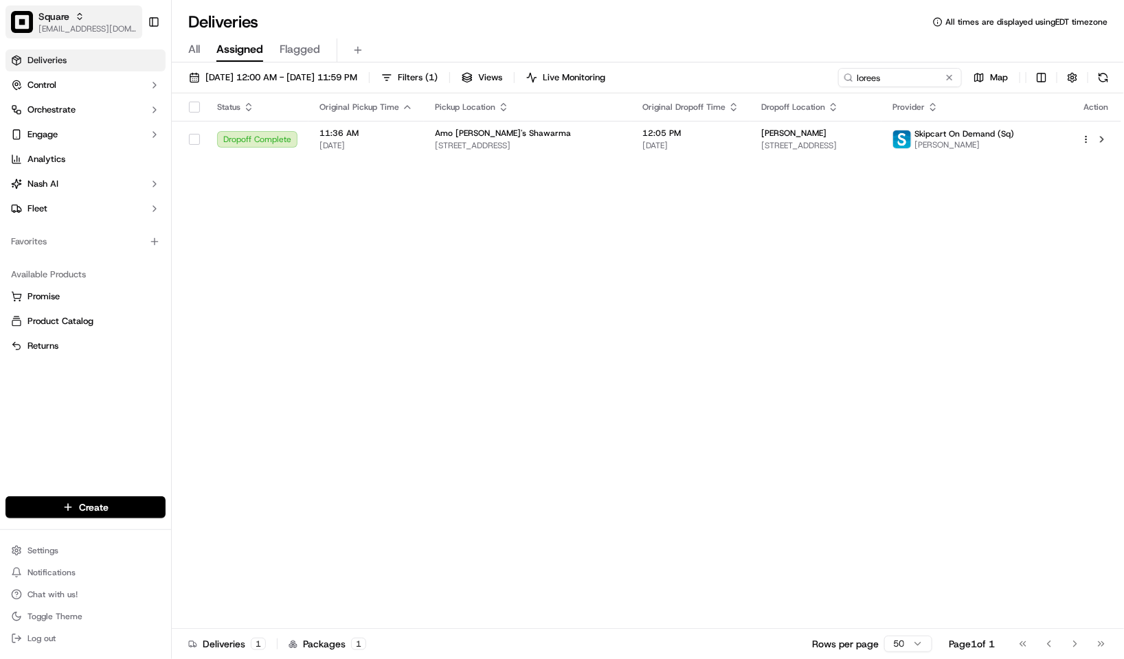
click at [58, 19] on span "Square" at bounding box center [53, 17] width 31 height 14
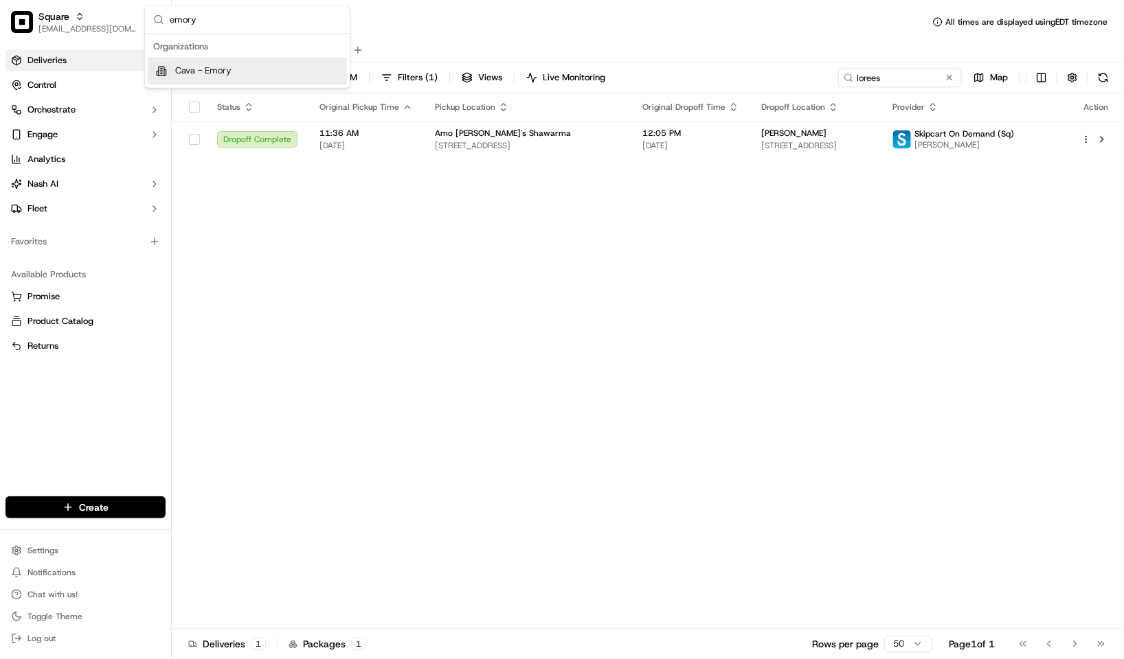
type input "emory"
click at [217, 60] on div "Cava - Emory" at bounding box center [247, 71] width 199 height 27
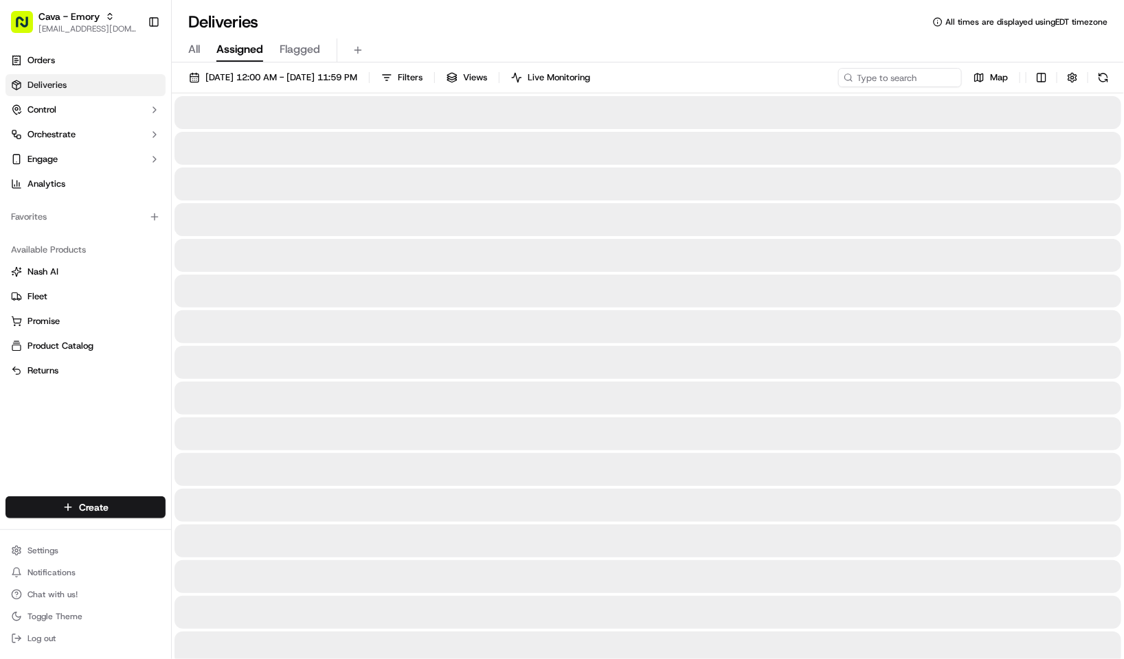
click at [905, 74] on input at bounding box center [900, 77] width 124 height 19
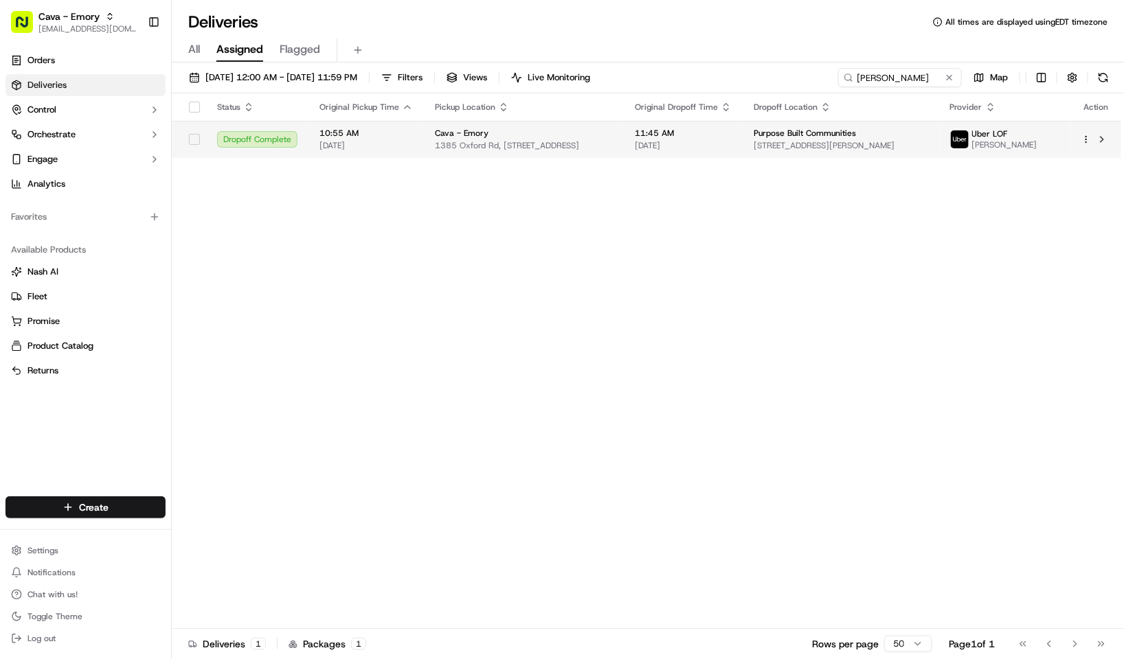
type input "sarah"
click at [583, 151] on span "1385 Oxford Rd, 1385 Oxford Rd NE, Atlanta, GA 30307, USA" at bounding box center [524, 145] width 178 height 11
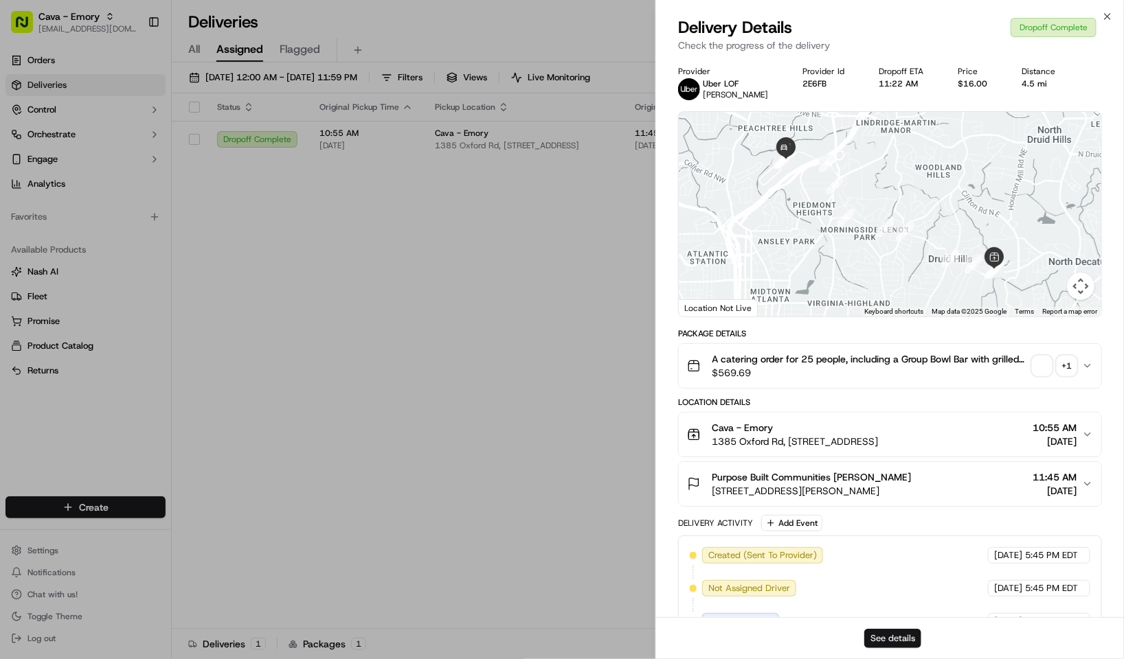
click at [888, 639] on button "See details" at bounding box center [892, 638] width 57 height 19
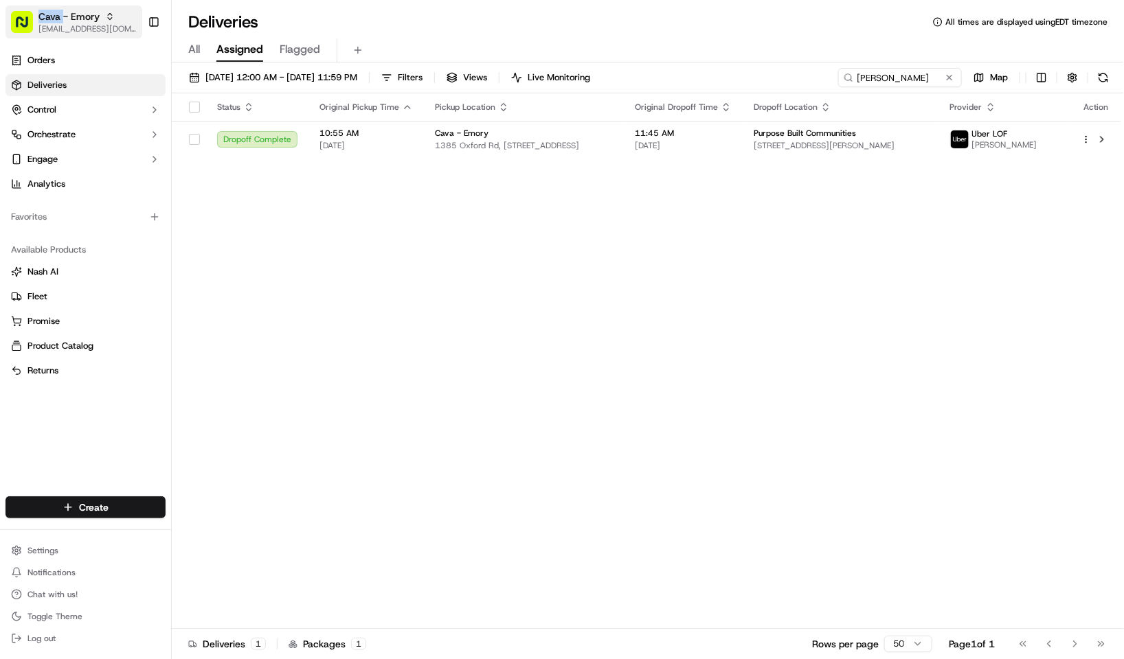
click at [52, 19] on span "Cava - Emory" at bounding box center [68, 17] width 61 height 14
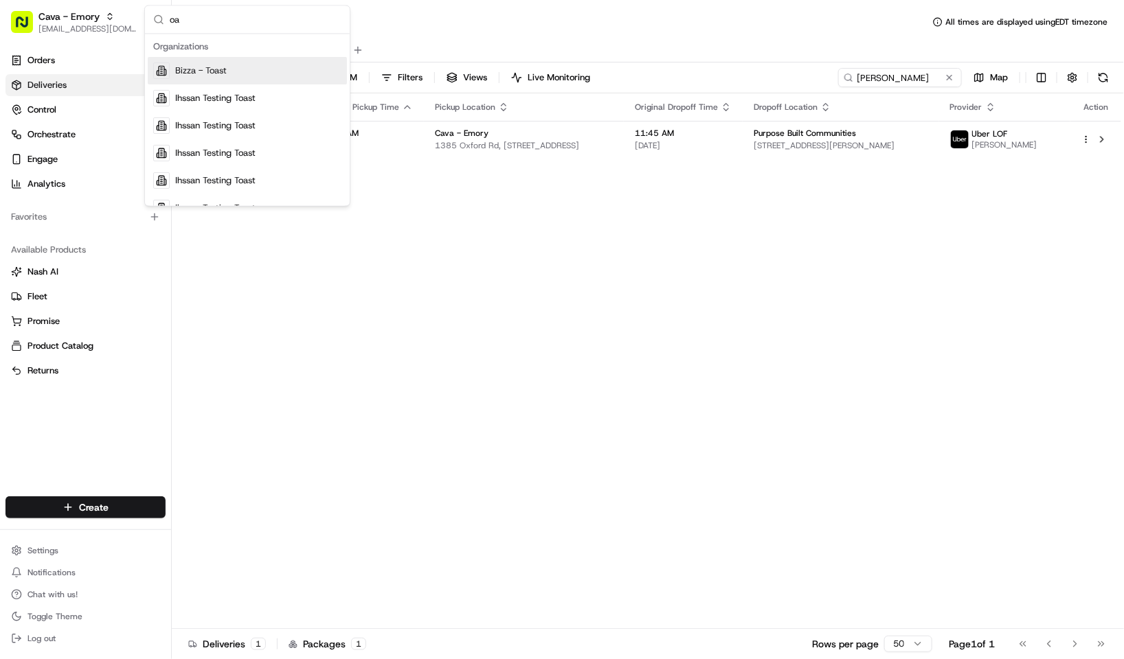
type input "o"
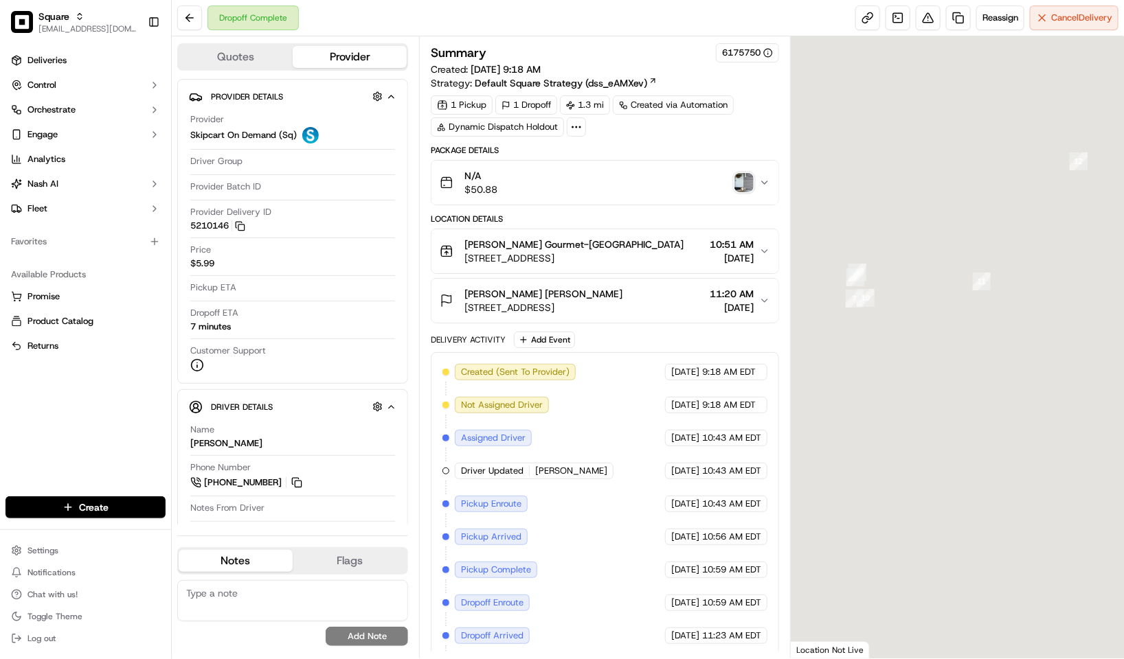
click at [710, 305] on span "[DATE]" at bounding box center [732, 308] width 44 height 14
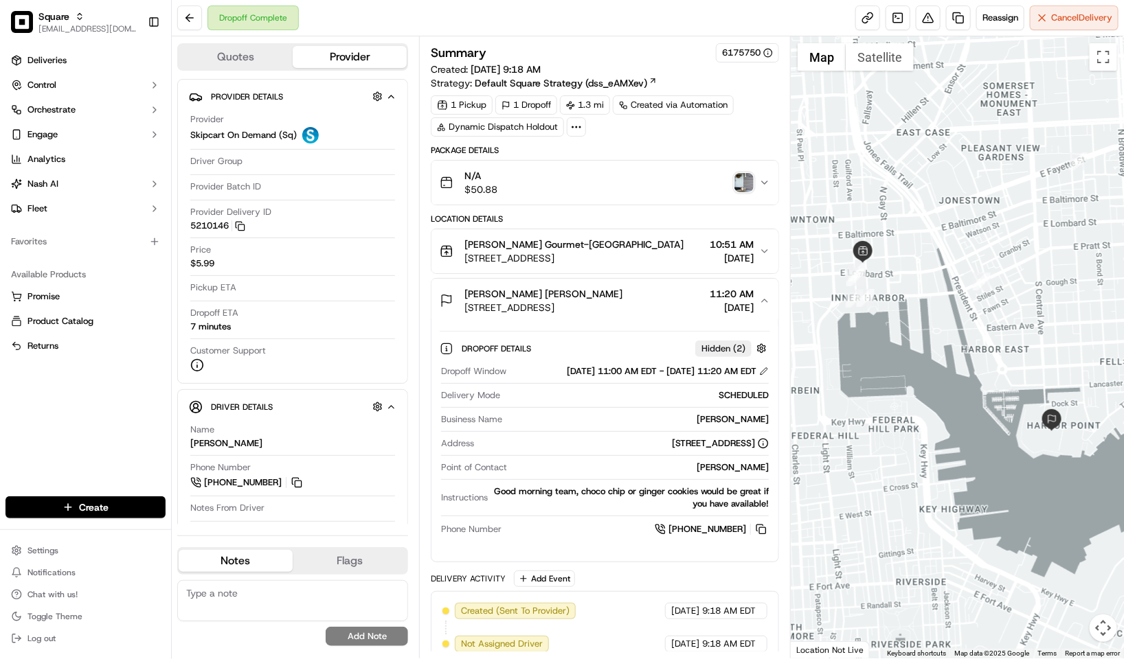
click at [745, 182] on img "button" at bounding box center [743, 182] width 19 height 19
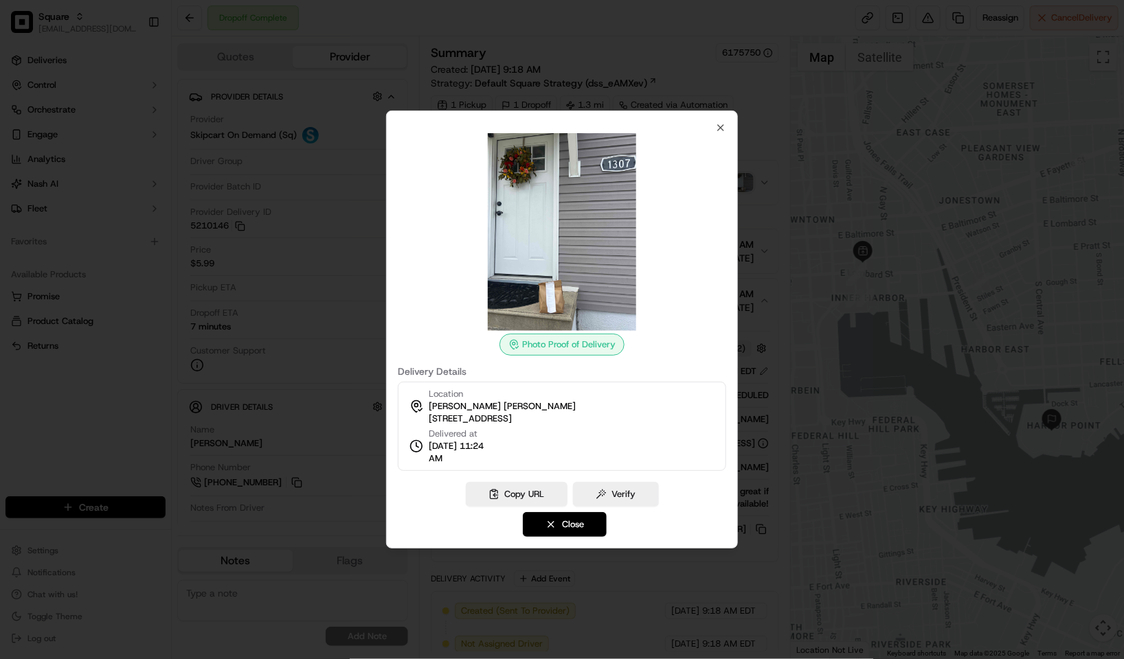
click at [652, 54] on div at bounding box center [562, 329] width 1124 height 659
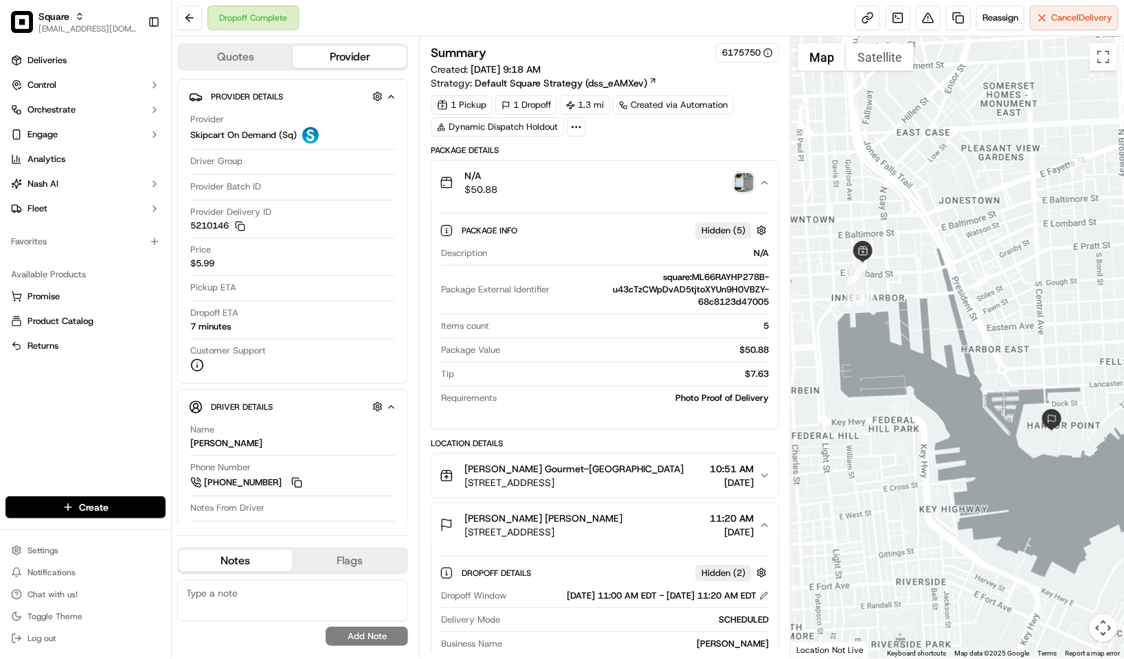
click at [637, 182] on div "N/A $50.88" at bounding box center [599, 182] width 319 height 27
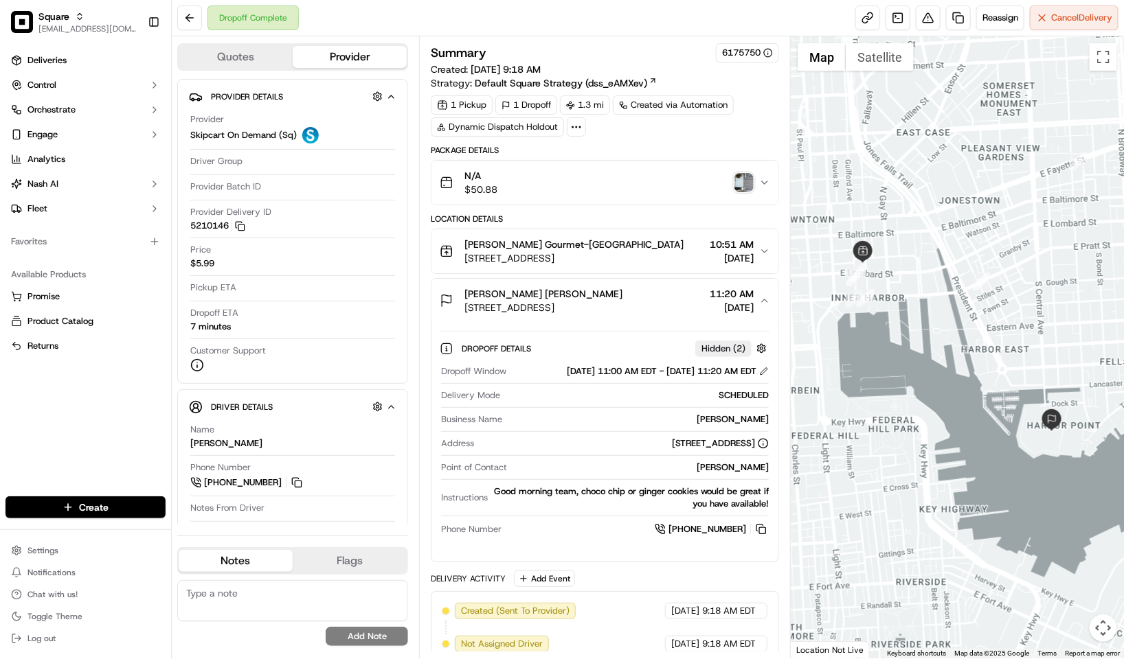
click at [742, 188] on img "button" at bounding box center [743, 182] width 19 height 19
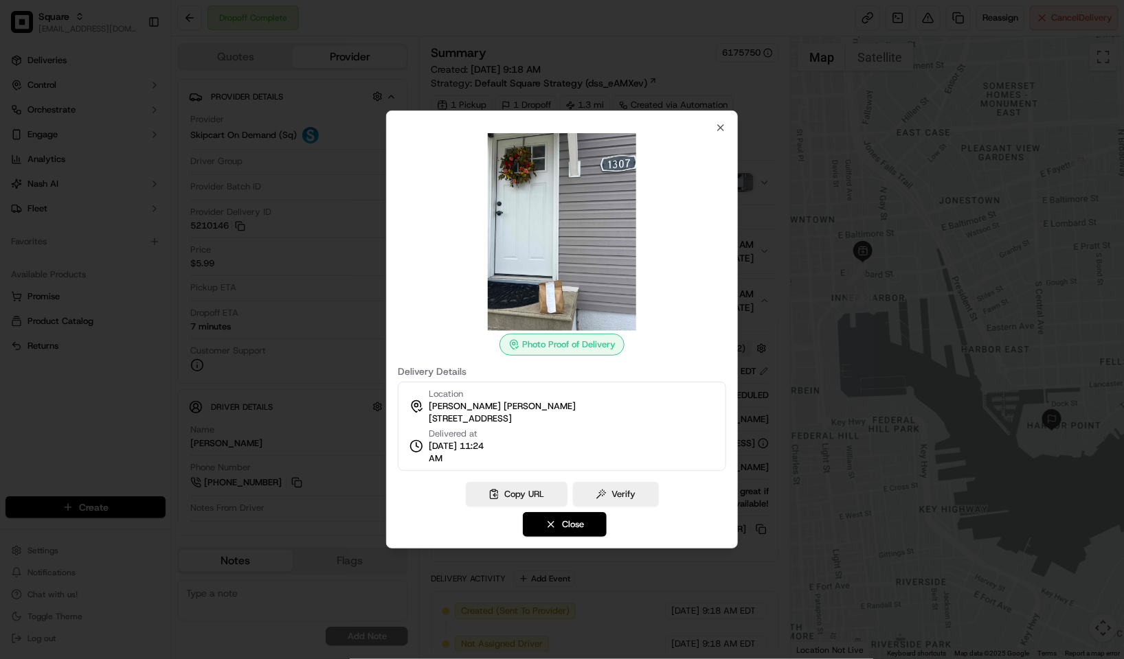
click at [607, 43] on div at bounding box center [562, 329] width 1124 height 659
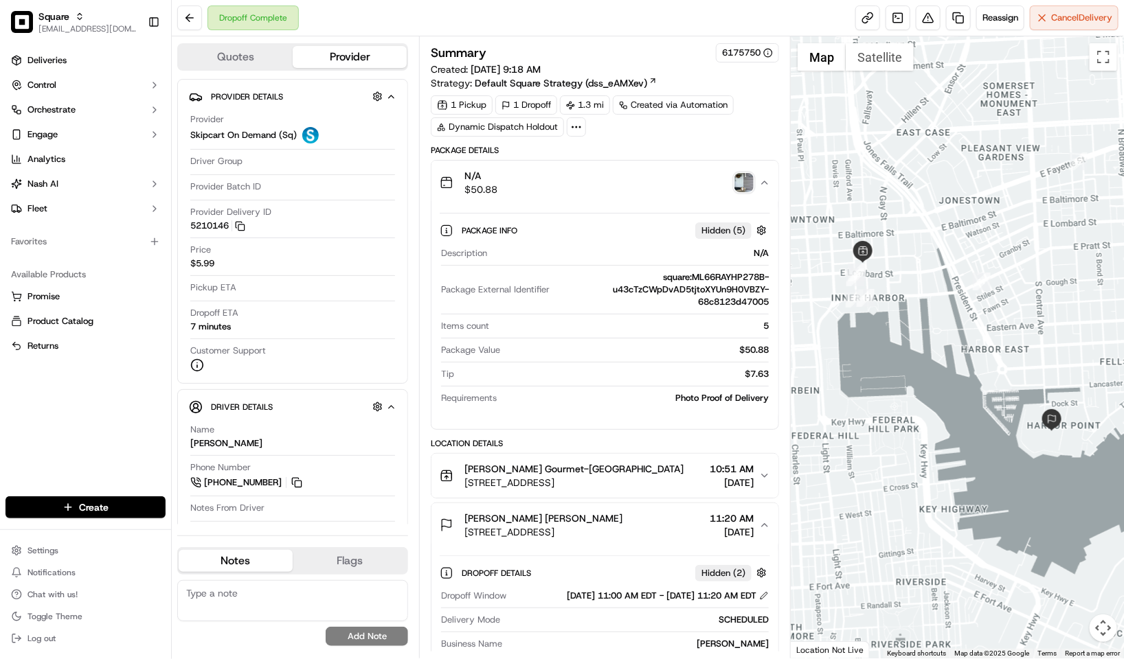
click at [666, 192] on div "N/A $50.88" at bounding box center [599, 182] width 319 height 27
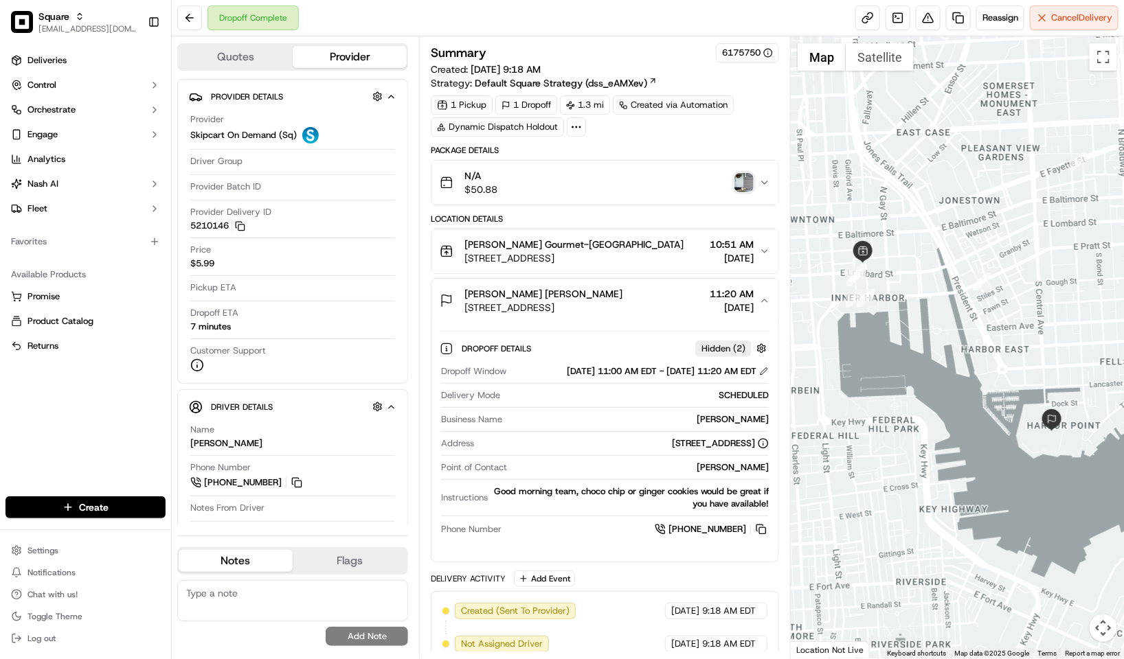
click at [657, 192] on div "N/A $50.88" at bounding box center [599, 182] width 319 height 27
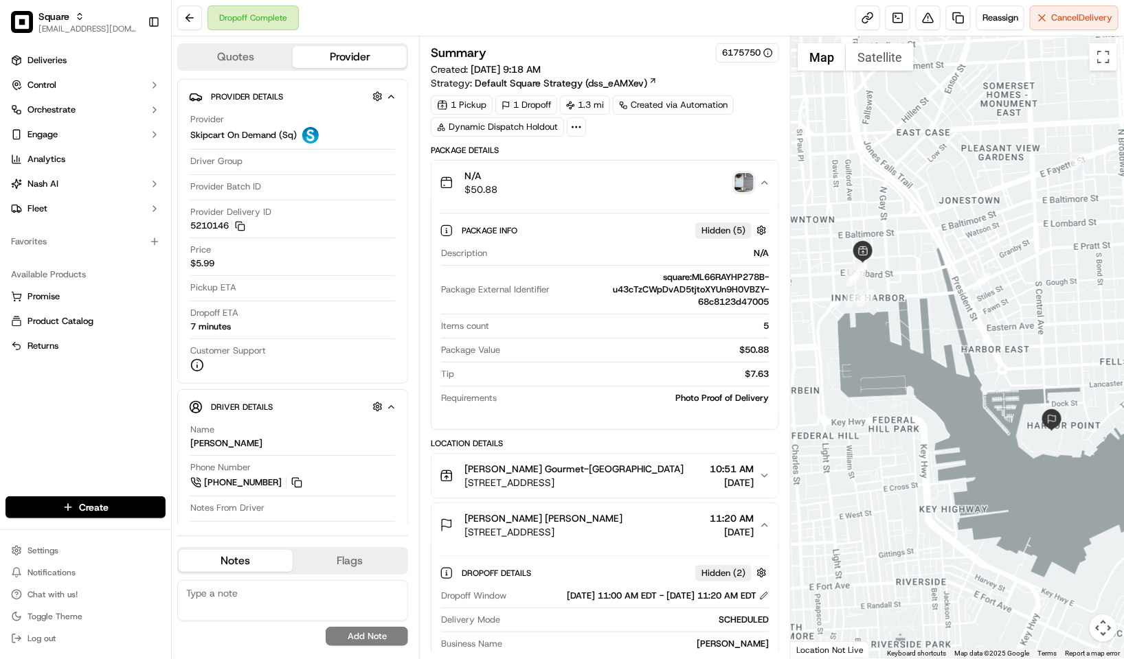
click at [668, 196] on div "N/A $50.88" at bounding box center [599, 182] width 319 height 27
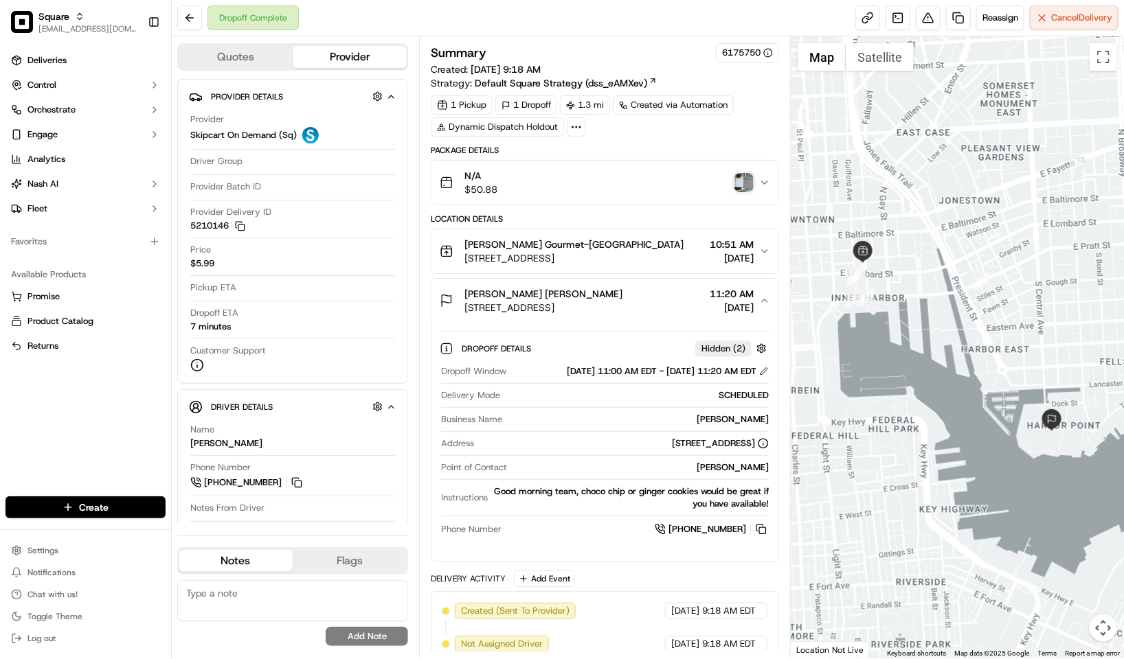
click at [613, 47] on div "Summary 6175750" at bounding box center [605, 52] width 348 height 19
click at [552, 45] on div "Summary 6175750" at bounding box center [605, 52] width 348 height 19
click at [611, 52] on div "Summary 6175750" at bounding box center [605, 52] width 348 height 19
click at [611, 49] on div "Summary 6175750" at bounding box center [605, 52] width 348 height 19
click at [618, 46] on div "Summary 6175750" at bounding box center [605, 52] width 348 height 19
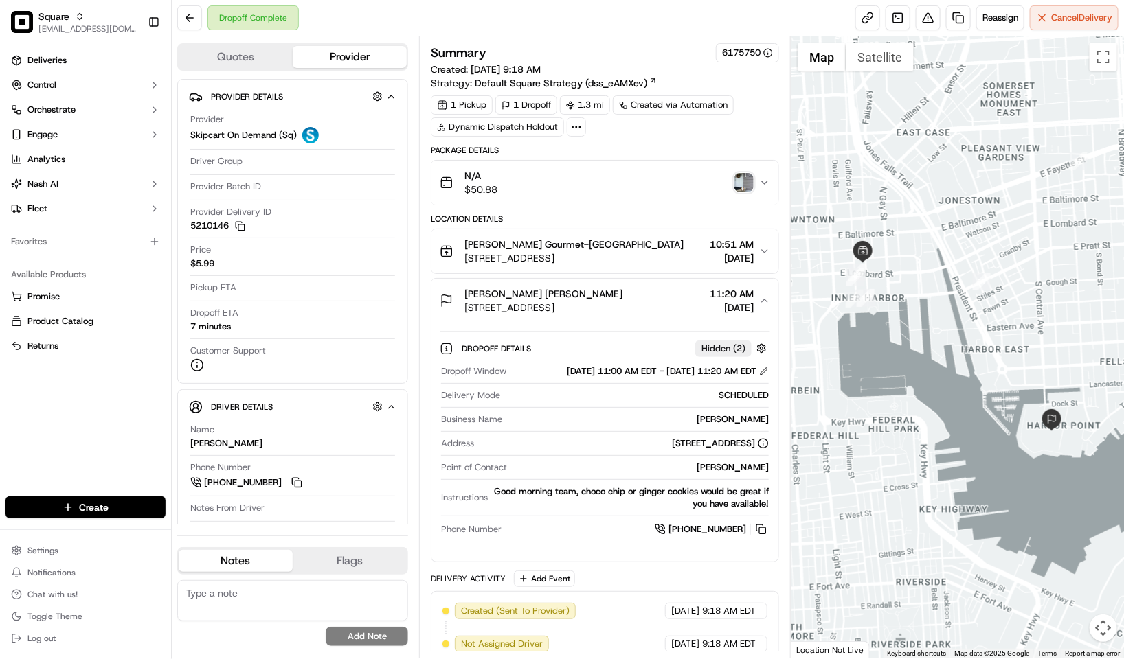
click at [559, 29] on div "Dropoff Complete Reassign Cancel Delivery" at bounding box center [648, 18] width 952 height 36
click at [340, 614] on textarea at bounding box center [292, 600] width 231 height 41
paste textarea "Caller Information: Reason for Call: Resolution:"
click at [348, 591] on textarea "Caller Information: Reason for Call: Resolution:" at bounding box center [292, 600] width 231 height 41
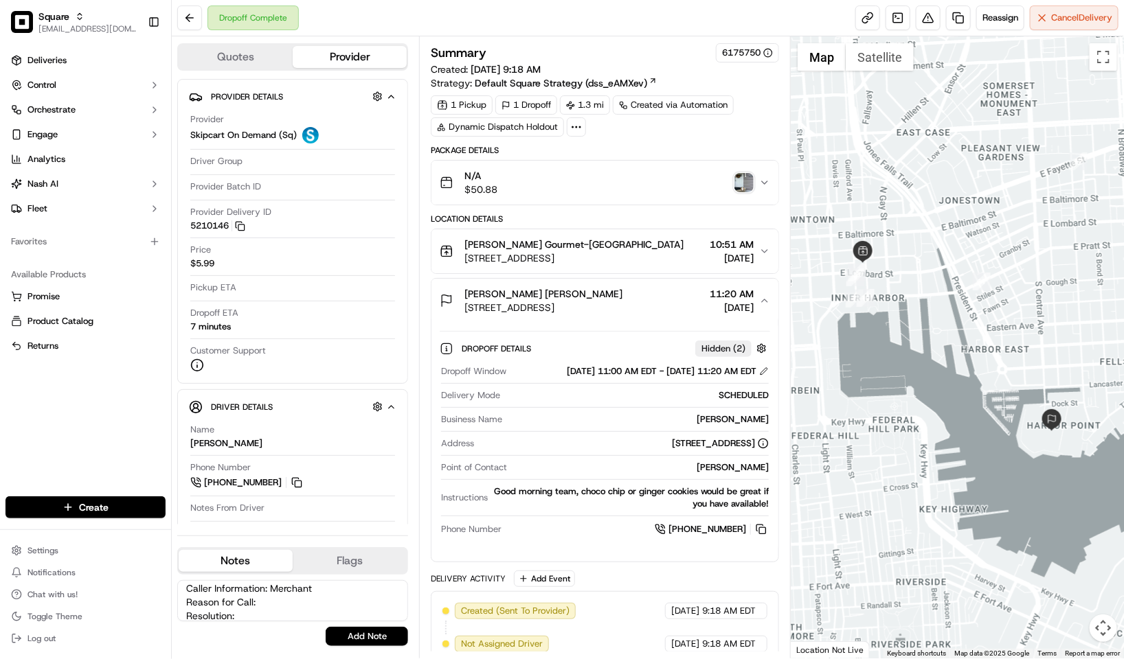
click at [271, 604] on textarea "Caller Information: Merchant Reason for Call: Resolution:" at bounding box center [292, 600] width 231 height 41
drag, startPoint x: 126, startPoint y: 398, endPoint x: 126, endPoint y: 407, distance: 8.3
click at [126, 398] on div "Deliveries Control Orchestrate Engage Analytics [PERSON_NAME] Fleet Favorites A…" at bounding box center [85, 265] width 171 height 442
click at [299, 604] on textarea "Caller Information: Merchant Reason for Call: Resolution:" at bounding box center [292, 600] width 231 height 41
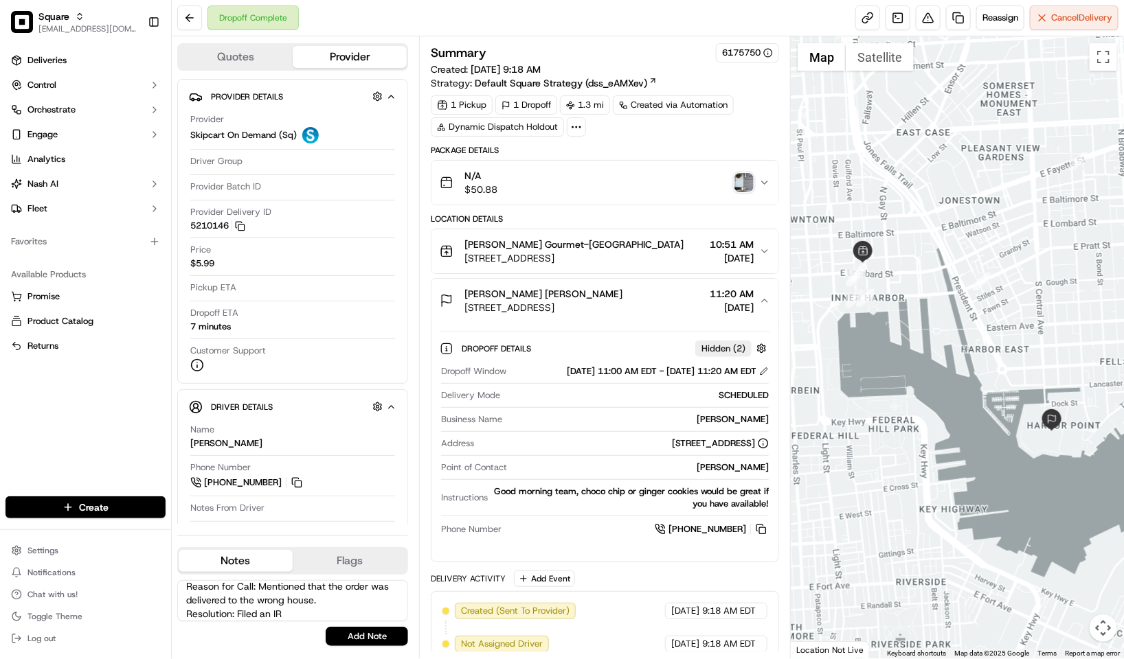
click at [341, 598] on textarea "Caller Information: Merchant Reason for Call: Mentioned that the order was deli…" at bounding box center [292, 600] width 231 height 41
click at [243, 617] on textarea "Caller Information: Merchant Reason for Call: Mentioned that the order was deli…" at bounding box center [292, 600] width 231 height 41
click at [240, 615] on textarea "Caller Information: Merchant Reason for Call: Mentioned that the order was deli…" at bounding box center [292, 600] width 231 height 41
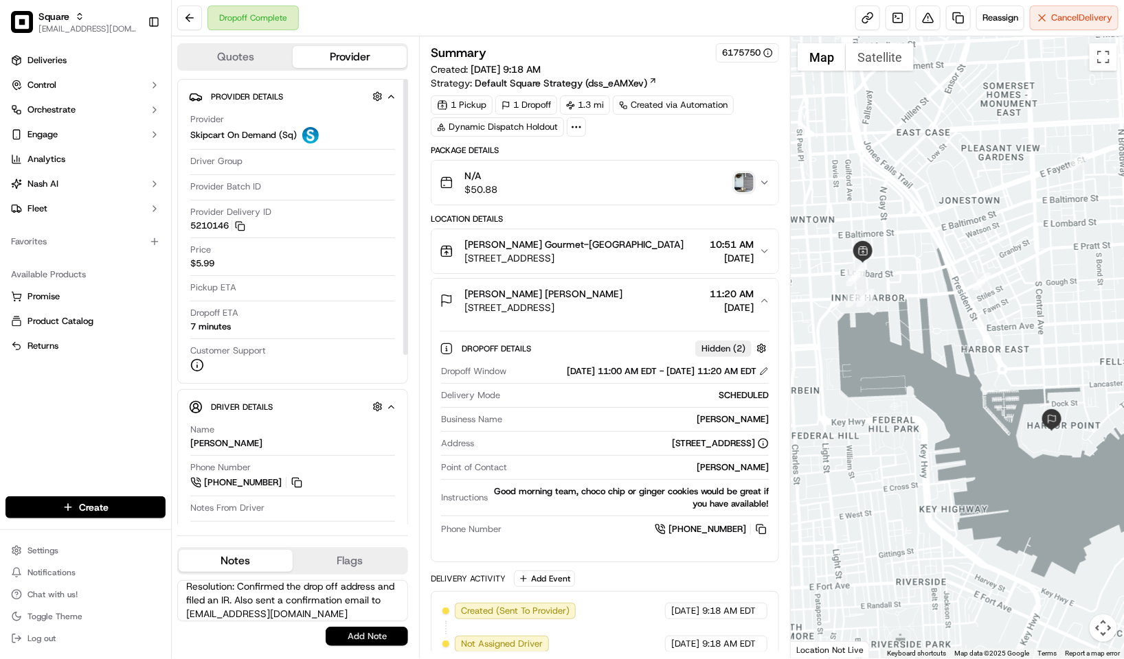
type textarea "Caller Information: Merchant Reason for Call: Mentioned that the order was deli…"
click at [373, 639] on button "Add Note" at bounding box center [367, 636] width 82 height 19
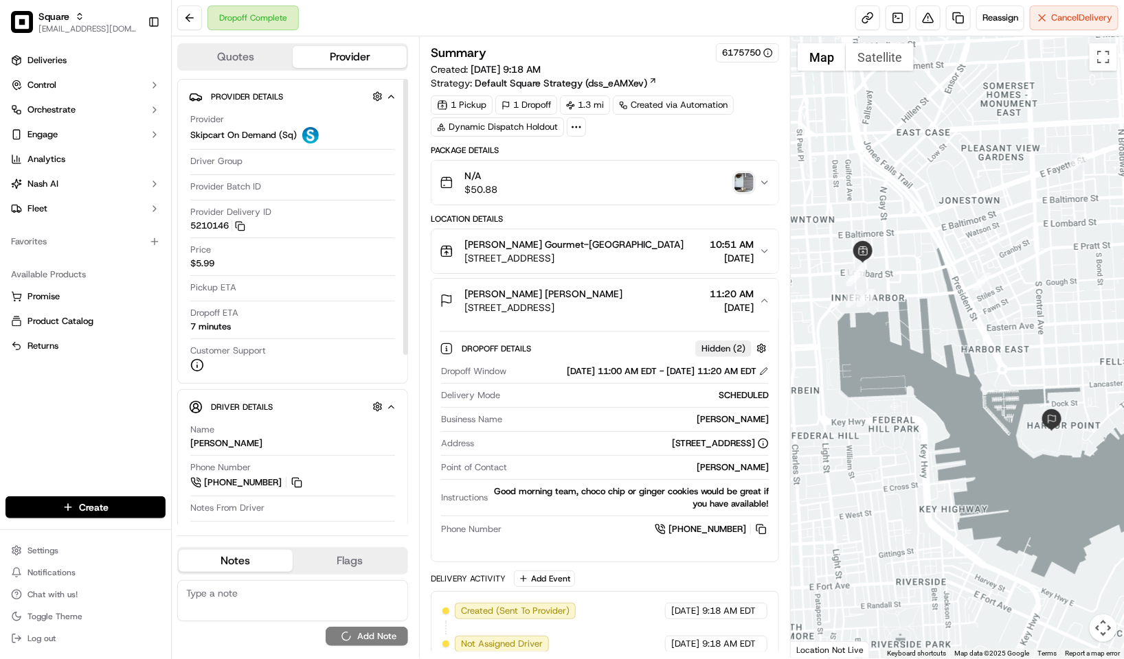
click at [87, 438] on div "Deliveries Control Orchestrate Engage Analytics Nash AI Fleet Favorites Availab…" at bounding box center [85, 265] width 171 height 442
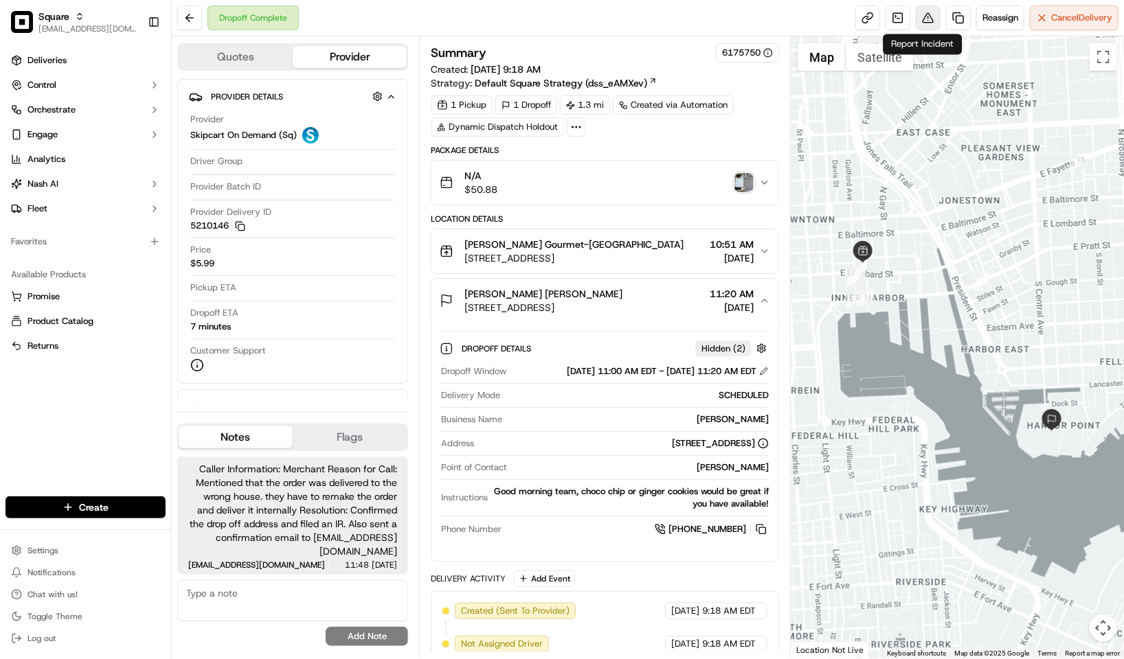
click at [917, 19] on button at bounding box center [928, 17] width 25 height 25
click at [918, 19] on button at bounding box center [928, 17] width 25 height 25
click at [922, 23] on button at bounding box center [928, 17] width 25 height 25
click at [658, 319] on button "Christine Nguyen Christine Nguyen 1307 Point St, Baltimore, MD 21231, USA 11:20…" at bounding box center [604, 301] width 347 height 44
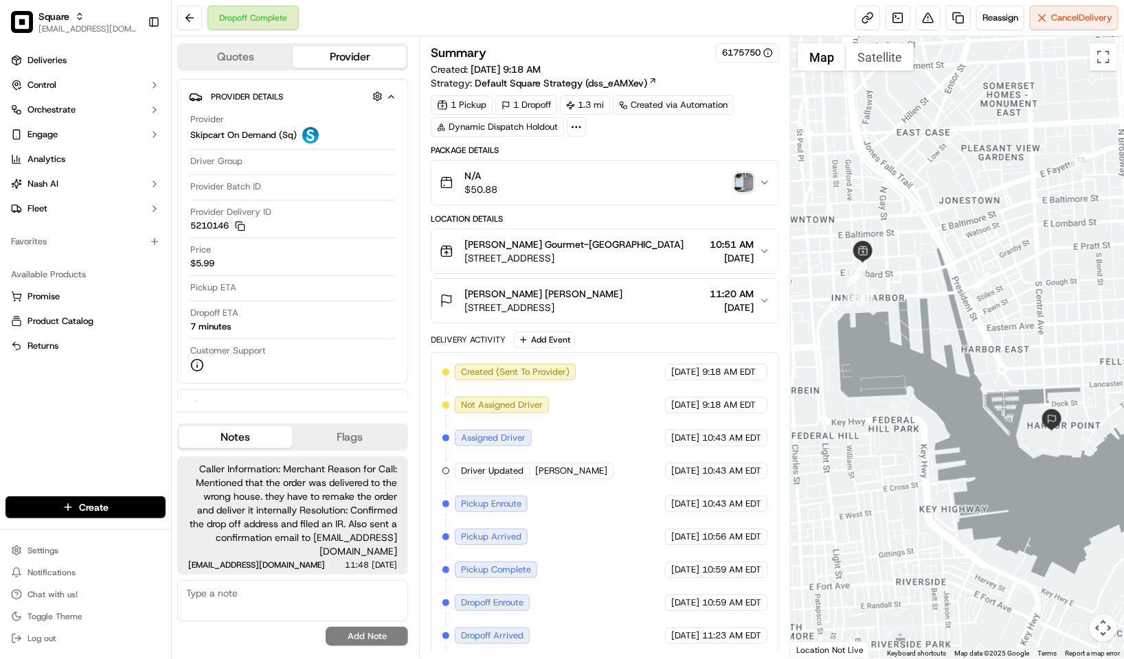
click at [657, 319] on button "Christine Nguyen Christine Nguyen 1307 Point St, Baltimore, MD 21231, USA 11:20…" at bounding box center [604, 301] width 347 height 44
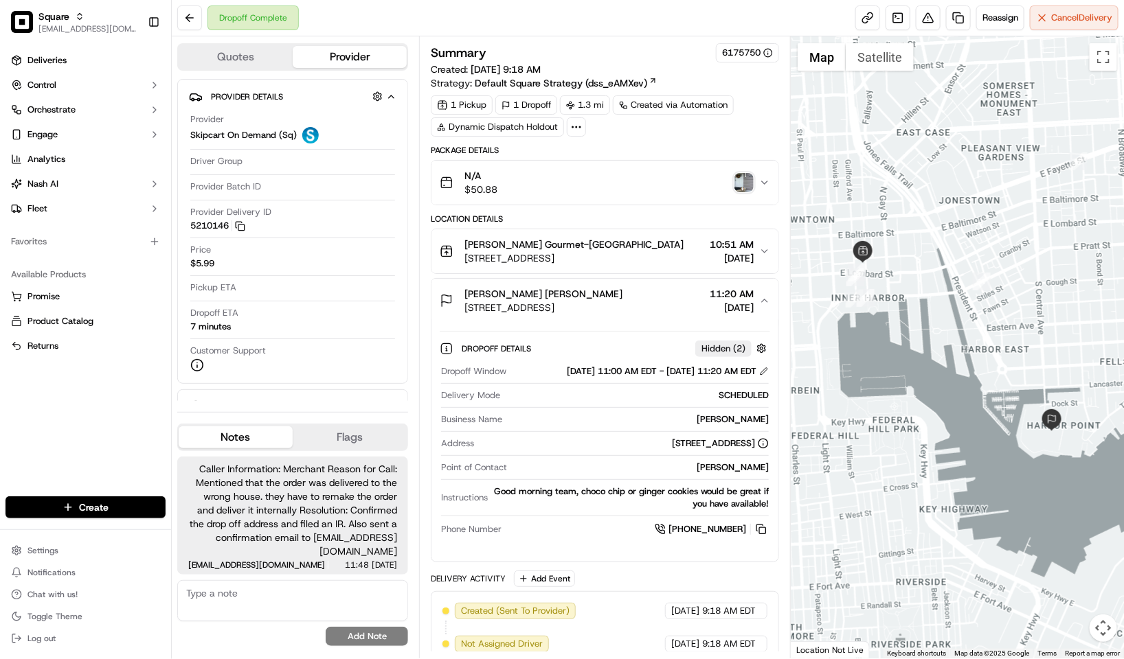
click at [684, 256] on div "Rosina Gourmet-Downtown 300 E Lombard St, Baltimore, MD 21202, USA 10:51 AM 09/…" at bounding box center [599, 251] width 319 height 27
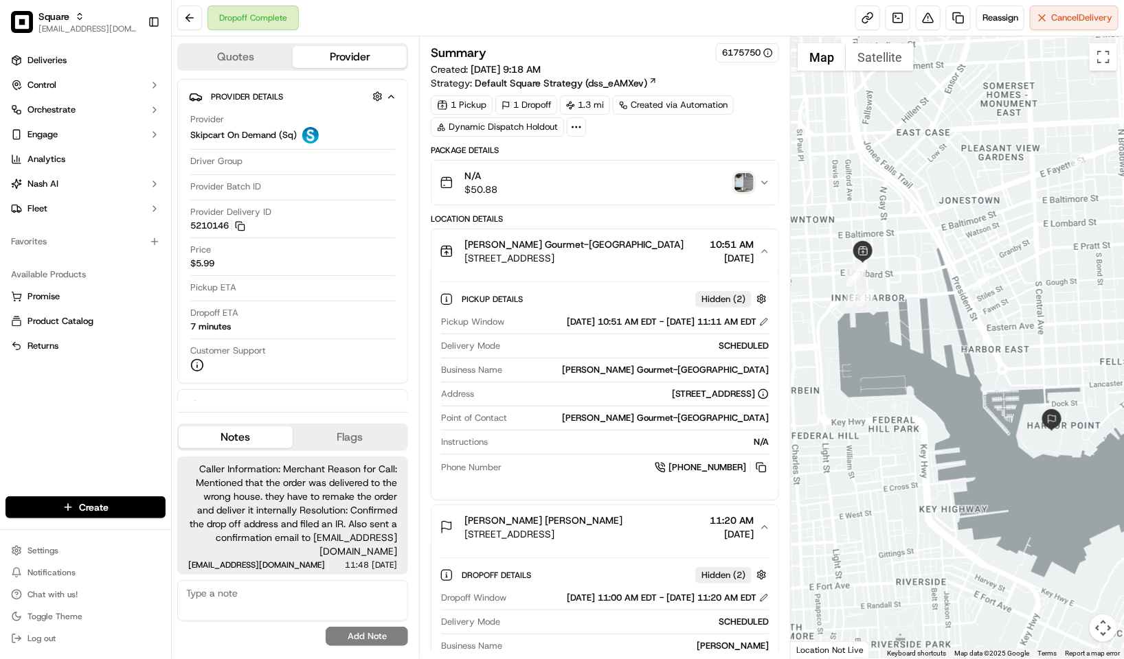
click at [684, 256] on div "Rosina Gourmet-Downtown 300 E Lombard St, Baltimore, MD 21202, USA 10:51 AM 09/…" at bounding box center [599, 251] width 319 height 27
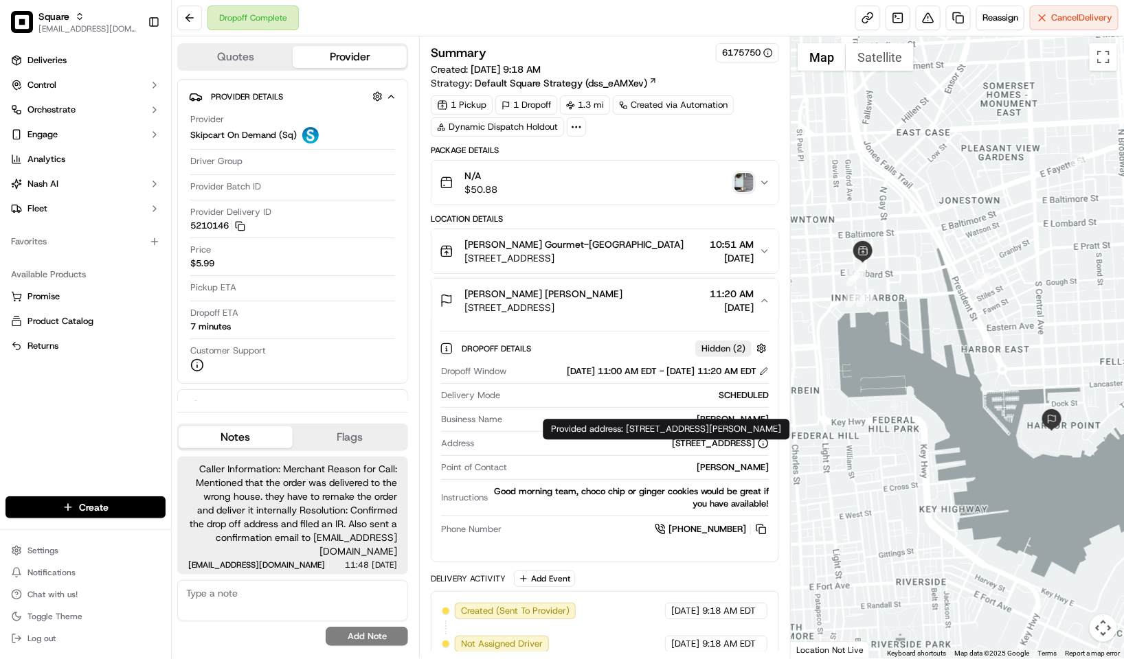
drag, startPoint x: 626, startPoint y: 429, endPoint x: 660, endPoint y: 445, distance: 37.5
click at [660, 440] on div "Provided address: 1307 Point Street,T. Rowe Price,Baltimore,MD 21231 Provided a…" at bounding box center [666, 430] width 247 height 21
copy div "1307 Point Street,T. Rowe Price,Baltimore,MD 21231"
click at [623, 260] on span "300 E Lombard St, Baltimore, MD 21202, USA" at bounding box center [573, 258] width 219 height 14
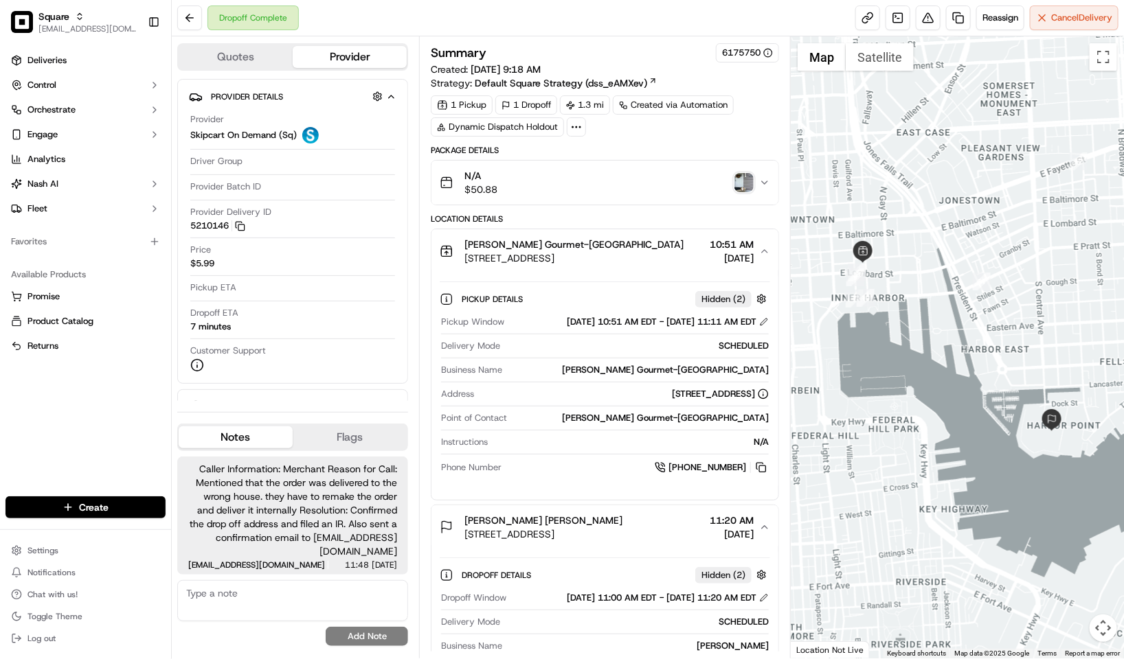
click at [623, 260] on span "300 E Lombard St, Baltimore, MD 21202, USA" at bounding box center [573, 258] width 219 height 14
click at [624, 260] on span "300 E Lombard St, Baltimore, MD 21202, USA" at bounding box center [573, 258] width 219 height 14
click at [681, 254] on div "Rosina Gourmet-Downtown 300 E Lombard St, Baltimore, MD 21202, USA 10:51 AM 09/…" at bounding box center [599, 251] width 319 height 27
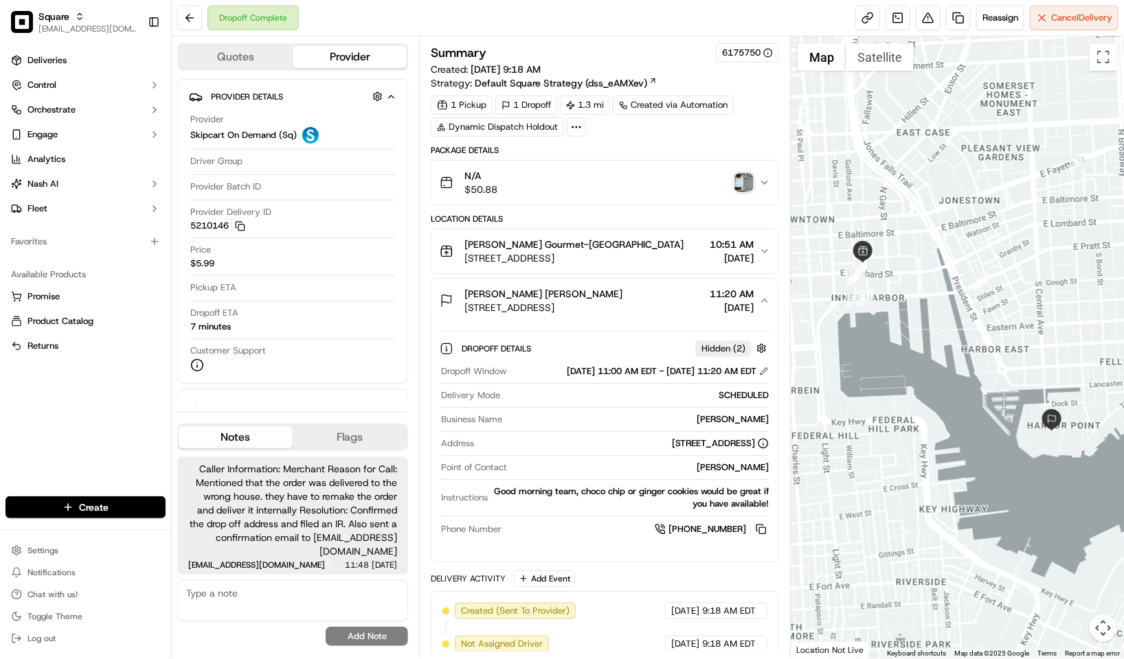
click at [681, 254] on div "Rosina Gourmet-Downtown 300 E Lombard St, Baltimore, MD 21202, USA 10:51 AM 09/…" at bounding box center [599, 251] width 319 height 27
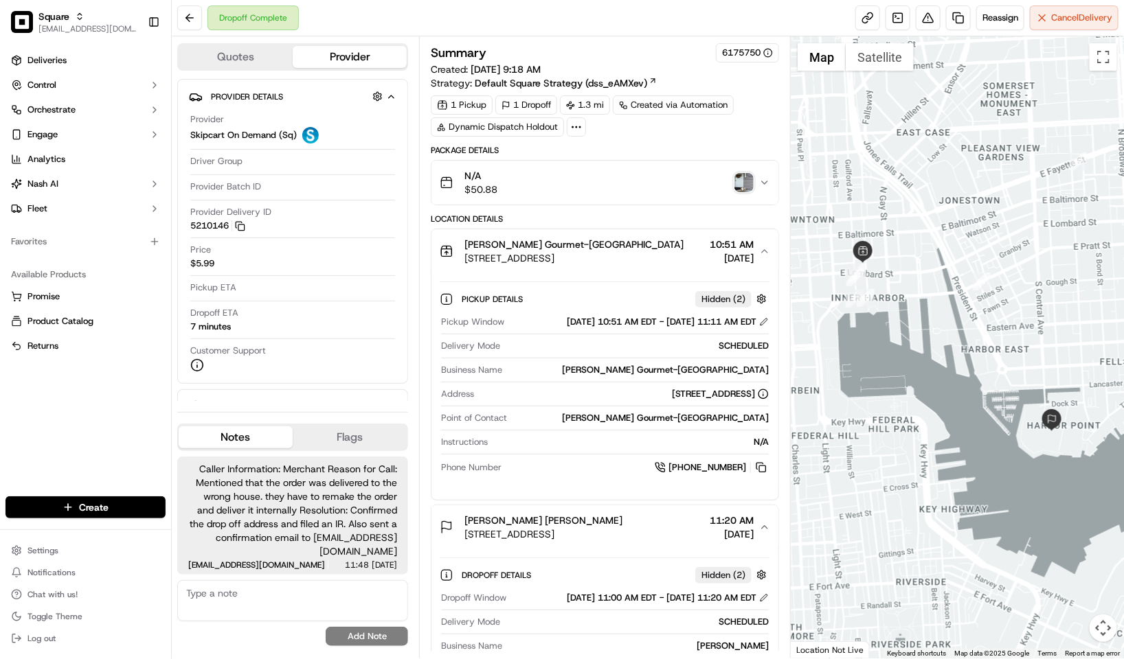
click at [580, 260] on span "300 E Lombard St, Baltimore, MD 21202, USA" at bounding box center [573, 258] width 219 height 14
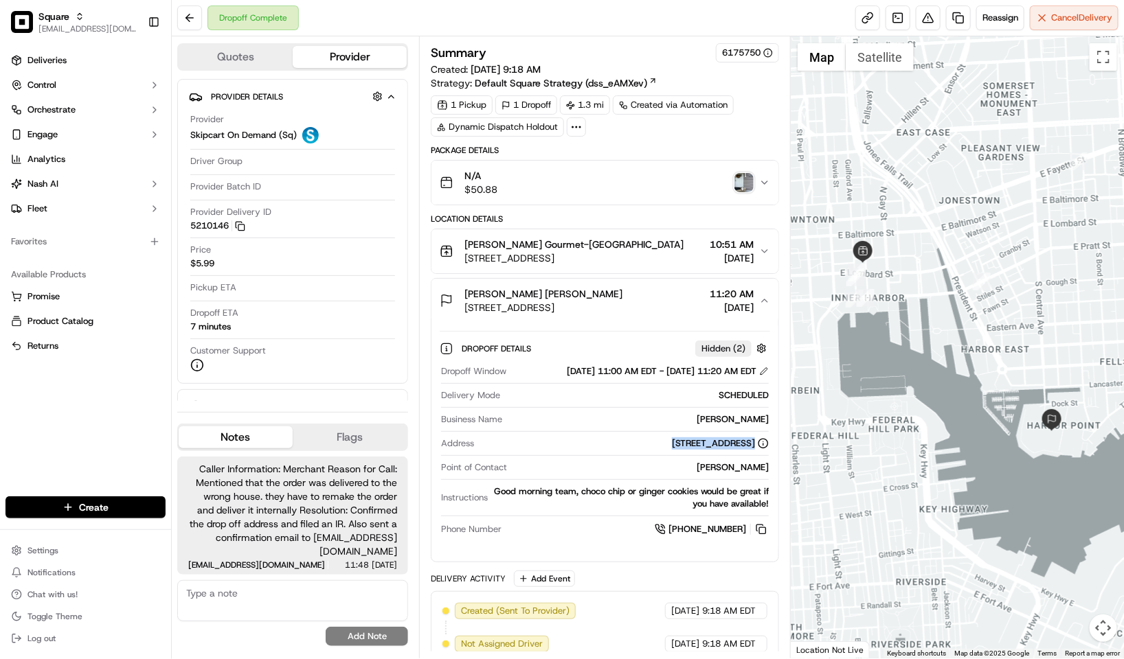
drag, startPoint x: 560, startPoint y: 466, endPoint x: 734, endPoint y: 471, distance: 173.8
click at [734, 456] on div "Address 1307 Point St, Baltimore, MD 21231, USA" at bounding box center [605, 447] width 328 height 19
copy div "1307 Point St, Baltimore, MD 21231, USA"
click at [928, 12] on button at bounding box center [928, 17] width 25 height 25
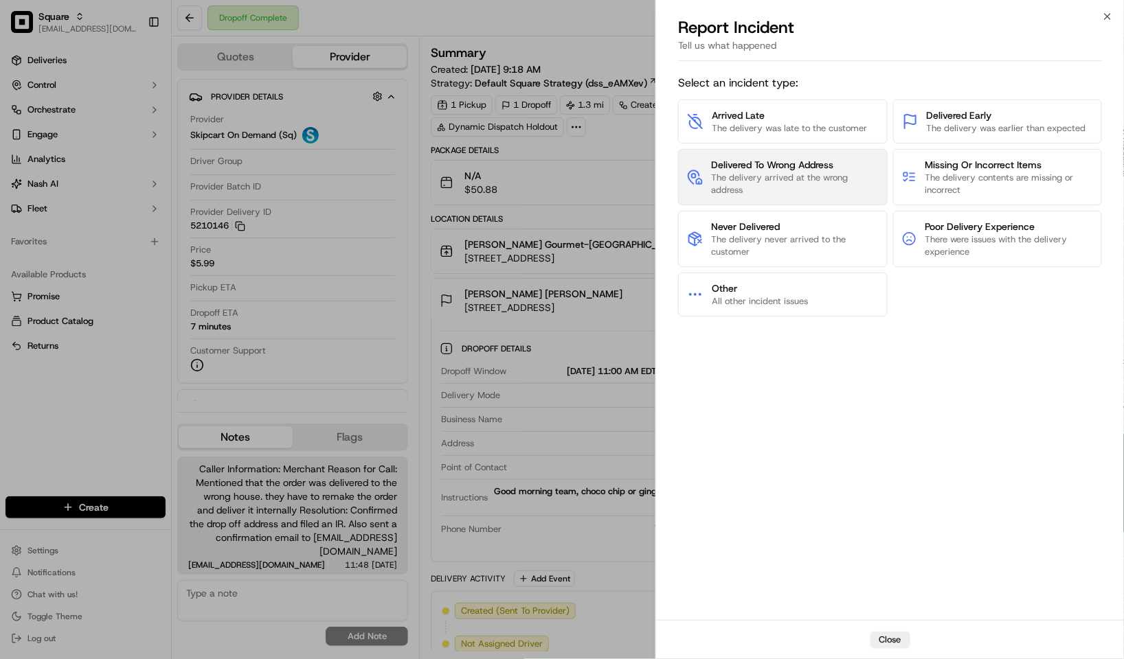
click at [789, 198] on button "Delivered To Wrong Address The delivery arrived at the wrong address" at bounding box center [782, 177] width 209 height 56
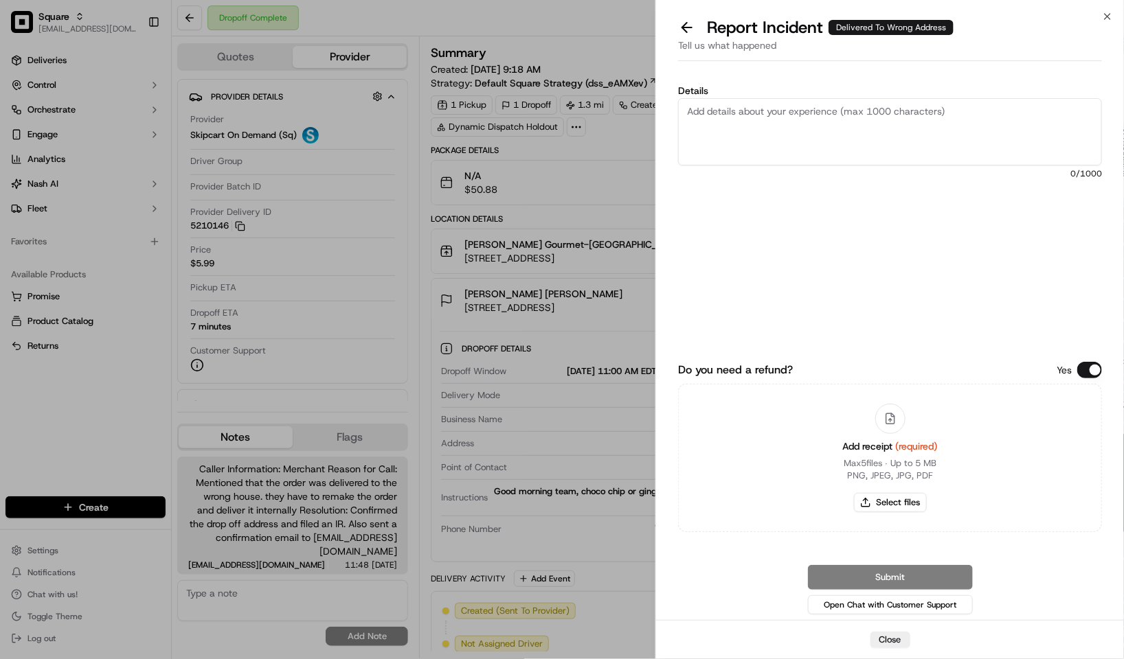
click at [812, 122] on textarea "Details" at bounding box center [890, 131] width 424 height 67
drag, startPoint x: 1093, startPoint y: 363, endPoint x: 1004, endPoint y: 227, distance: 162.1
click at [1091, 363] on button "Do you need a refund?" at bounding box center [1089, 370] width 25 height 16
click at [914, 138] on textarea "Details" at bounding box center [890, 131] width 424 height 67
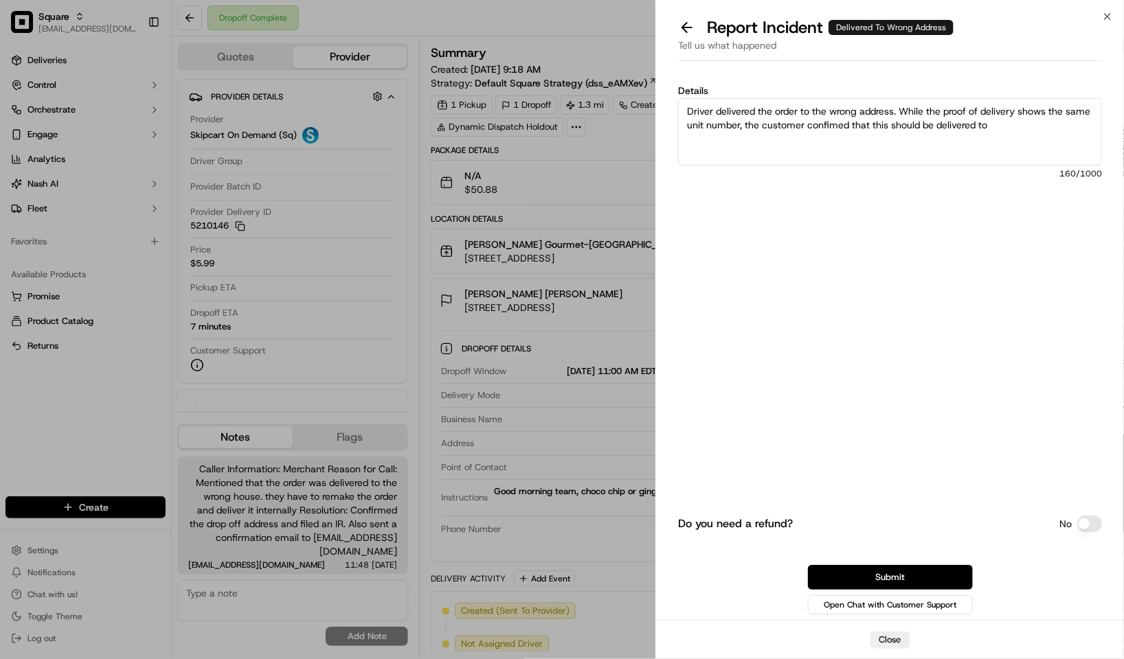
paste textarea "T. Rowe Price HQ"
click at [1017, 128] on textarea "Driver delivered the order to the wrong address. While the proof of delivery sh…" at bounding box center [890, 131] width 424 height 67
click at [1004, 143] on textarea "Driver delivered the order to the wrong address. While the proof of delivery sh…" at bounding box center [890, 131] width 424 height 67
click at [837, 124] on textarea "Driver delivered the order to the wrong address. While the proof of delivery sh…" at bounding box center [890, 131] width 424 height 67
click at [833, 122] on textarea "Driver delivered the order to the wrong address. While the proof of delivery sh…" at bounding box center [890, 131] width 424 height 67
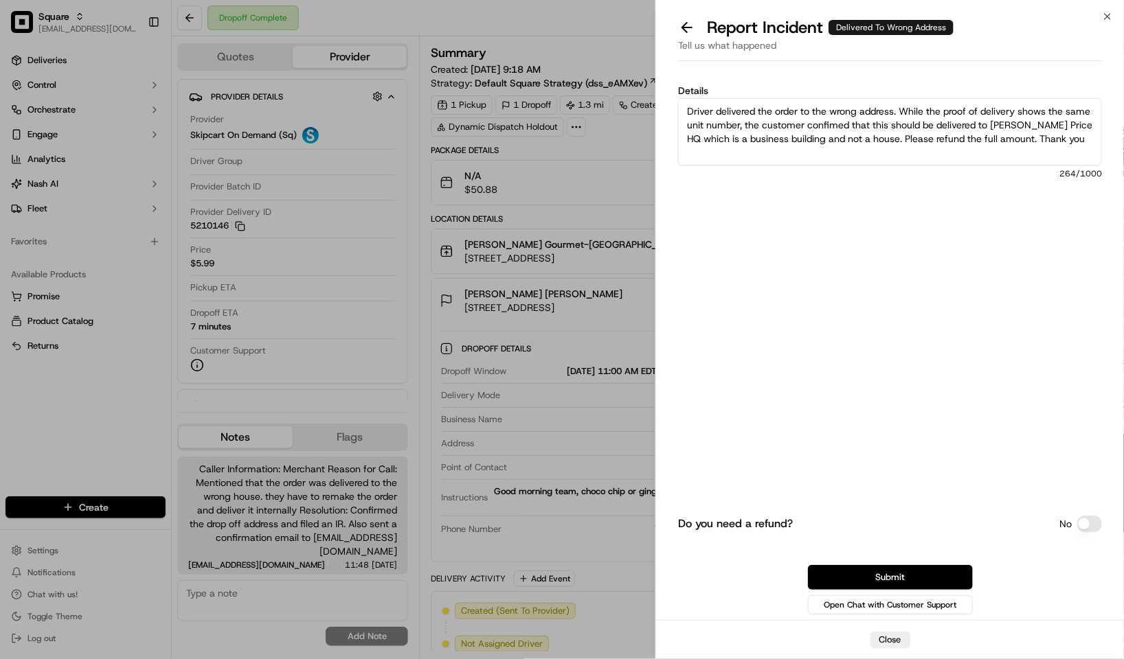
click at [982, 134] on textarea "Driver delivered the order to the wrong address. While the proof of delivery sh…" at bounding box center [890, 131] width 424 height 67
click at [1023, 124] on textarea "Driver delivered the order to the wrong address. While the proof of delivery sh…" at bounding box center [890, 131] width 424 height 67
click at [1017, 122] on textarea "Driver delivered the order to the wrong address. While the proof of delivery sh…" at bounding box center [890, 131] width 424 height 67
paste textarea "1307 Point St, Baltimore, MD 21231, United States"
click at [885, 124] on textarea "Driver delivered the order to the wrong address. While the proof of delivery sh…" at bounding box center [890, 131] width 424 height 67
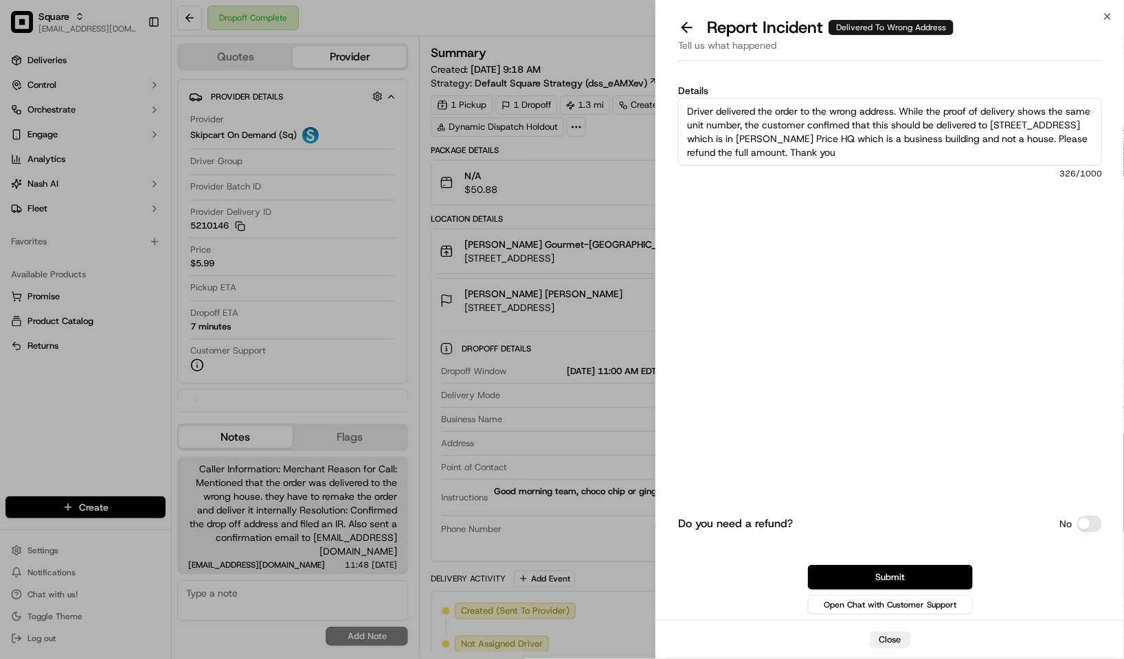
click at [900, 136] on textarea "Driver delivered the order to the wrong address. While the proof of delivery sh…" at bounding box center [890, 131] width 424 height 67
click at [896, 136] on textarea "Driver delivered the order to the wrong address. While the proof of delivery sh…" at bounding box center [890, 131] width 424 height 67
click at [899, 142] on textarea "Driver delivered the order to the wrong address. While the proof of delivery sh…" at bounding box center [890, 131] width 424 height 67
click at [1004, 137] on textarea "Driver delivered the order to the wrong address. While the proof of delivery sh…" at bounding box center [890, 131] width 424 height 67
click at [1008, 159] on textarea "Driver delivered the order to the wrong address. While the proof of delivery sh…" at bounding box center [890, 131] width 424 height 67
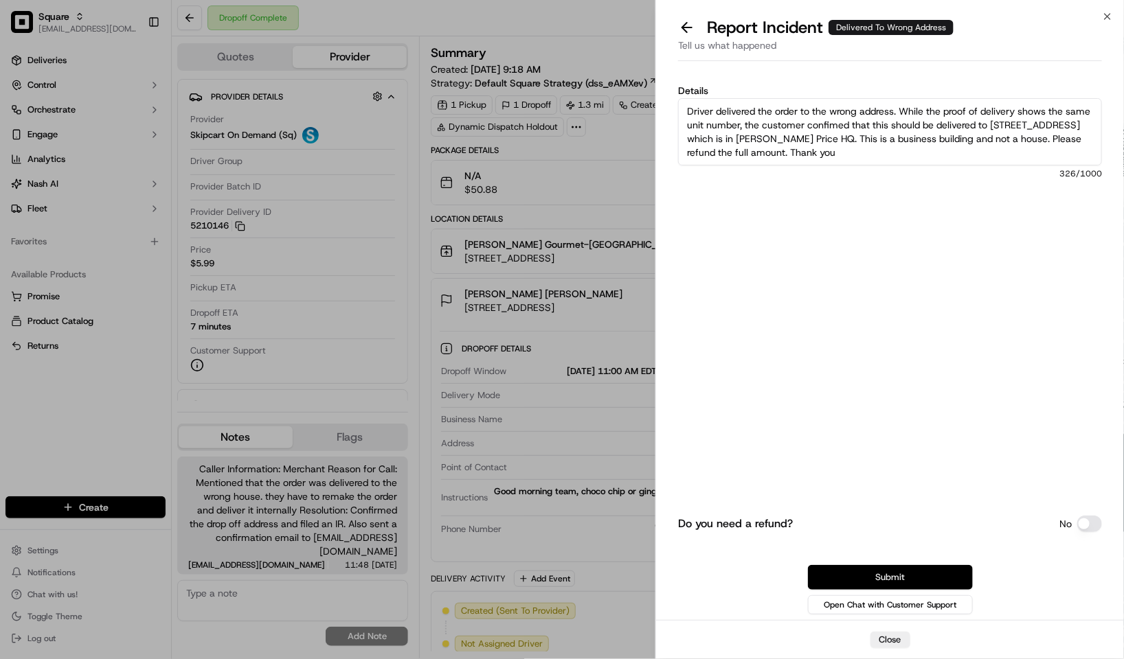
type textarea "Driver delivered the order to the wrong address. While the proof of delivery sh…"
click at [905, 575] on button "Submit" at bounding box center [890, 577] width 165 height 25
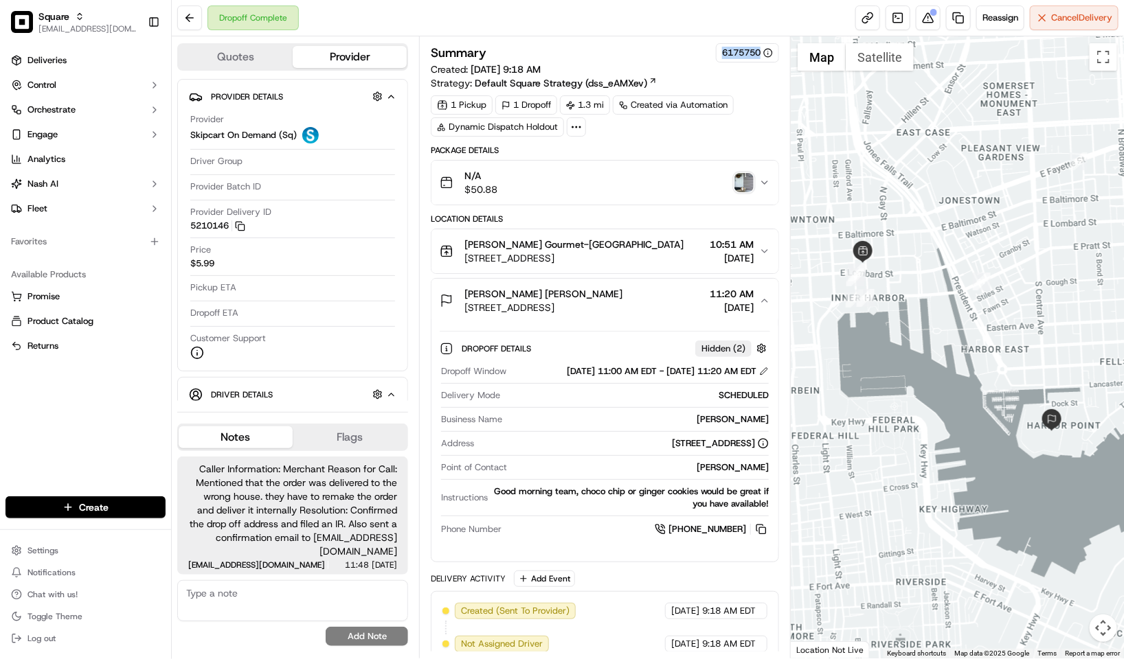
drag, startPoint x: 718, startPoint y: 52, endPoint x: 755, endPoint y: 65, distance: 39.1
click at [755, 65] on div "Summary 6175750 Created: 09/15/2025 9:18 AM Strategy: Default Square Strategy (…" at bounding box center [605, 66] width 348 height 47
copy div "6175750"
click at [619, 309] on span "1307 Point St, Baltimore, MD 21231, USA" at bounding box center [543, 308] width 158 height 14
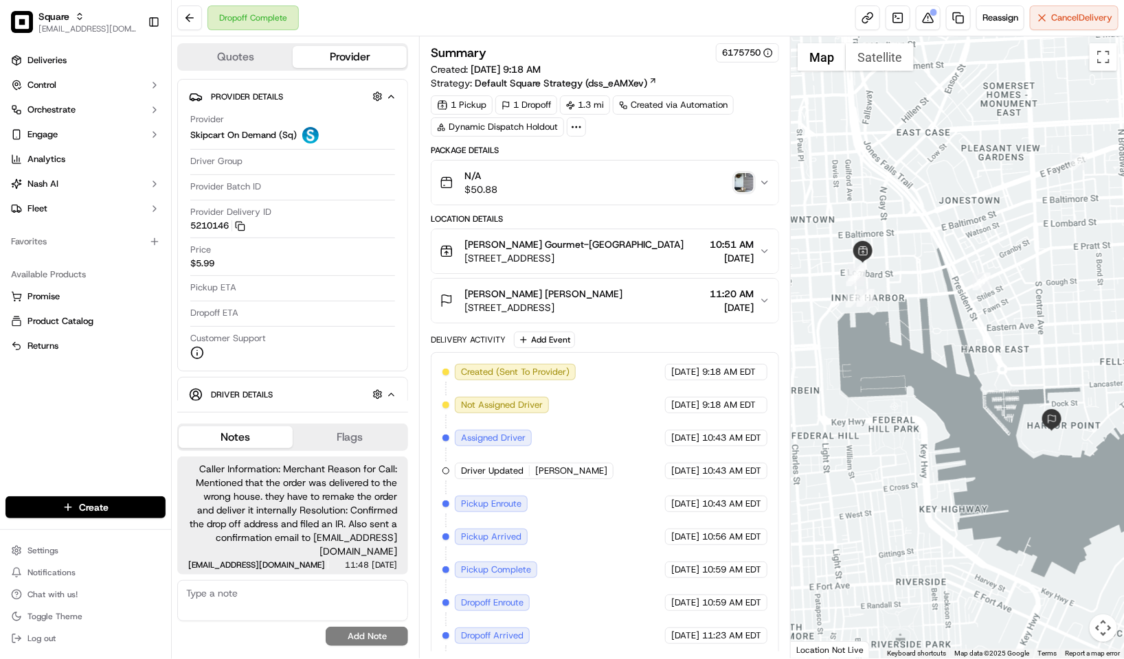
click at [697, 321] on button "Christine Nguyen Christine Nguyen 1307 Point St, Baltimore, MD 21231, USA 11:20…" at bounding box center [604, 301] width 347 height 44
click at [723, 299] on span "11:20 AM" at bounding box center [732, 294] width 44 height 14
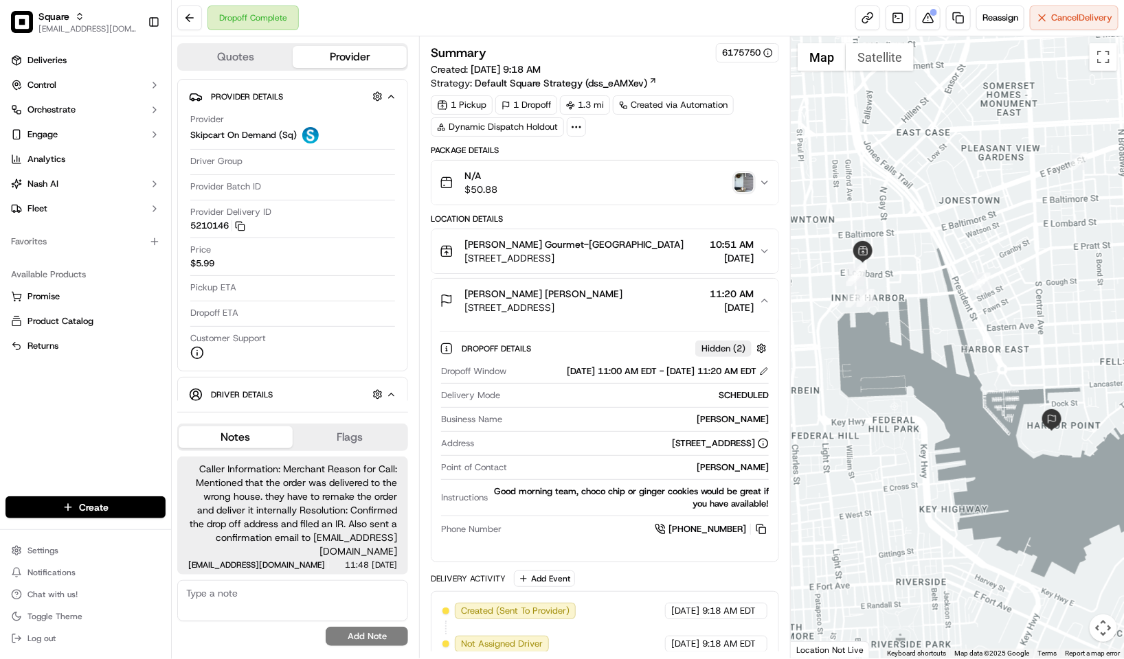
drag, startPoint x: 682, startPoint y: 431, endPoint x: 771, endPoint y: 438, distance: 88.9
click at [771, 438] on div "Dropoff Details Hidden ( 2 ) Dropoff Window 09/15/2025 11:00 AM EDT - 09/15/202…" at bounding box center [604, 437] width 347 height 228
copy div "Christine Nguyen"
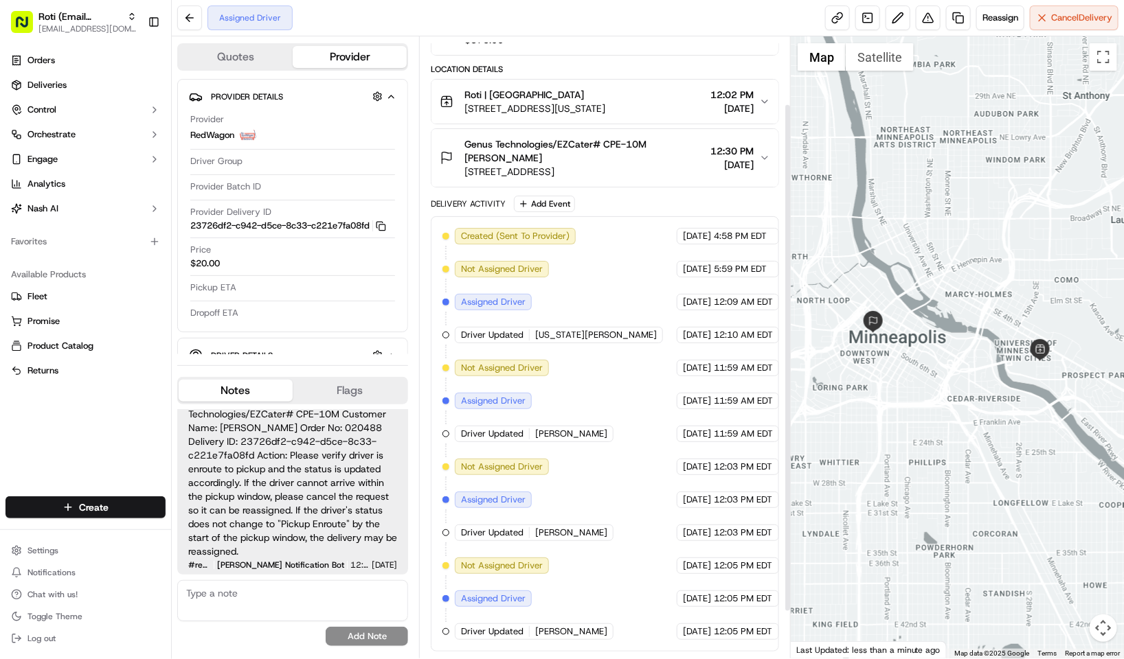
scroll to position [139, 0]
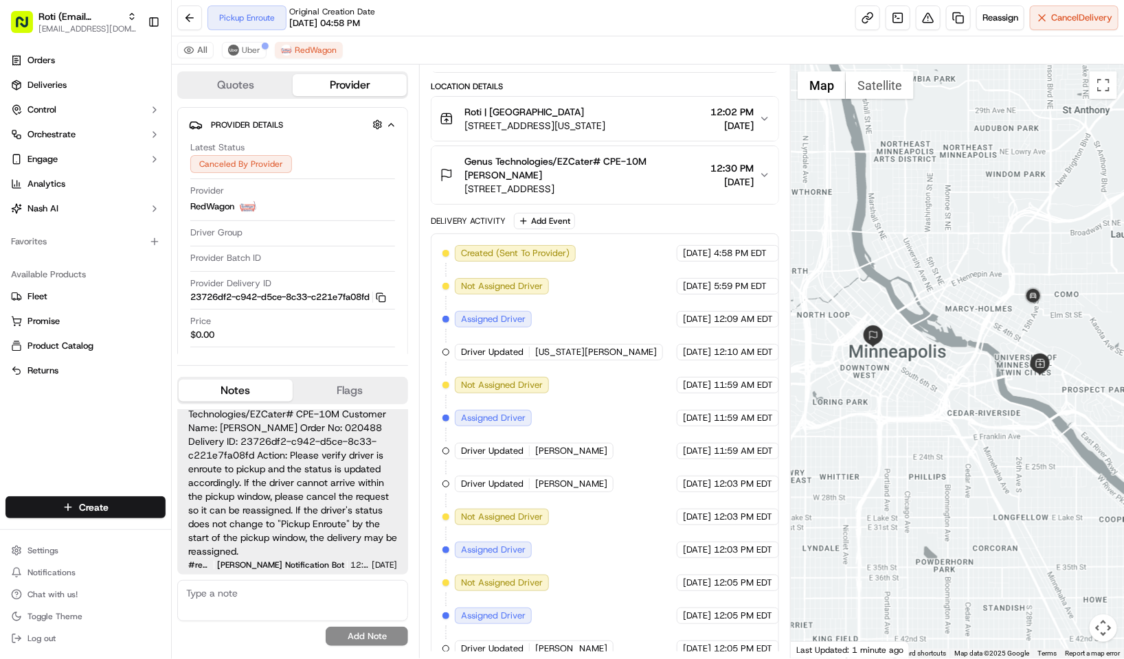
click at [242, 40] on div "All Uber RedWagon" at bounding box center [648, 50] width 952 height 28
click at [249, 46] on span "Uber" at bounding box center [251, 50] width 19 height 11
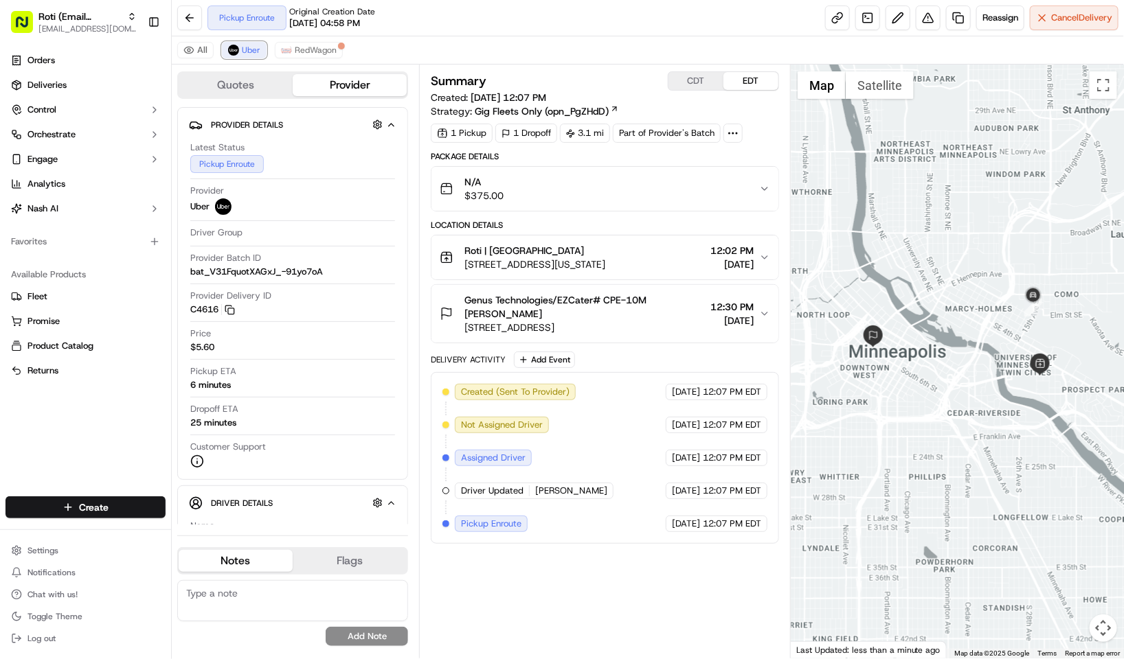
scroll to position [0, 0]
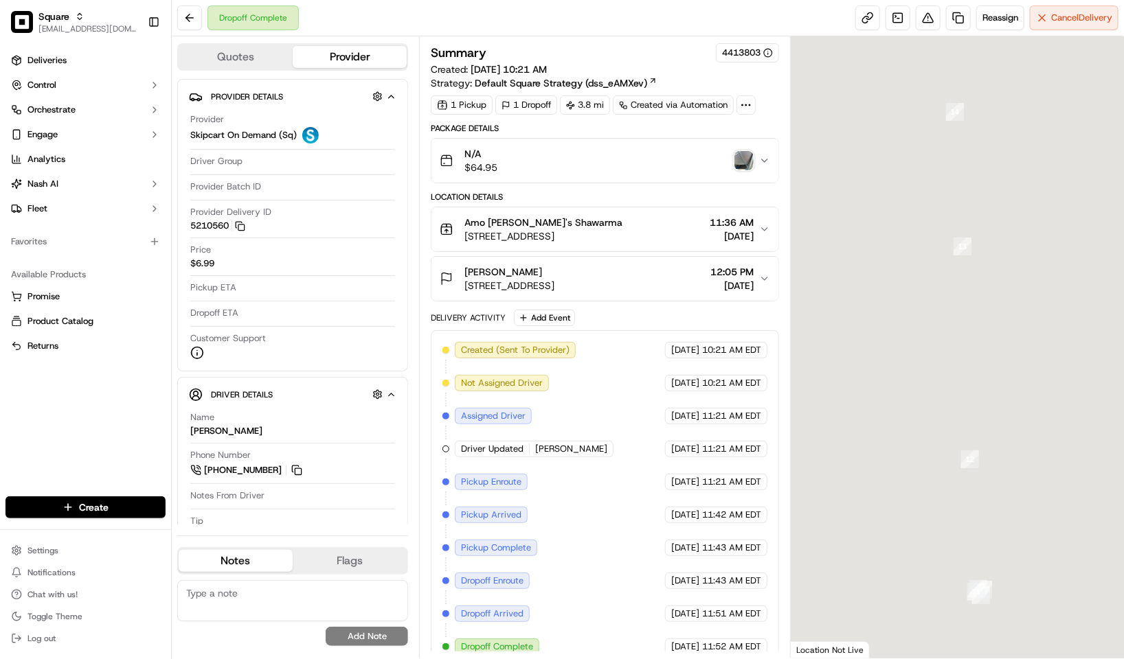
click at [743, 163] on img "button" at bounding box center [743, 160] width 19 height 19
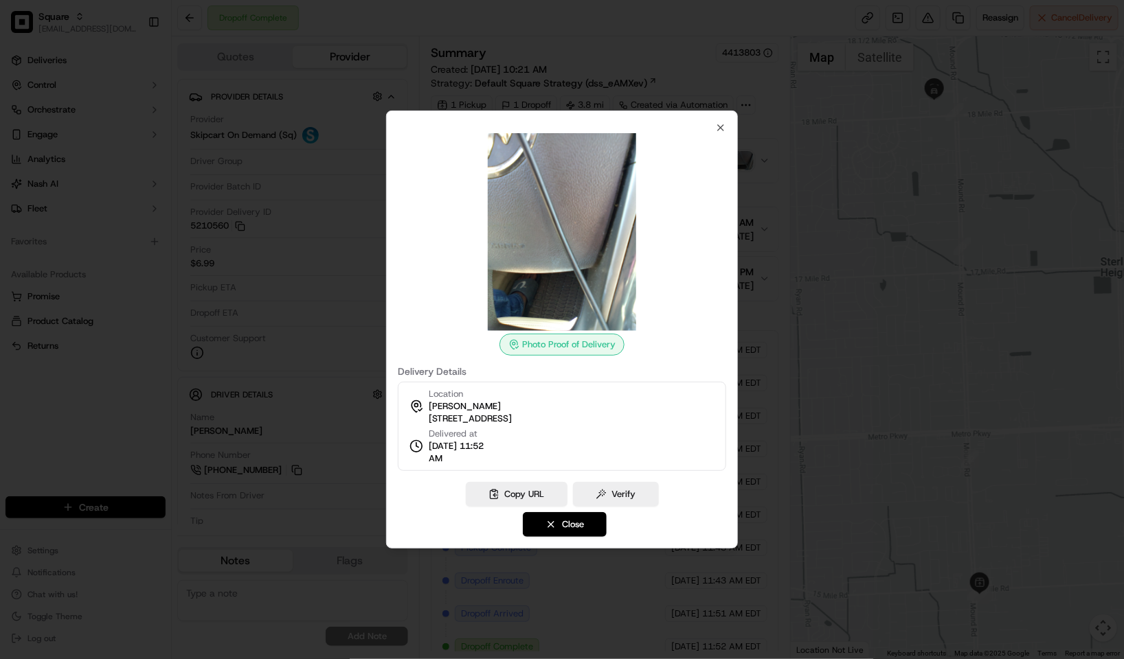
click at [559, 42] on div at bounding box center [562, 329] width 1124 height 659
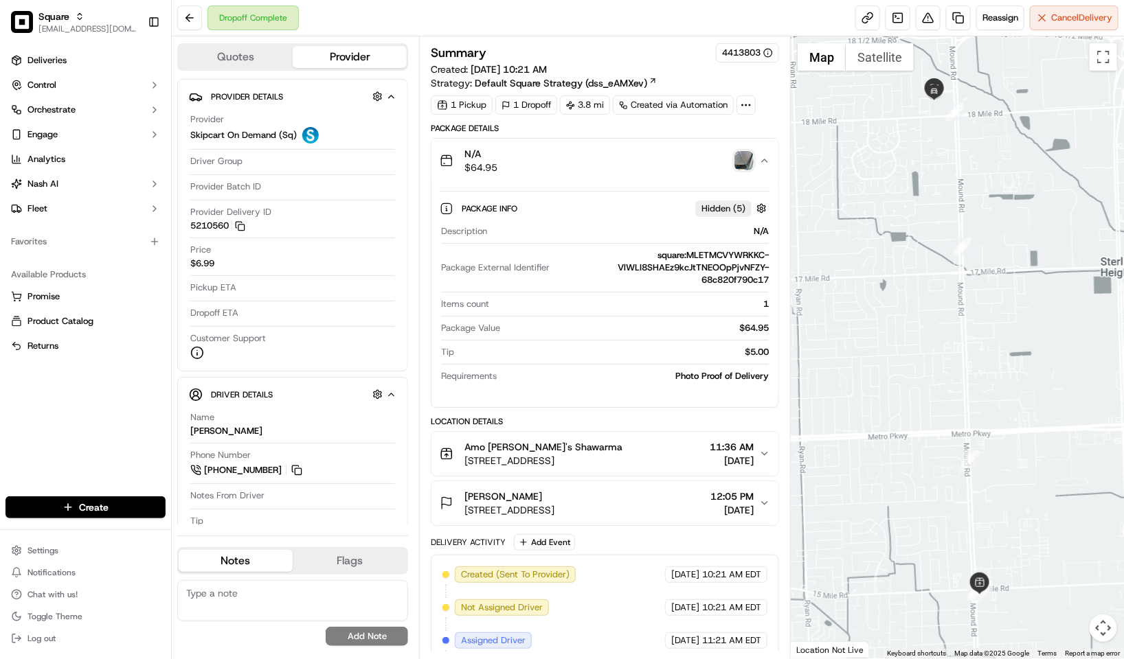
click at [686, 166] on div "N/A $64.95" at bounding box center [599, 160] width 319 height 27
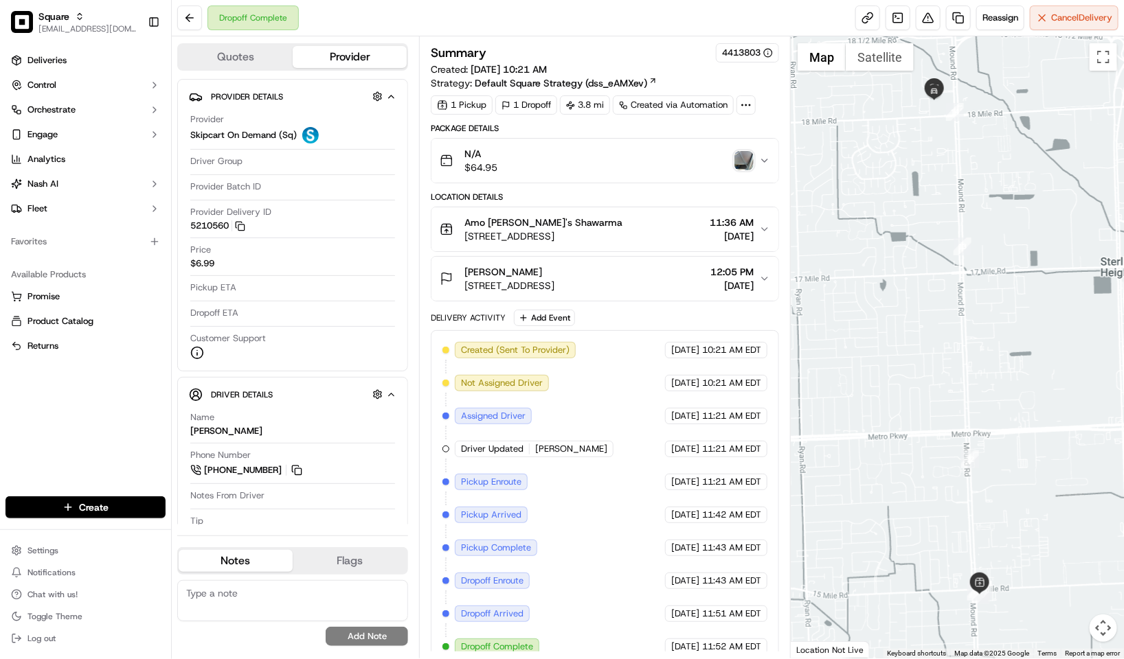
click at [743, 159] on img "button" at bounding box center [743, 160] width 19 height 19
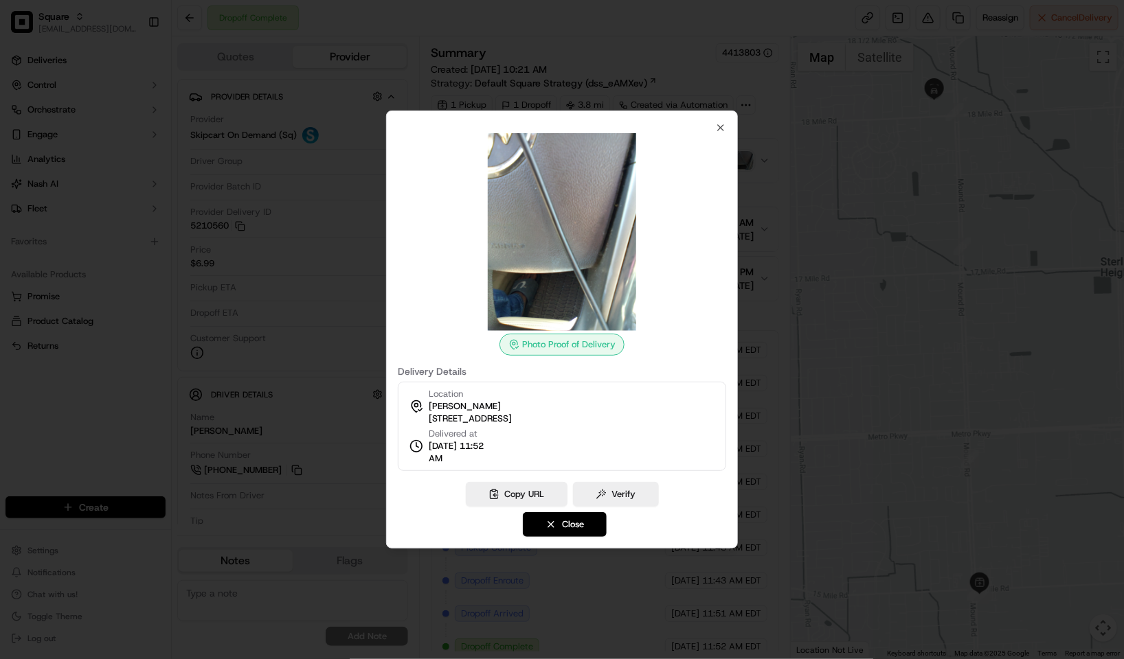
click at [611, 72] on div at bounding box center [562, 329] width 1124 height 659
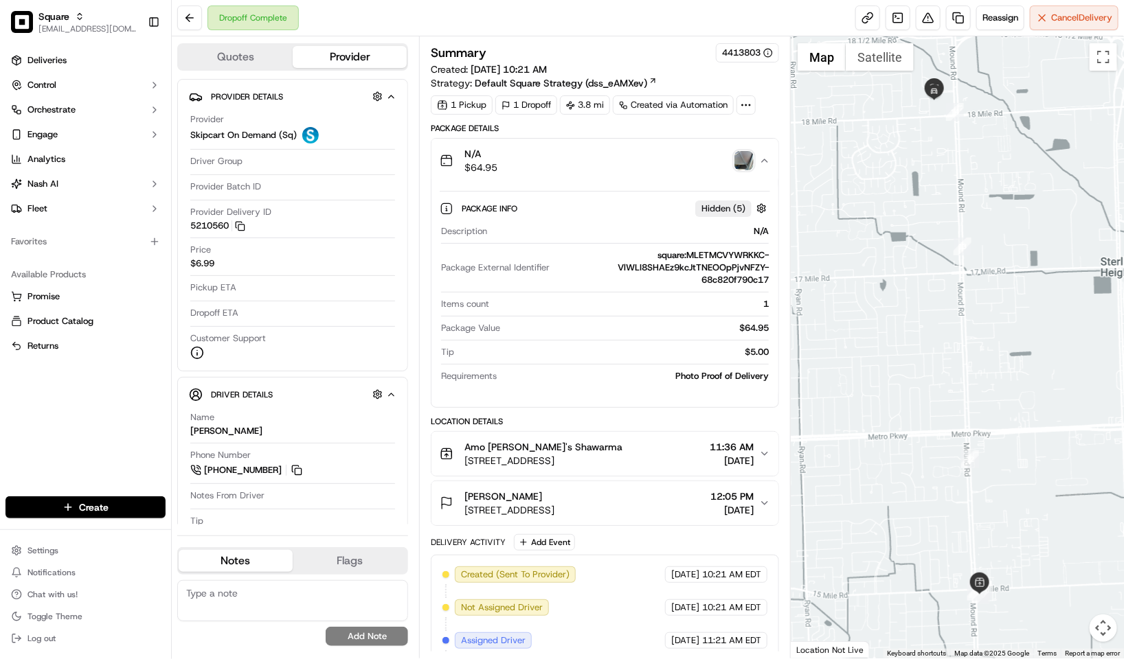
click at [745, 157] on img "button" at bounding box center [743, 160] width 19 height 19
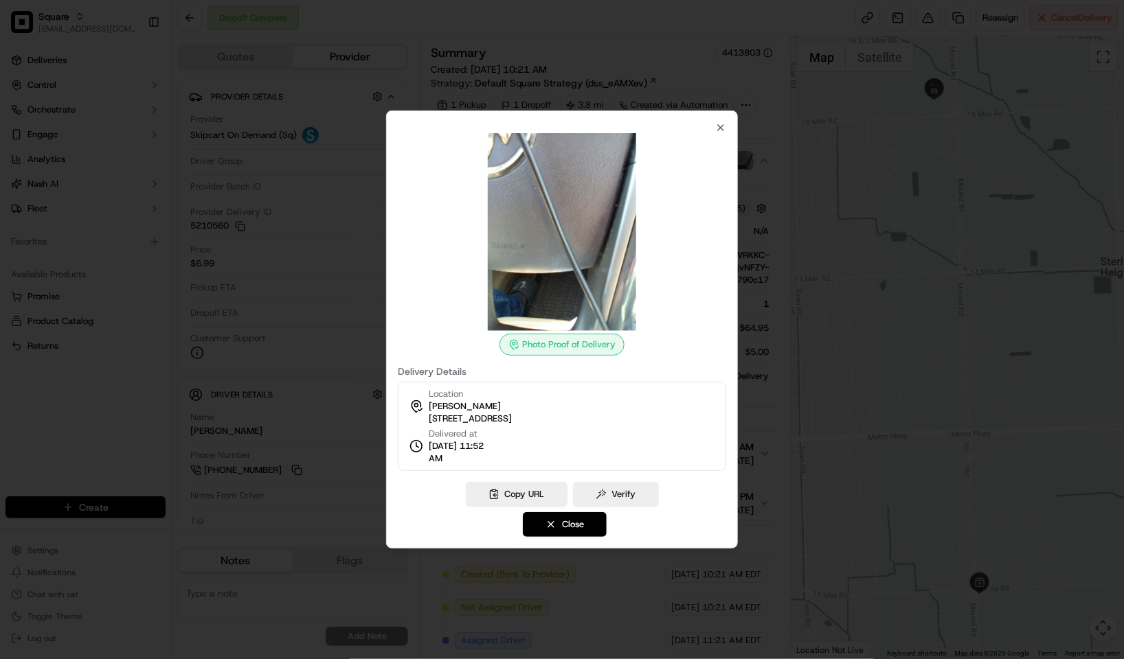
click at [571, 58] on div at bounding box center [562, 329] width 1124 height 659
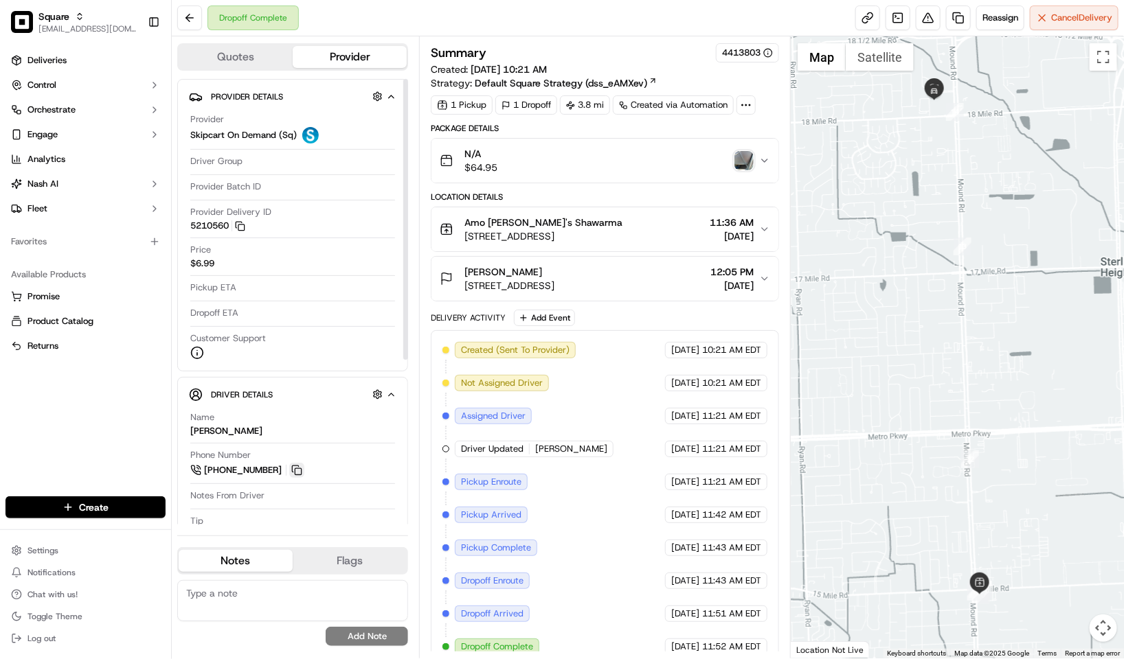
click at [293, 473] on button at bounding box center [296, 470] width 15 height 15
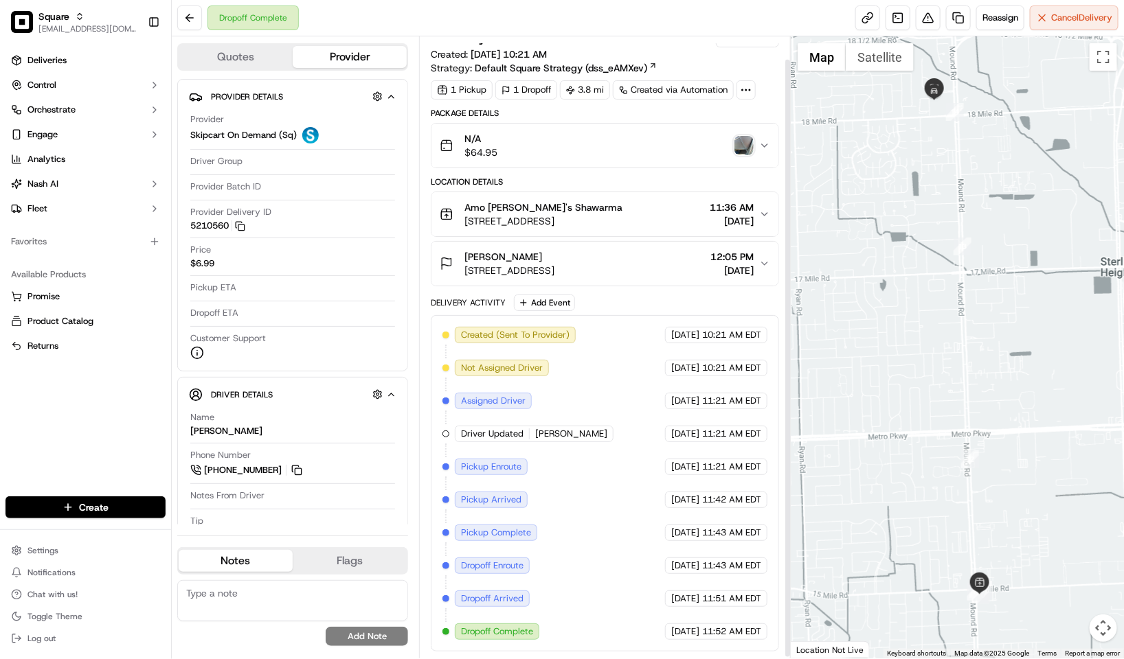
scroll to position [25, 0]
click at [98, 392] on div "Deliveries Control Orchestrate Engage Analytics Nash AI Fleet Favorites Availab…" at bounding box center [85, 265] width 171 height 442
click at [247, 60] on button "Quotes" at bounding box center [236, 57] width 114 height 22
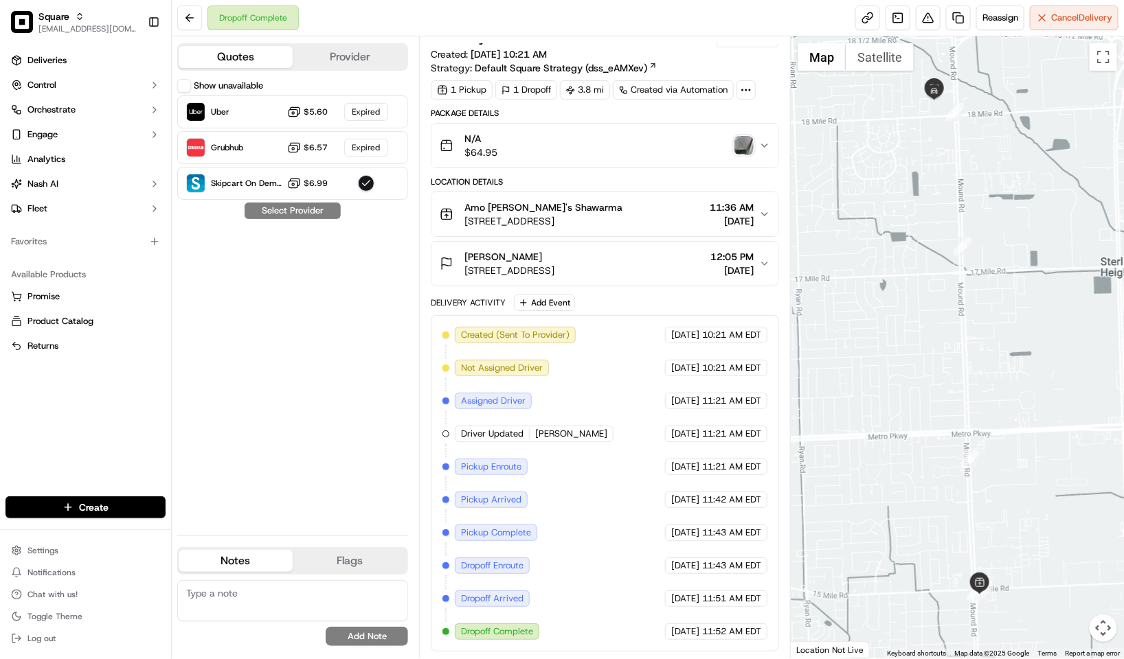
click at [359, 52] on button "Provider" at bounding box center [350, 57] width 114 height 22
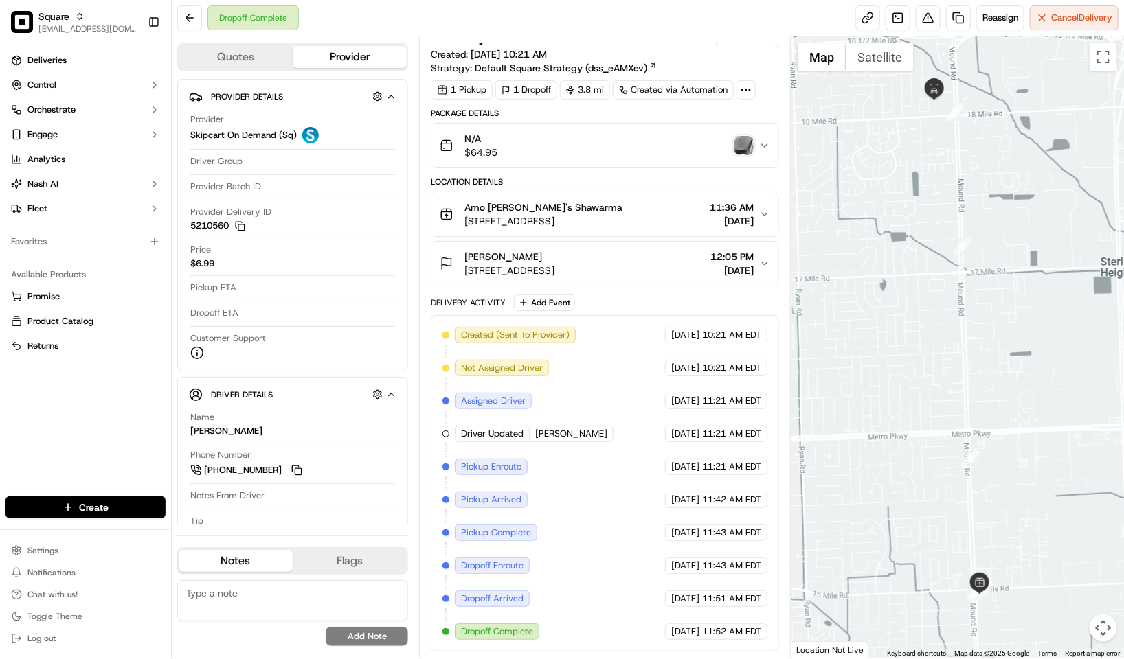
click at [715, 54] on div "Summary 4413803 Created: 09/15/2025 10:21 AM Strategy: Default Square Strategy …" at bounding box center [605, 51] width 348 height 47
click at [689, 40] on div "Summary 4413803 Created: 09/15/2025 10:21 AM Strategy: Default Square Strategy …" at bounding box center [605, 347] width 372 height 622
click at [928, 10] on button at bounding box center [928, 17] width 25 height 25
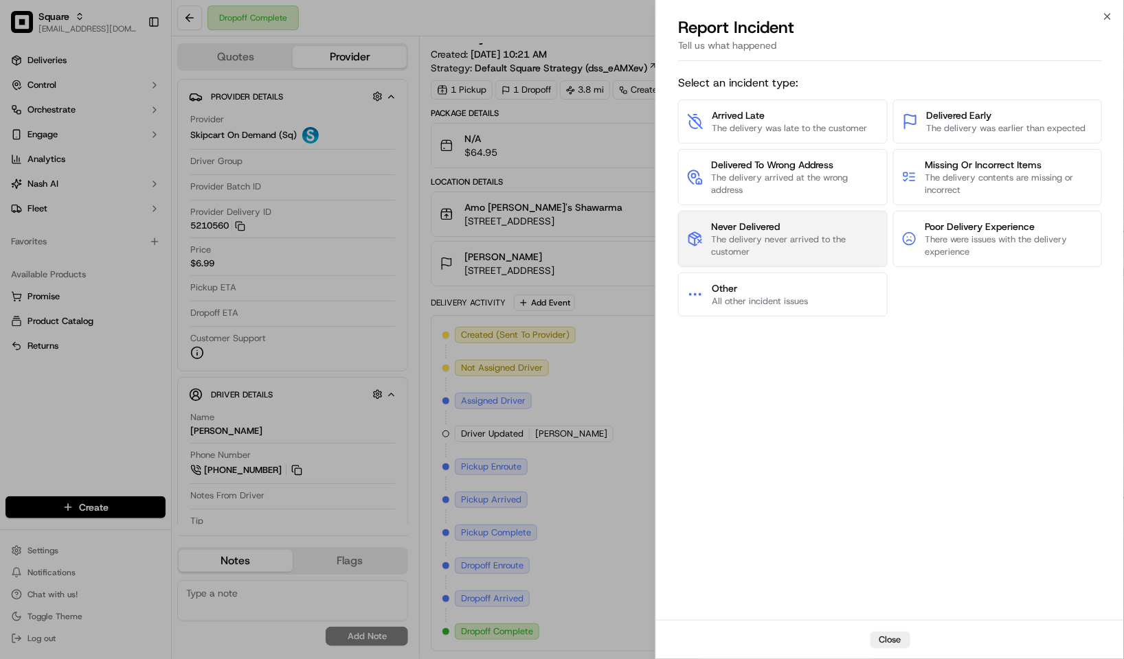
click at [790, 229] on span "Never Delivered" at bounding box center [795, 227] width 168 height 14
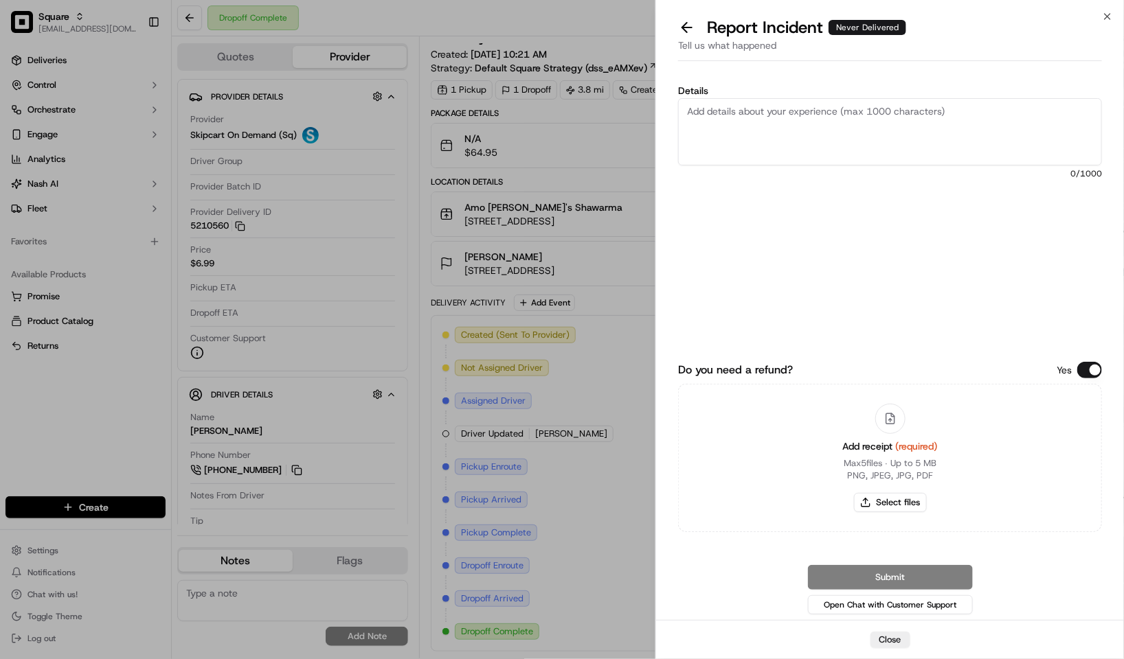
click at [778, 139] on textarea "Details" at bounding box center [890, 131] width 424 height 67
click at [1089, 365] on button "Do you need a refund?" at bounding box center [1089, 370] width 25 height 16
click at [911, 138] on textarea "Details" at bounding box center [890, 131] width 424 height 67
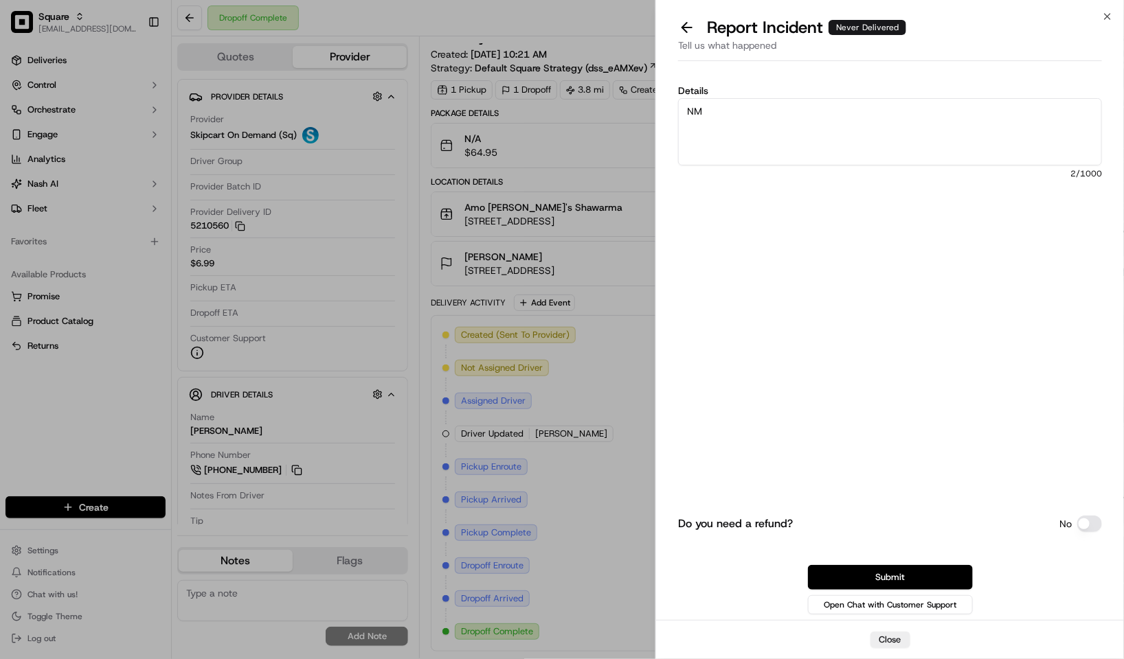
type textarea "N"
type textarea "T"
click at [874, 120] on textarea "Customer never received the order. The proof of delivery is invalid as it shows…" at bounding box center [890, 131] width 424 height 67
click at [927, 134] on textarea "Customer never received the order. The proof of delivery is invalid as it shows…" at bounding box center [890, 131] width 424 height 67
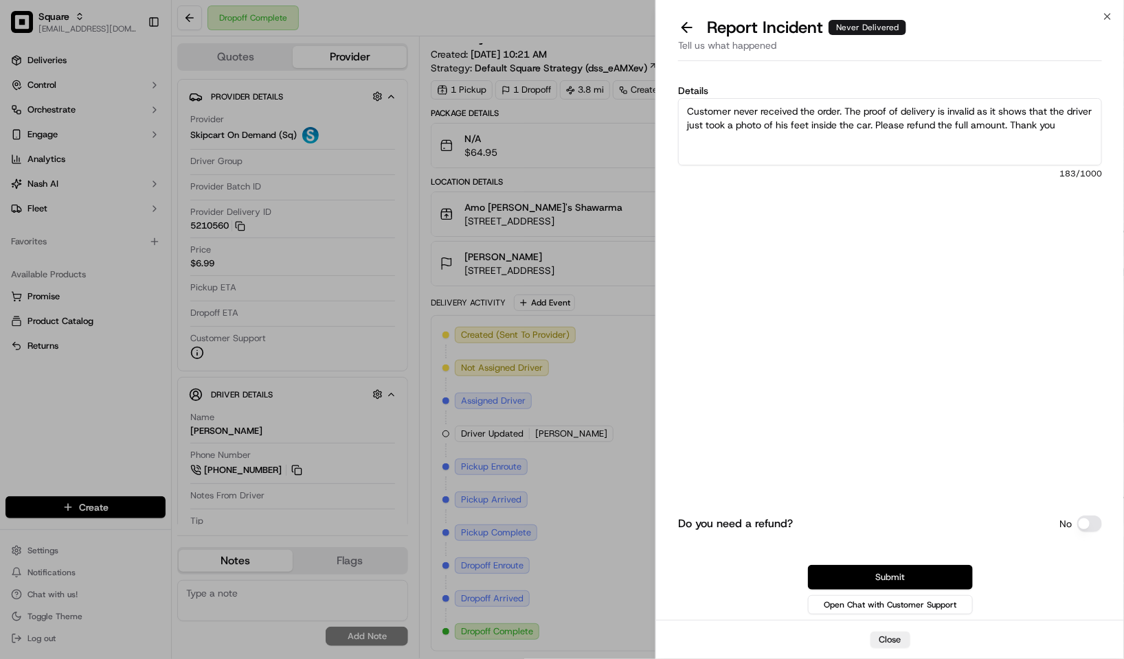
type textarea "Customer never received the order. The proof of delivery is invalid as it shows…"
click at [895, 576] on button "Submit" at bounding box center [890, 577] width 165 height 25
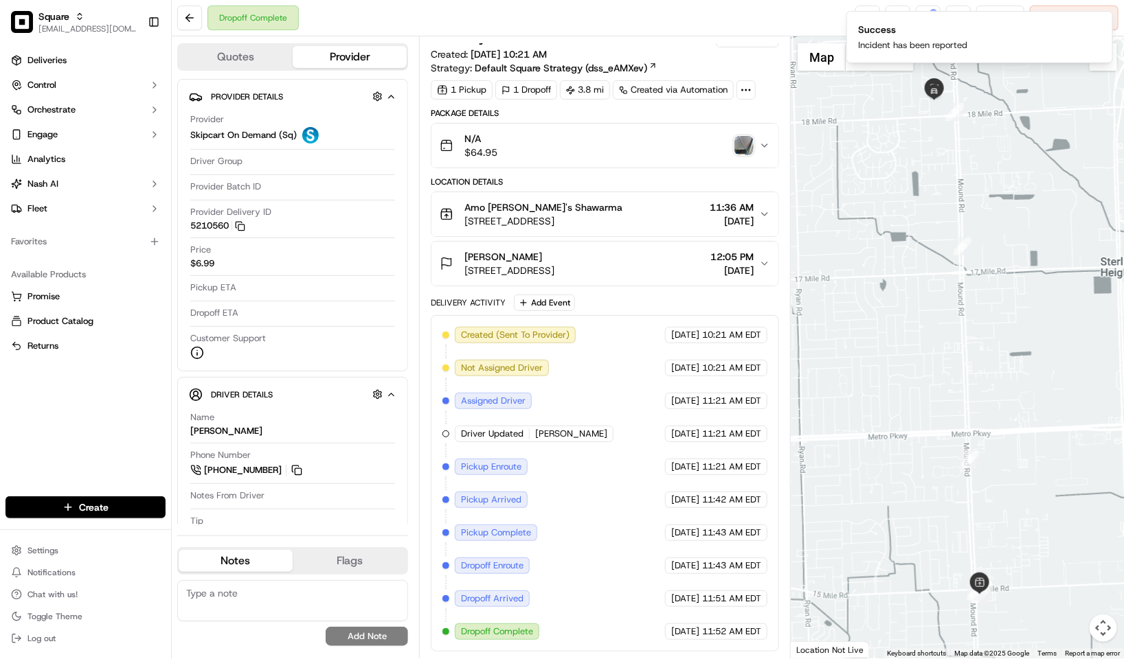
click at [293, 586] on textarea at bounding box center [292, 600] width 231 height 41
paste textarea "Caller Information: Reason for Call: Resolution:"
click at [293, 586] on textarea "Caller Information: Reason for Call: Resolution:" at bounding box center [292, 600] width 231 height 41
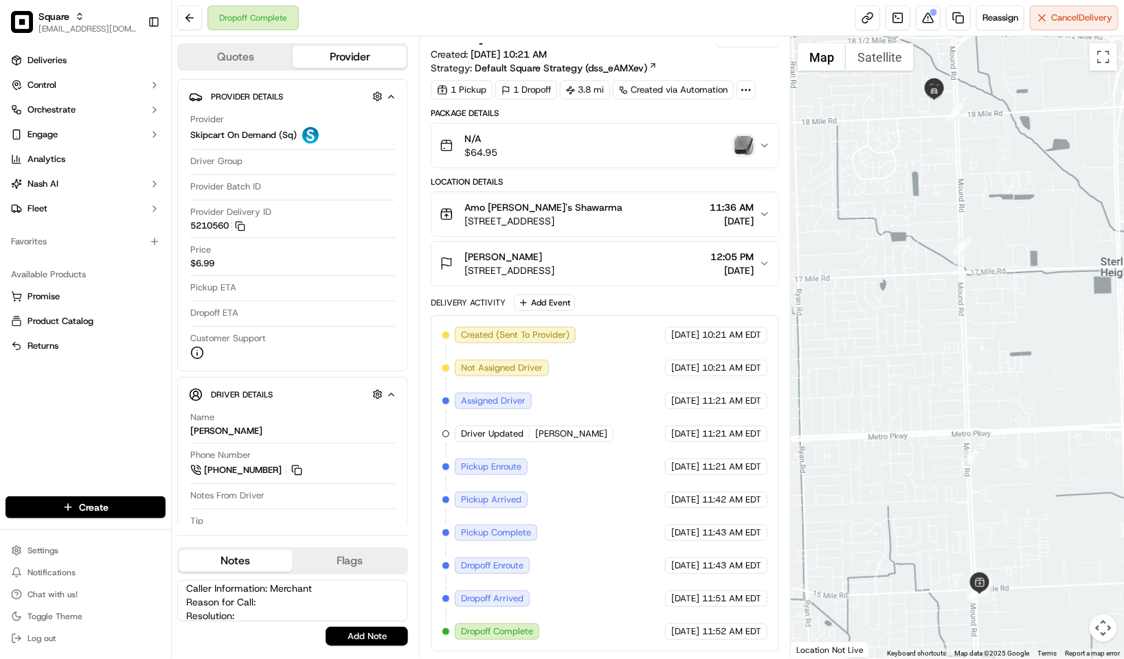
click at [311, 588] on textarea "Caller Information: Merchant Reason for Call: Resolution:" at bounding box center [292, 600] width 231 height 41
type textarea "Caller Information: Customer Reason for Call: Never received the order. She men…"
click at [342, 643] on button "Add Note" at bounding box center [367, 636] width 82 height 19
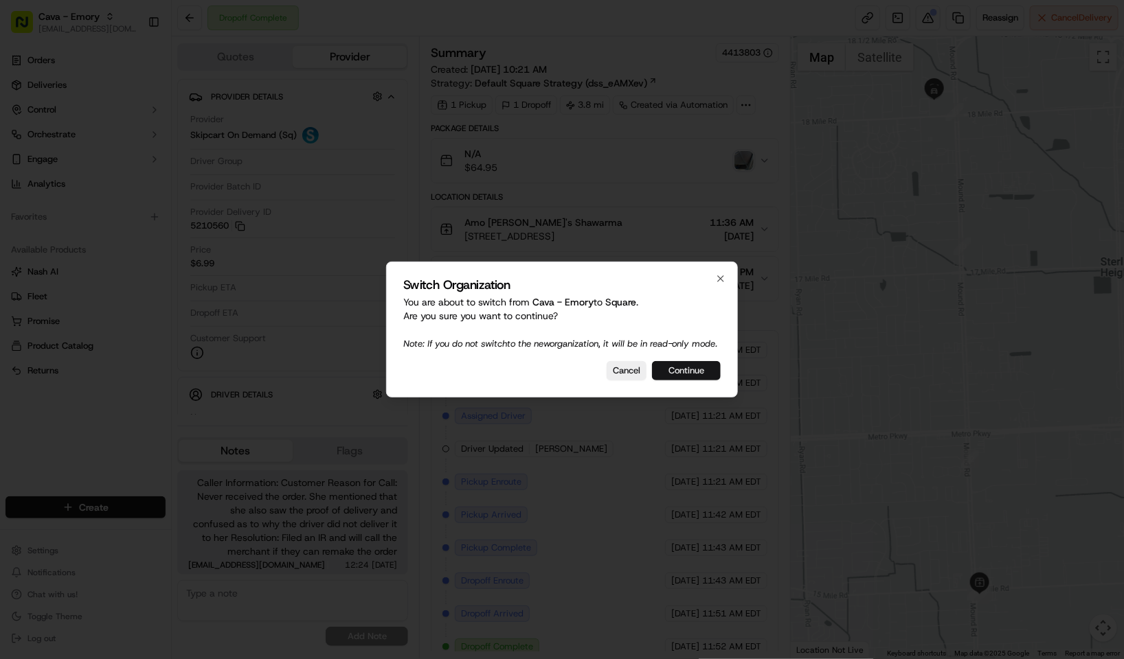
click at [664, 372] on button "Continue" at bounding box center [686, 370] width 69 height 19
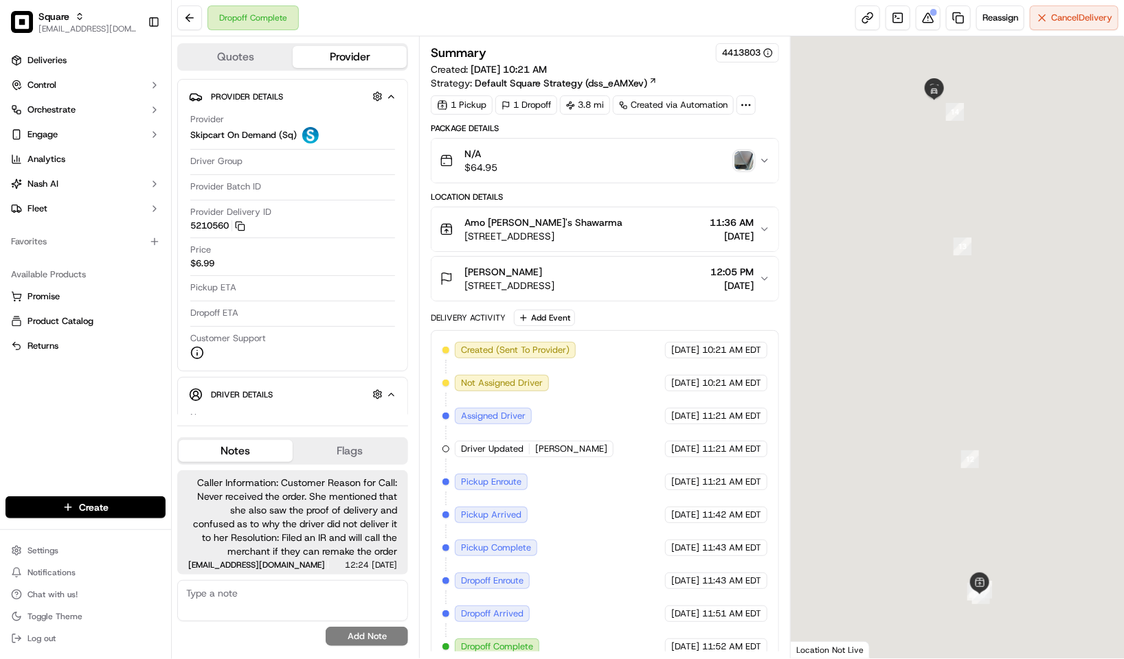
click at [745, 243] on span "[DATE]" at bounding box center [732, 236] width 44 height 14
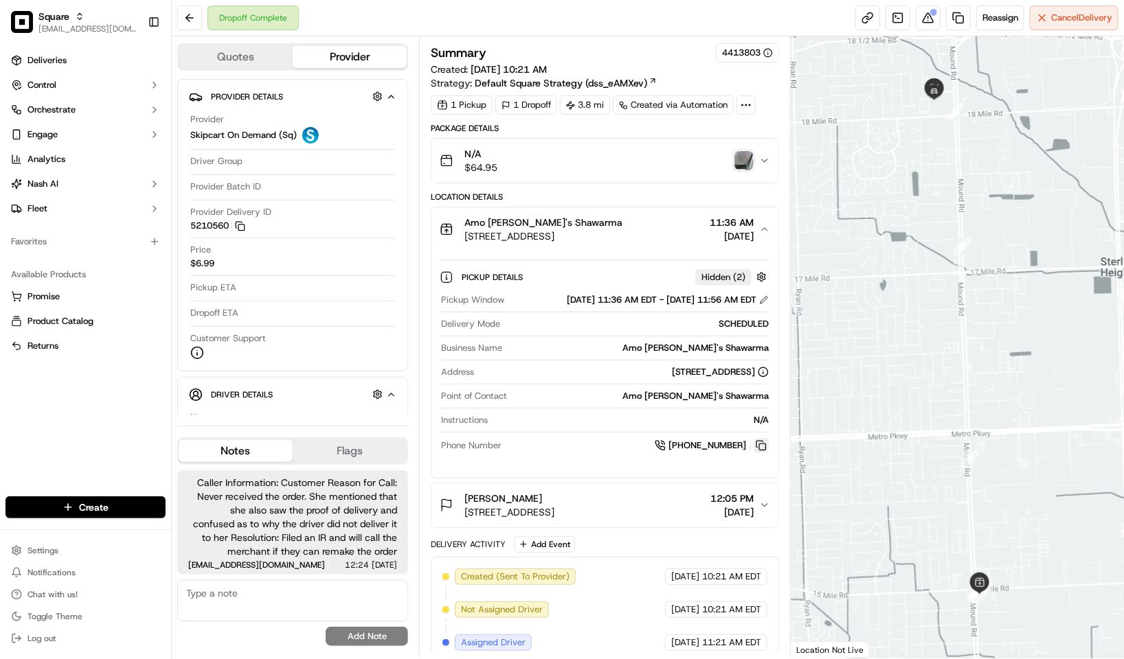
click at [759, 453] on button at bounding box center [760, 445] width 15 height 15
click at [756, 453] on button at bounding box center [760, 445] width 15 height 15
click at [143, 392] on div "Deliveries Control Orchestrate Engage Analytics [PERSON_NAME] Fleet Favorites A…" at bounding box center [85, 265] width 171 height 442
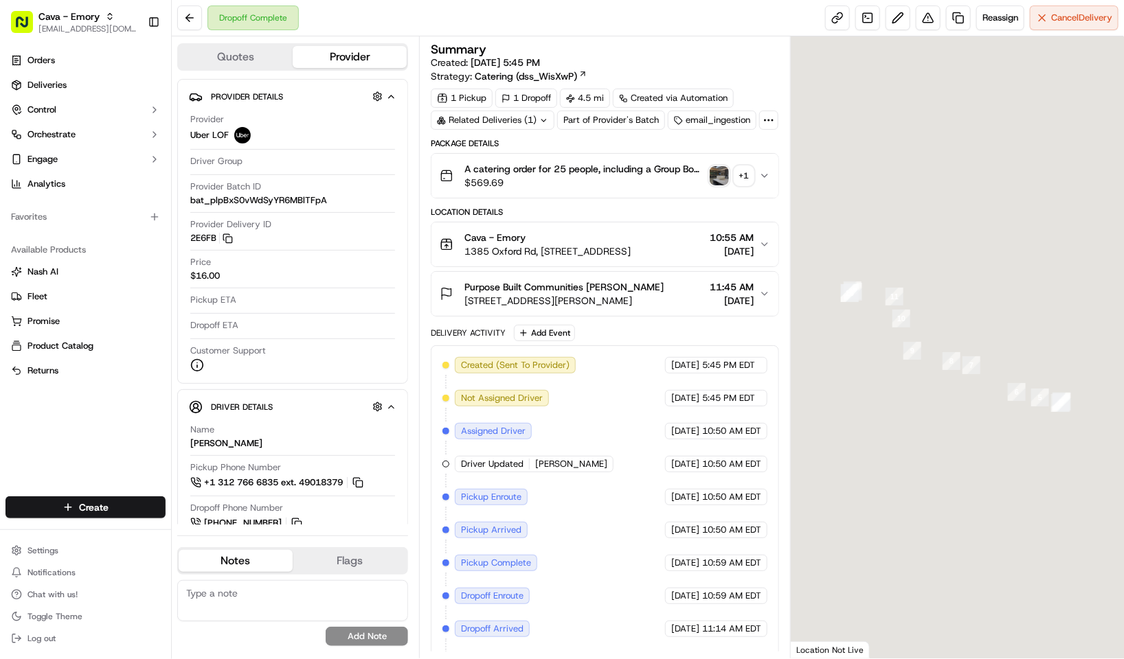
click at [120, 431] on div "Orders Deliveries Control Orchestrate Engage Analytics Favorites Available Prod…" at bounding box center [85, 265] width 171 height 442
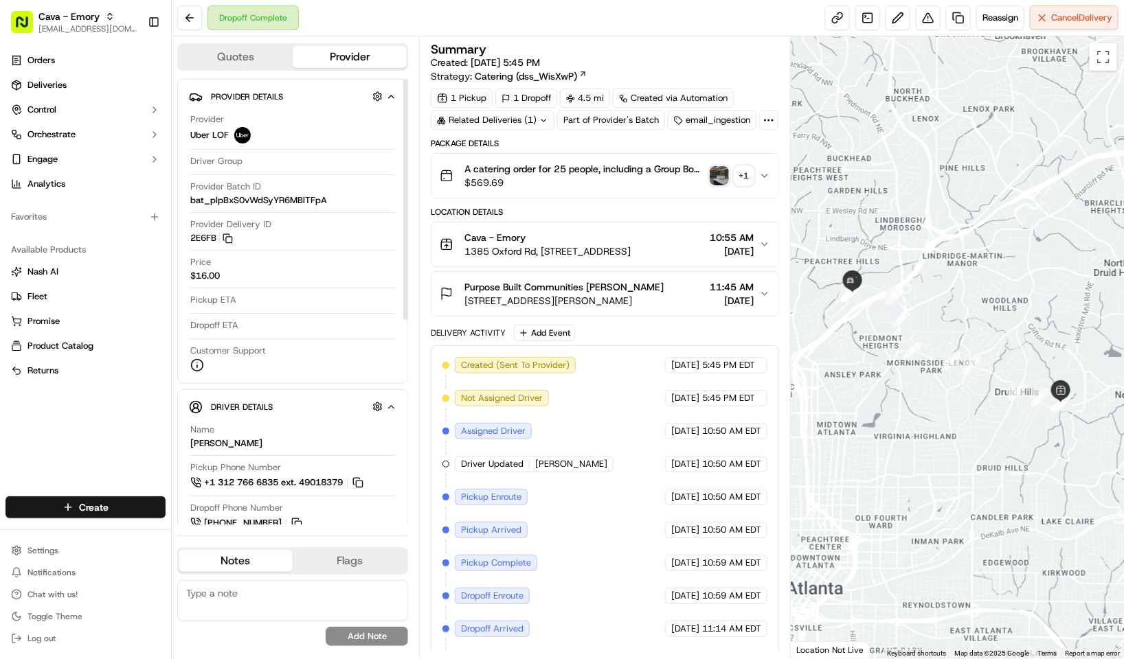
click at [689, 316] on button "Purpose Built Communities Sarah Freeman 251 Armour Dr NE, Atlanta, GA 30324, US…" at bounding box center [604, 294] width 347 height 44
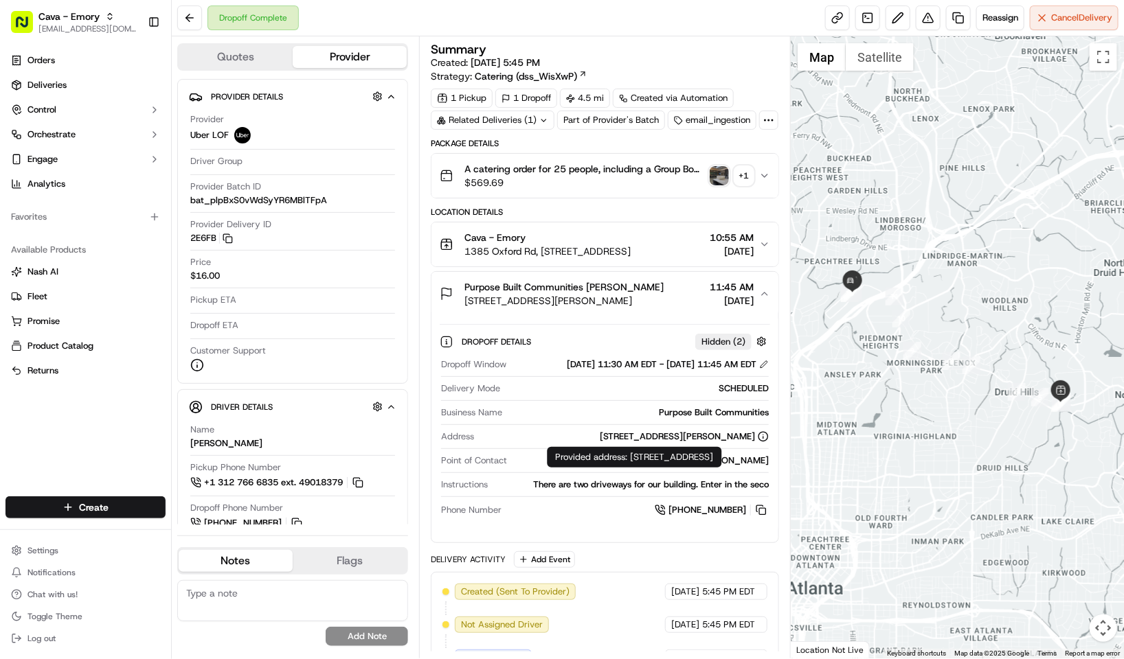
drag, startPoint x: 549, startPoint y: 477, endPoint x: 754, endPoint y: 470, distance: 205.5
click at [754, 443] on div "251 Armour Dr NE, Atlanta, GA 30324, USA" at bounding box center [623, 437] width 289 height 12
copy div "251 Armour Dr NE, Atlanta, GA 30324, USA"
click at [718, 185] on img "button" at bounding box center [719, 175] width 19 height 19
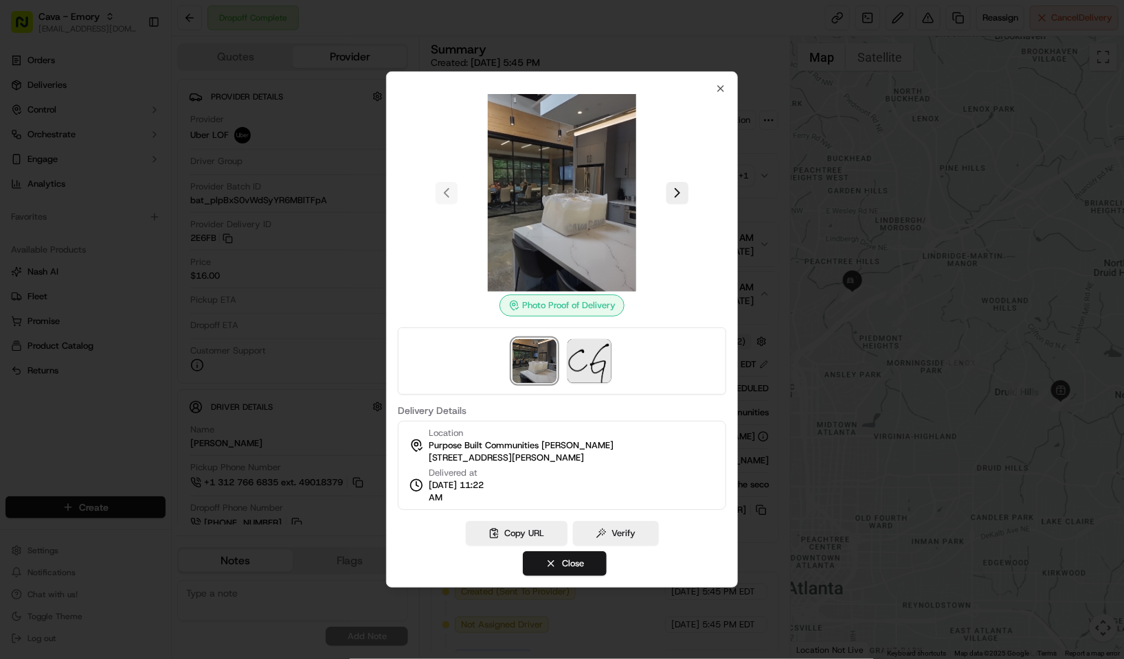
click at [558, 36] on div at bounding box center [562, 329] width 1124 height 659
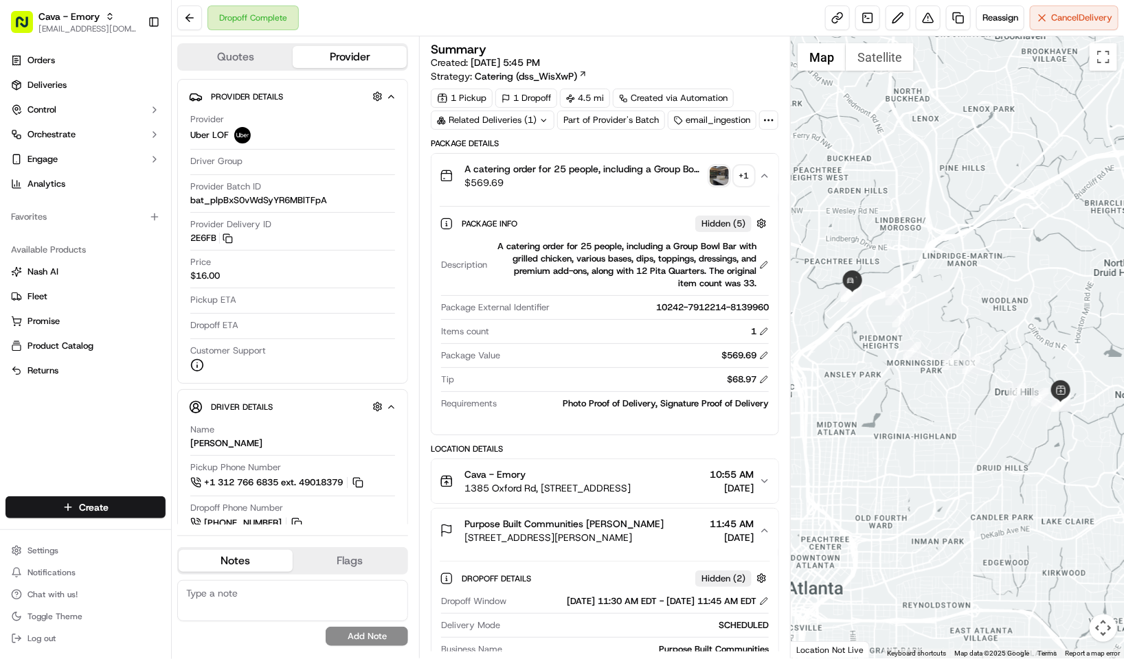
click at [715, 185] on img "button" at bounding box center [719, 175] width 19 height 19
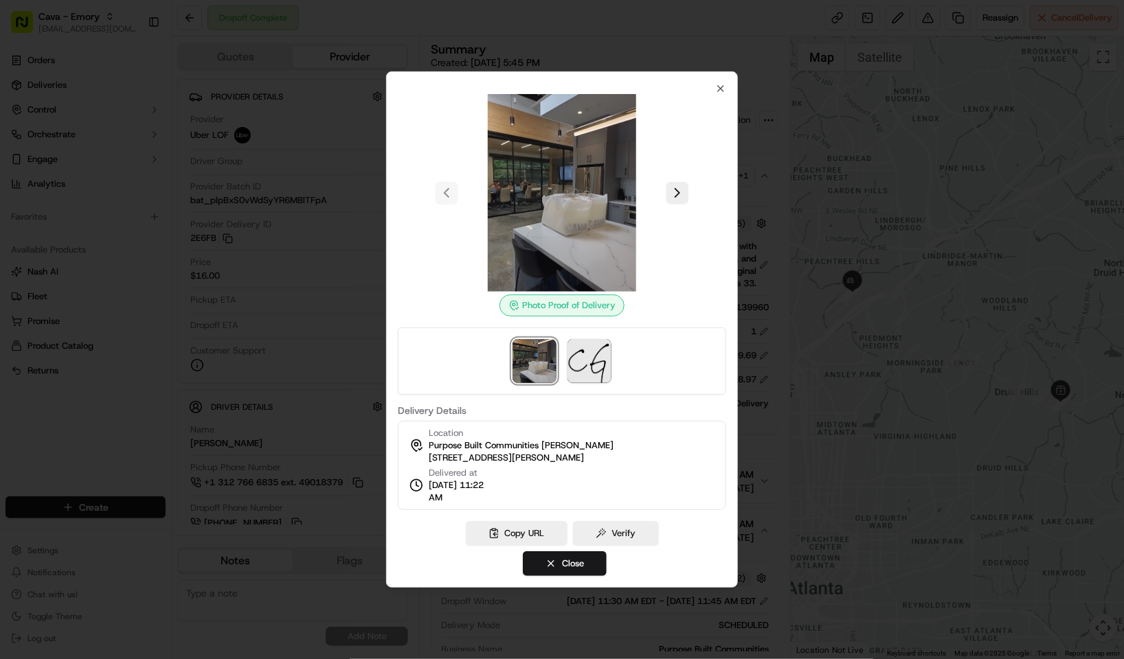
click at [600, 219] on img at bounding box center [562, 193] width 198 height 198
click at [720, 89] on icon "button" at bounding box center [720, 88] width 11 height 11
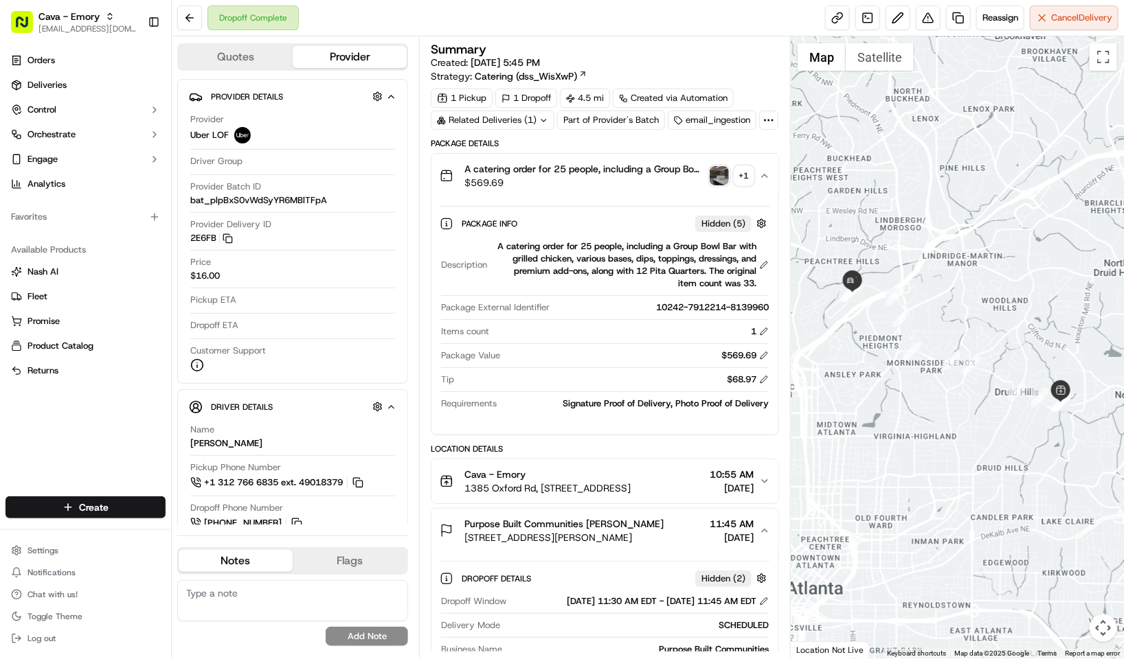
click at [719, 185] on img "button" at bounding box center [719, 175] width 19 height 19
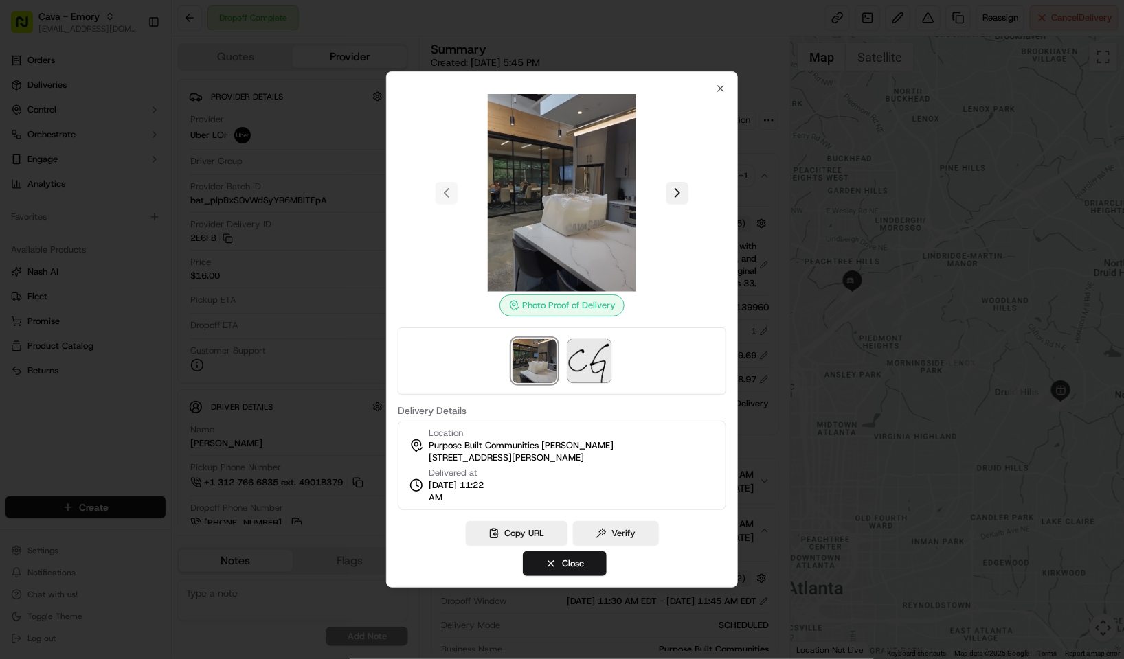
click at [683, 184] on button at bounding box center [677, 193] width 22 height 22
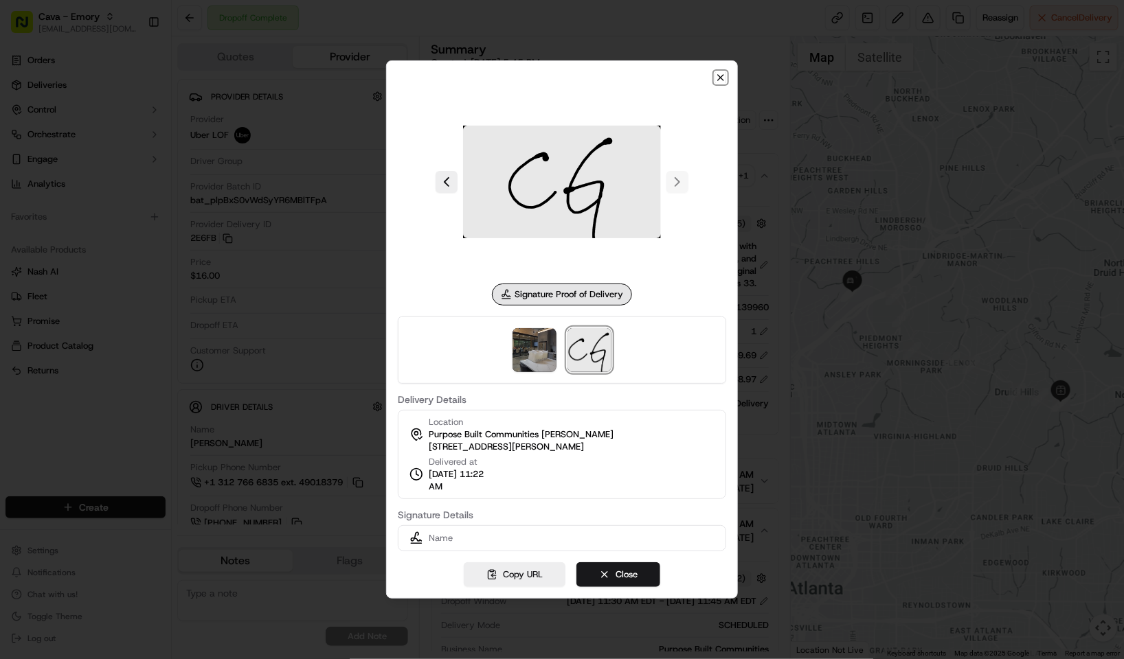
click at [717, 79] on icon "button" at bounding box center [720, 77] width 11 height 11
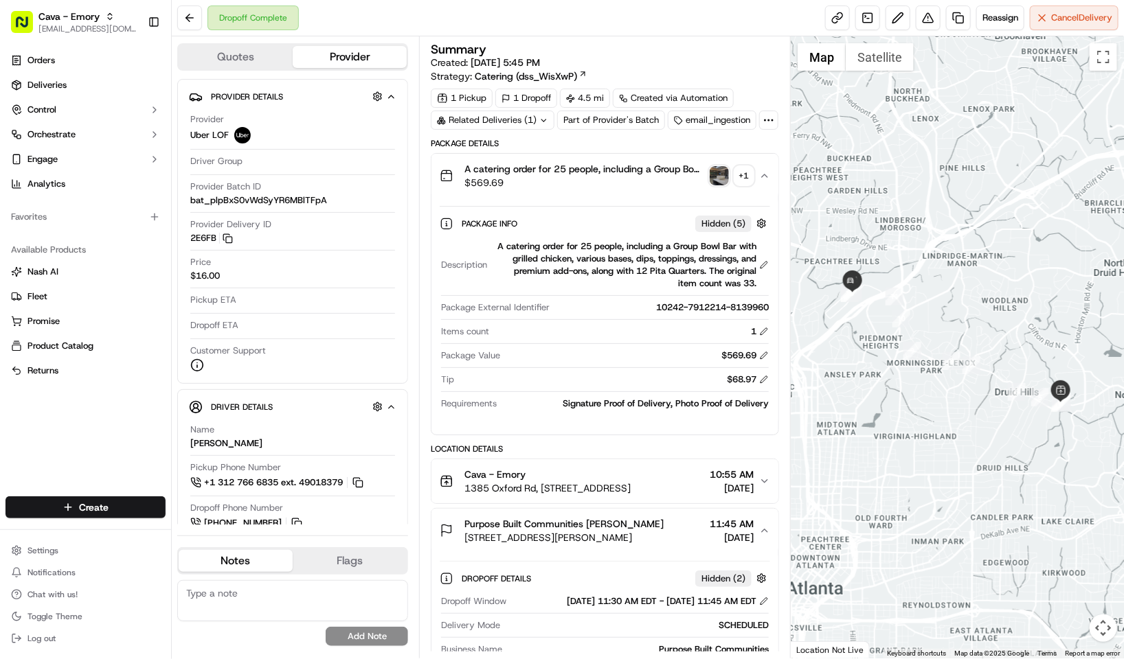
click at [721, 185] on img "button" at bounding box center [719, 175] width 19 height 19
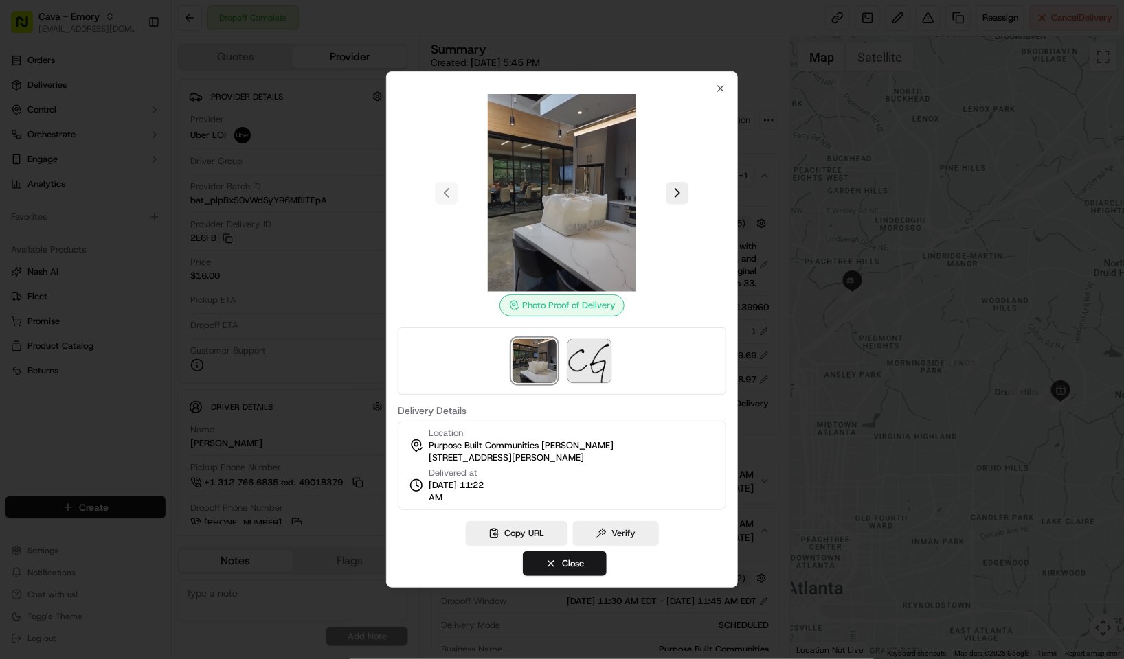
click at [604, 21] on div at bounding box center [562, 329] width 1124 height 659
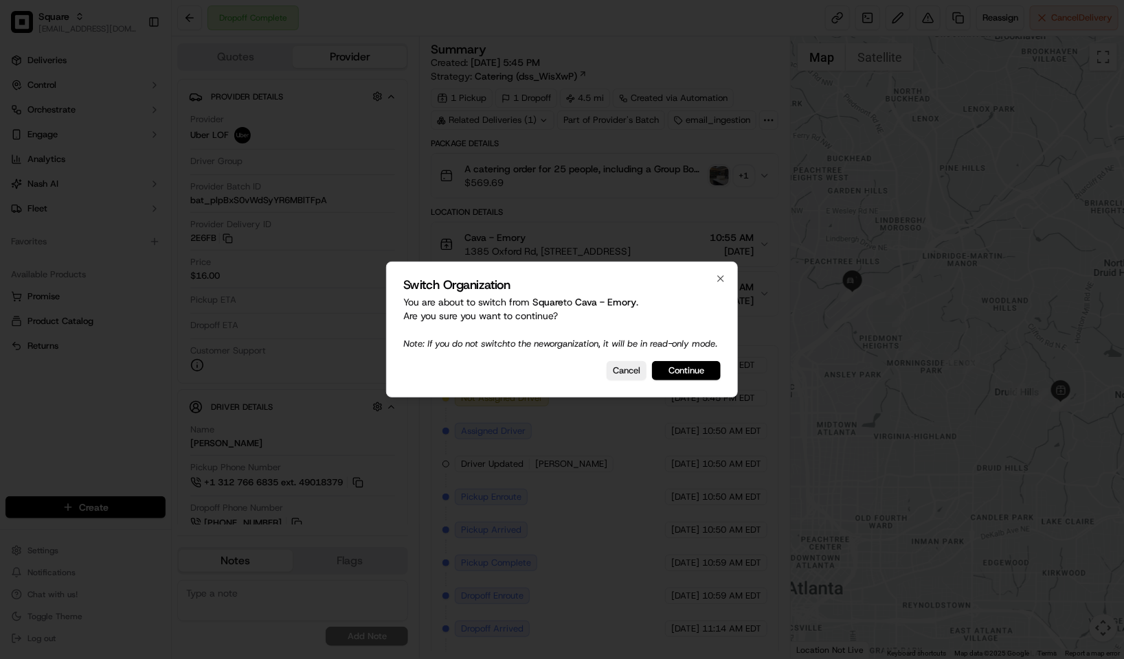
drag, startPoint x: 699, startPoint y: 373, endPoint x: 484, endPoint y: 120, distance: 331.8
click at [699, 373] on button "Continue" at bounding box center [686, 370] width 69 height 19
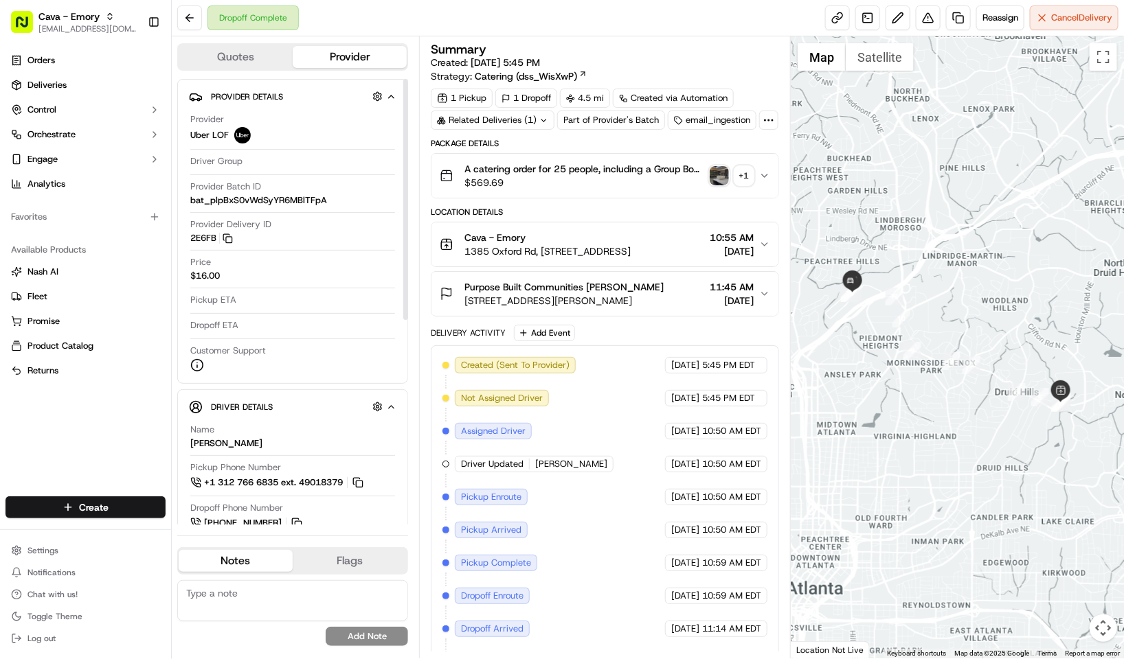
click at [664, 316] on button "Purpose Built Communities [PERSON_NAME] [STREET_ADDRESS][PERSON_NAME] 11:45 AM …" at bounding box center [604, 294] width 347 height 44
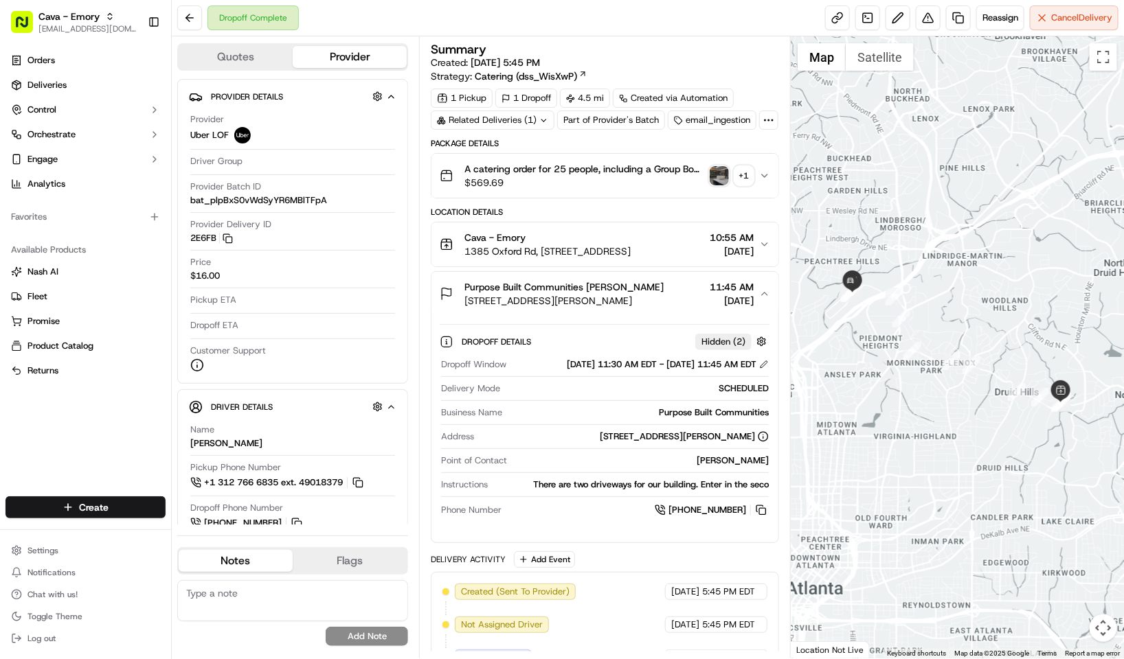
click at [717, 185] on img "button" at bounding box center [719, 175] width 19 height 19
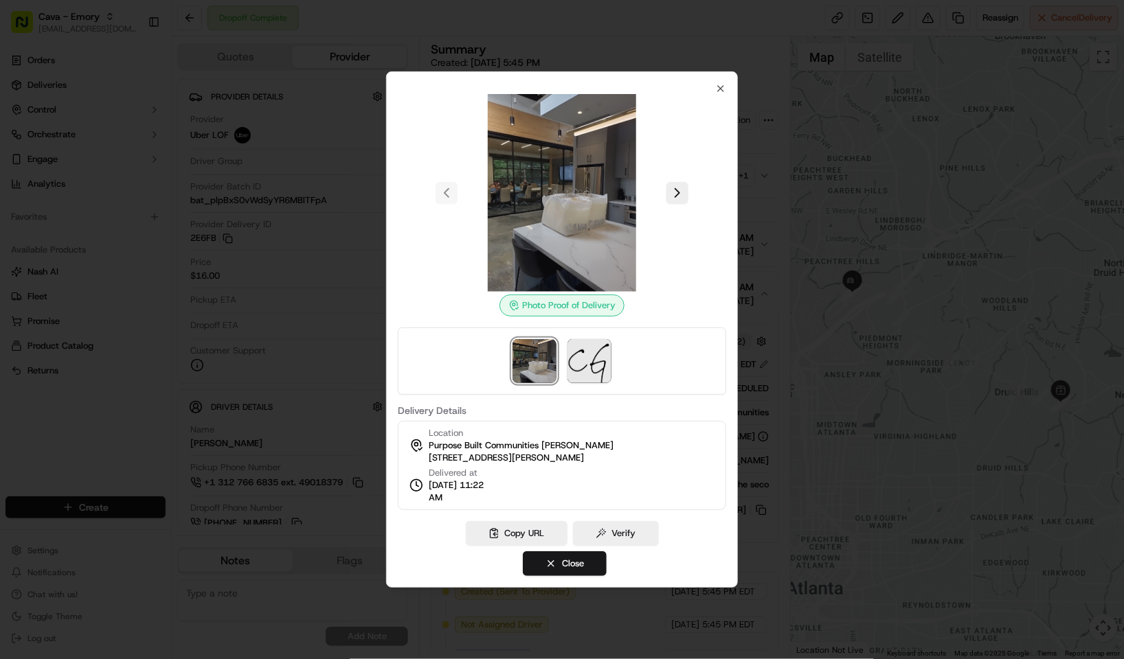
click at [548, 44] on div at bounding box center [562, 329] width 1124 height 659
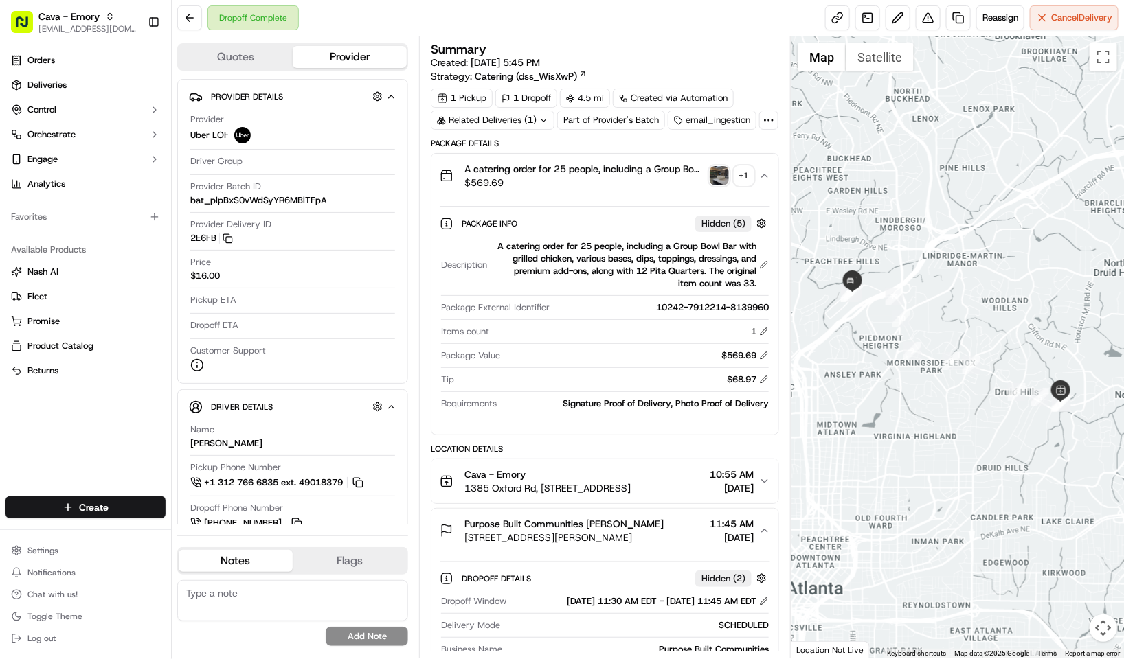
click at [655, 198] on button "A catering order for 25 people, including a Group Bowl Bar with grilled chicken…" at bounding box center [604, 176] width 347 height 44
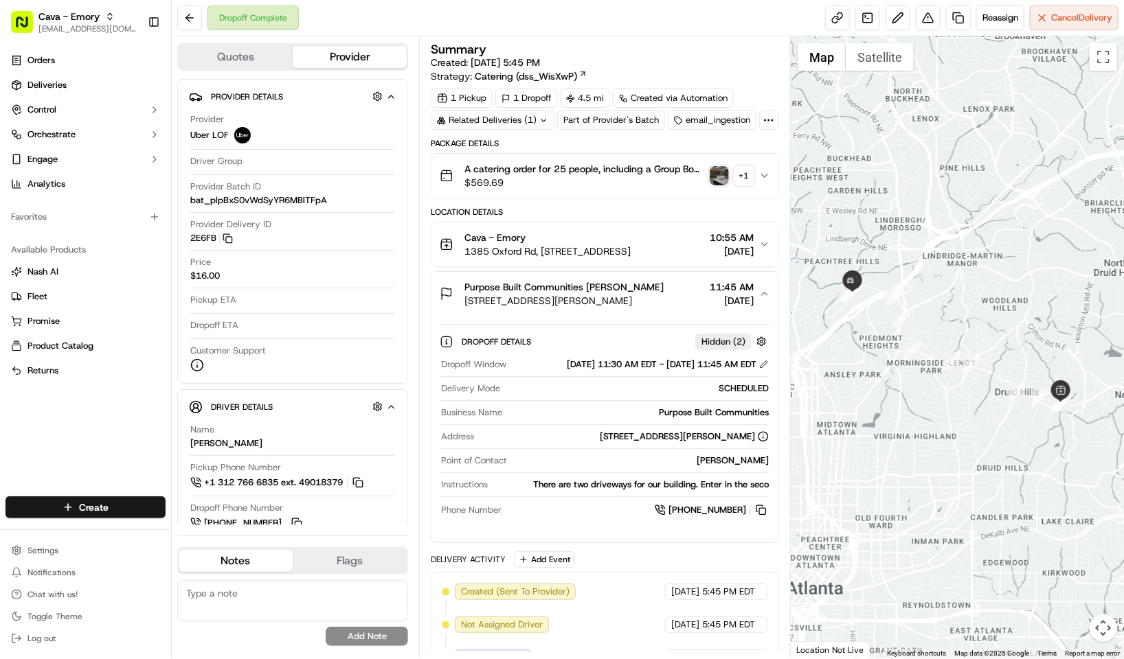
click at [590, 27] on div "Dropoff Complete Reassign Cancel Delivery" at bounding box center [648, 18] width 952 height 36
click at [660, 41] on div "Summary Created: 09/14/2025 5:45 PM Strategy: Catering (dss_WisXwP) 1 Pickup 1 …" at bounding box center [605, 347] width 372 height 622
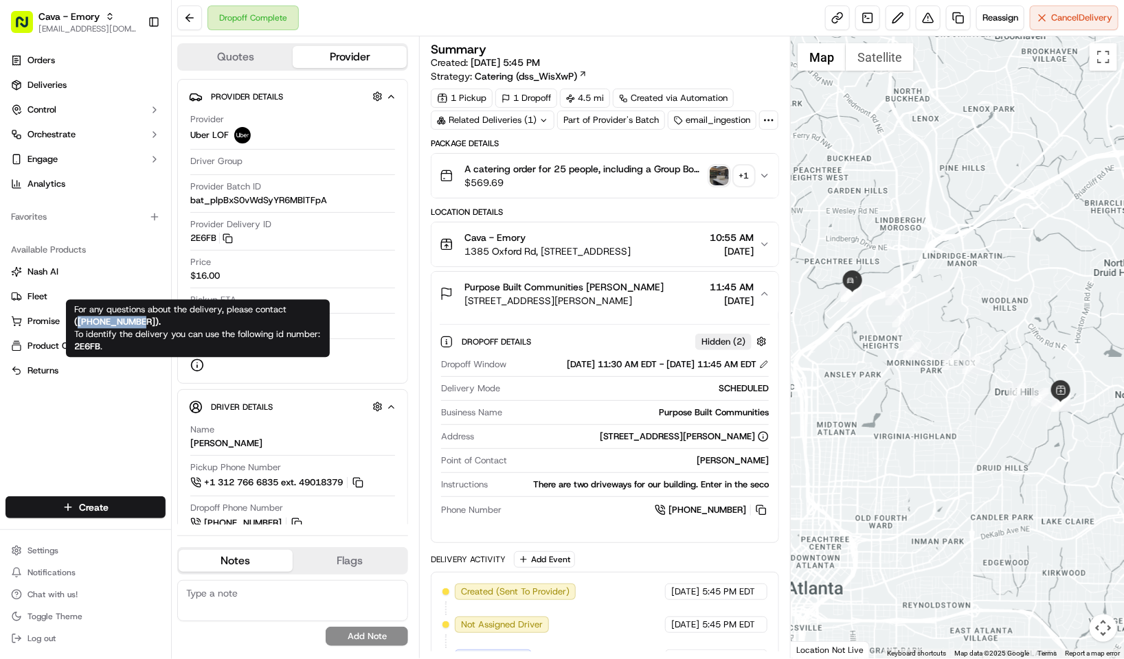
drag, startPoint x: 78, startPoint y: 318, endPoint x: 145, endPoint y: 324, distance: 66.9
click at [145, 324] on strong "( +18669873750 )." at bounding box center [117, 323] width 87 height 12
copy strong "+18669873750"
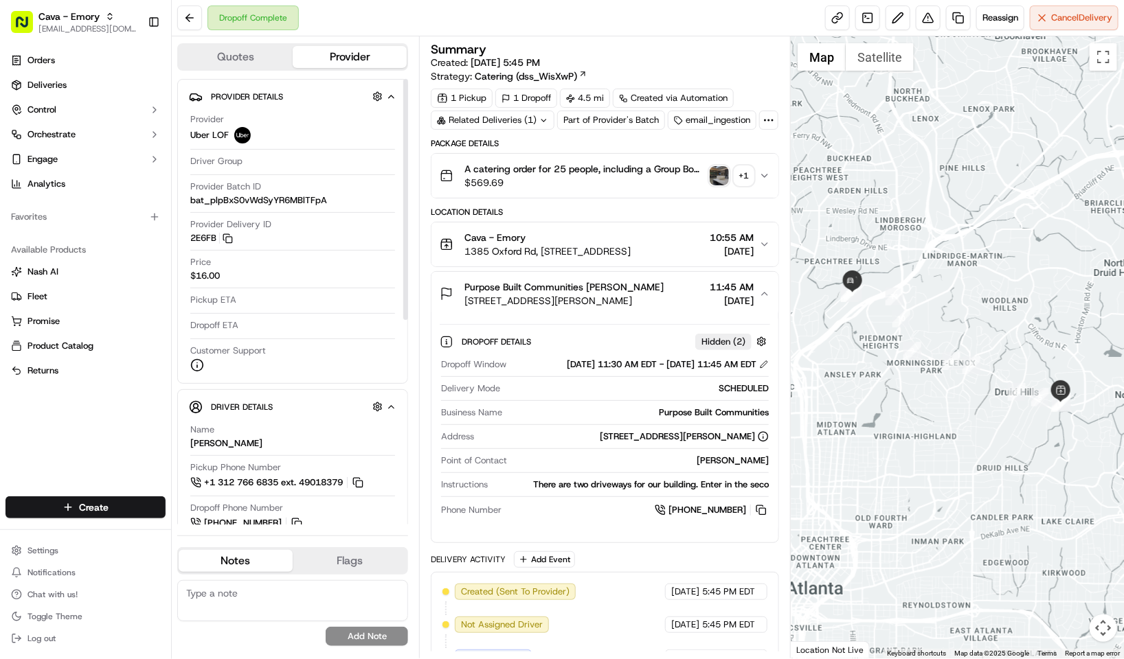
click at [586, 3] on div "Dropoff Complete Reassign Cancel Delivery" at bounding box center [648, 18] width 952 height 36
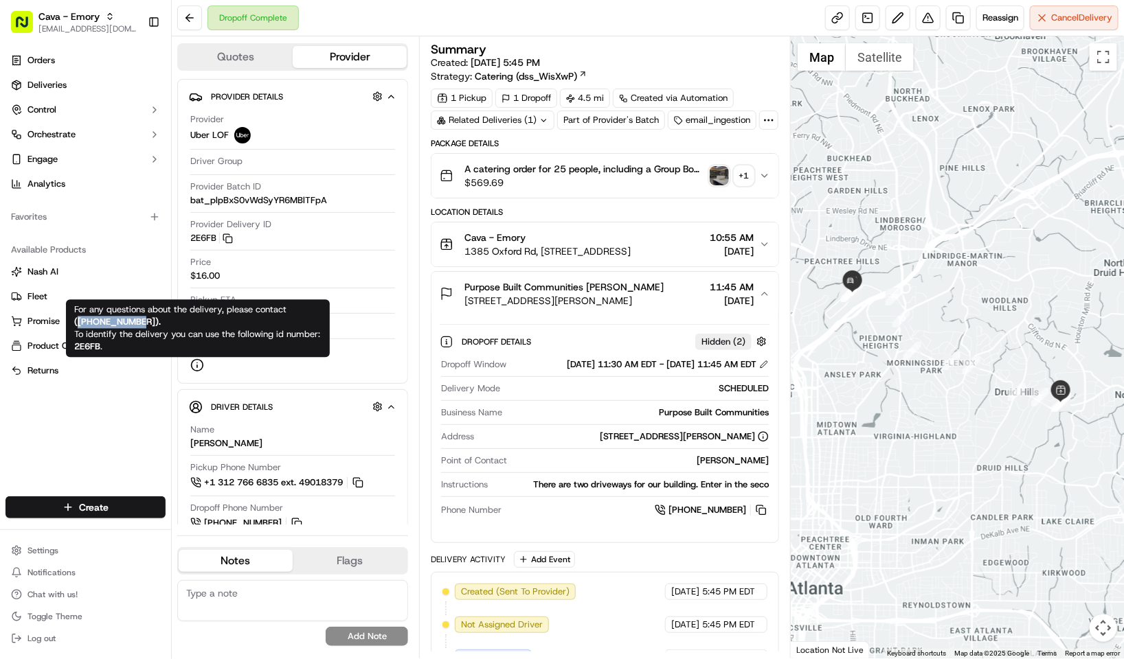
drag, startPoint x: 77, startPoint y: 324, endPoint x: 145, endPoint y: 321, distance: 68.0
click at [145, 321] on strong "( +18669873750 )." at bounding box center [117, 323] width 87 height 12
copy strong "+18669873750"
drag, startPoint x: 78, startPoint y: 315, endPoint x: 140, endPoint y: 324, distance: 62.4
click at [140, 324] on span "For any questions about the delivery, please contact ( +18669873750 ). To ident…" at bounding box center [197, 328] width 246 height 49
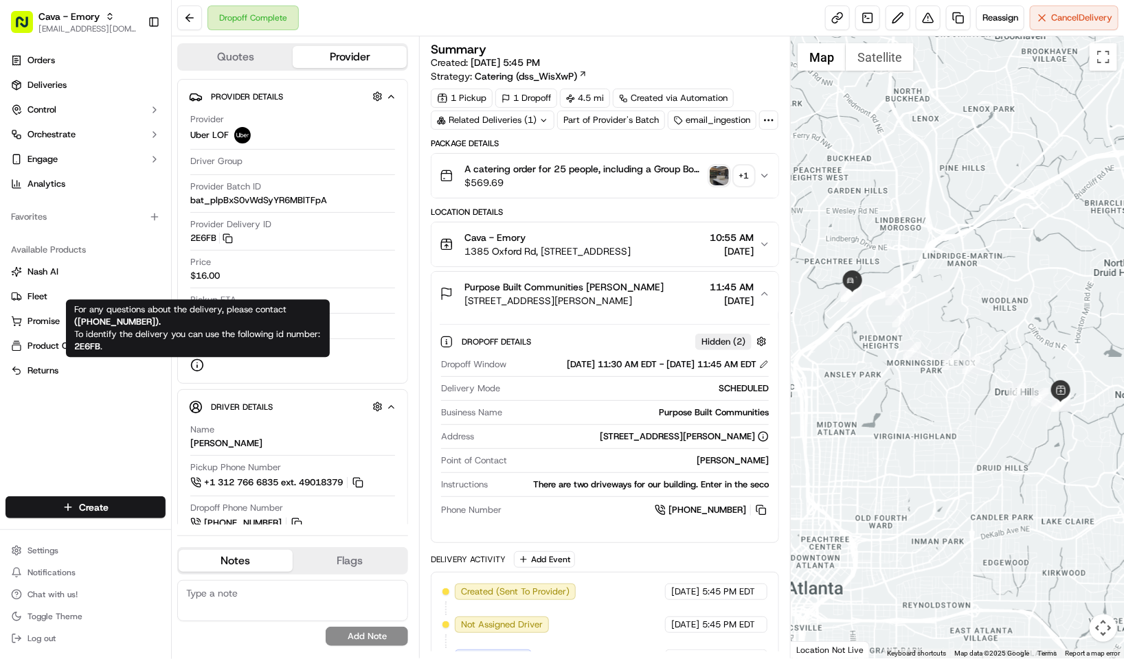
click at [153, 319] on div "For any questions about the delivery, please contact ( +18669873750 ). To ident…" at bounding box center [197, 328] width 247 height 49
drag, startPoint x: 77, startPoint y: 317, endPoint x: 145, endPoint y: 317, distance: 68.0
click at [145, 317] on strong "( +18669873750 )." at bounding box center [117, 323] width 87 height 12
copy strong "+18669873750"
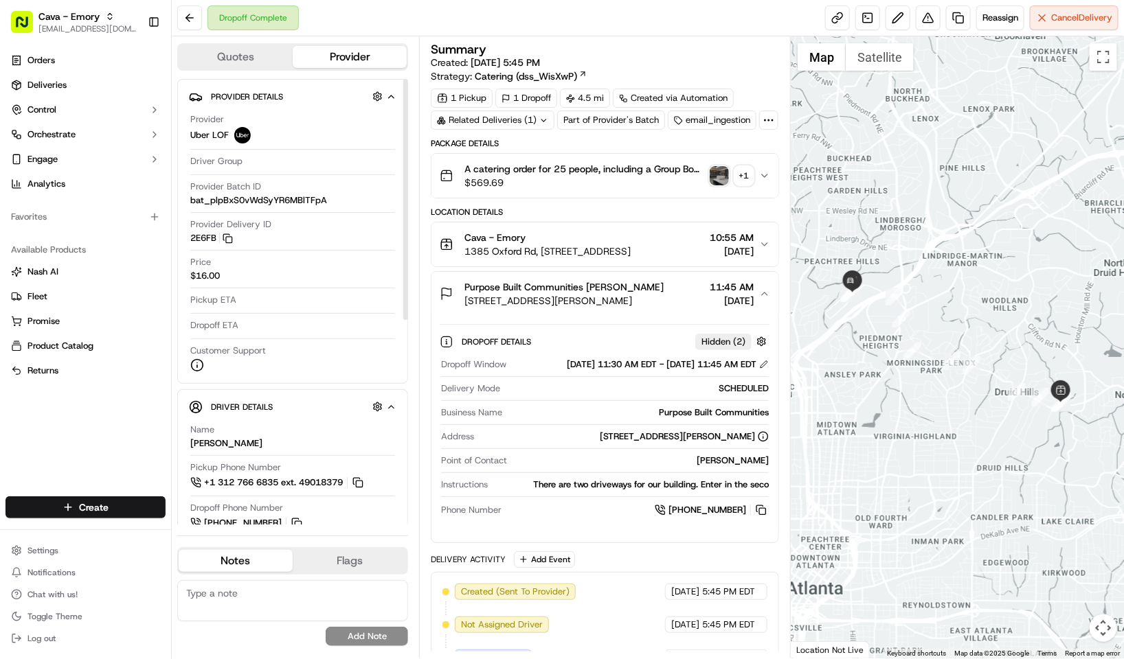
click at [600, 30] on div "Dropoff Complete Reassign Cancel Delivery" at bounding box center [648, 18] width 952 height 36
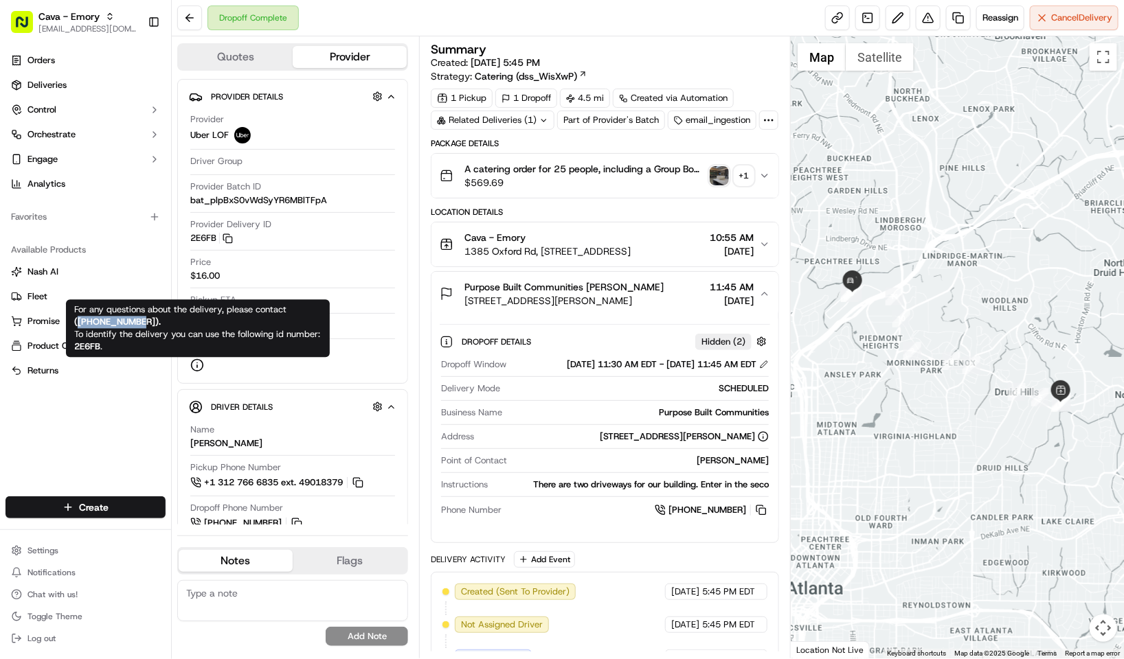
drag, startPoint x: 77, startPoint y: 316, endPoint x: 145, endPoint y: 322, distance: 68.3
click at [145, 322] on strong "( +18669873750 )." at bounding box center [117, 323] width 87 height 12
copy strong "+18669873750"
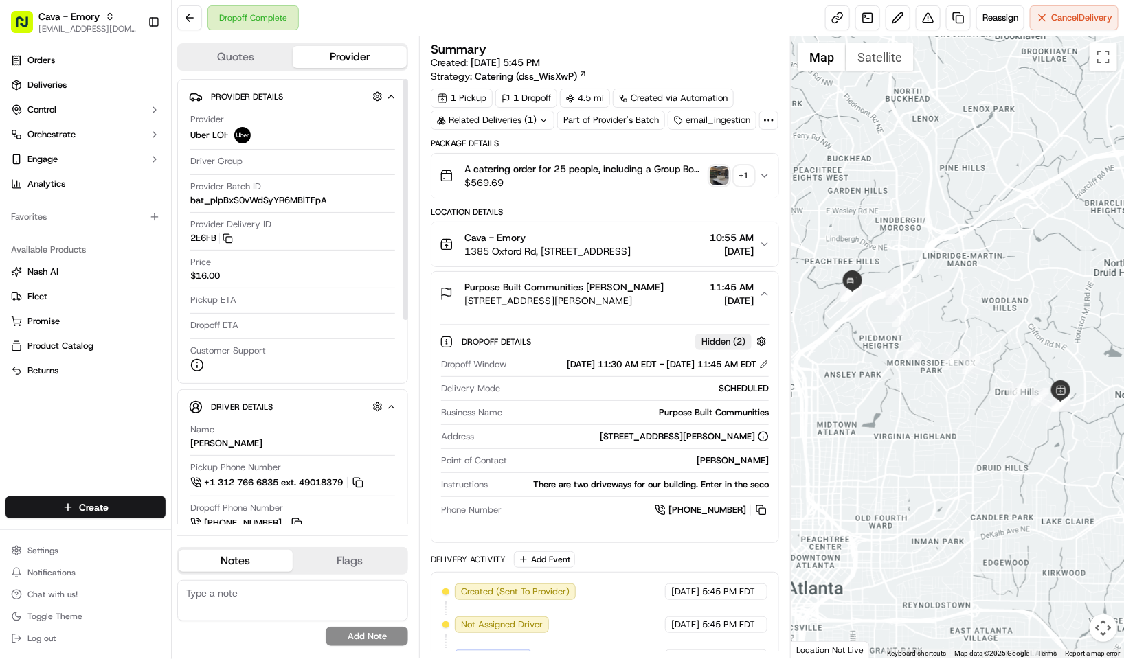
click at [607, 25] on div "Dropoff Complete Reassign Cancel Delivery" at bounding box center [648, 18] width 952 height 36
click at [87, 418] on div "Orders Deliveries Control Orchestrate Engage Analytics Favorites Available Prod…" at bounding box center [85, 265] width 171 height 442
click at [618, 130] on div "1 Pickup 1 Dropoff 4.5 mi Created via Automation Related Deliveries (1) Part of…" at bounding box center [605, 109] width 348 height 41
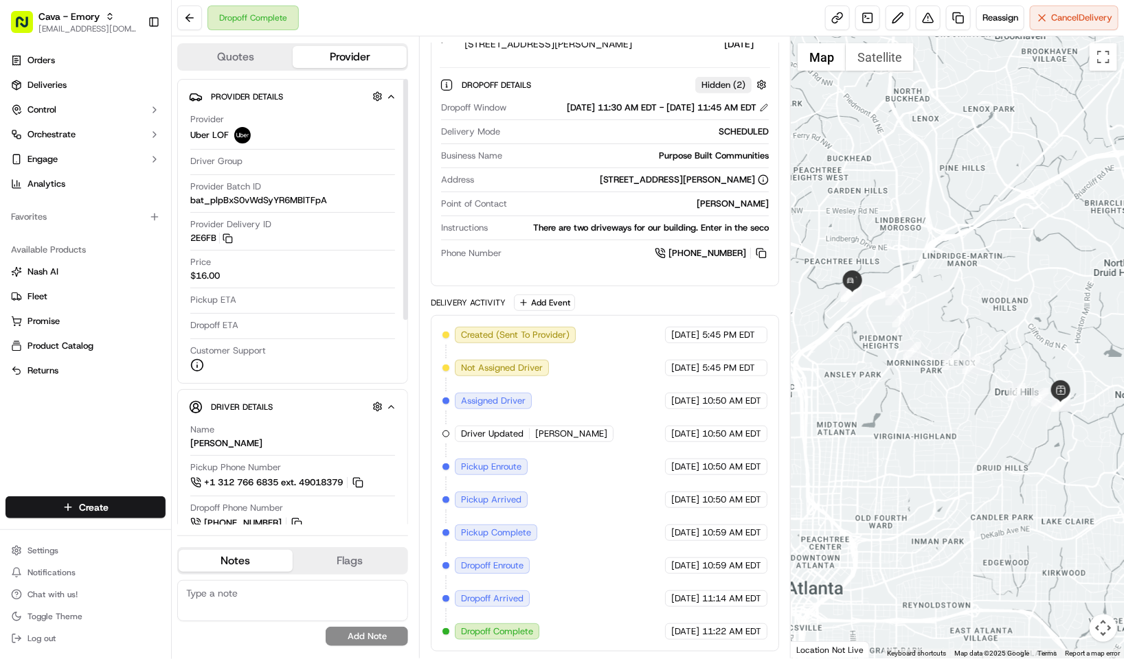
drag, startPoint x: 404, startPoint y: 147, endPoint x: 412, endPoint y: 111, distance: 36.7
click at [408, 111] on div at bounding box center [405, 199] width 5 height 241
click at [546, 19] on div "Dropoff Complete Reassign Cancel Delivery" at bounding box center [648, 18] width 952 height 36
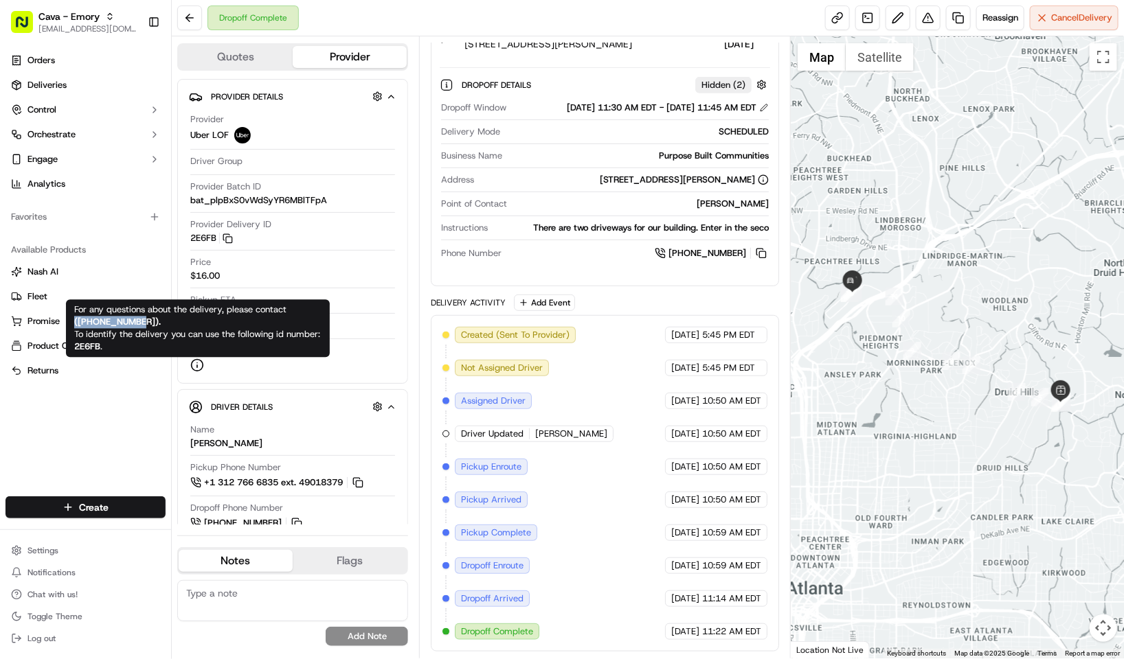
drag, startPoint x: 75, startPoint y: 324, endPoint x: 146, endPoint y: 320, distance: 71.5
click at [146, 320] on strong "( +18669873750 )." at bounding box center [117, 323] width 87 height 12
copy strong "( +18669873750"
drag, startPoint x: 75, startPoint y: 319, endPoint x: 146, endPoint y: 324, distance: 71.6
click at [146, 324] on strong "( +18669873750 )." at bounding box center [117, 323] width 87 height 12
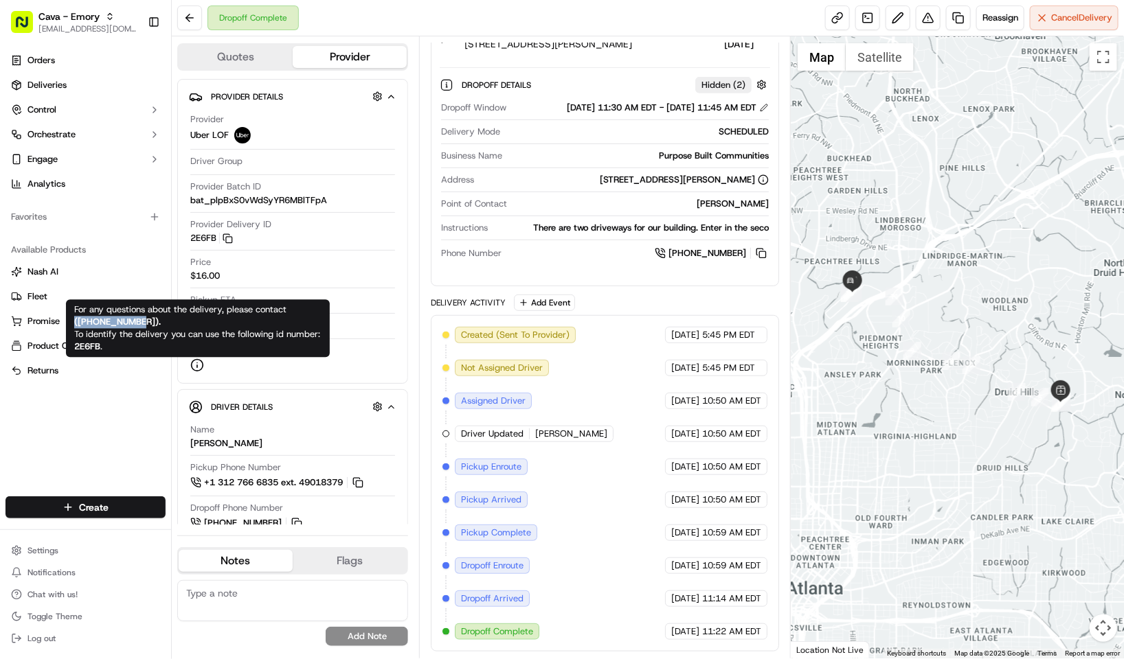
copy strong "( +18669873750"
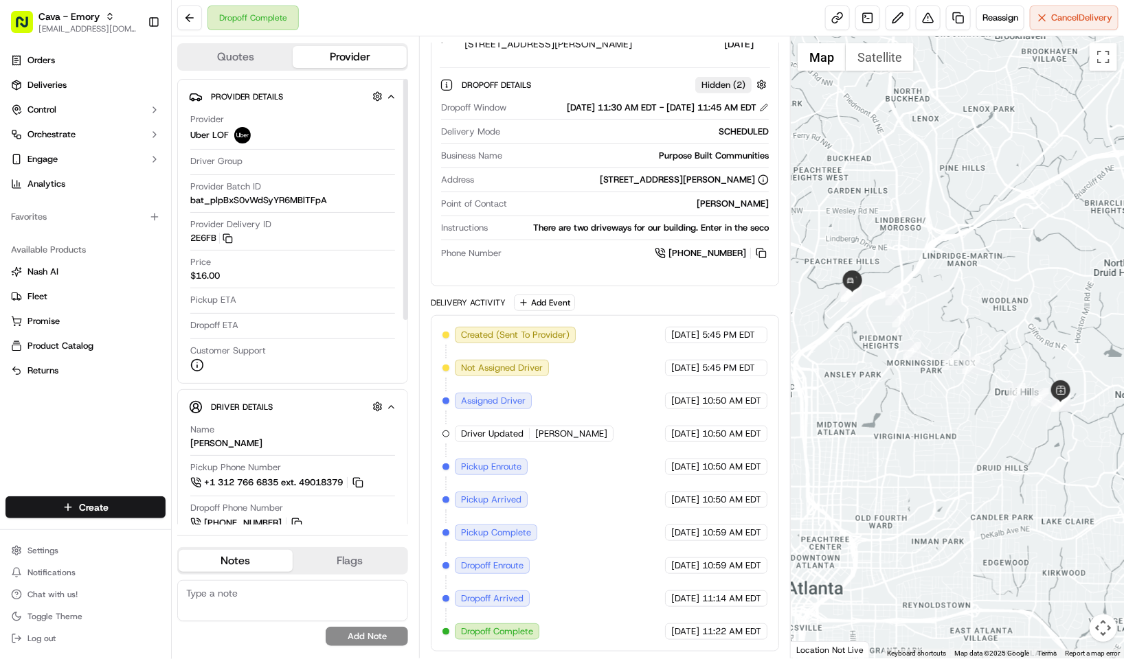
click at [464, 16] on div "Dropoff Complete Reassign Cancel Delivery" at bounding box center [648, 18] width 952 height 36
click at [577, 21] on div "Dropoff Complete Reassign Cancel Delivery" at bounding box center [648, 18] width 952 height 36
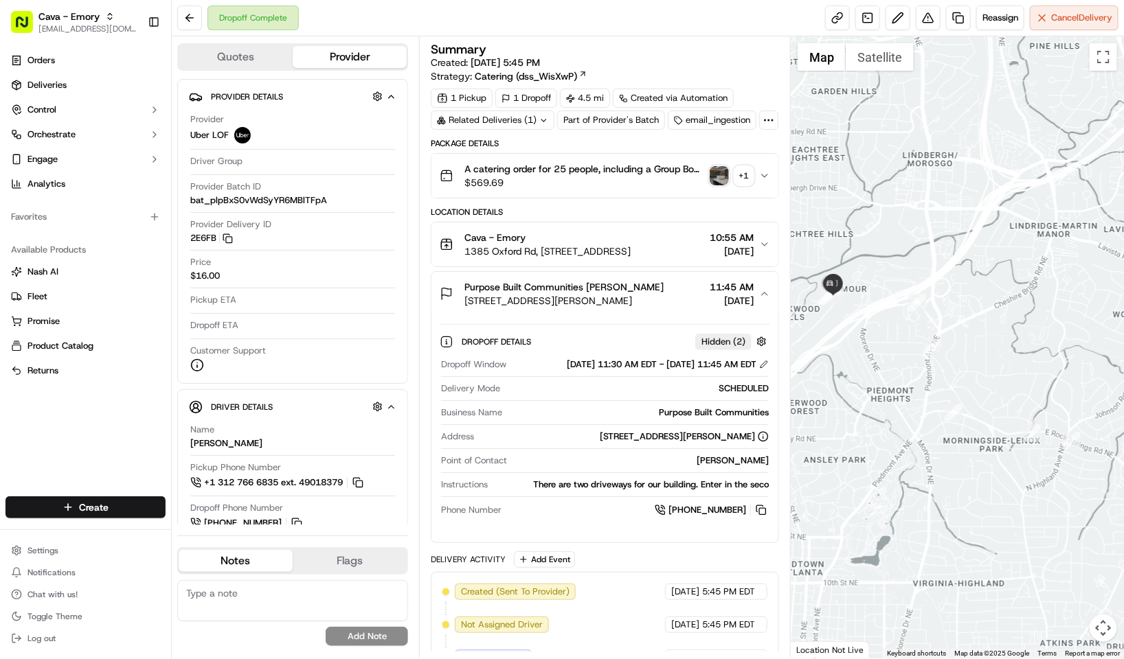
drag, startPoint x: 870, startPoint y: 299, endPoint x: 899, endPoint y: 318, distance: 34.3
click at [899, 318] on div at bounding box center [957, 347] width 333 height 622
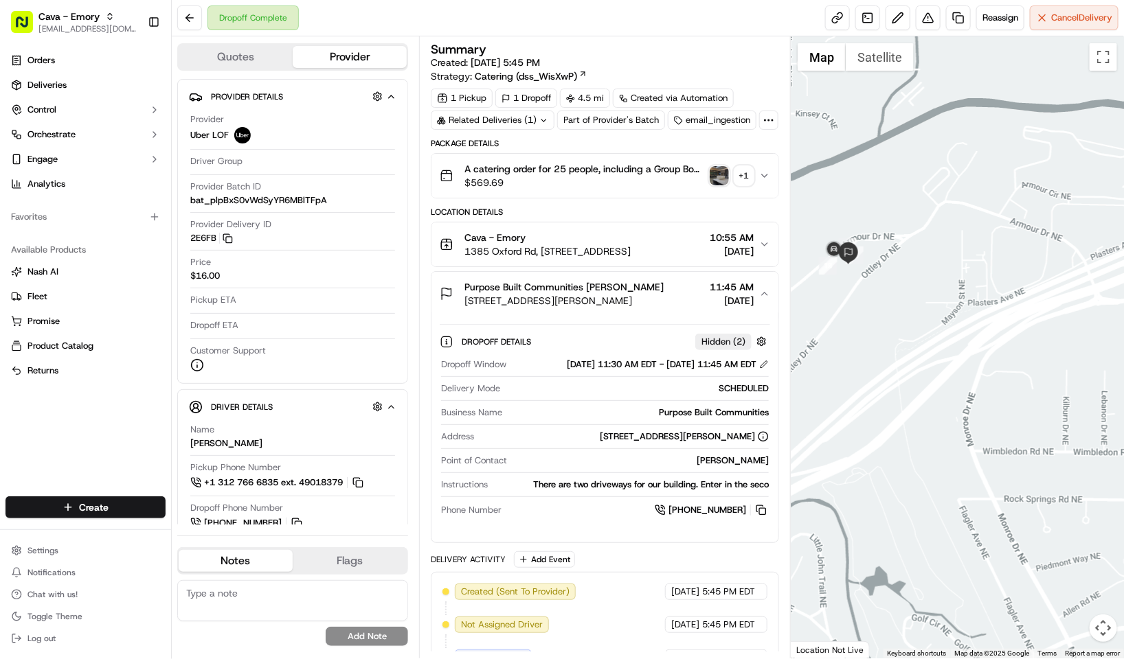
drag, startPoint x: 876, startPoint y: 271, endPoint x: 901, endPoint y: 287, distance: 30.3
click at [901, 287] on div at bounding box center [957, 347] width 333 height 622
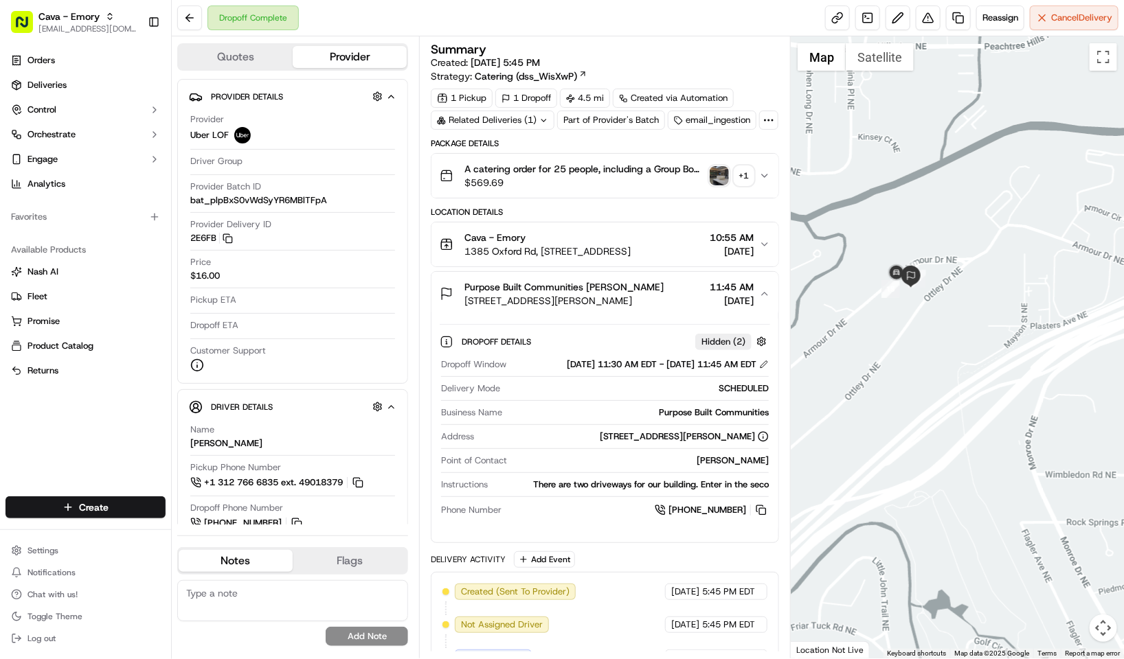
drag, startPoint x: 897, startPoint y: 295, endPoint x: 938, endPoint y: 320, distance: 47.5
click at [938, 320] on div at bounding box center [957, 347] width 333 height 622
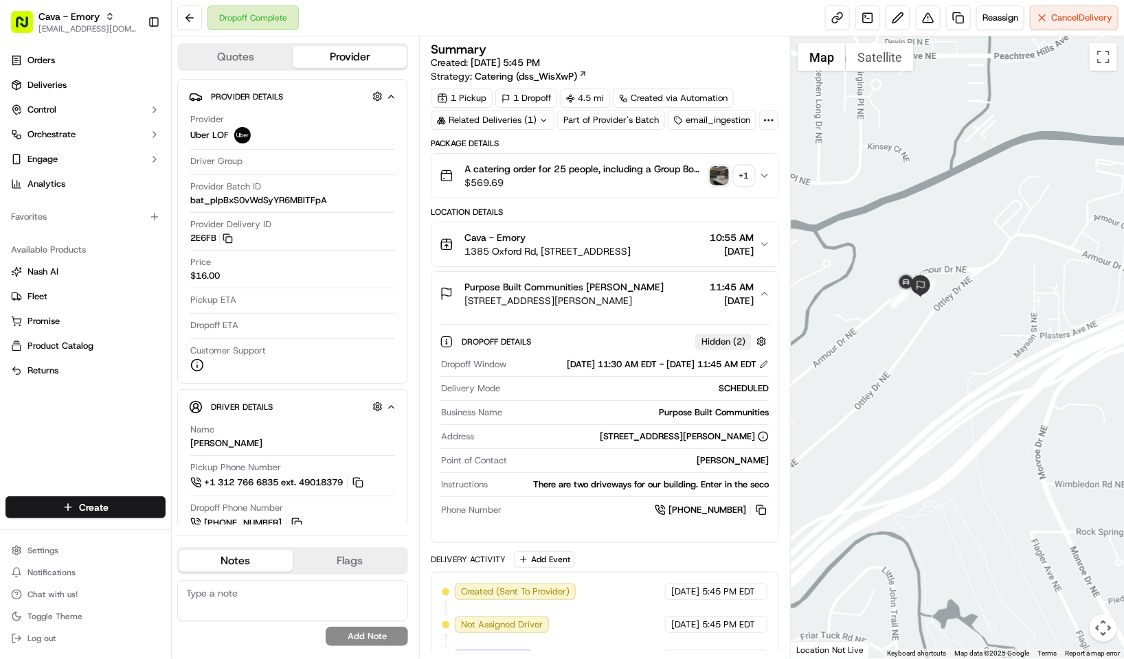
drag, startPoint x: 923, startPoint y: 320, endPoint x: 930, endPoint y: 324, distance: 8.0
click at [930, 324] on div at bounding box center [957, 347] width 333 height 622
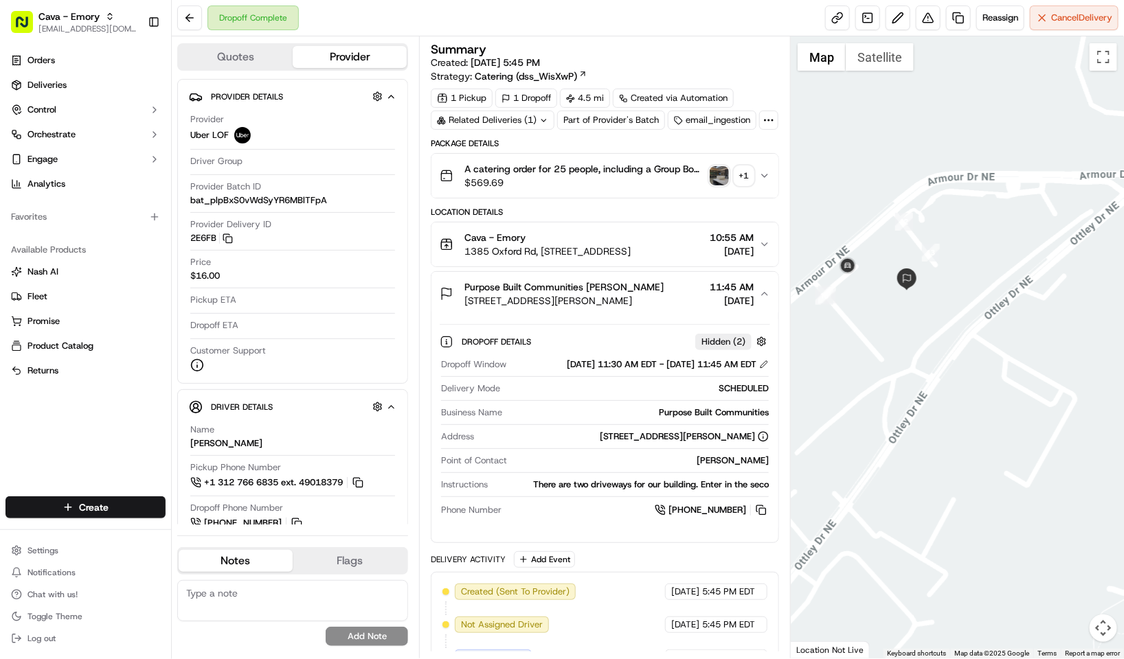
click at [649, 29] on div "Dropoff Complete Reassign Cancel Delivery" at bounding box center [648, 18] width 952 height 36
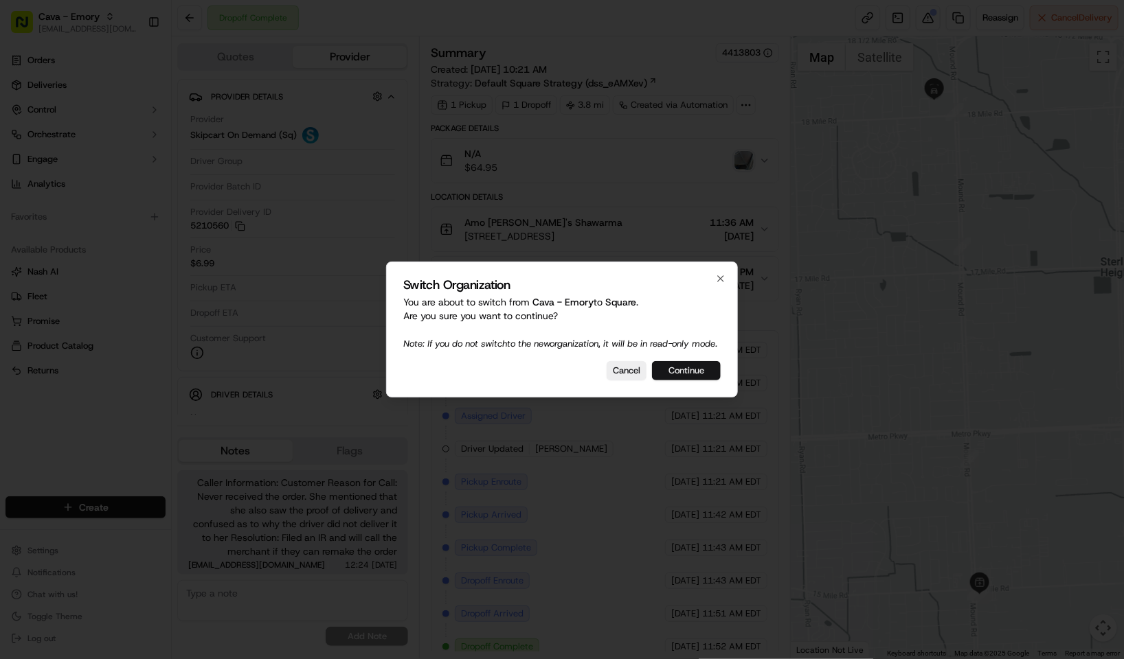
click at [689, 373] on button "Continue" at bounding box center [686, 370] width 69 height 19
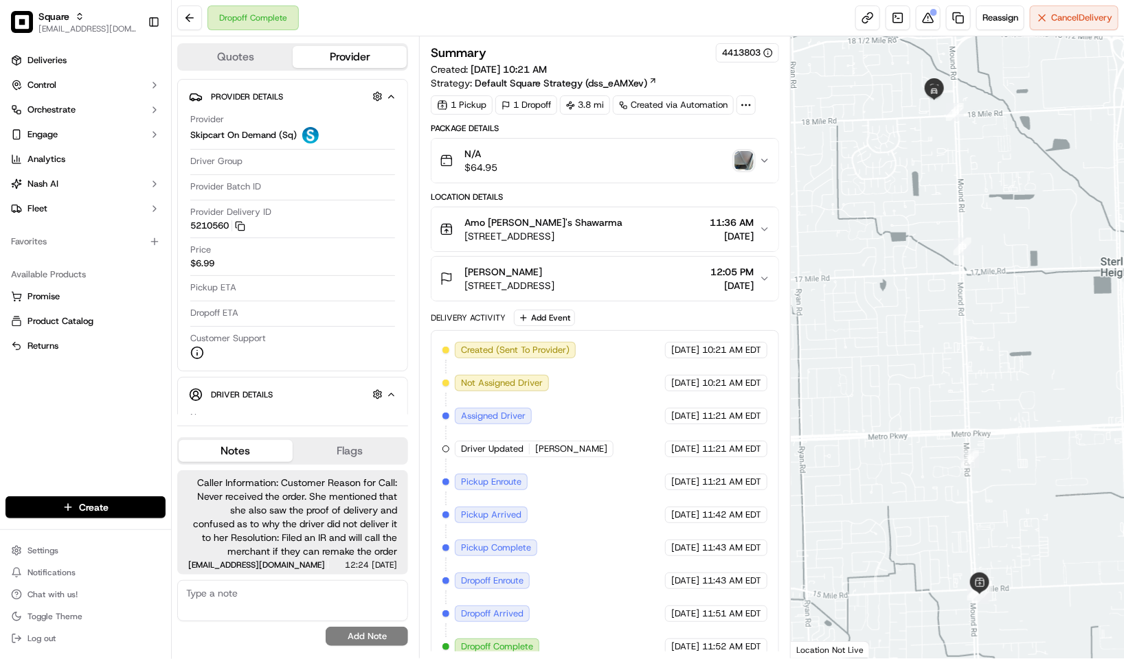
click at [554, 279] on div "[PERSON_NAME]" at bounding box center [509, 272] width 90 height 14
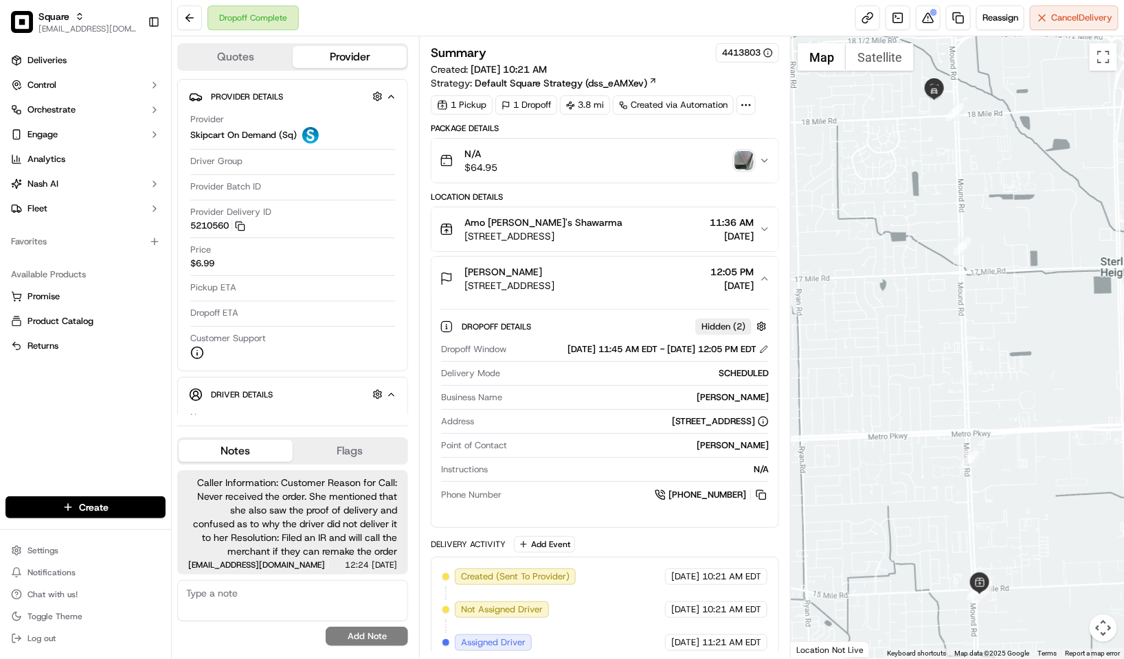
click at [639, 56] on div "Summary 4413803" at bounding box center [605, 52] width 348 height 19
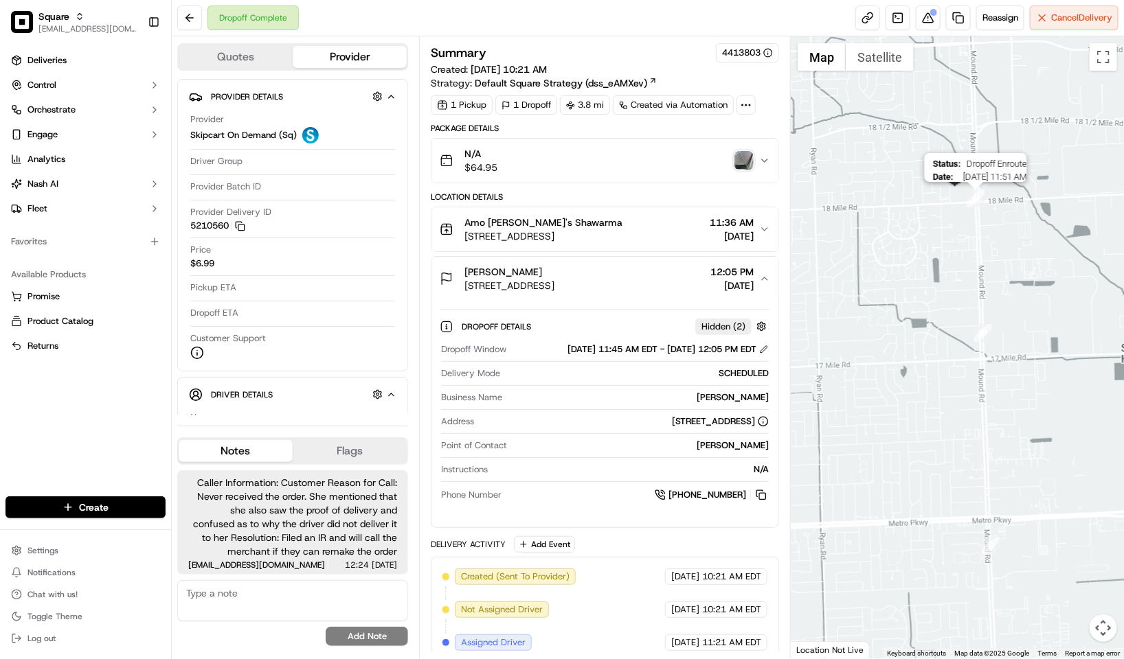
drag, startPoint x: 955, startPoint y: 113, endPoint x: 977, endPoint y: 200, distance: 89.3
click at [977, 200] on img "14" at bounding box center [975, 199] width 18 height 18
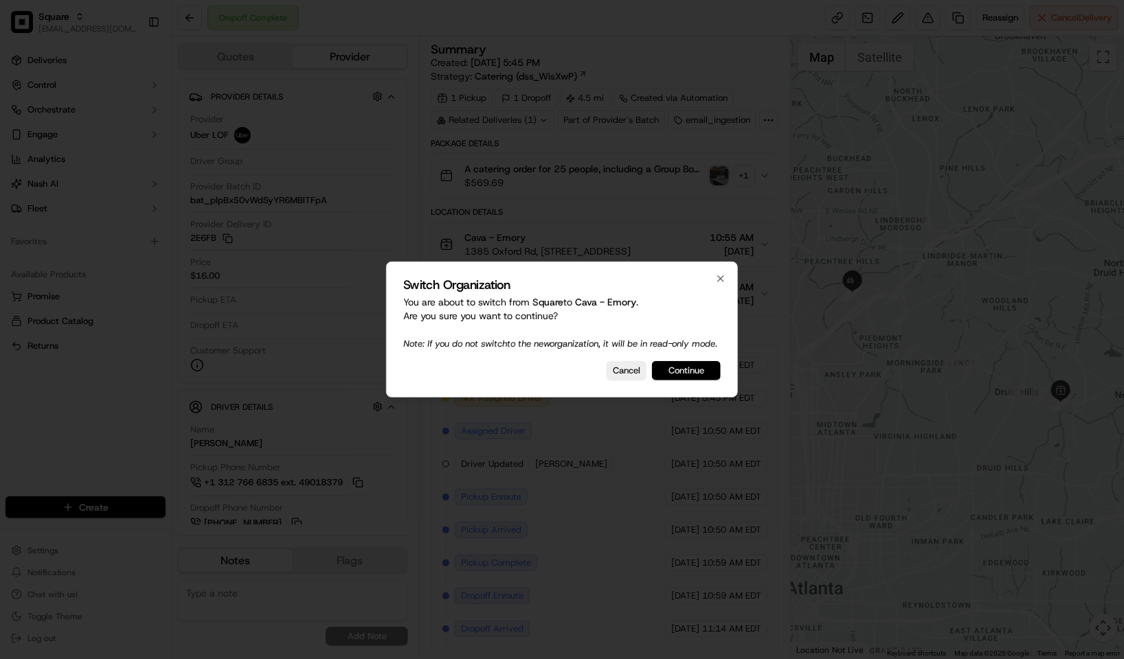
click at [674, 372] on button "Continue" at bounding box center [686, 370] width 69 height 19
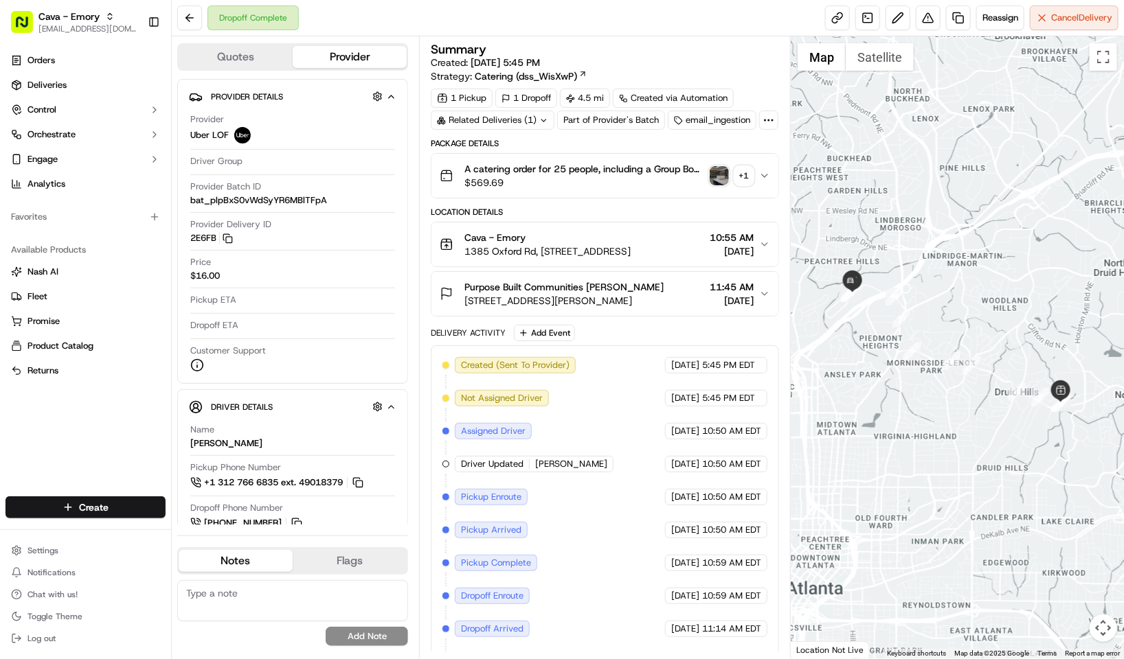
click at [580, 38] on div "Summary Created: [DATE] 5:45 PM Strategy: Catering (dss_WisXwP) 1 Pickup 1 Drop…" at bounding box center [605, 347] width 372 height 622
click at [624, 67] on div "Summary Created: [DATE] 5:45 PM Strategy: Catering (dss_WisXwP)" at bounding box center [605, 63] width 348 height 40
click at [604, 308] on span "[STREET_ADDRESS][PERSON_NAME]" at bounding box center [563, 301] width 199 height 14
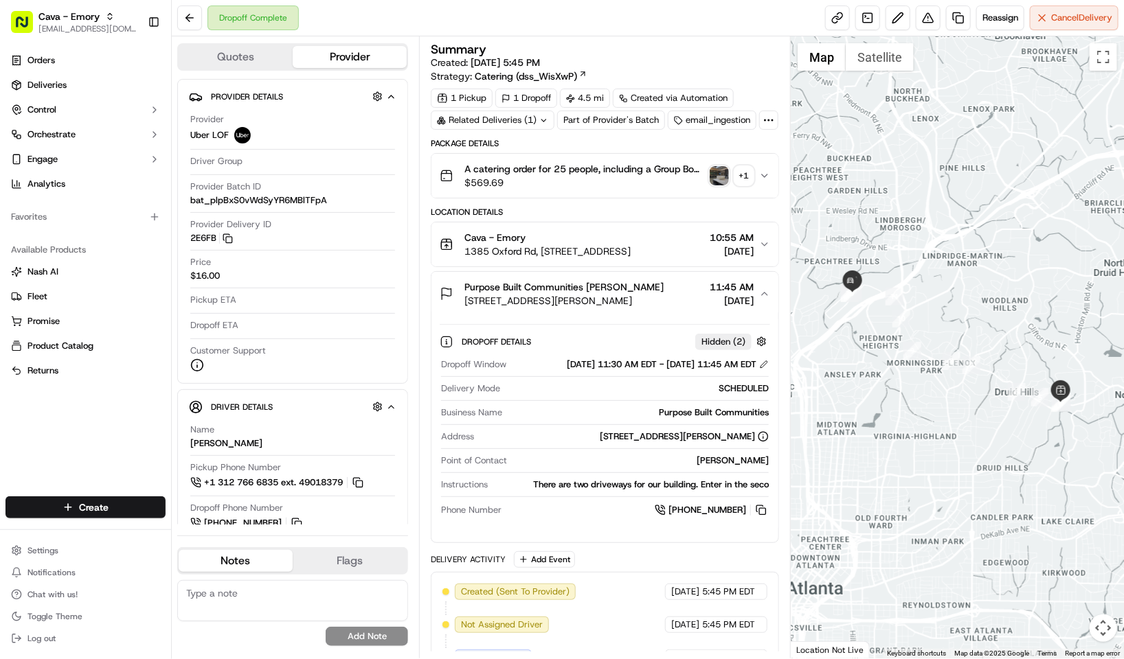
drag, startPoint x: 565, startPoint y: 476, endPoint x: 756, endPoint y: 476, distance: 191.6
click at [756, 443] on div "[STREET_ADDRESS][PERSON_NAME]" at bounding box center [623, 437] width 289 height 12
copy div "[STREET_ADDRESS][PERSON_NAME]"
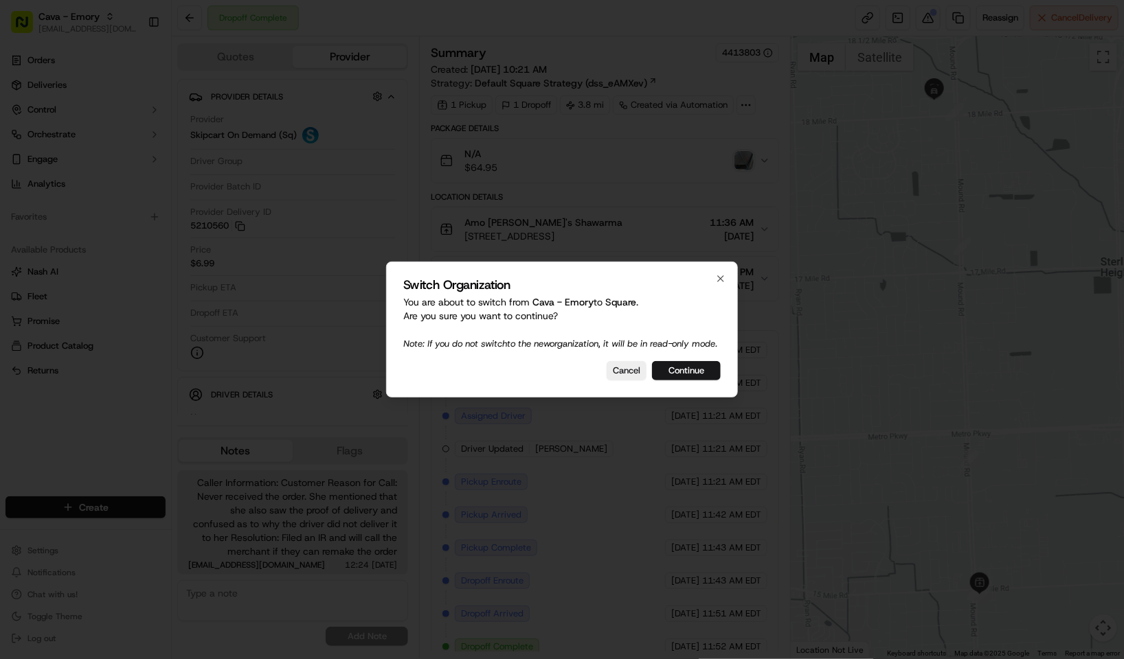
click at [576, 36] on div at bounding box center [562, 329] width 1124 height 659
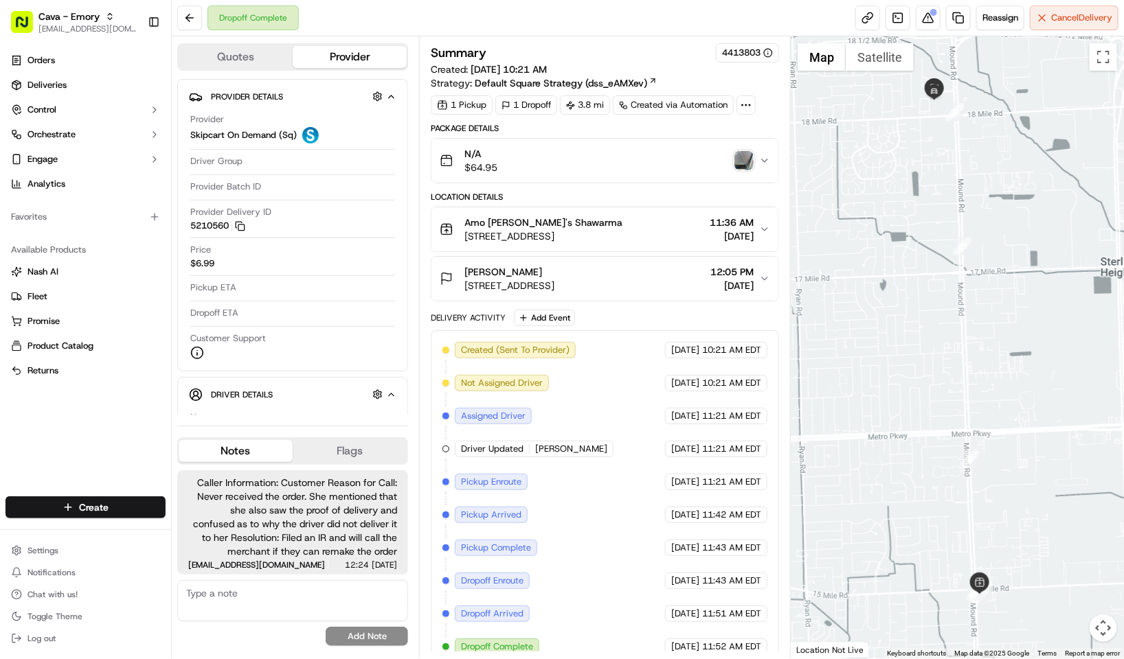
click at [607, 58] on div "Summary 4413803" at bounding box center [605, 52] width 348 height 19
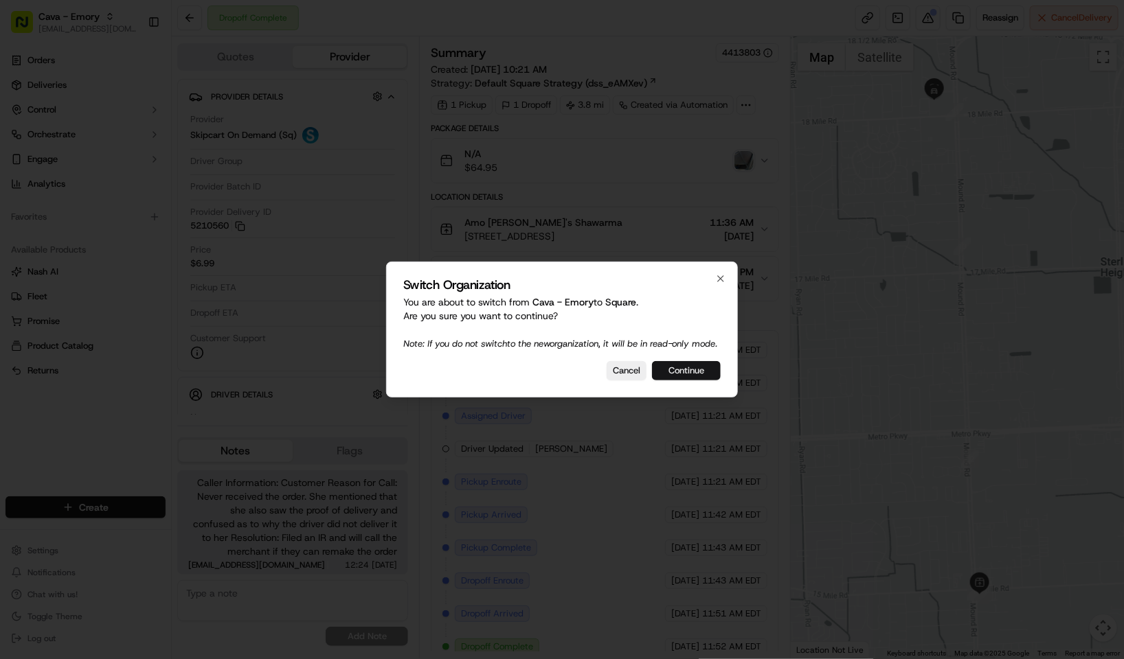
click at [695, 380] on button "Continue" at bounding box center [686, 370] width 69 height 19
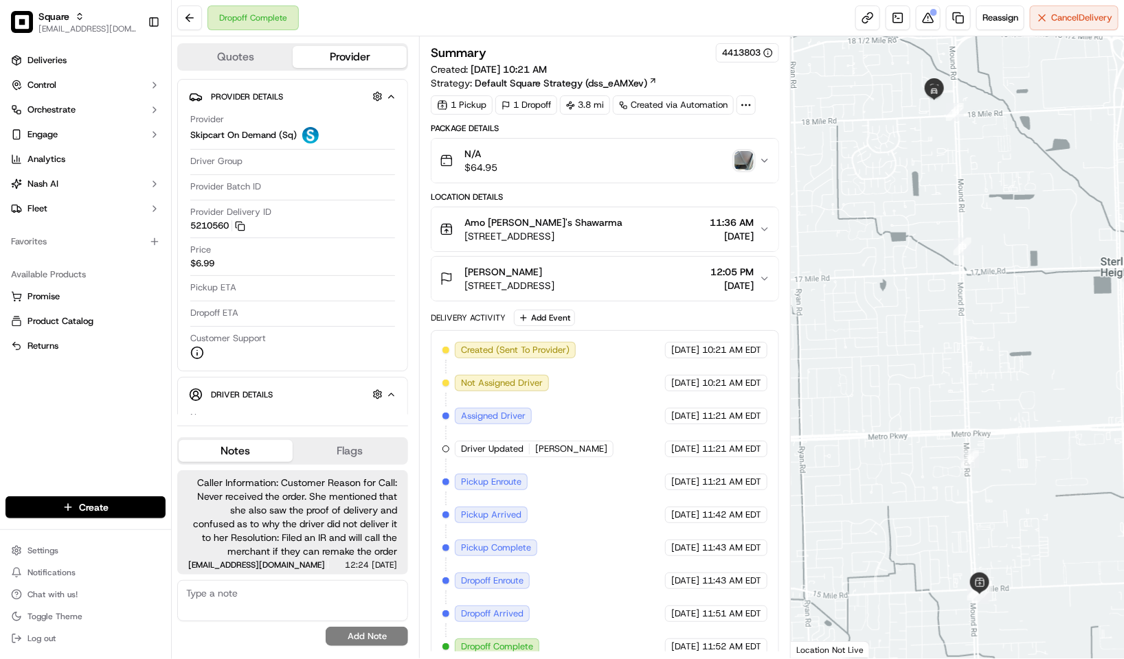
click at [80, 409] on div "Deliveries Control Orchestrate Engage Analytics Nash AI Fleet Favorites Availab…" at bounding box center [85, 265] width 171 height 442
click at [930, 9] on div at bounding box center [933, 12] width 7 height 7
click at [100, 415] on div "Deliveries Control Orchestrate Engage Analytics [PERSON_NAME] Fleet Favorites A…" at bounding box center [85, 265] width 171 height 442
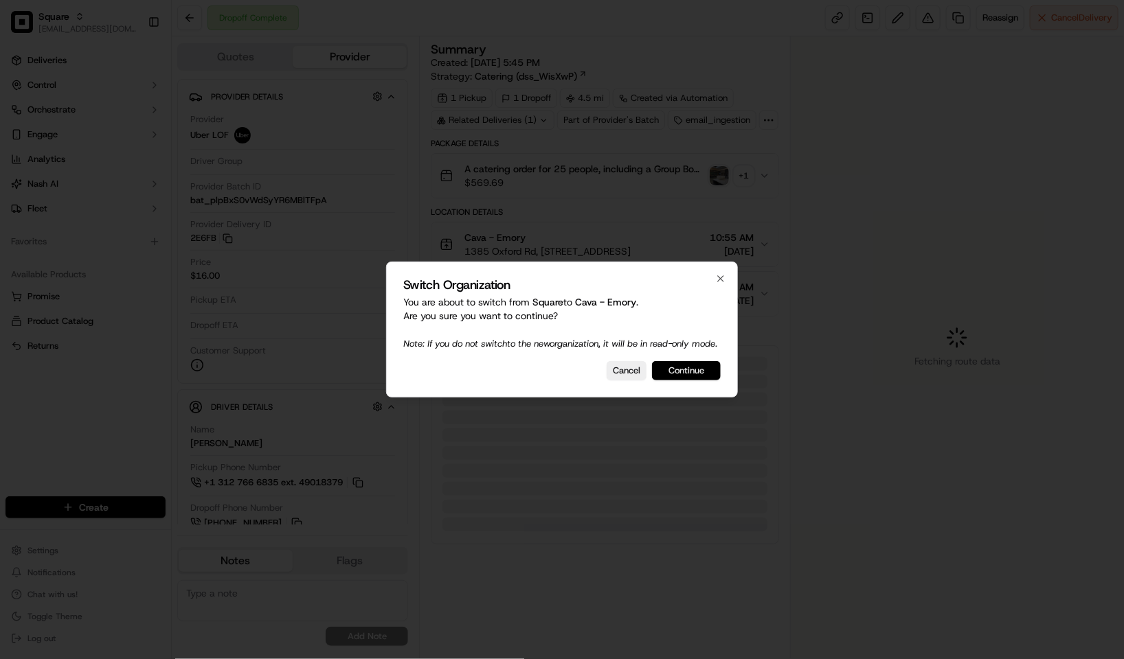
click at [695, 372] on button "Continue" at bounding box center [686, 370] width 69 height 19
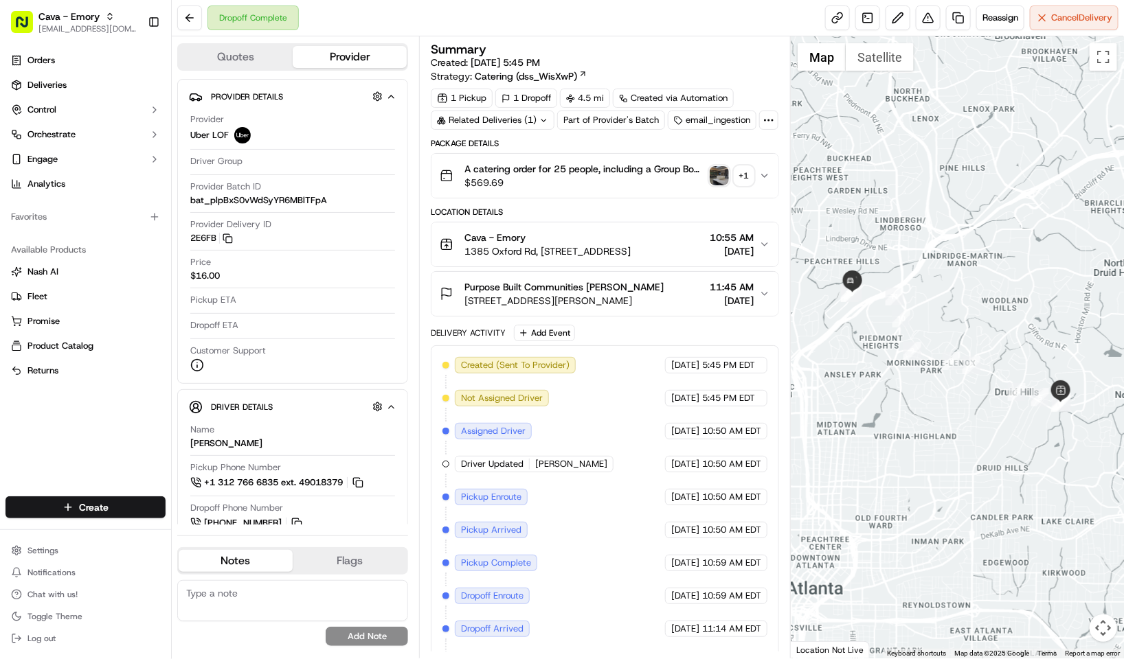
click at [643, 54] on div "Summary" at bounding box center [605, 49] width 348 height 12
click at [120, 437] on div "Orders Deliveries Control Orchestrate Engage Analytics Favorites Available Prod…" at bounding box center [85, 265] width 171 height 442
click at [89, 456] on div "Orders Deliveries Control Orchestrate Engage Analytics Favorites Available Prod…" at bounding box center [85, 265] width 171 height 442
click at [635, 54] on div "Summary" at bounding box center [605, 49] width 348 height 12
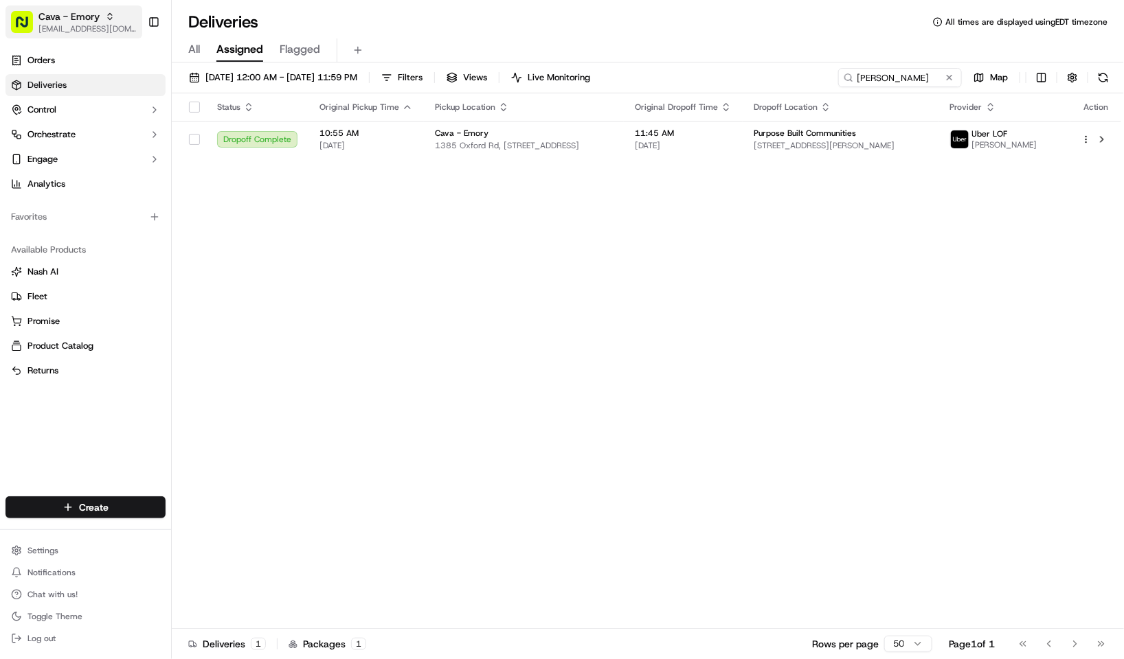
click at [71, 30] on span "[EMAIL_ADDRESS][DOMAIN_NAME]" at bounding box center [87, 28] width 98 height 11
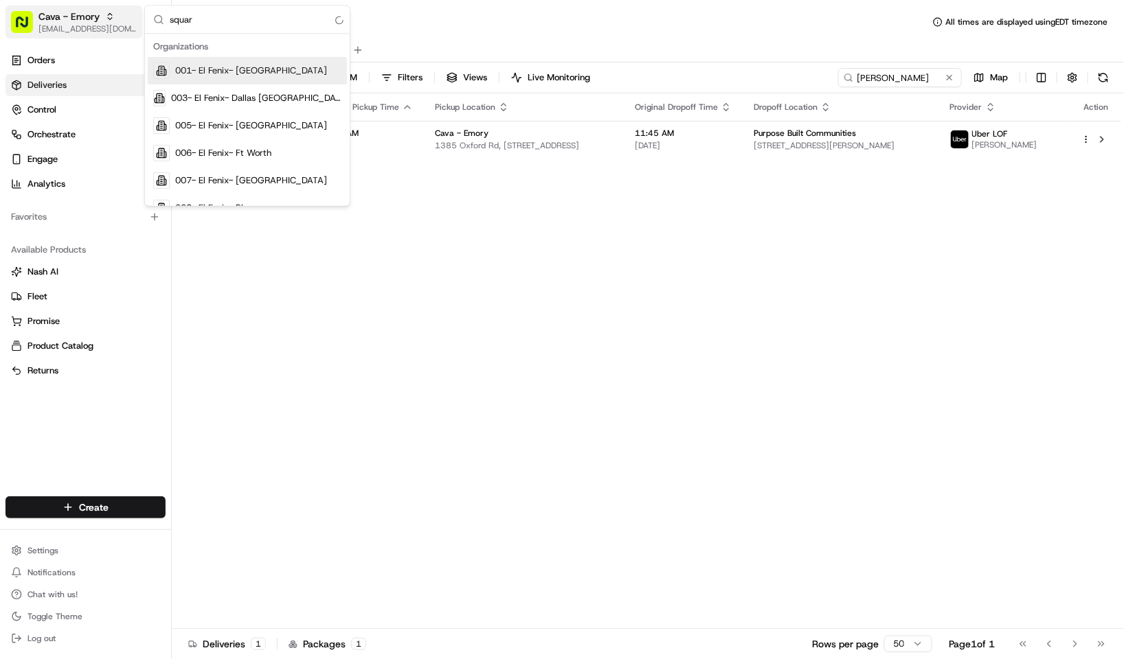
type input "square"
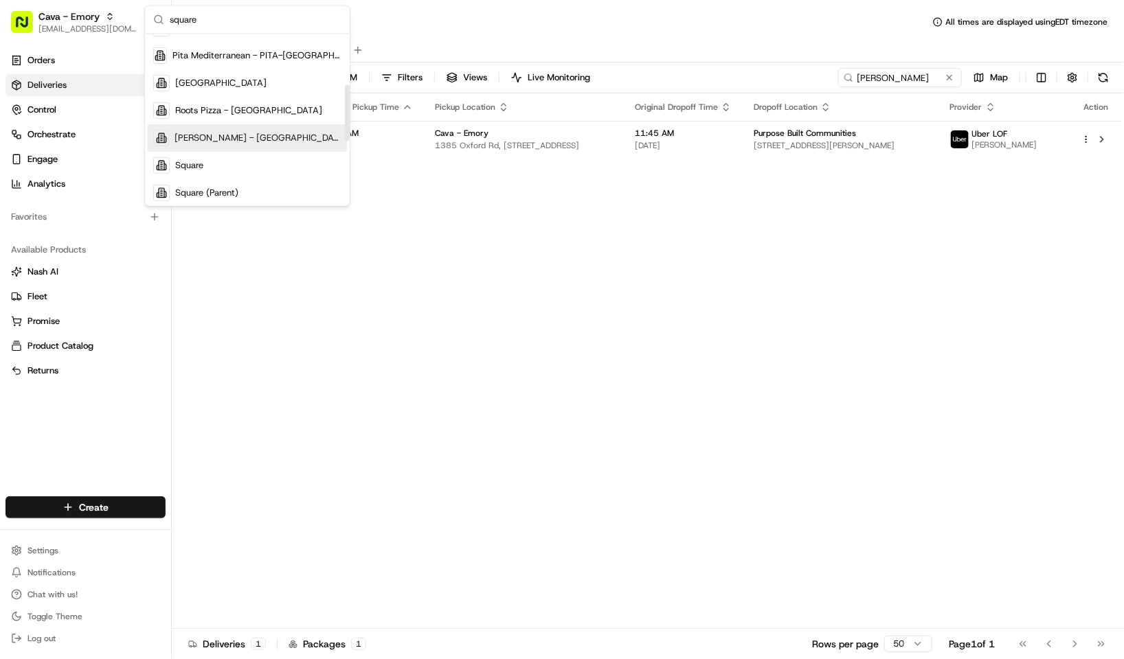
scroll to position [181, 0]
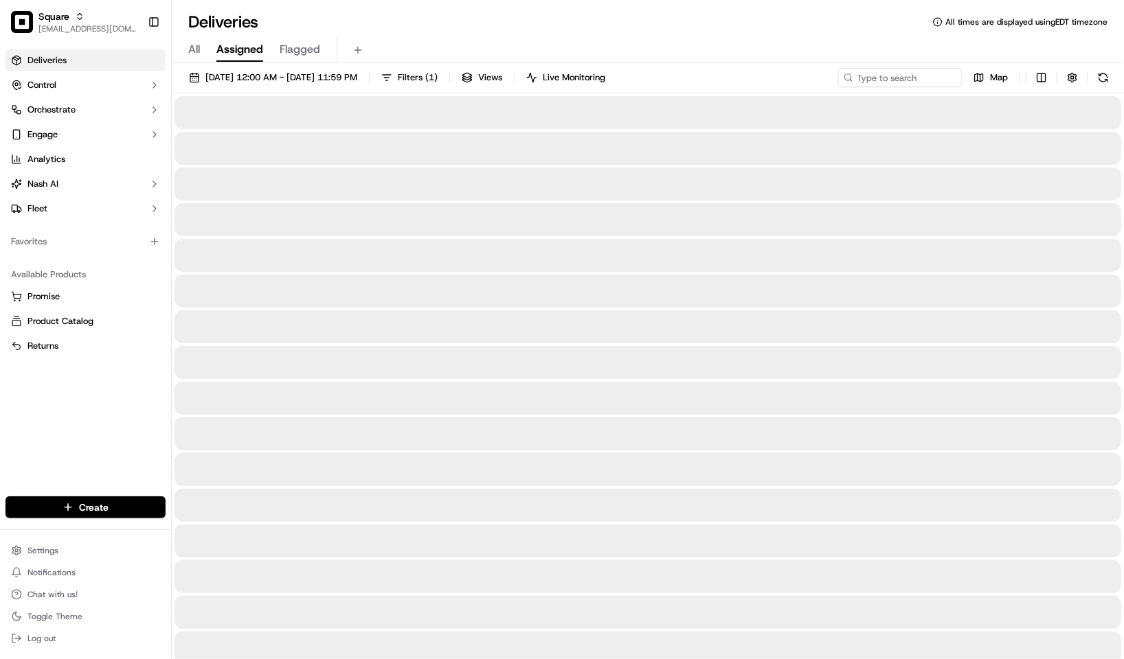
click at [478, 30] on div "Deliveries All times are displayed using EDT timezone" at bounding box center [648, 22] width 952 height 22
click at [903, 72] on input at bounding box center [879, 77] width 165 height 19
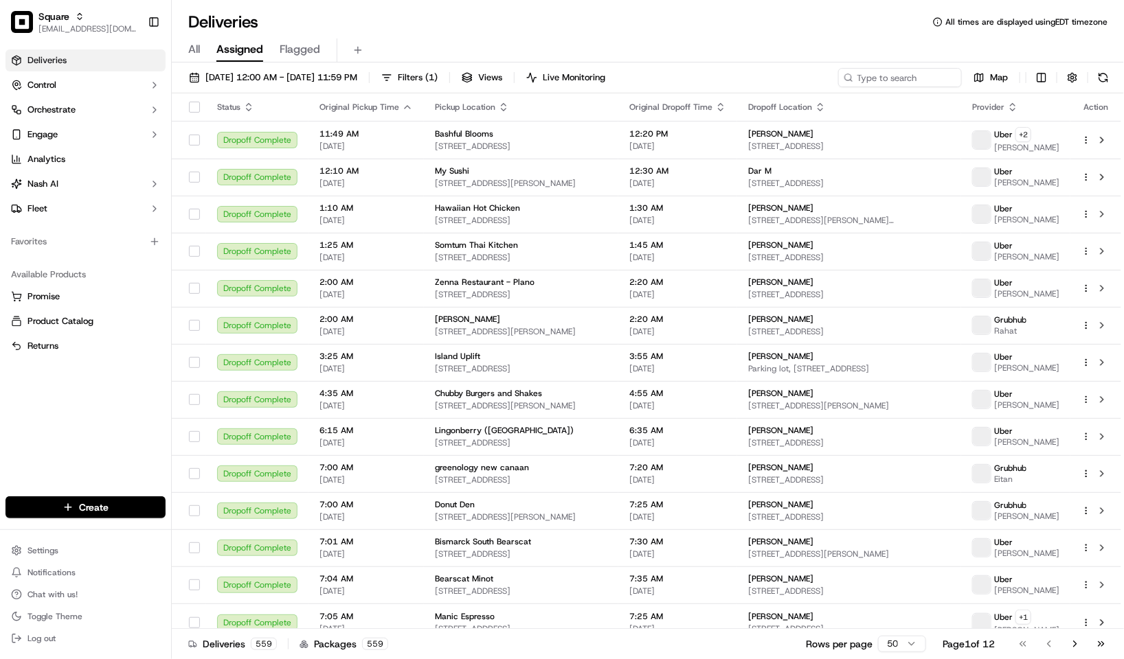
click at [769, 33] on div "All Assigned Flagged" at bounding box center [648, 48] width 952 height 30
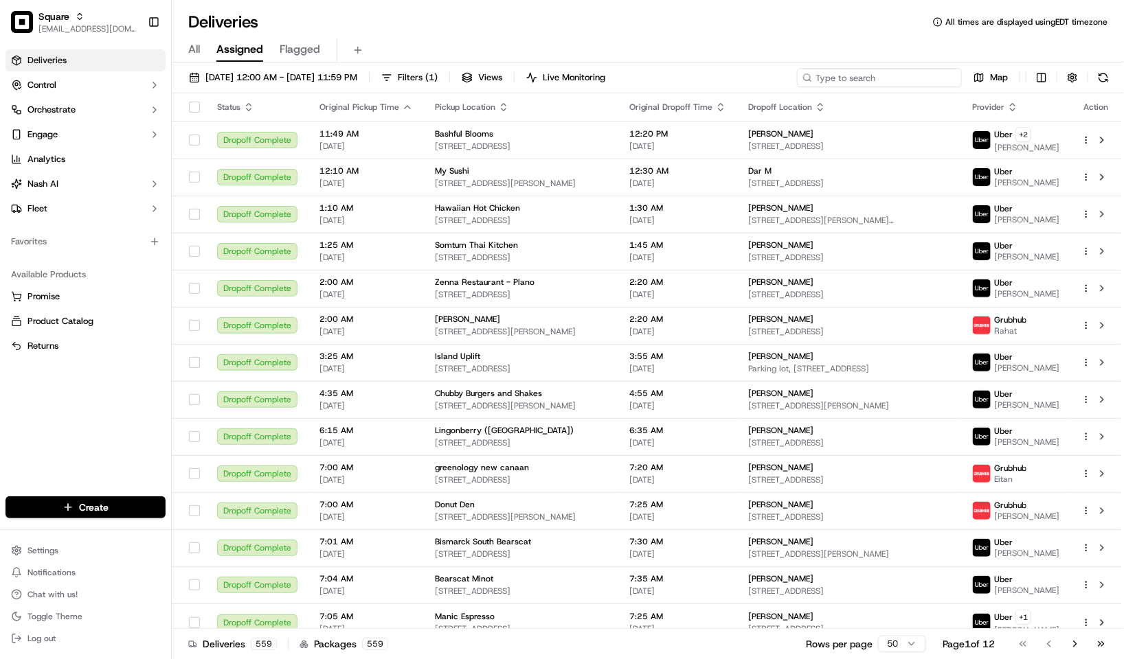
click at [870, 78] on input at bounding box center [879, 77] width 165 height 19
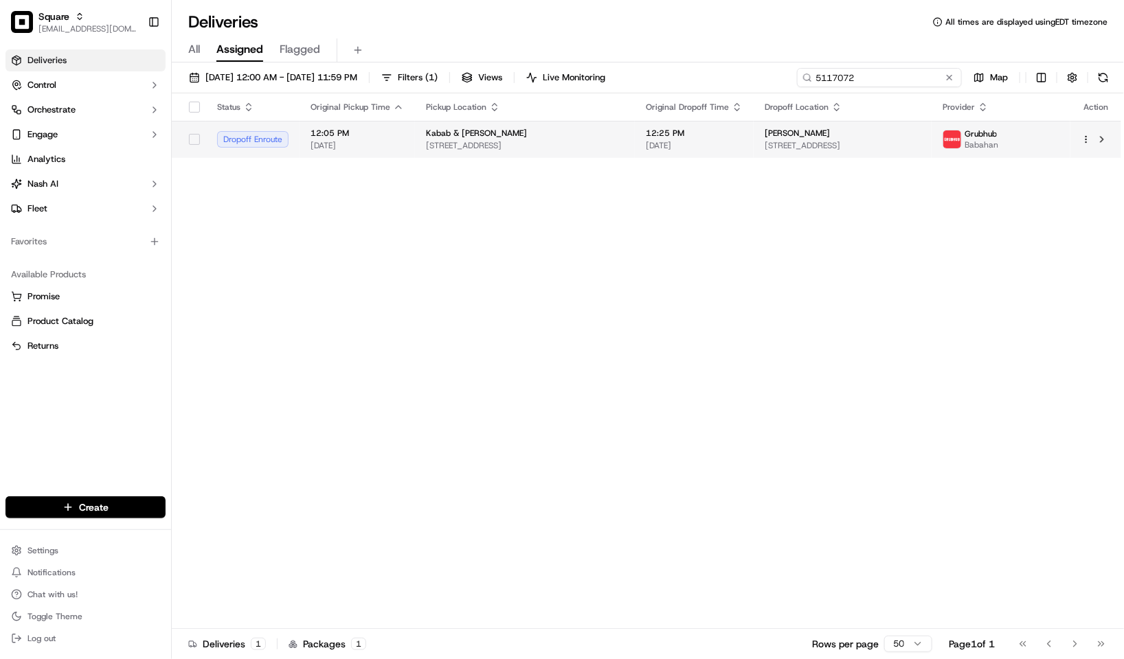
type input "5117072"
click at [635, 138] on td "Kabab & Curry 2890 Banksville Rd, Pittsburgh, PA 15216, USA" at bounding box center [525, 139] width 220 height 37
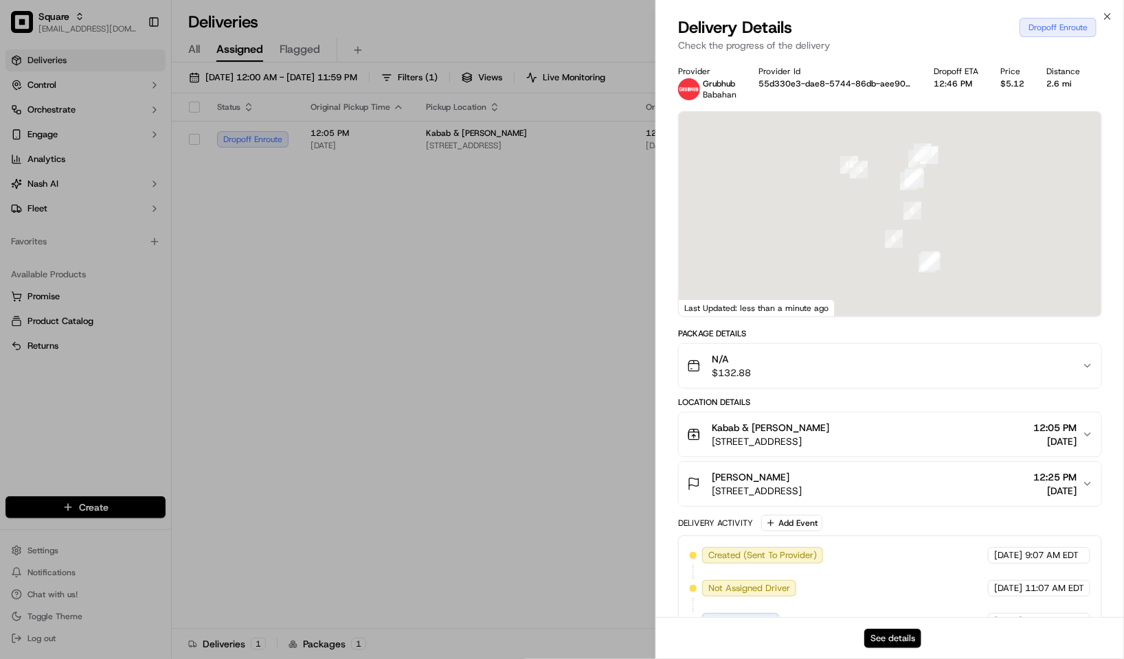
click at [889, 633] on button "See details" at bounding box center [892, 638] width 57 height 19
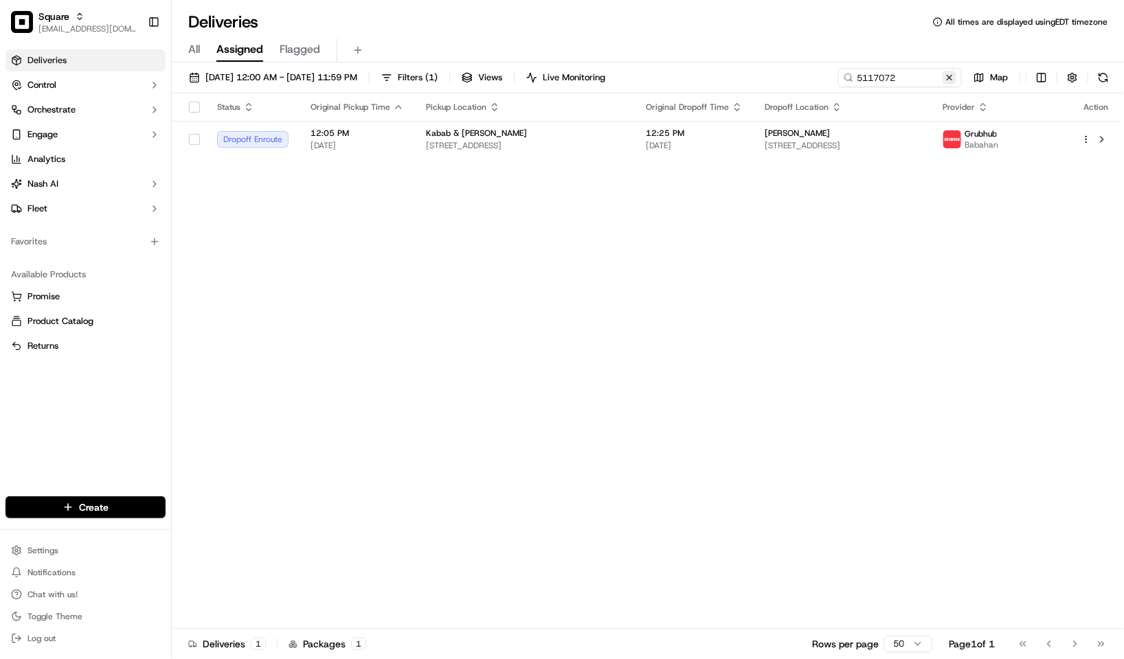
click at [947, 77] on button at bounding box center [949, 78] width 14 height 14
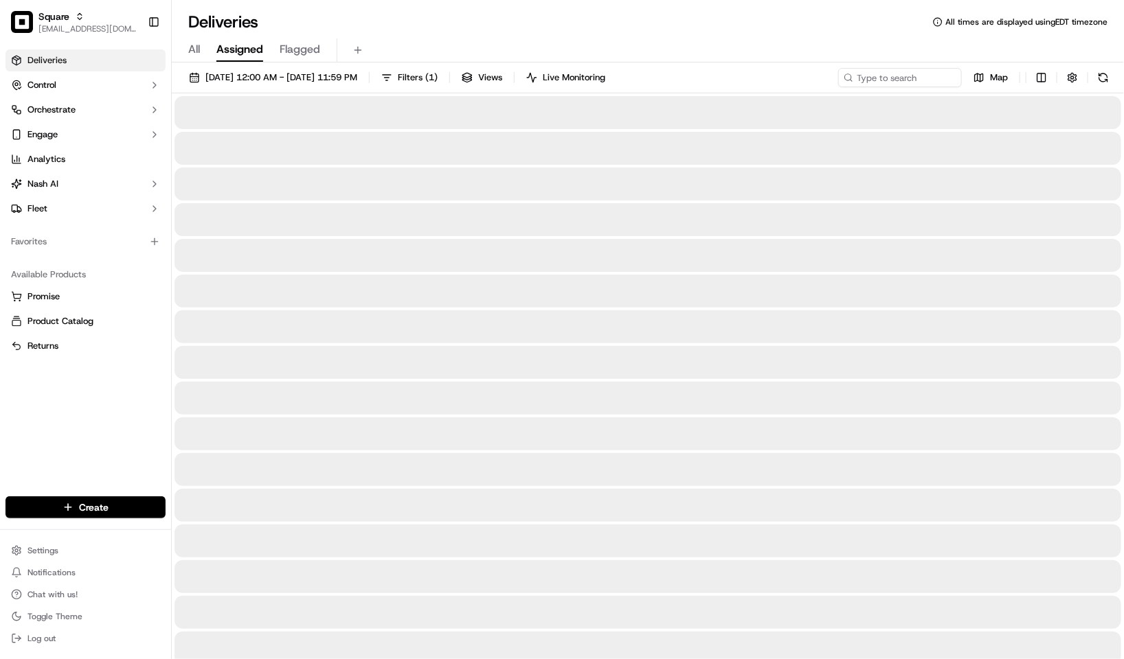
click at [856, 33] on div "All Assigned Flagged" at bounding box center [648, 48] width 952 height 30
click at [754, 33] on div "All Assigned Flagged" at bounding box center [648, 48] width 952 height 30
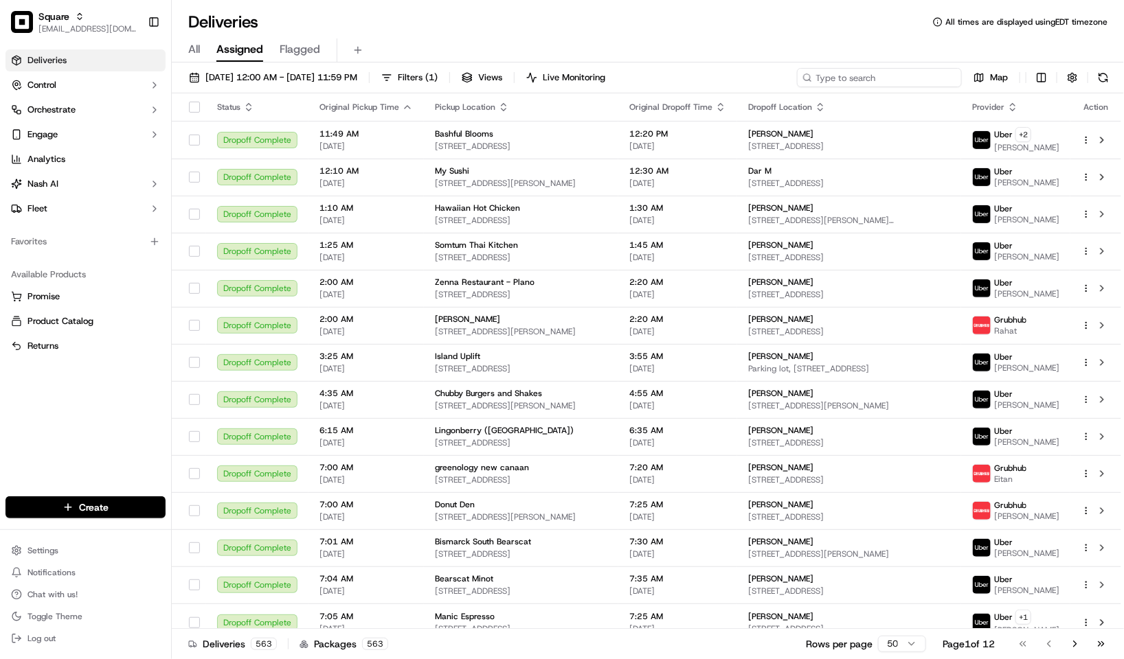
click at [930, 76] on input at bounding box center [879, 77] width 165 height 19
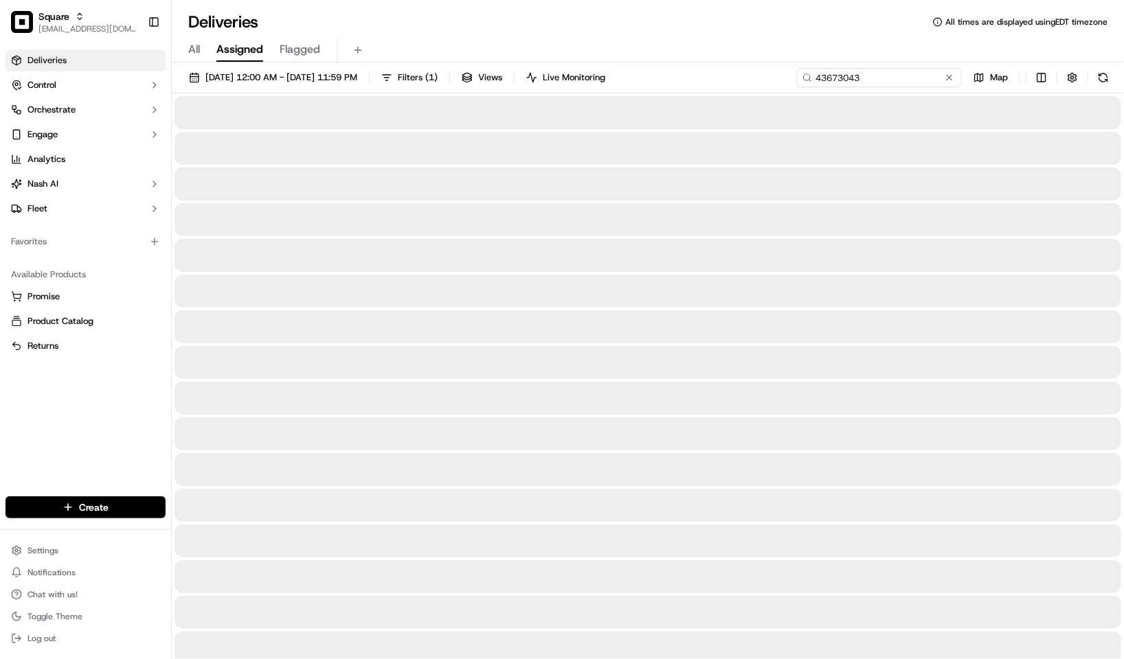
click at [824, 76] on input "43673043" at bounding box center [879, 77] width 165 height 19
click at [820, 76] on input "43673043" at bounding box center [879, 77] width 165 height 19
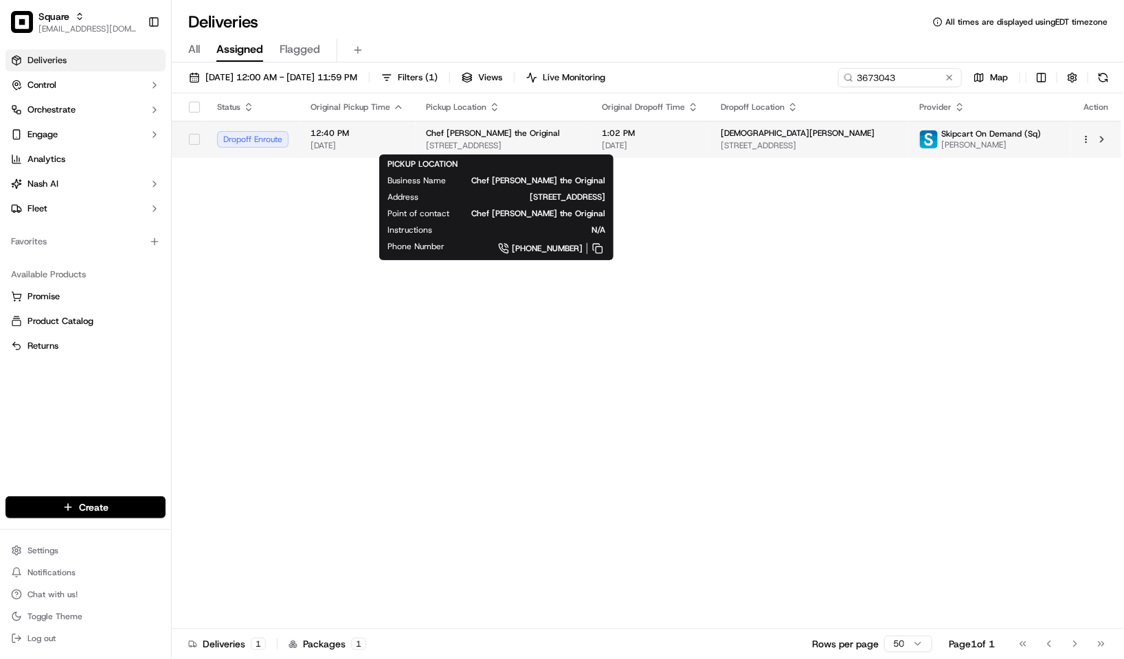
click at [545, 134] on div "Chef Chan’s the Original" at bounding box center [503, 133] width 154 height 11
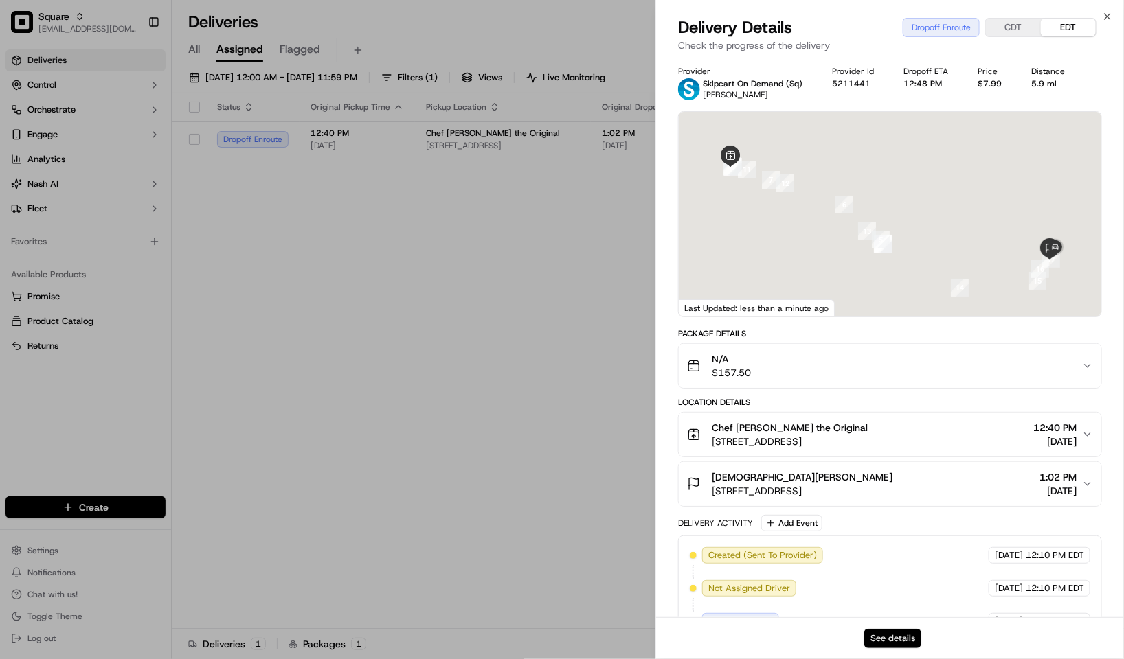
click at [893, 635] on button "See details" at bounding box center [892, 638] width 57 height 19
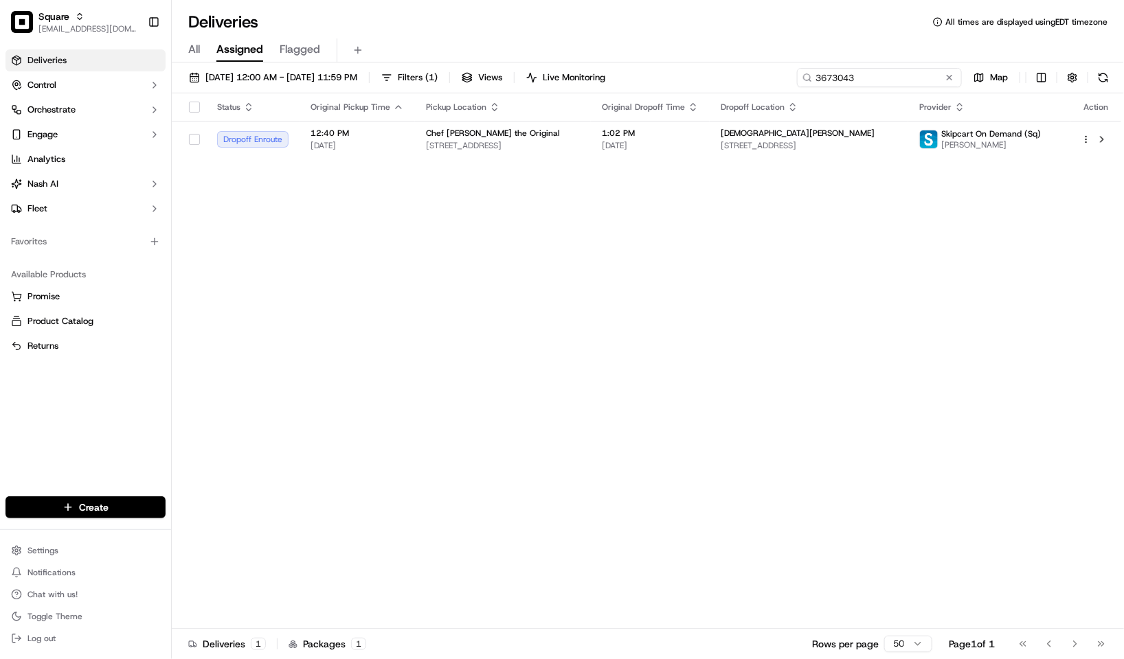
click at [876, 82] on input "3673043" at bounding box center [879, 77] width 165 height 19
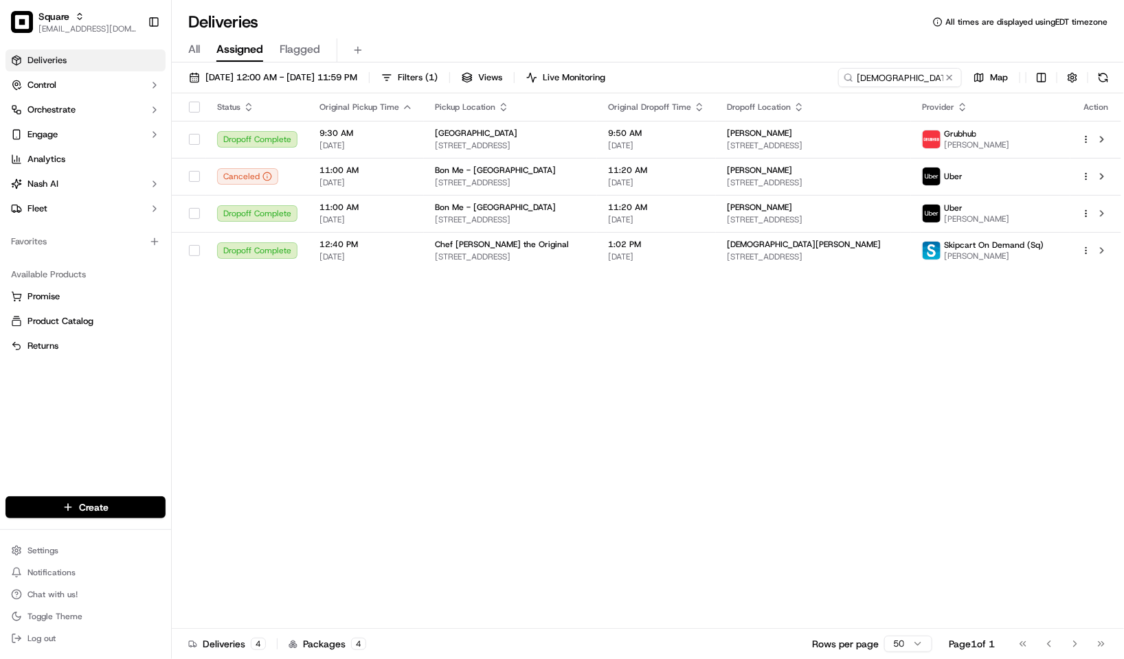
click at [627, 411] on div "Status Original Pickup Time Pickup Location Original Dropoff Time Dropoff Locat…" at bounding box center [646, 361] width 949 height 536
click at [196, 49] on span "All" at bounding box center [194, 49] width 12 height 16
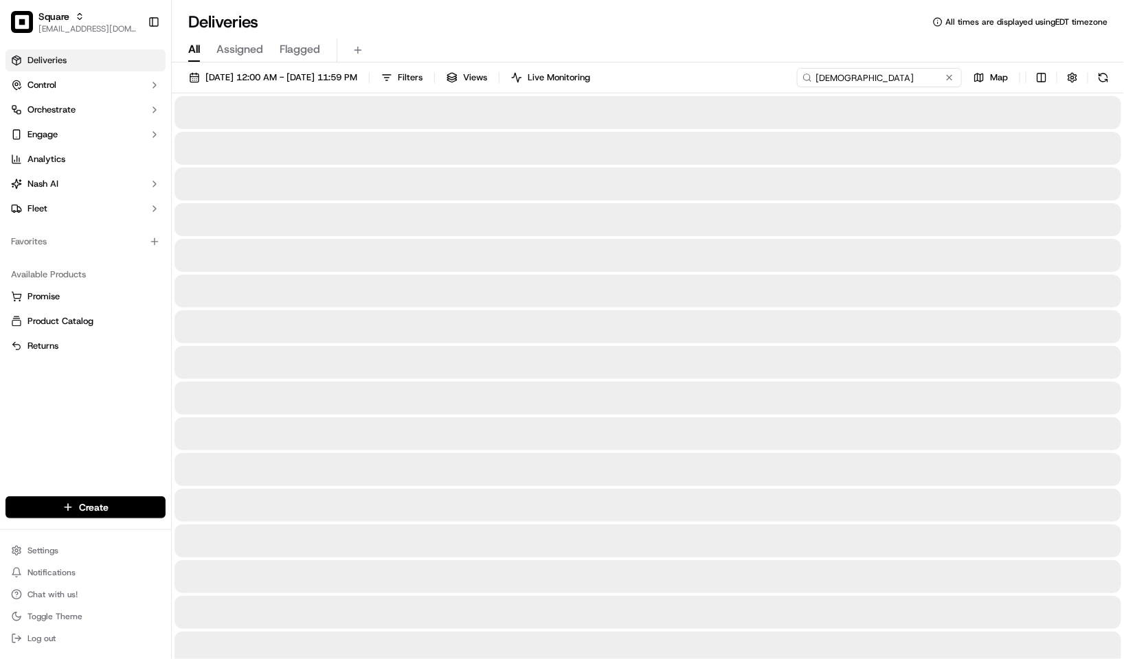
click at [922, 74] on input "kristen" at bounding box center [879, 77] width 165 height 19
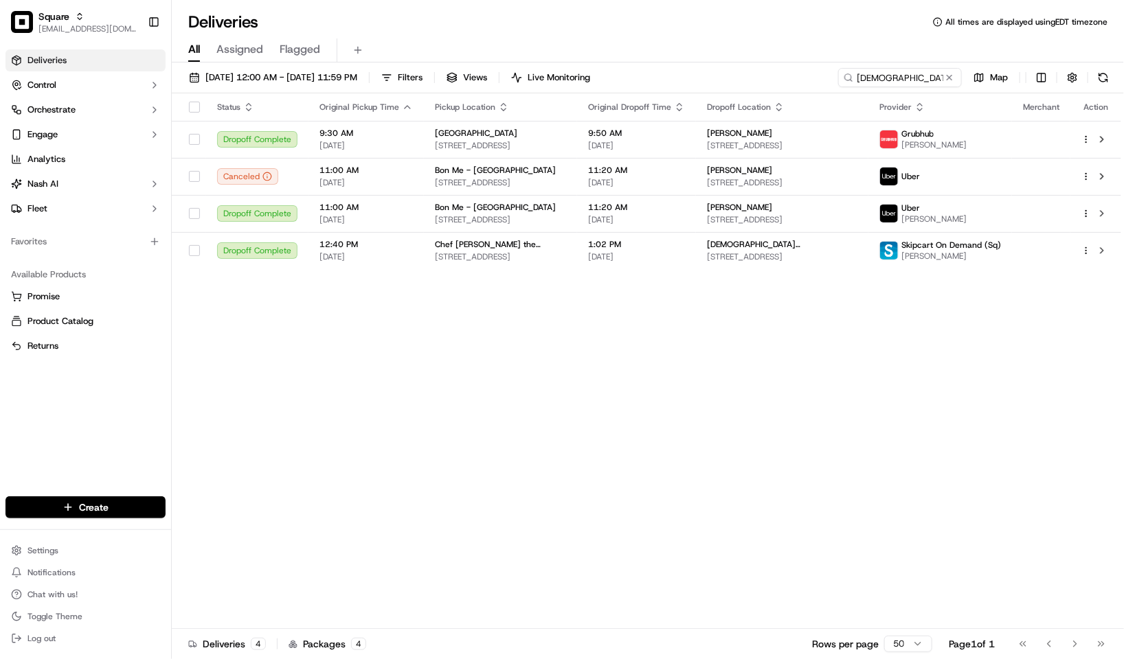
click at [703, 56] on div "All Assigned Flagged" at bounding box center [648, 50] width 952 height 24
click at [749, 247] on span "[DEMOGRAPHIC_DATA][PERSON_NAME]" at bounding box center [782, 244] width 150 height 11
click at [560, 270] on div "Status Original Pickup Time Pickup Location Original Dropoff Time Dropoff Locat…" at bounding box center [646, 361] width 949 height 536
click at [565, 253] on span "[STREET_ADDRESS]" at bounding box center [500, 256] width 131 height 11
click at [591, 247] on td "1:02 PM 09/15/2025" at bounding box center [636, 250] width 119 height 37
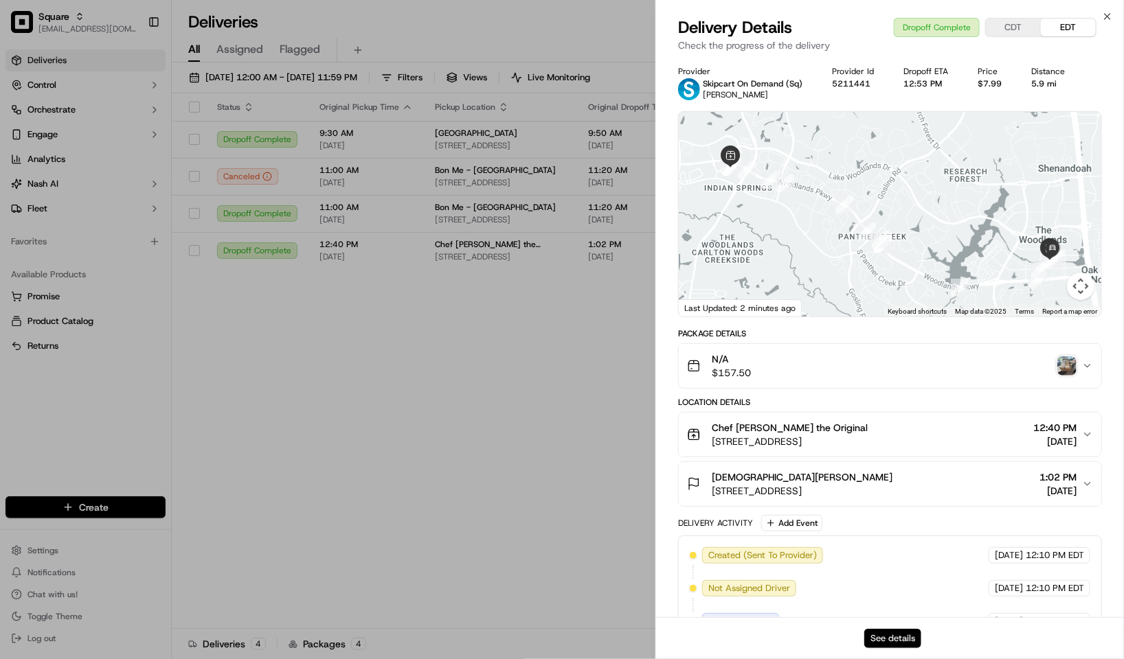
click at [874, 647] on button "See details" at bounding box center [892, 638] width 57 height 19
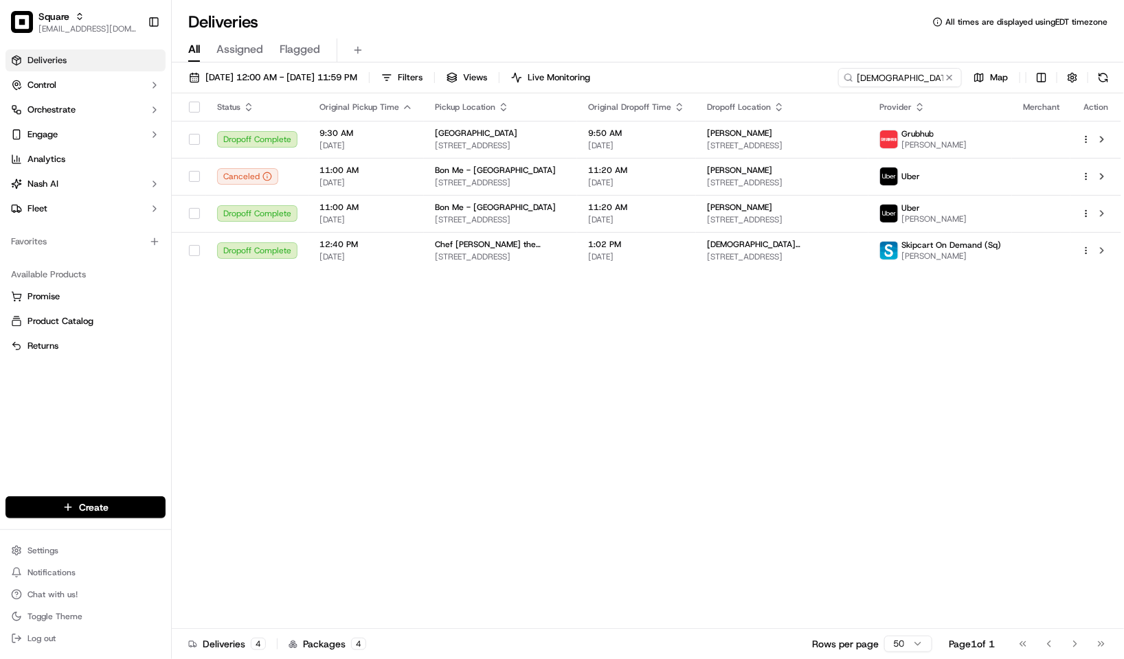
click at [916, 67] on div "09/15/2025 12:00 AM - 09/15/2025 11:59 PM Filters Views Live Monitoring kristen…" at bounding box center [648, 363] width 952 height 600
click at [915, 80] on input "kristen" at bounding box center [879, 77] width 165 height 19
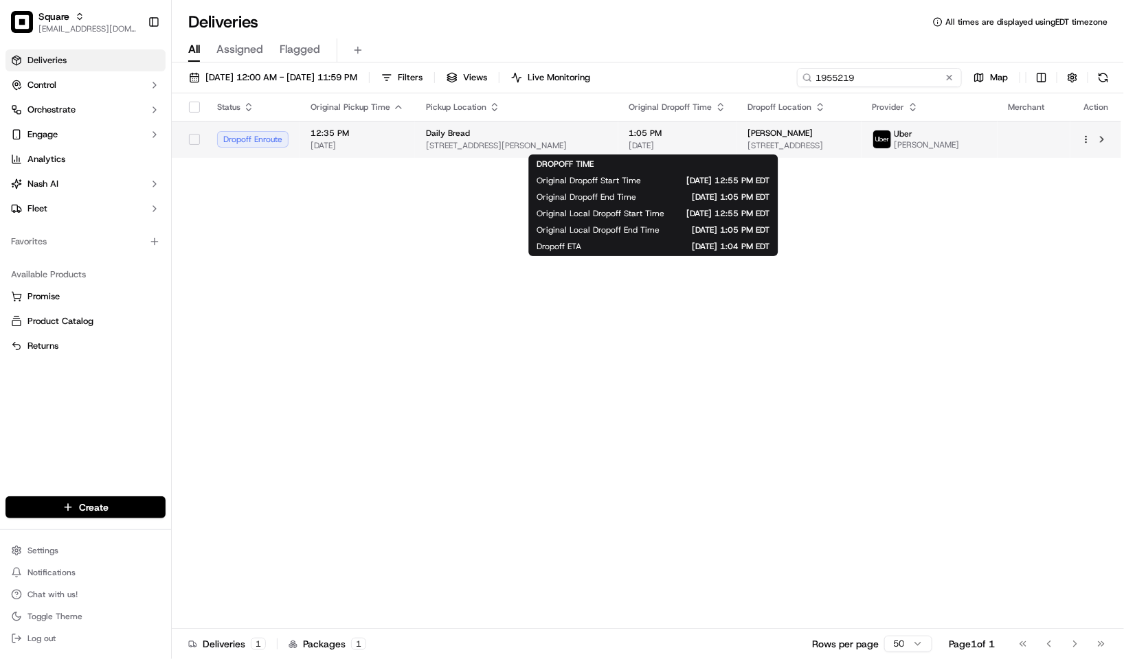
type input "1955219"
click at [656, 138] on span "1:05 PM" at bounding box center [677, 133] width 97 height 11
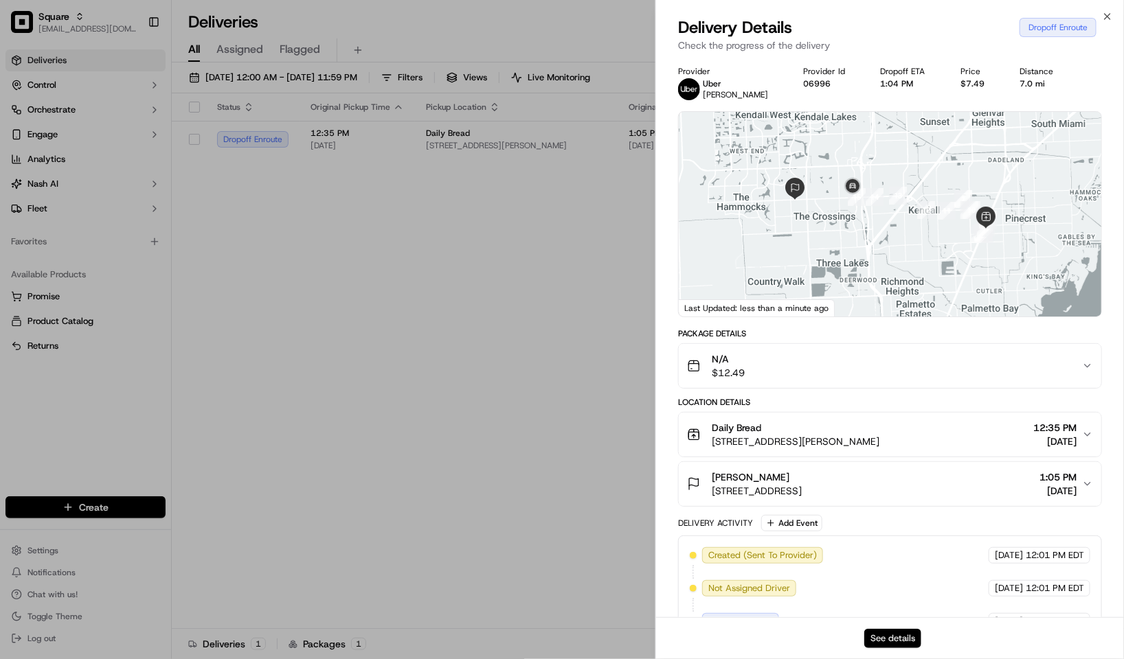
click at [879, 641] on button "See details" at bounding box center [892, 638] width 57 height 19
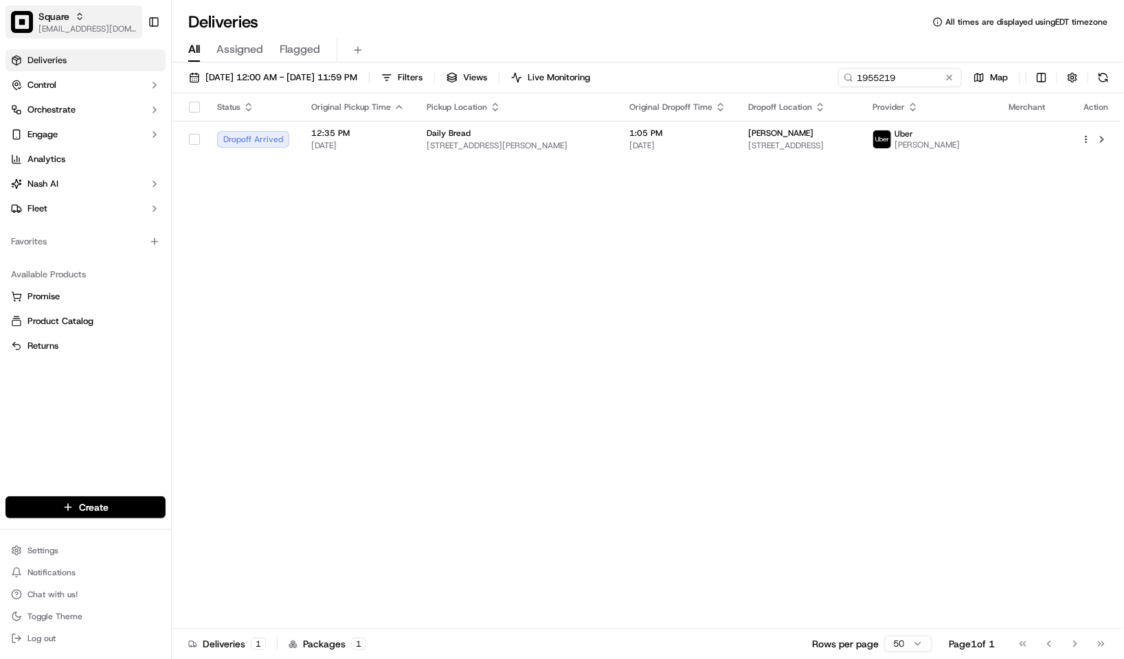
click at [42, 25] on span "[EMAIL_ADDRESS][DOMAIN_NAME]" at bounding box center [87, 28] width 98 height 11
type input "clean eats"
click at [942, 76] on button at bounding box center [949, 78] width 14 height 14
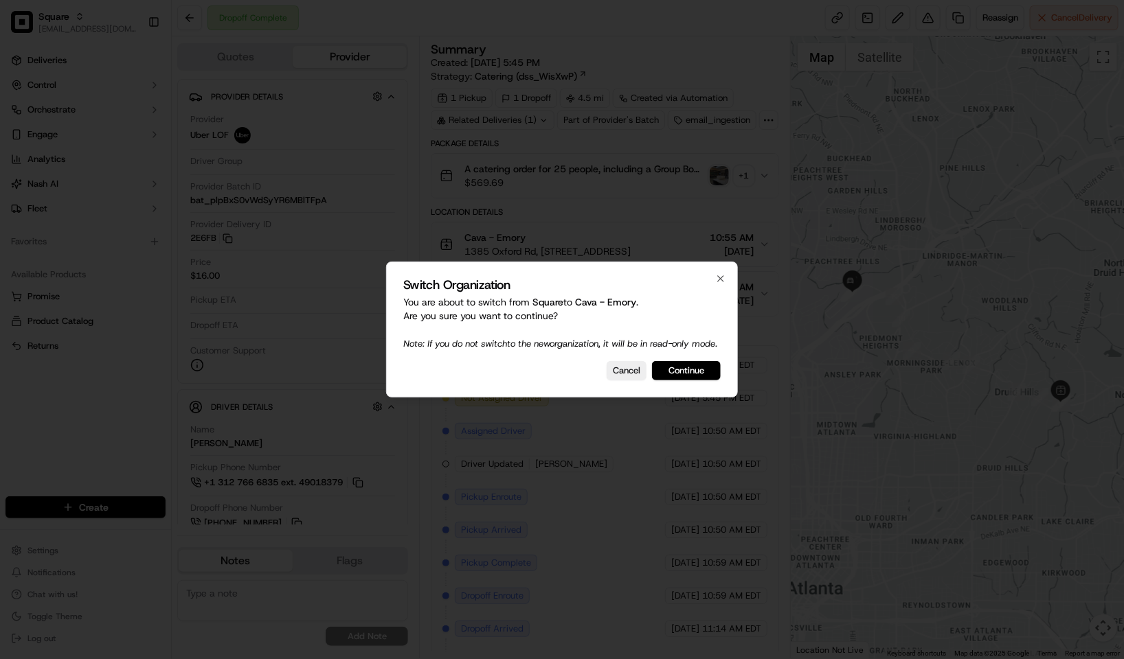
click at [594, 194] on div at bounding box center [562, 329] width 1124 height 659
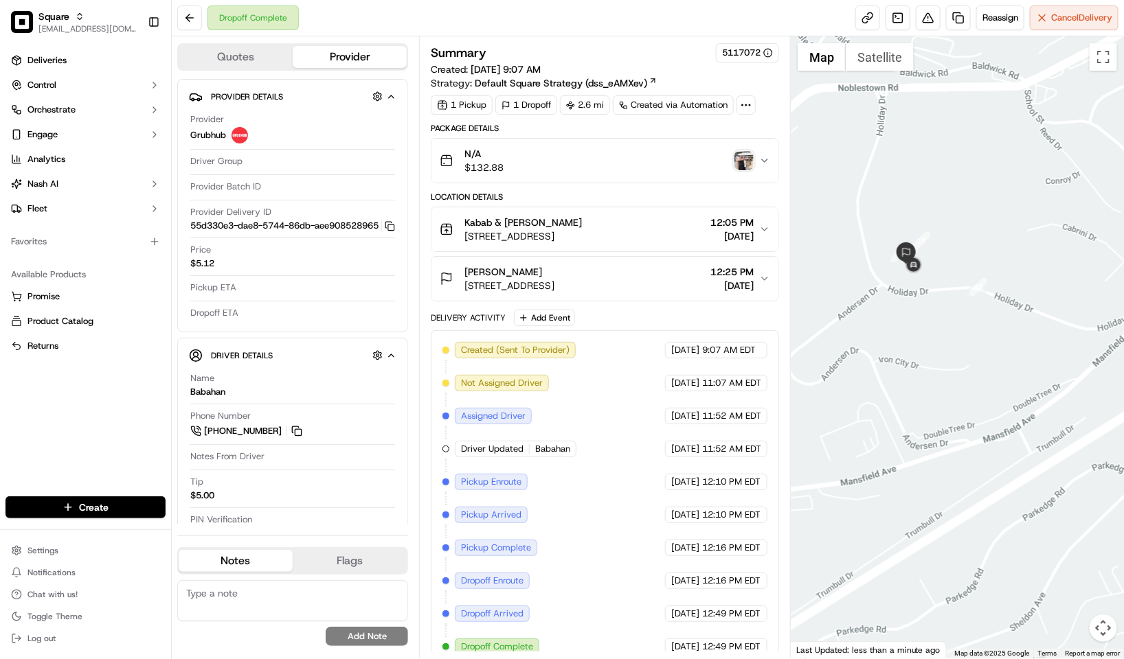
click at [264, 607] on textarea at bounding box center [292, 600] width 231 height 41
paste textarea "Caller Information: Reason for Call: Resolution:"
click at [295, 591] on textarea "Caller Information: Reason for Call: Resolution:" at bounding box center [292, 600] width 231 height 41
click at [372, 608] on textarea "Caller Information: Merchant Reason for Call: Wanted to know where Resolution:" at bounding box center [292, 600] width 231 height 41
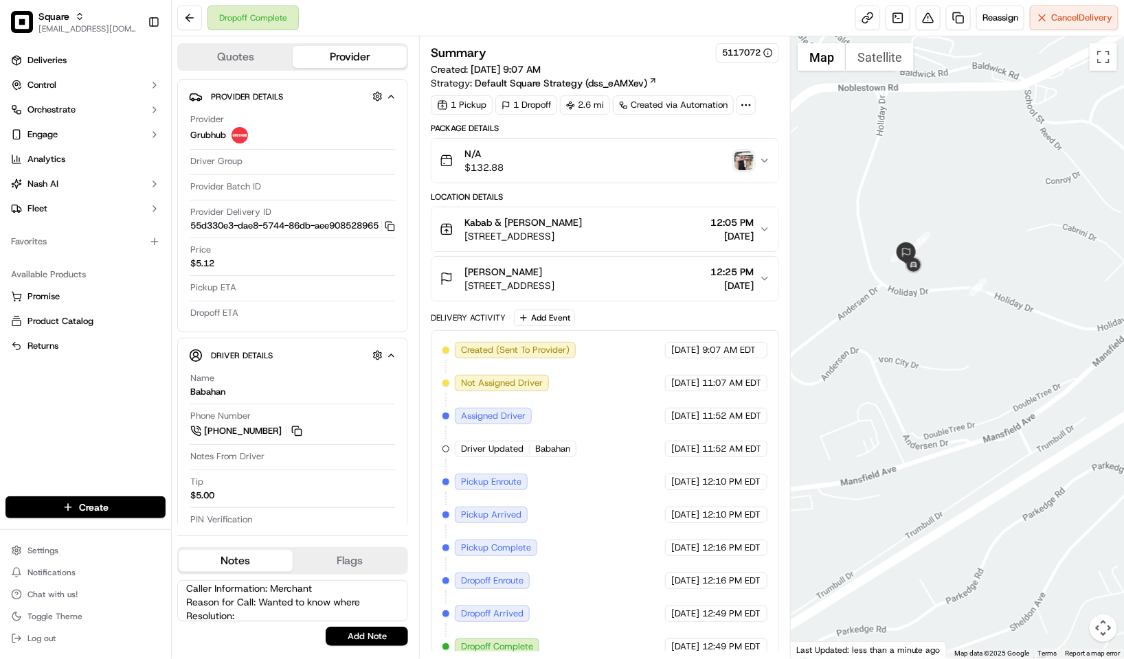
click at [361, 598] on textarea "Caller Information: Merchant Reason for Call: Wanted to know where Resolution:" at bounding box center [292, 600] width 231 height 41
type textarea "Caller Information: Merchant Reason for Call: Wanted to know where th edriver i…"
click at [369, 651] on div "Caller Information: Merchant Reason for Call: Wanted to know where th edriver i…" at bounding box center [292, 613] width 231 height 77
click at [372, 645] on button "Add Note" at bounding box center [367, 636] width 82 height 19
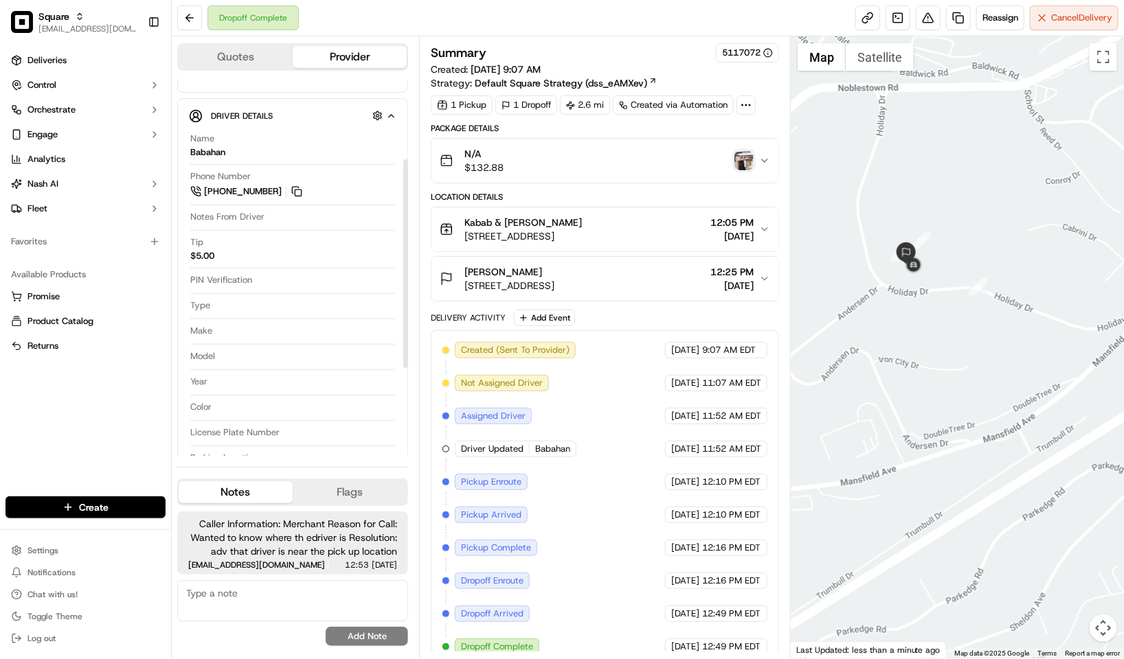
scroll to position [304, 0]
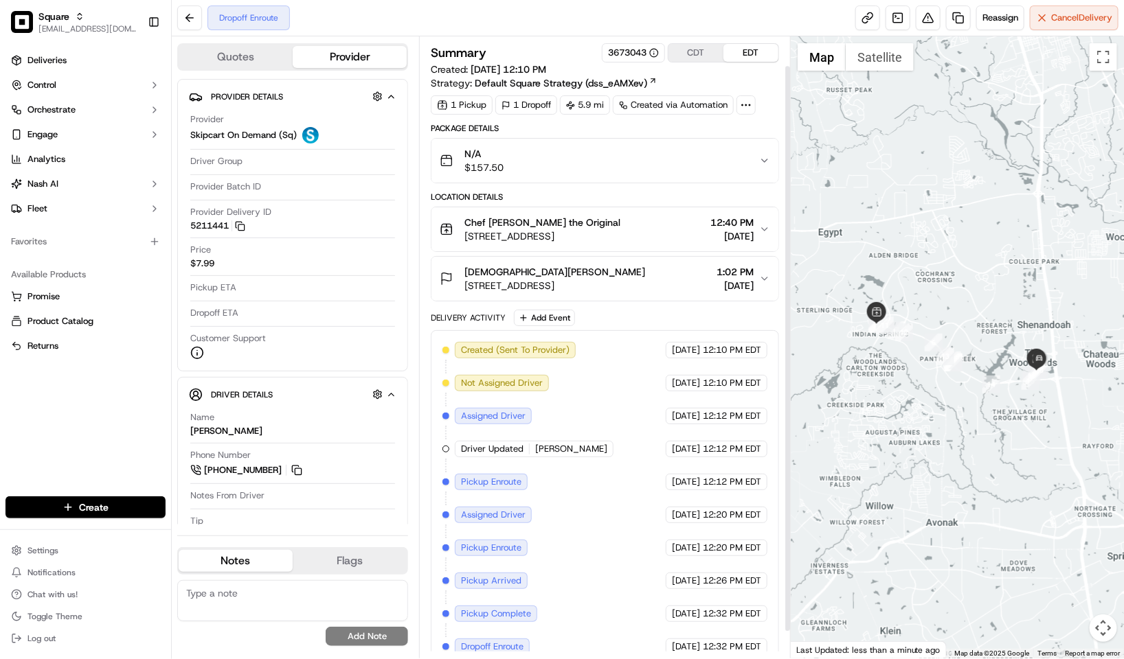
scroll to position [60, 0]
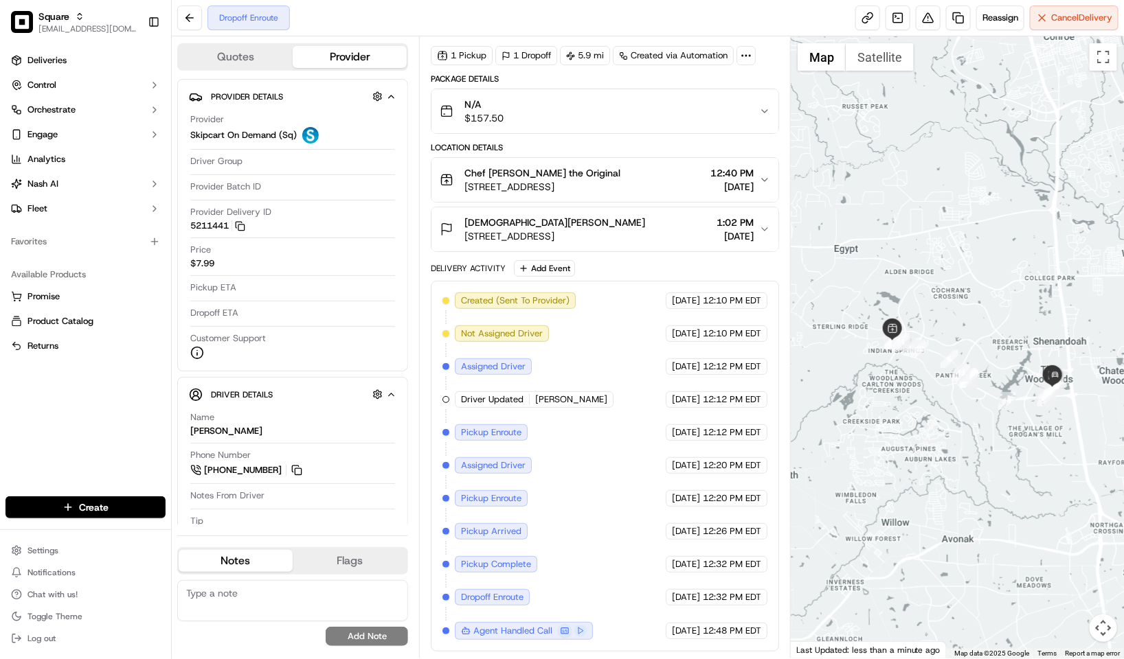
drag, startPoint x: 942, startPoint y: 409, endPoint x: 962, endPoint y: 429, distance: 28.7
click at [962, 429] on div at bounding box center [957, 347] width 333 height 622
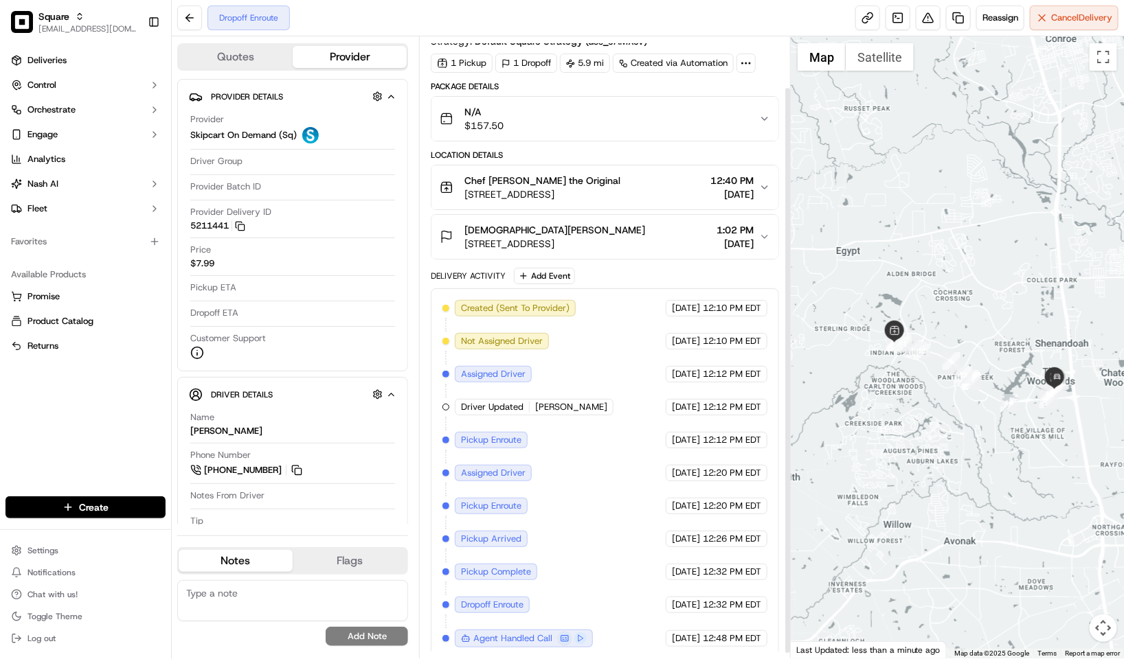
scroll to position [0, 0]
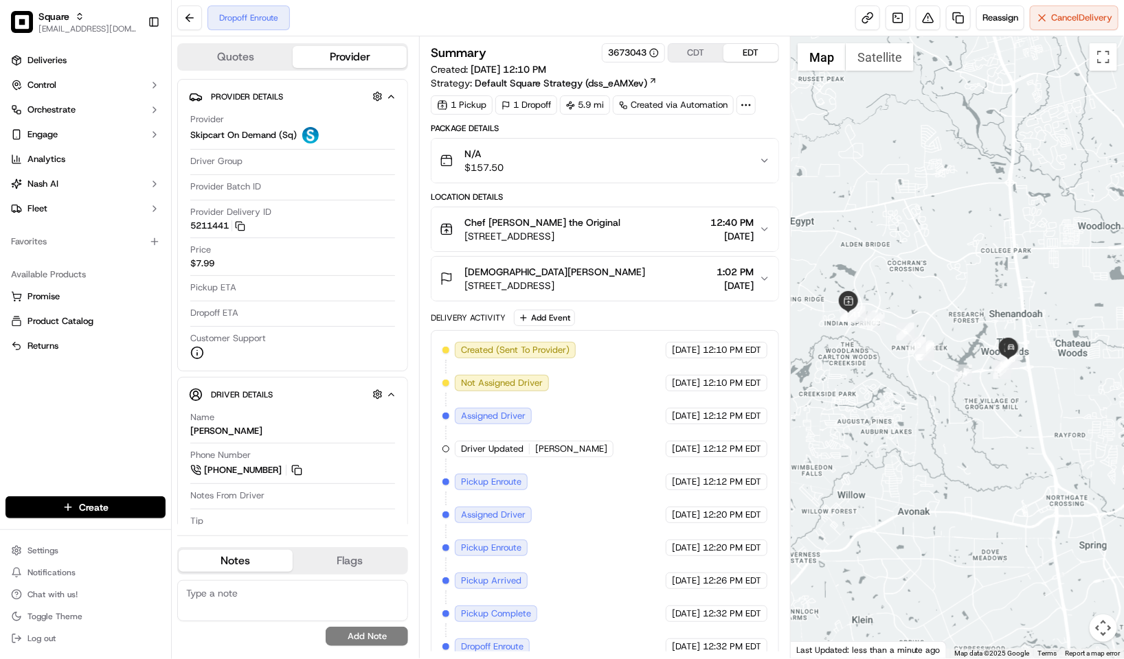
drag, startPoint x: 1006, startPoint y: 304, endPoint x: 954, endPoint y: 271, distance: 61.7
click at [954, 271] on div at bounding box center [957, 347] width 333 height 622
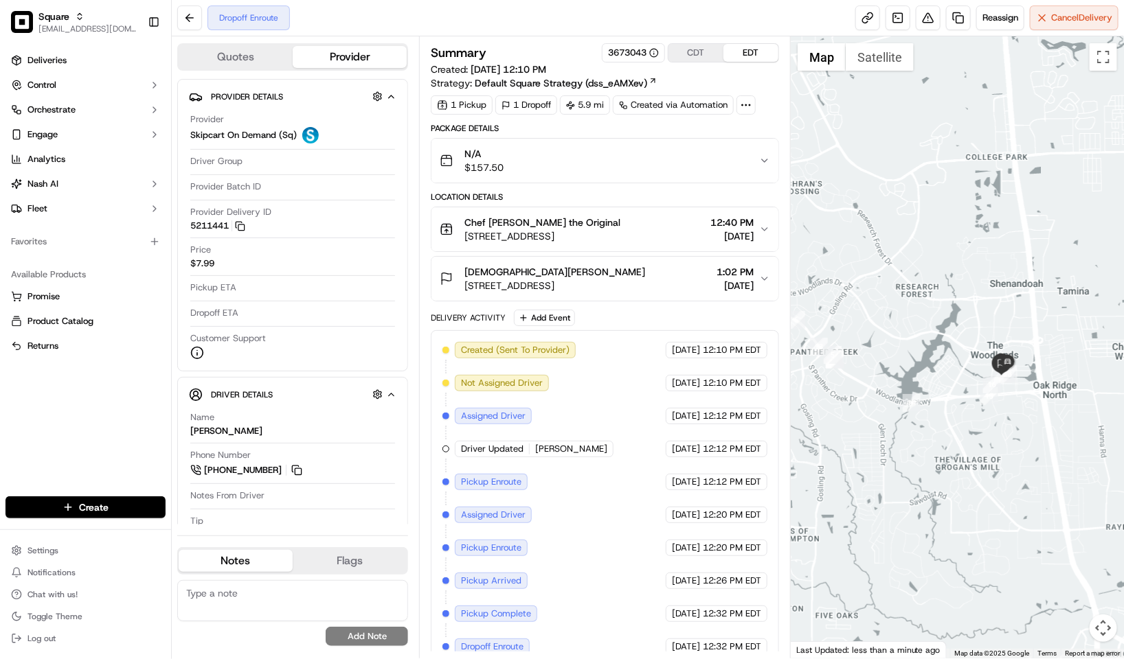
drag, startPoint x: 1008, startPoint y: 314, endPoint x: 1010, endPoint y: 307, distance: 7.0
click at [1010, 307] on div at bounding box center [957, 347] width 333 height 622
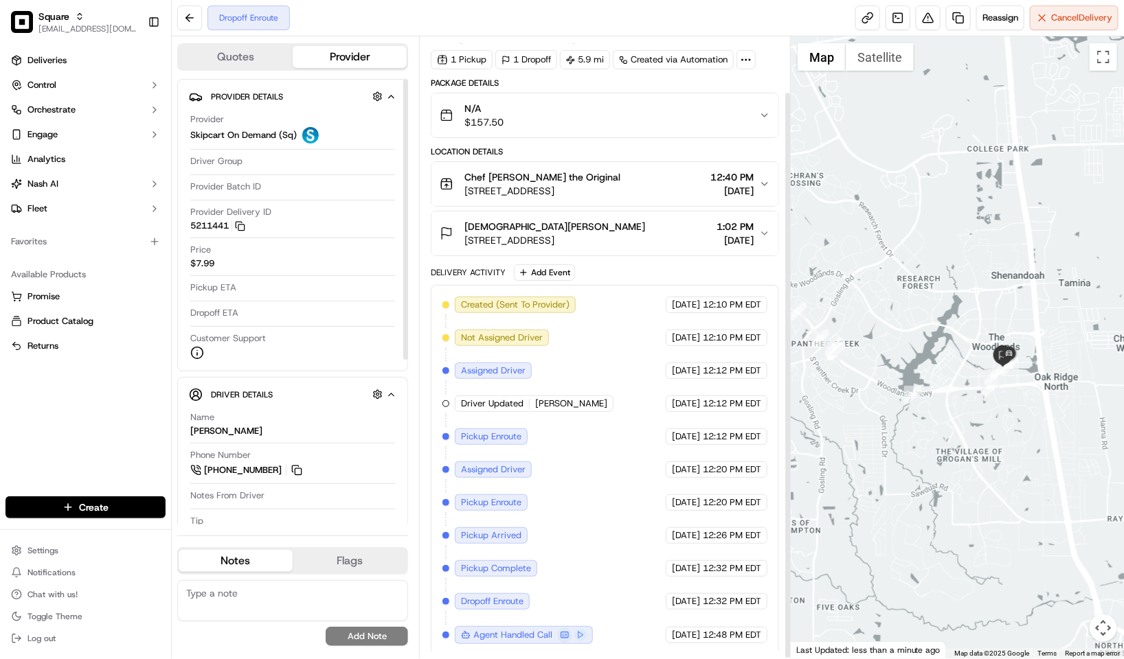
scroll to position [60, 0]
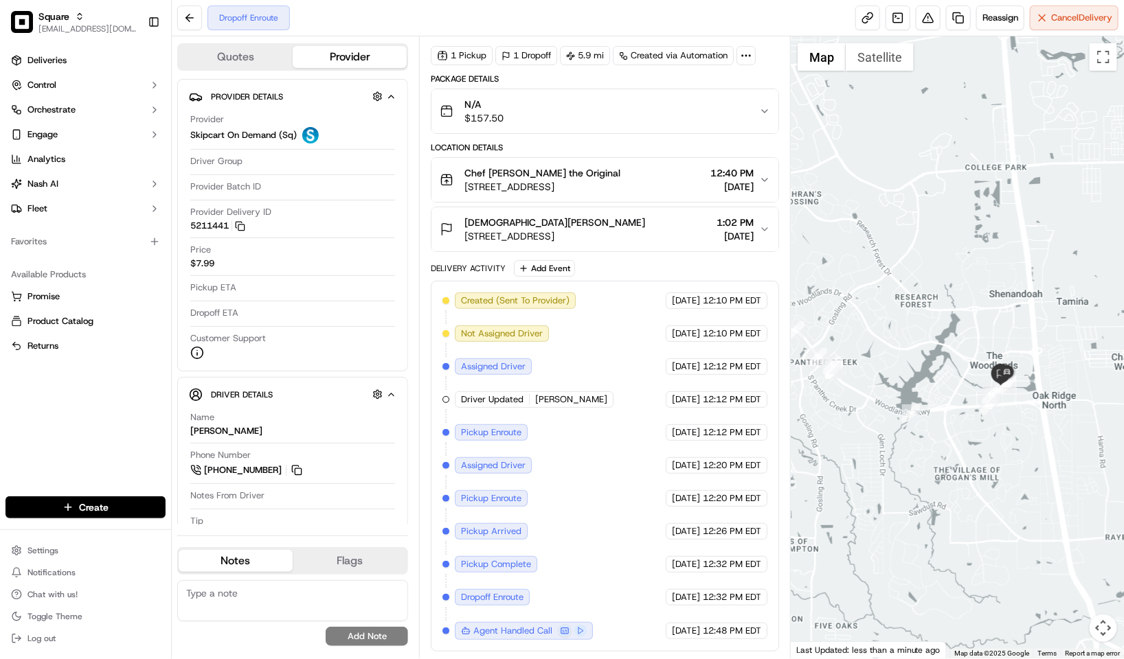
drag, startPoint x: 1014, startPoint y: 392, endPoint x: 1012, endPoint y: 412, distance: 20.7
click at [1012, 412] on div at bounding box center [957, 347] width 333 height 622
click at [610, 447] on div "Created (Sent To Provider) Skipcart On Demand (Sq) [DATE] 12:10 PM EDT Not Assi…" at bounding box center [604, 467] width 325 height 348
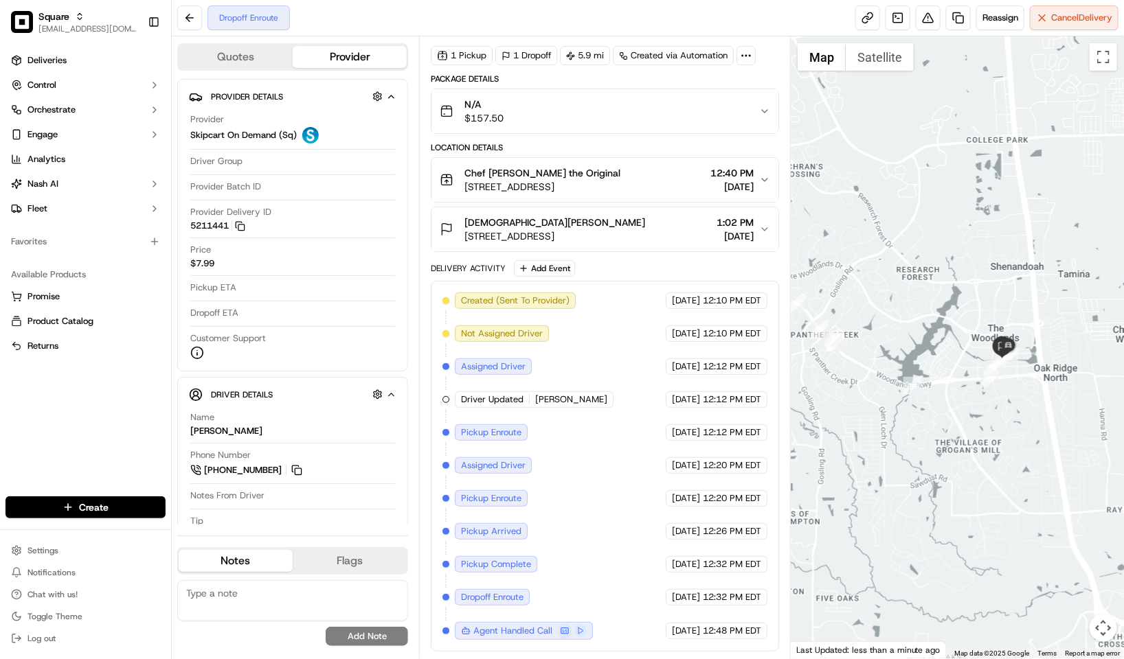
drag, startPoint x: 933, startPoint y: 337, endPoint x: 931, endPoint y: 291, distance: 45.4
click at [931, 291] on div at bounding box center [957, 347] width 333 height 622
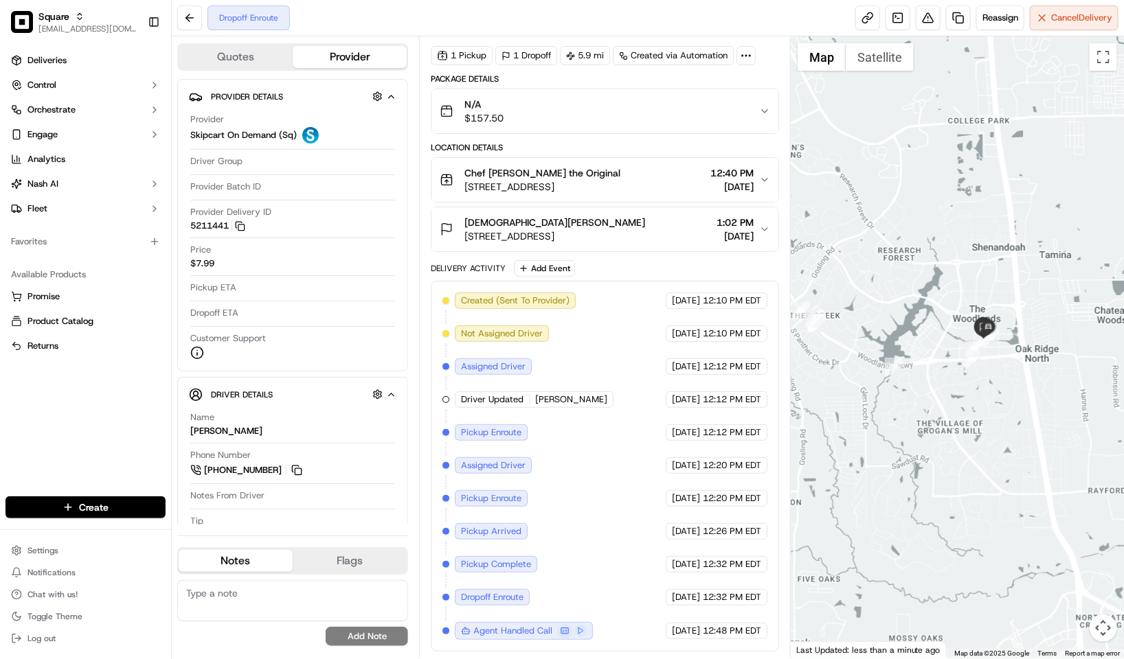
drag, startPoint x: 979, startPoint y: 336, endPoint x: 958, endPoint y: 336, distance: 21.3
click at [958, 336] on div at bounding box center [957, 347] width 333 height 622
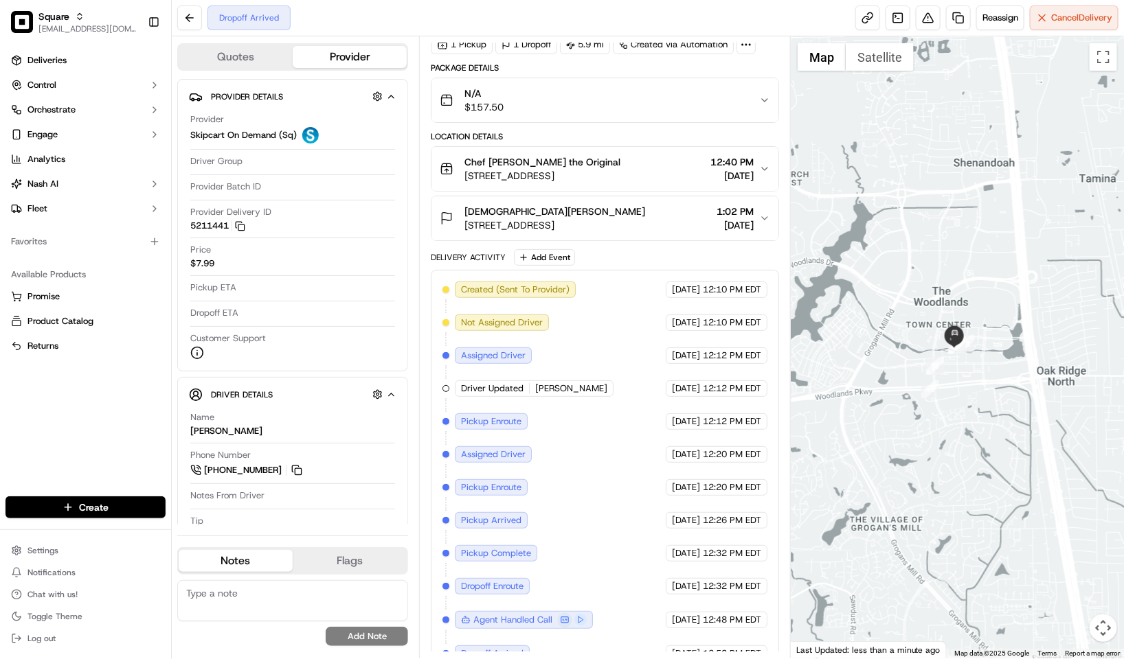
click at [314, 598] on textarea at bounding box center [292, 600] width 231 height 41
paste textarea "Caller Information: Reason for Call: Resolution:"
click at [317, 584] on textarea "Caller Information: Reason for Call: Resolution:" at bounding box center [292, 600] width 231 height 41
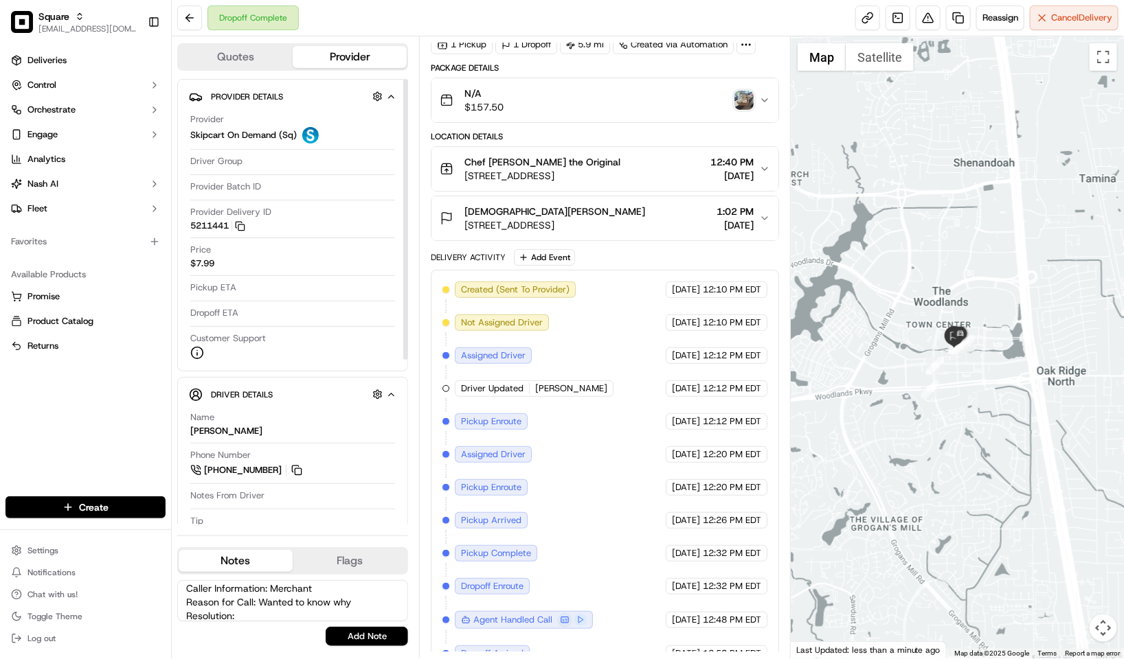
click at [306, 609] on textarea "Caller Information: Merchant Reason for Call: Wanted to know why Resolution:" at bounding box center [292, 600] width 231 height 41
click at [355, 604] on textarea "Caller Information: Merchant Reason for Call: Wanted to know why Resolution:" at bounding box center [292, 600] width 231 height 41
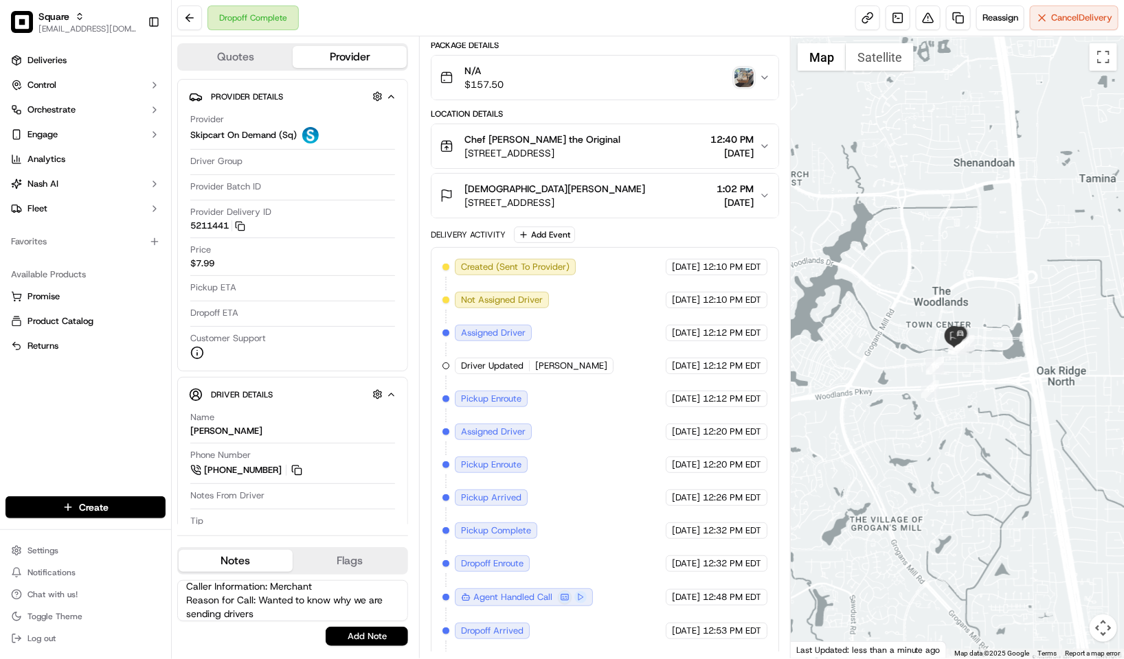
scroll to position [128, 0]
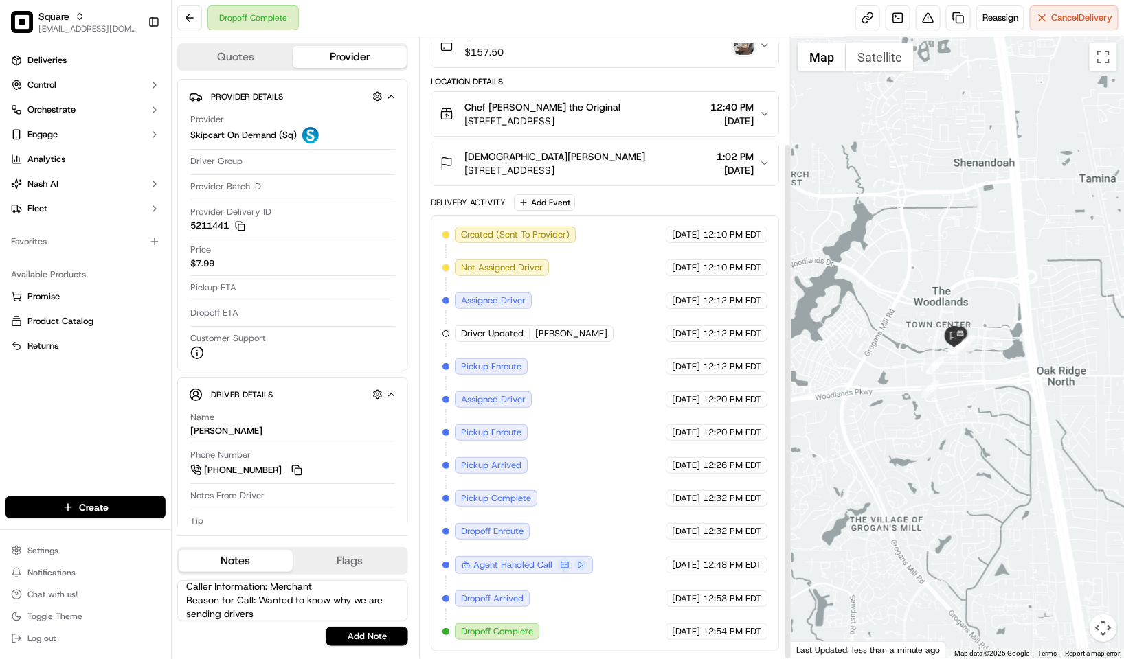
click at [295, 616] on textarea "Caller Information: Merchant Reason for Call: Wanted to know why we are sending…" at bounding box center [292, 600] width 231 height 41
click at [284, 619] on textarea "Caller Information: Merchant Reason for Call: Wanted to know why we are sending…" at bounding box center [292, 600] width 231 height 41
click at [373, 614] on textarea "Caller Information: Merchant Reason for Call: Wanted to know why we are sending…" at bounding box center [292, 600] width 231 height 41
type textarea "Caller Information: Merchant Reason for Call: Wanted to know why we are sending…"
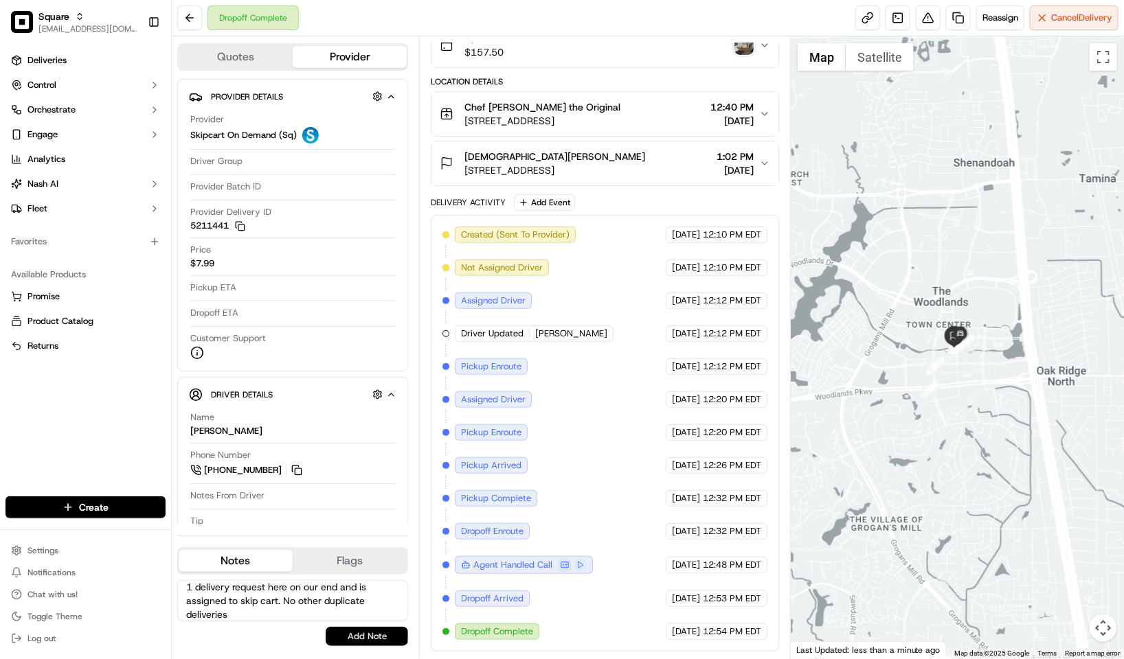
click at [382, 628] on button "Add Note" at bounding box center [367, 636] width 82 height 19
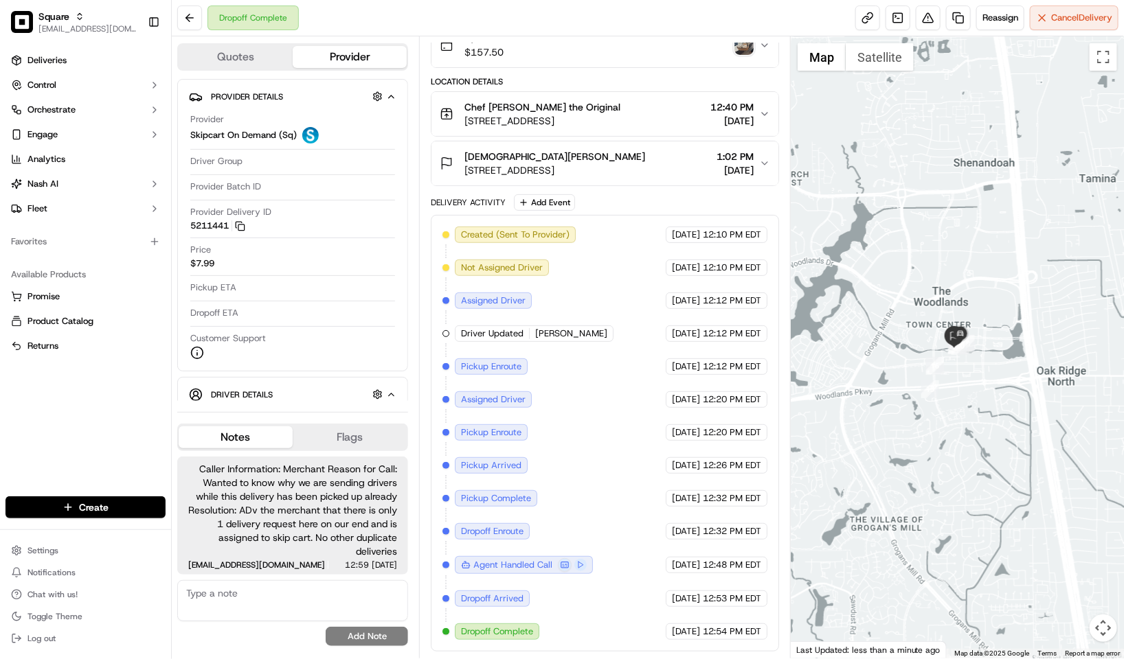
scroll to position [0, 0]
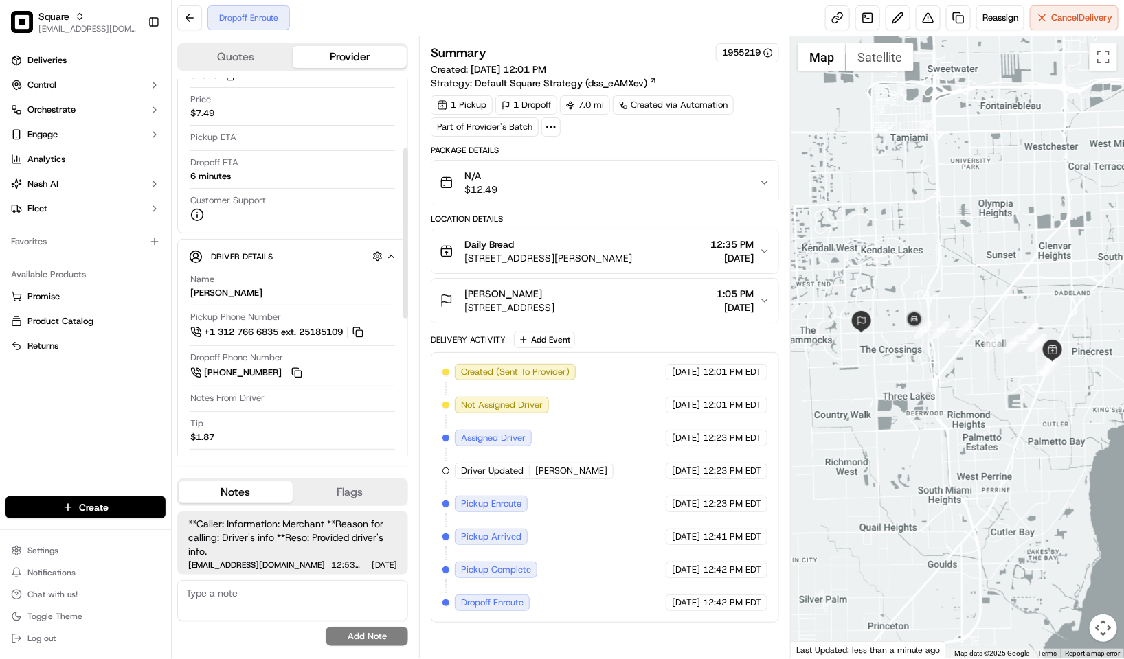
scroll to position [149, 0]
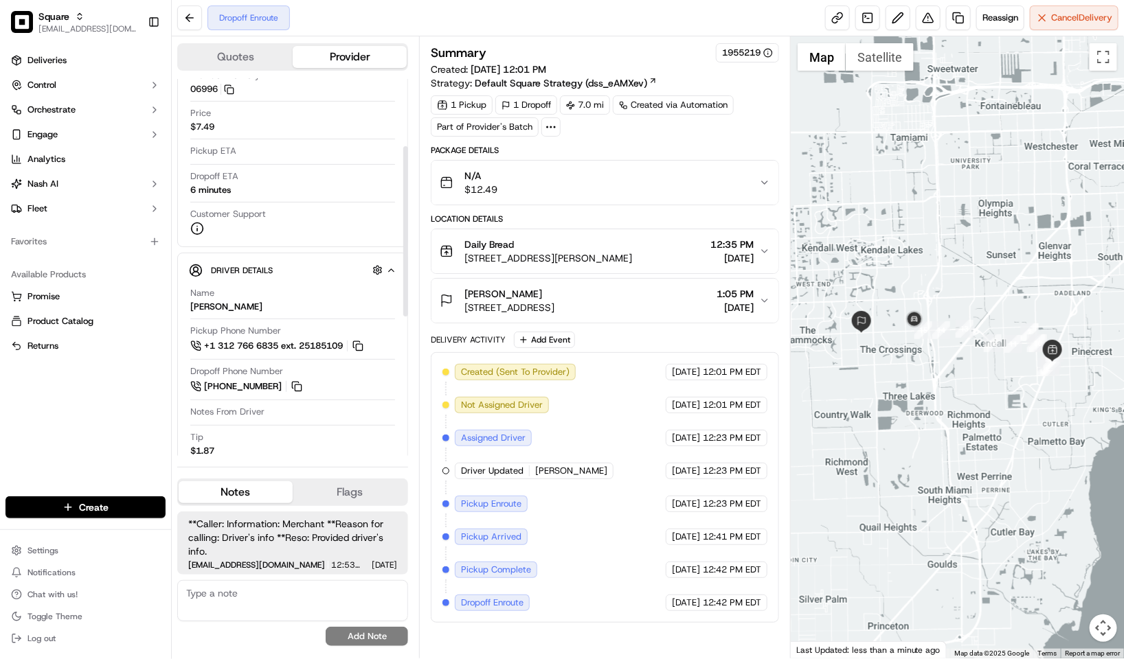
click at [554, 305] on span "[STREET_ADDRESS]" at bounding box center [509, 308] width 90 height 14
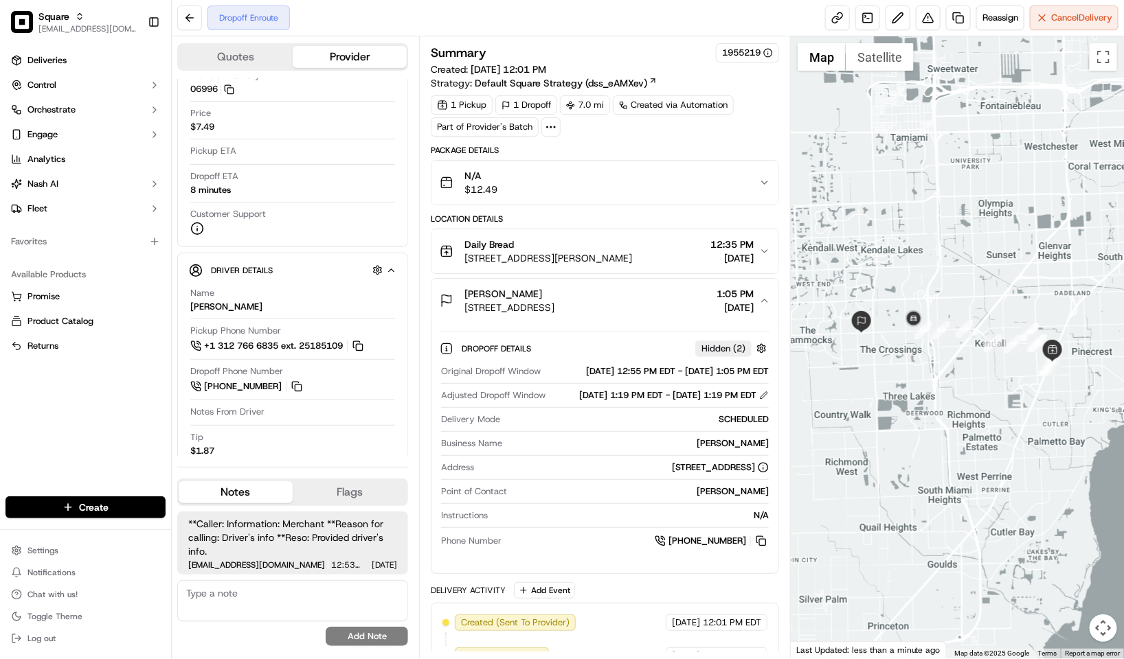
click at [659, 137] on div "1 Pickup 1 Dropoff 7.0 mi Created via Automation Part of Provider's Batch" at bounding box center [605, 115] width 348 height 41
click at [63, 437] on div "Deliveries Control Orchestrate Engage Analytics [PERSON_NAME] Fleet Favorites A…" at bounding box center [85, 265] width 171 height 442
click at [679, 145] on div "Summary 1955219 Created: [DATE] 12:01 PM Strategy: Default Square Strategy (dss…" at bounding box center [605, 458] width 348 height 830
click at [302, 611] on textarea at bounding box center [292, 600] width 231 height 41
paste textarea "[URL][DOMAIN_NAME]"
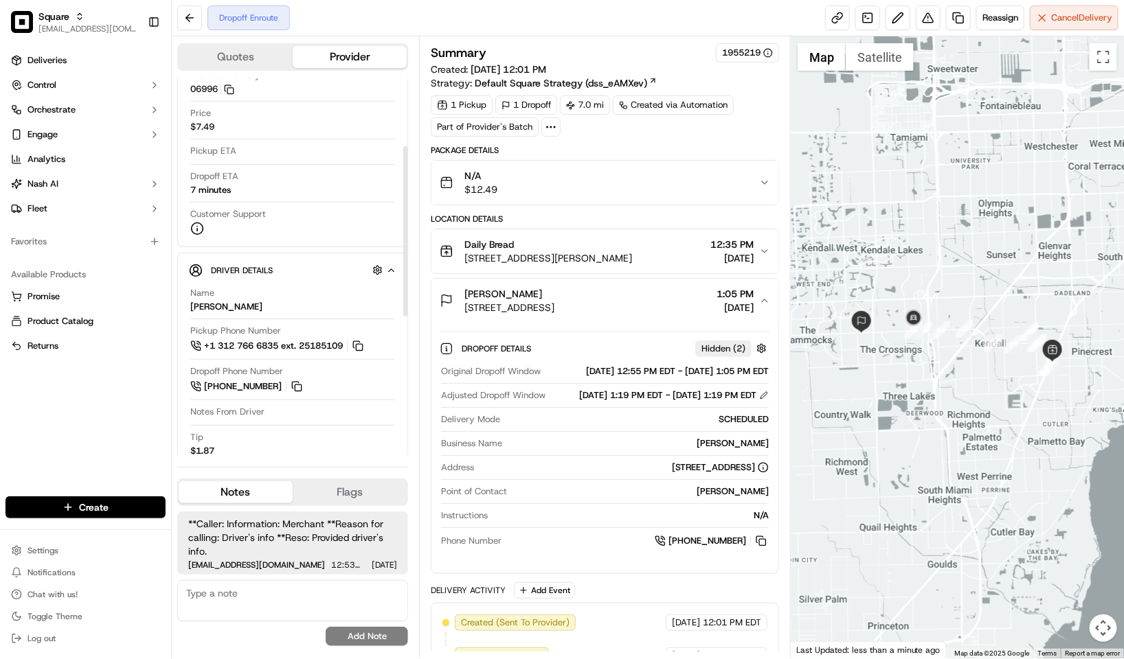
type textarea "[URL][DOMAIN_NAME]"
click at [309, 593] on textarea "[URL][DOMAIN_NAME]" at bounding box center [292, 600] width 231 height 41
click at [345, 590] on textarea "[URL][DOMAIN_NAME]" at bounding box center [292, 600] width 231 height 41
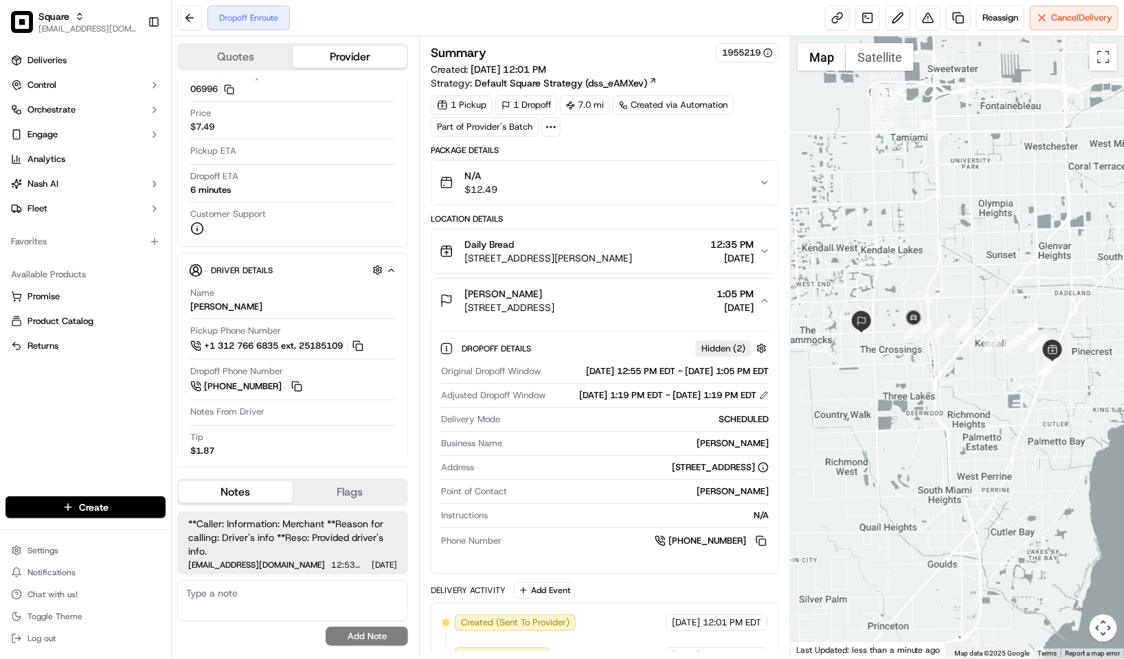
click at [295, 596] on textarea at bounding box center [292, 600] width 231 height 41
paste textarea "[URL][DOMAIN_NAME]"
type textarea "[URL][DOMAIN_NAME]"
click at [356, 586] on textarea "[URL][DOMAIN_NAME]" at bounding box center [292, 600] width 231 height 41
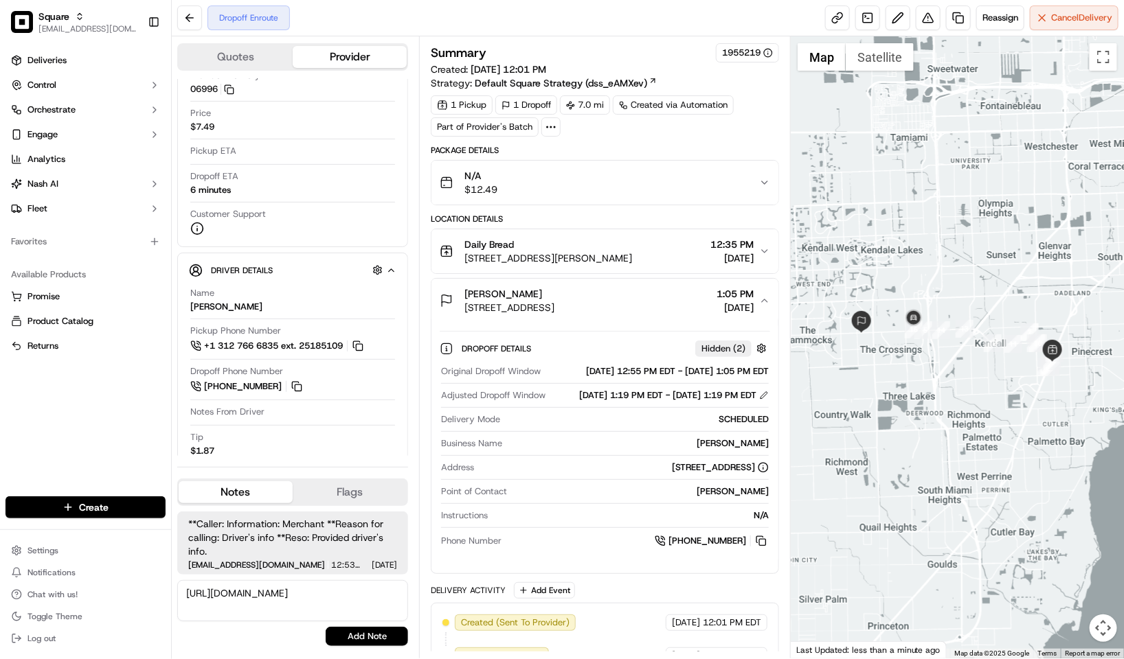
click at [356, 586] on textarea "[URL][DOMAIN_NAME]" at bounding box center [292, 600] width 231 height 41
paste textarea "Caller Information: Reason for Call: Resolution:"
click at [346, 594] on textarea "Caller Information: Reason for Call: Resolution:" at bounding box center [292, 600] width 231 height 41
click at [342, 586] on textarea "Caller Information: Reason for Call: Resolution:" at bounding box center [292, 600] width 231 height 41
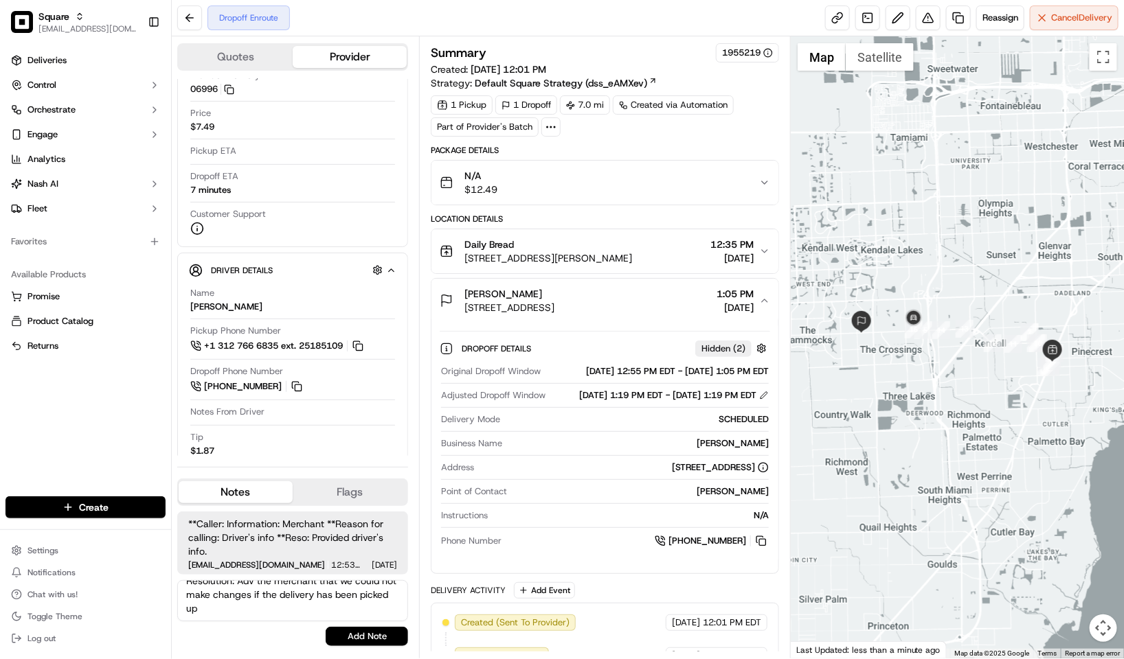
type textarea "Caller Information: MErchant Reason for Call: WAnted to change the dleivery add…"
click at [350, 635] on button "Add Note" at bounding box center [367, 636] width 82 height 19
